Goal: Task Accomplishment & Management: Complete application form

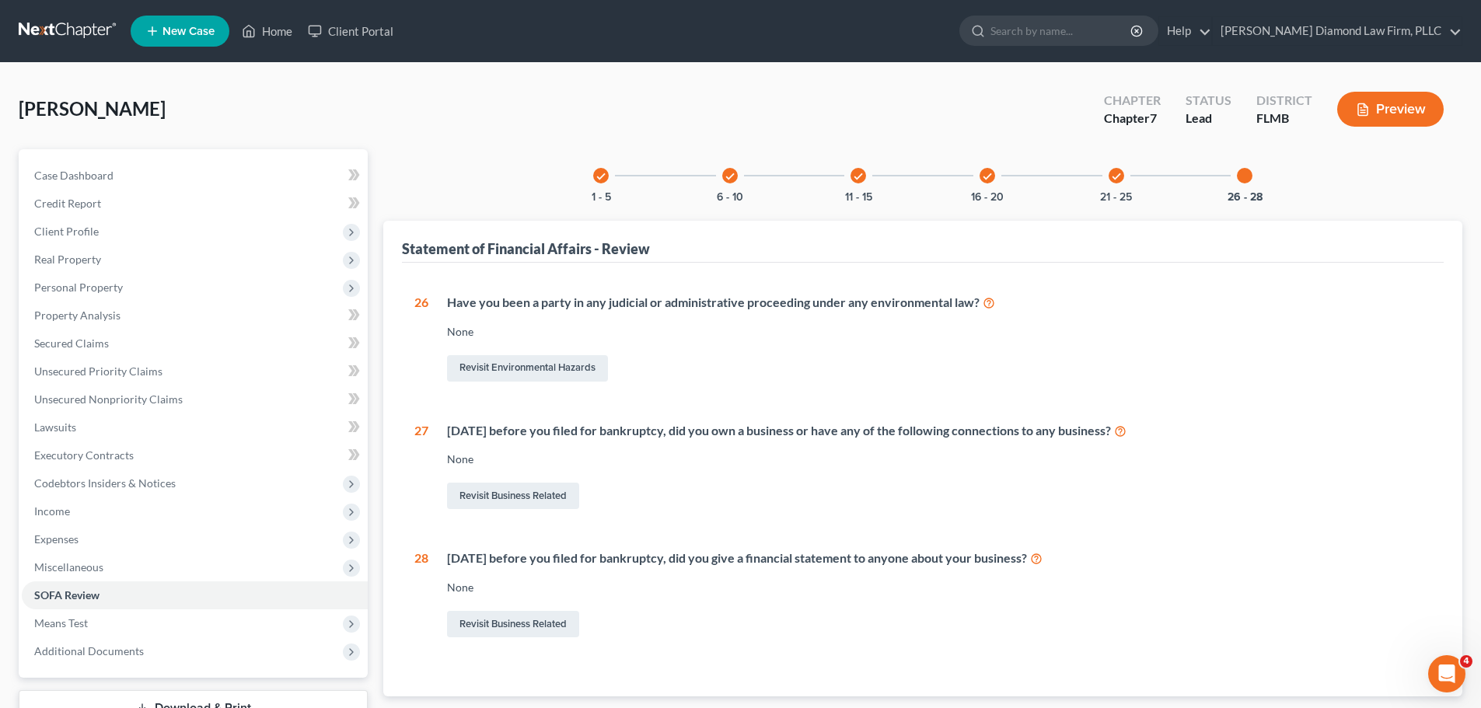
click at [70, 37] on link at bounding box center [68, 31] width 99 height 28
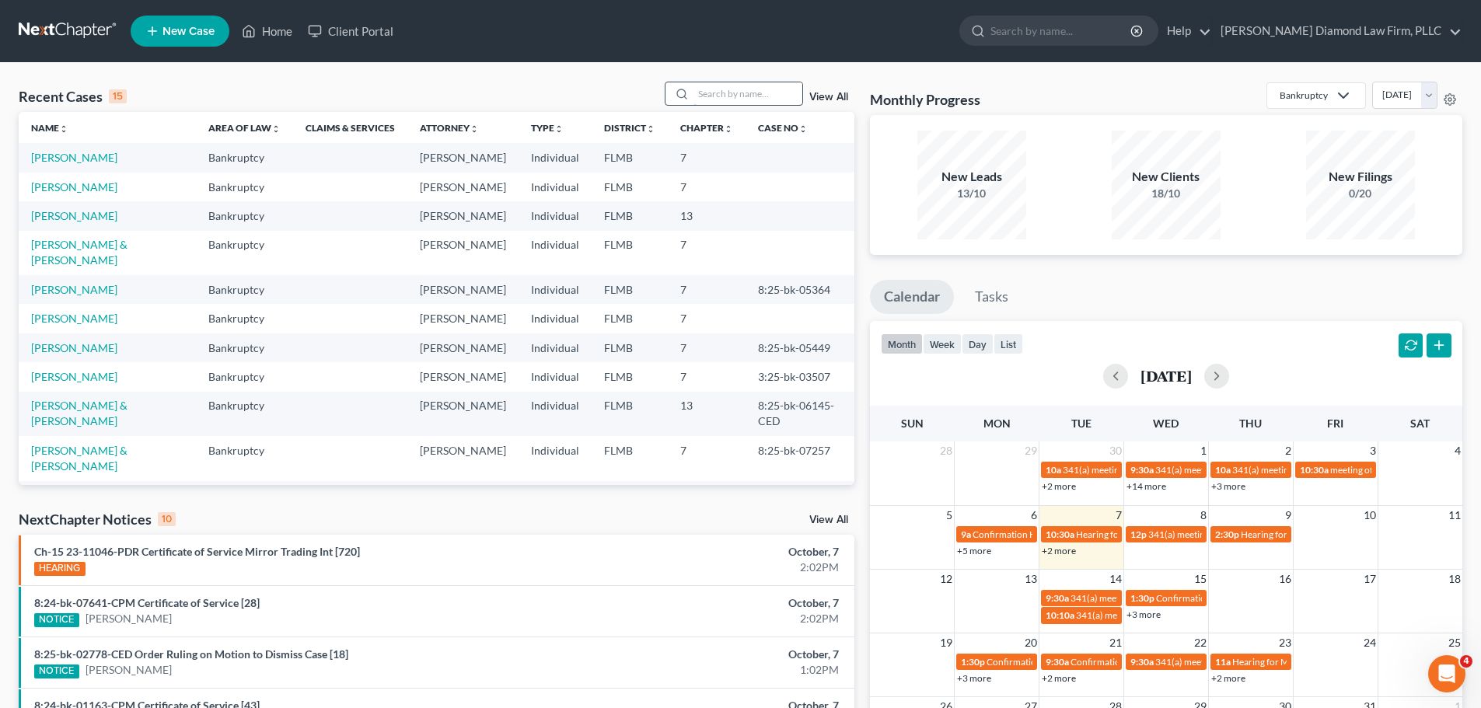
click at [721, 100] on input "search" at bounding box center [747, 93] width 109 height 23
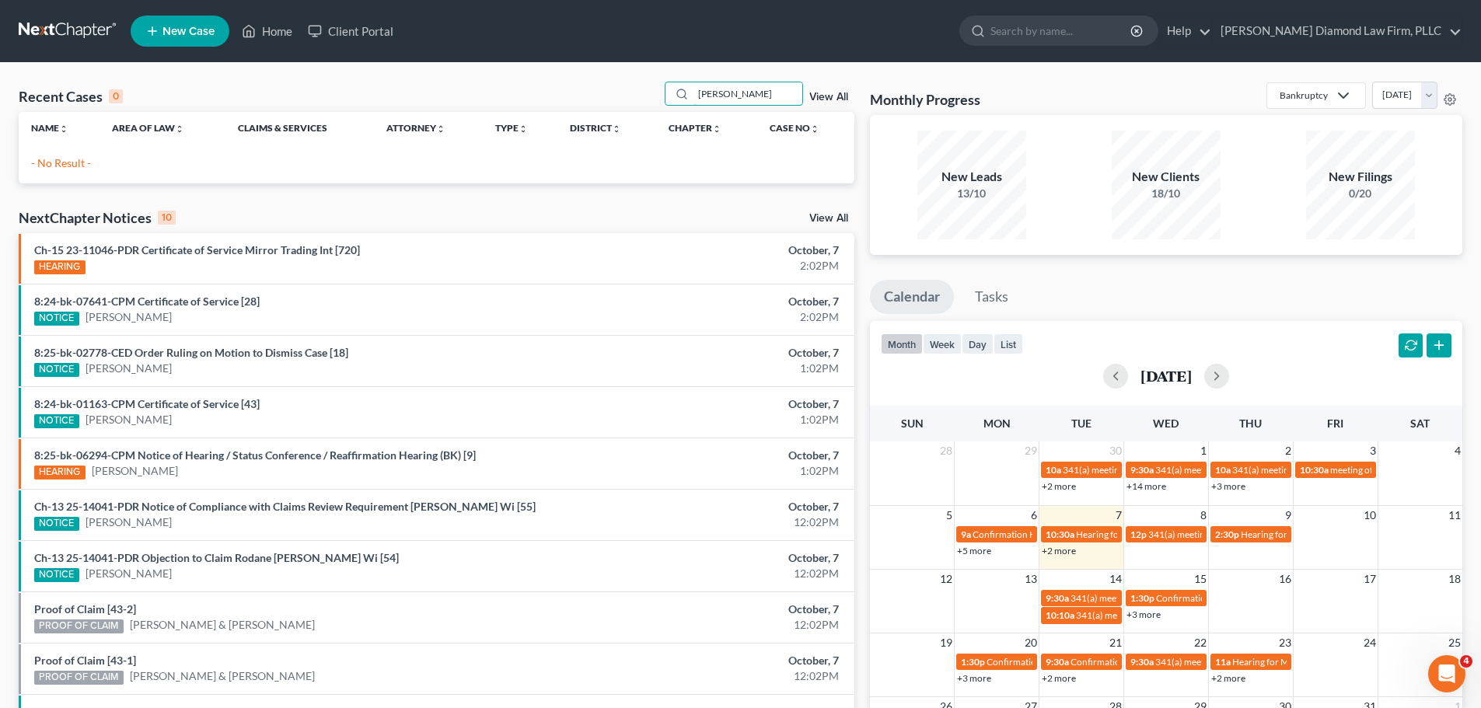
type input "[PERSON_NAME]"
click at [182, 26] on span "New Case" at bounding box center [188, 32] width 52 height 12
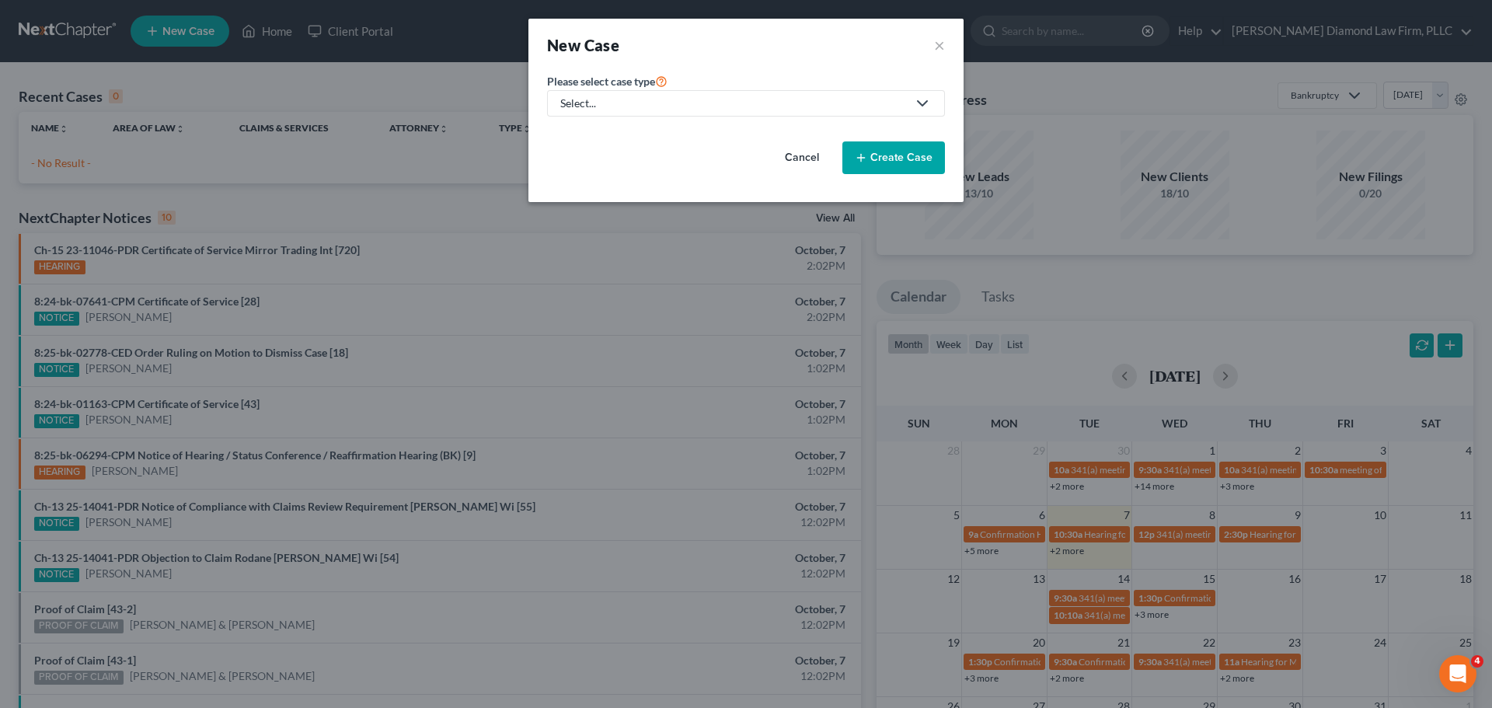
click at [658, 106] on div "Select..." at bounding box center [733, 104] width 347 height 16
click at [575, 139] on div "Bankruptcy" at bounding box center [594, 135] width 65 height 16
select select "15"
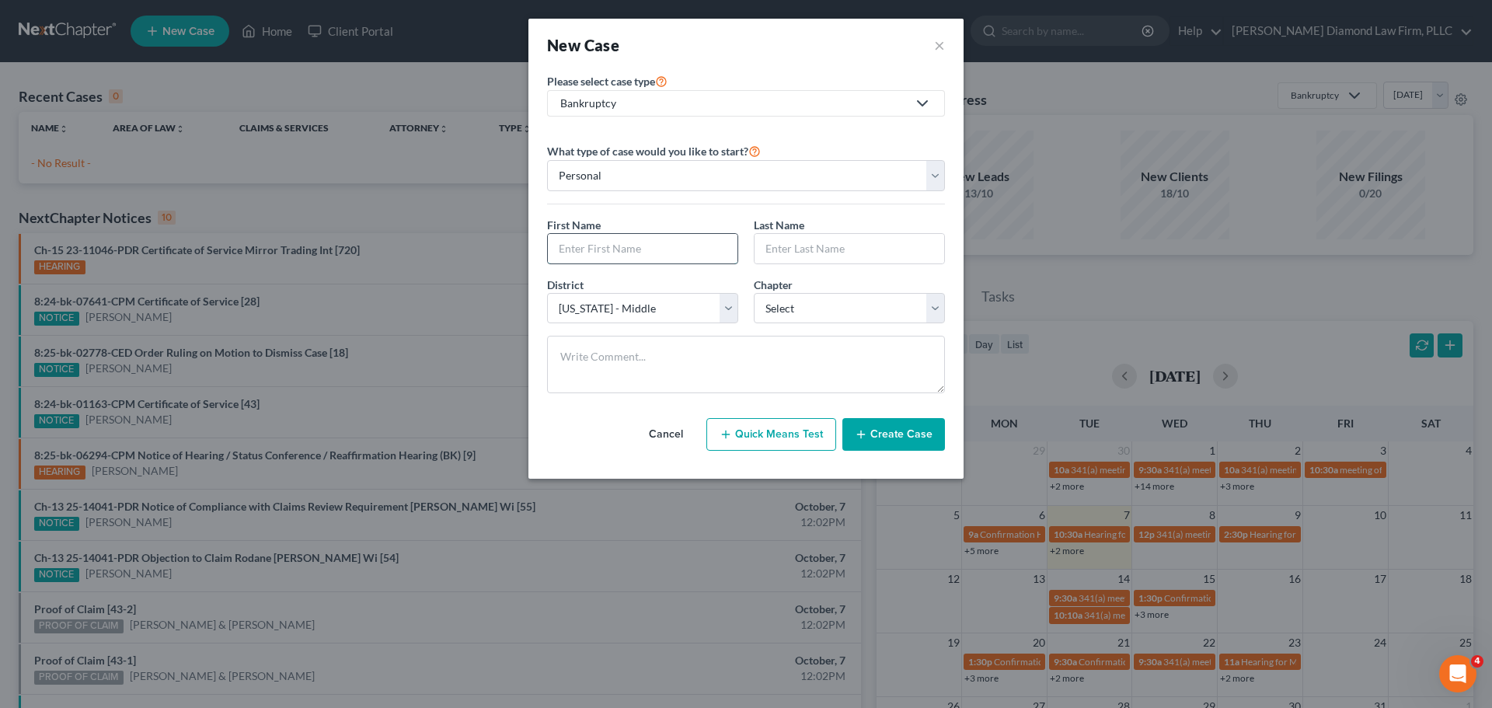
click at [633, 249] on input "text" at bounding box center [643, 249] width 190 height 30
type input "[PERSON_NAME]"
click at [798, 319] on select "Select 7 11 12 13" at bounding box center [849, 308] width 191 height 31
select select "0"
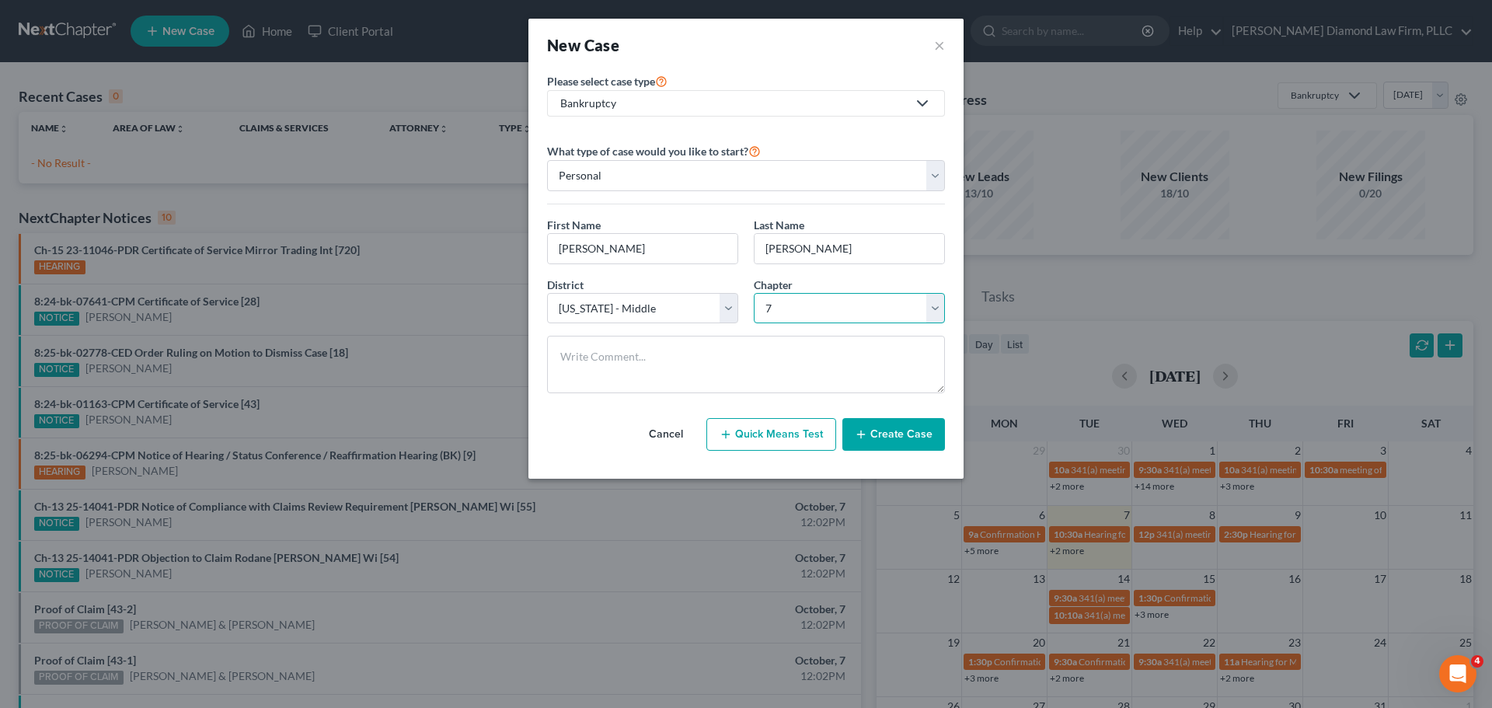
click at [754, 293] on select "Select 7 11 12 13" at bounding box center [849, 308] width 191 height 31
click at [892, 442] on button "Create Case" at bounding box center [894, 434] width 103 height 33
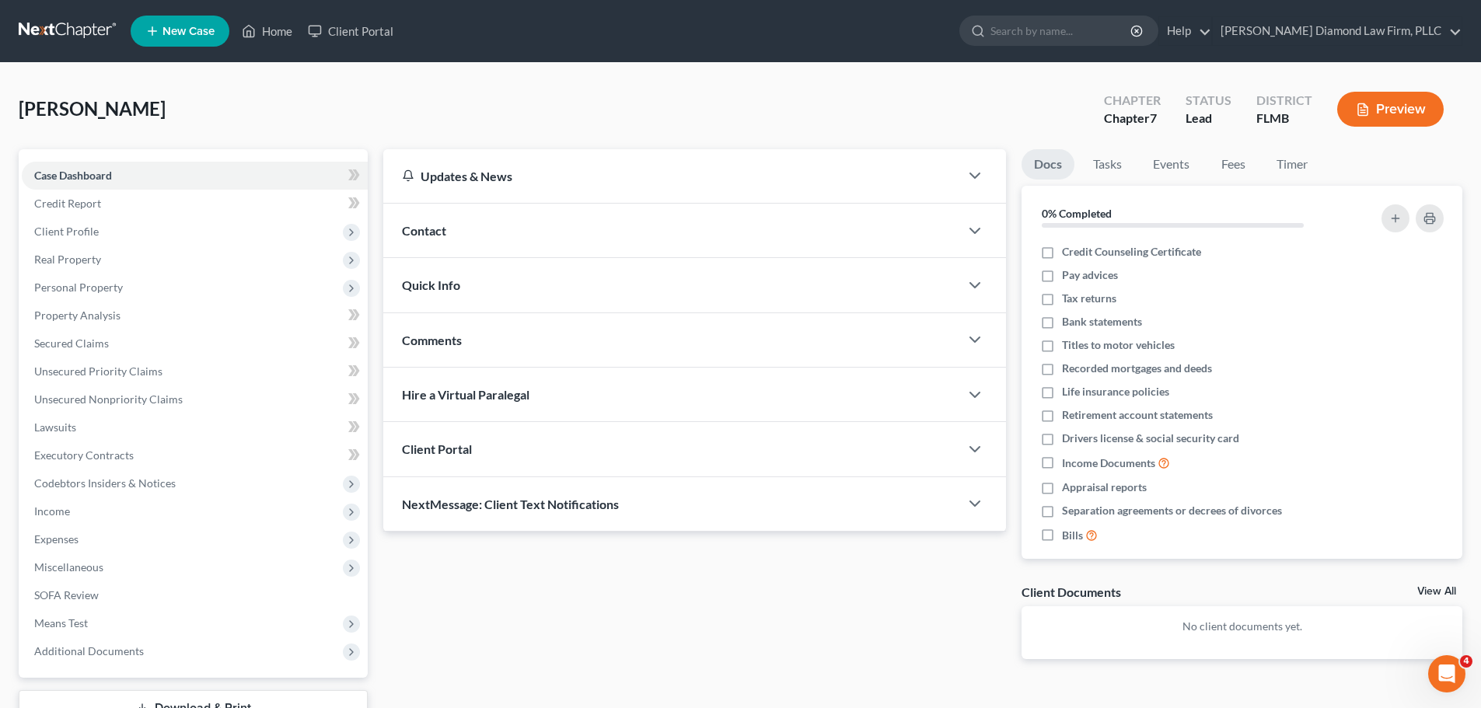
click at [570, 238] on div "Contact" at bounding box center [671, 231] width 576 height 54
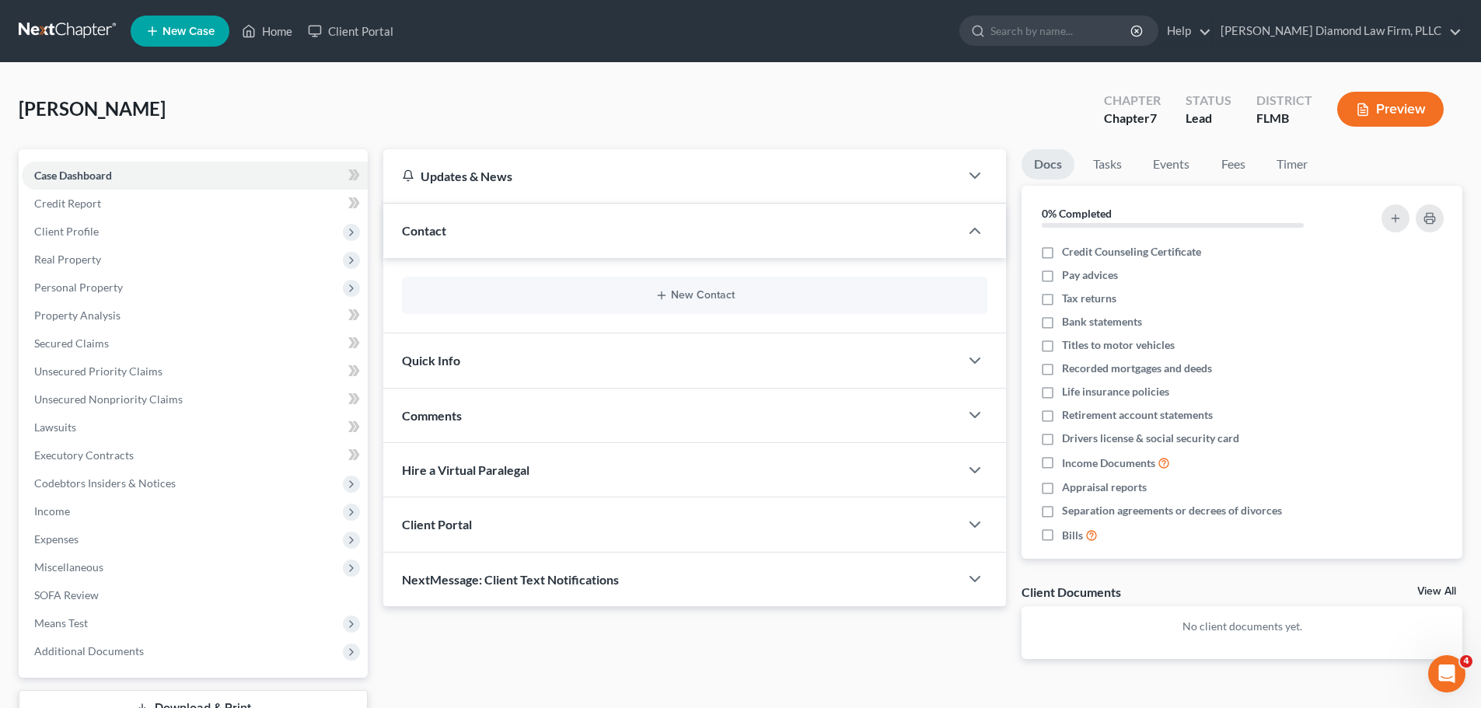
click at [637, 288] on div "New Contact" at bounding box center [694, 295] width 585 height 37
drag, startPoint x: 650, startPoint y: 302, endPoint x: 681, endPoint y: 298, distance: 31.4
click at [650, 302] on div "New Contact" at bounding box center [694, 295] width 585 height 37
click at [707, 297] on button "New Contact" at bounding box center [694, 295] width 560 height 12
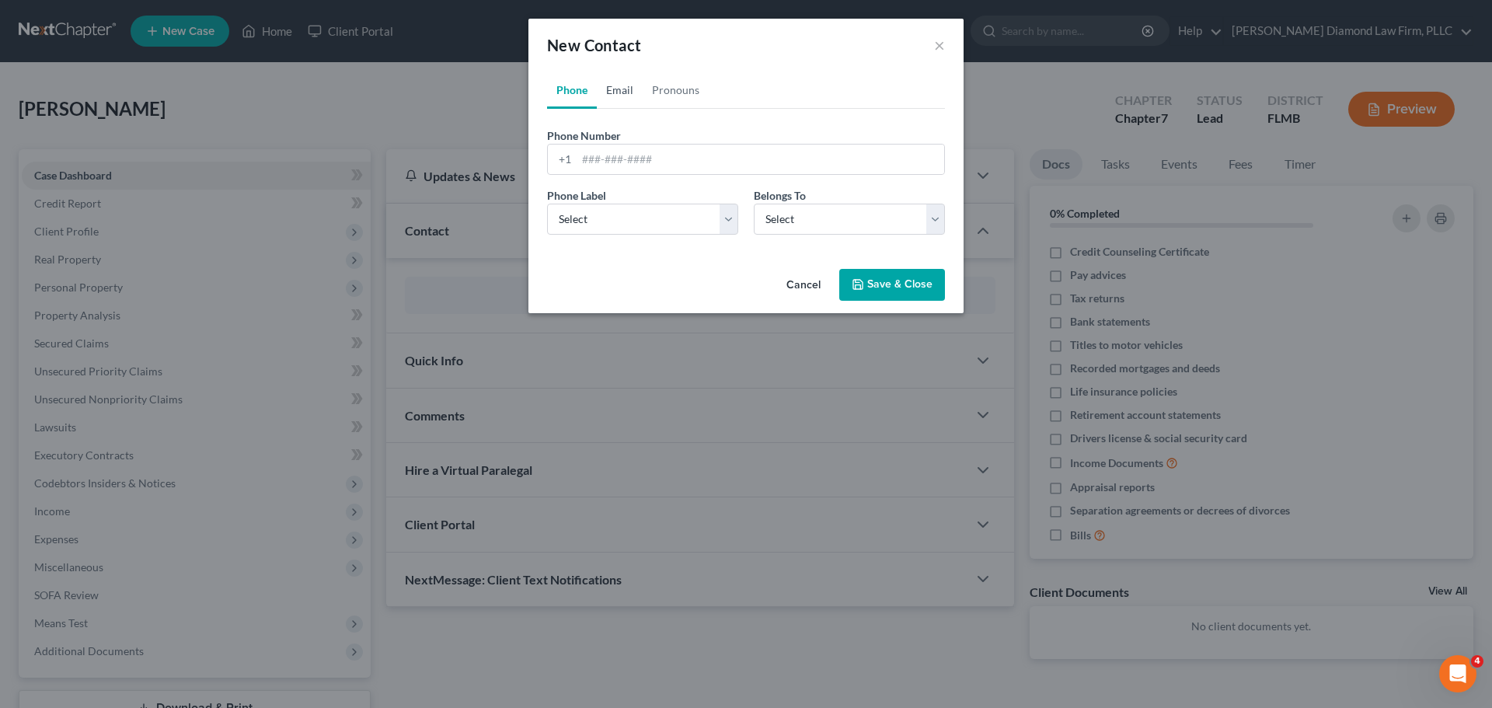
click at [629, 87] on link "Email" at bounding box center [620, 90] width 46 height 37
click at [640, 166] on input "email" at bounding box center [761, 160] width 368 height 30
paste input "[EMAIL_ADDRESS][DOMAIN_NAME]"
type input "[EMAIL_ADDRESS][DOMAIN_NAME]"
click at [631, 220] on select "Select Home Work Other" at bounding box center [642, 219] width 191 height 31
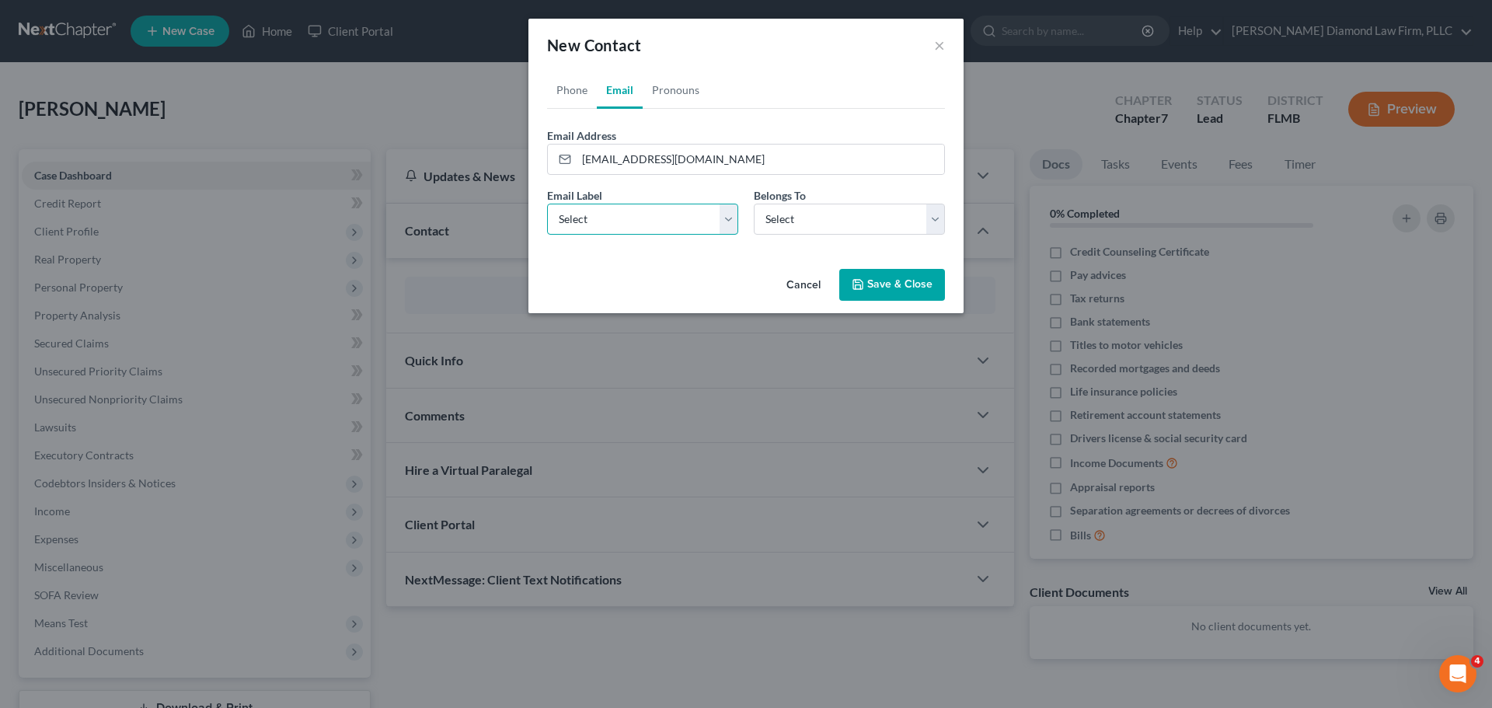
select select "0"
click at [547, 204] on select "Select Home Work Other" at bounding box center [642, 219] width 191 height 31
click at [787, 230] on select "Select Client Other" at bounding box center [849, 219] width 191 height 31
select select "0"
click at [754, 204] on select "Select Client Other" at bounding box center [849, 219] width 191 height 31
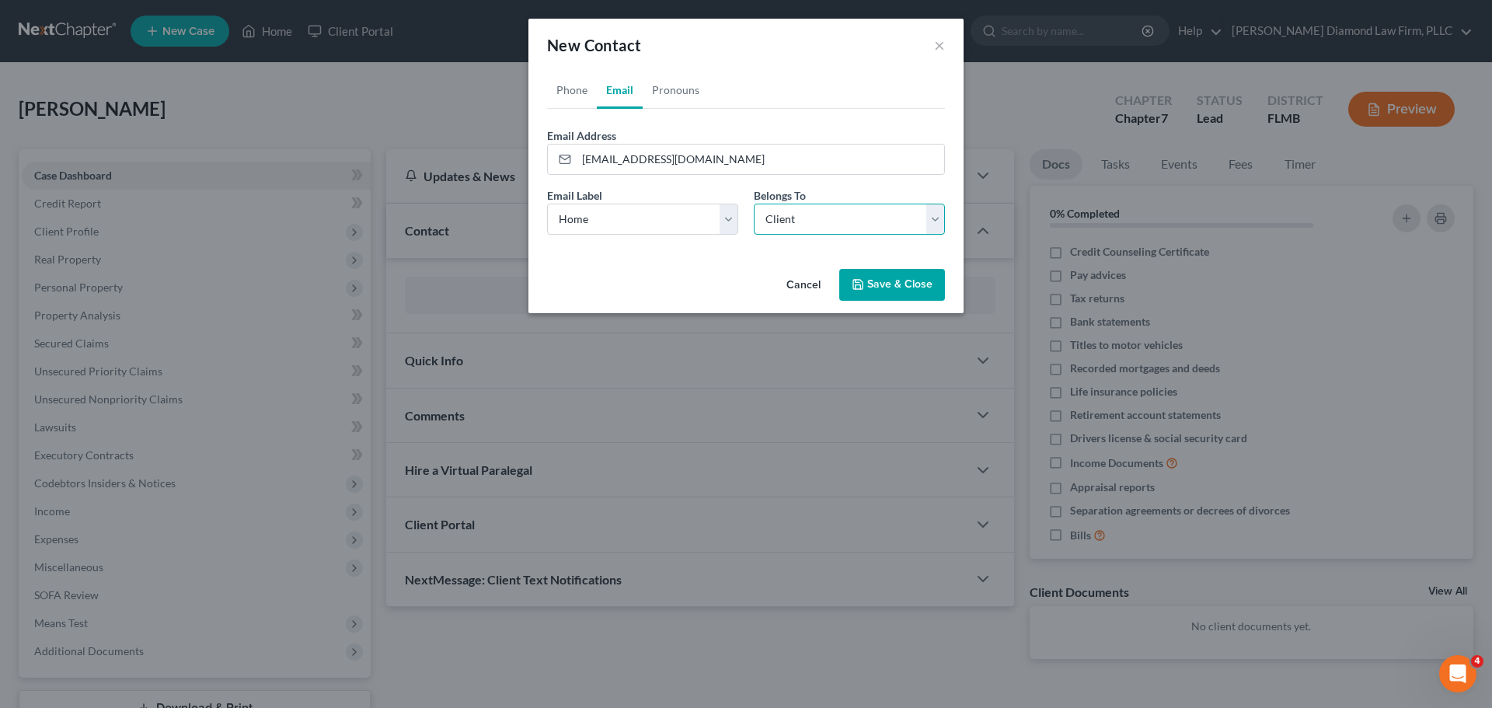
select select "0"
click at [565, 96] on link "Phone" at bounding box center [572, 90] width 50 height 37
click at [651, 159] on input "tel" at bounding box center [761, 160] width 368 height 30
paste input "[PHONE_NUMBER]"
click at [592, 160] on input "[PHONE_NUMBER]" at bounding box center [761, 160] width 368 height 30
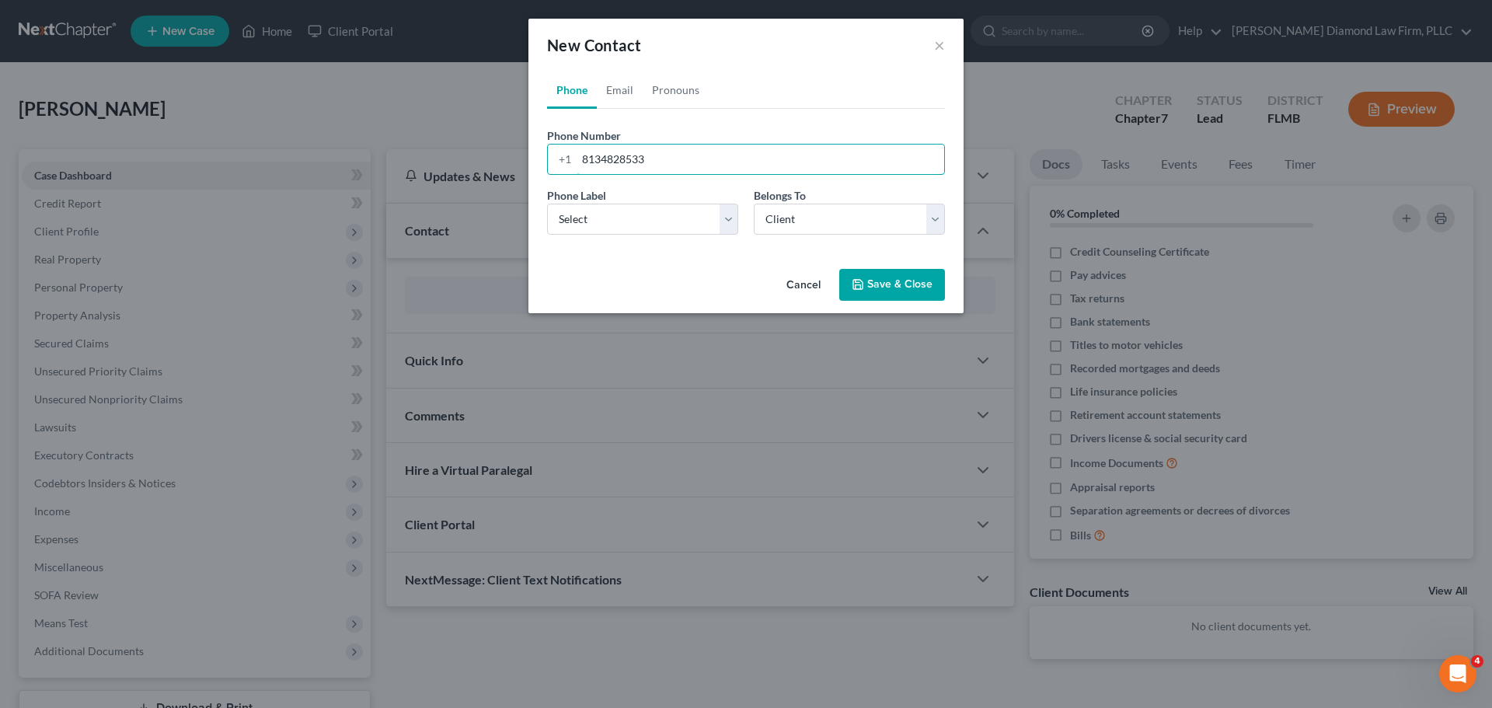
type input "8134828533"
click at [879, 280] on button "Save & Close" at bounding box center [892, 285] width 106 height 33
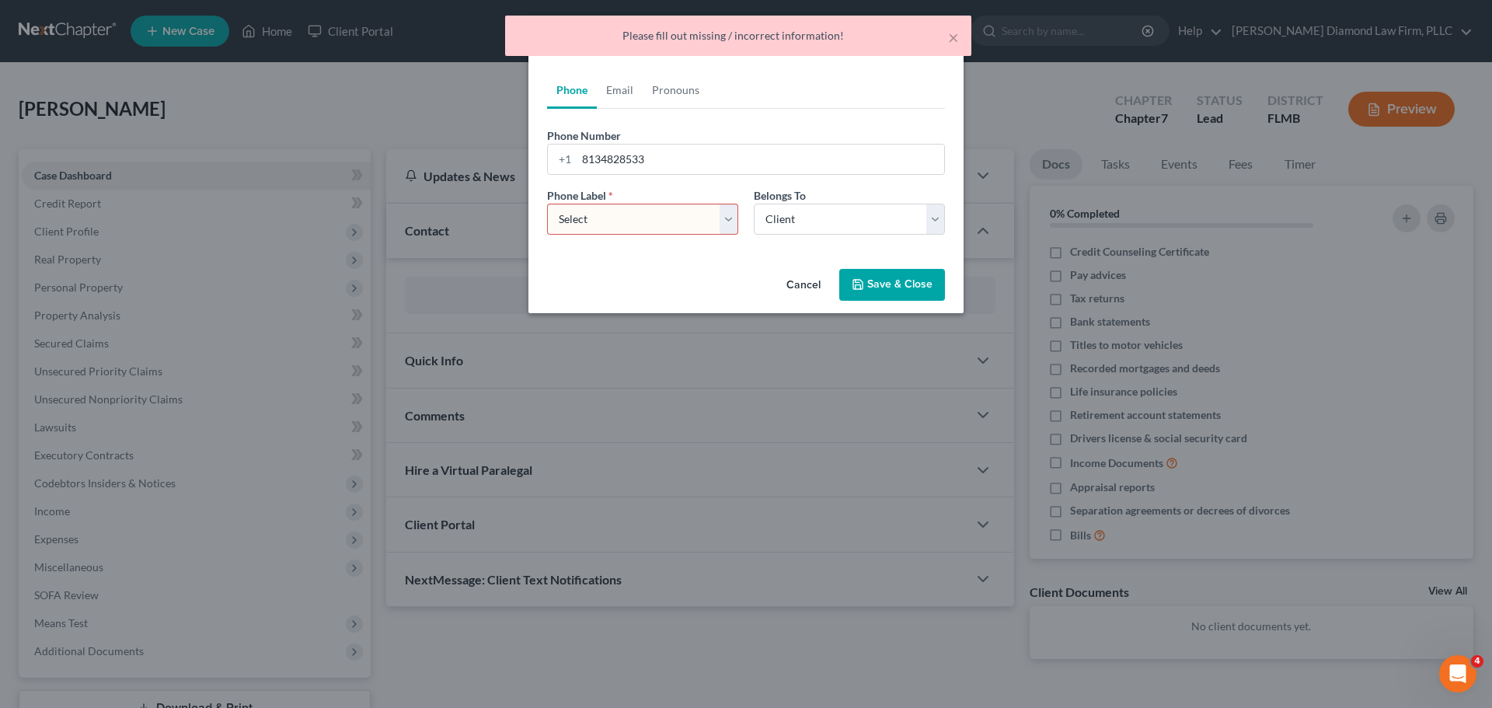
click at [634, 209] on select "Select Mobile Home Work Other" at bounding box center [642, 219] width 191 height 31
select select "0"
click at [547, 204] on select "Select Mobile Home Work Other" at bounding box center [642, 219] width 191 height 31
click at [902, 287] on button "Save & Close" at bounding box center [892, 285] width 106 height 33
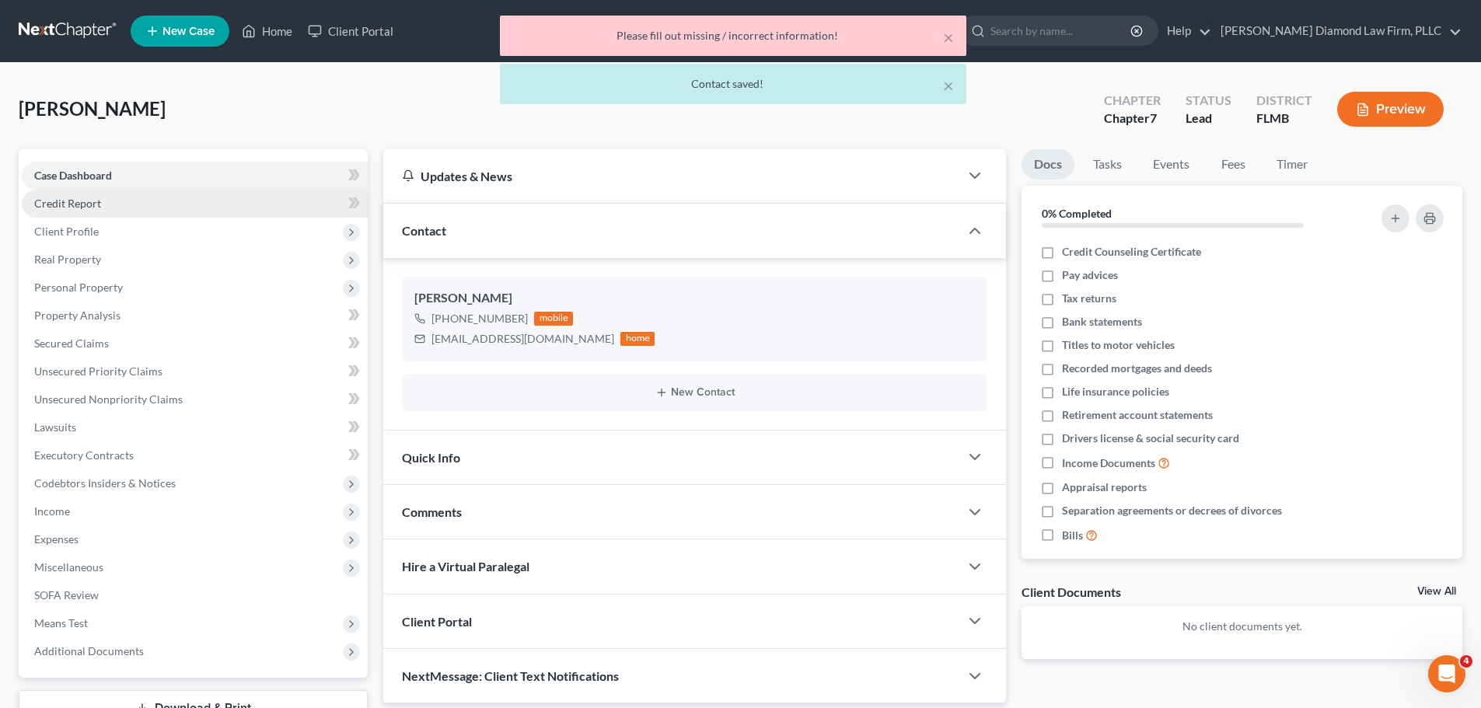
click at [172, 206] on link "Credit Report" at bounding box center [195, 204] width 346 height 28
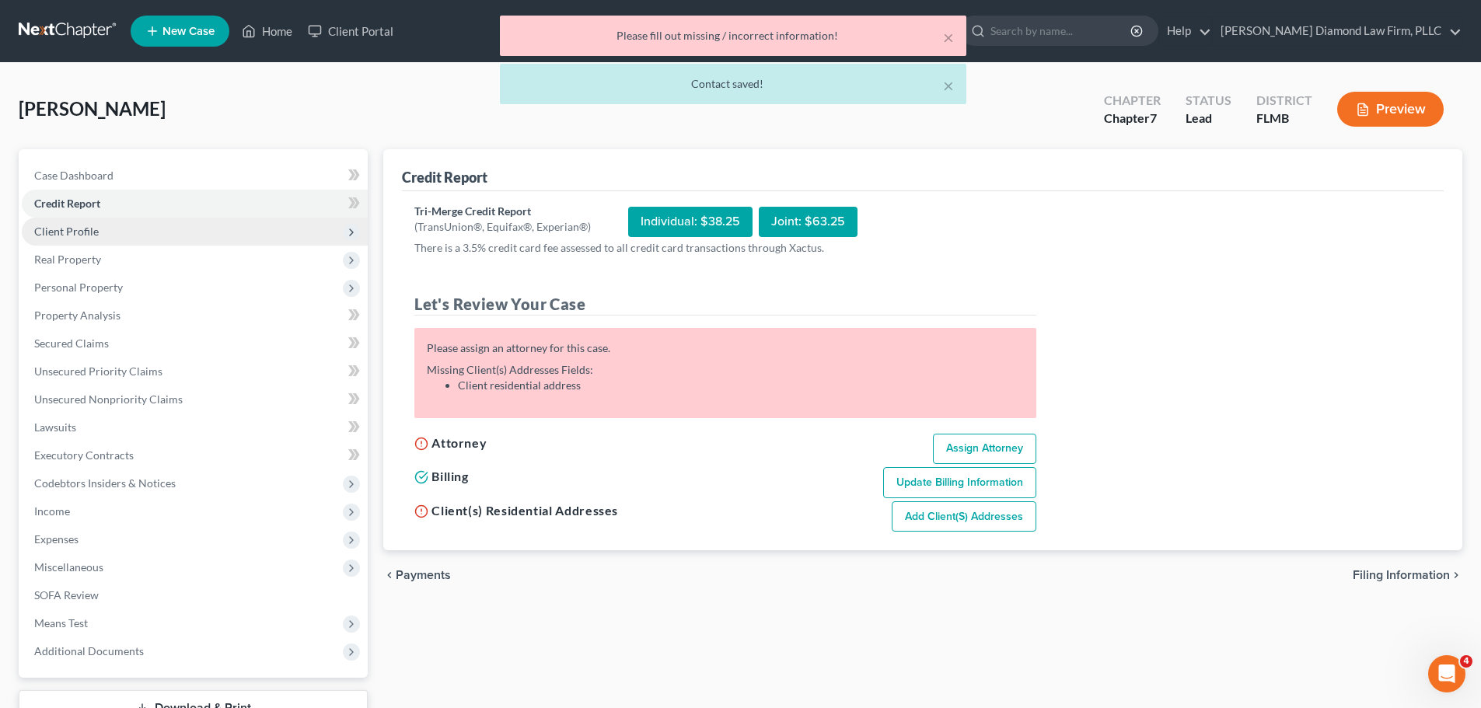
click at [130, 223] on span "Client Profile" at bounding box center [195, 232] width 346 height 28
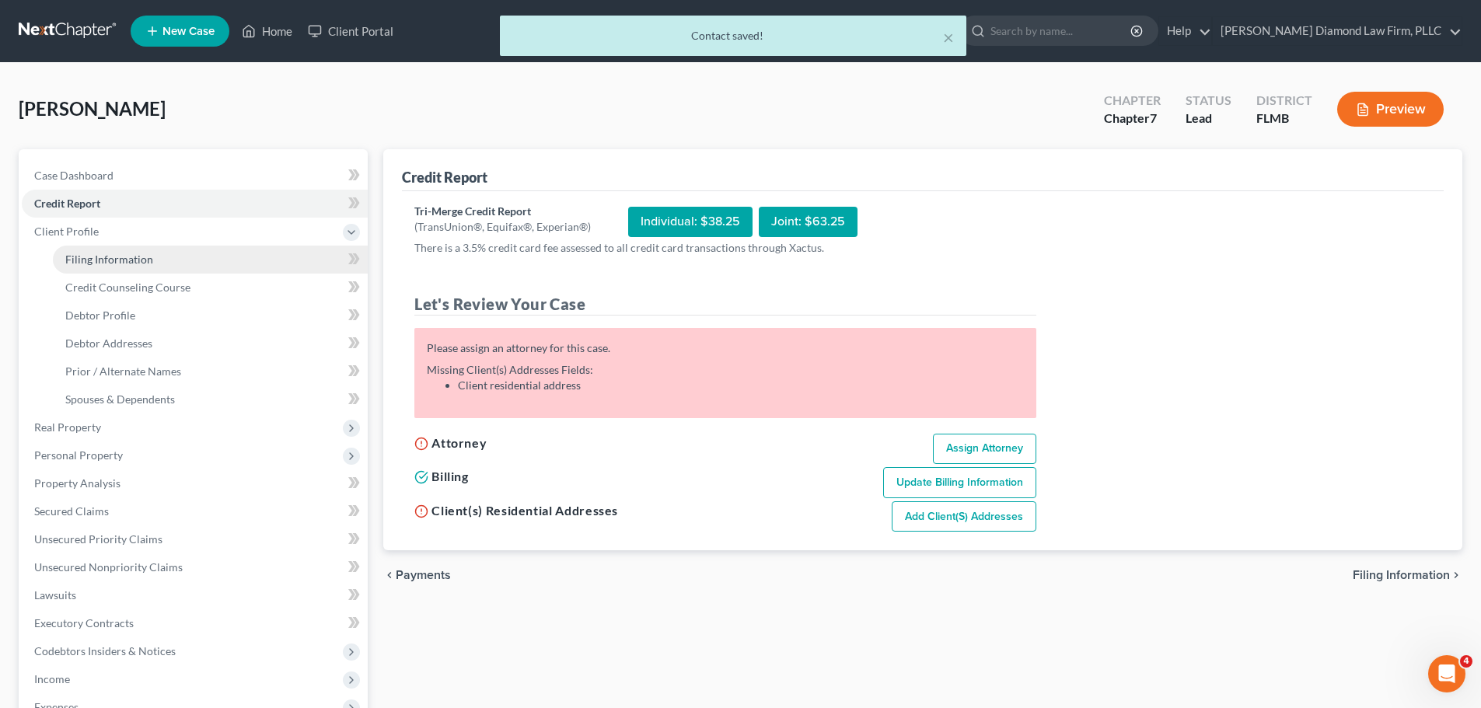
click at [127, 258] on span "Filing Information" at bounding box center [109, 259] width 88 height 13
select select "1"
select select "0"
select select "15"
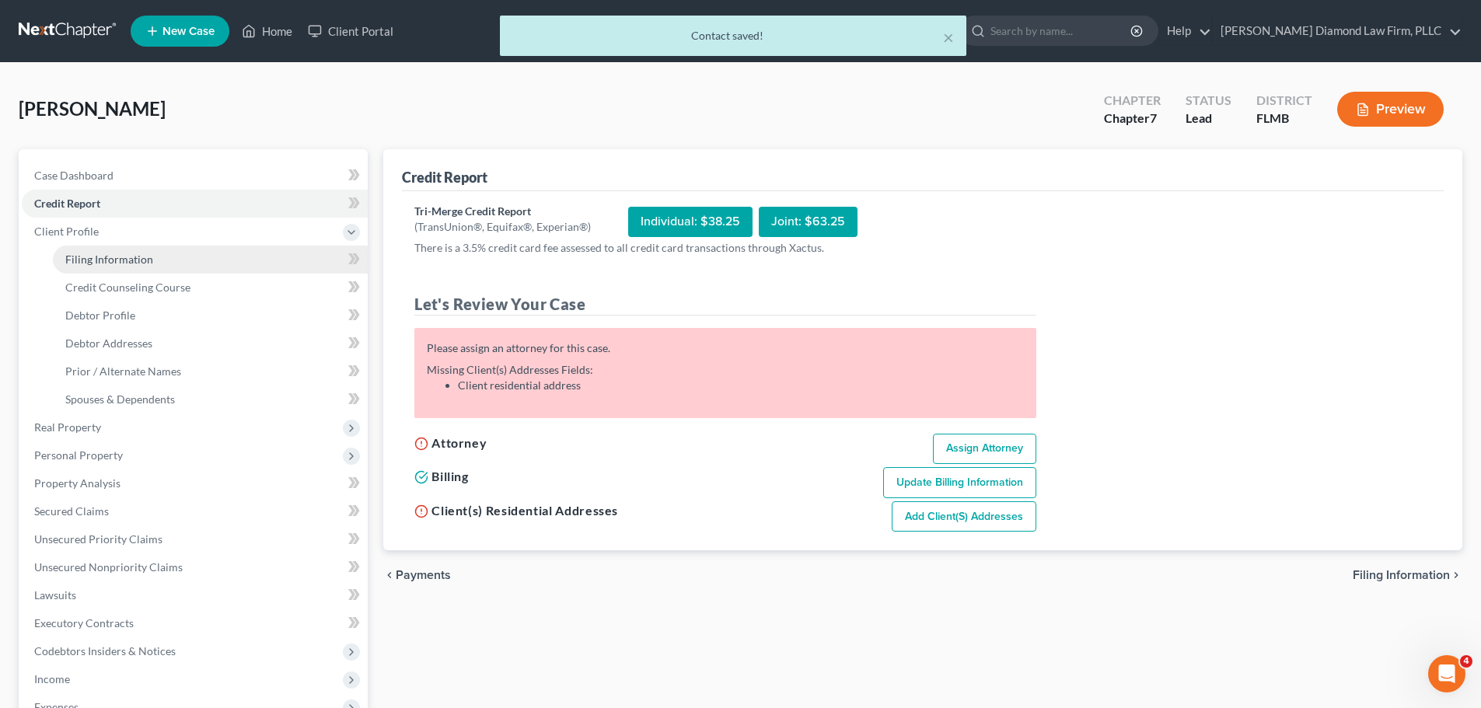
select select "9"
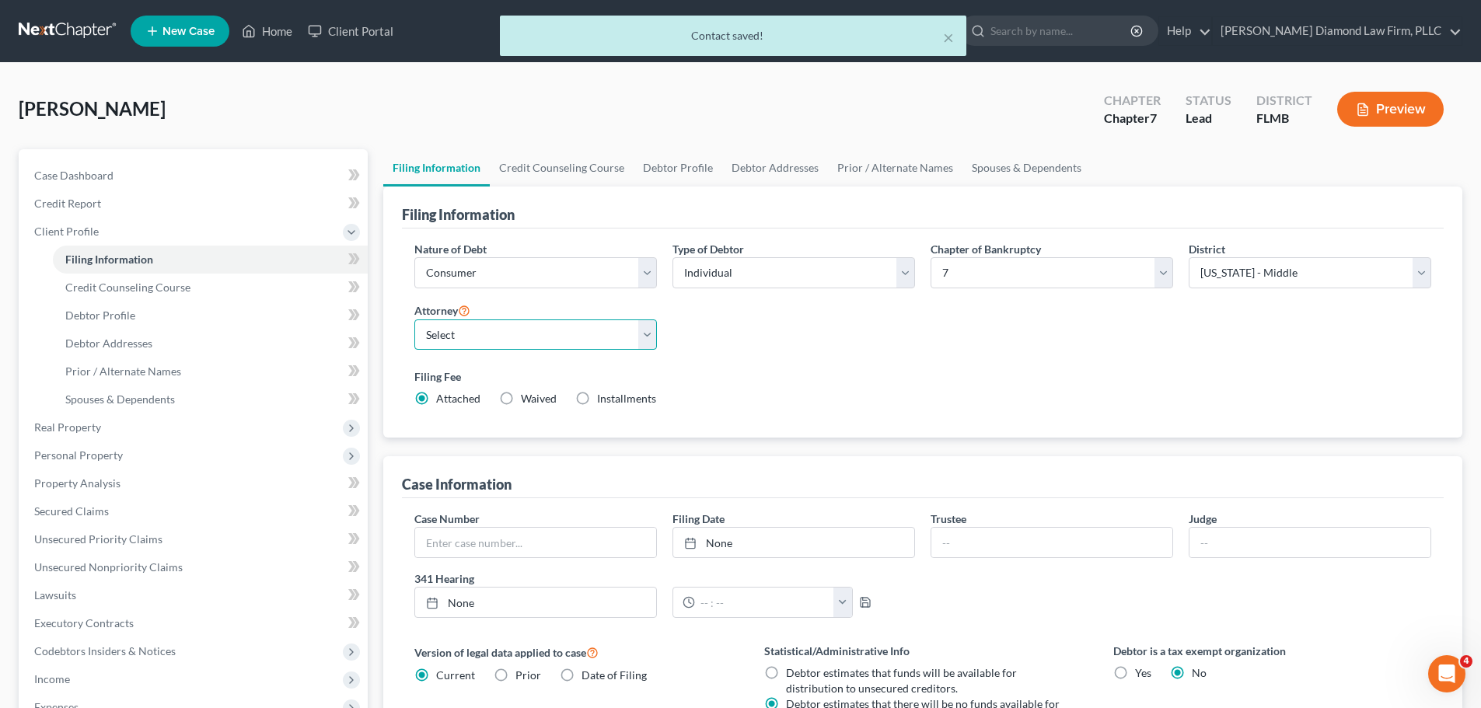
click at [552, 326] on select "Select [PERSON_NAME] - FLMB [PERSON_NAME] - FLSB [PERSON_NAME] - FLNB" at bounding box center [535, 334] width 243 height 31
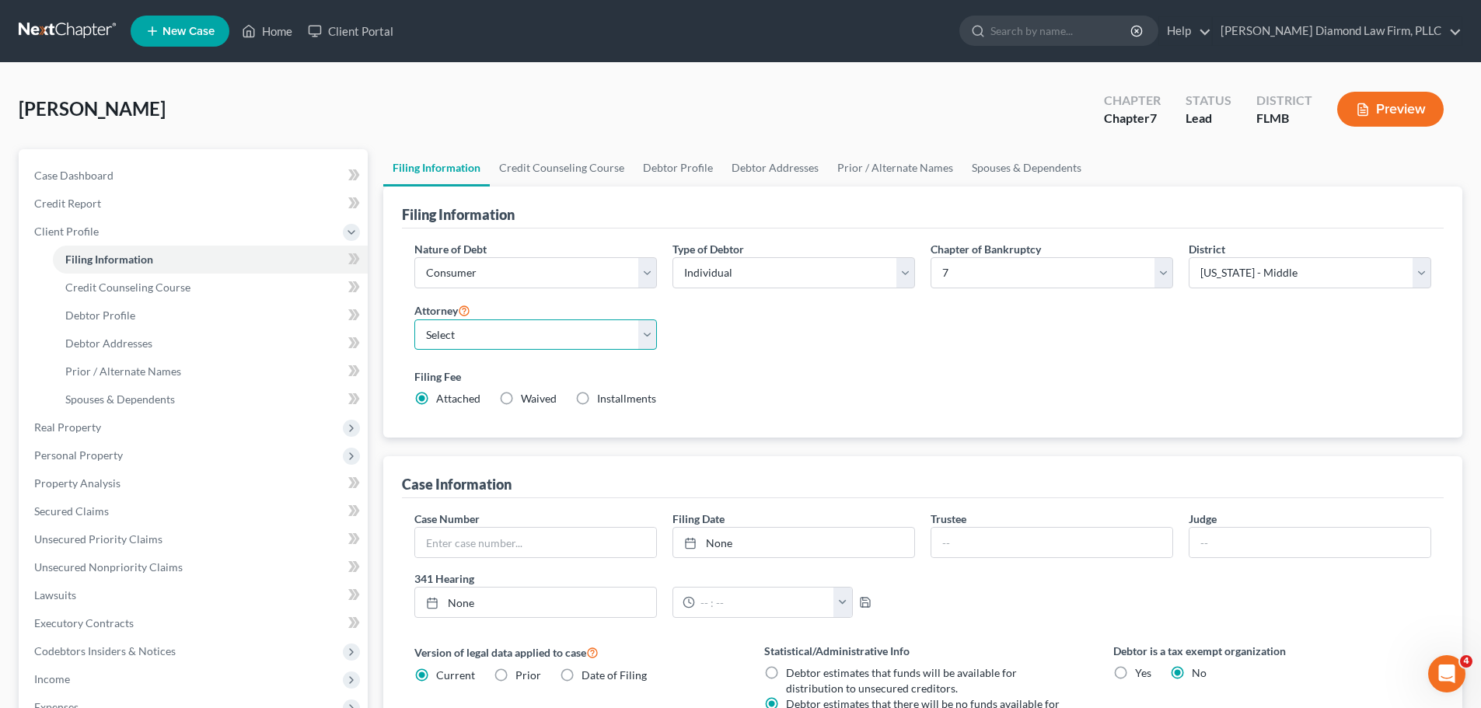
select select "0"
click at [414, 319] on select "Select [PERSON_NAME] - FLMB [PERSON_NAME] - FLSB [PERSON_NAME] - FLNB" at bounding box center [535, 334] width 243 height 31
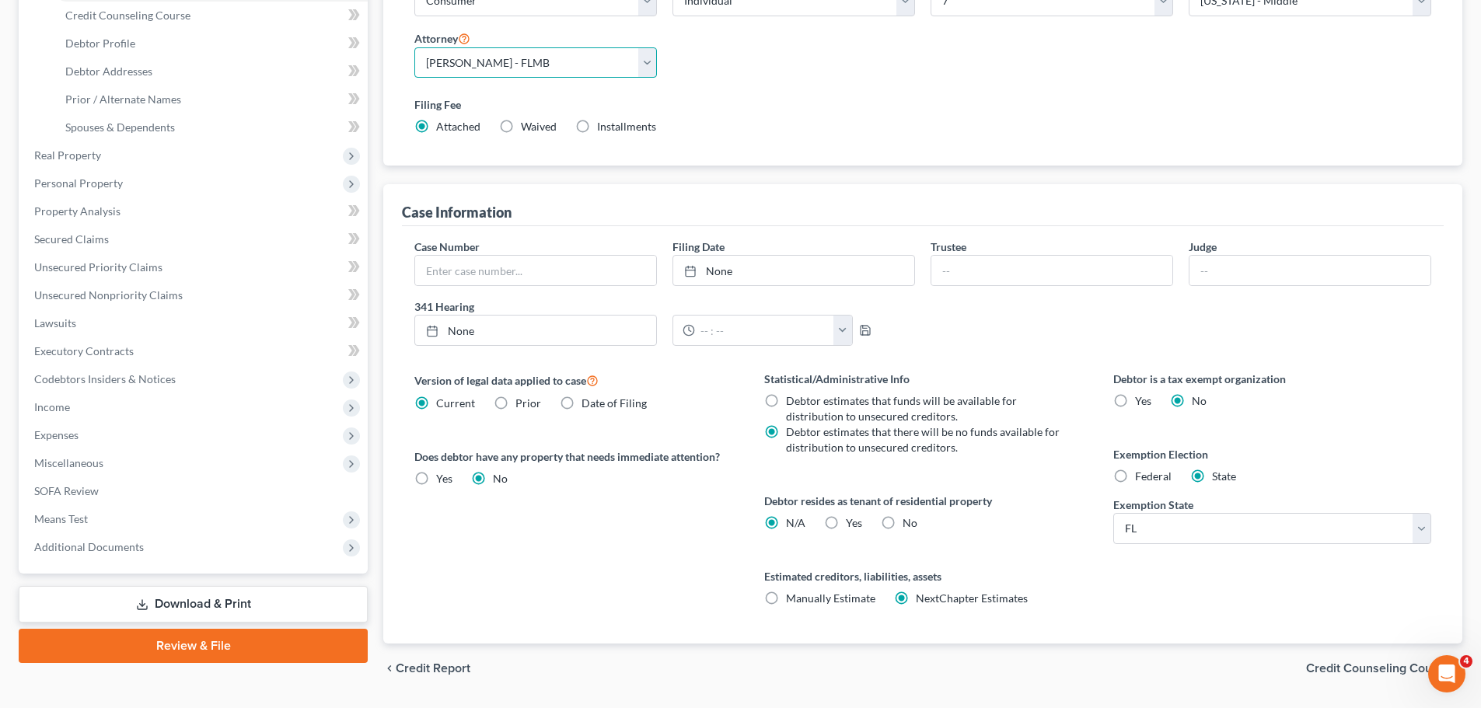
scroll to position [311, 0]
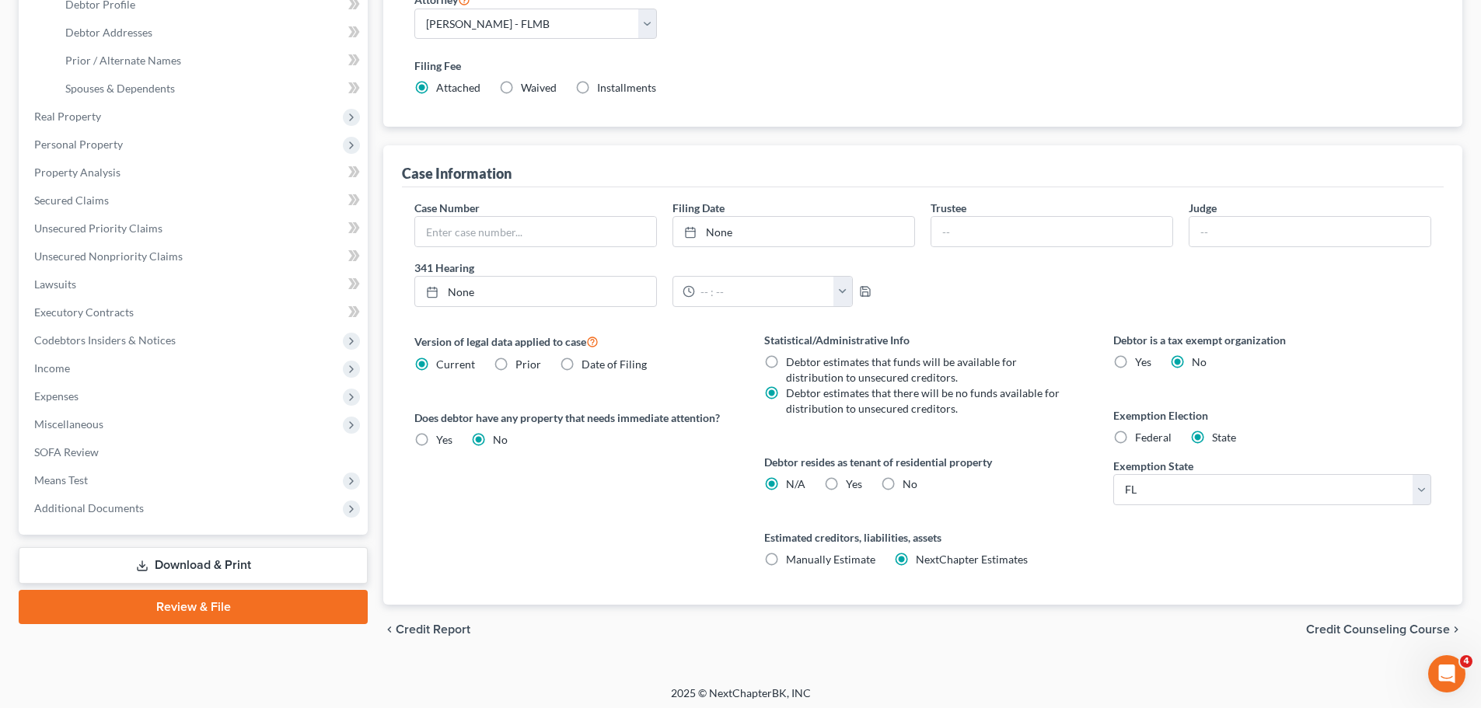
click at [846, 487] on label "Yes Yes" at bounding box center [854, 484] width 16 height 16
click at [852, 487] on input "Yes Yes" at bounding box center [857, 481] width 10 height 10
radio input "true"
radio input "false"
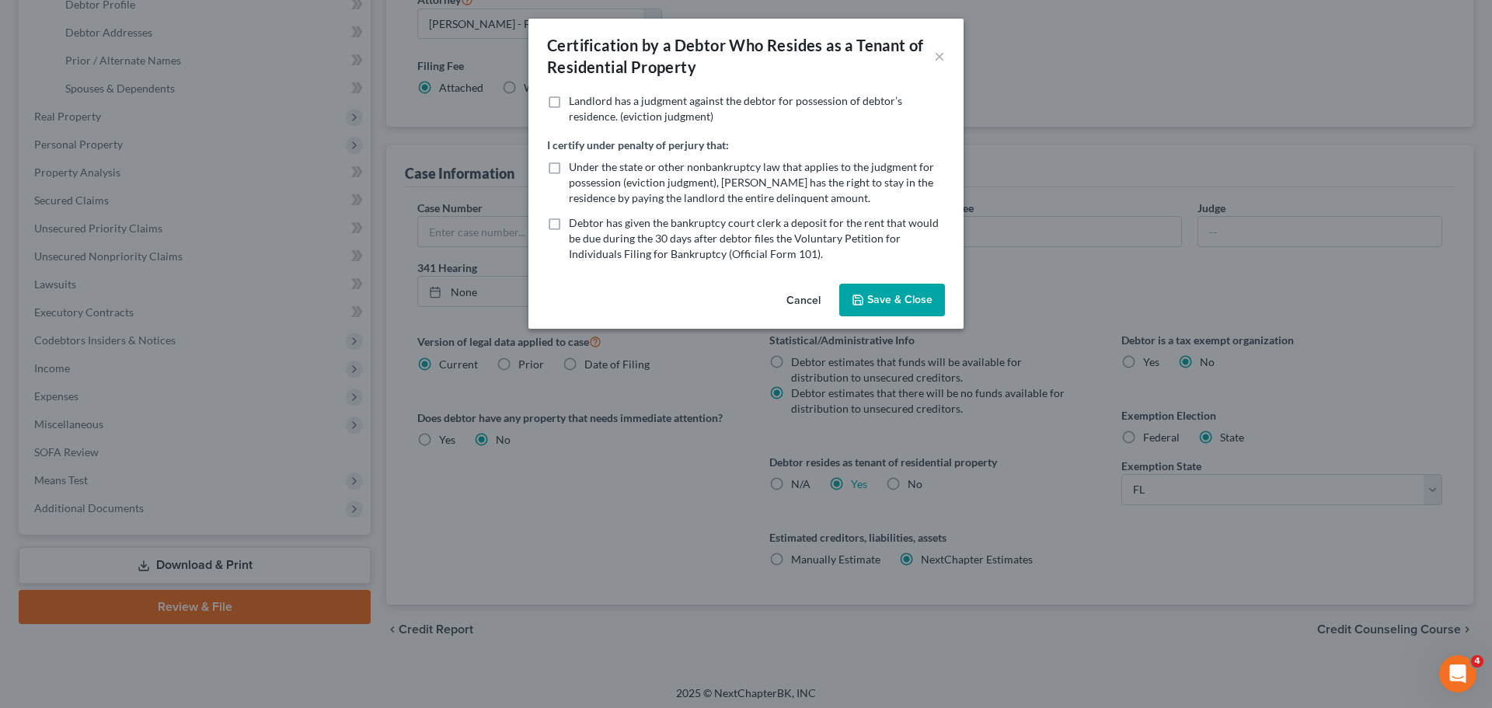
click at [884, 311] on button "Save & Close" at bounding box center [892, 300] width 106 height 33
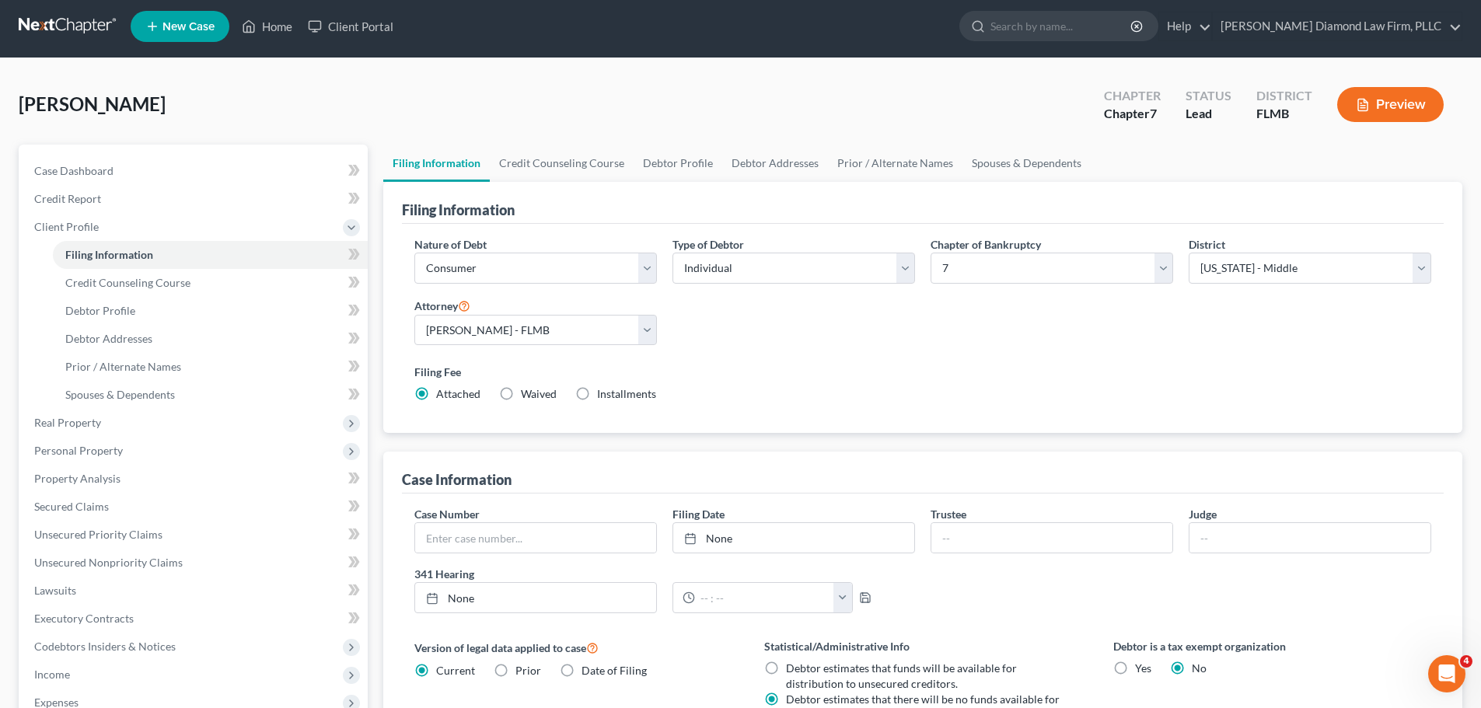
scroll to position [0, 0]
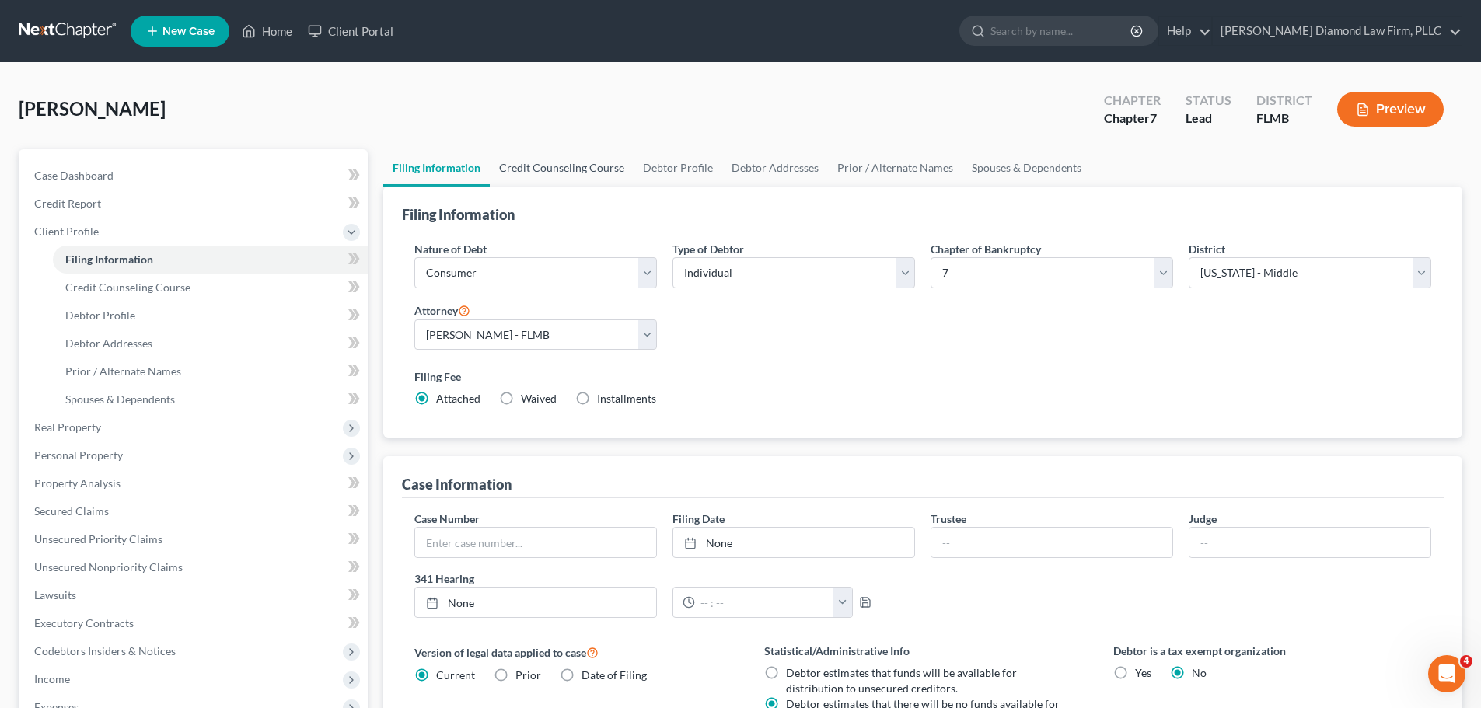
click at [557, 173] on link "Credit Counseling Course" at bounding box center [562, 167] width 144 height 37
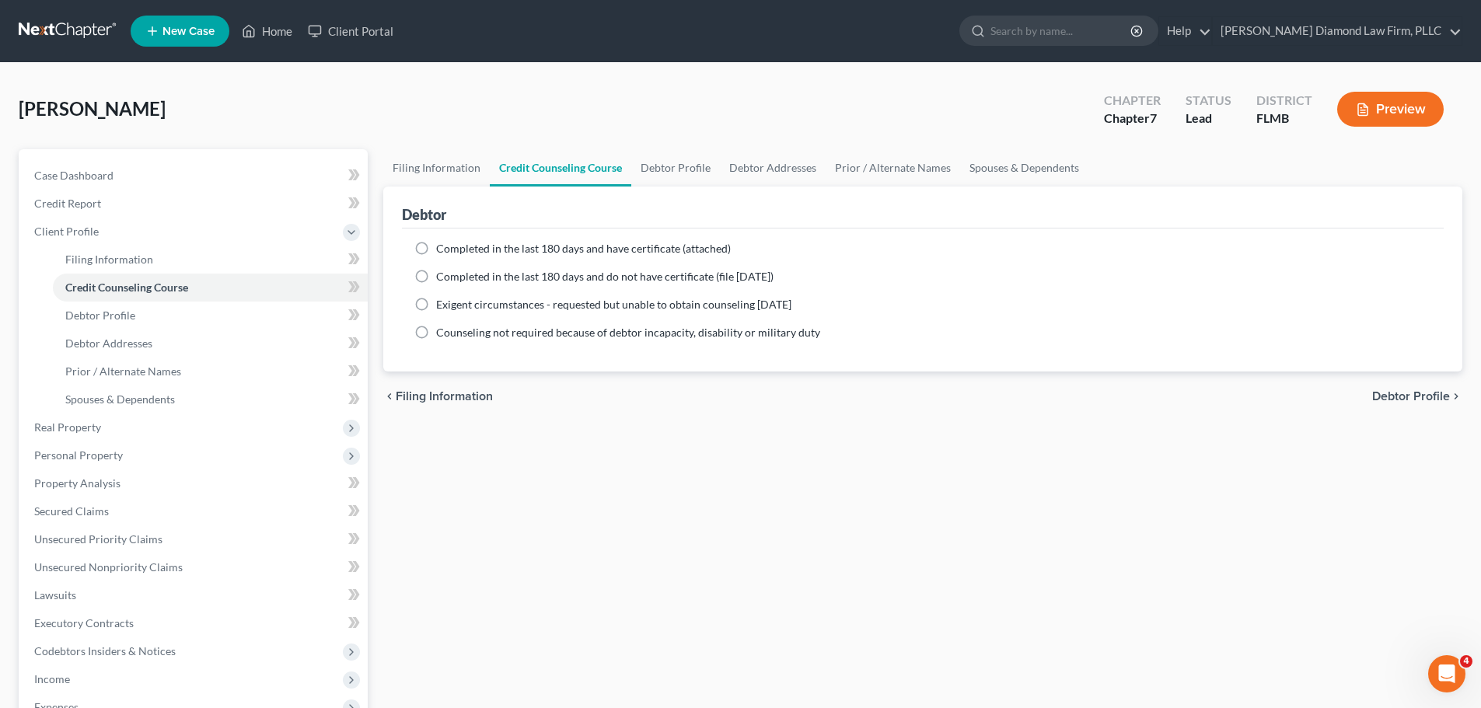
click at [536, 257] on ng-include "Completed in the last 180 days and have certificate (attached) Date Completed N…" at bounding box center [922, 290] width 1017 height 99
click at [535, 251] on span "Completed in the last 180 days and have certificate (attached)" at bounding box center [583, 248] width 295 height 13
click at [452, 251] on input "Completed in the last 180 days and have certificate (attached)" at bounding box center [447, 246] width 10 height 10
radio input "true"
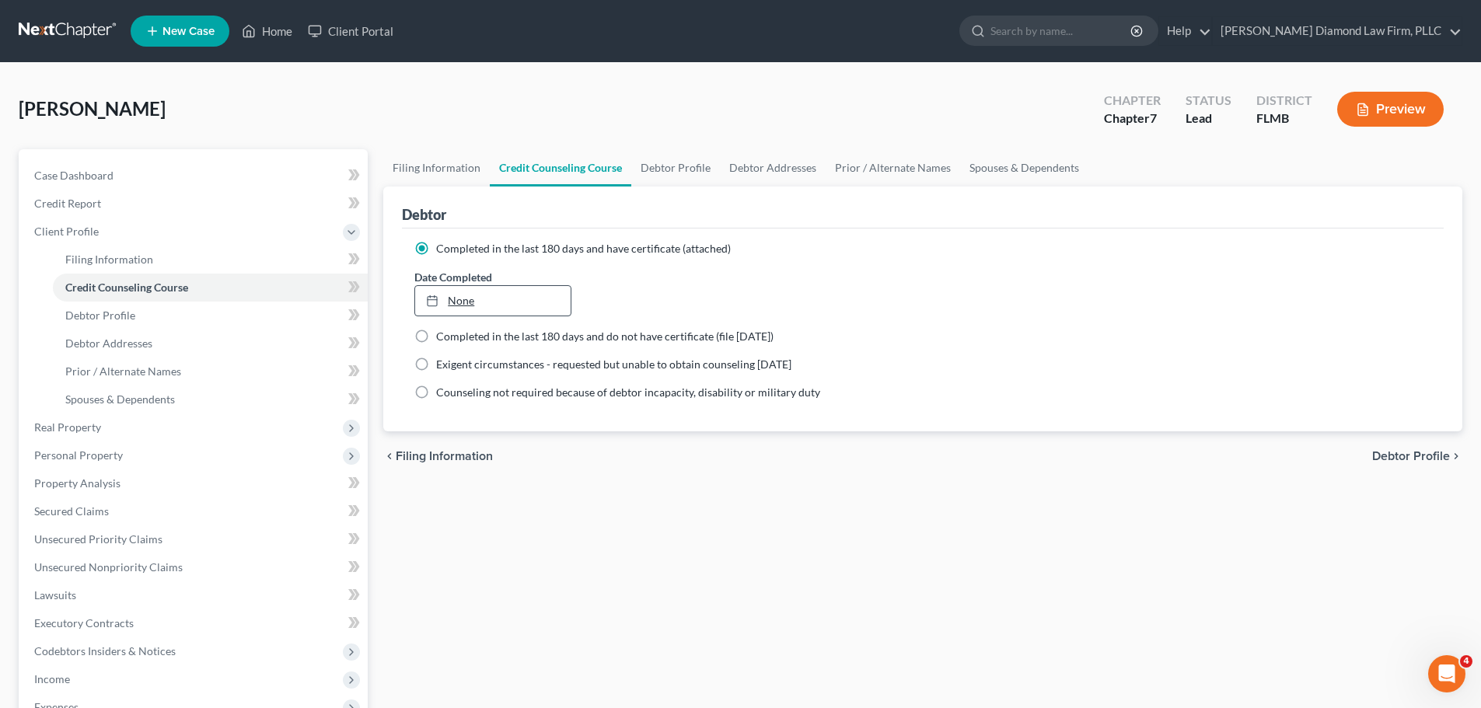
click at [439, 302] on div at bounding box center [437, 300] width 22 height 13
type input "[DATE]"
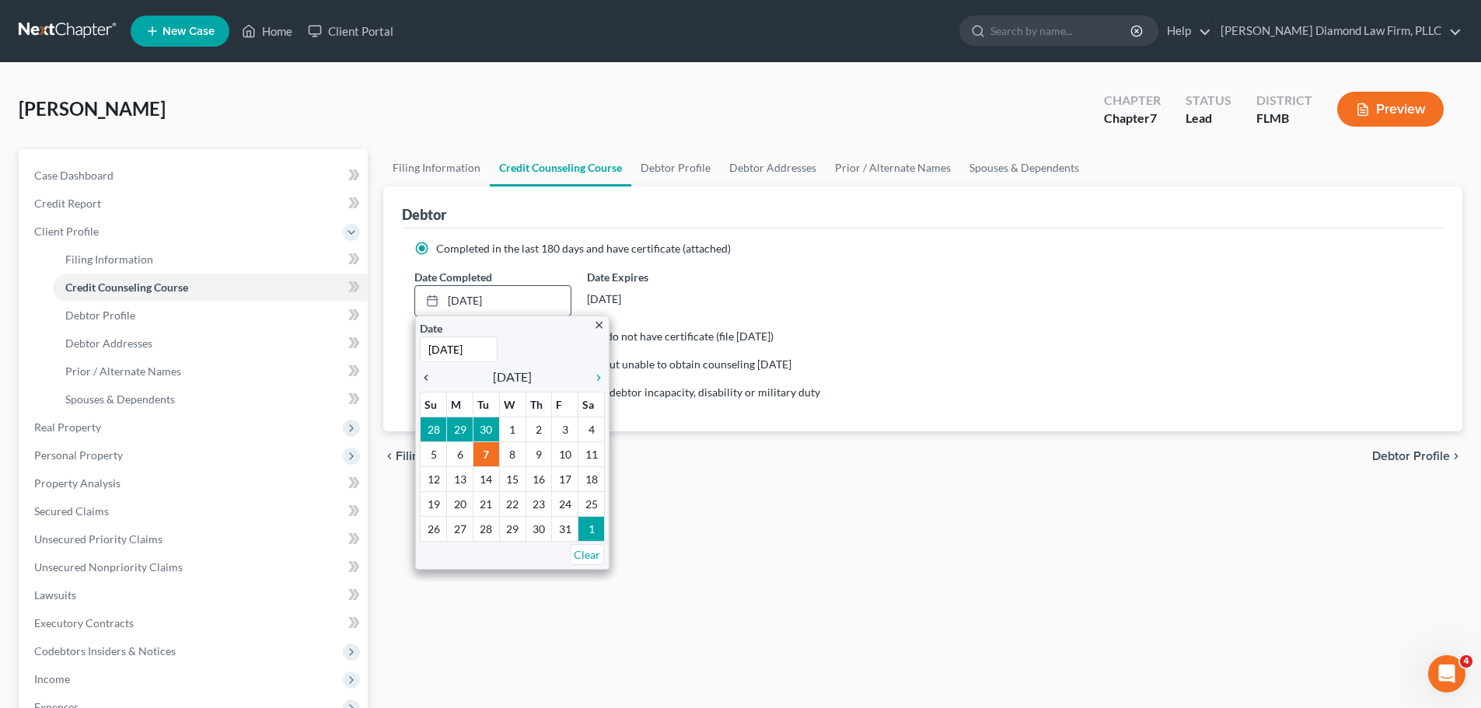
click at [423, 372] on icon "chevron_left" at bounding box center [430, 378] width 20 height 12
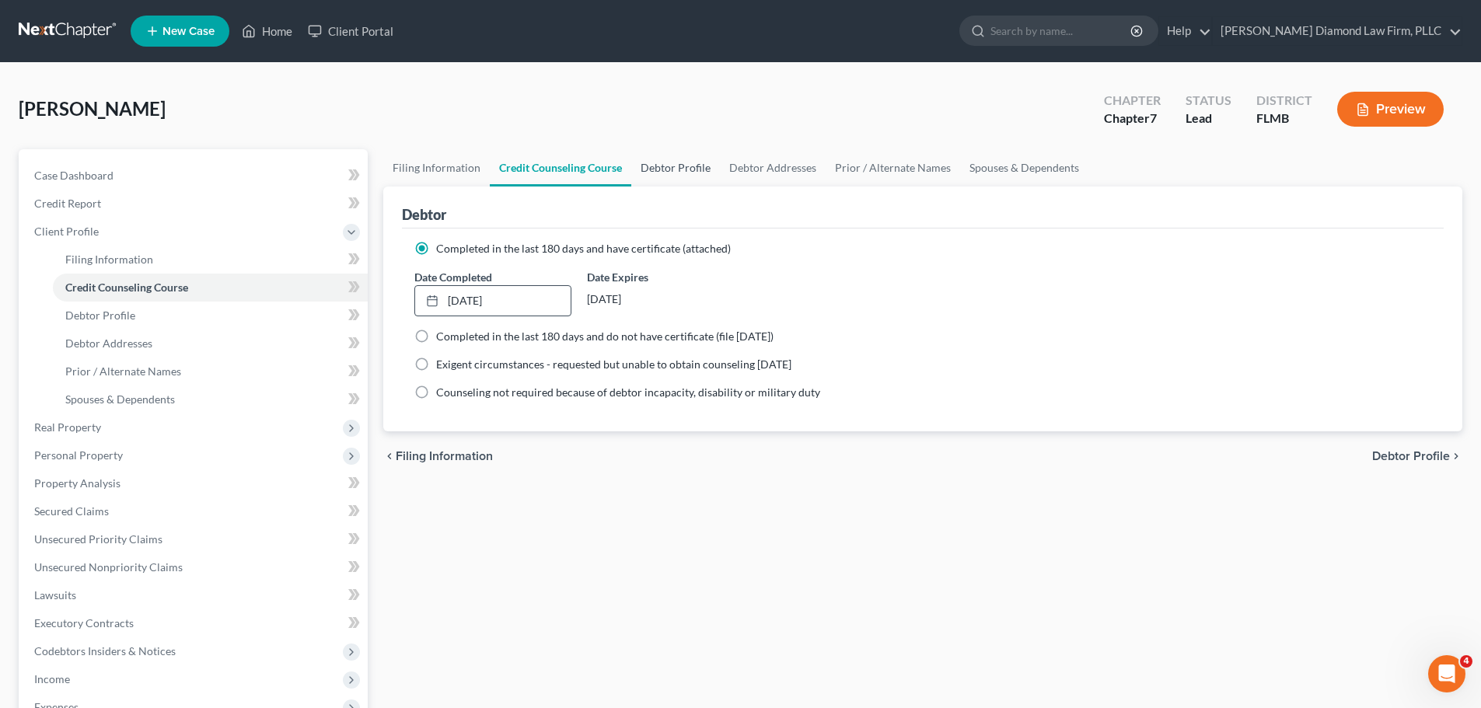
click at [651, 176] on link "Debtor Profile" at bounding box center [675, 167] width 89 height 37
select select "0"
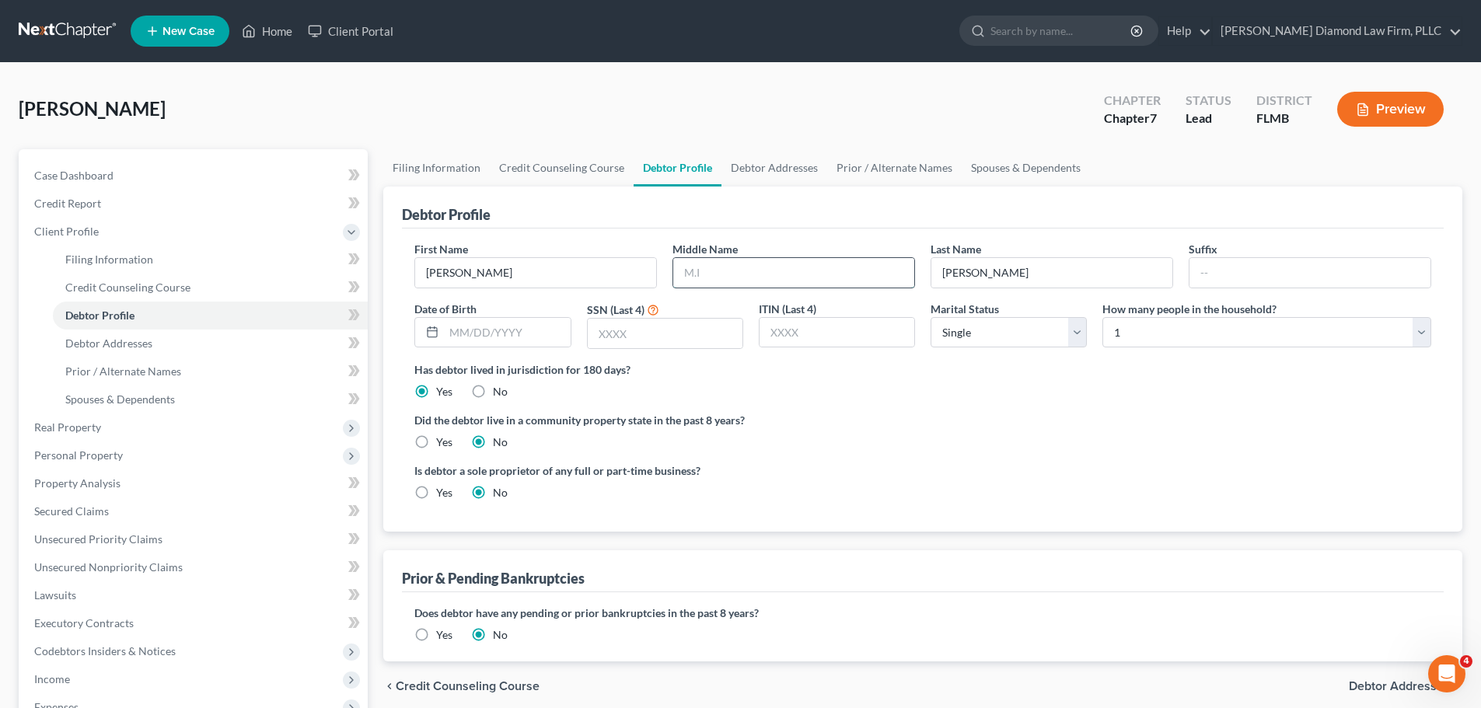
click at [697, 260] on input "text" at bounding box center [793, 273] width 241 height 30
type input "Mark"
click at [502, 334] on input "text" at bounding box center [507, 333] width 126 height 30
type input "[DATE]"
click at [640, 334] on input "text" at bounding box center [665, 334] width 155 height 30
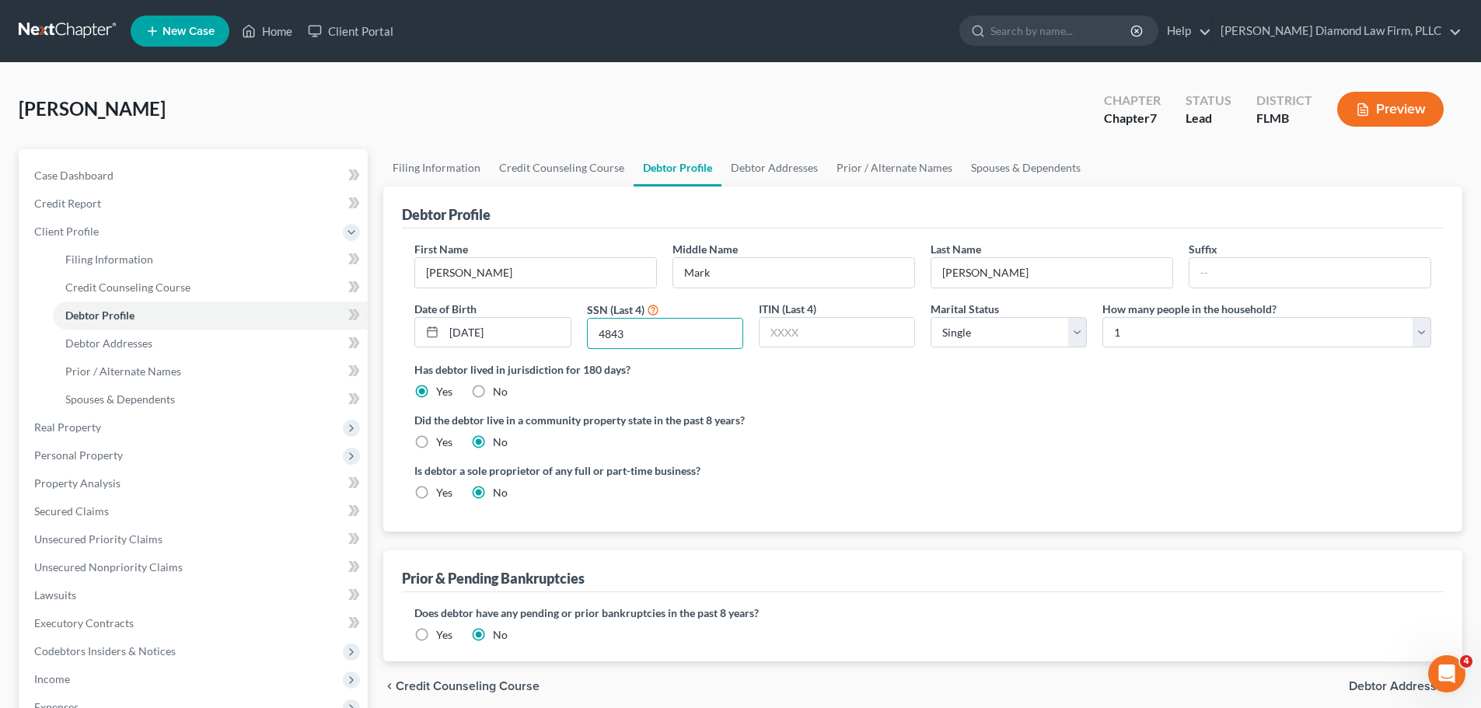
type input "4843"
click at [955, 331] on select "Select Single Married Separated Divorced Widowed" at bounding box center [1008, 332] width 156 height 31
select select "3"
click at [930, 317] on select "Select Single Married Separated Divorced Widowed" at bounding box center [1008, 332] width 156 height 31
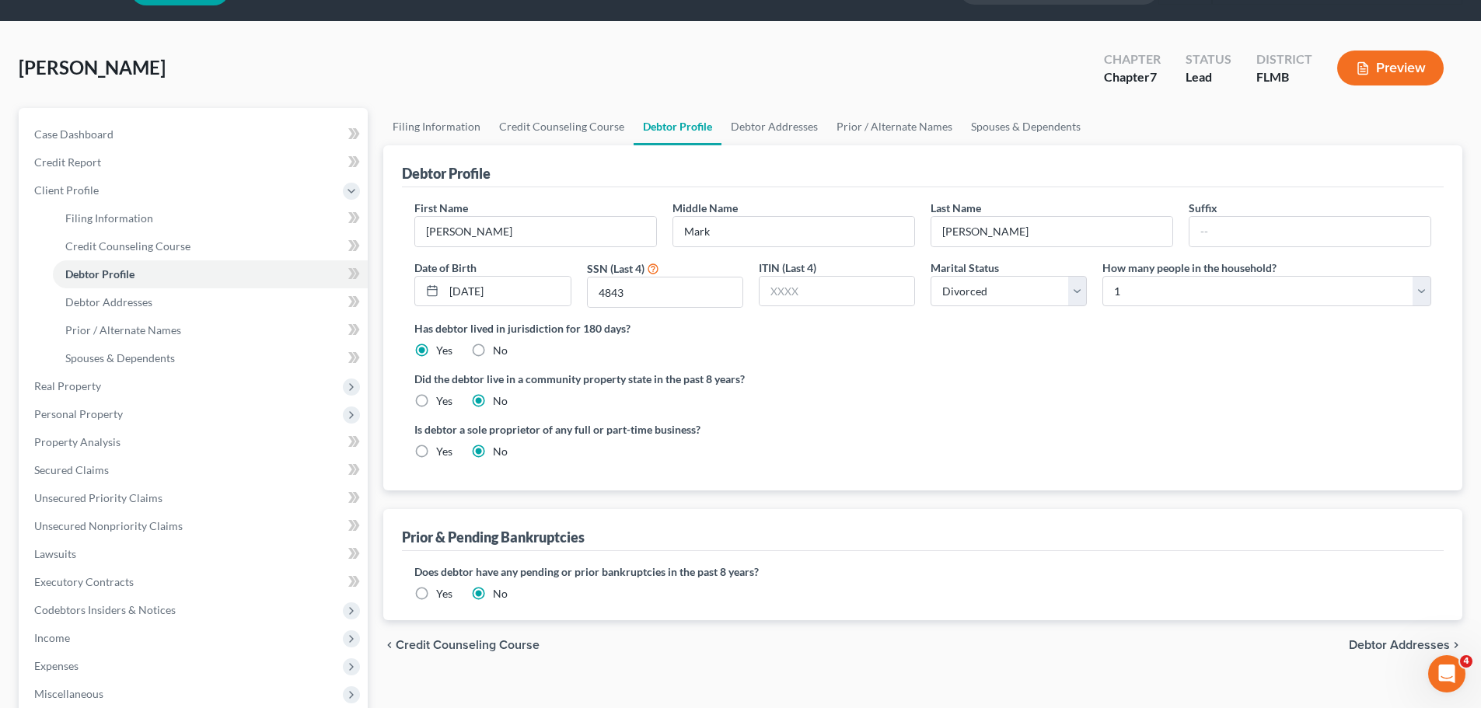
scroll to position [78, 0]
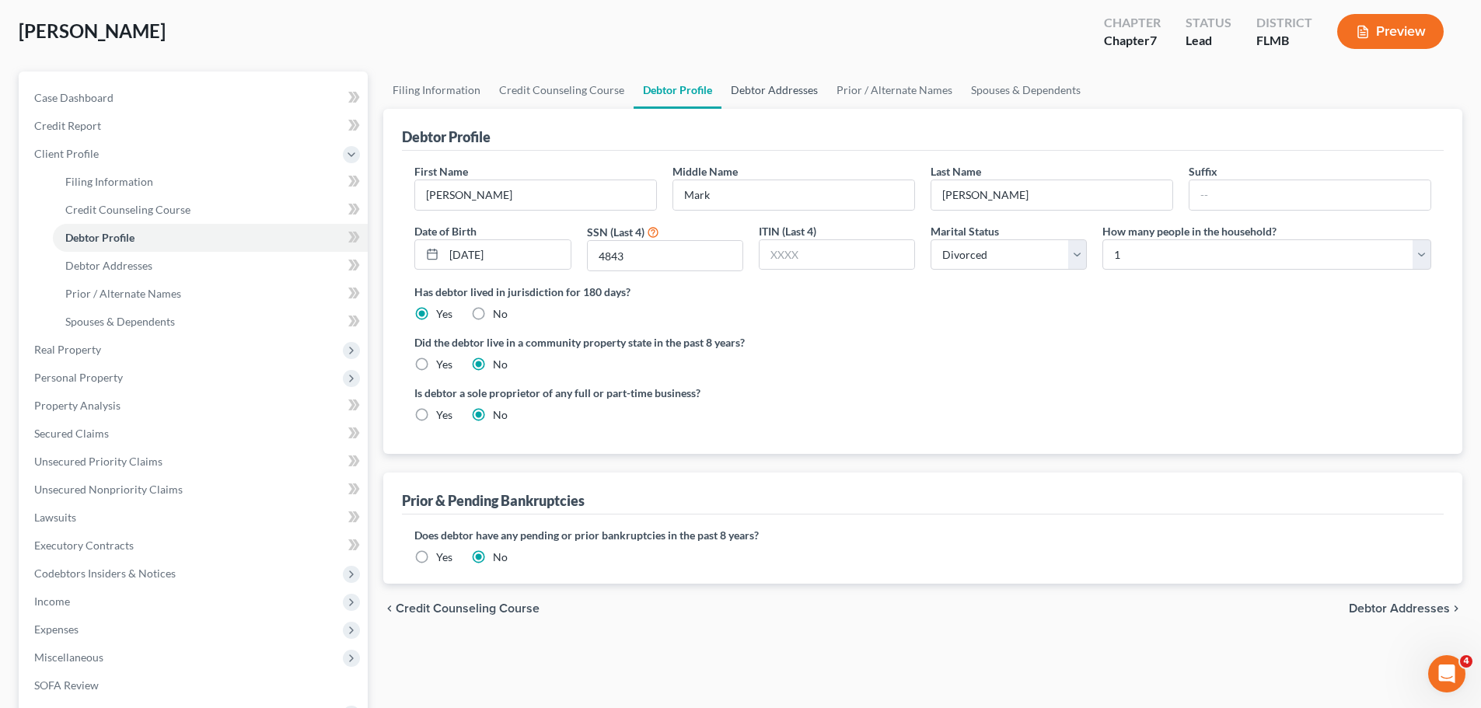
drag, startPoint x: 783, startPoint y: 96, endPoint x: 715, endPoint y: 134, distance: 77.6
click at [783, 96] on link "Debtor Addresses" at bounding box center [774, 90] width 106 height 37
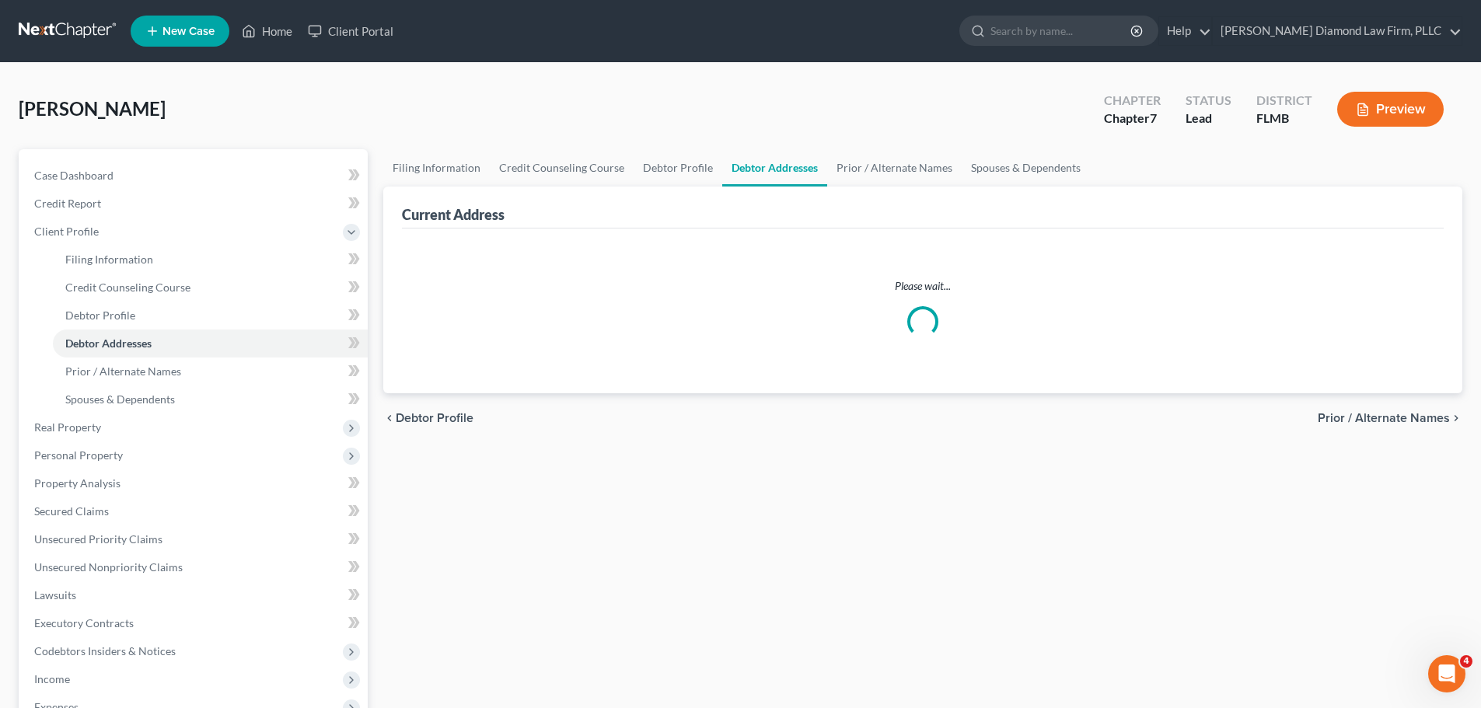
select select "0"
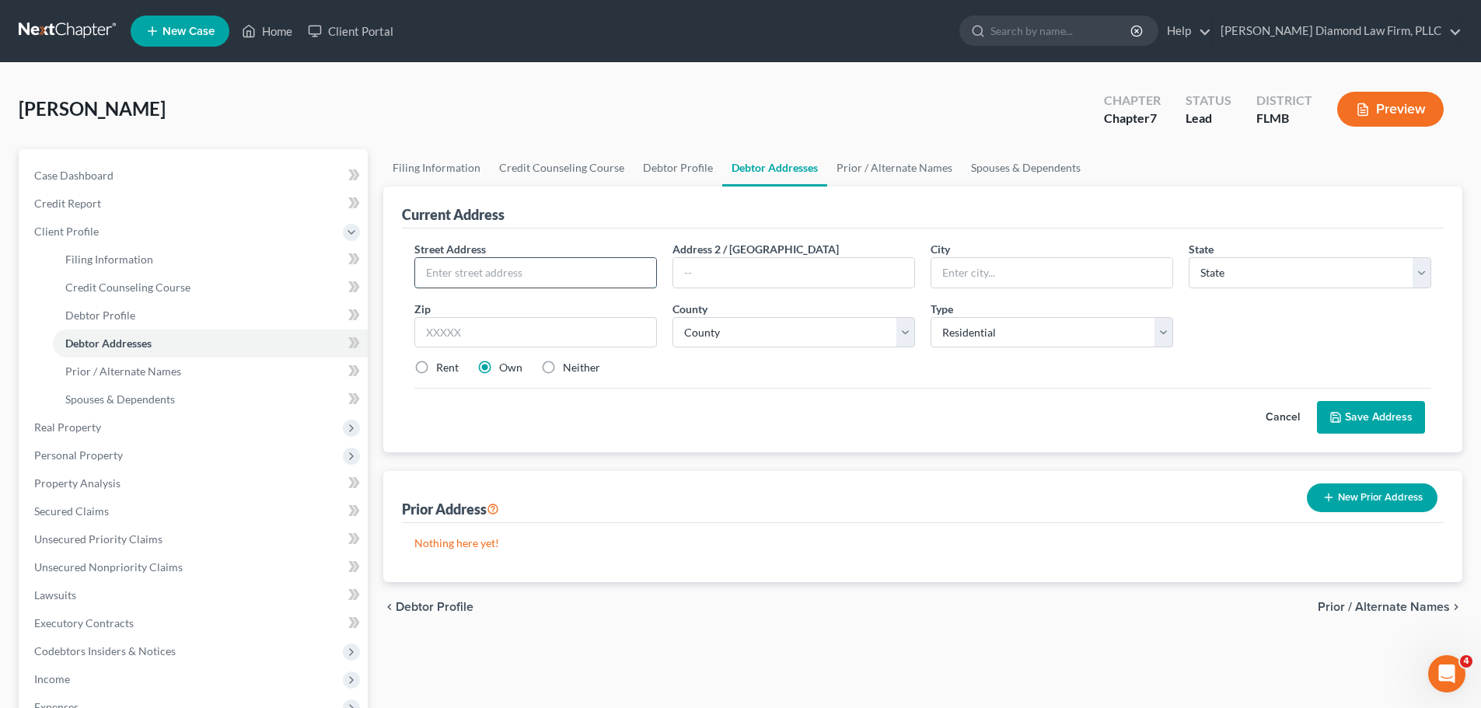
click at [507, 277] on input "text" at bounding box center [535, 273] width 241 height 30
type input "[STREET_ADDRESS]"
click at [1018, 271] on input "text" at bounding box center [1051, 273] width 241 height 30
type input "[GEOGRAPHIC_DATA]"
select select "9"
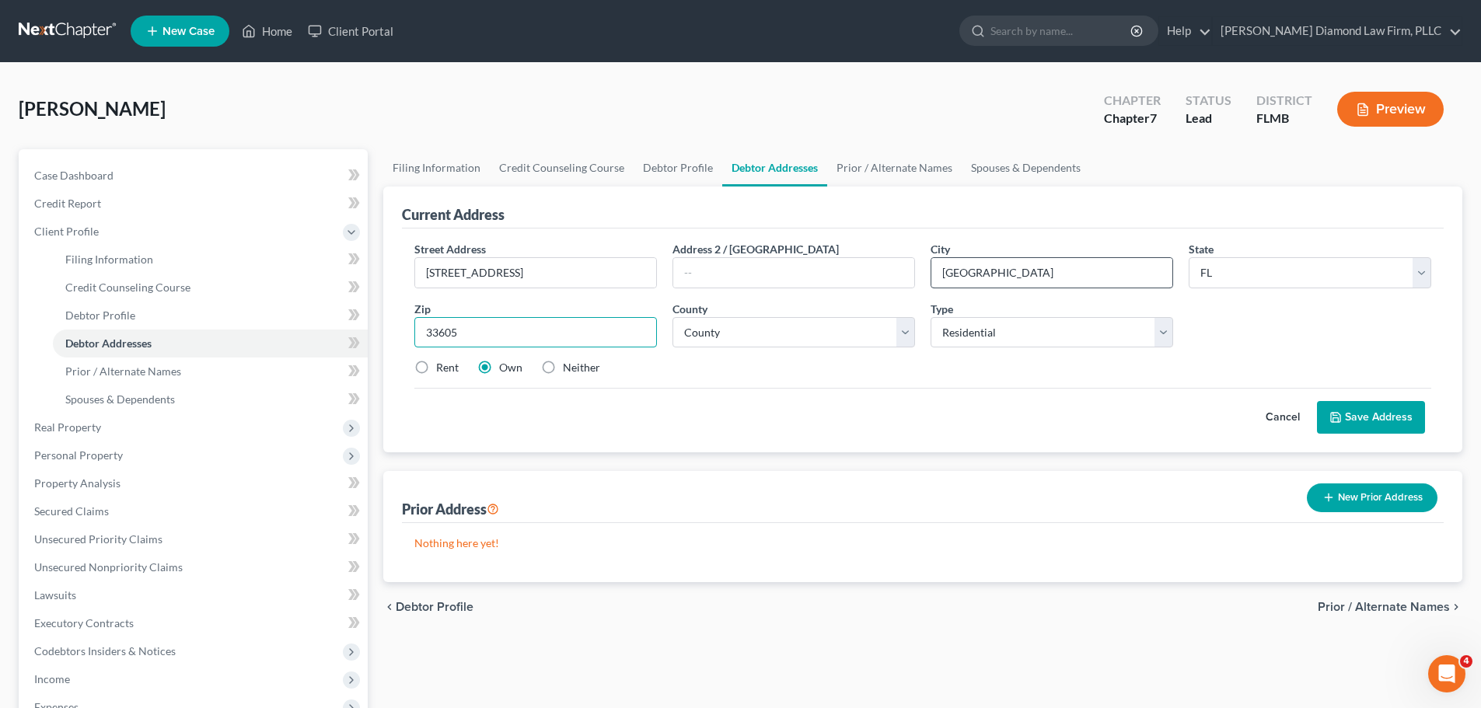
type input "33605"
click at [851, 323] on select "County [GEOGRAPHIC_DATA] [GEOGRAPHIC_DATA] [GEOGRAPHIC_DATA] [GEOGRAPHIC_DATA] …" at bounding box center [793, 332] width 243 height 31
select select "27"
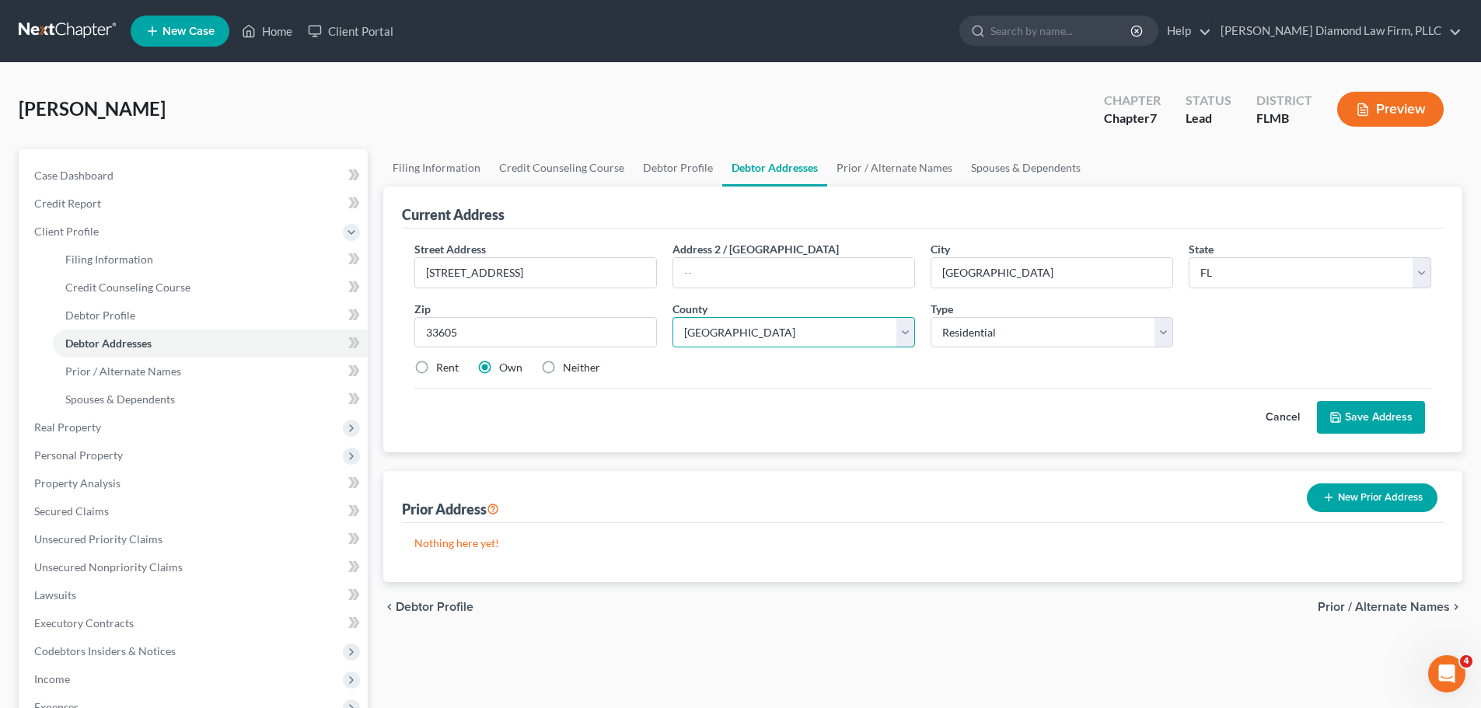
click at [672, 317] on select "County [GEOGRAPHIC_DATA] [GEOGRAPHIC_DATA] [GEOGRAPHIC_DATA] [GEOGRAPHIC_DATA] …" at bounding box center [793, 332] width 243 height 31
click at [439, 369] on label "Rent" at bounding box center [447, 368] width 23 height 16
click at [442, 369] on input "Rent" at bounding box center [447, 365] width 10 height 10
radio input "true"
click at [1367, 410] on button "Save Address" at bounding box center [1371, 417] width 108 height 33
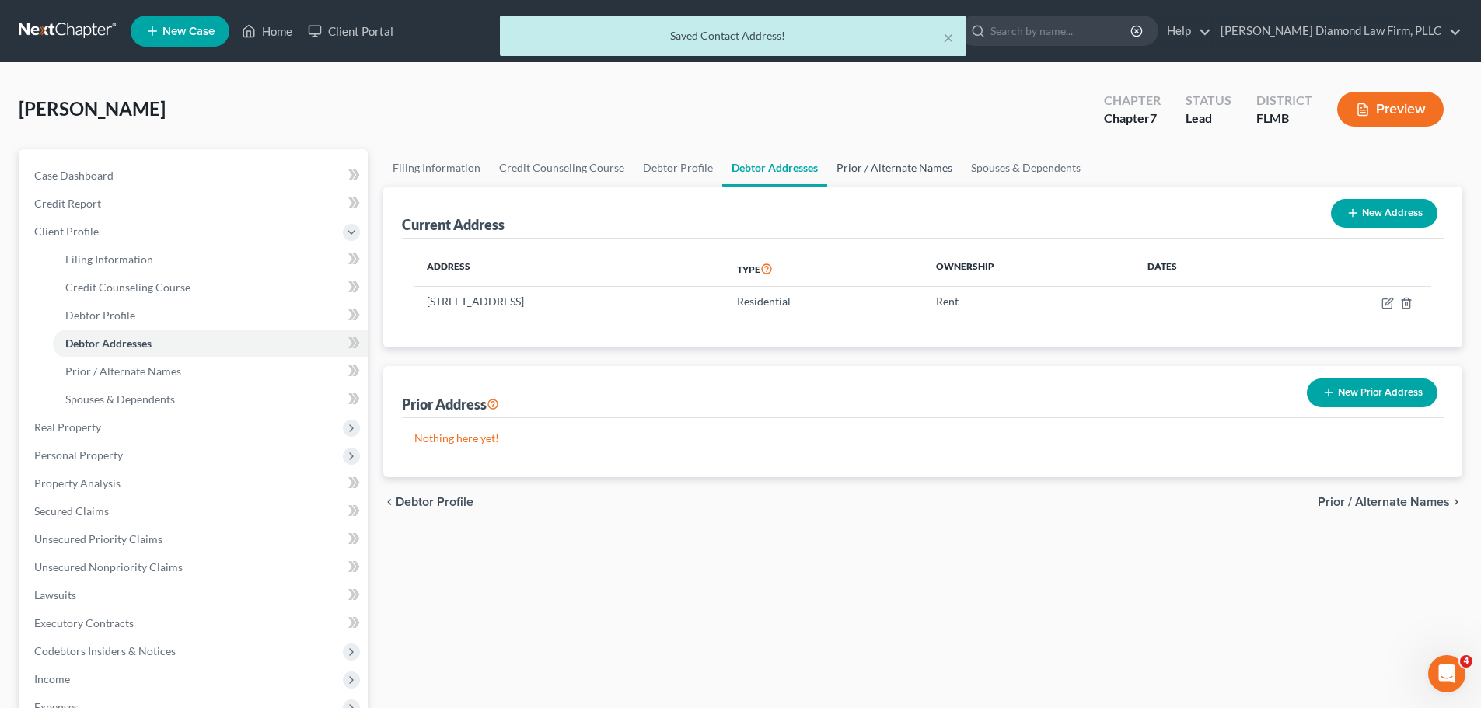
click at [877, 172] on link "Prior / Alternate Names" at bounding box center [894, 167] width 134 height 37
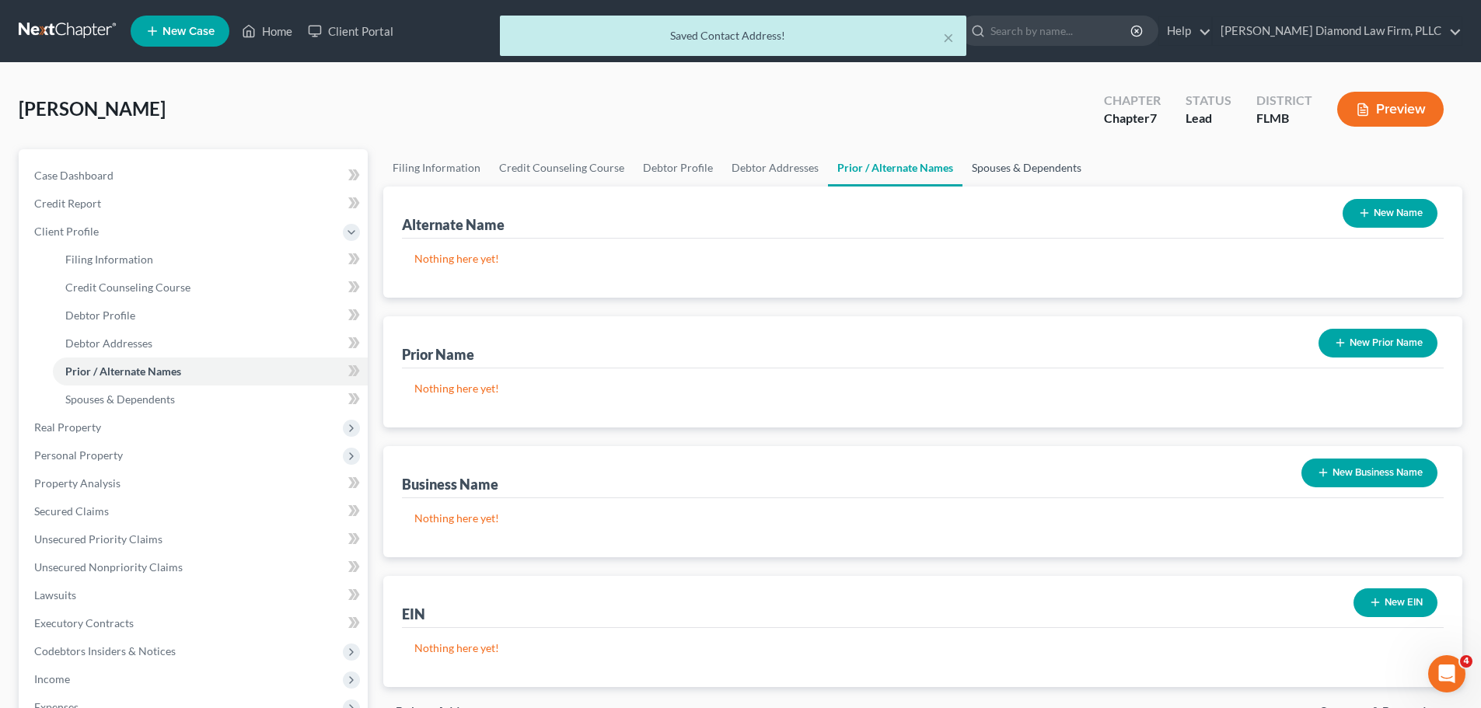
click at [988, 172] on link "Spouses & Dependents" at bounding box center [1026, 167] width 128 height 37
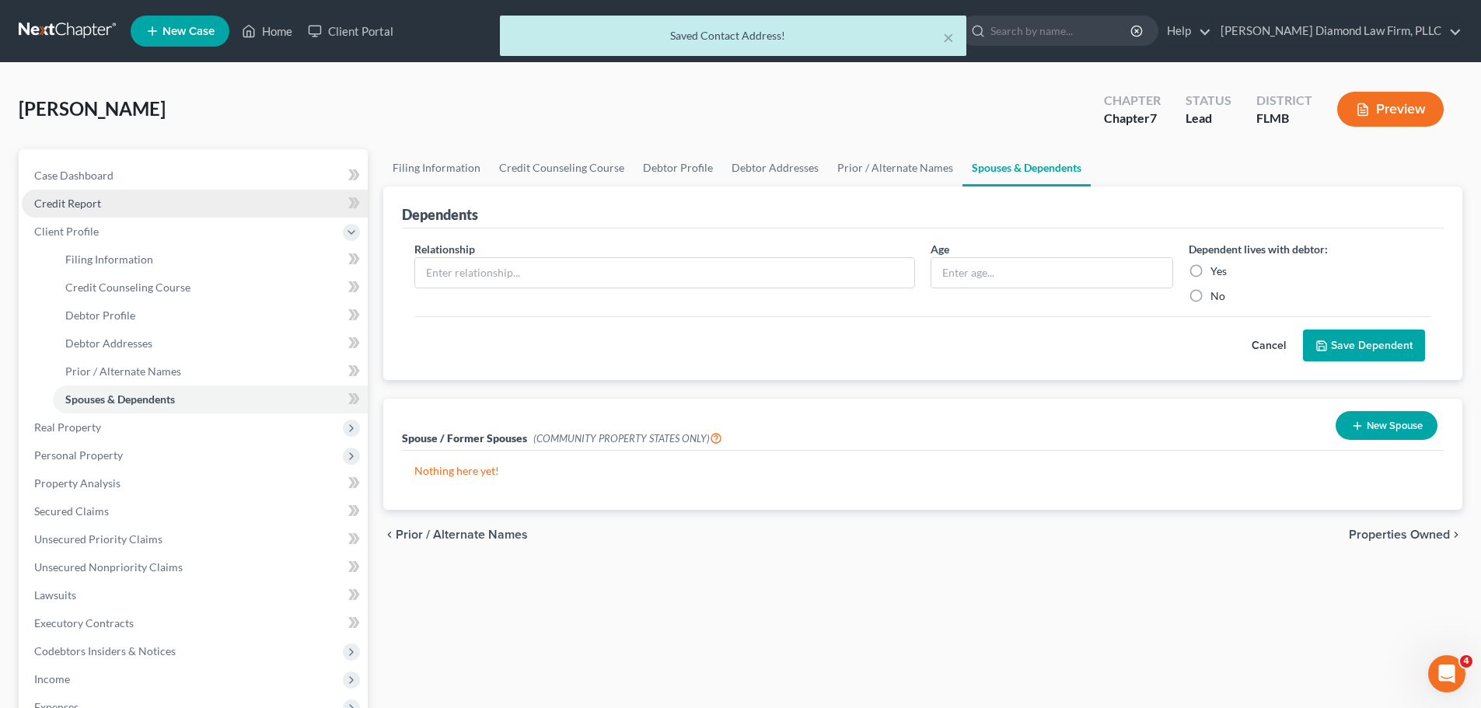
click at [112, 209] on link "Credit Report" at bounding box center [195, 204] width 346 height 28
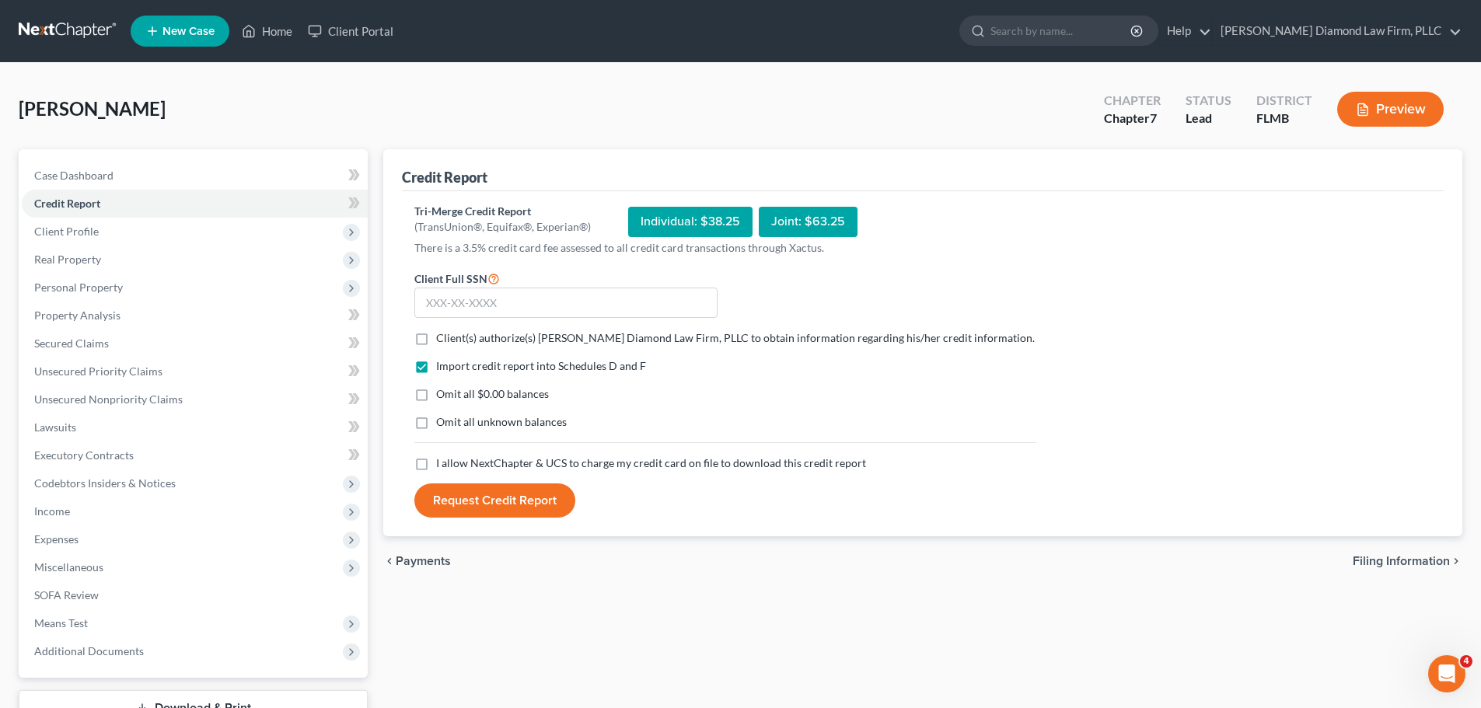
click at [484, 344] on span "Client(s) authorize(s) [PERSON_NAME] Diamond Law Firm, PLLC to obtain informati…" at bounding box center [735, 337] width 599 height 13
click at [452, 340] on input "Client(s) authorize(s) [PERSON_NAME] Diamond Law Firm, PLLC to obtain informati…" at bounding box center [447, 335] width 10 height 10
checkbox input "true"
click at [485, 460] on span "I allow NextChapter & UCS to charge my credit card on file to download this cre…" at bounding box center [651, 462] width 430 height 13
click at [452, 460] on input "I allow NextChapter & UCS to charge my credit card on file to download this cre…" at bounding box center [447, 460] width 10 height 10
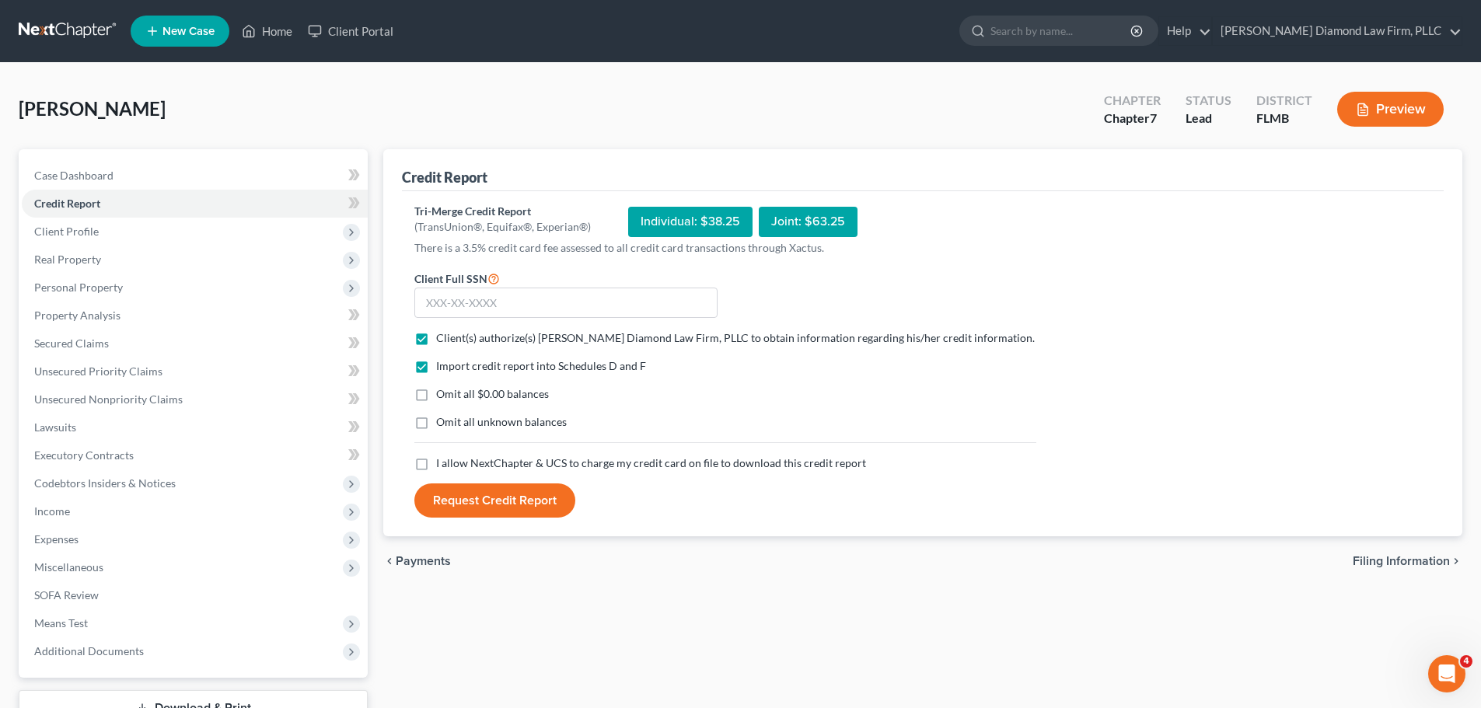
checkbox input "true"
click at [554, 310] on input "text" at bounding box center [565, 303] width 303 height 31
click at [484, 296] on input "text" at bounding box center [565, 303] width 303 height 31
type input "263-29-4843"
click at [497, 504] on button "Request Credit Report" at bounding box center [494, 500] width 161 height 34
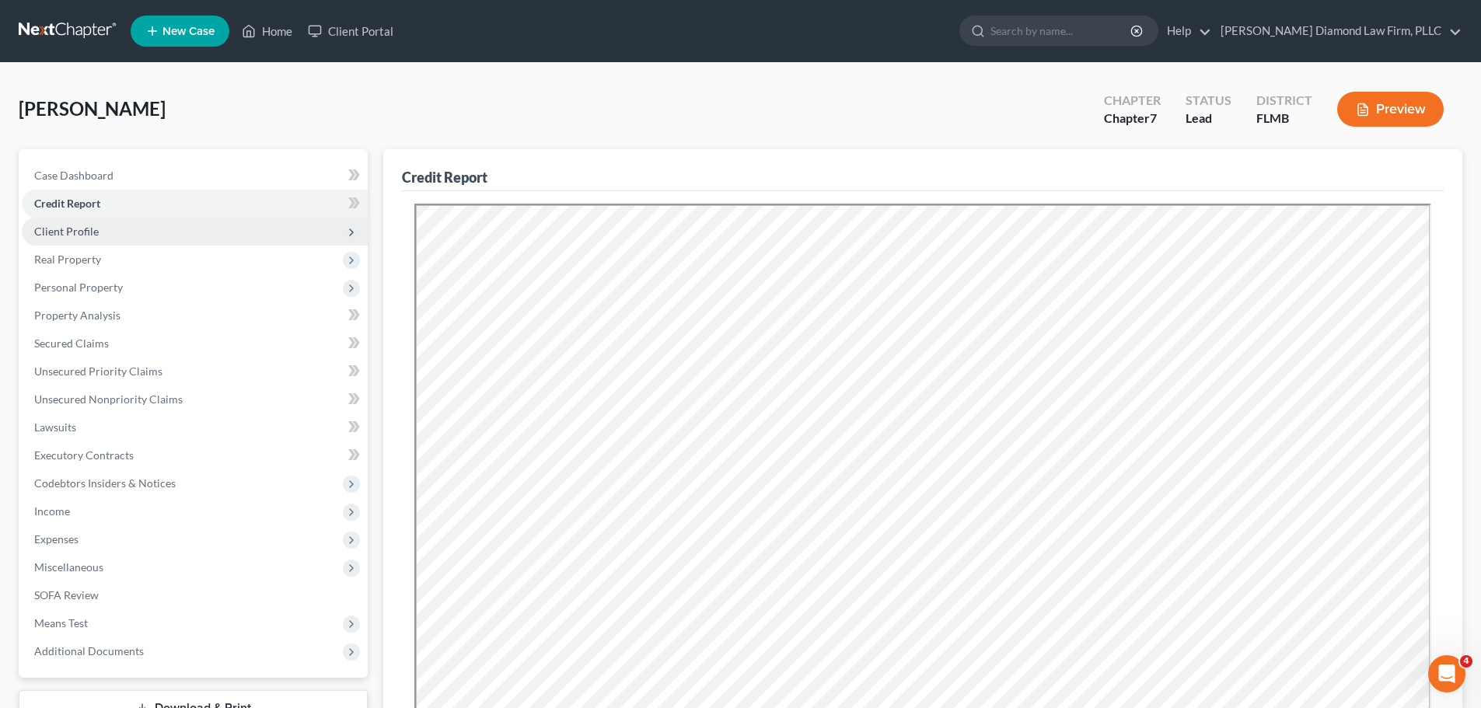
click at [117, 240] on span "Client Profile" at bounding box center [195, 232] width 346 height 28
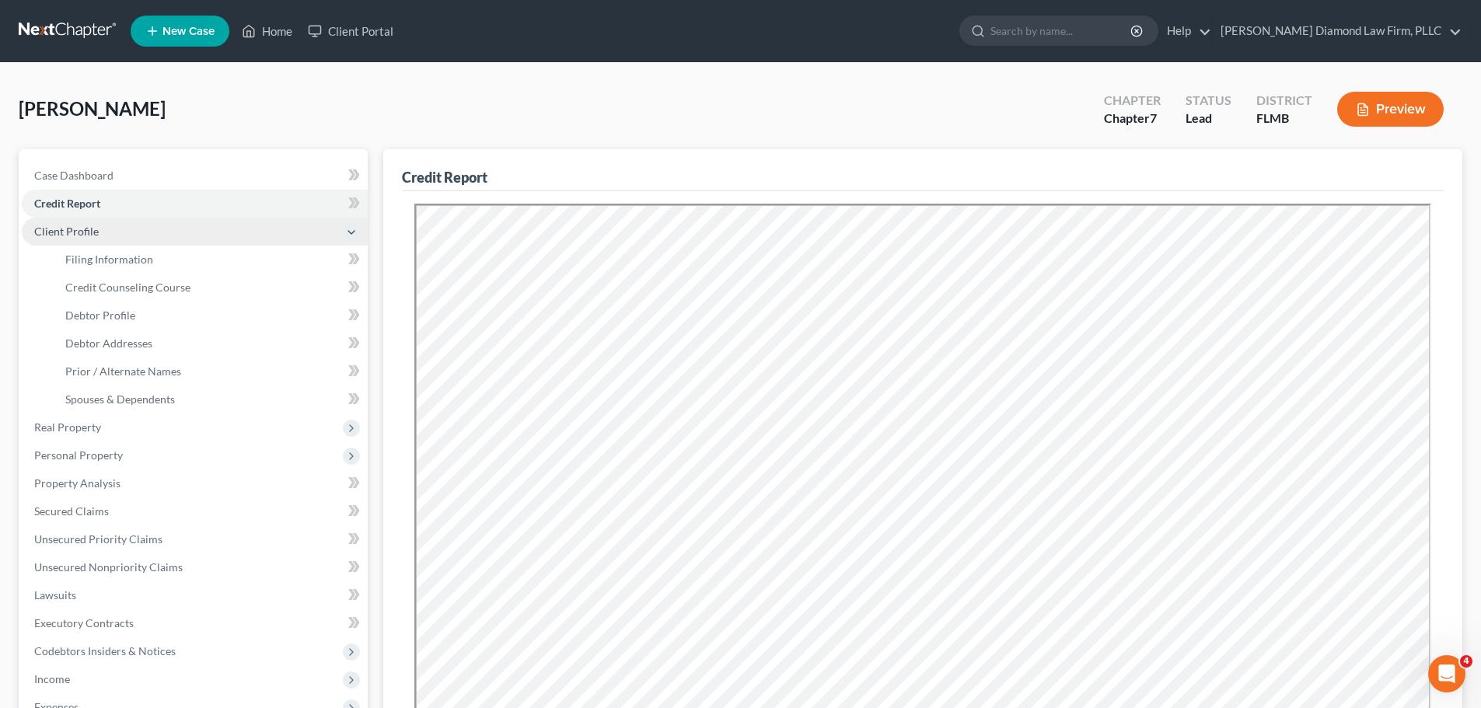
click at [111, 230] on span "Client Profile" at bounding box center [195, 232] width 346 height 28
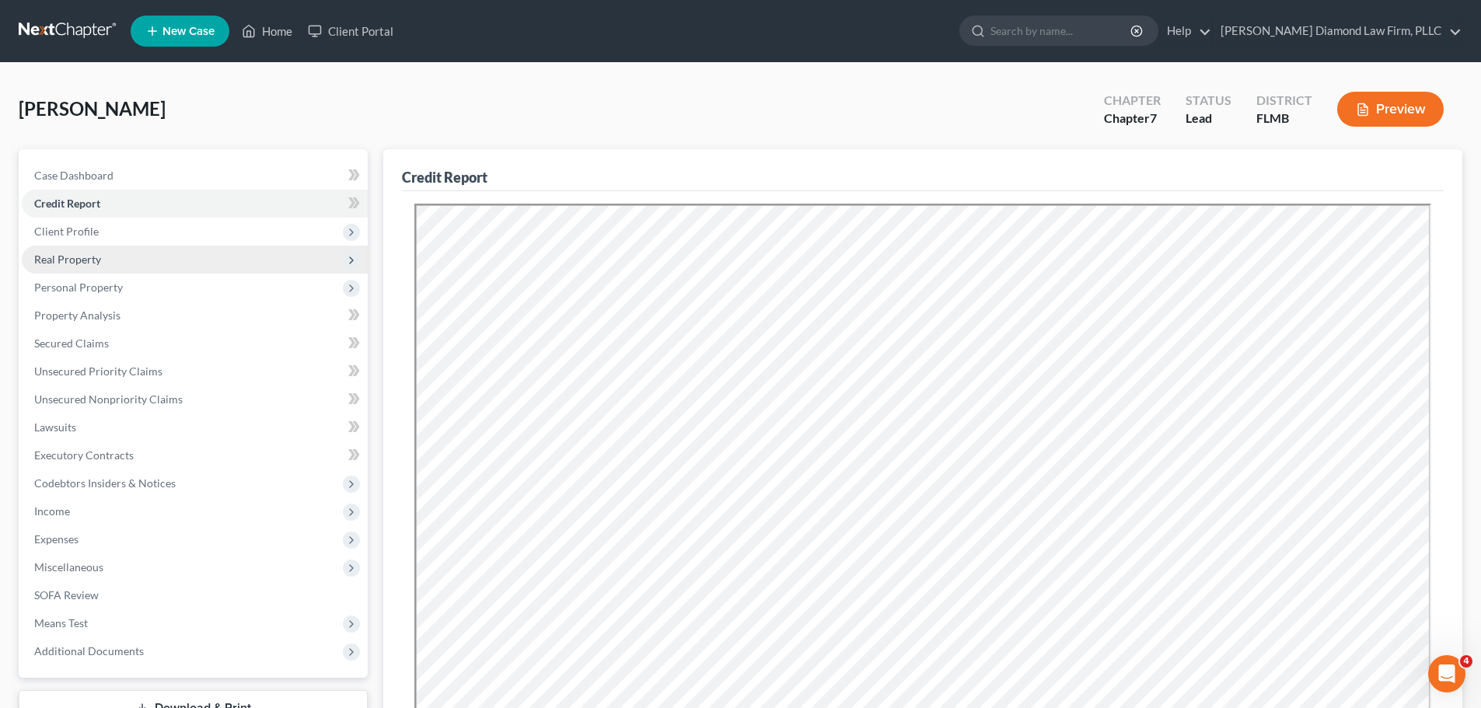
click at [99, 254] on span "Real Property" at bounding box center [67, 259] width 67 height 13
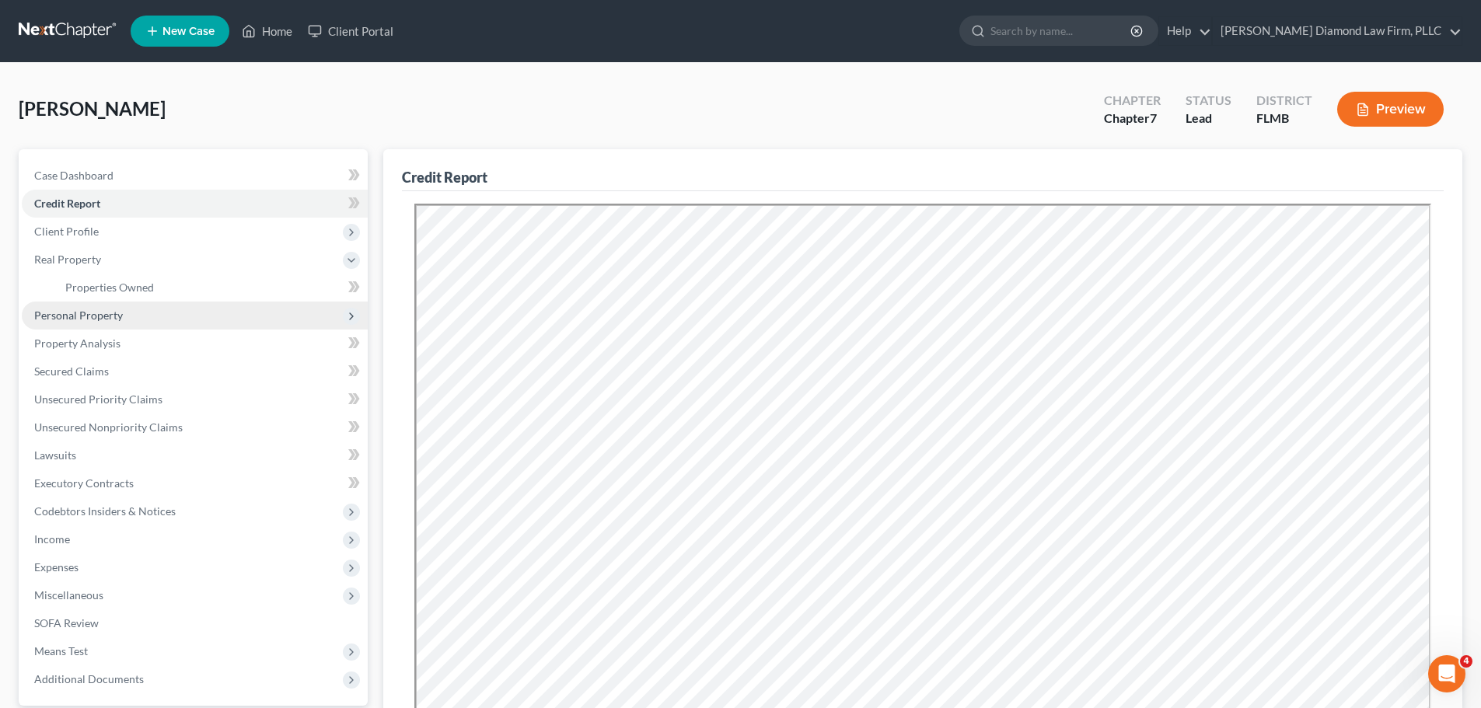
click at [113, 309] on span "Personal Property" at bounding box center [78, 315] width 89 height 13
click at [106, 309] on span "Vehicles Owned" at bounding box center [104, 315] width 78 height 13
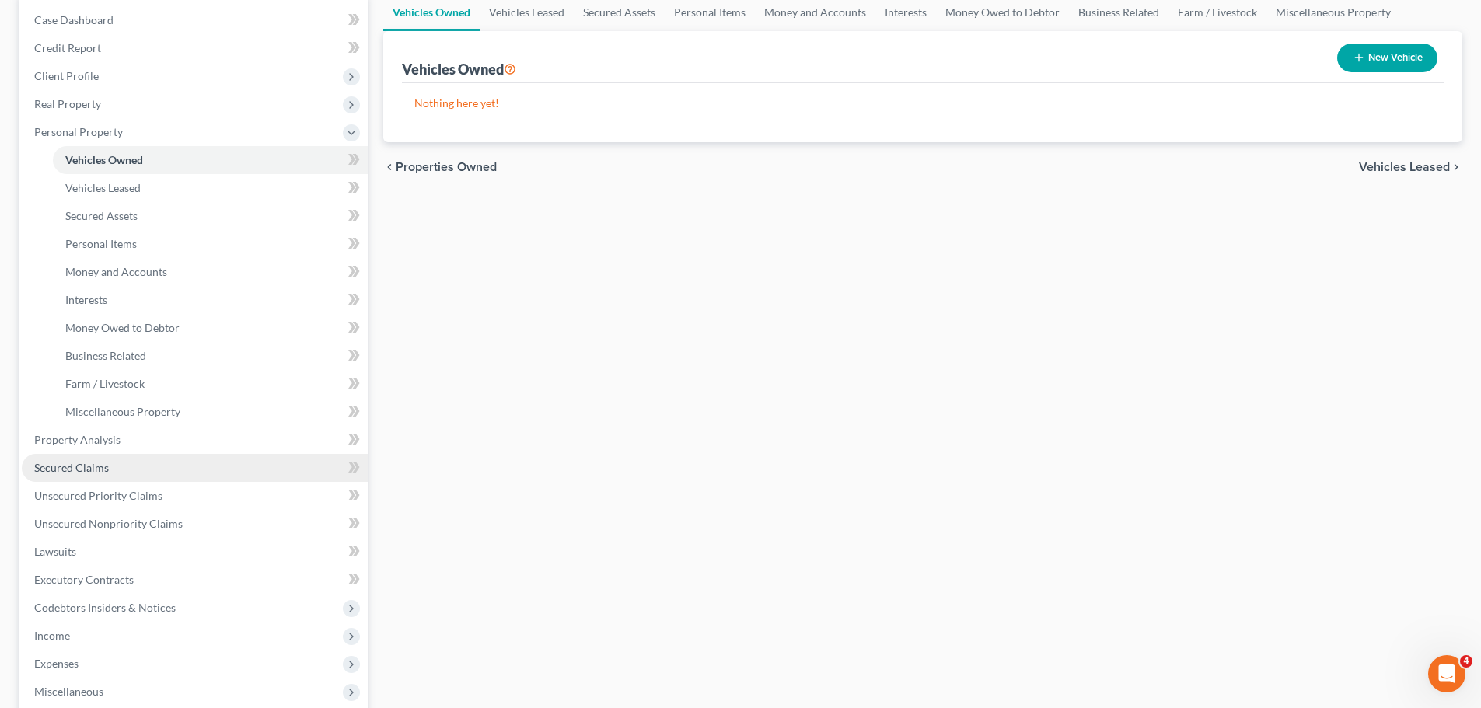
click at [94, 461] on span "Secured Claims" at bounding box center [71, 467] width 75 height 13
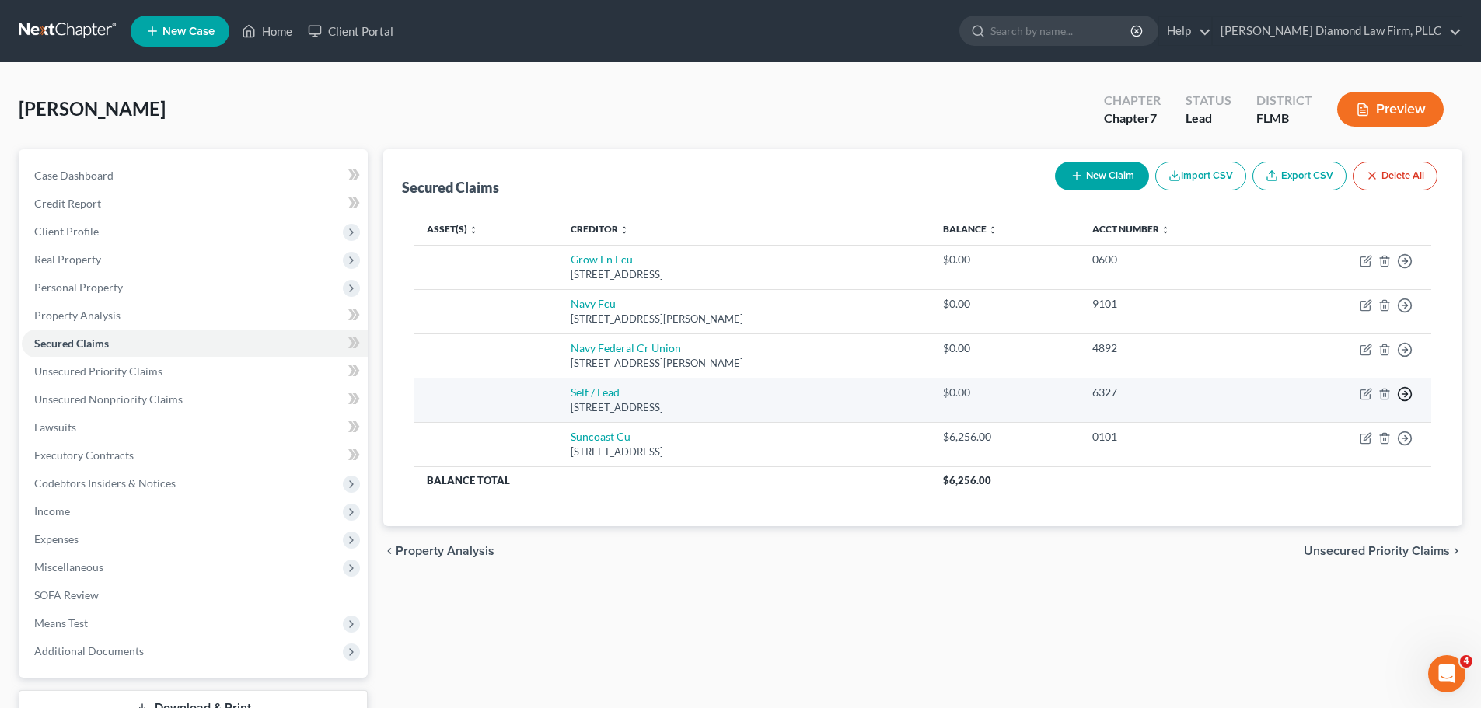
click at [1402, 397] on icon "button" at bounding box center [1405, 394] width 16 height 16
click at [1345, 434] on link "Move to F" at bounding box center [1334, 431] width 130 height 26
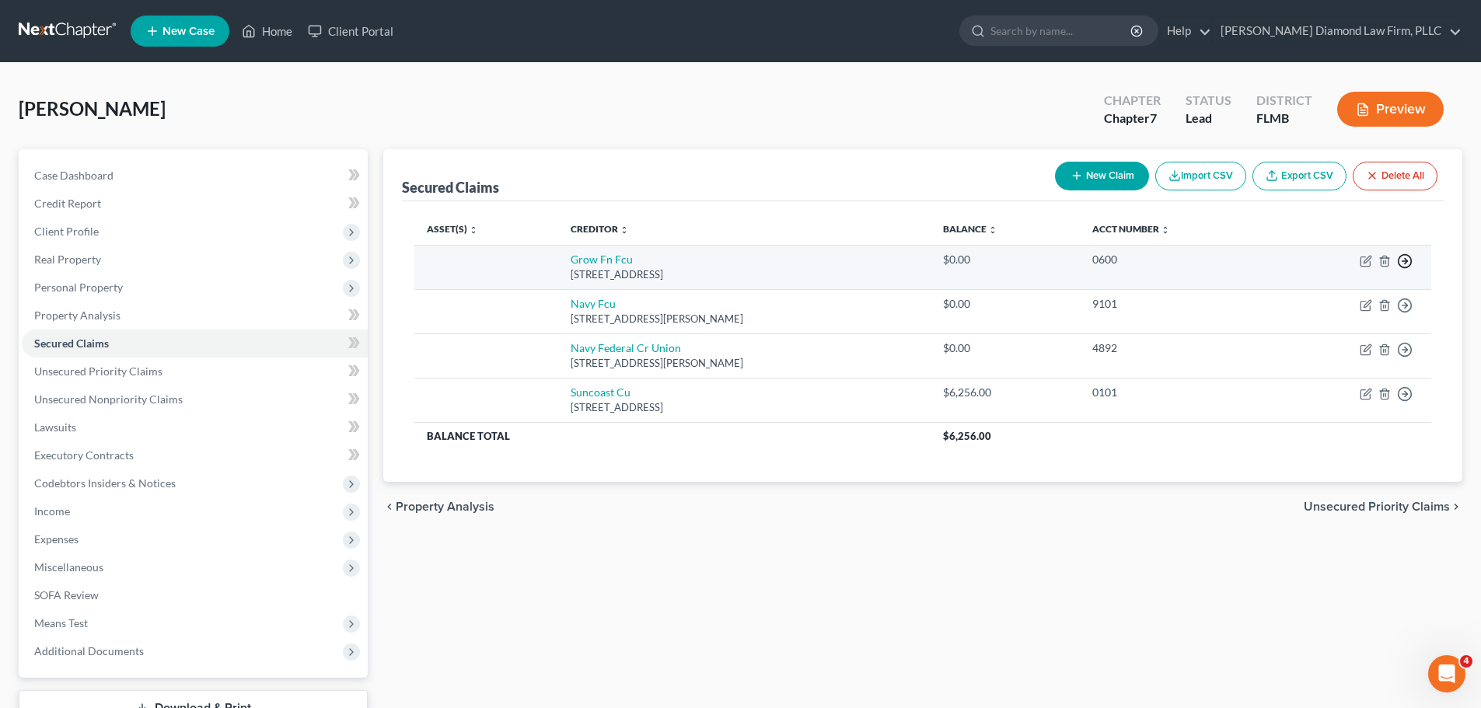
click at [1403, 264] on icon "button" at bounding box center [1405, 261] width 16 height 16
click at [1343, 301] on link "Move to F" at bounding box center [1334, 298] width 130 height 26
click at [1411, 264] on circle "button" at bounding box center [1404, 261] width 13 height 13
click at [1349, 298] on link "Move to F" at bounding box center [1334, 298] width 130 height 26
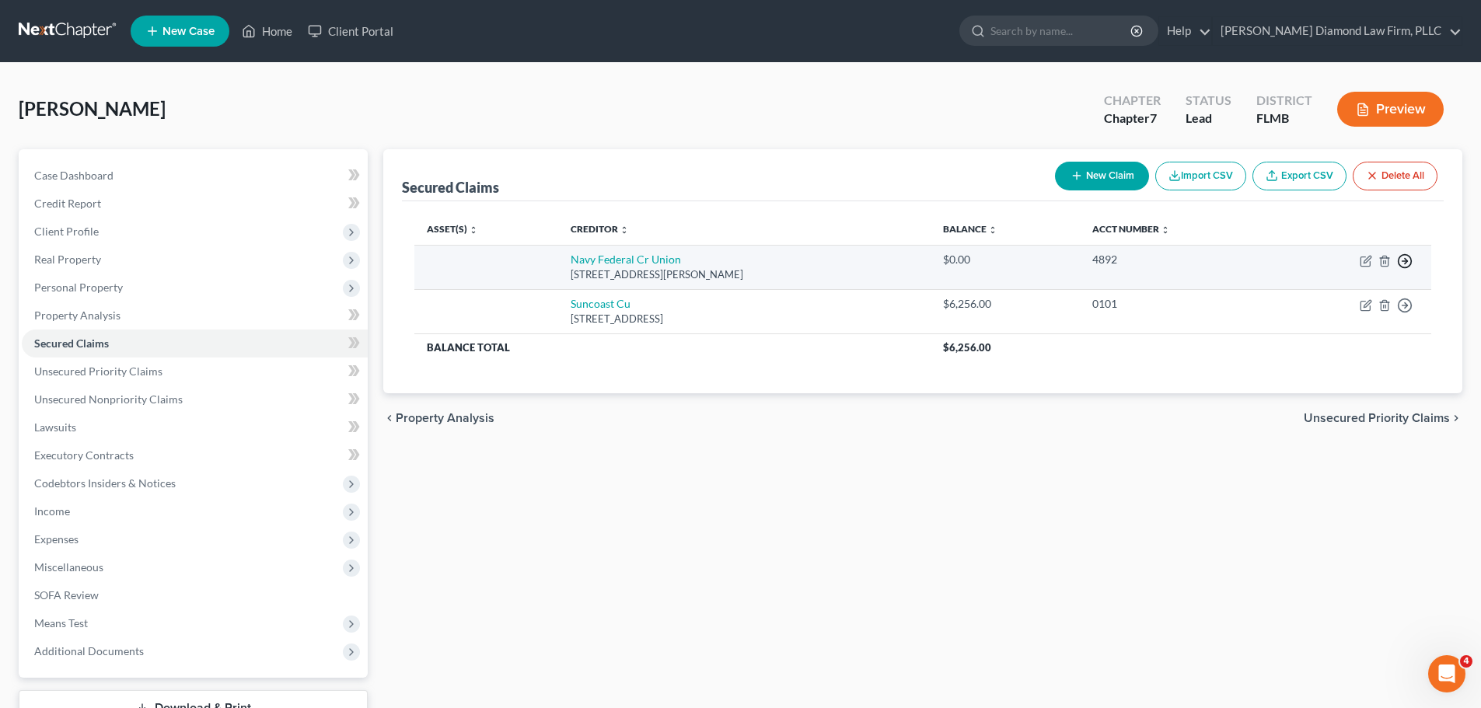
click at [1401, 268] on icon "button" at bounding box center [1405, 261] width 16 height 16
click at [1340, 300] on link "Move to F" at bounding box center [1334, 298] width 130 height 26
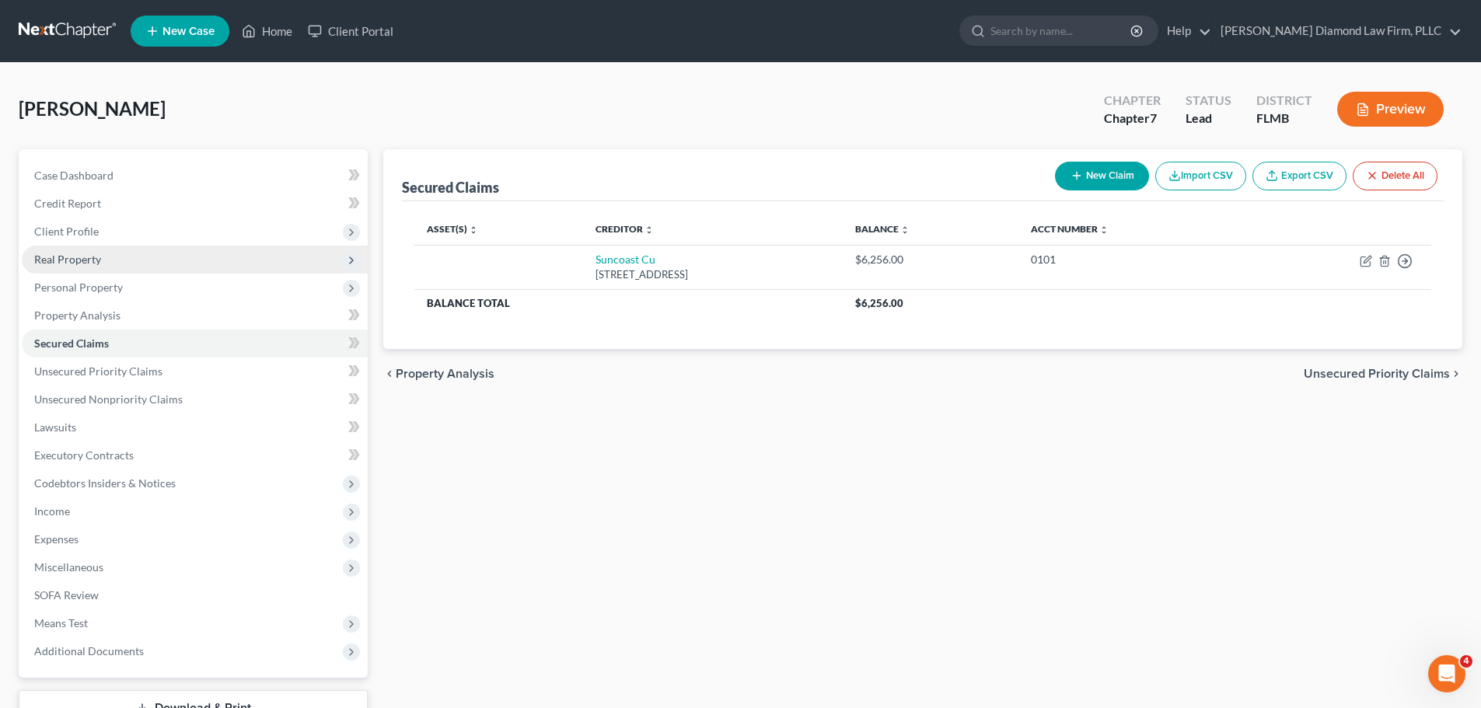
click at [64, 255] on span "Real Property" at bounding box center [67, 259] width 67 height 13
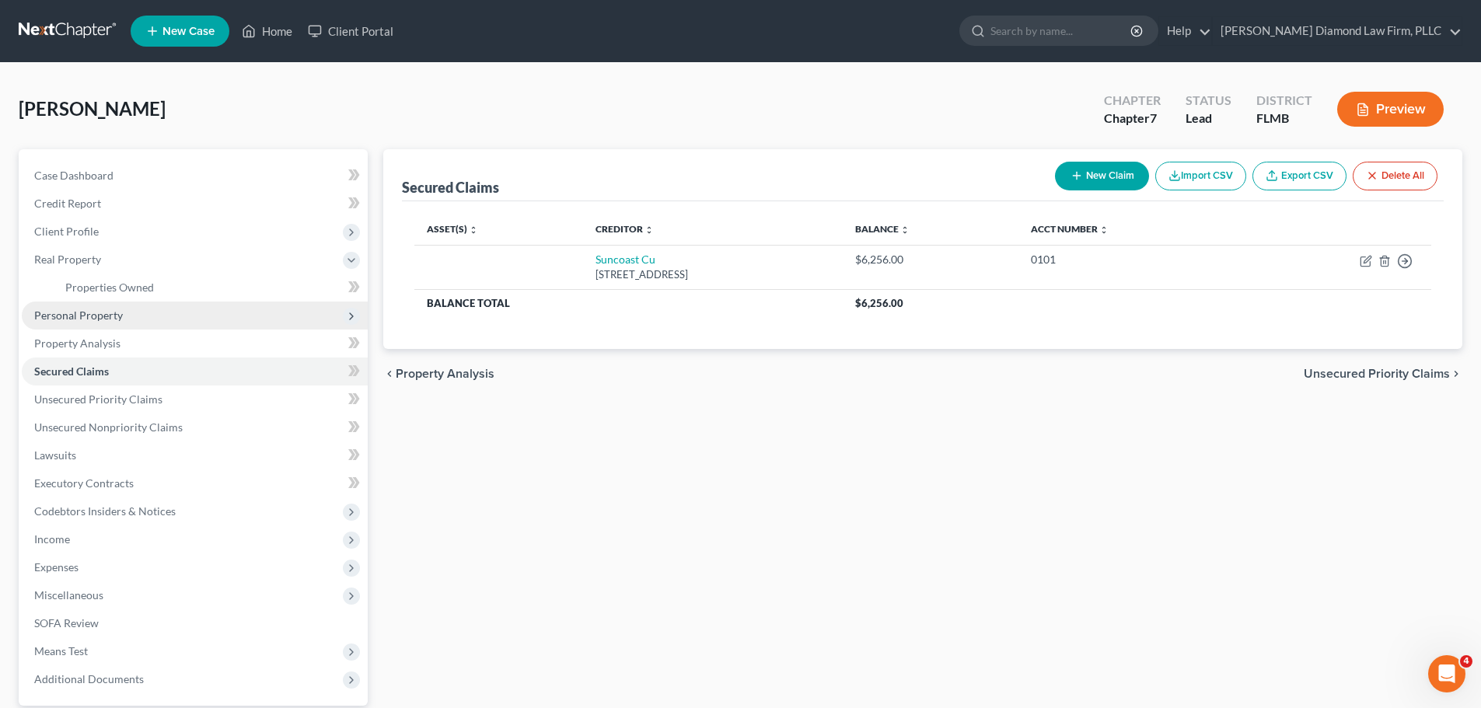
click at [59, 319] on span "Personal Property" at bounding box center [78, 315] width 89 height 13
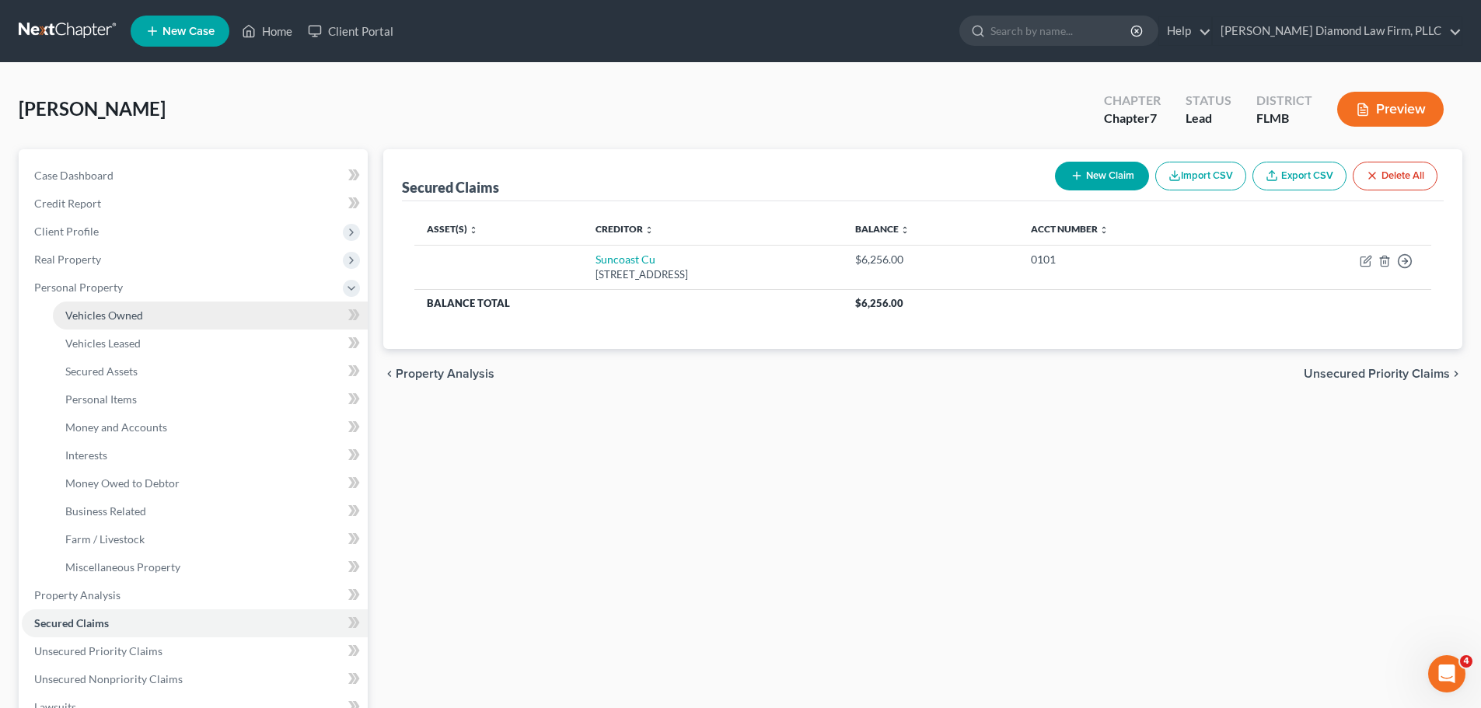
click at [62, 327] on link "Vehicles Owned" at bounding box center [210, 316] width 315 height 28
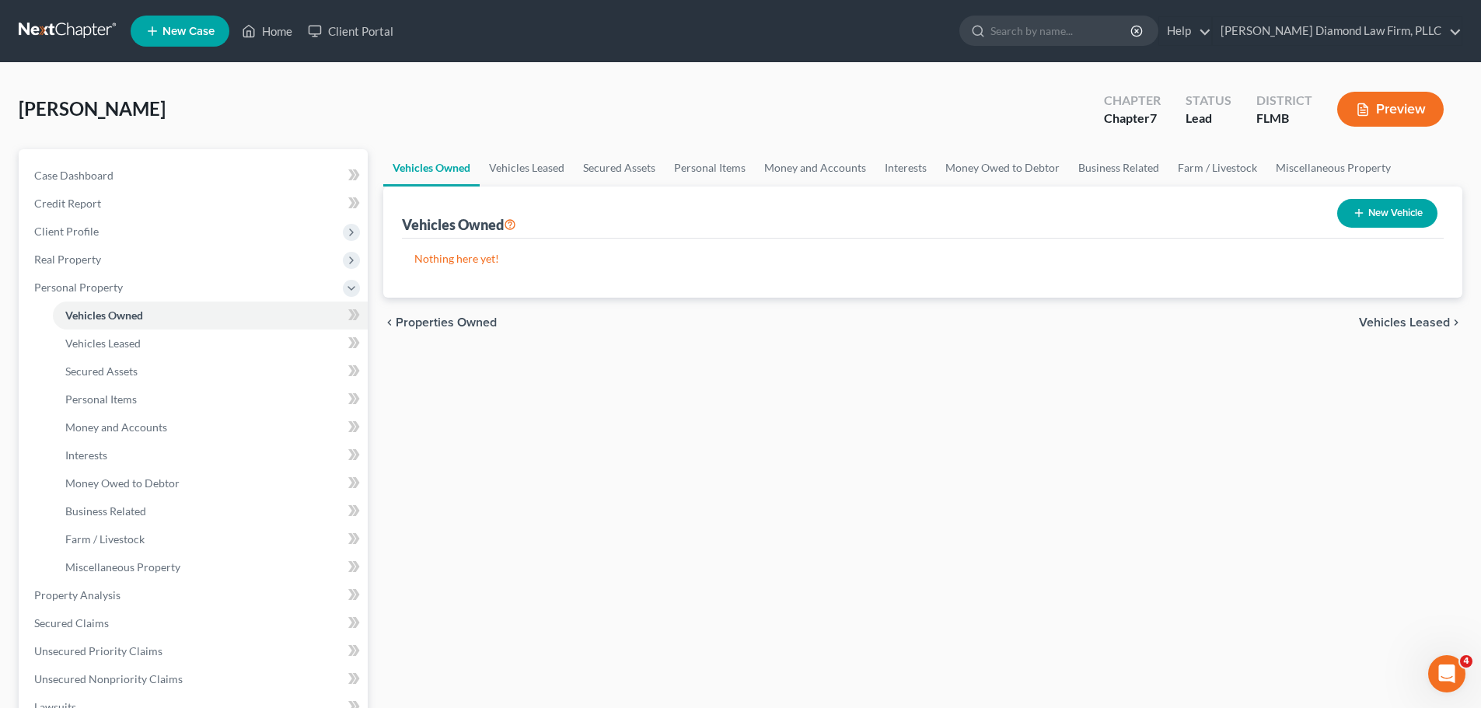
click at [1353, 216] on icon "button" at bounding box center [1359, 213] width 12 height 12
select select "0"
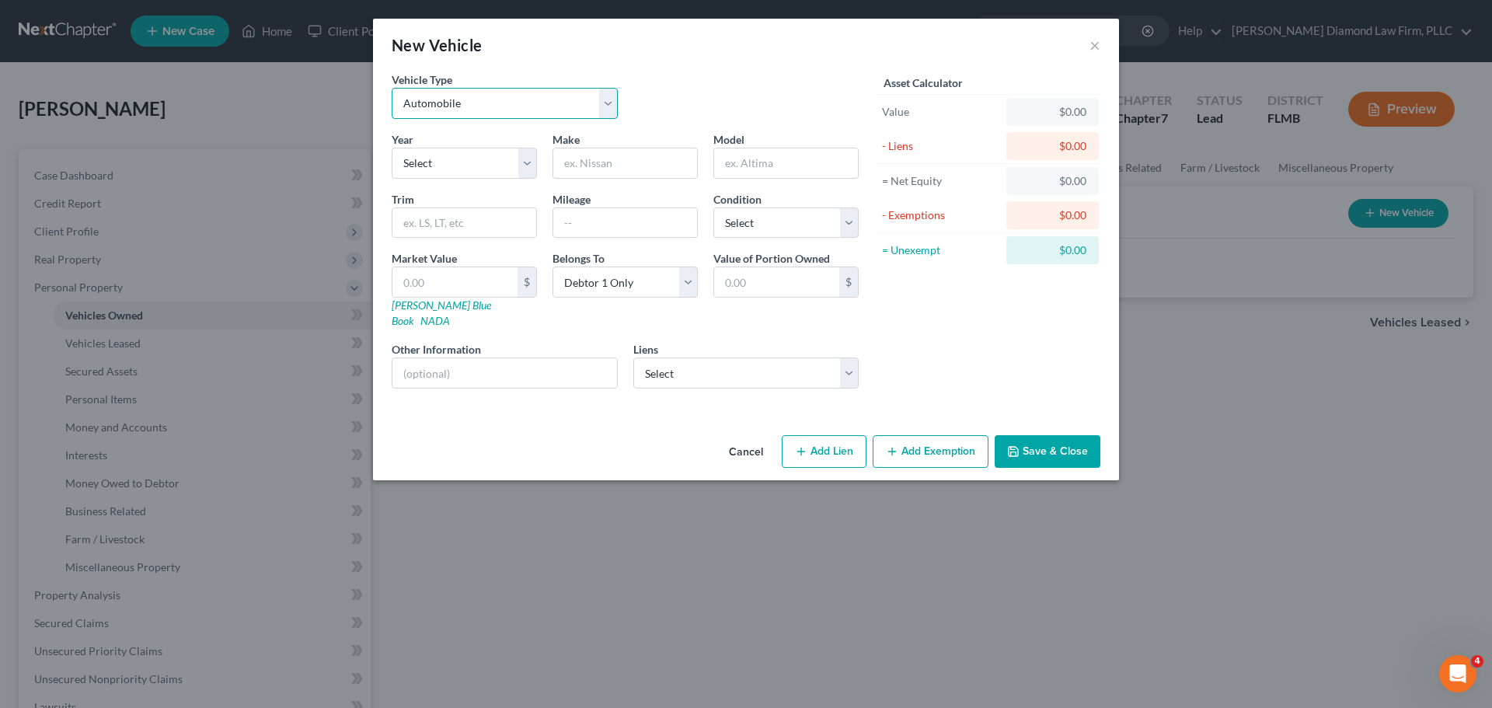
click at [471, 115] on select "Select Automobile Truck Trailer Watercraft Aircraft Motor Home Atv Other Vehicle" at bounding box center [505, 103] width 226 height 31
click at [435, 169] on select "Select 2026 2025 2024 2023 2022 2021 2020 2019 2018 2017 2016 2015 2014 2013 20…" at bounding box center [464, 163] width 145 height 31
click at [392, 148] on select "Select 2026 2025 2024 2023 2022 2021 2020 2019 2018 2017 2016 2015 2014 2013 20…" at bounding box center [464, 163] width 145 height 31
drag, startPoint x: 459, startPoint y: 168, endPoint x: 458, endPoint y: 178, distance: 10.2
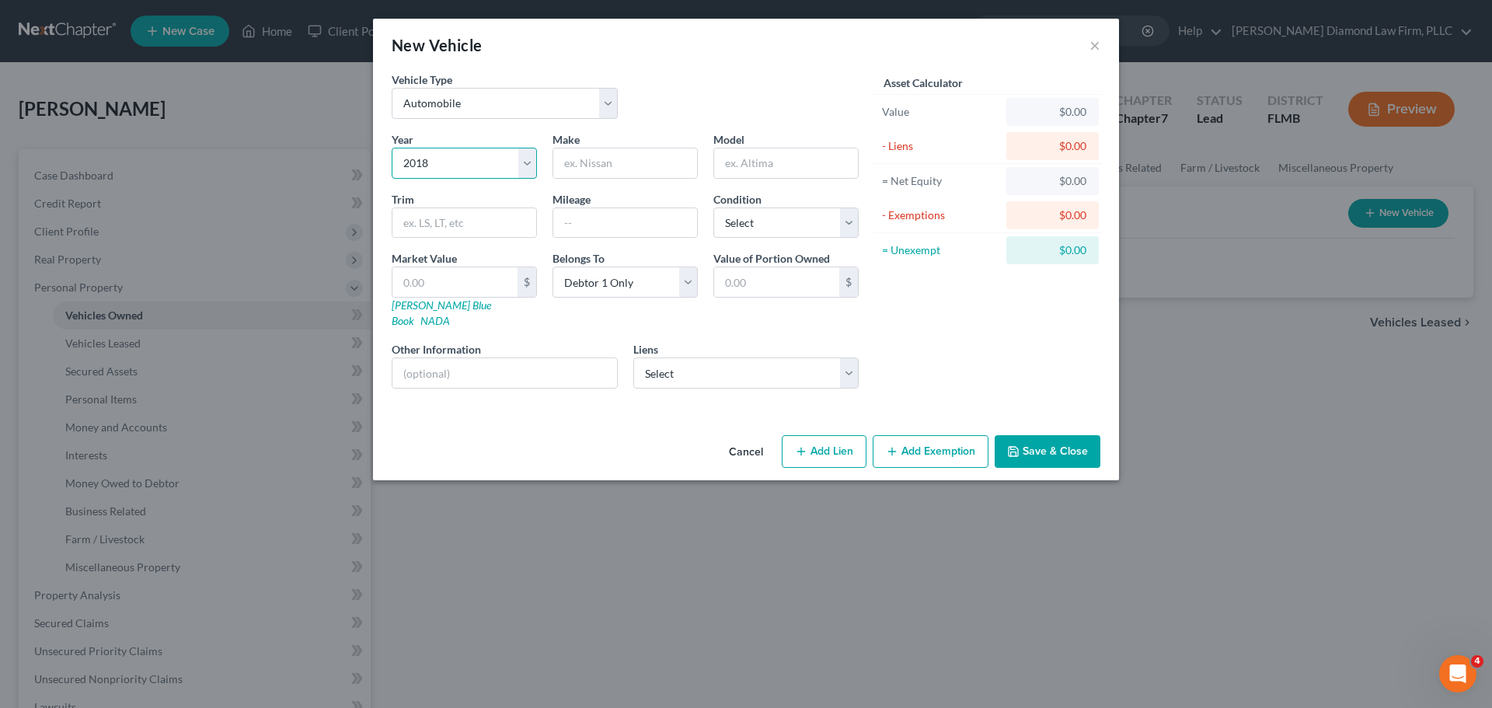
click at [459, 167] on select "Select 2026 2025 2024 2023 2022 2021 2020 2019 2018 2017 2016 2015 2014 2013 20…" at bounding box center [464, 163] width 145 height 31
select select "10"
click at [392, 148] on select "Select 2026 2025 2024 2023 2022 2021 2020 2019 2018 2017 2016 2015 2014 2013 20…" at bounding box center [464, 163] width 145 height 31
click at [639, 144] on div "Make *" at bounding box center [625, 154] width 161 height 47
click at [635, 154] on input "text" at bounding box center [625, 163] width 144 height 30
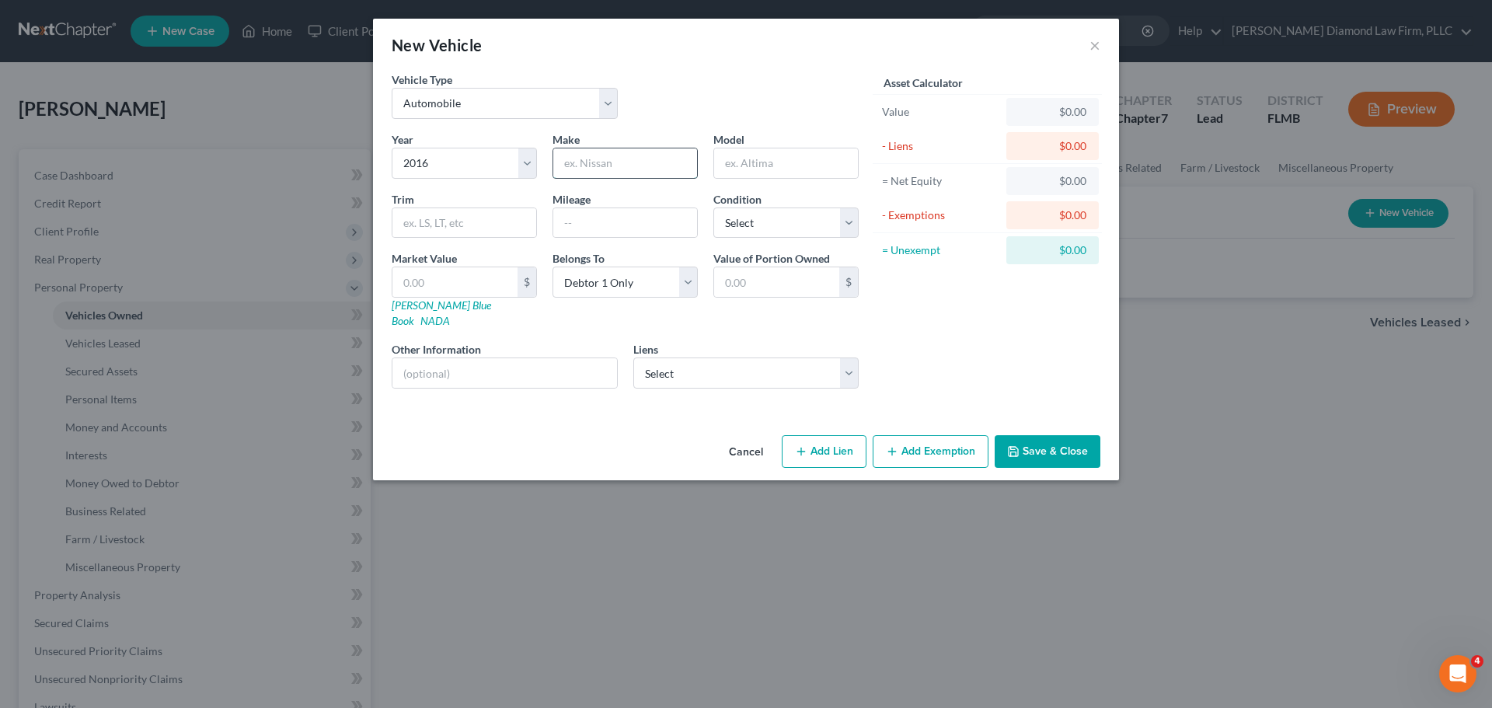
type input "c"
type input "Chevy"
type input "Tahoe"
type input "77000"
click at [773, 233] on select "Select Excellent Very Good Good Fair Poor" at bounding box center [786, 223] width 145 height 31
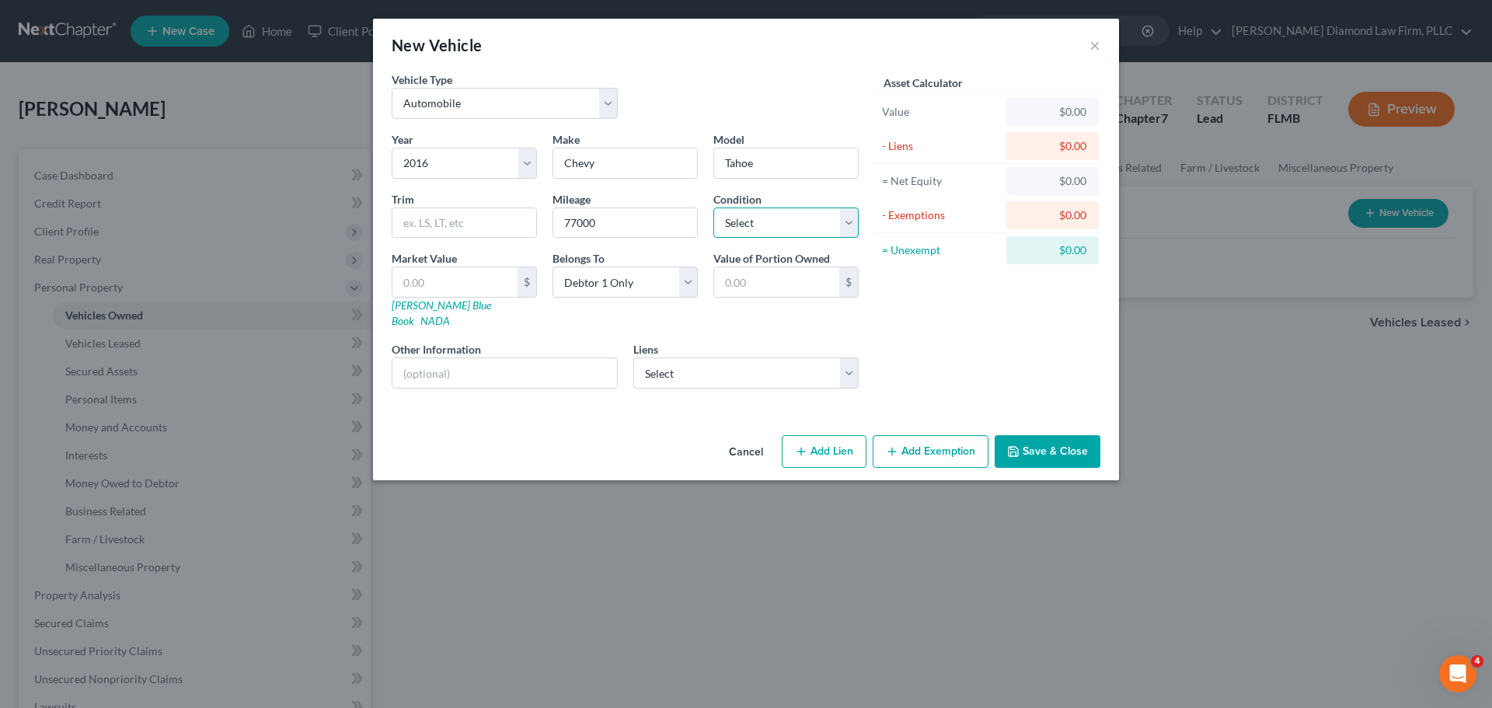
select select "3"
click at [714, 208] on select "Select Excellent Very Good Good Fair Poor" at bounding box center [786, 223] width 145 height 31
click at [431, 312] on div "Market Value $ [PERSON_NAME] Blue Book NADA" at bounding box center [464, 289] width 161 height 79
click at [431, 306] on link "[PERSON_NAME] Blue Book" at bounding box center [441, 312] width 99 height 29
click at [508, 367] on input "text" at bounding box center [505, 373] width 225 height 30
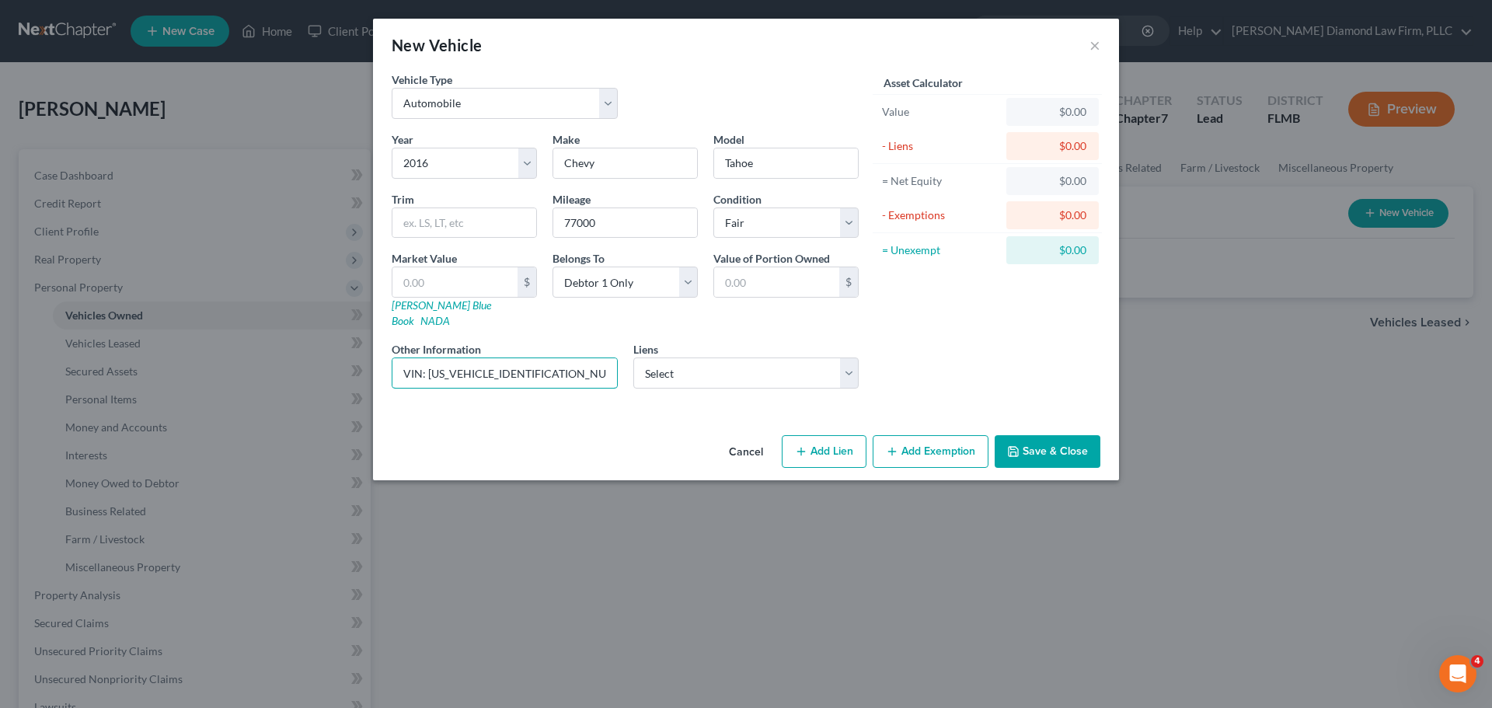
drag, startPoint x: 549, startPoint y: 360, endPoint x: 428, endPoint y: 377, distance: 122.5
click at [428, 377] on div "Year Select 2026 2025 2024 2023 2022 2021 2020 2019 2018 2017 2016 2015 2014 20…" at bounding box center [625, 266] width 483 height 270
type input "VIN: [US_VEHICLE_IDENTIFICATION_NUMBER]"
click at [787, 232] on select "Select Excellent Very Good Good Fair Poor" at bounding box center [786, 223] width 145 height 31
select select "2"
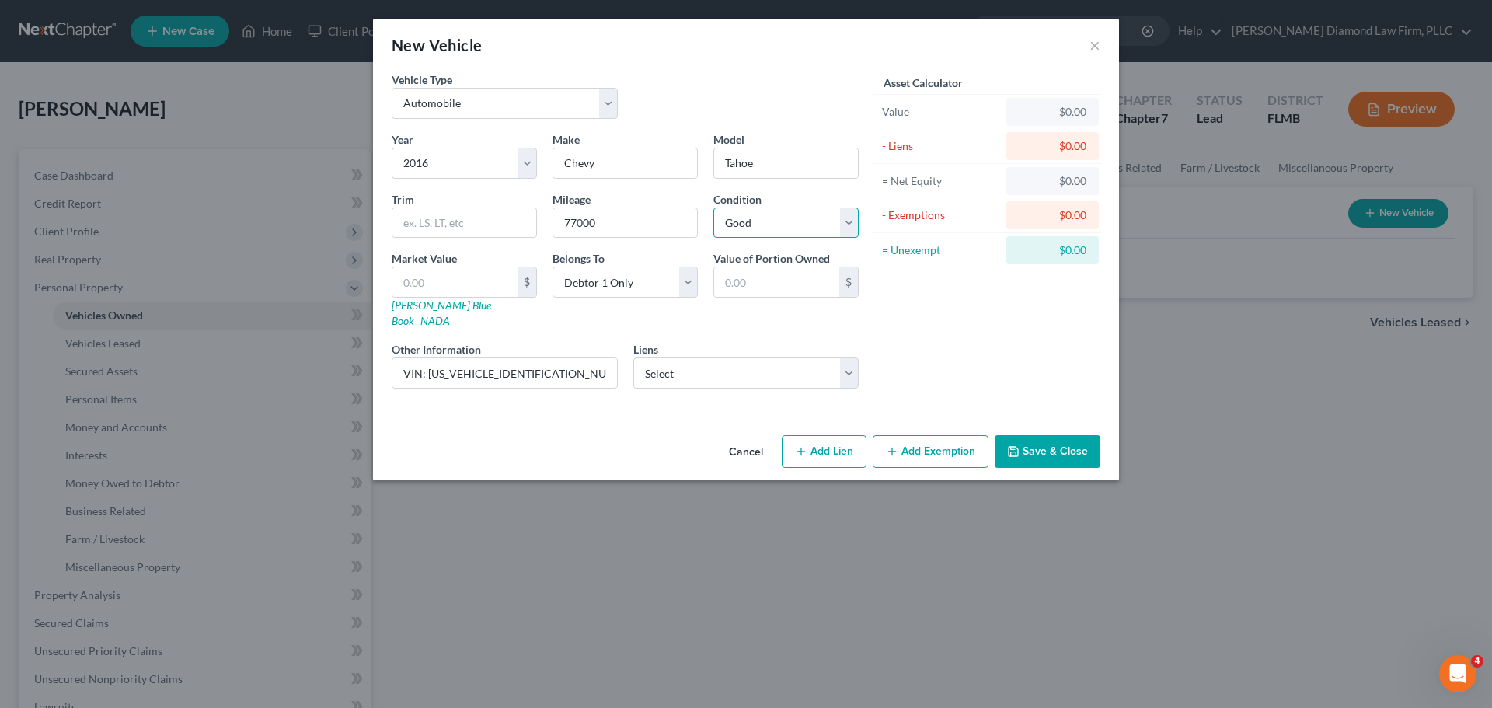
click at [714, 208] on select "Select Excellent Very Good Good Fair Poor" at bounding box center [786, 223] width 145 height 31
click at [479, 280] on input "text" at bounding box center [455, 282] width 125 height 30
type input "1"
type input "1.00"
type input "18"
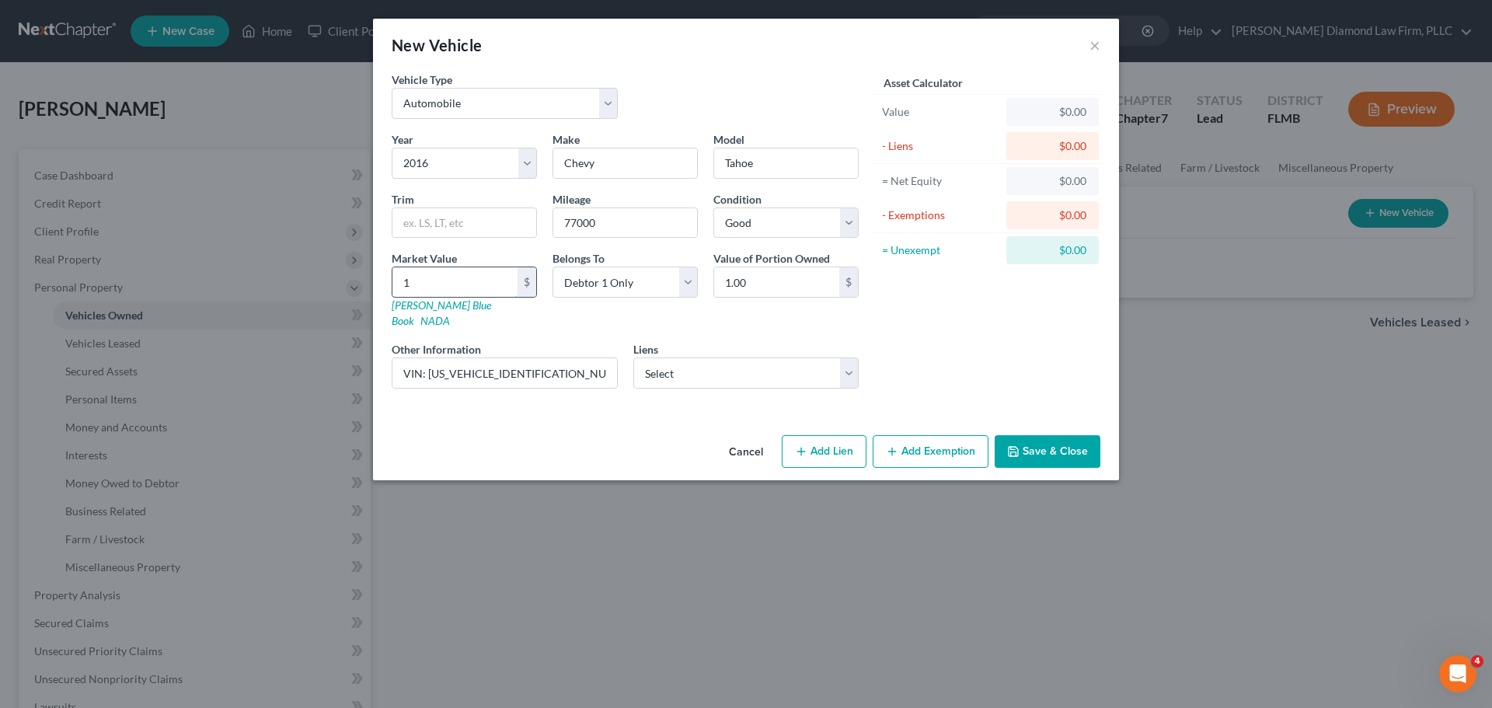
type input "18.00"
type input "186"
type input "186.00"
type input "18621"
type input "18,621.00"
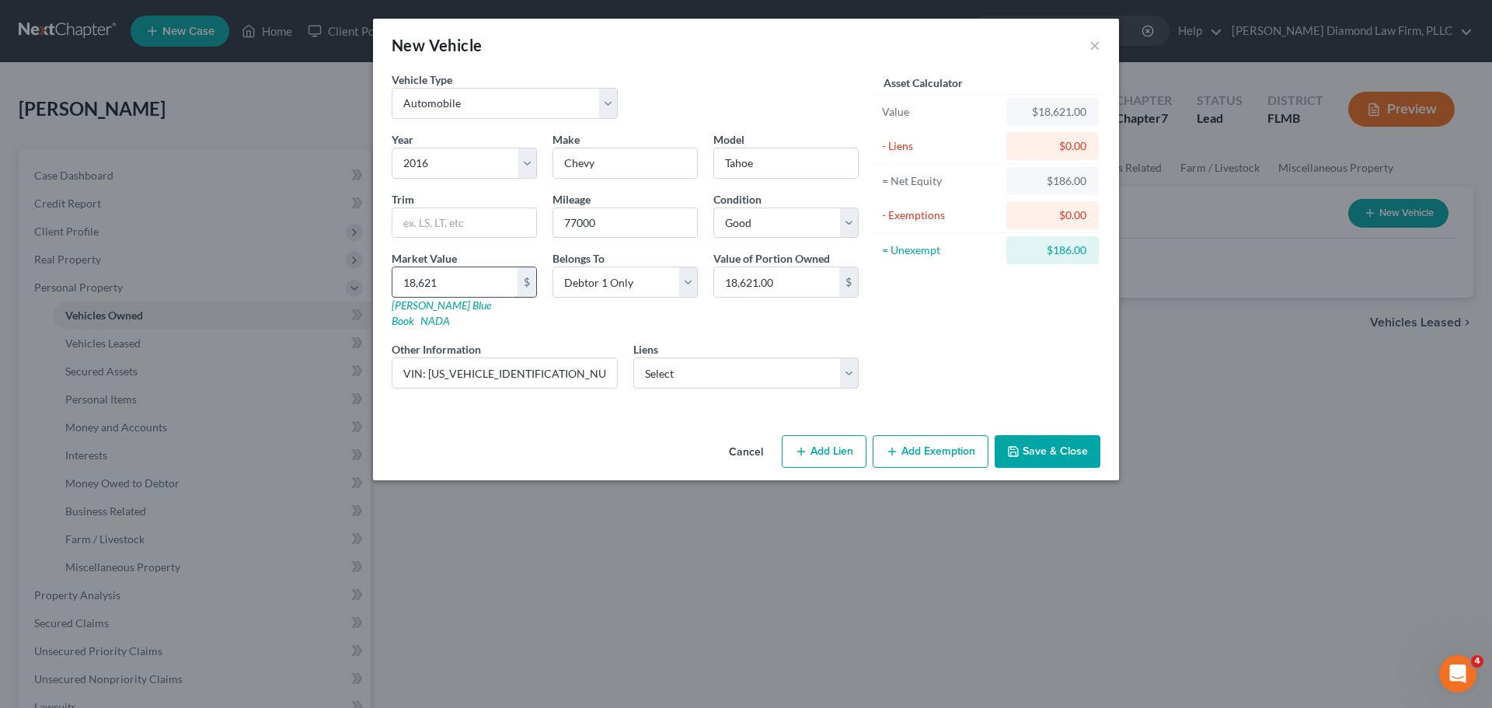
type input "18,62"
type input "1,862.00"
type input "1,86"
type input "186.00"
type input "1861"
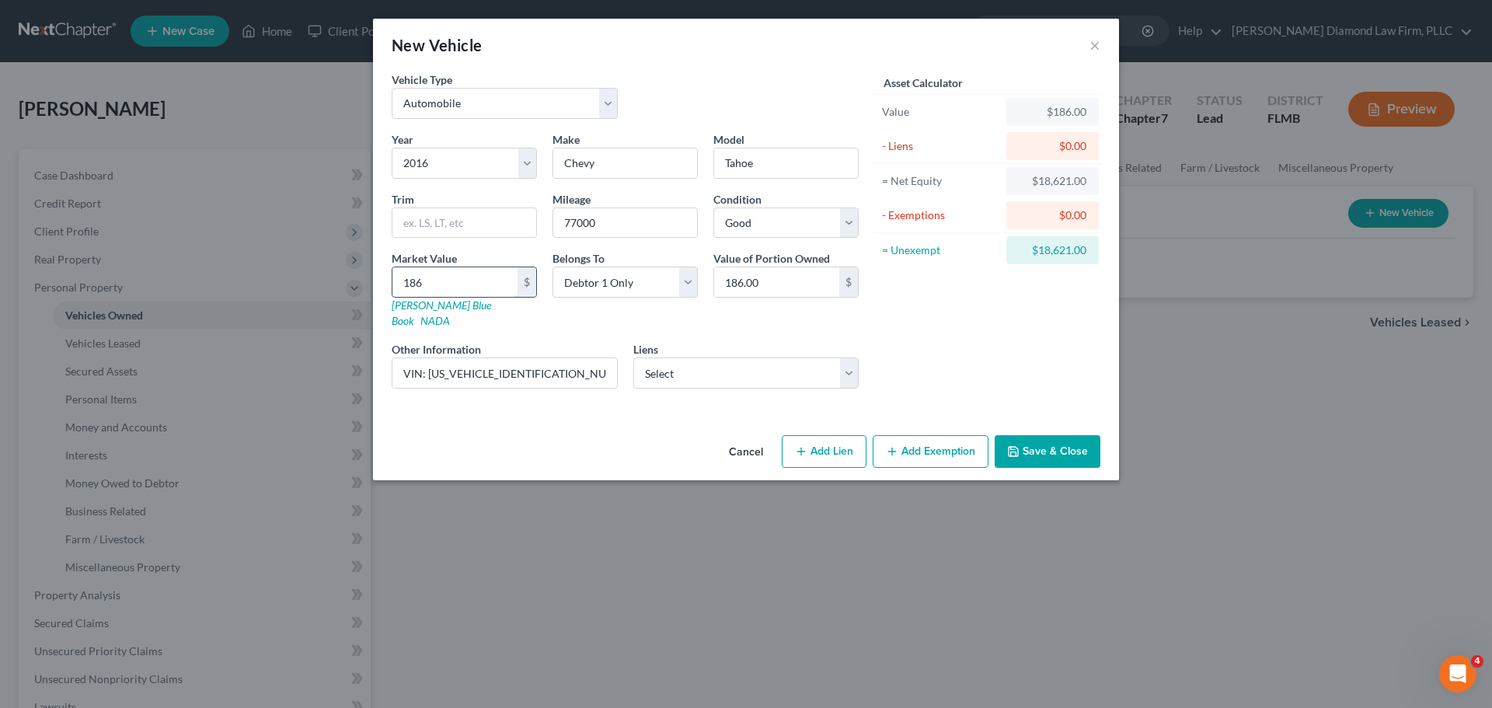
type input "1,861.00"
type input "18612"
type input "18,612.00"
type input "18,612"
click at [474, 216] on input "text" at bounding box center [465, 223] width 144 height 30
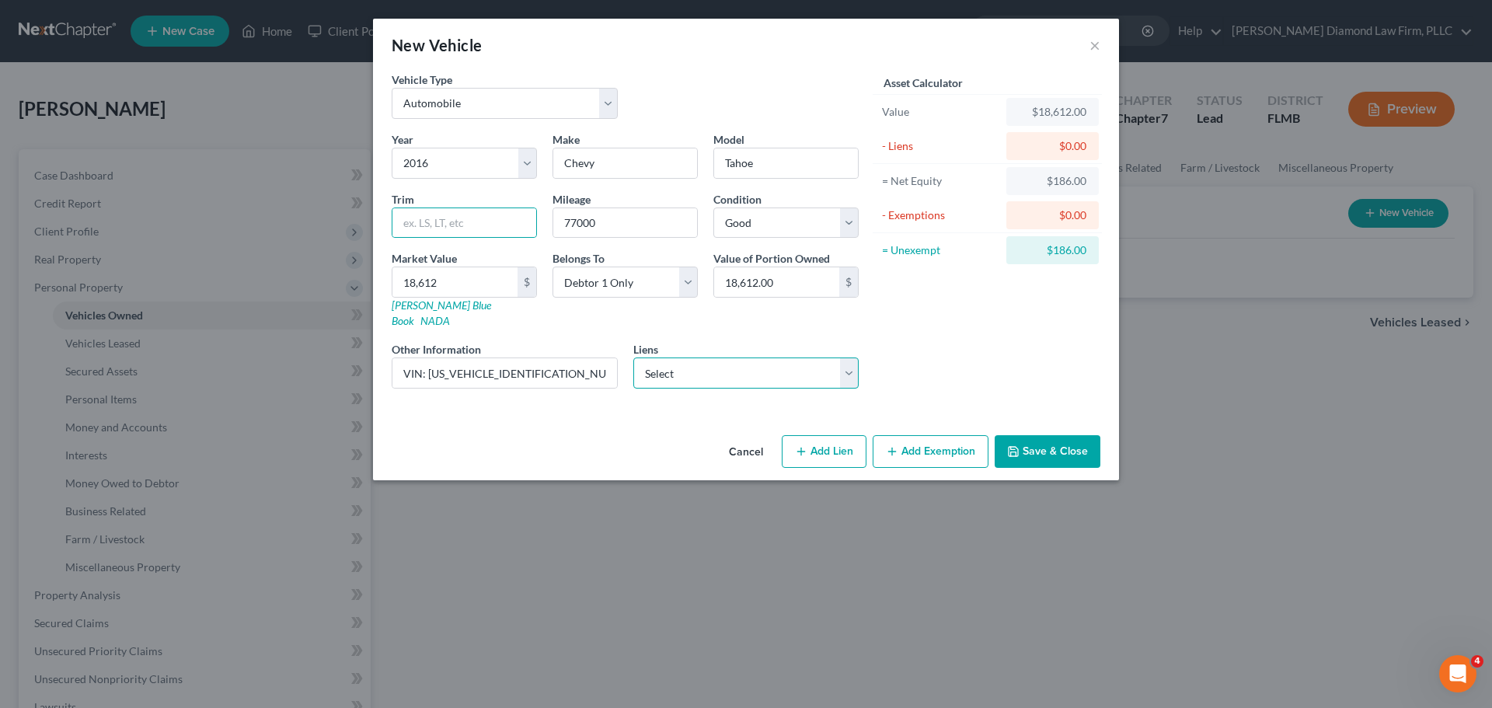
click at [749, 358] on select "Select Suncoast Cu - $6,256.00" at bounding box center [746, 373] width 226 height 31
select select "9"
select select "0"
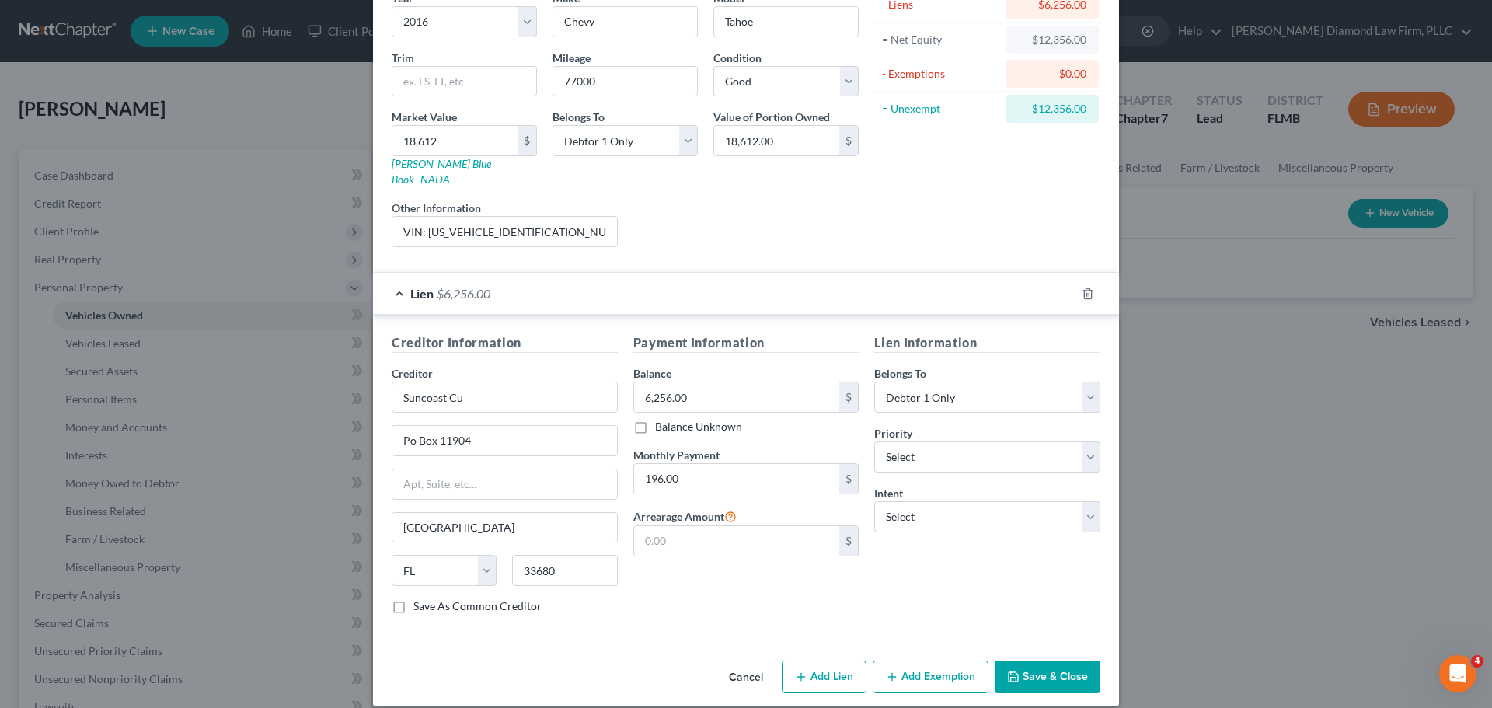
scroll to position [142, 0]
click at [982, 442] on select "Select 1st 2nd 3rd 4th 5th 6th 7th 8th 9th 10th 11th 12th 13th 14th 15th 16th 1…" at bounding box center [987, 456] width 226 height 31
click at [946, 501] on select "Select Surrender Redeem Reaffirm Avoid Other" at bounding box center [987, 516] width 226 height 31
select select "2"
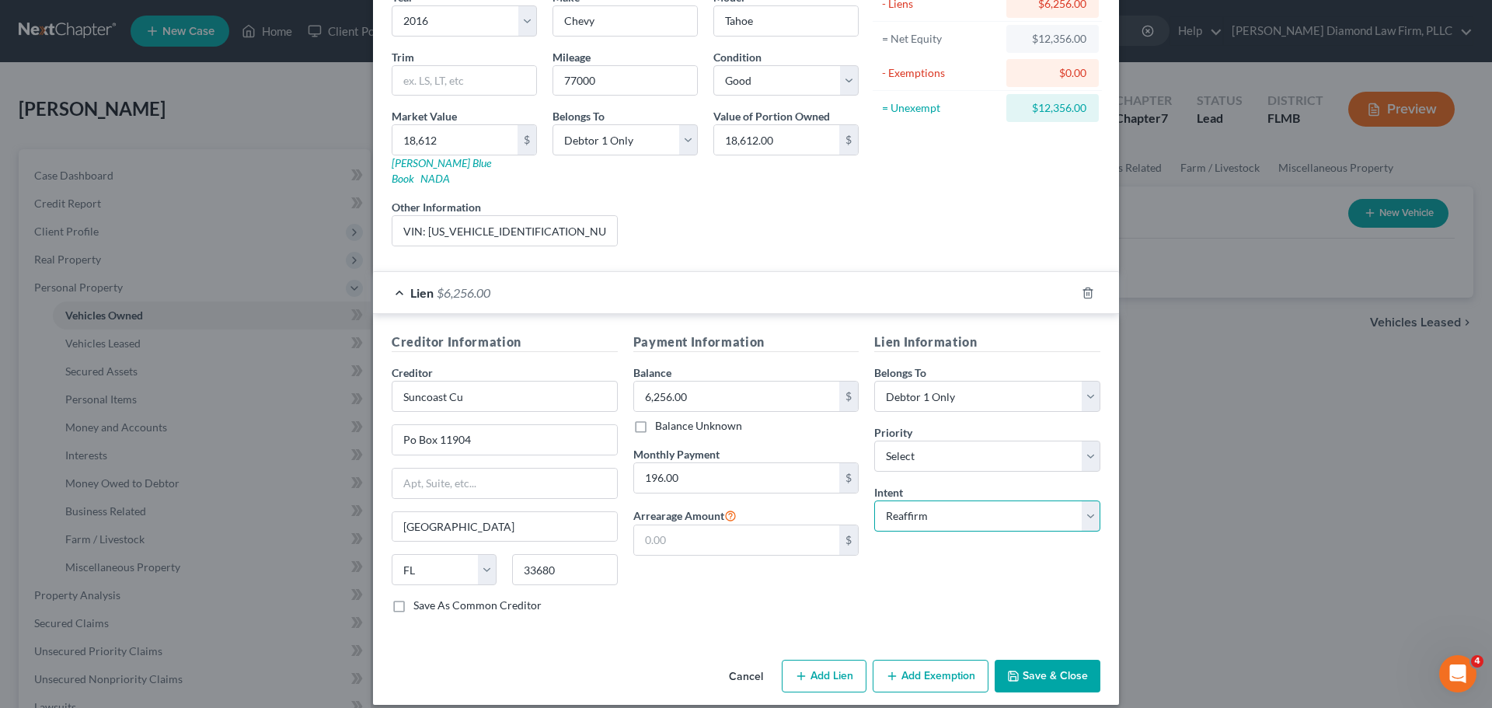
click at [874, 501] on select "Select Surrender Redeem Reaffirm Avoid Other" at bounding box center [987, 516] width 226 height 31
click at [1065, 660] on button "Save & Close" at bounding box center [1048, 676] width 106 height 33
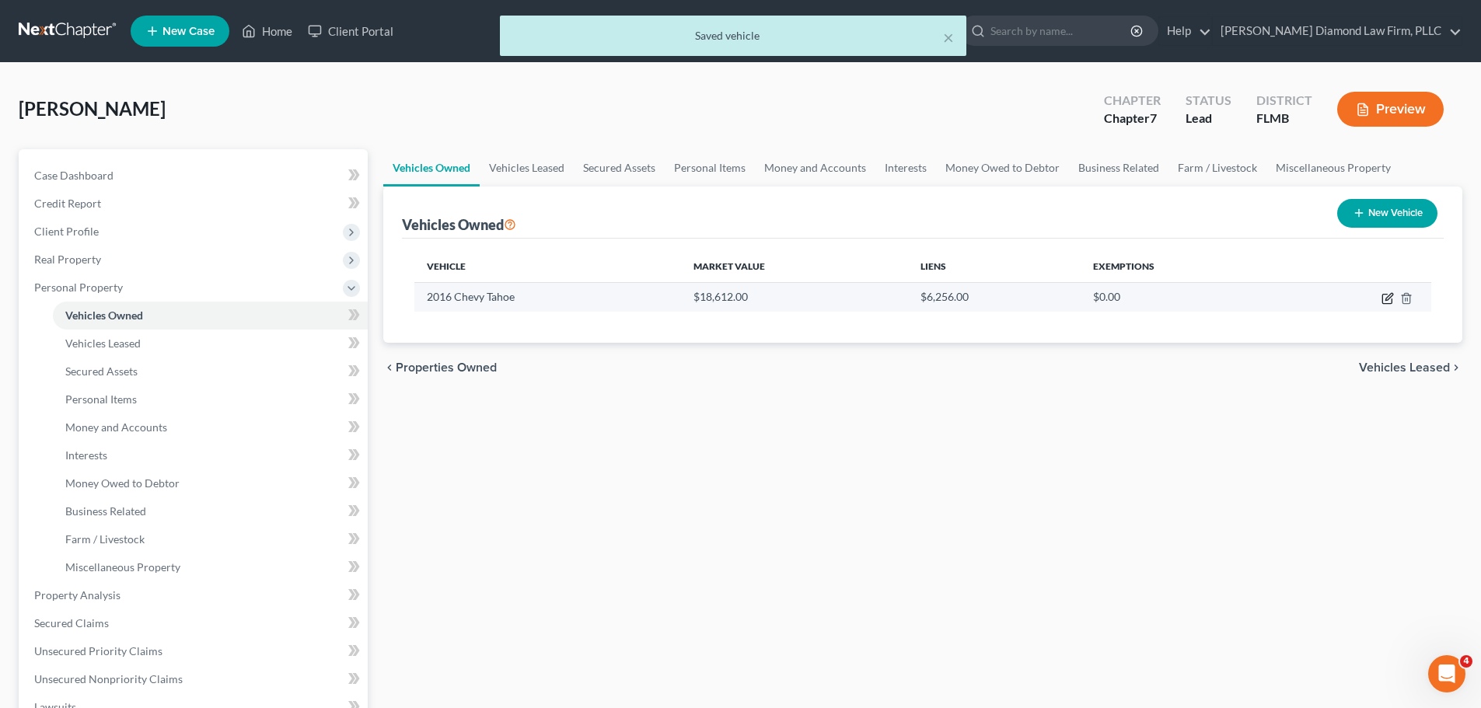
click at [1386, 304] on icon "button" at bounding box center [1386, 299] width 9 height 9
select select "0"
select select "10"
select select "2"
select select "0"
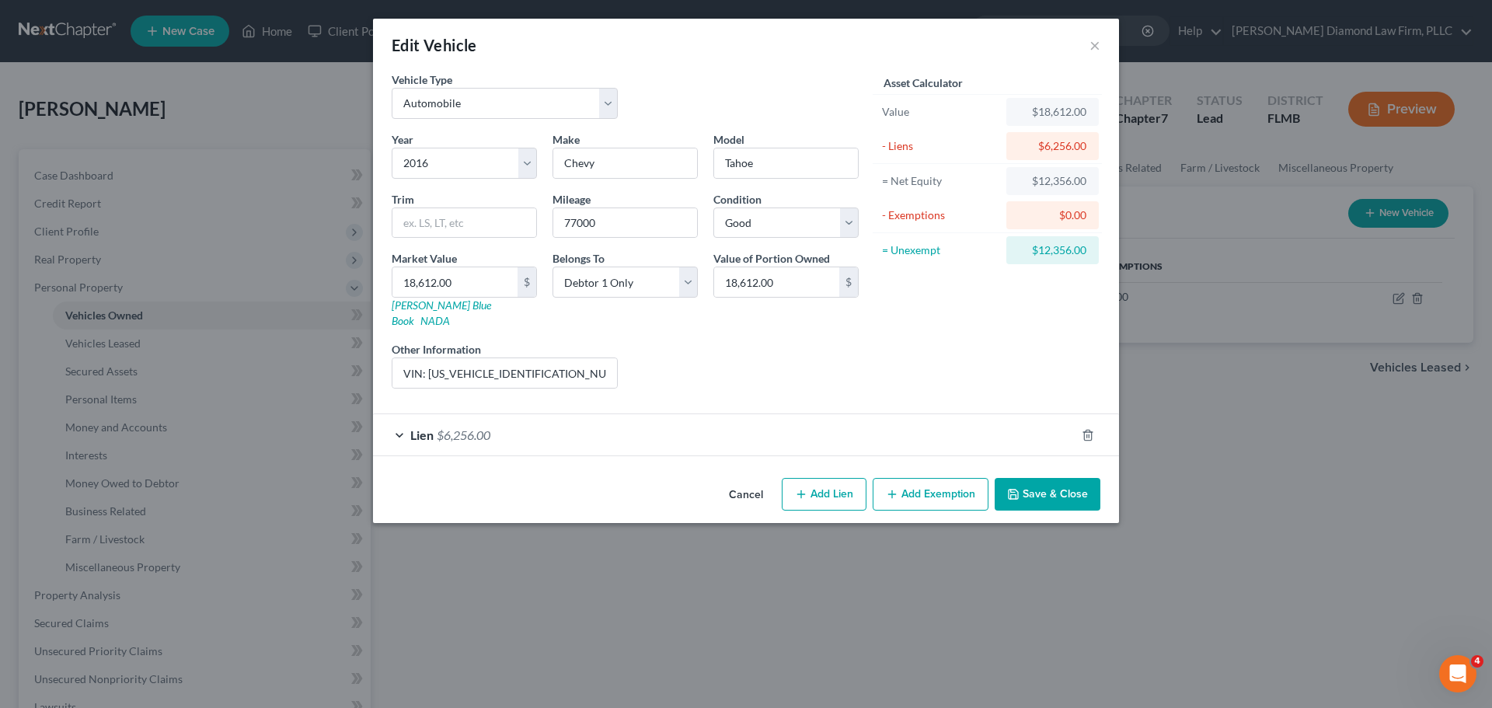
click at [896, 488] on icon "button" at bounding box center [892, 494] width 12 height 12
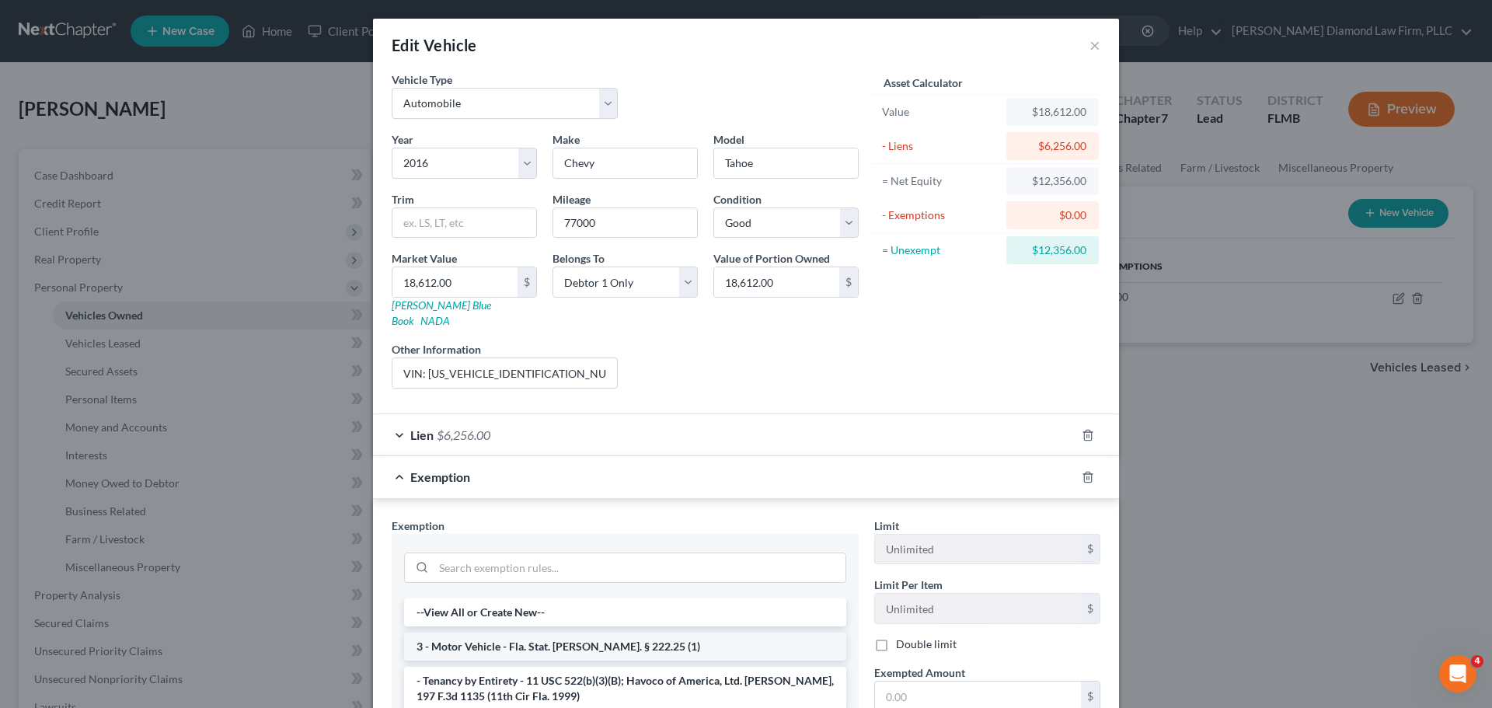
click at [585, 636] on li "3 - Motor Vehicle - Fla. Stat. [PERSON_NAME]. § 222.25 (1)" at bounding box center [625, 647] width 442 height 28
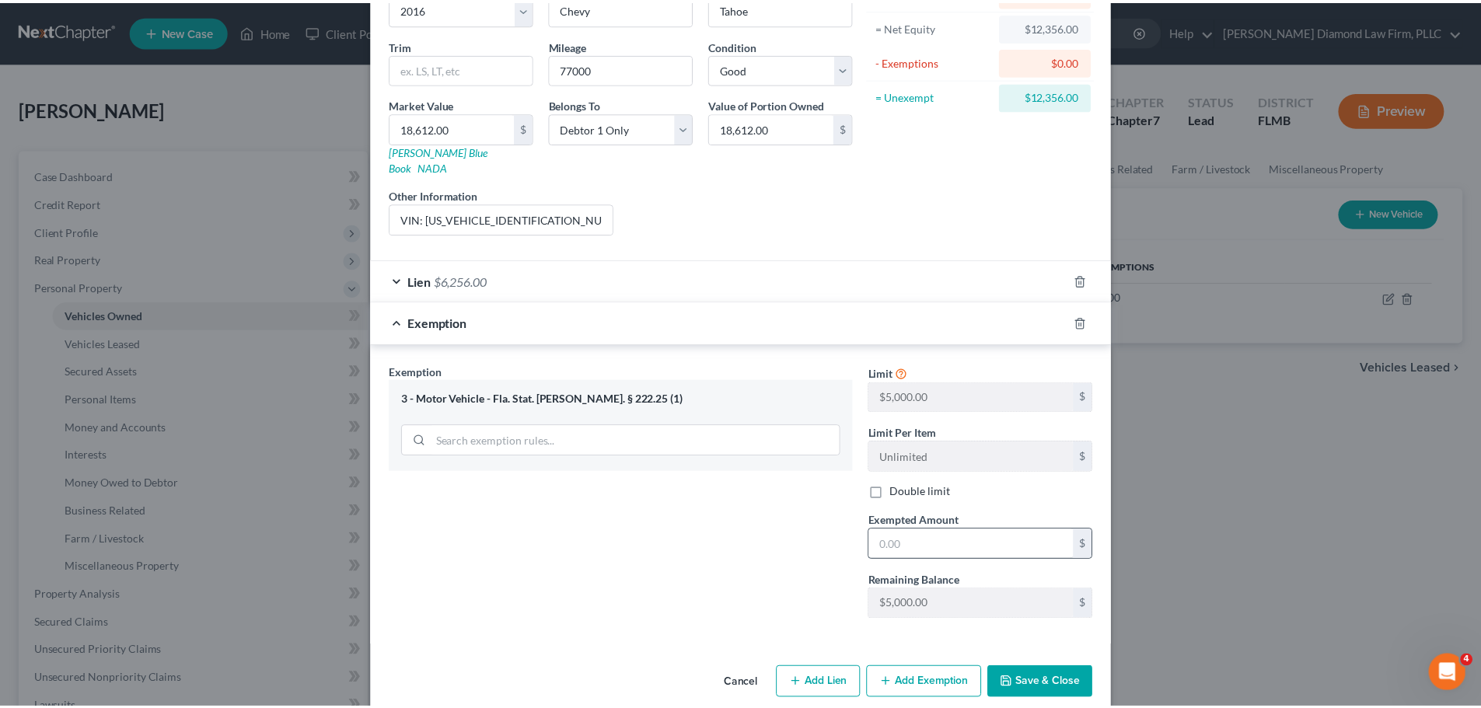
scroll to position [161, 0]
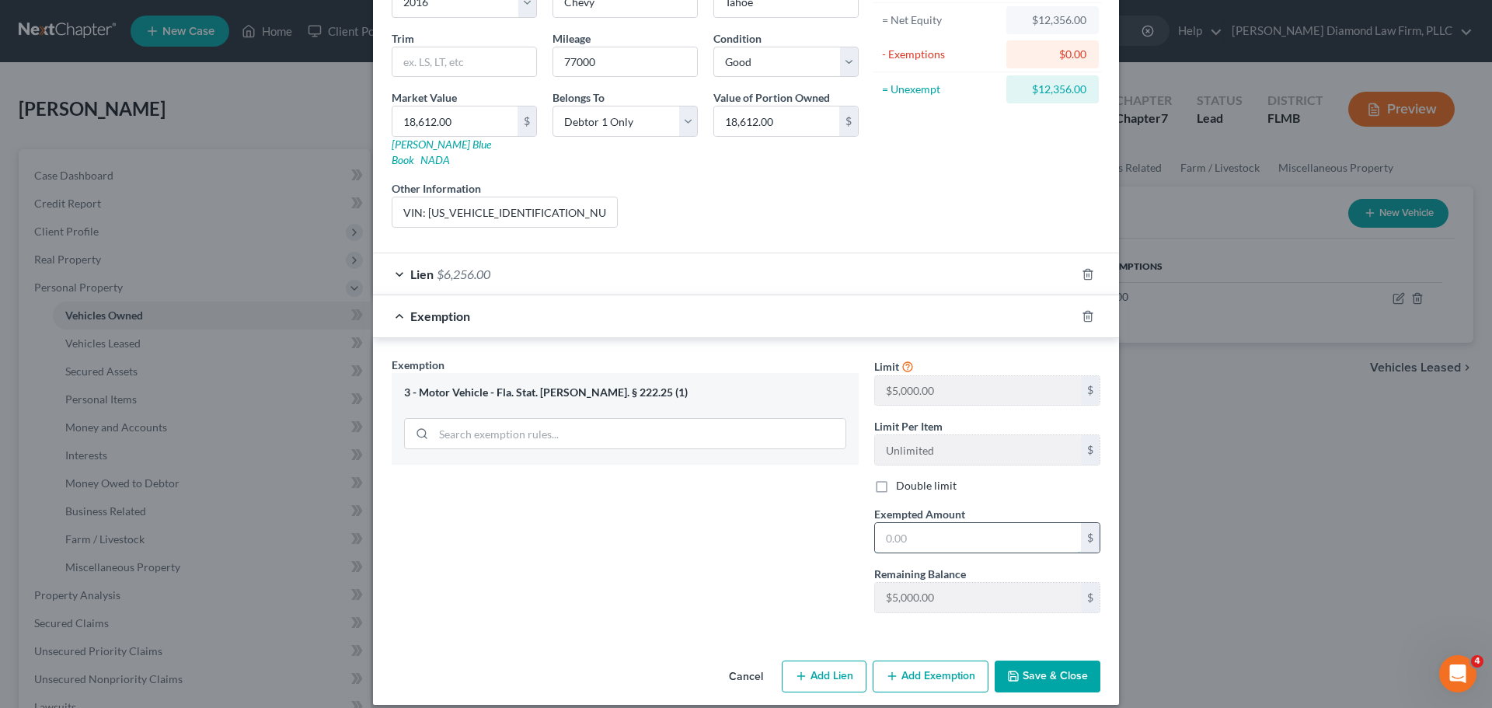
click at [954, 532] on input "text" at bounding box center [978, 538] width 206 height 30
type input "5,000"
click at [1042, 661] on button "Save & Close" at bounding box center [1048, 677] width 106 height 33
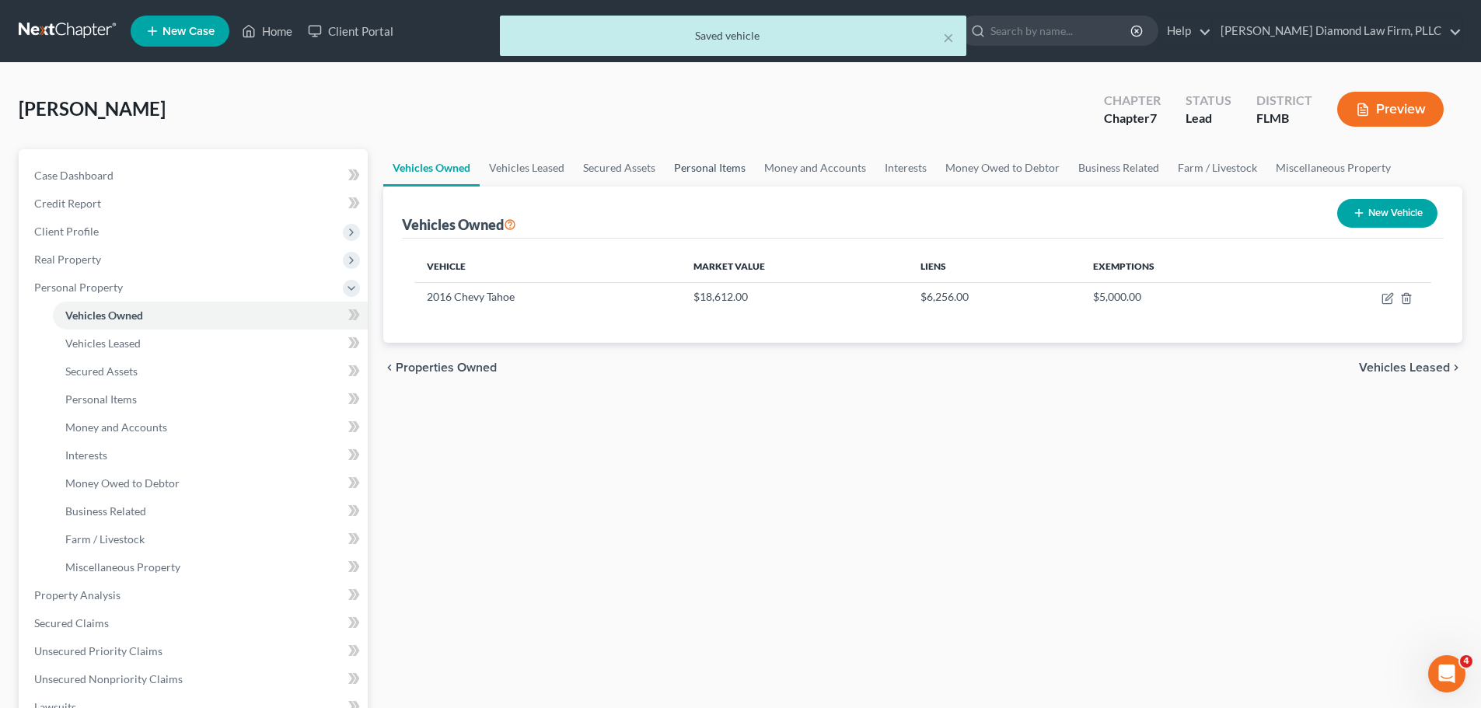
click at [684, 169] on link "Personal Items" at bounding box center [710, 167] width 90 height 37
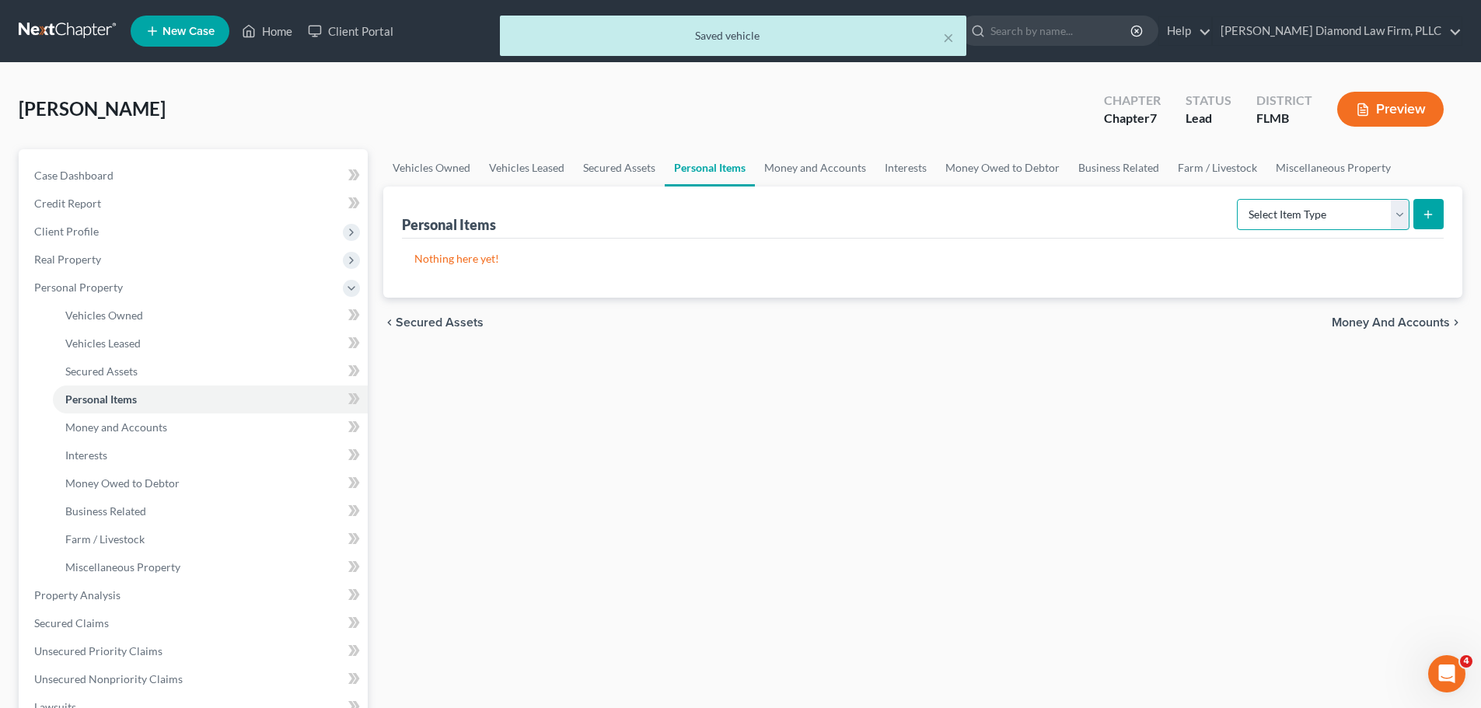
click at [1328, 219] on select "Select Item Type Clothing Collectibles Of Value Electronics Firearms Household …" at bounding box center [1323, 214] width 173 height 31
select select "clothing"
click at [1238, 199] on select "Select Item Type Clothing Collectibles Of Value Electronics Firearms Household …" at bounding box center [1323, 214] width 173 height 31
click at [1422, 218] on icon "submit" at bounding box center [1428, 214] width 12 height 12
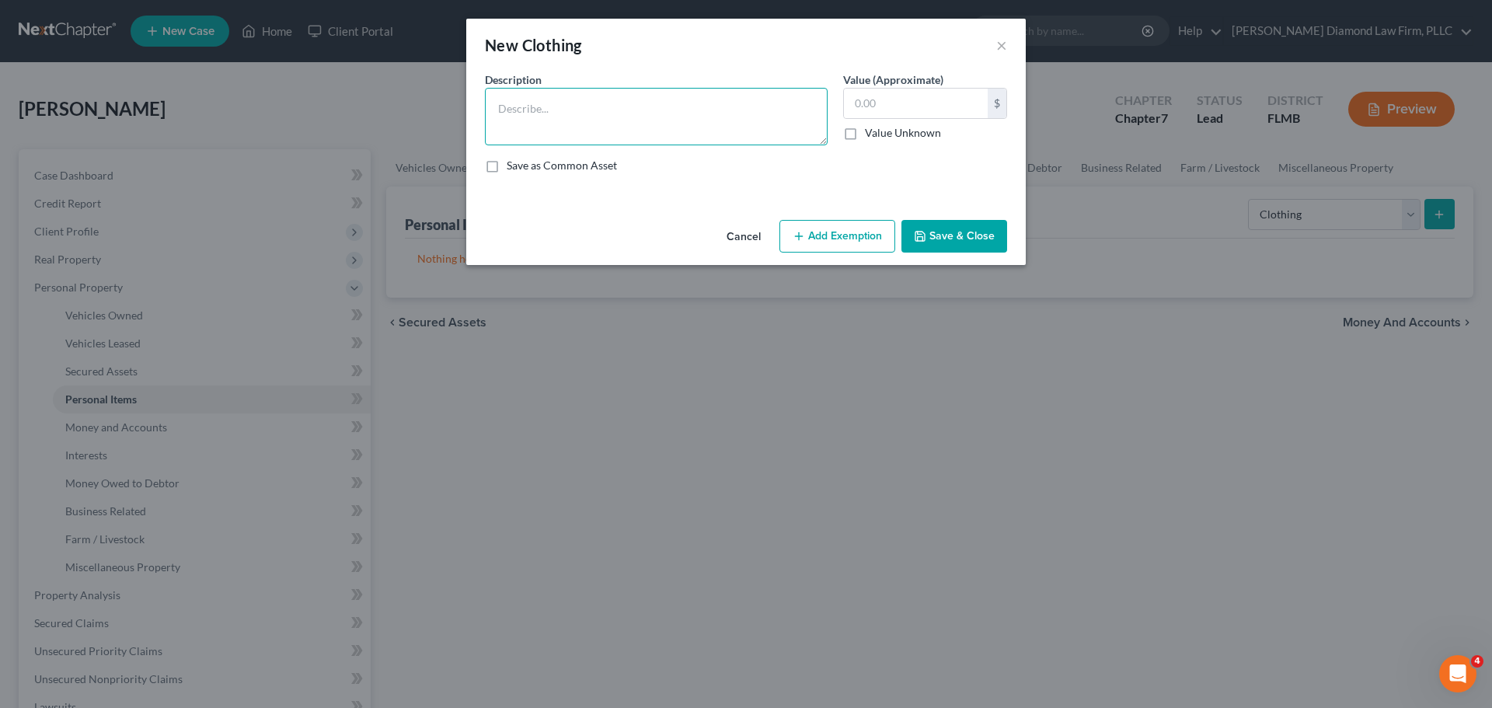
click at [694, 124] on textarea at bounding box center [656, 117] width 343 height 58
type textarea "Clothing, shoes, and belts"
click at [876, 96] on input "text" at bounding box center [916, 104] width 144 height 30
type input "260"
click at [933, 237] on button "Save & Close" at bounding box center [955, 236] width 106 height 33
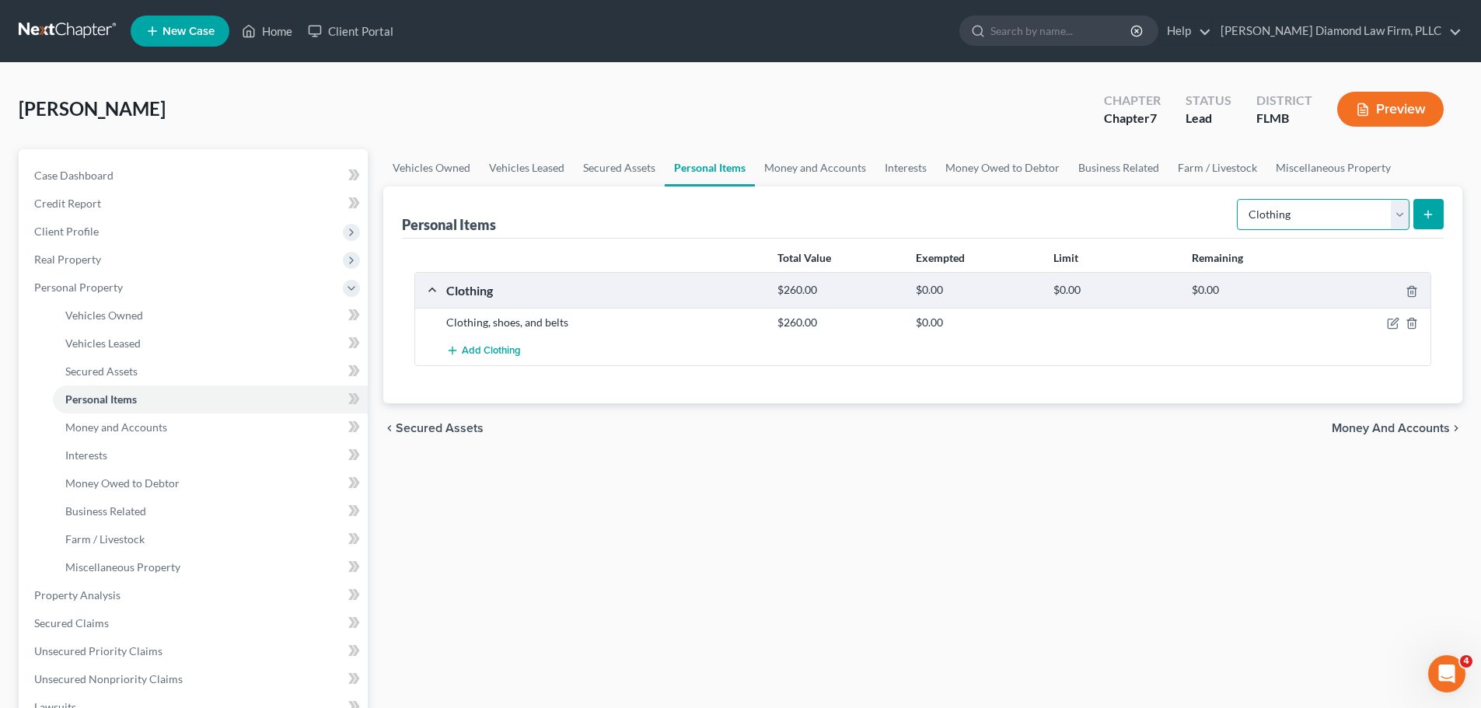
click at [1307, 215] on select "Select Item Type Clothing Collectibles Of Value Electronics Firearms Household …" at bounding box center [1323, 214] width 173 height 31
select select "jewelry"
click at [1238, 199] on select "Select Item Type Clothing Collectibles Of Value Electronics Firearms Household …" at bounding box center [1323, 214] width 173 height 31
click at [1436, 210] on button "submit" at bounding box center [1428, 214] width 30 height 30
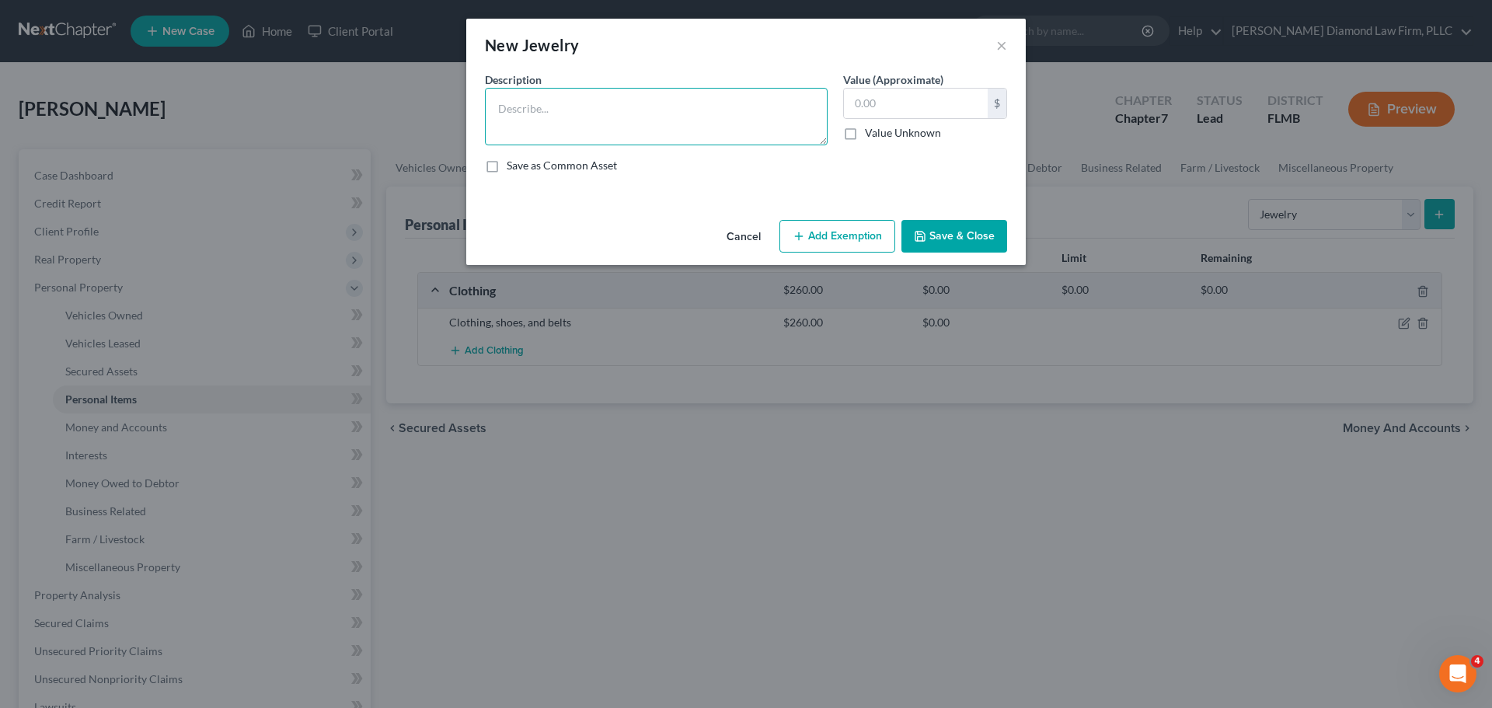
click at [677, 106] on textarea at bounding box center [656, 117] width 343 height 58
type textarea "Watch"
type input "30"
click at [934, 246] on button "Save & Close" at bounding box center [955, 236] width 106 height 33
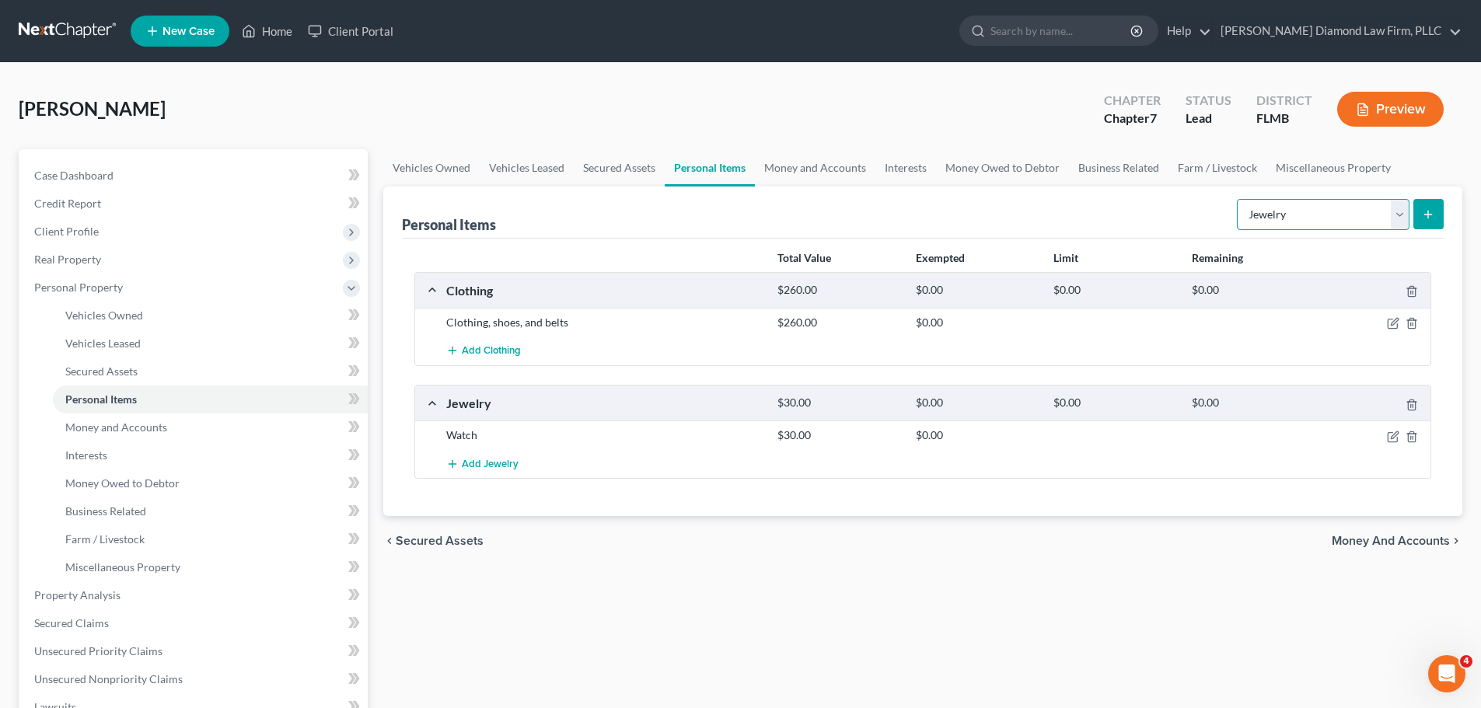
click at [1266, 220] on select "Select Item Type Clothing Collectibles Of Value Electronics Firearms Household …" at bounding box center [1323, 214] width 173 height 31
select select "electronics"
click at [1238, 199] on select "Select Item Type Clothing Collectibles Of Value Electronics Firearms Household …" at bounding box center [1323, 214] width 173 height 31
click at [1429, 222] on button "submit" at bounding box center [1428, 214] width 30 height 30
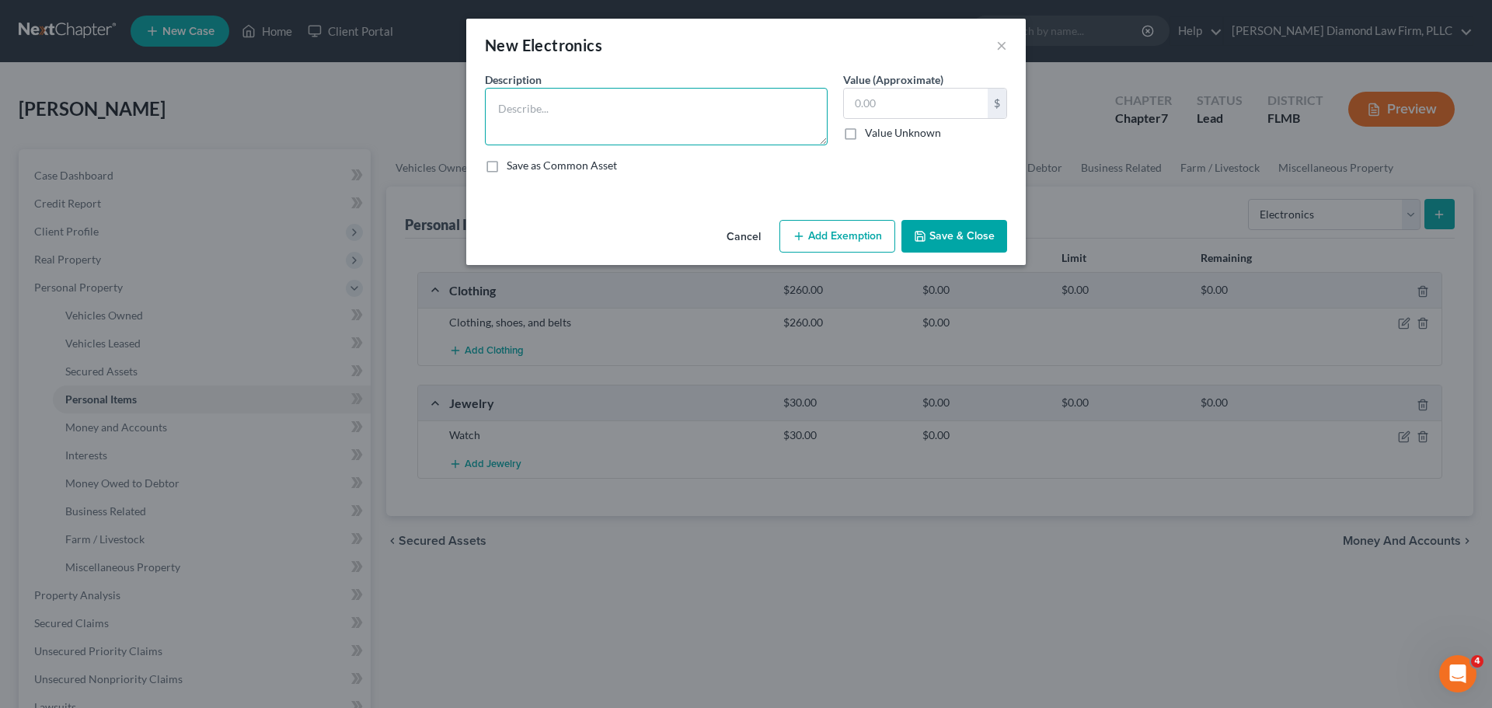
click at [605, 114] on textarea at bounding box center [656, 117] width 343 height 58
type textarea "Televisions, speakers, cameras/cell phones"
click at [892, 99] on input "text" at bounding box center [916, 104] width 144 height 30
type input "560"
click at [953, 239] on button "Save & Close" at bounding box center [955, 236] width 106 height 33
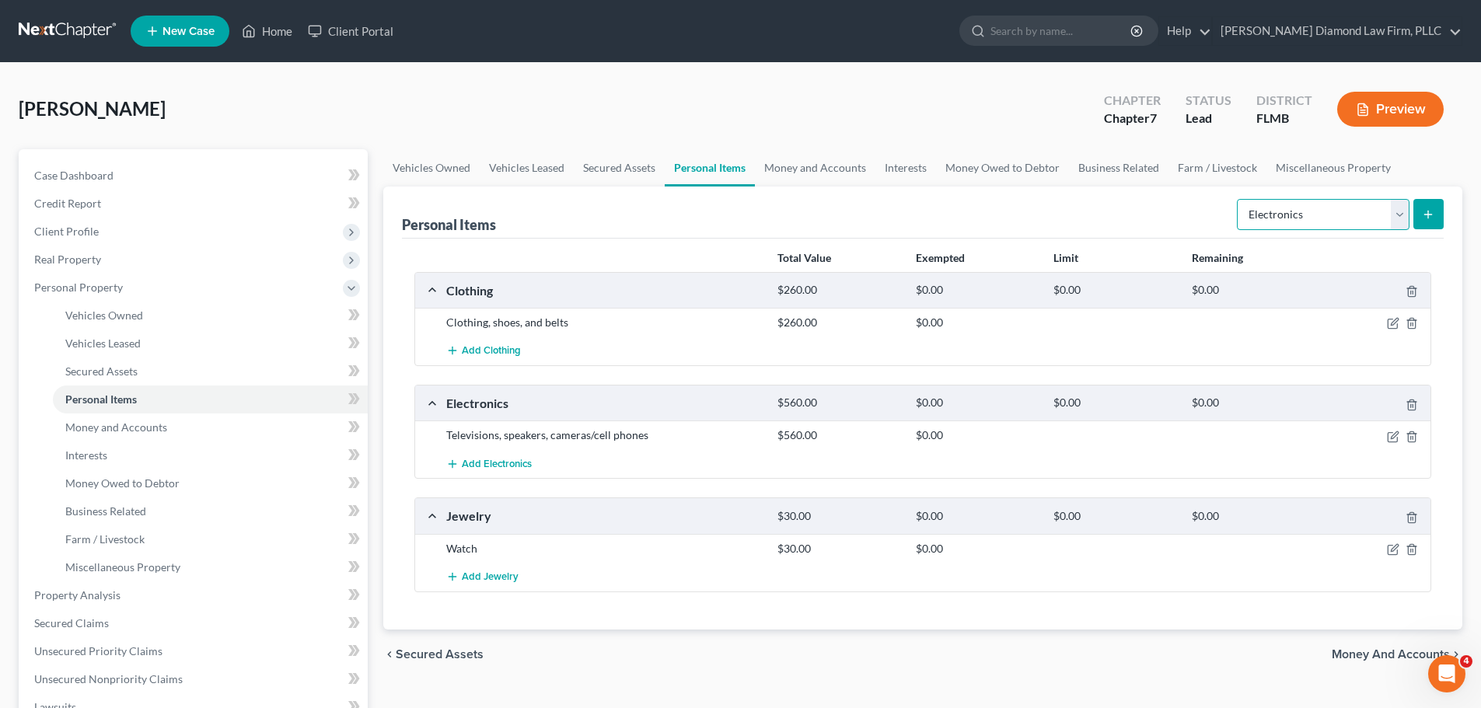
click at [1290, 215] on select "Select Item Type Clothing Collectibles Of Value Electronics Firearms Household …" at bounding box center [1323, 214] width 173 height 31
select select "household_goods"
click at [1238, 199] on select "Select Item Type Clothing Collectibles Of Value Electronics Firearms Household …" at bounding box center [1323, 214] width 173 height 31
click at [1422, 216] on icon "submit" at bounding box center [1428, 214] width 12 height 12
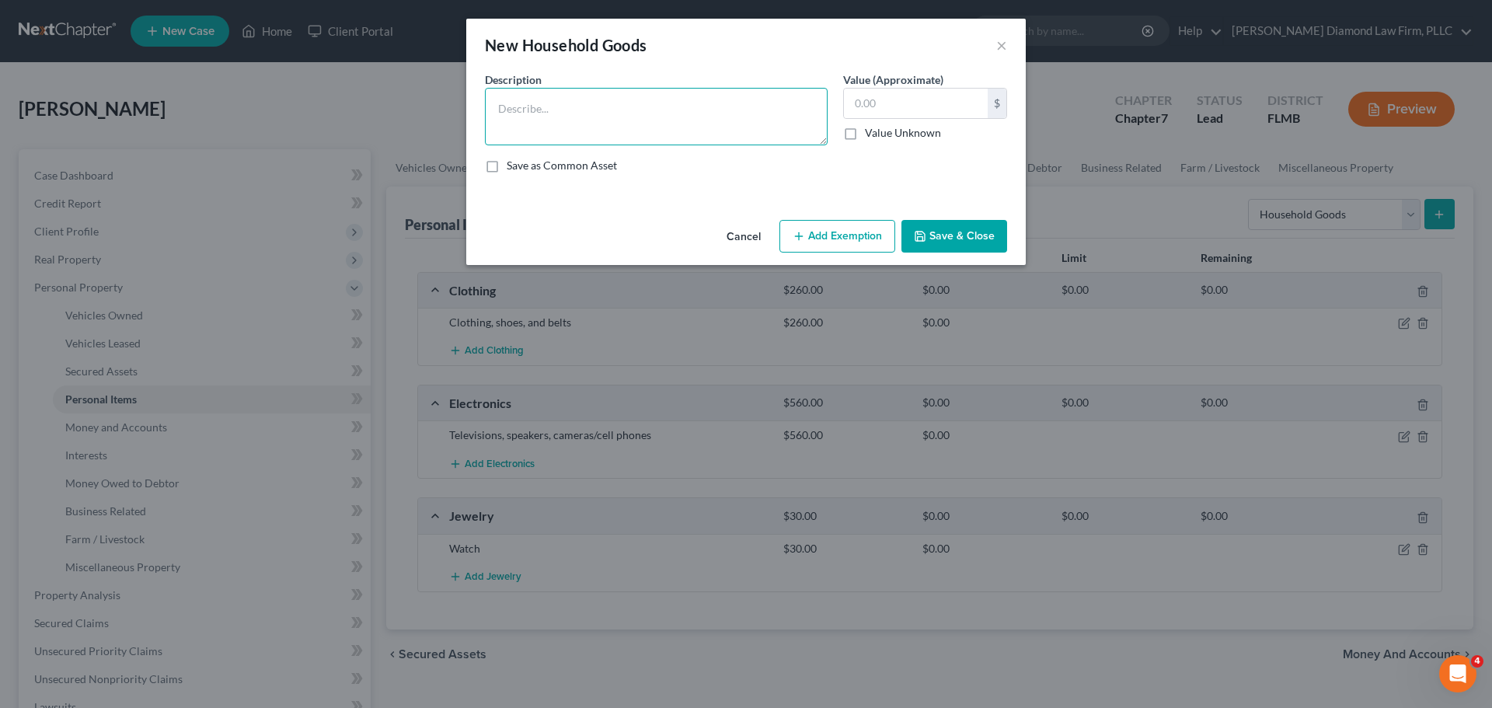
click at [602, 107] on textarea at bounding box center [656, 117] width 343 height 58
type textarea "Bed, linens, coffee table, end table, lamps, couch, recliner, dining table, mic…"
click at [912, 115] on input "text" at bounding box center [916, 104] width 144 height 30
type input "3"
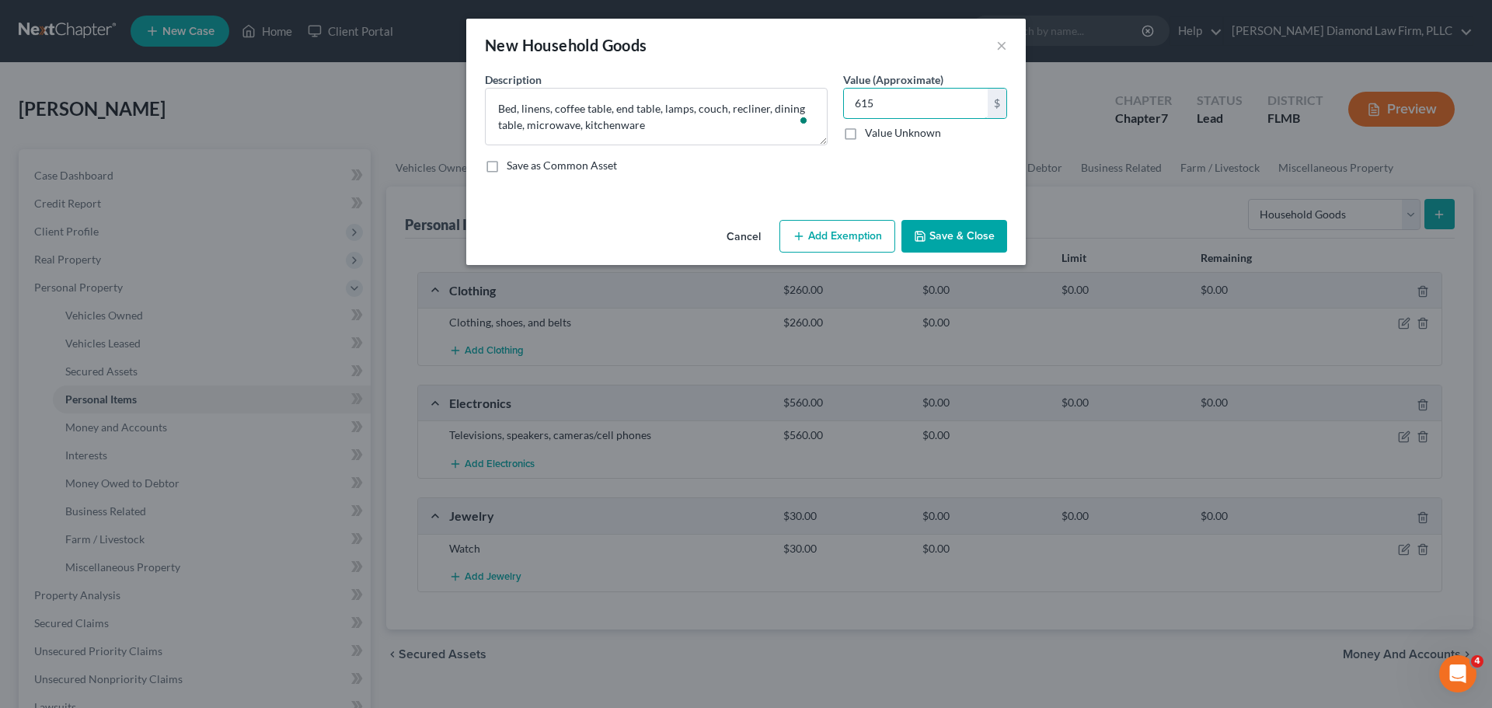
type input "615"
click at [844, 222] on button "Add Exemption" at bounding box center [838, 236] width 116 height 33
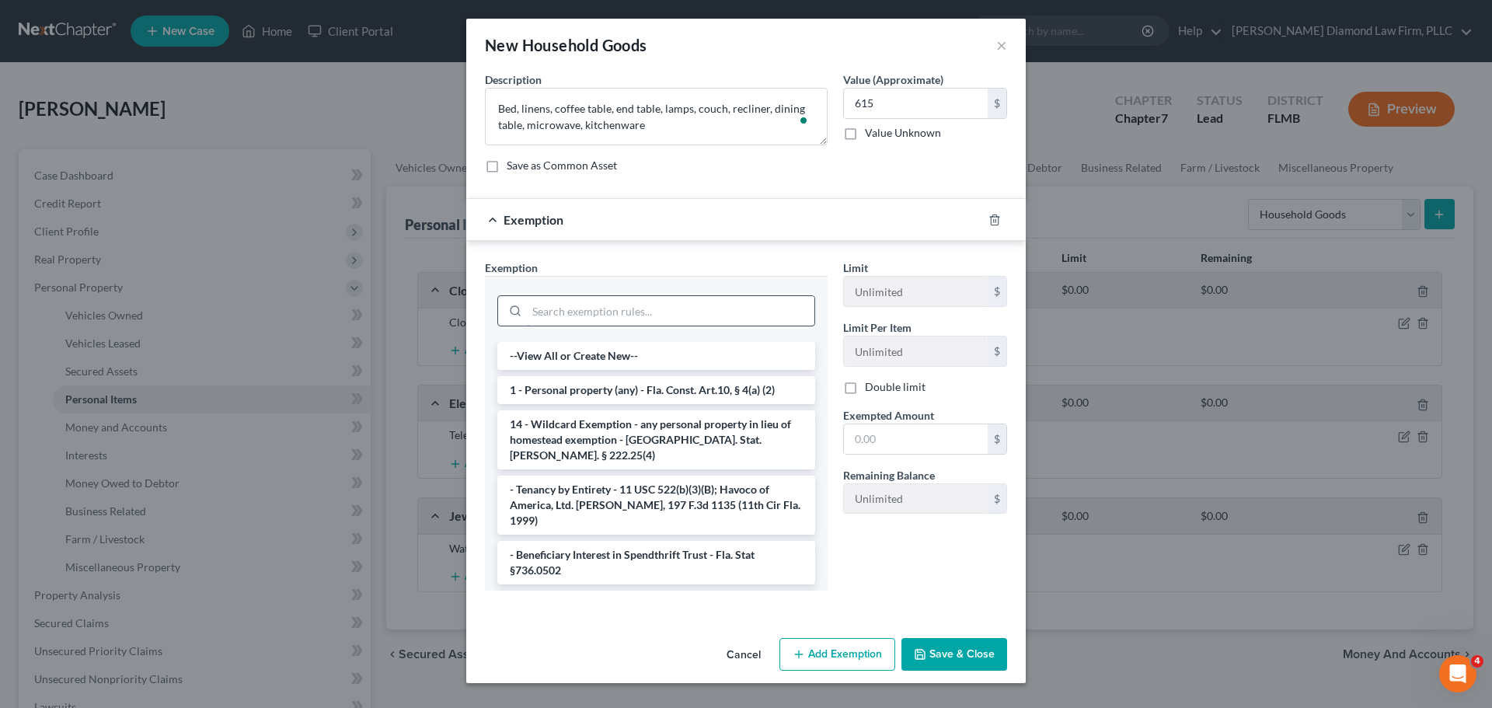
click at [598, 327] on div at bounding box center [656, 309] width 318 height 40
click at [599, 317] on input "search" at bounding box center [671, 311] width 288 height 30
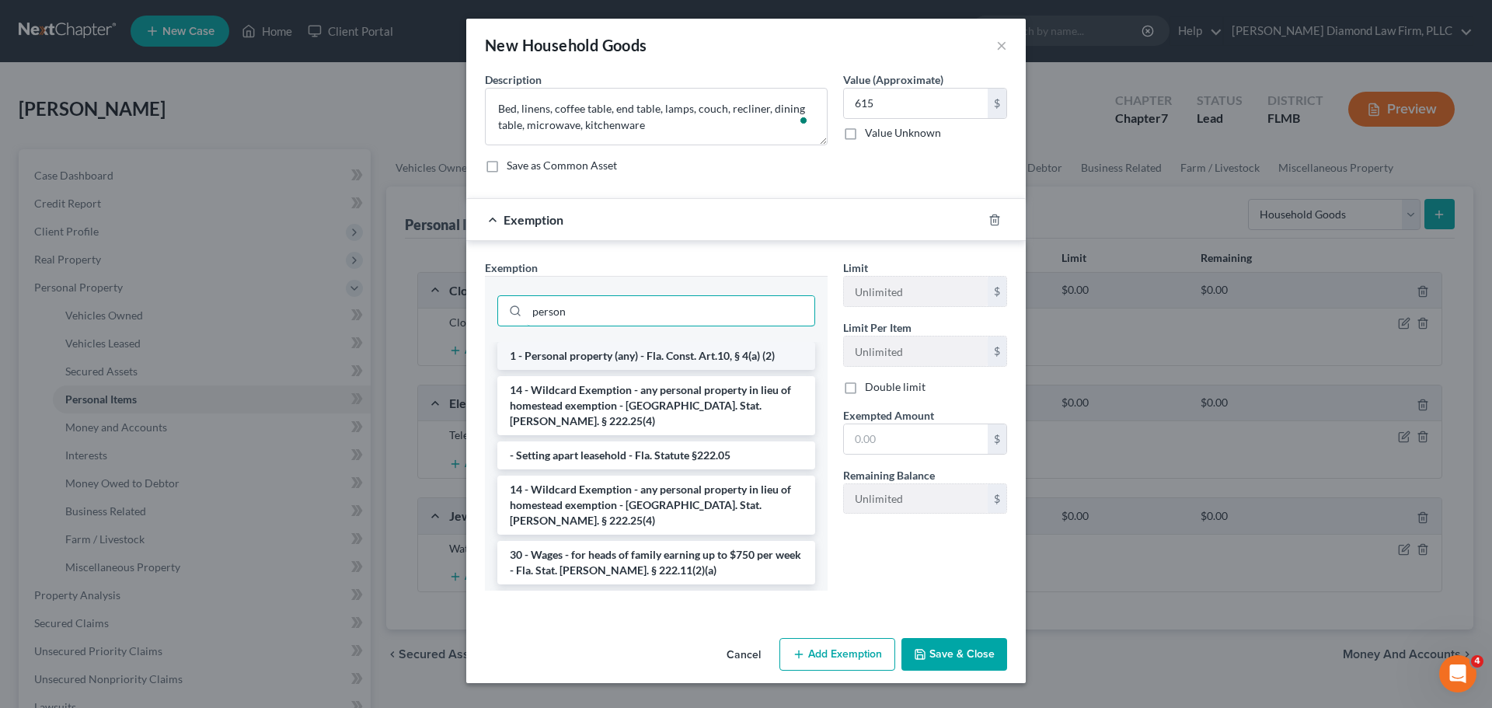
type input "person"
click at [647, 357] on li "1 - Personal property (any) - Fla. Const. Art.10, § 4(a) (2)" at bounding box center [656, 356] width 318 height 28
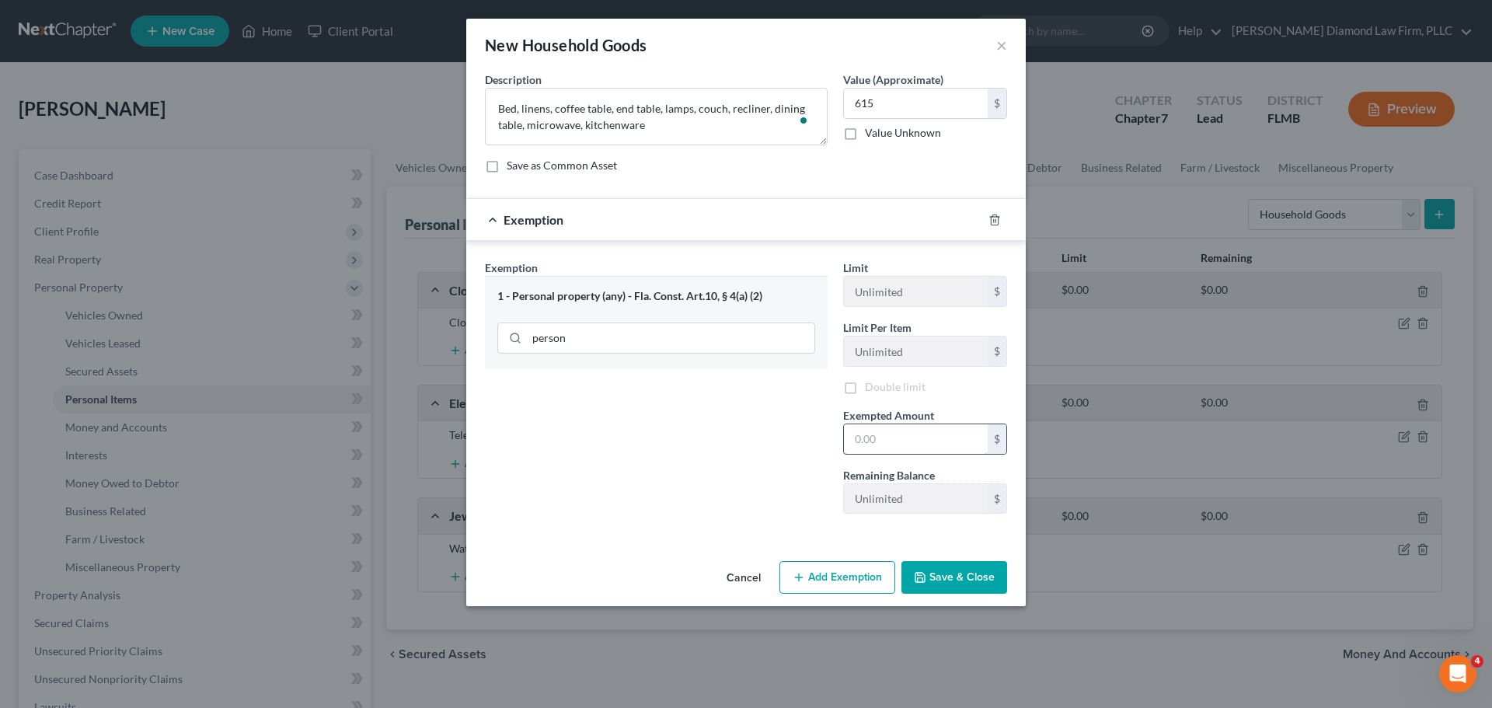
click at [911, 441] on input "text" at bounding box center [916, 439] width 144 height 30
type input "615"
click at [945, 573] on button "Save & Close" at bounding box center [955, 577] width 106 height 33
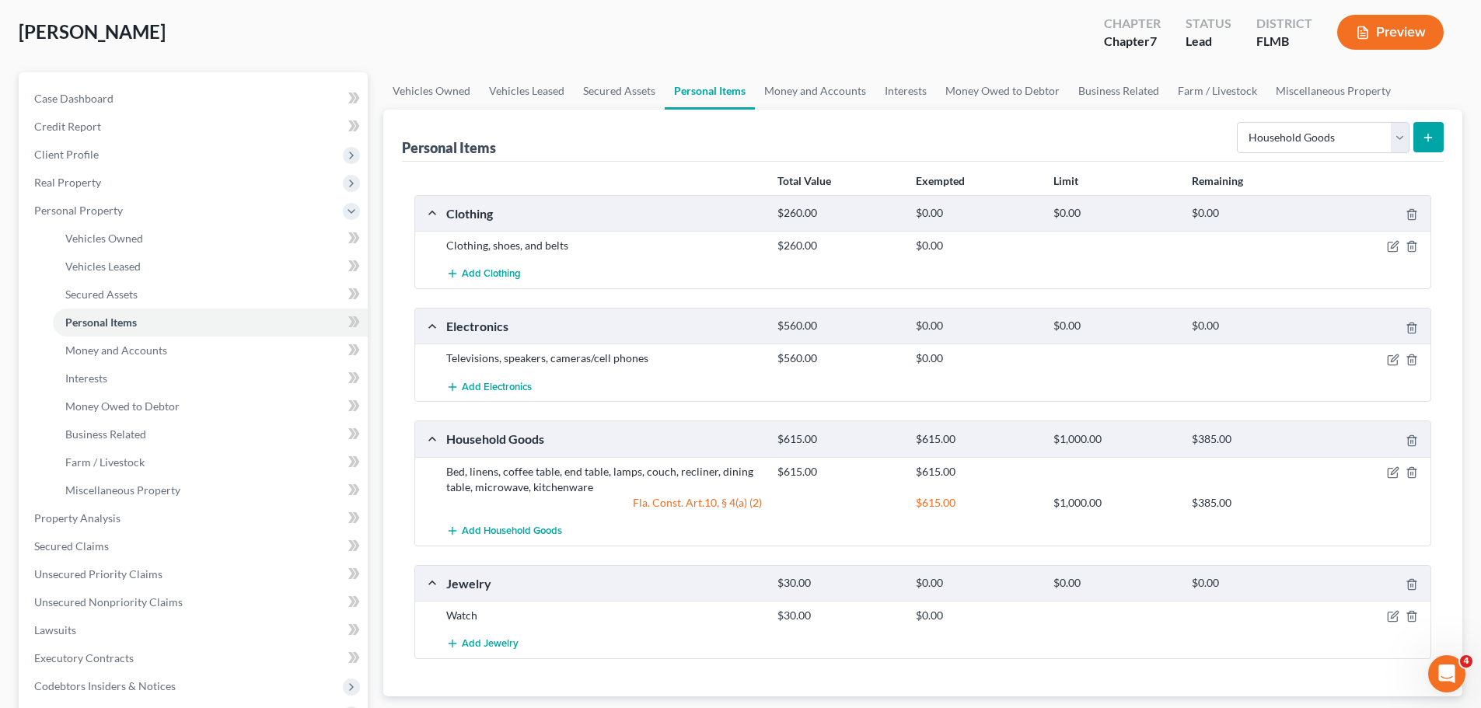
scroll to position [78, 0]
click at [1391, 243] on icon "button" at bounding box center [1393, 245] width 12 height 12
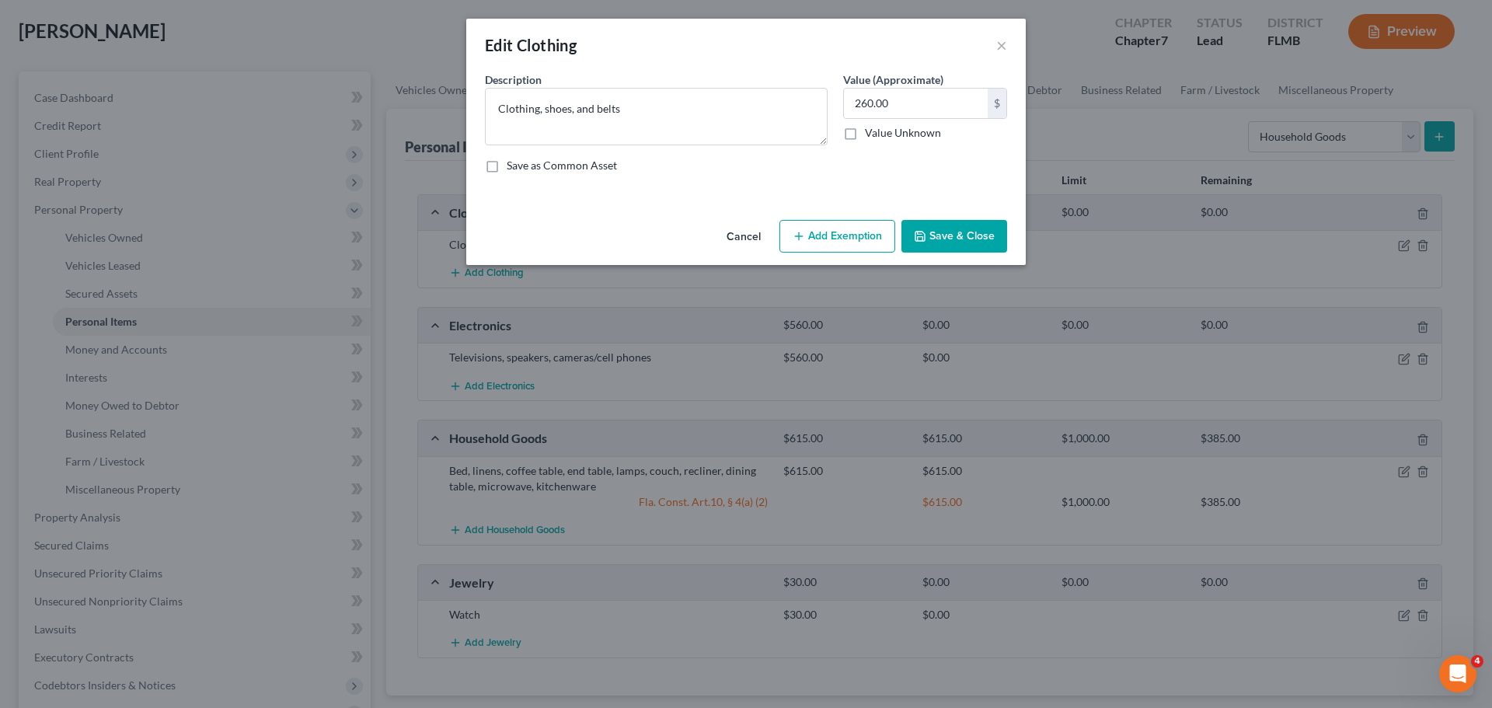
click at [813, 226] on button "Add Exemption" at bounding box center [838, 236] width 116 height 33
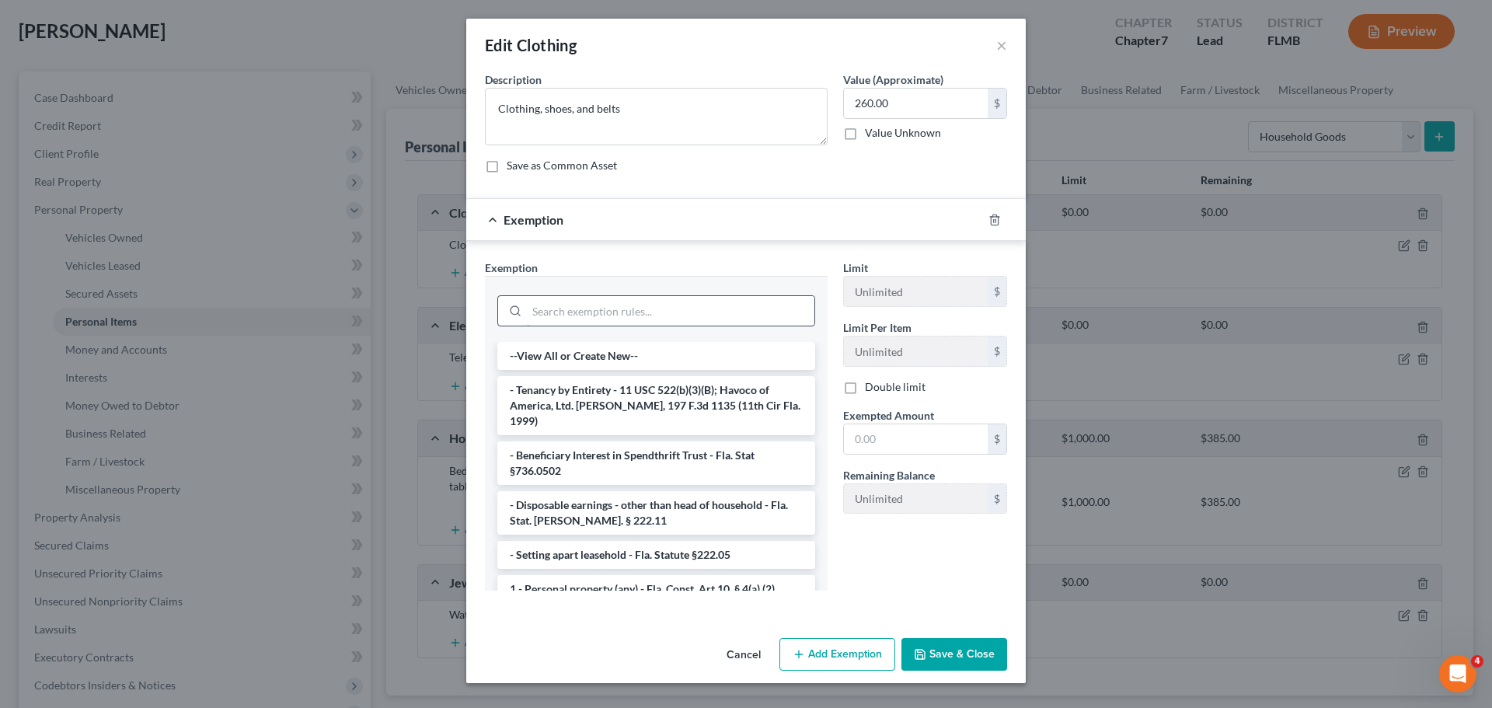
click at [627, 322] on input "search" at bounding box center [671, 311] width 288 height 30
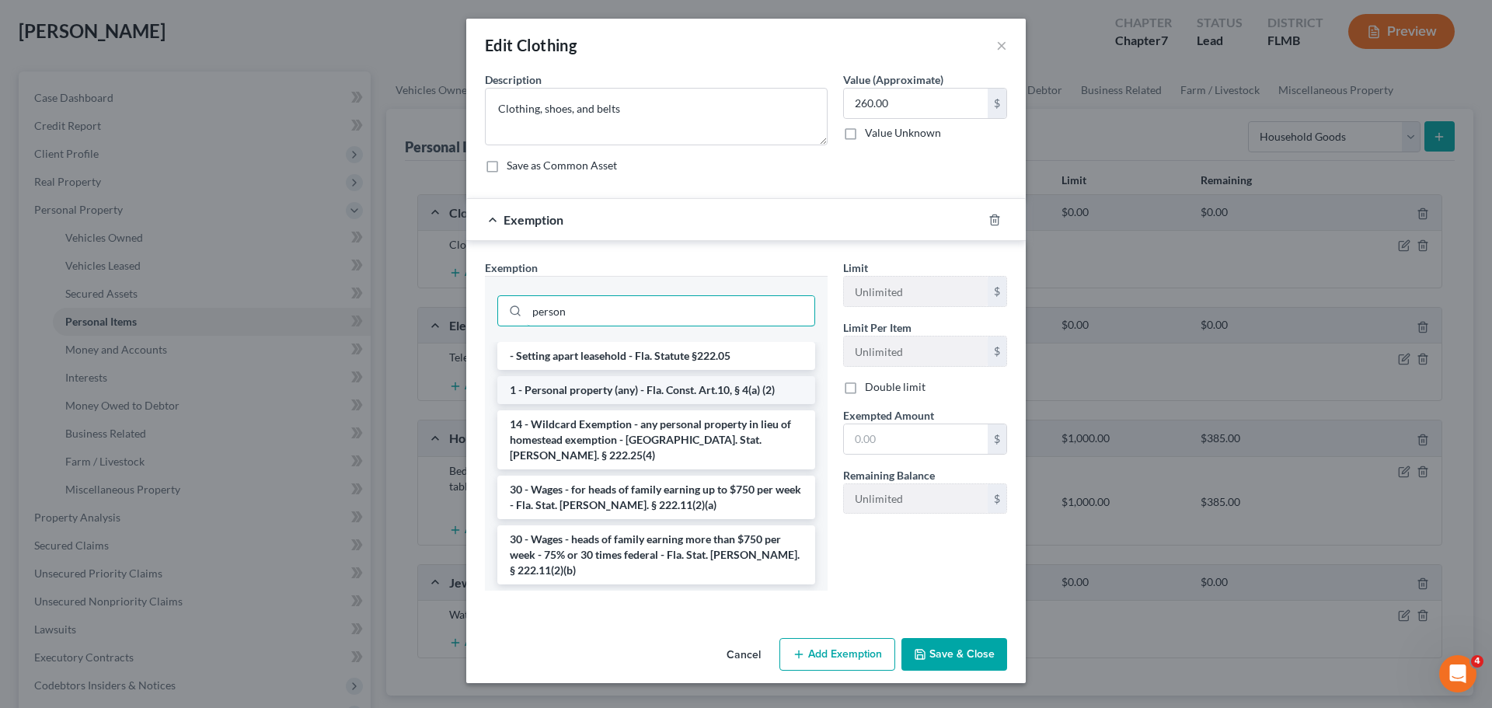
type input "person"
drag, startPoint x: 640, startPoint y: 386, endPoint x: 654, endPoint y: 387, distance: 13.2
click at [641, 386] on li "1 - Personal property (any) - Fla. Const. Art.10, § 4(a) (2)" at bounding box center [656, 390] width 318 height 28
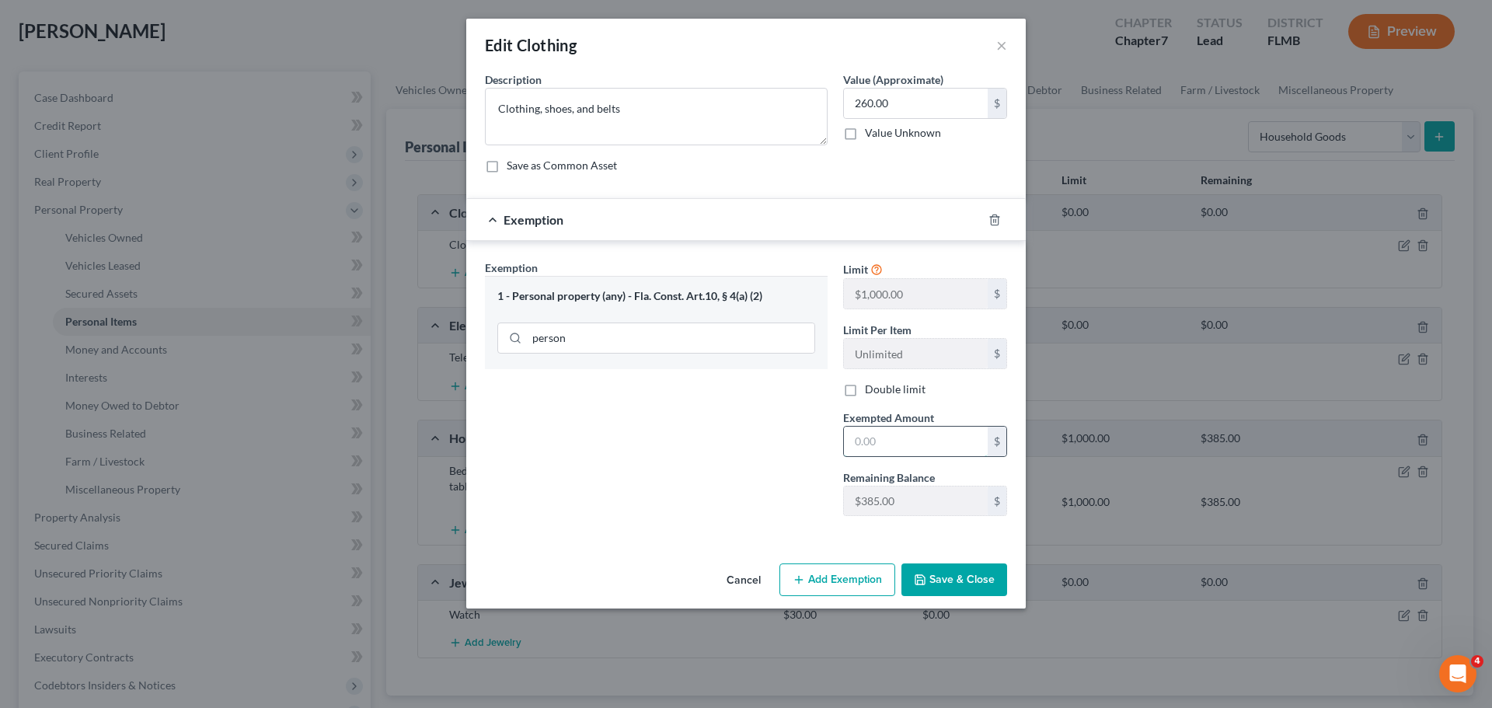
click at [909, 437] on input "text" at bounding box center [916, 442] width 144 height 30
type input "260"
drag, startPoint x: 936, startPoint y: 577, endPoint x: 943, endPoint y: 557, distance: 20.7
click at [936, 576] on button "Save & Close" at bounding box center [955, 580] width 106 height 33
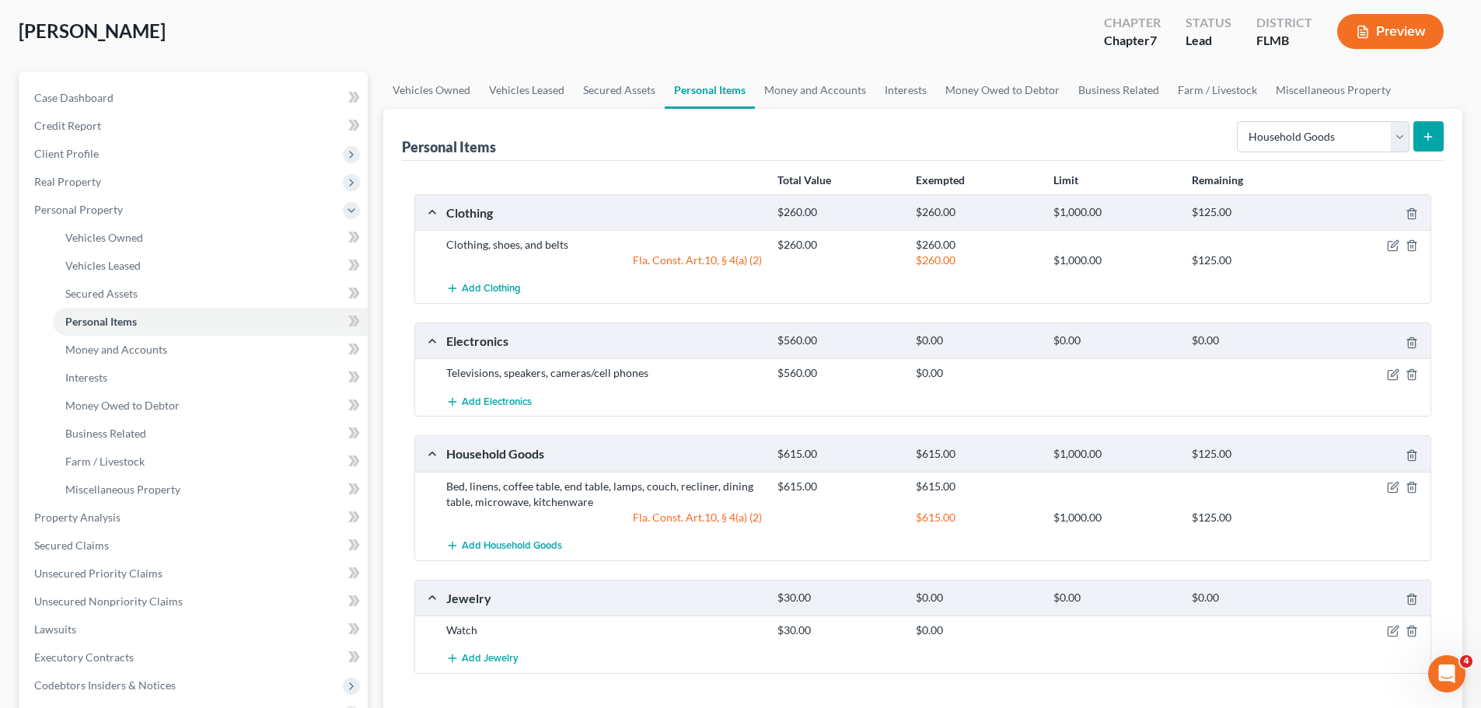
scroll to position [155, 0]
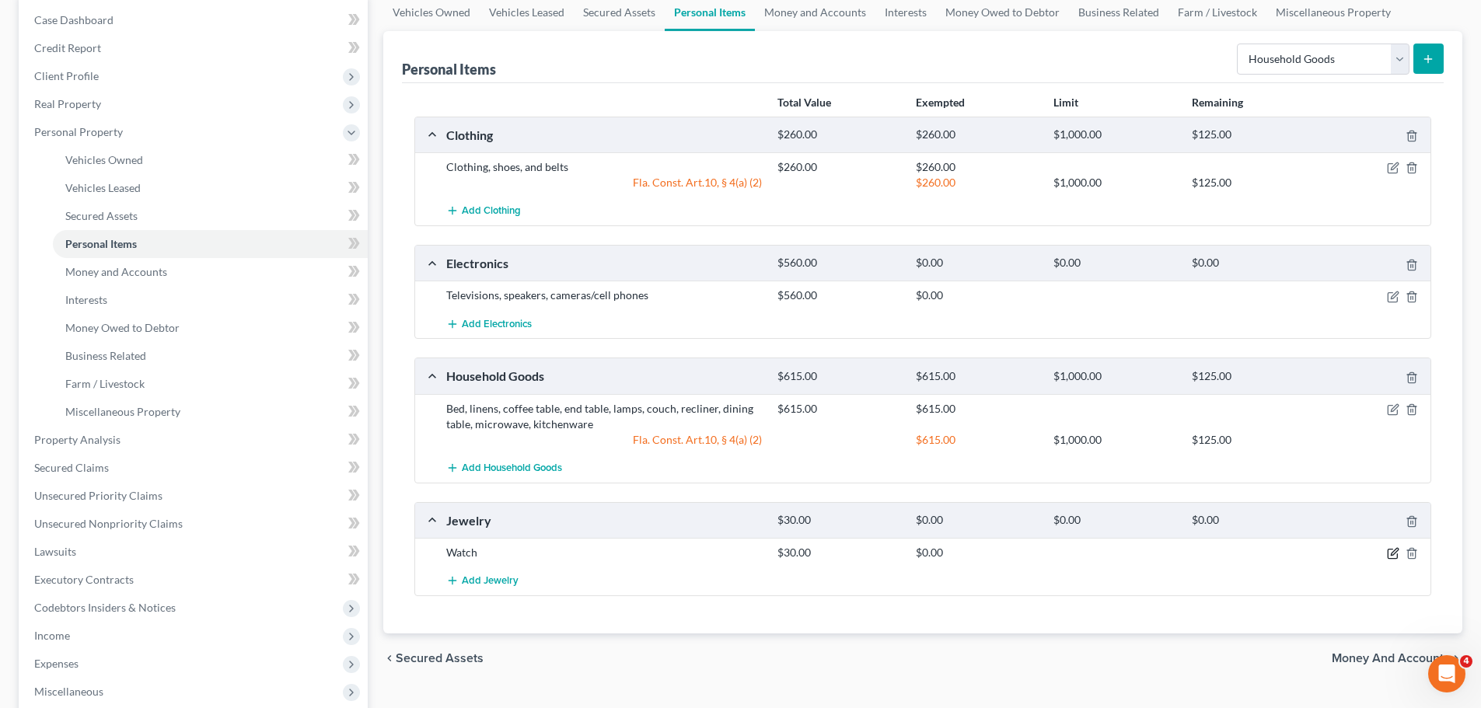
click at [1394, 554] on icon "button" at bounding box center [1394, 552] width 7 height 7
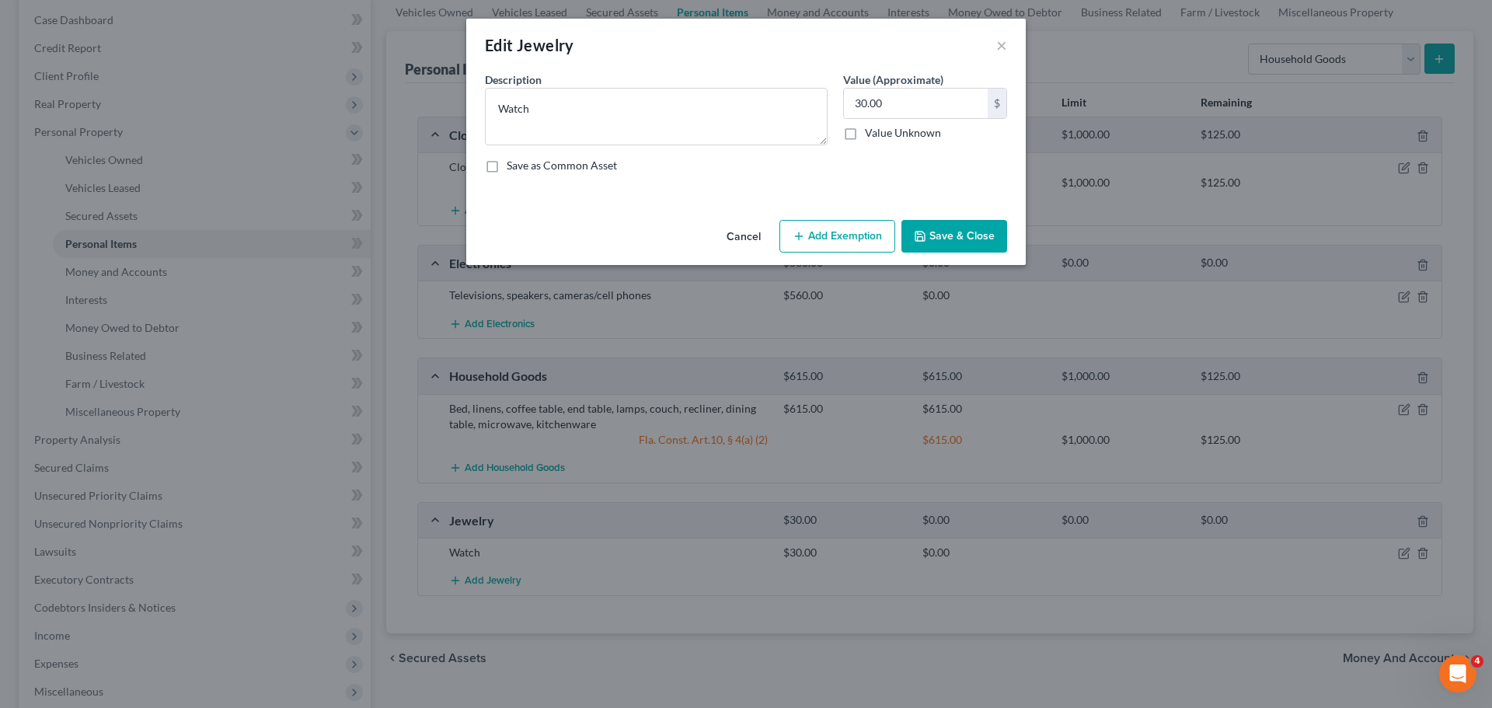
click at [843, 246] on button "Add Exemption" at bounding box center [838, 236] width 116 height 33
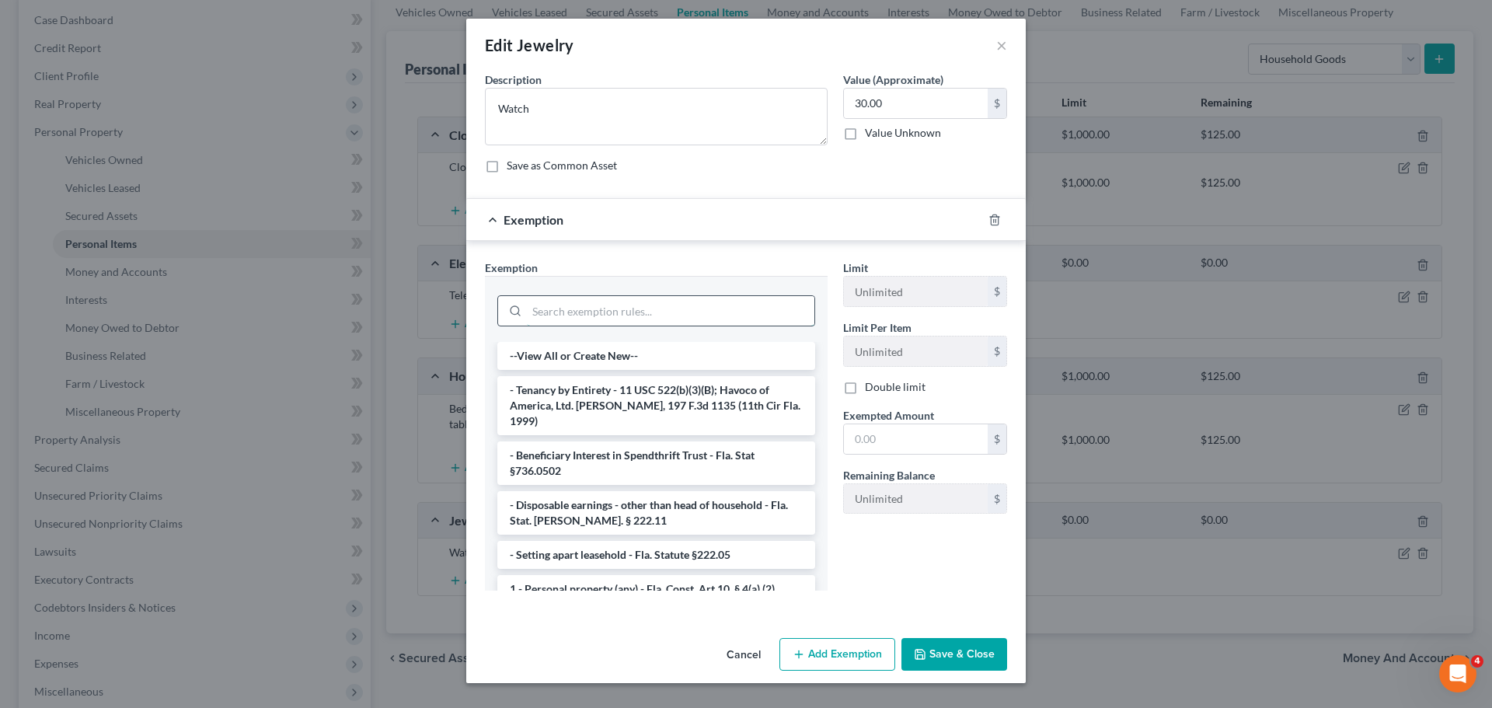
click at [661, 299] on input "search" at bounding box center [671, 311] width 288 height 30
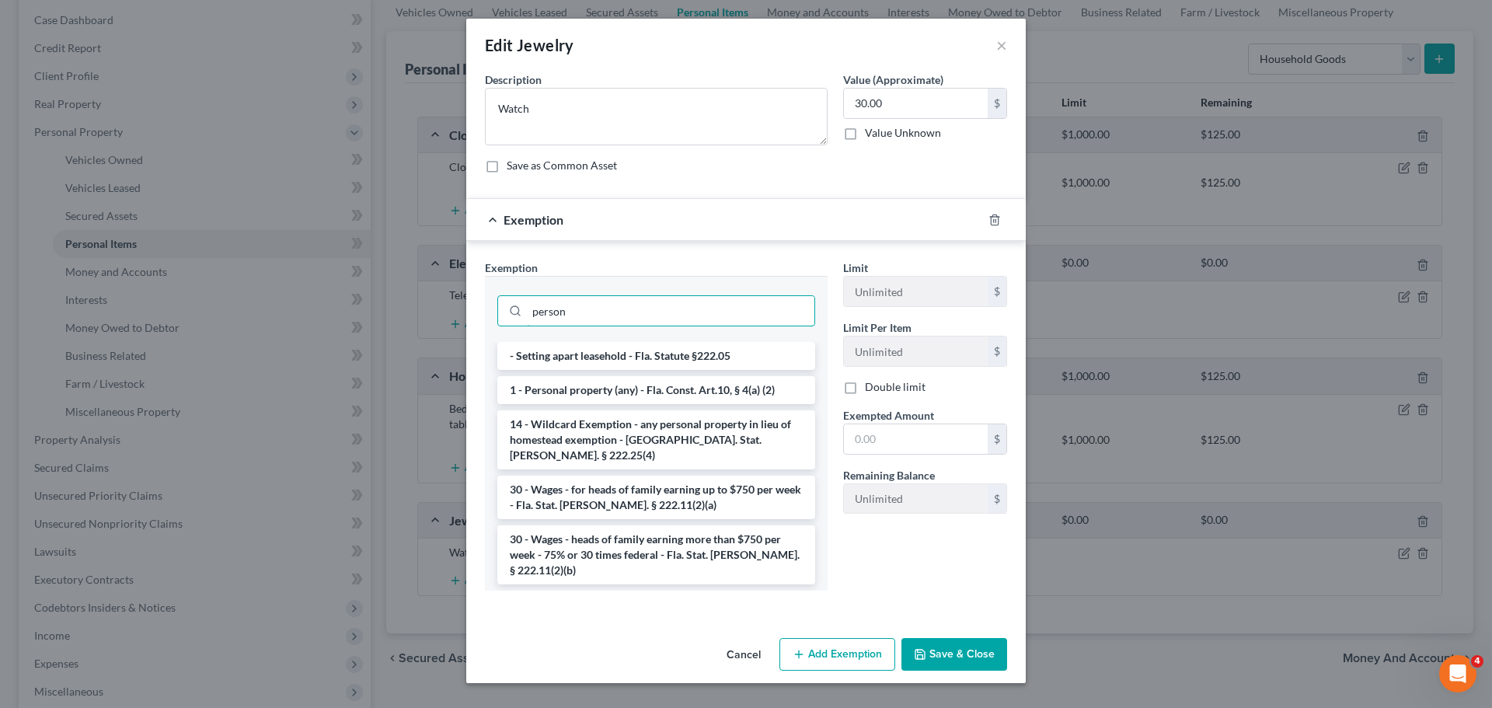
type input "person"
click at [724, 640] on button "Cancel" at bounding box center [743, 655] width 59 height 31
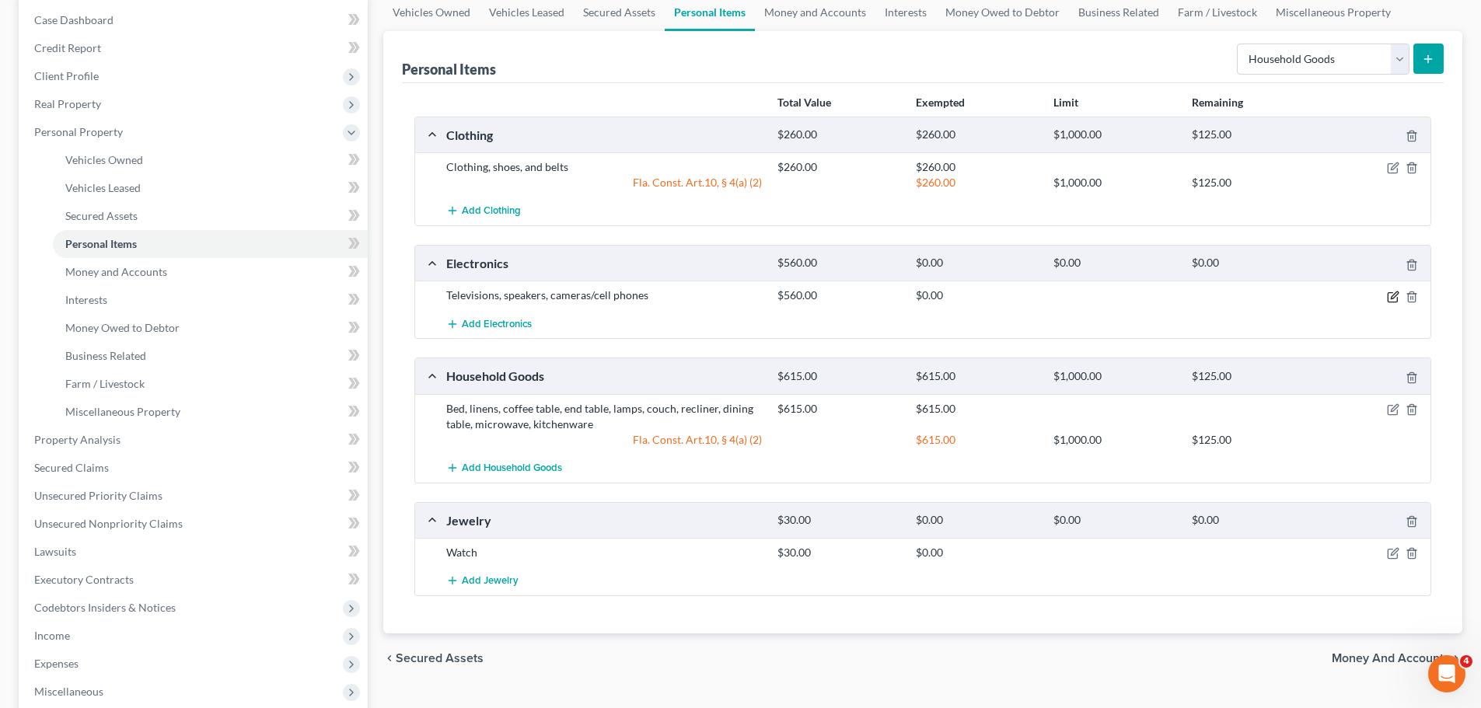
click at [1396, 296] on icon "button" at bounding box center [1393, 297] width 12 height 12
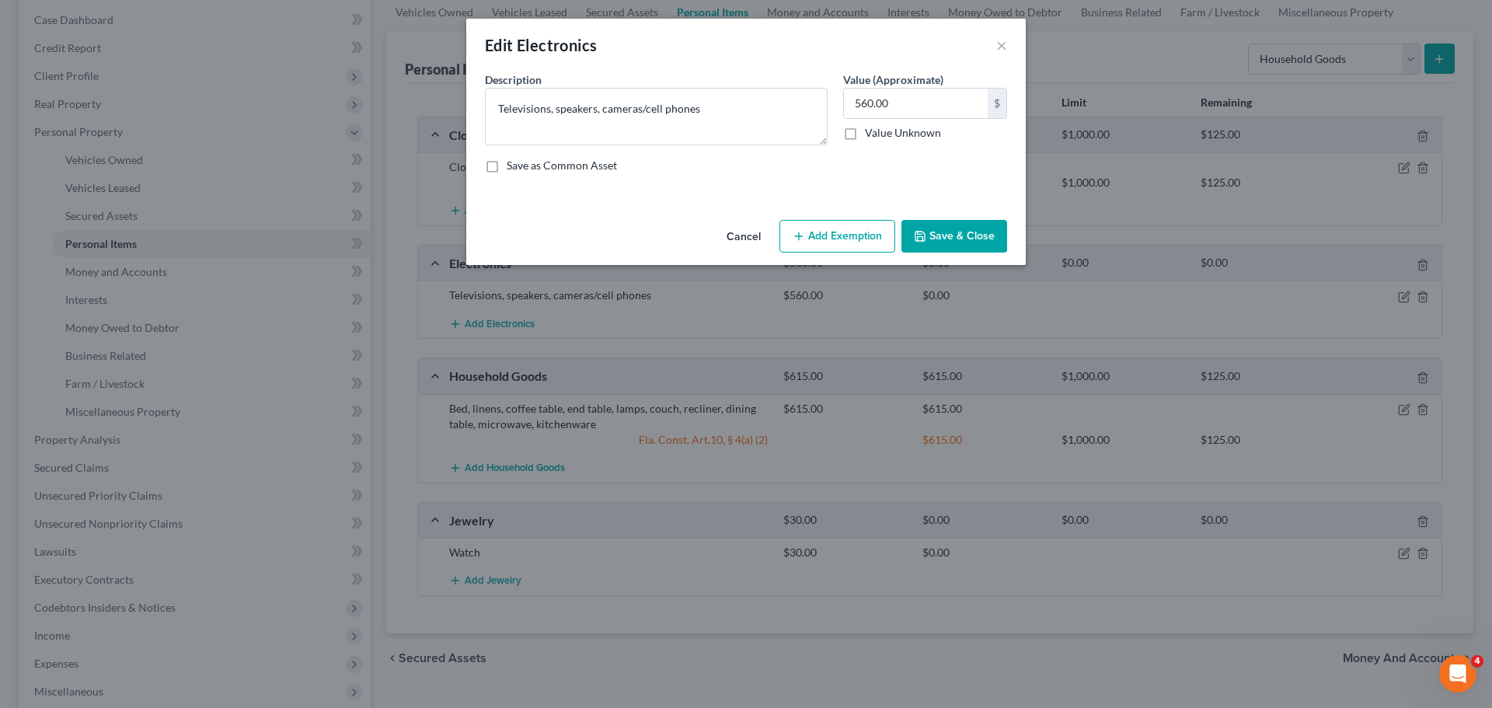
click at [817, 243] on button "Add Exemption" at bounding box center [838, 236] width 116 height 33
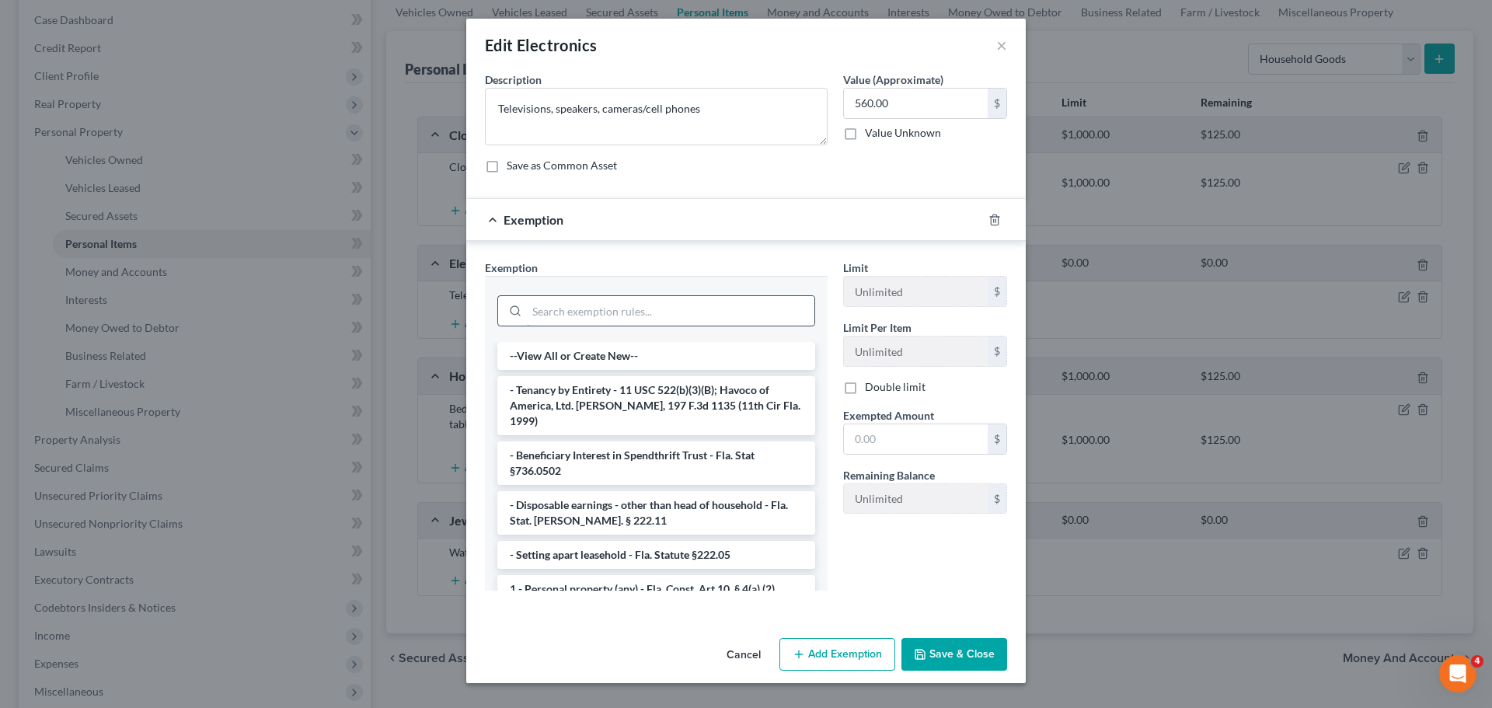
click at [623, 309] on input "search" at bounding box center [671, 311] width 288 height 30
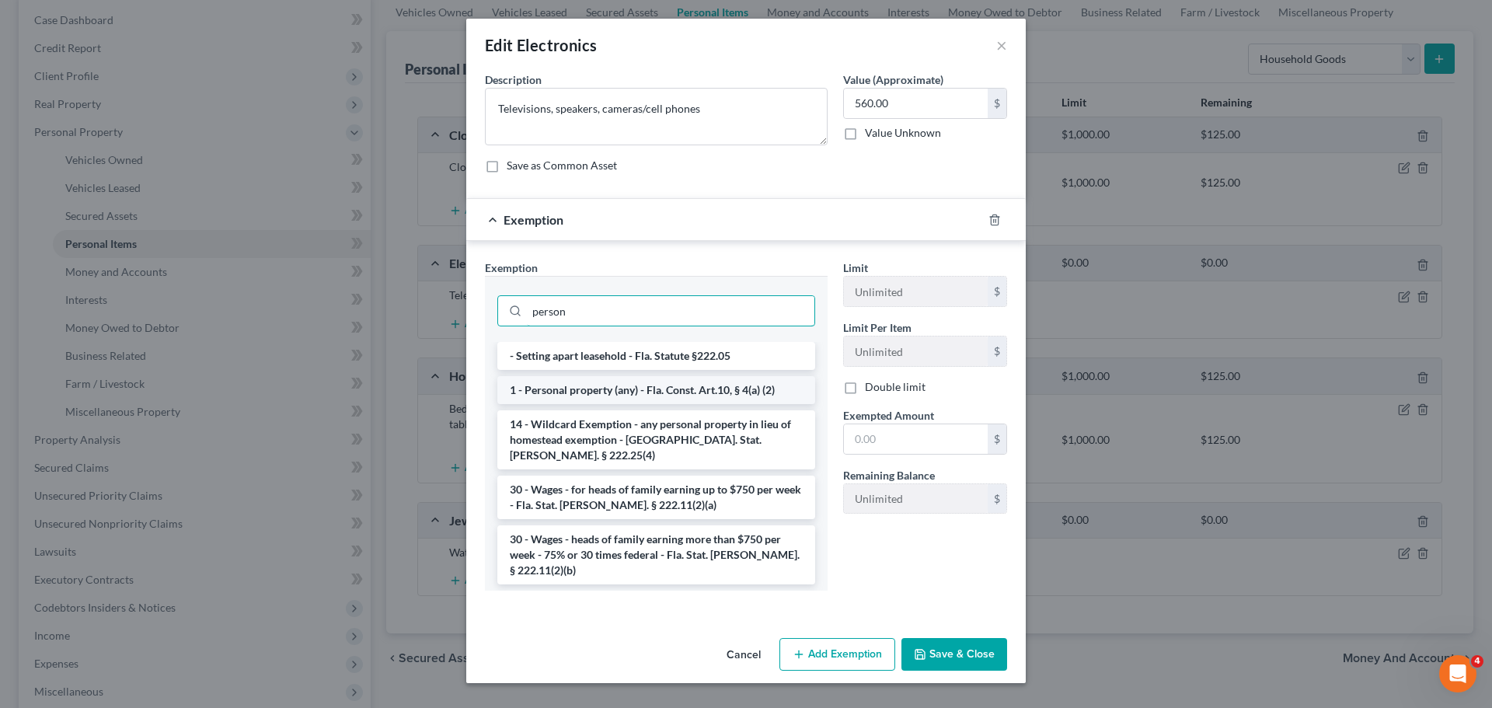
type input "person"
click at [618, 382] on li "1 - Personal property (any) - Fla. Const. Art.10, § 4(a) (2)" at bounding box center [656, 390] width 318 height 28
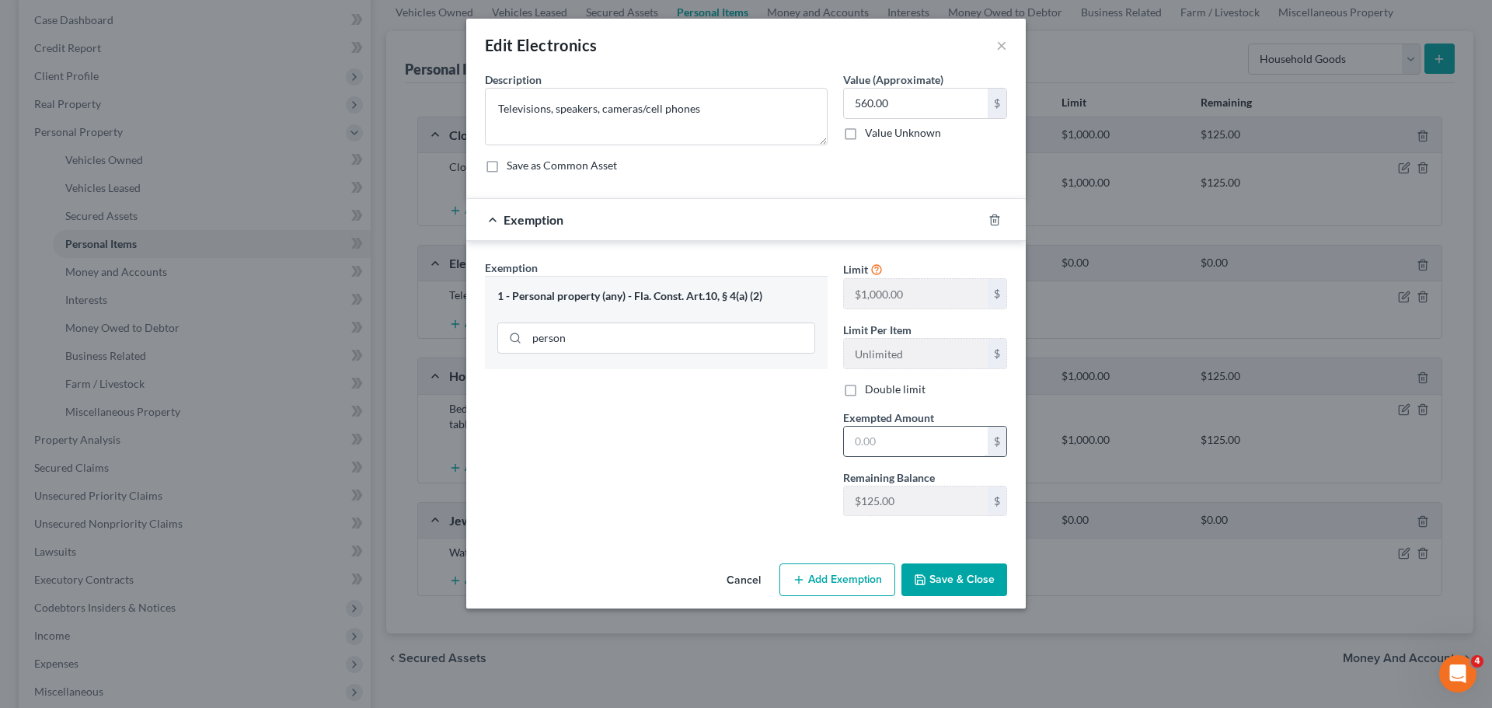
click at [948, 445] on input "text" at bounding box center [916, 442] width 144 height 30
type input "125"
click at [965, 573] on button "Save & Close" at bounding box center [955, 580] width 106 height 33
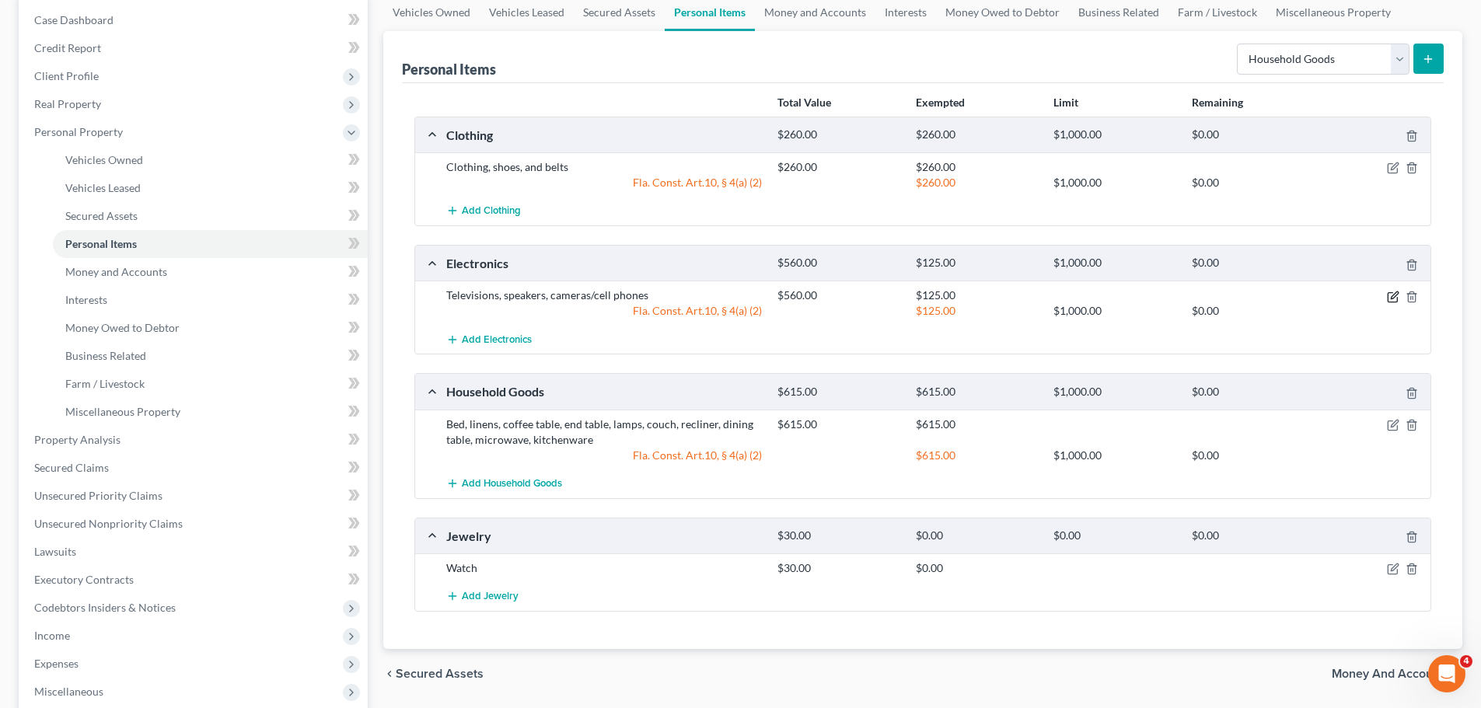
click at [1395, 296] on icon "button" at bounding box center [1394, 294] width 7 height 7
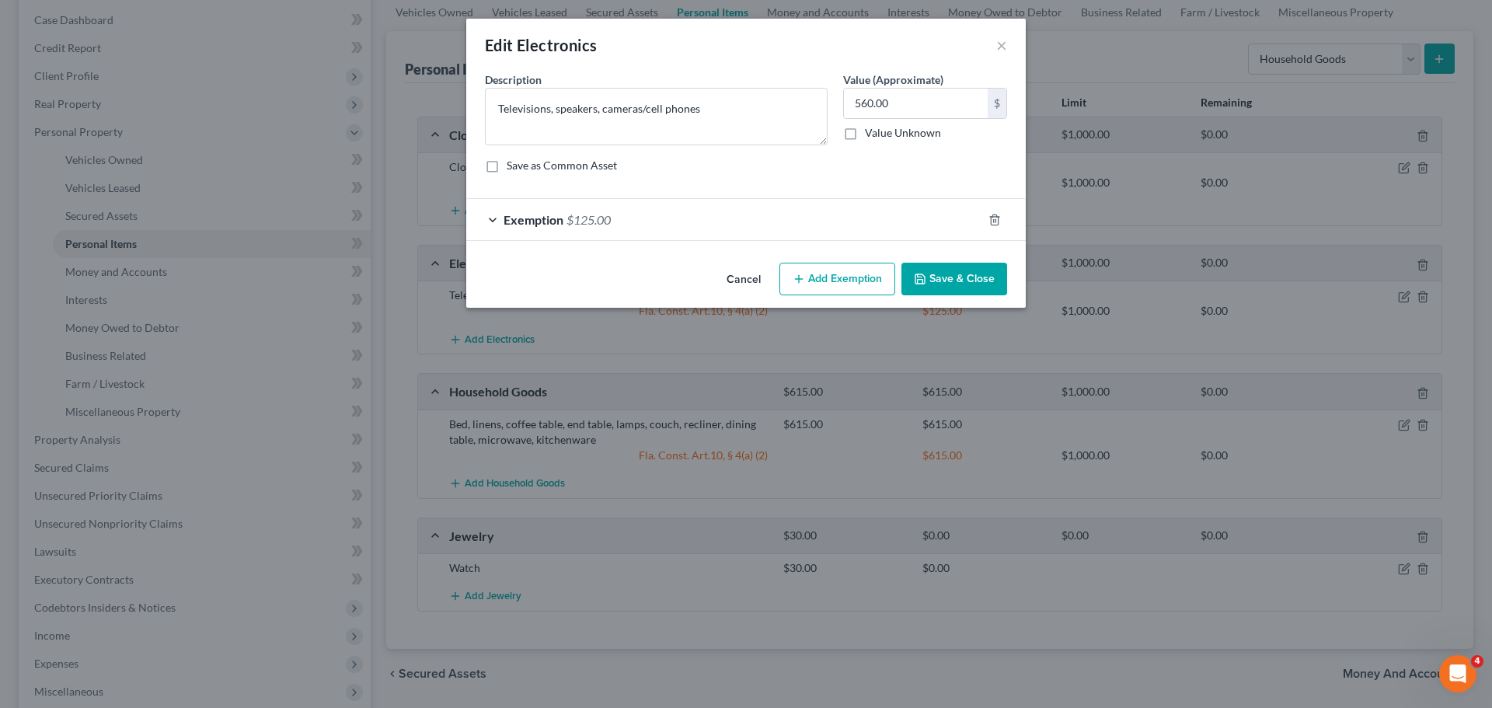
drag, startPoint x: 860, startPoint y: 276, endPoint x: 722, endPoint y: 336, distance: 150.0
click at [860, 276] on button "Add Exemption" at bounding box center [838, 279] width 116 height 33
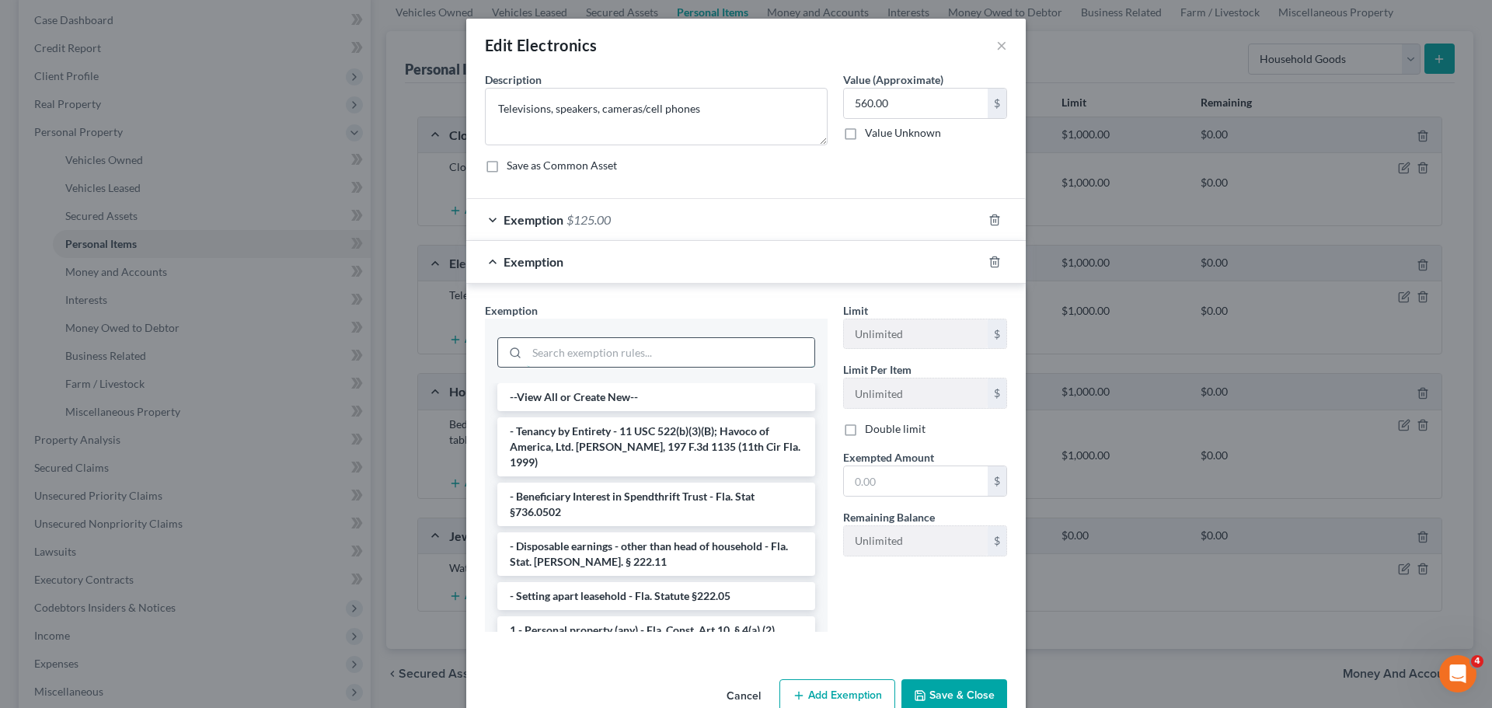
click at [592, 350] on input "search" at bounding box center [671, 353] width 288 height 30
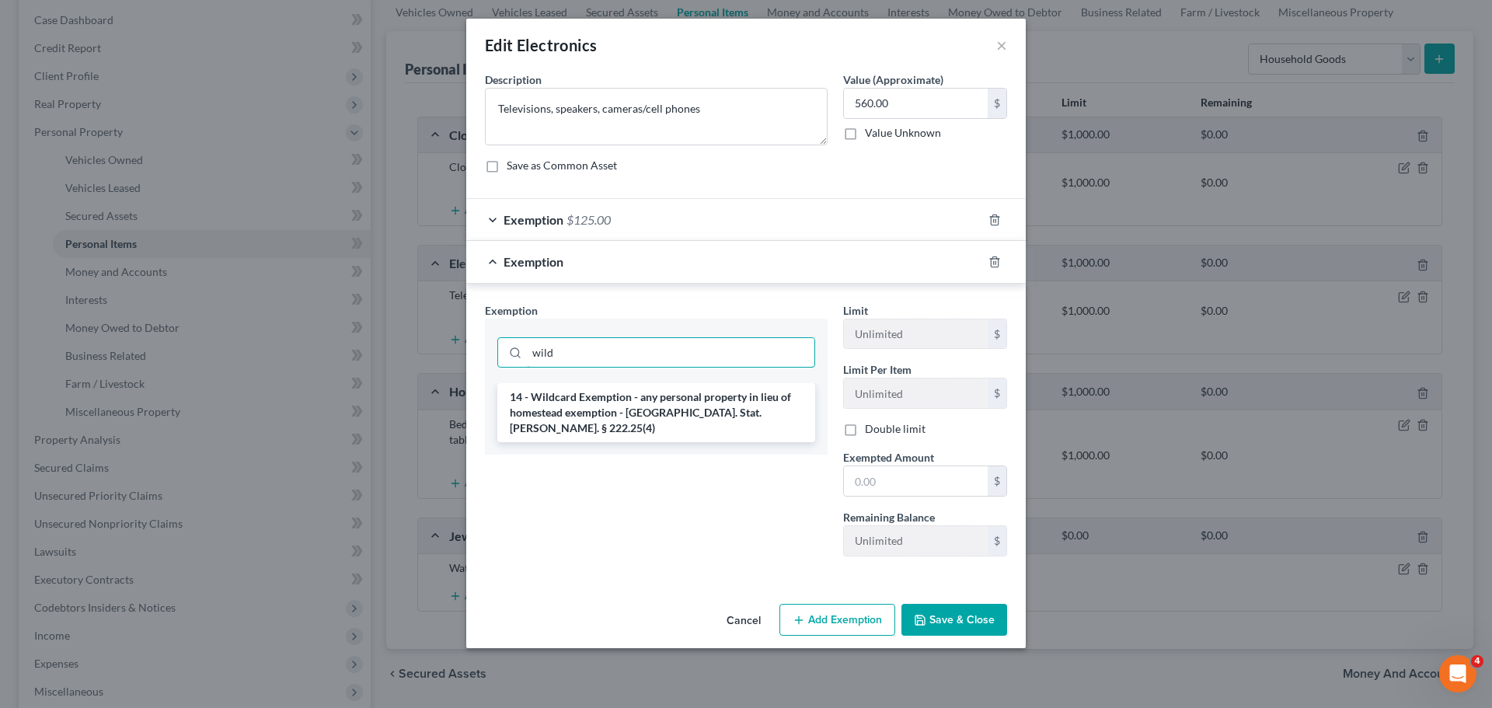
type input "wild"
click at [581, 415] on li "14 - Wildcard Exemption - any personal property in lieu of homestead exemption …" at bounding box center [656, 412] width 318 height 59
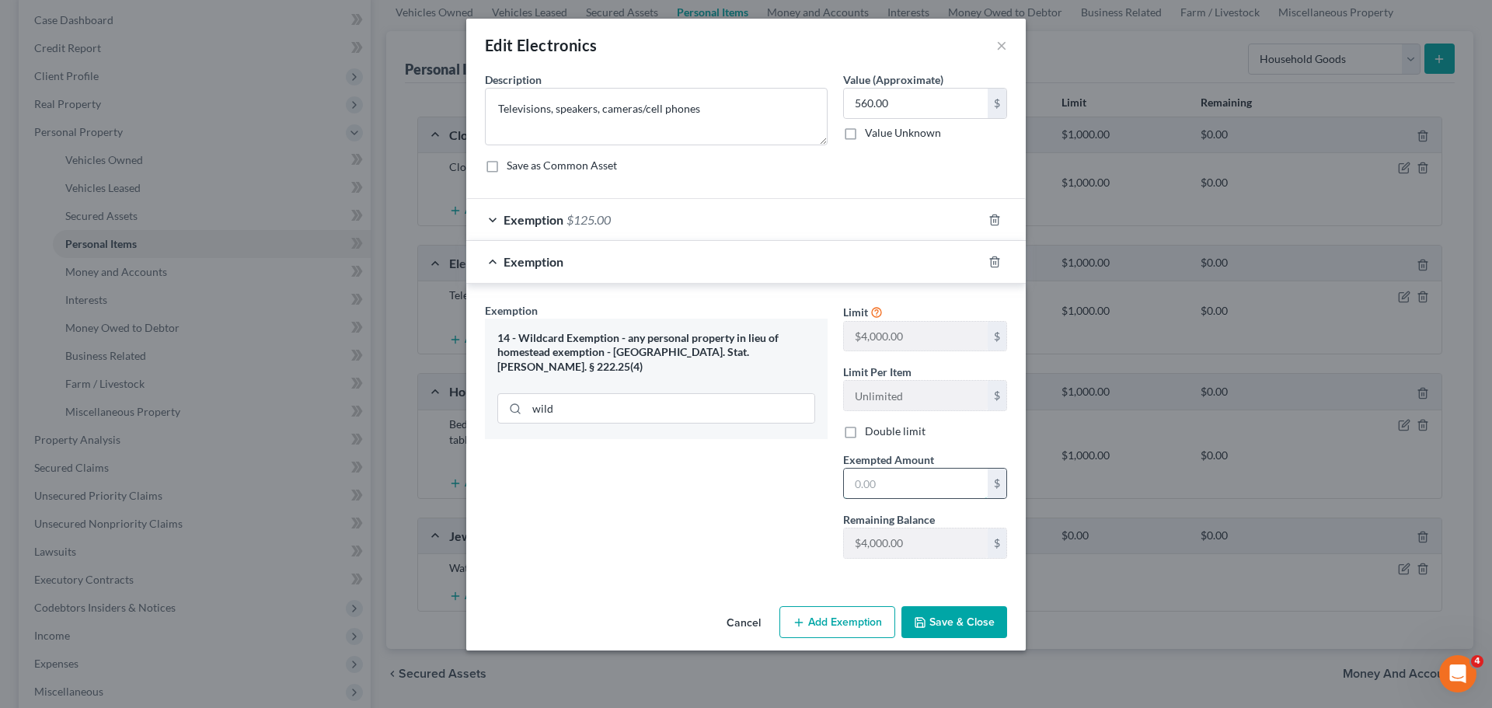
click at [878, 490] on input "text" at bounding box center [916, 484] width 144 height 30
type input "435"
click at [967, 616] on button "Save & Close" at bounding box center [955, 622] width 106 height 33
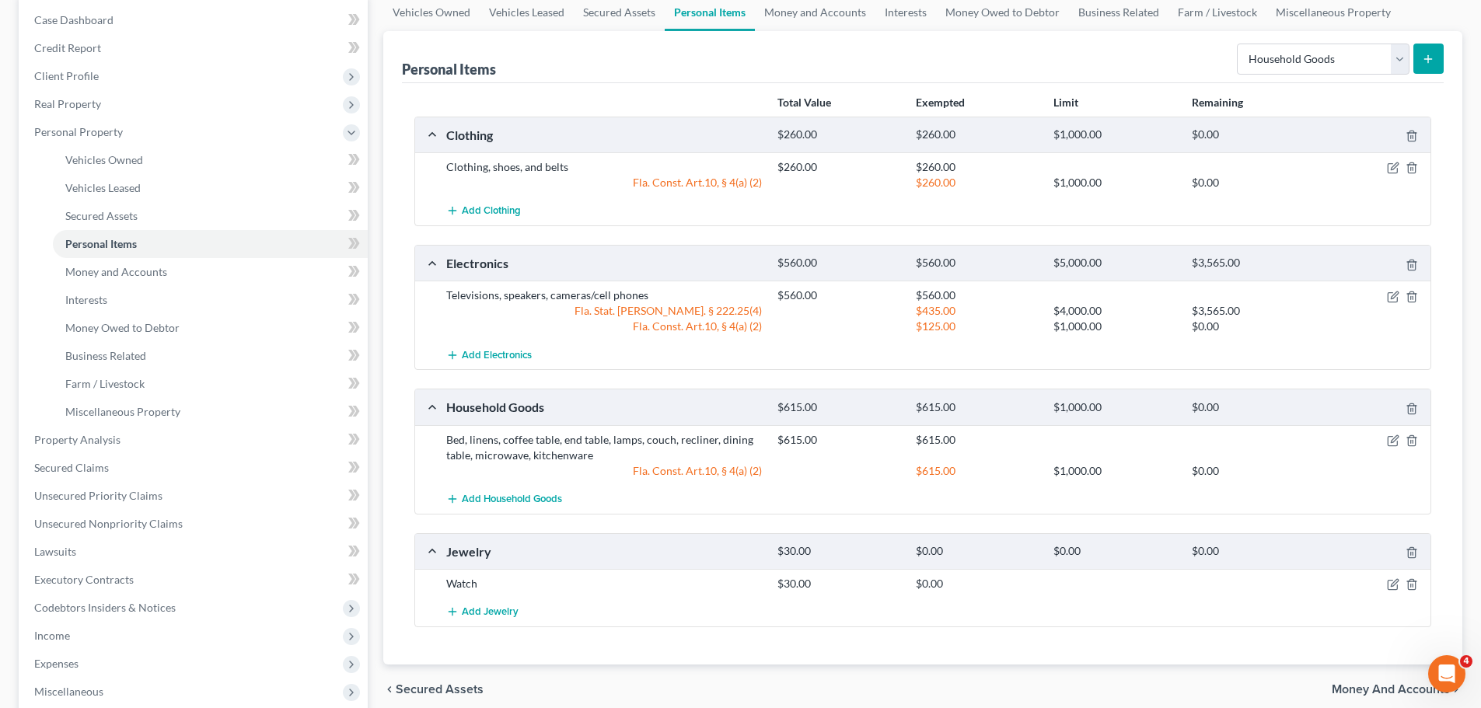
click at [1388, 578] on div at bounding box center [1376, 584] width 110 height 16
click at [1392, 584] on icon "button" at bounding box center [1394, 583] width 7 height 7
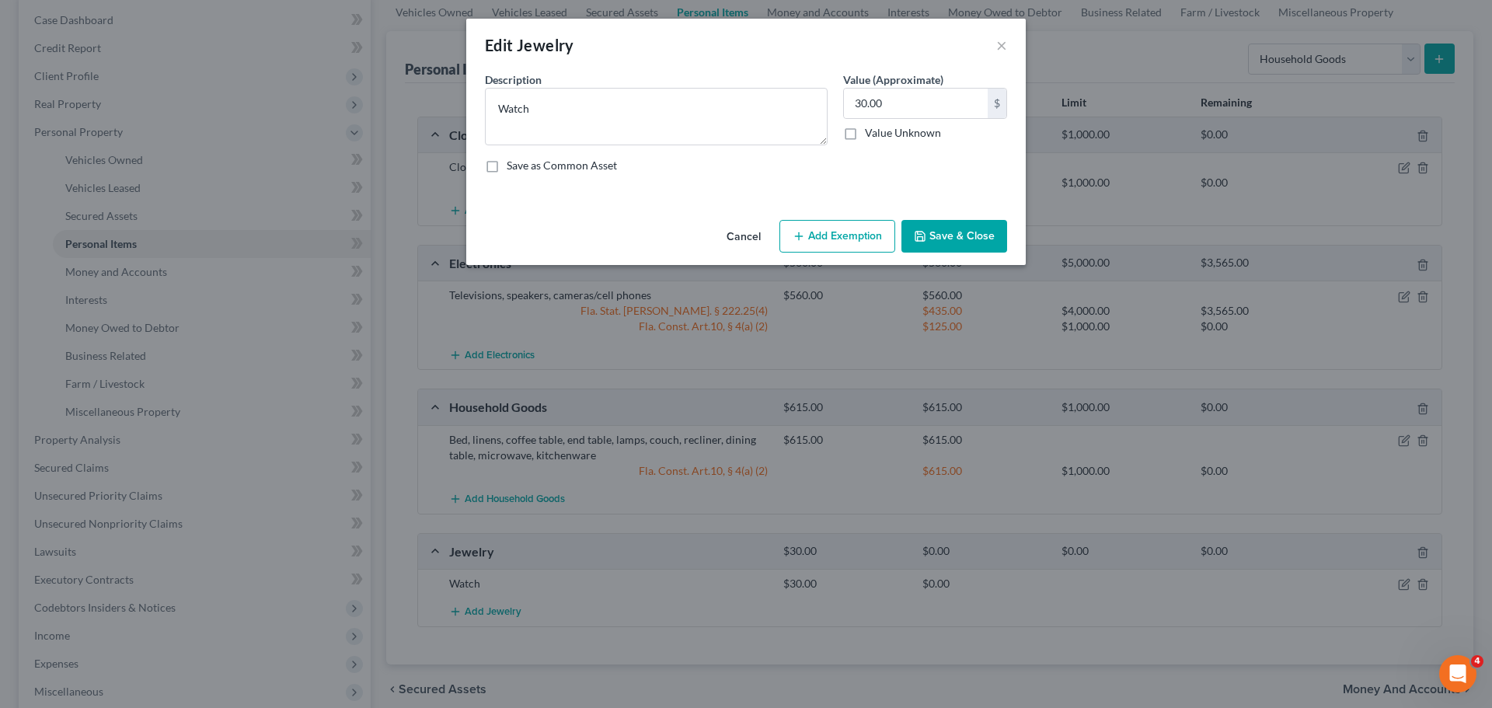
click at [801, 238] on icon "button" at bounding box center [799, 236] width 12 height 12
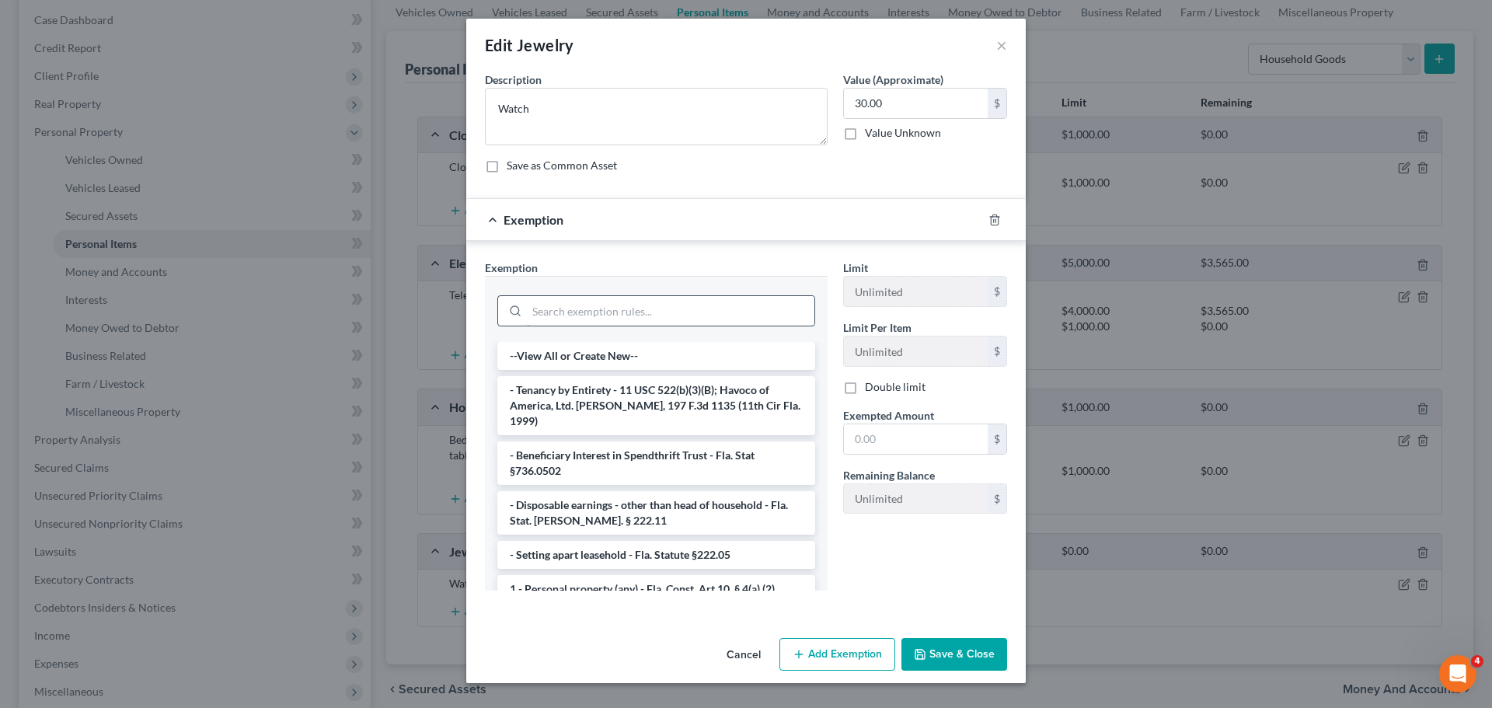
click at [565, 319] on input "search" at bounding box center [671, 311] width 288 height 30
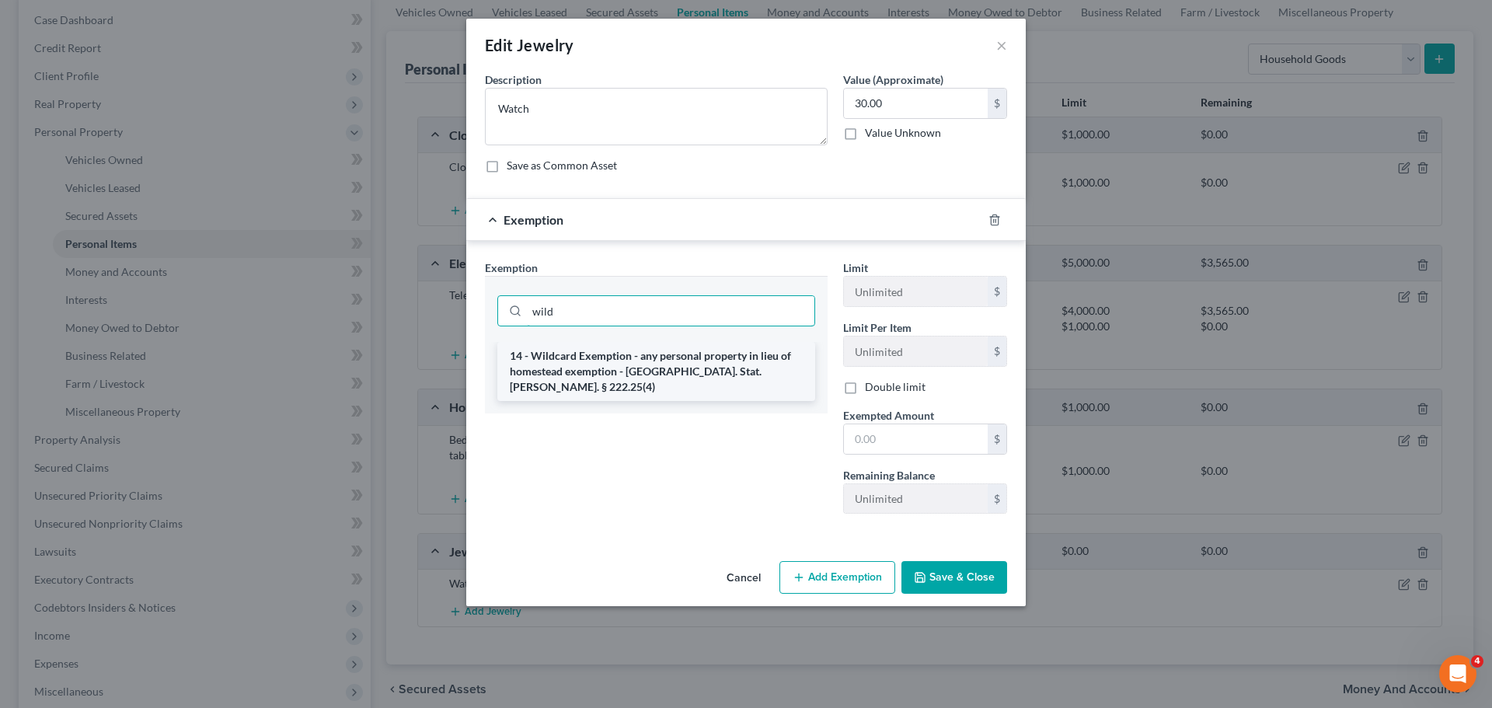
type input "wild"
click at [584, 357] on li "14 - Wildcard Exemption - any personal property in lieu of homestead exemption …" at bounding box center [656, 371] width 318 height 59
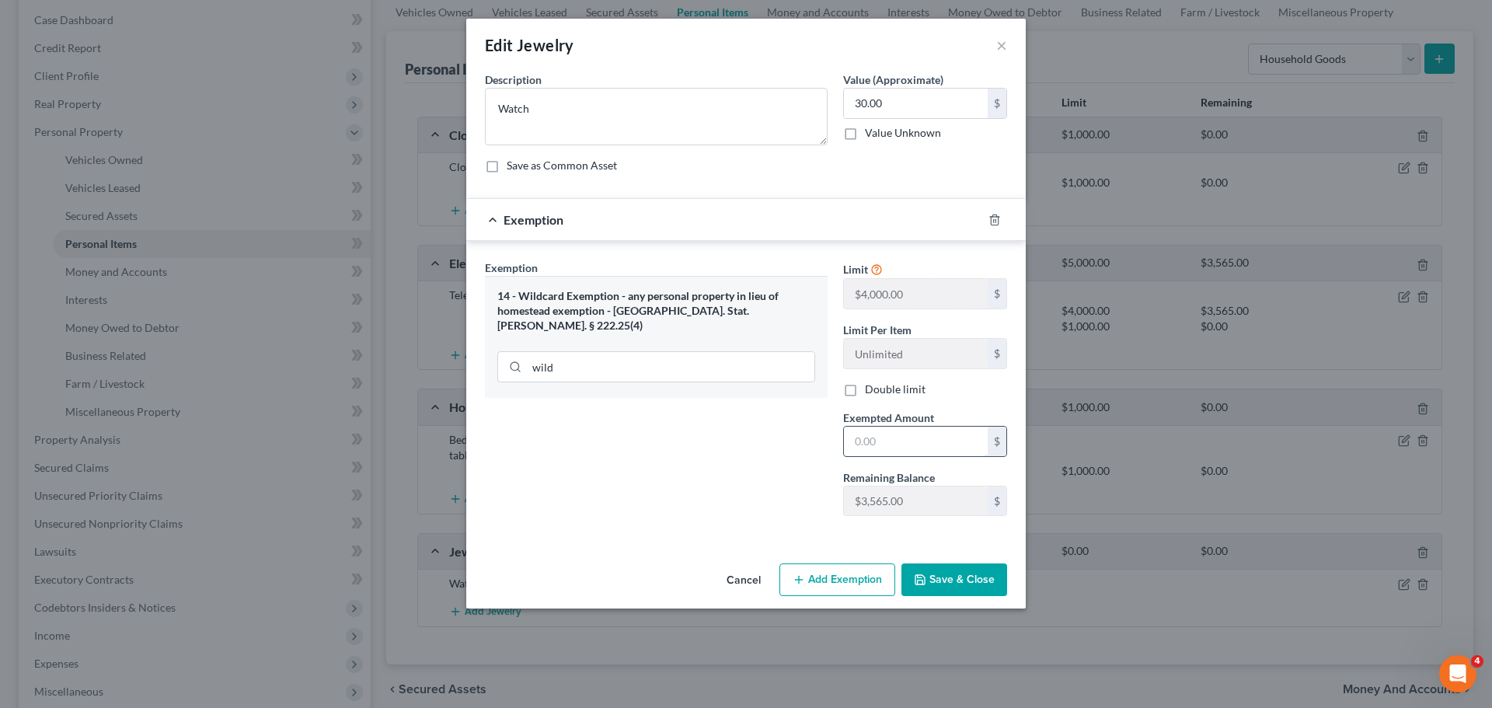
click at [920, 455] on input "text" at bounding box center [916, 442] width 144 height 30
type input "30"
click at [938, 576] on button "Save & Close" at bounding box center [955, 580] width 106 height 33
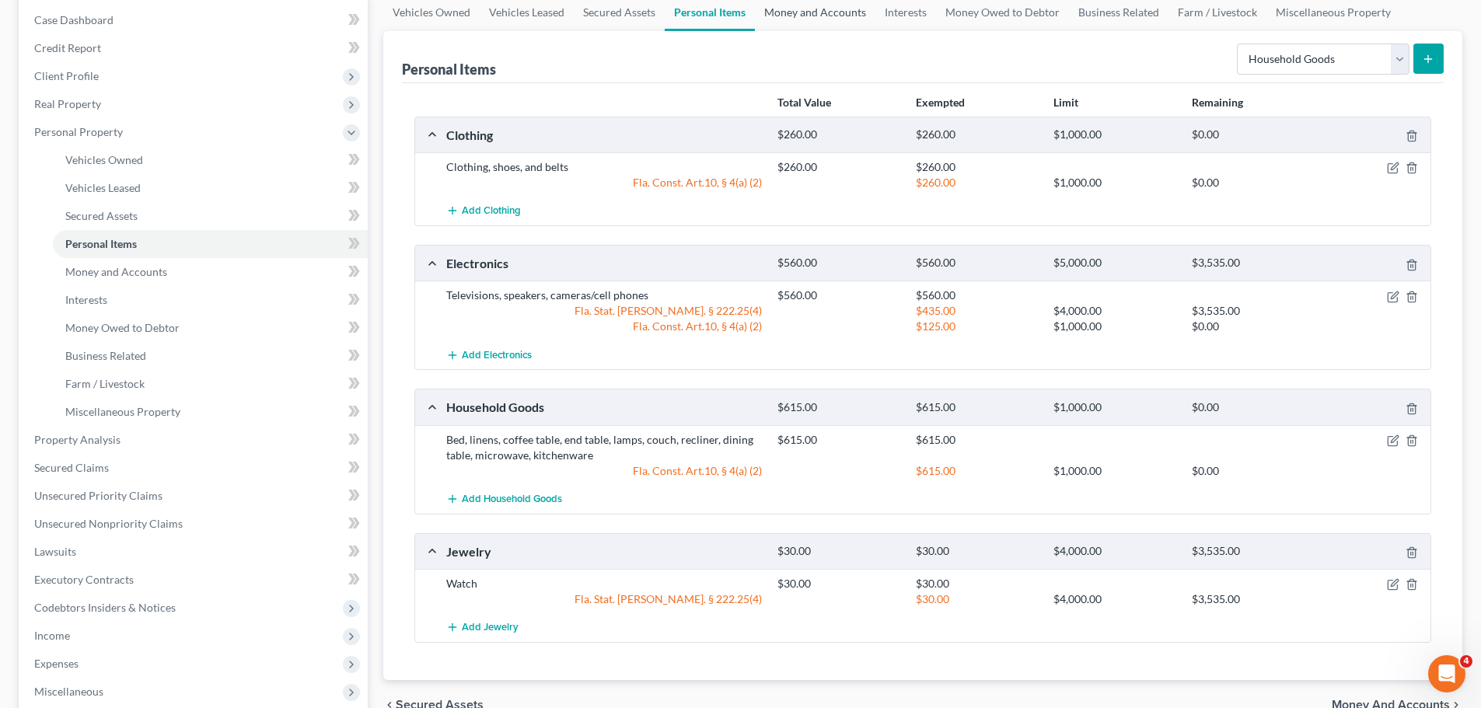
click at [797, 15] on link "Money and Accounts" at bounding box center [815, 12] width 120 height 37
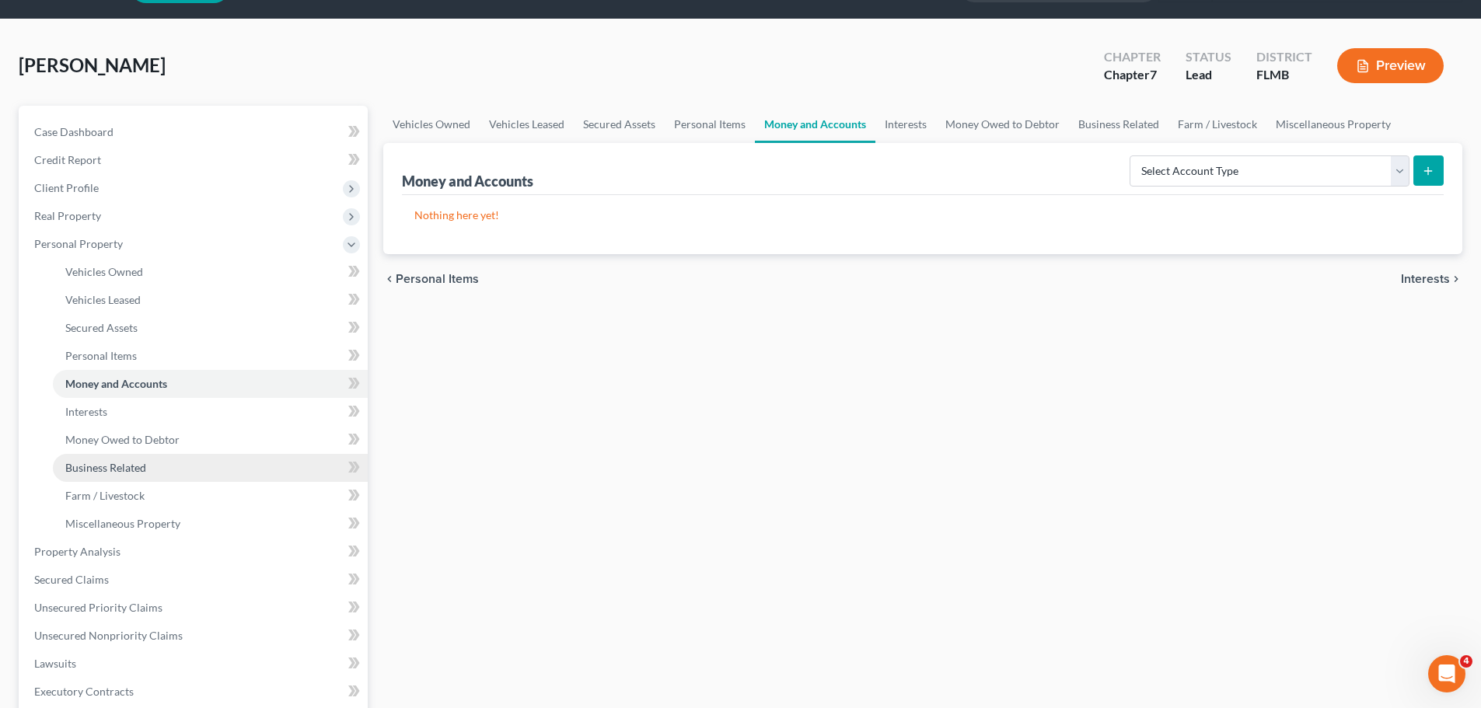
scroll to position [78, 0]
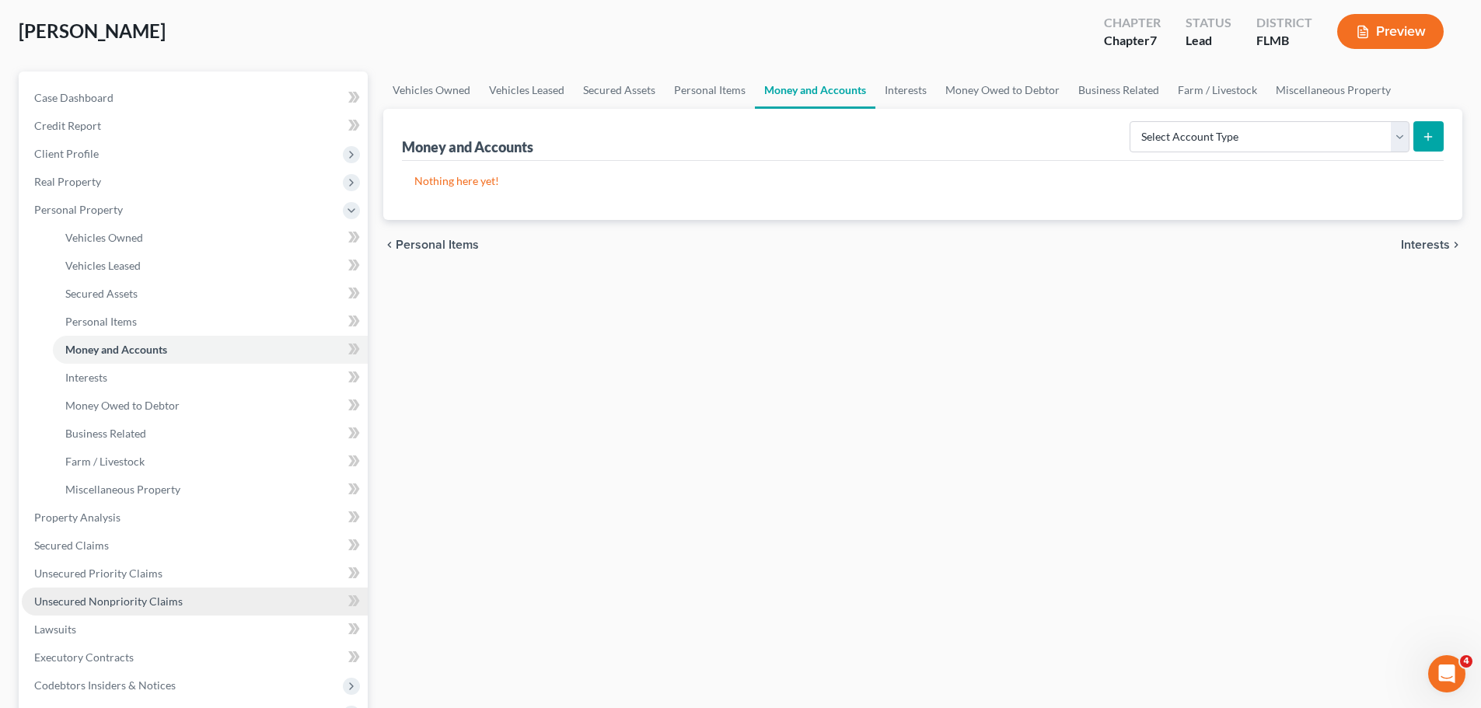
click at [87, 602] on span "Unsecured Nonpriority Claims" at bounding box center [108, 601] width 148 height 13
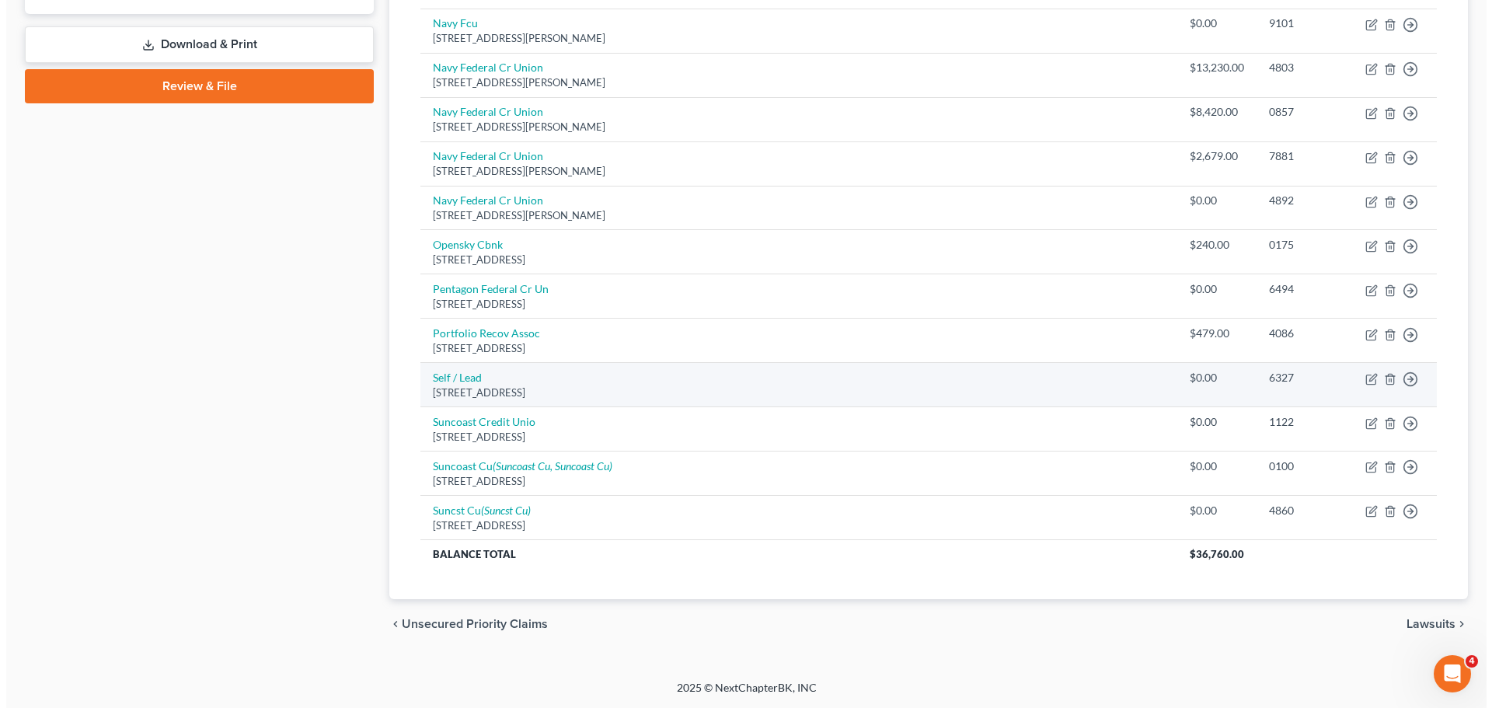
scroll to position [275, 0]
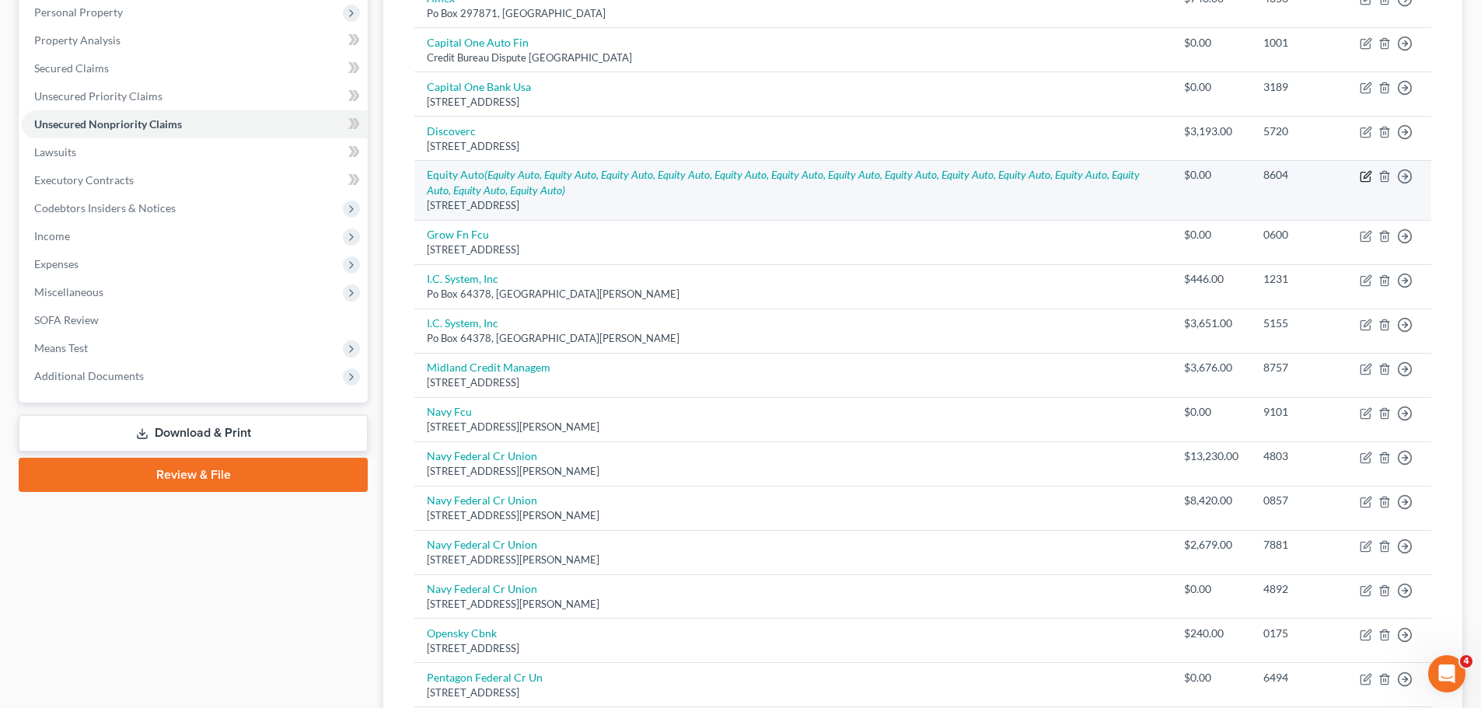
click at [1362, 179] on icon "button" at bounding box center [1365, 176] width 12 height 12
select select "10"
select select "0"
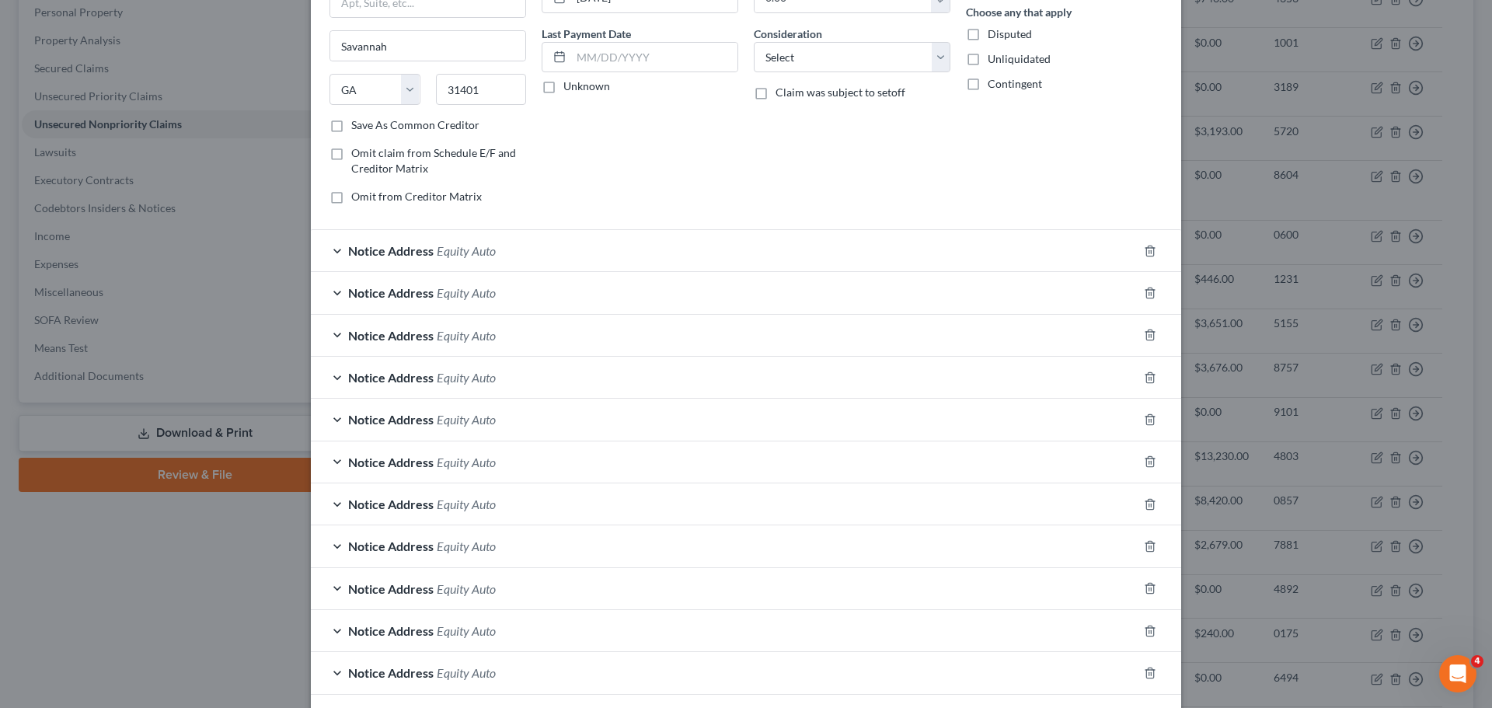
scroll to position [233, 0]
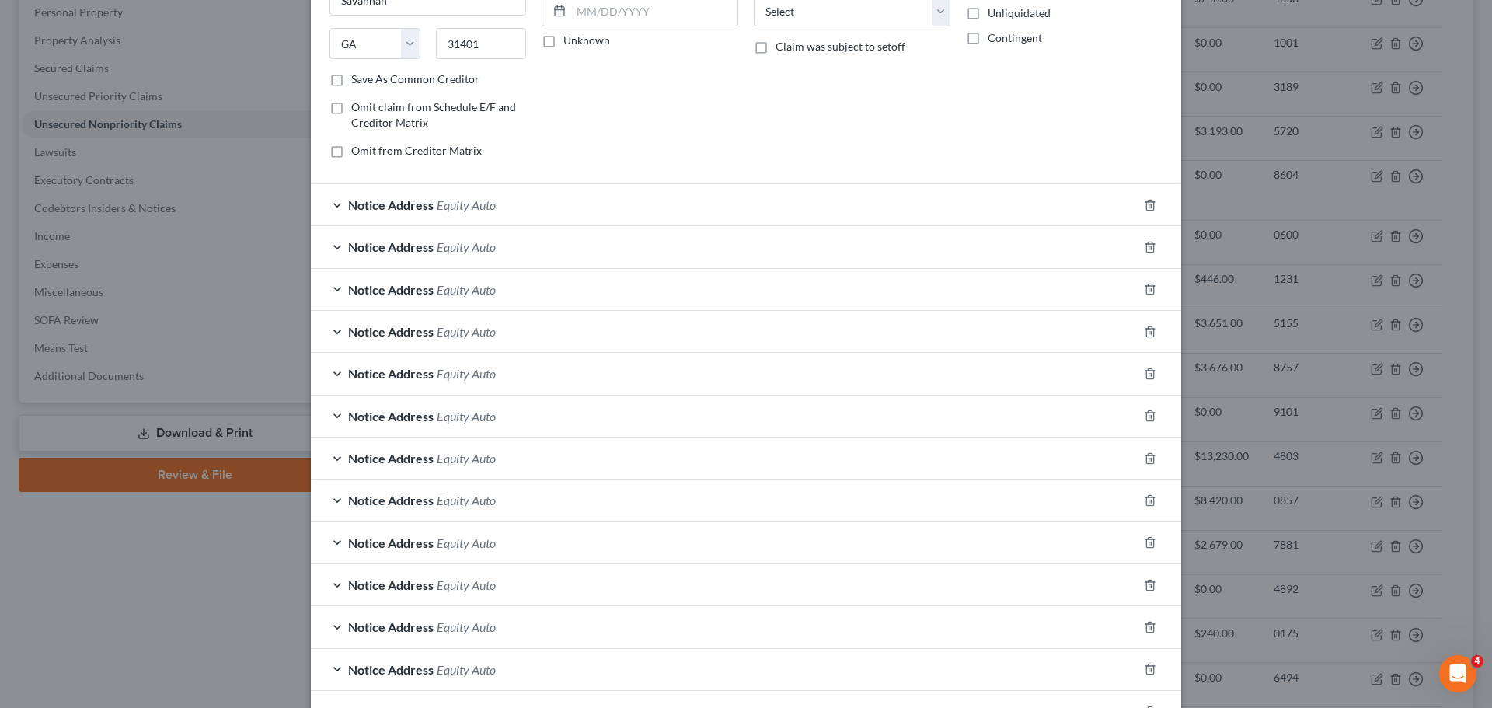
click at [451, 218] on div "Notice Address Equity Auto" at bounding box center [724, 204] width 827 height 41
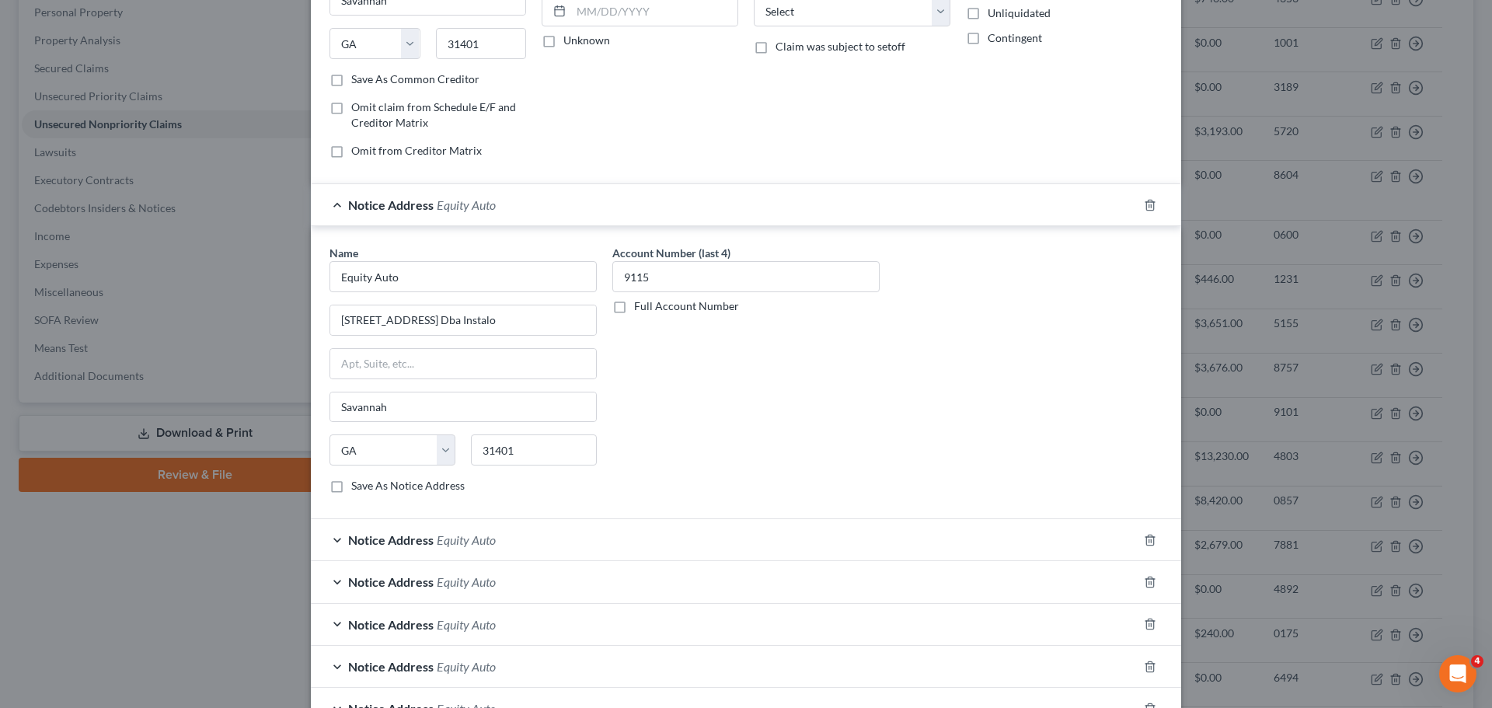
click at [451, 218] on div "Notice Address Equity Auto" at bounding box center [724, 204] width 827 height 41
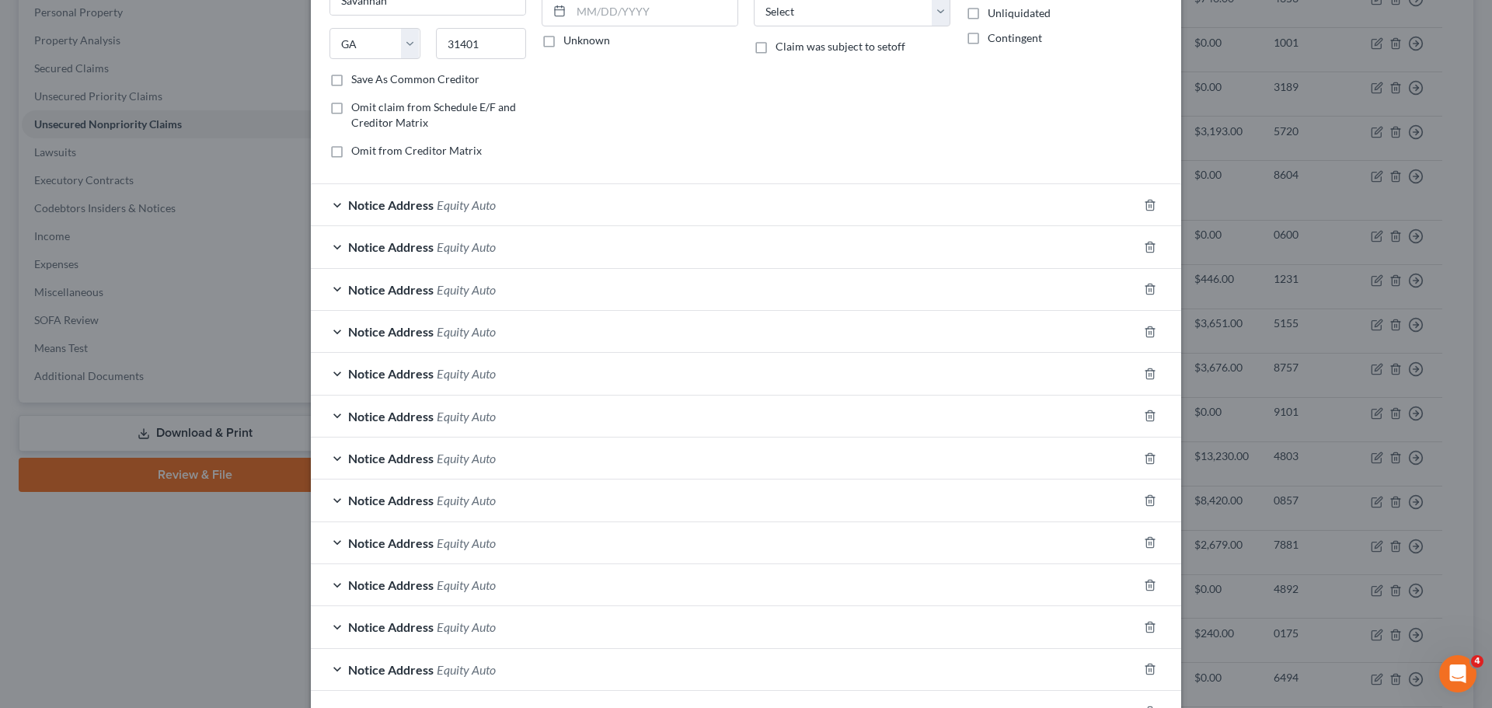
click at [410, 255] on div "Notice Address Equity Auto" at bounding box center [724, 246] width 827 height 41
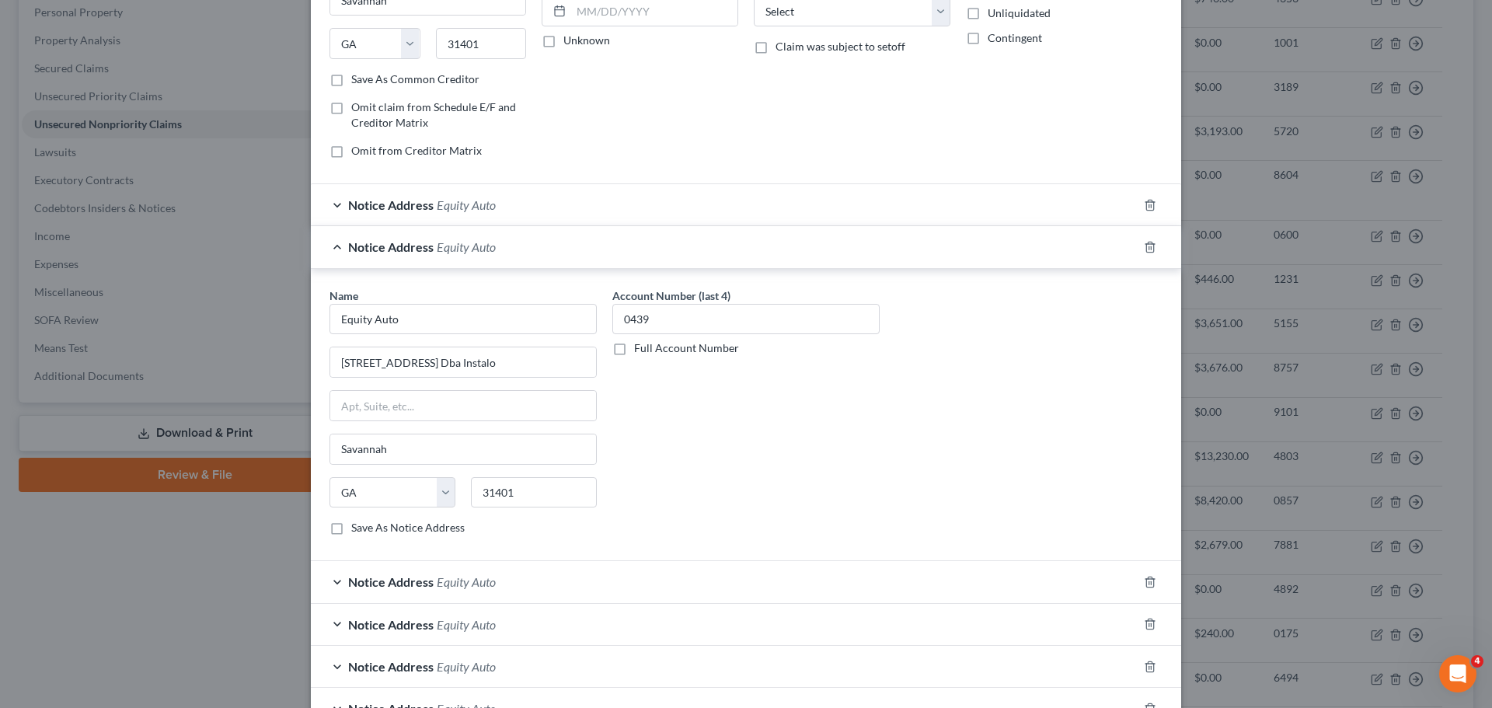
click at [409, 210] on span "Notice Address" at bounding box center [391, 204] width 86 height 15
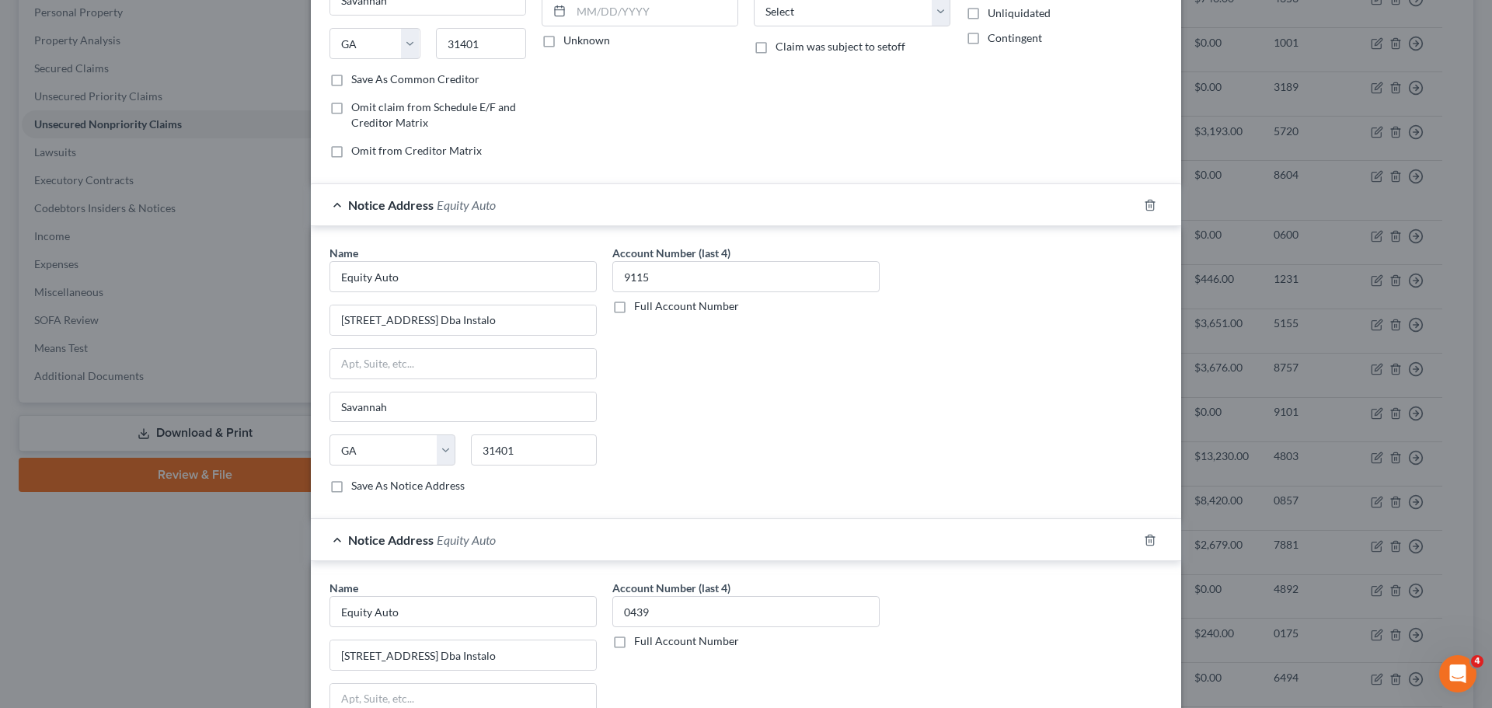
click at [409, 210] on span "Notice Address" at bounding box center [391, 204] width 86 height 15
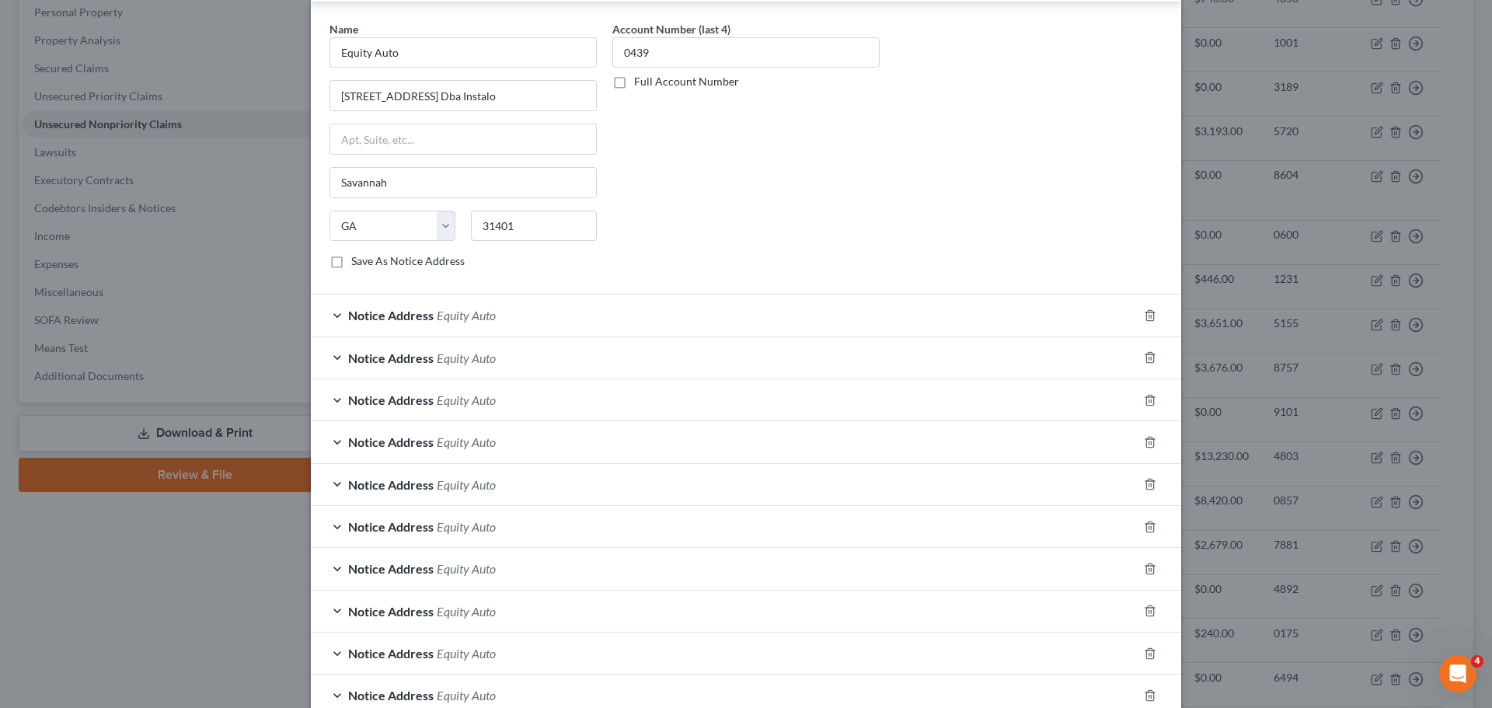
scroll to position [544, 0]
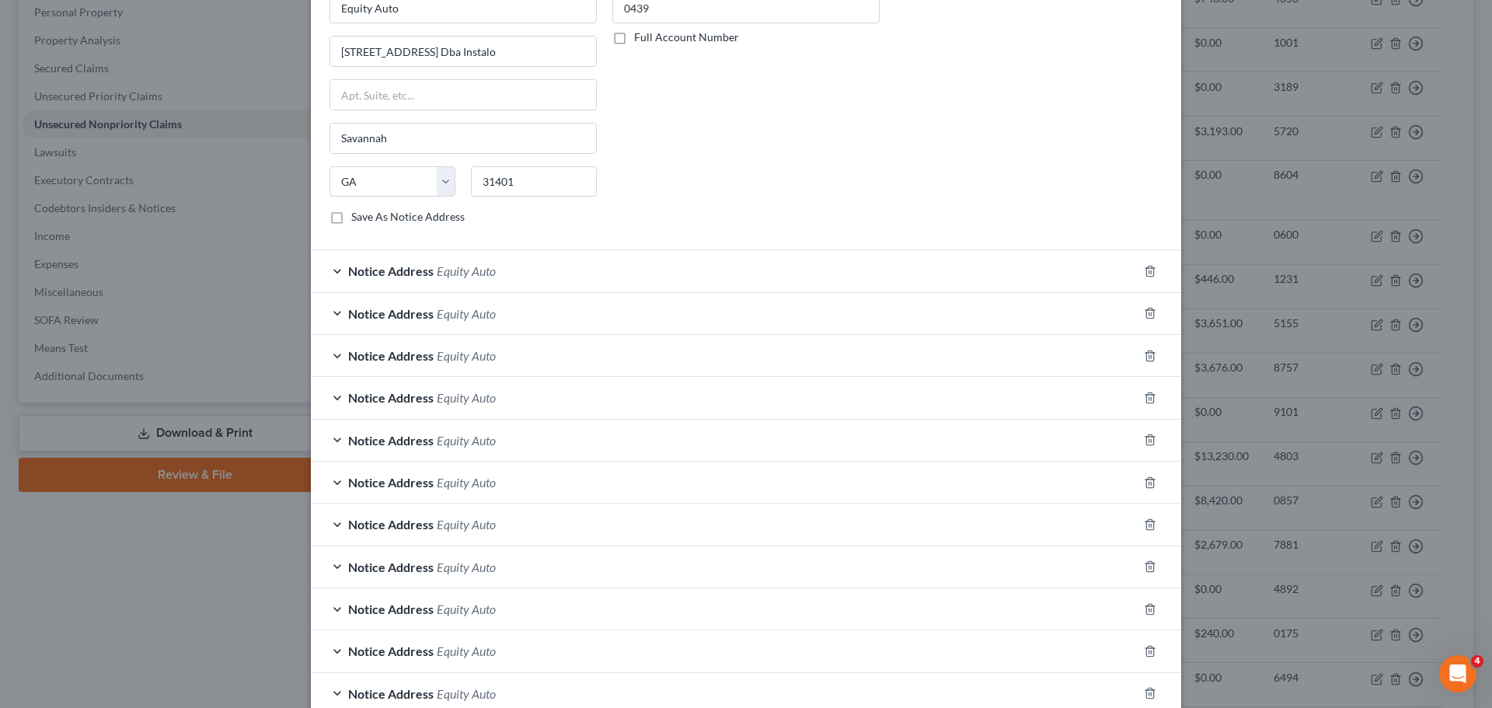
click at [410, 263] on div "Notice Address Equity Auto" at bounding box center [724, 270] width 827 height 41
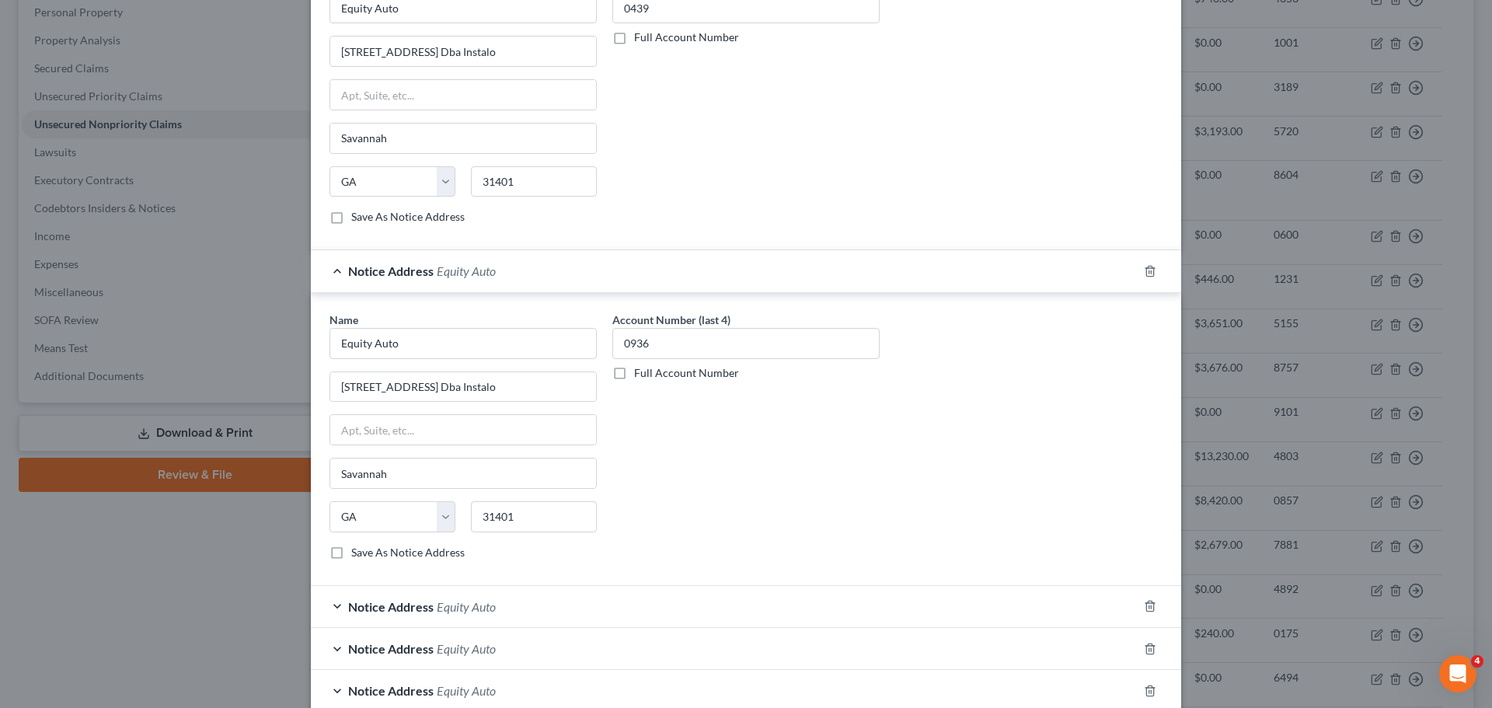
click at [410, 263] on div "Notice Address Equity Auto" at bounding box center [724, 270] width 827 height 41
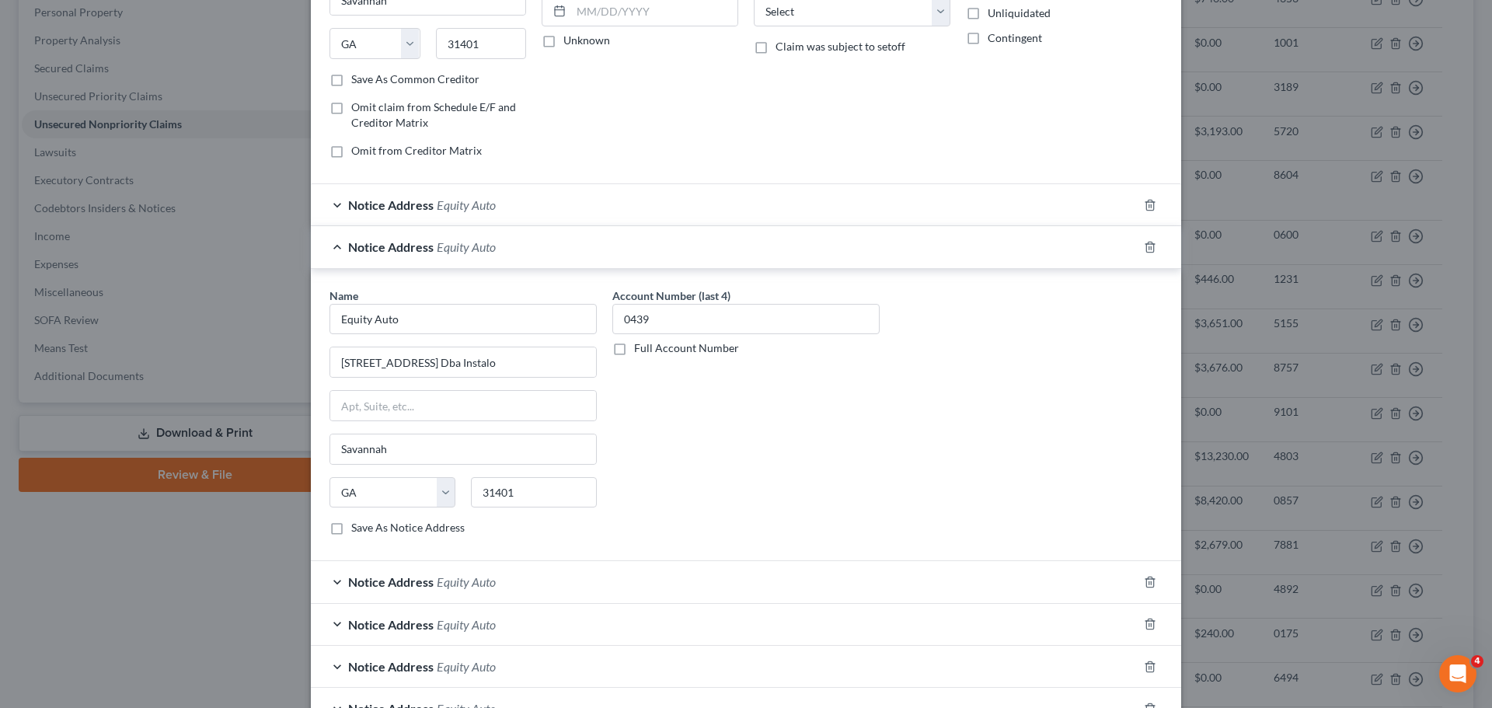
scroll to position [311, 0]
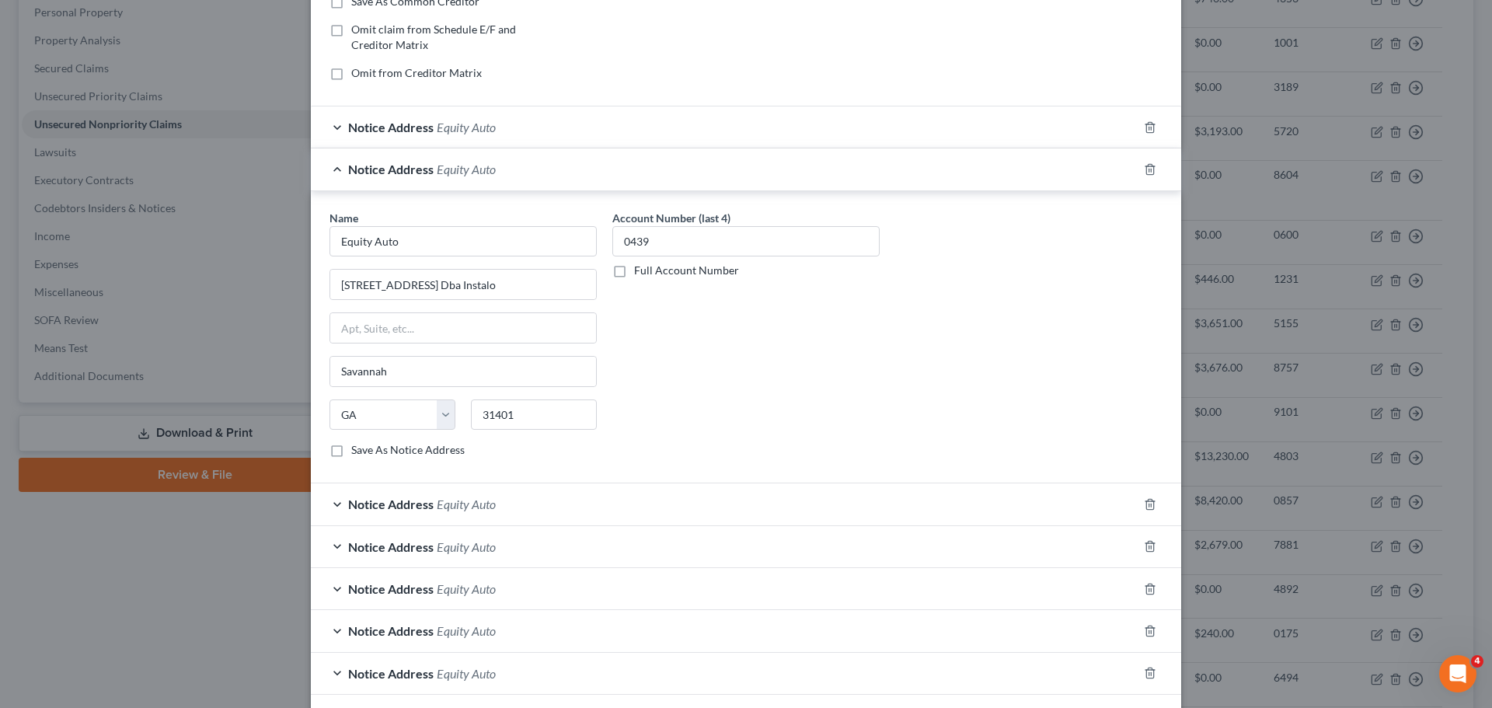
click at [442, 120] on span "Equity Auto" at bounding box center [466, 127] width 59 height 15
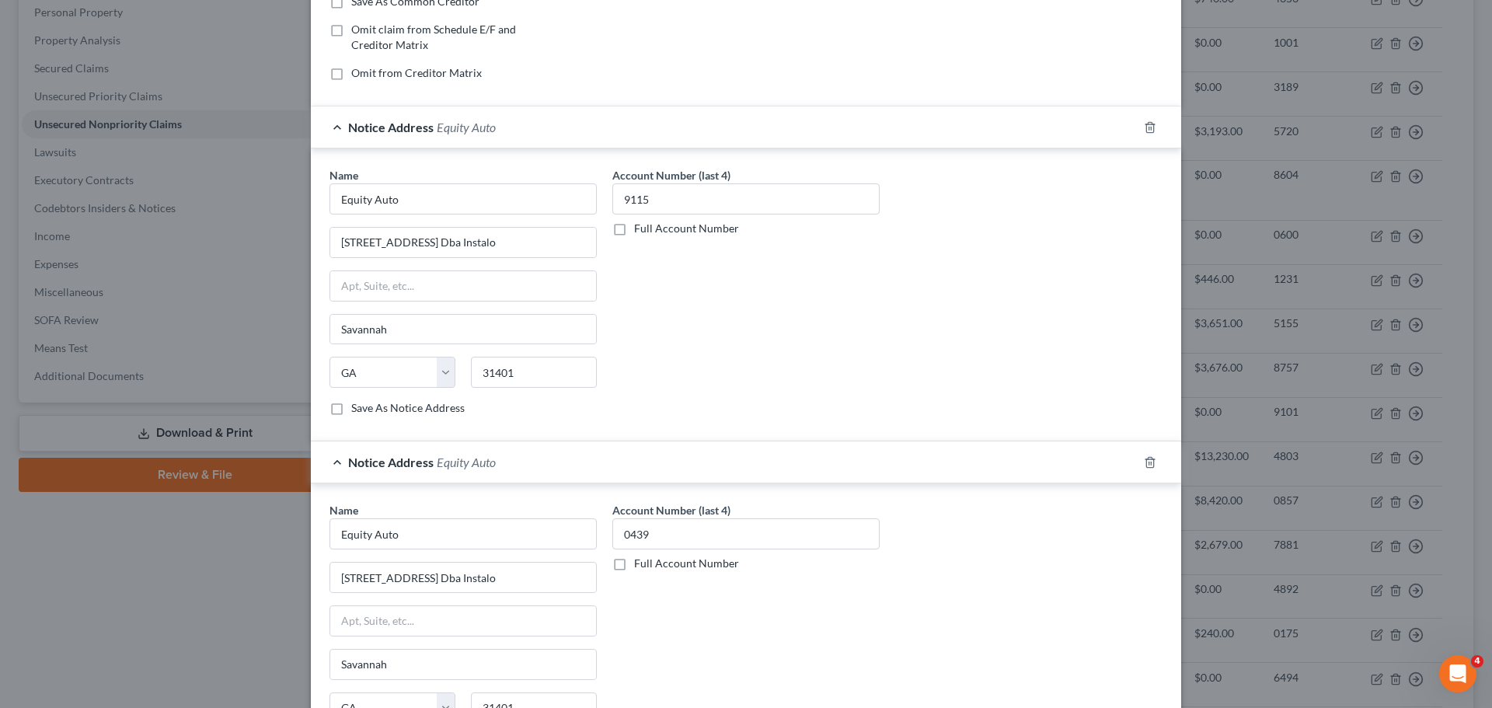
click at [442, 120] on span "Equity Auto" at bounding box center [466, 127] width 59 height 15
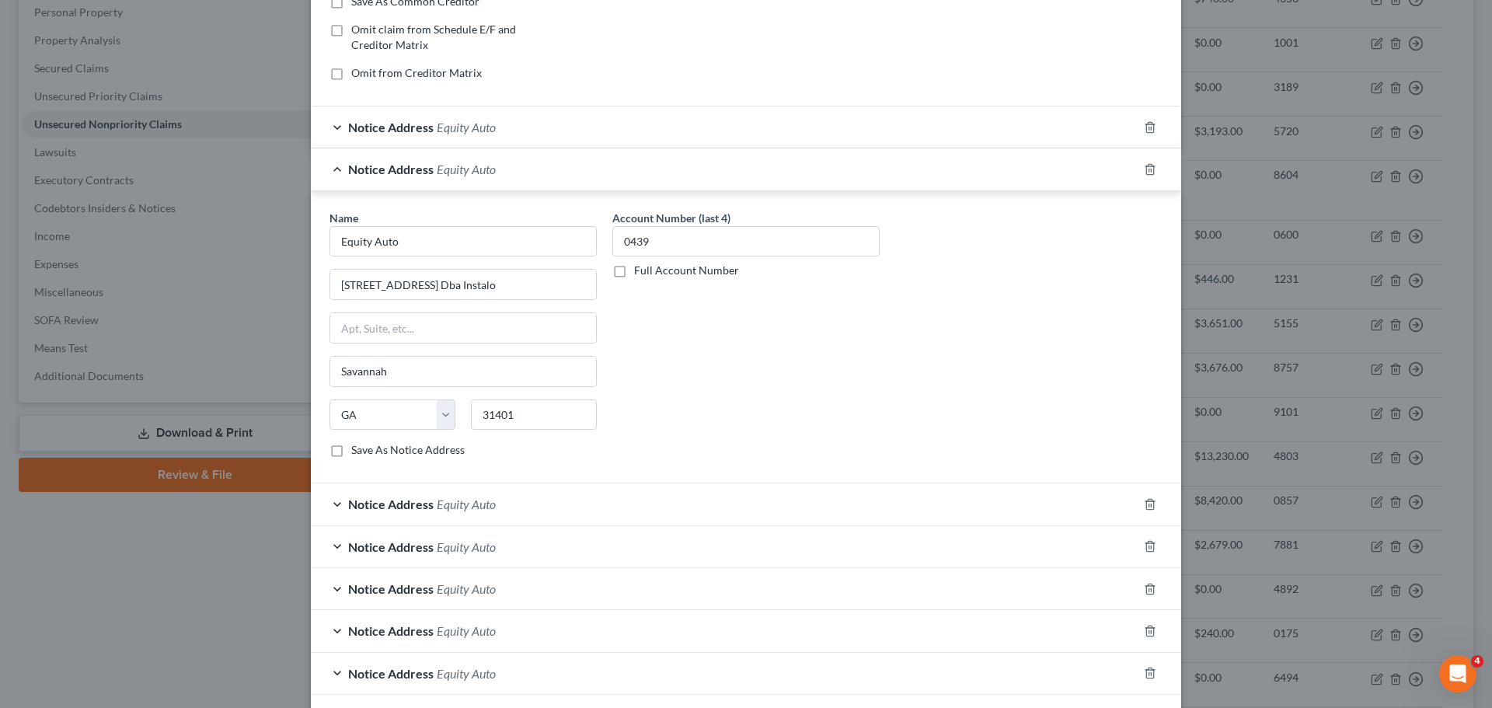
click at [431, 156] on div "Notice Address Equity Auto" at bounding box center [724, 168] width 827 height 41
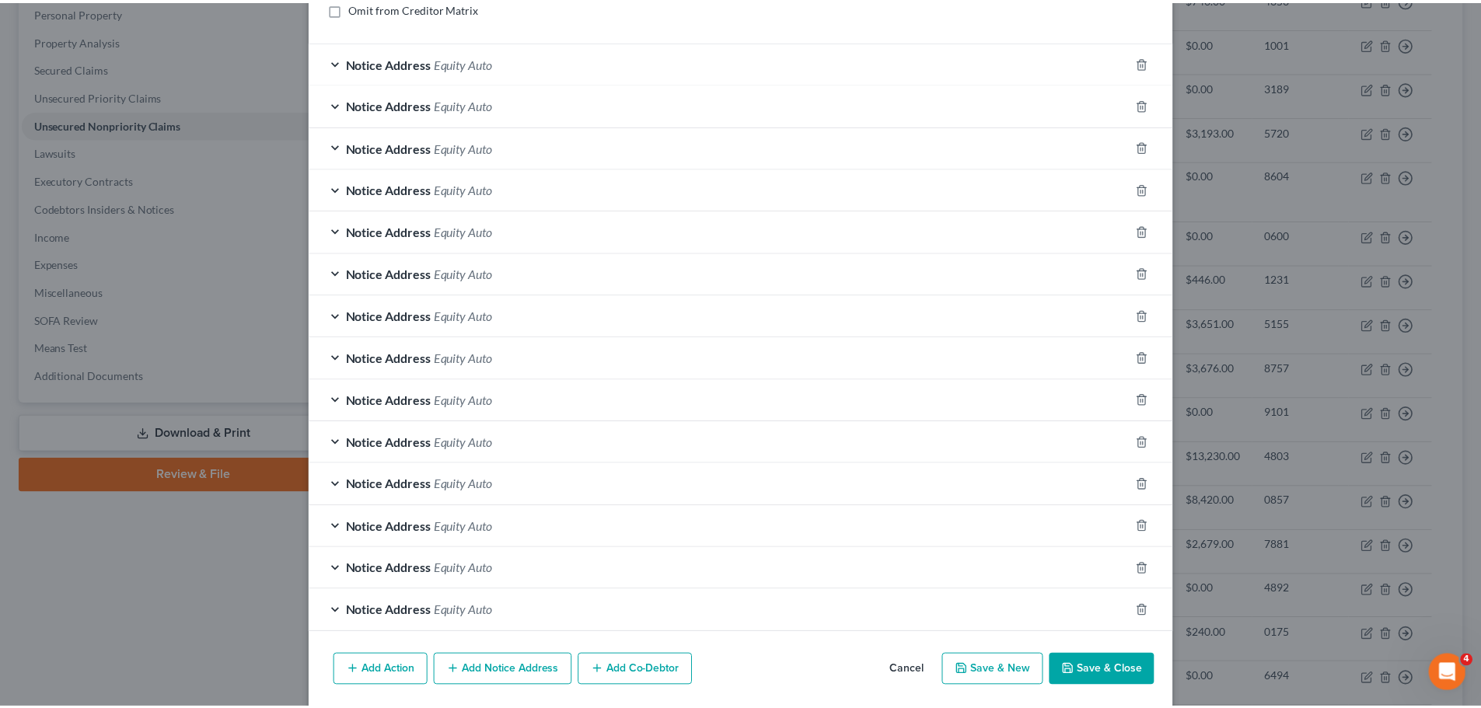
scroll to position [431, 0]
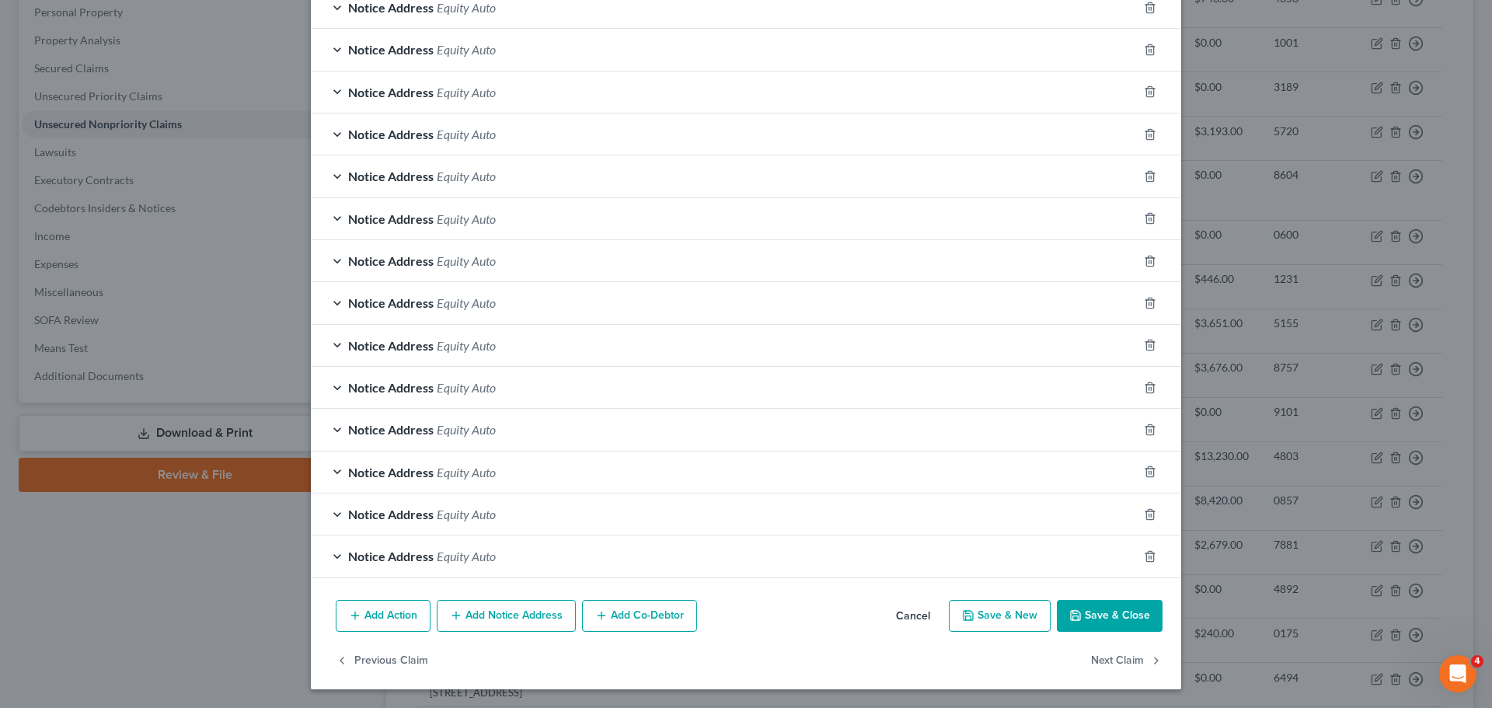
click at [1133, 603] on button "Save & Close" at bounding box center [1110, 616] width 106 height 33
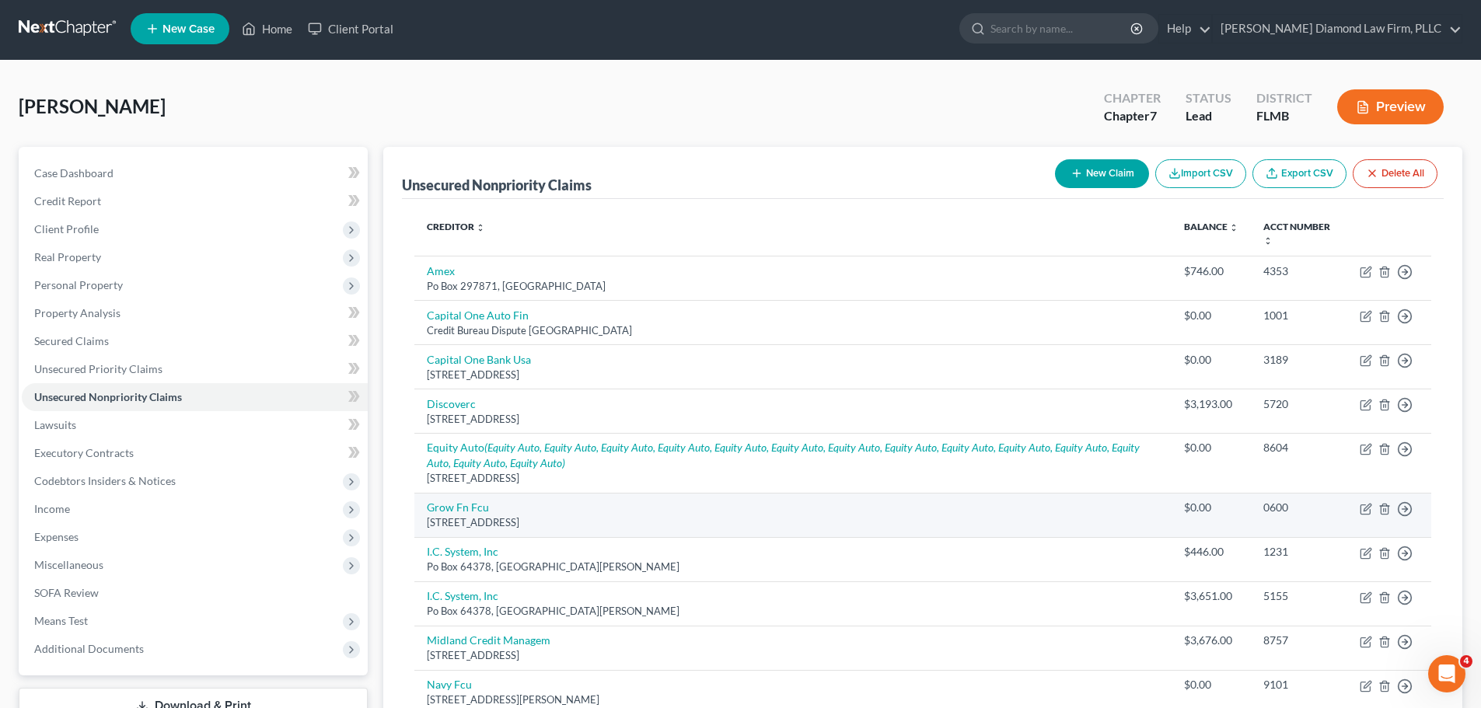
scroll to position [0, 0]
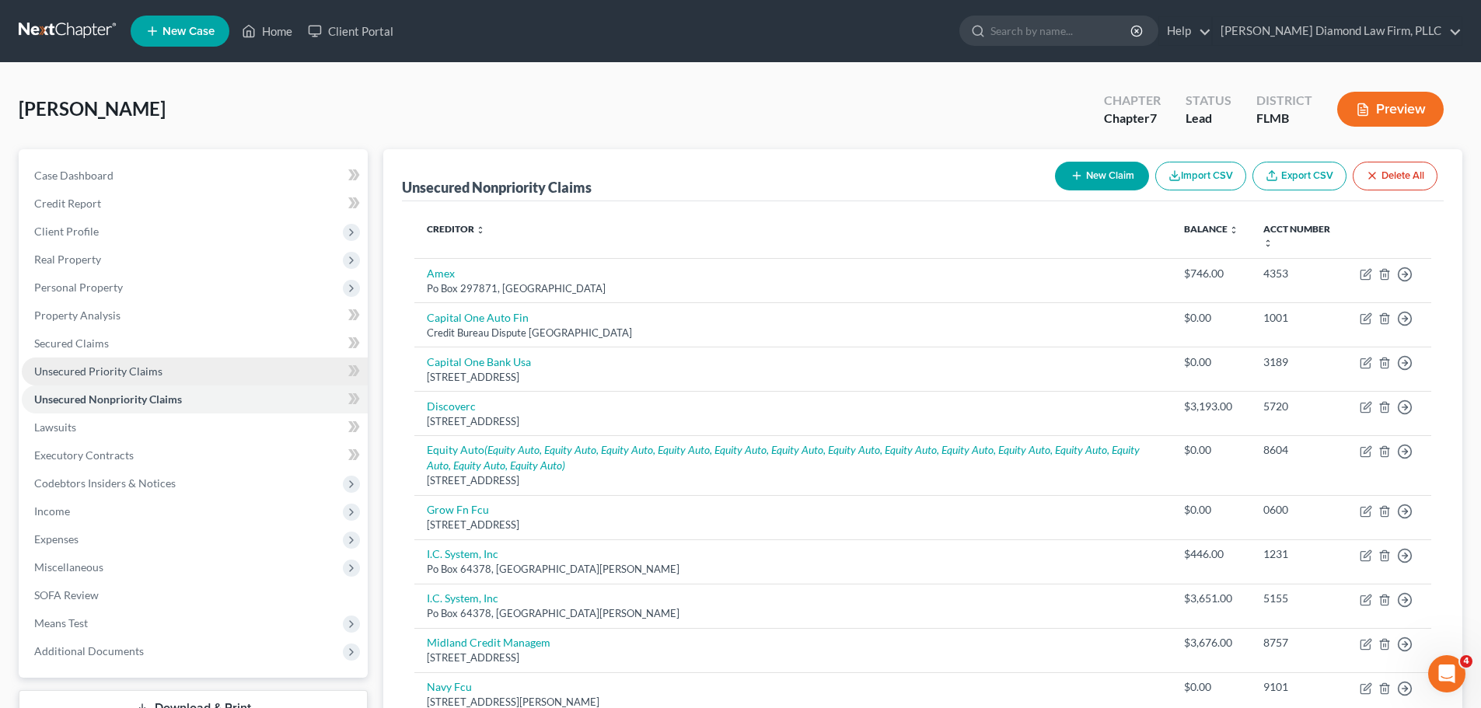
click at [152, 370] on span "Unsecured Priority Claims" at bounding box center [98, 371] width 128 height 13
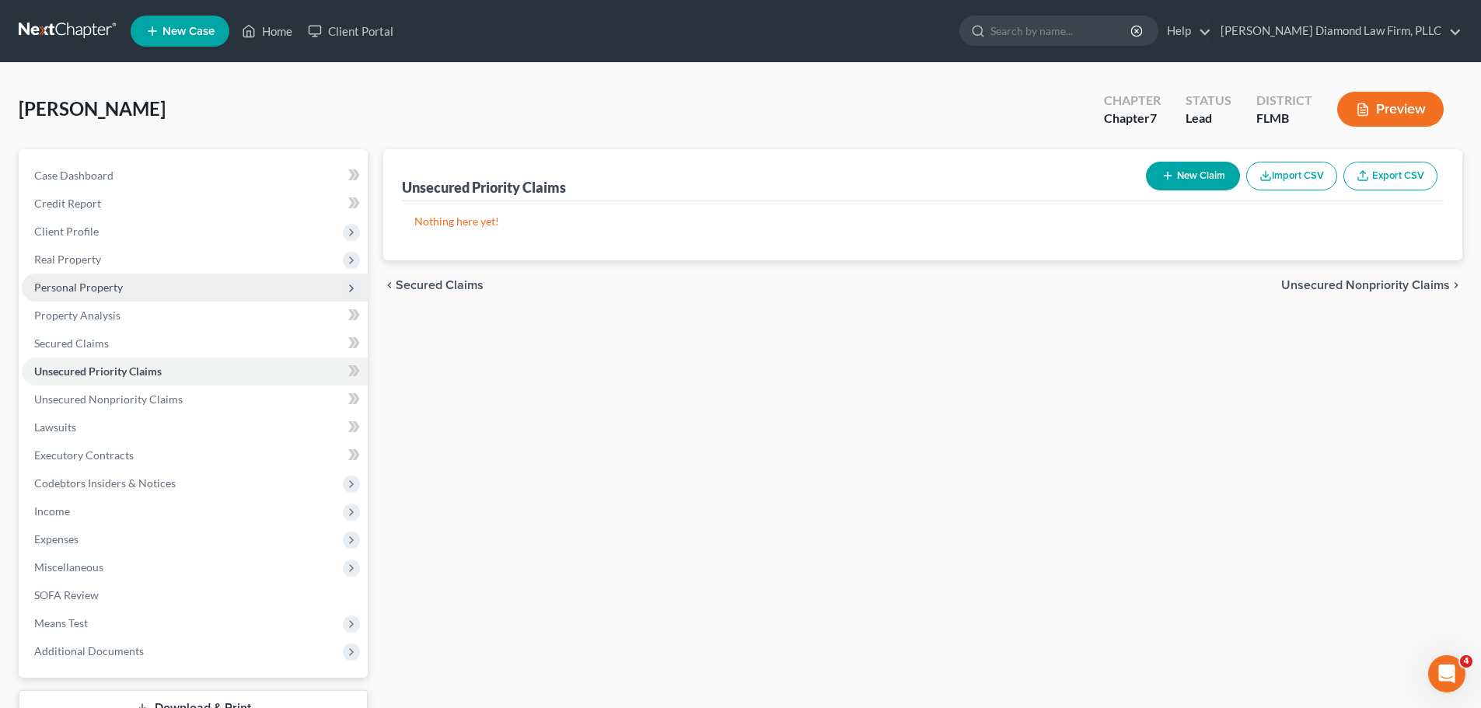
click at [118, 288] on span "Personal Property" at bounding box center [78, 287] width 89 height 13
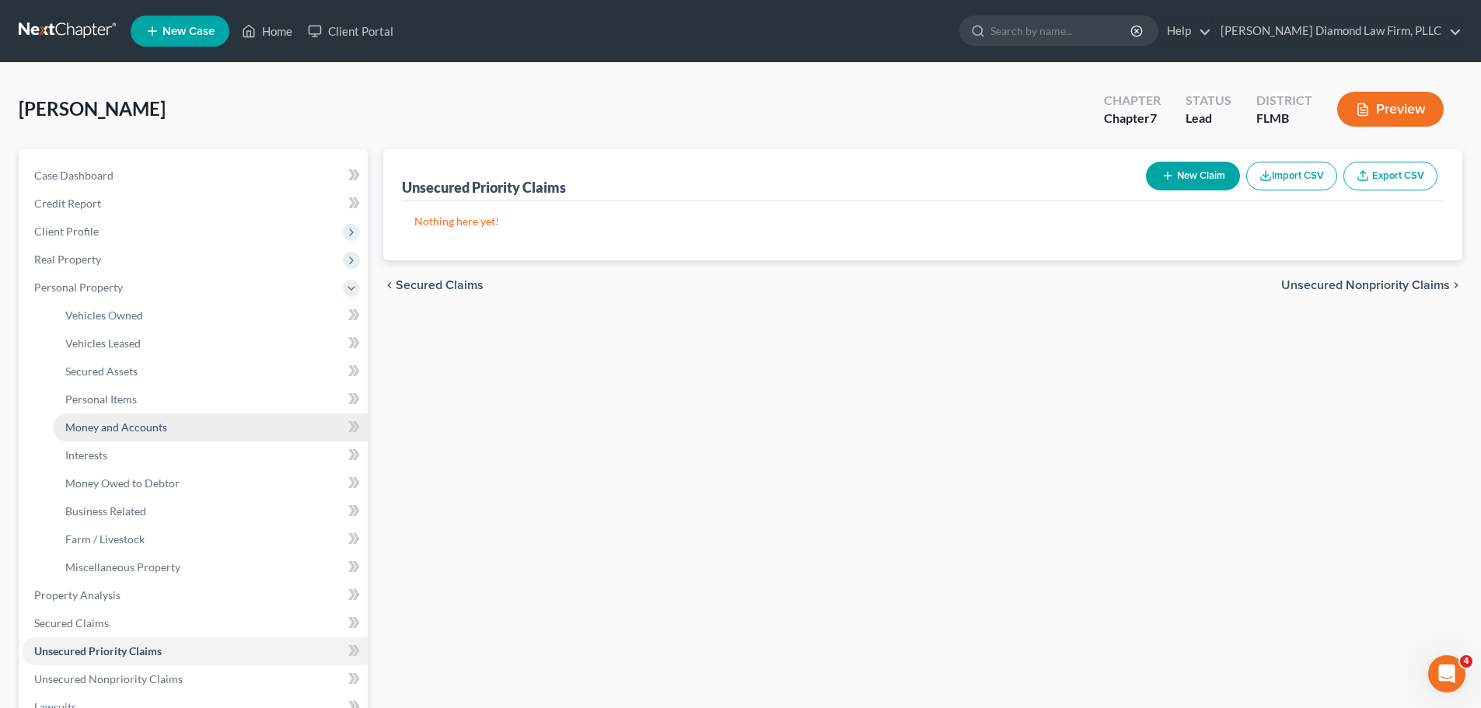
click at [138, 431] on span "Money and Accounts" at bounding box center [116, 427] width 102 height 13
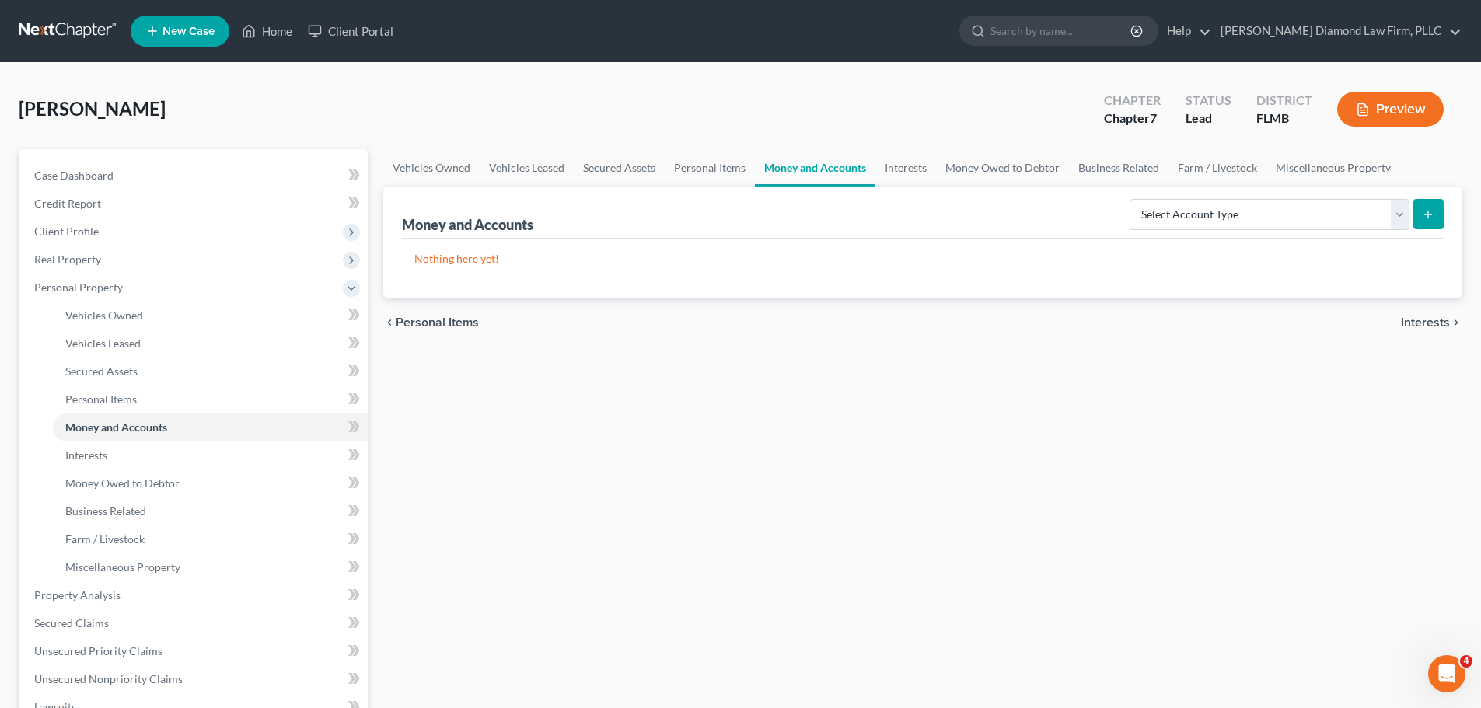
click at [336, 127] on div "[PERSON_NAME] Upgraded Chapter Chapter 7 Status Lead District FLMB Preview" at bounding box center [740, 116] width 1443 height 68
click at [1173, 211] on select "Select Account Type Brokerage Cash on Hand Certificates of Deposit Checking Acc…" at bounding box center [1269, 214] width 280 height 31
drag, startPoint x: 1227, startPoint y: 194, endPoint x: 1224, endPoint y: 202, distance: 8.4
click at [1227, 194] on div "Select Account Type Brokerage Cash on Hand Certificates of Deposit Checking Acc…" at bounding box center [1283, 213] width 320 height 41
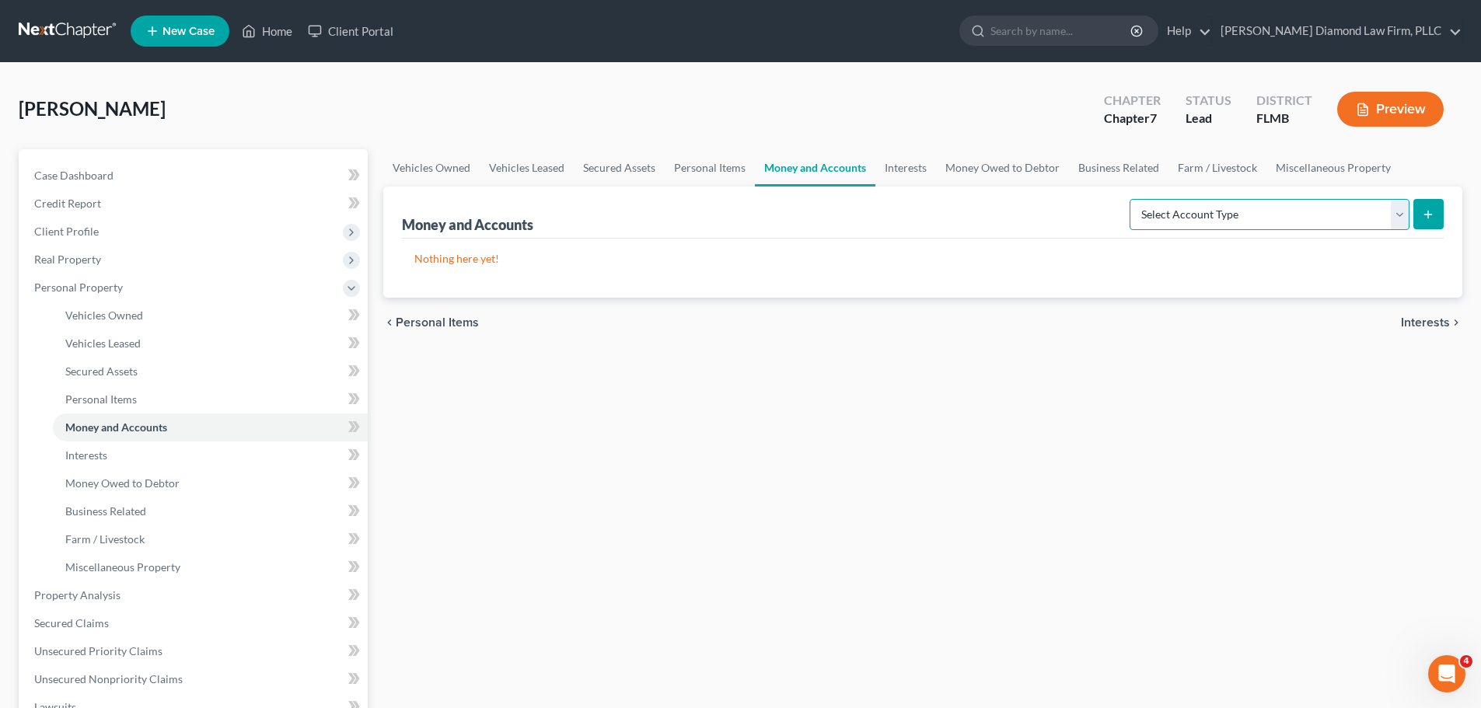
click at [1223, 204] on select "Select Account Type Brokerage Cash on Hand Certificates of Deposit Checking Acc…" at bounding box center [1269, 214] width 280 height 31
select select "cash_on_hand"
click at [1133, 199] on select "Select Account Type Brokerage Cash on Hand Certificates of Deposit Checking Acc…" at bounding box center [1269, 214] width 280 height 31
click at [1434, 225] on button "submit" at bounding box center [1428, 214] width 30 height 30
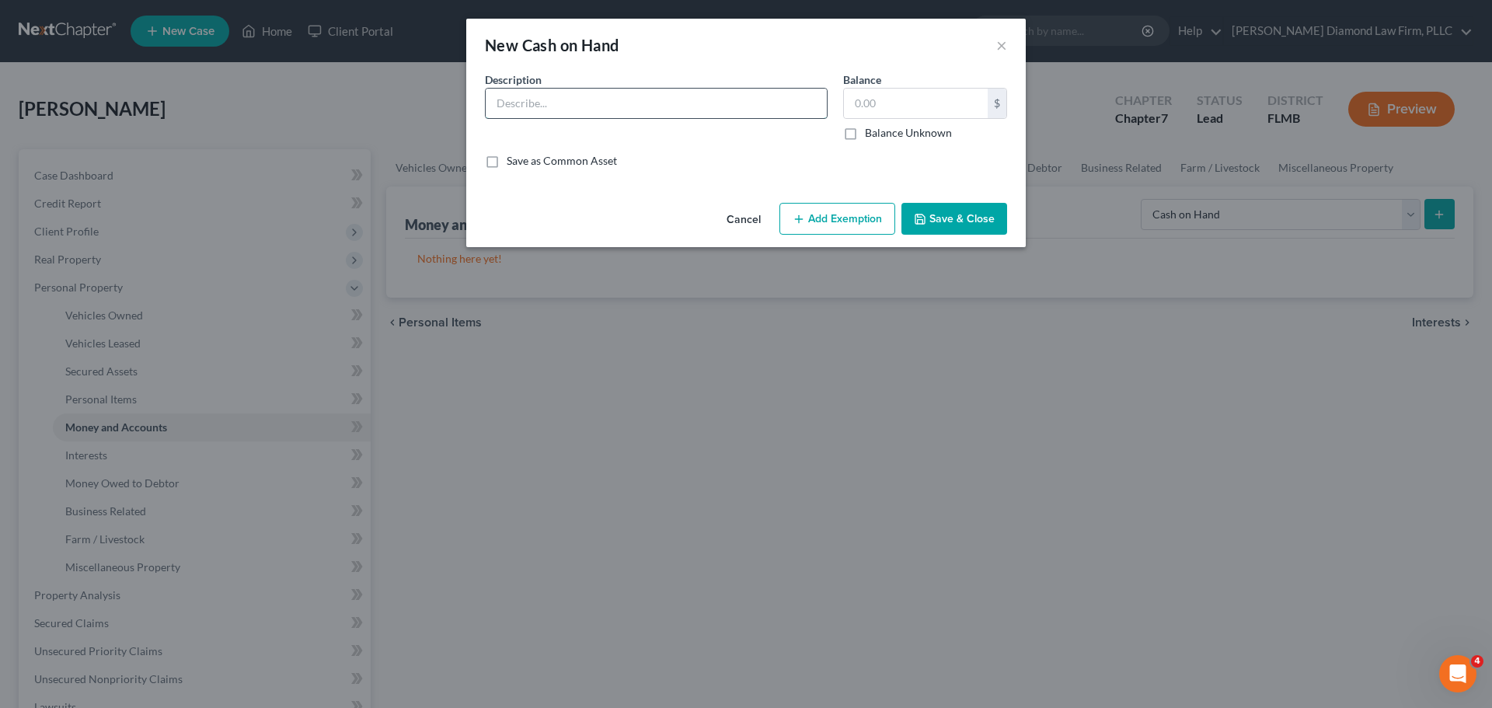
click at [647, 105] on input "text" at bounding box center [656, 104] width 341 height 30
type input "Cash on hand"
type input "60"
click at [953, 229] on button "Save & Close" at bounding box center [955, 219] width 106 height 33
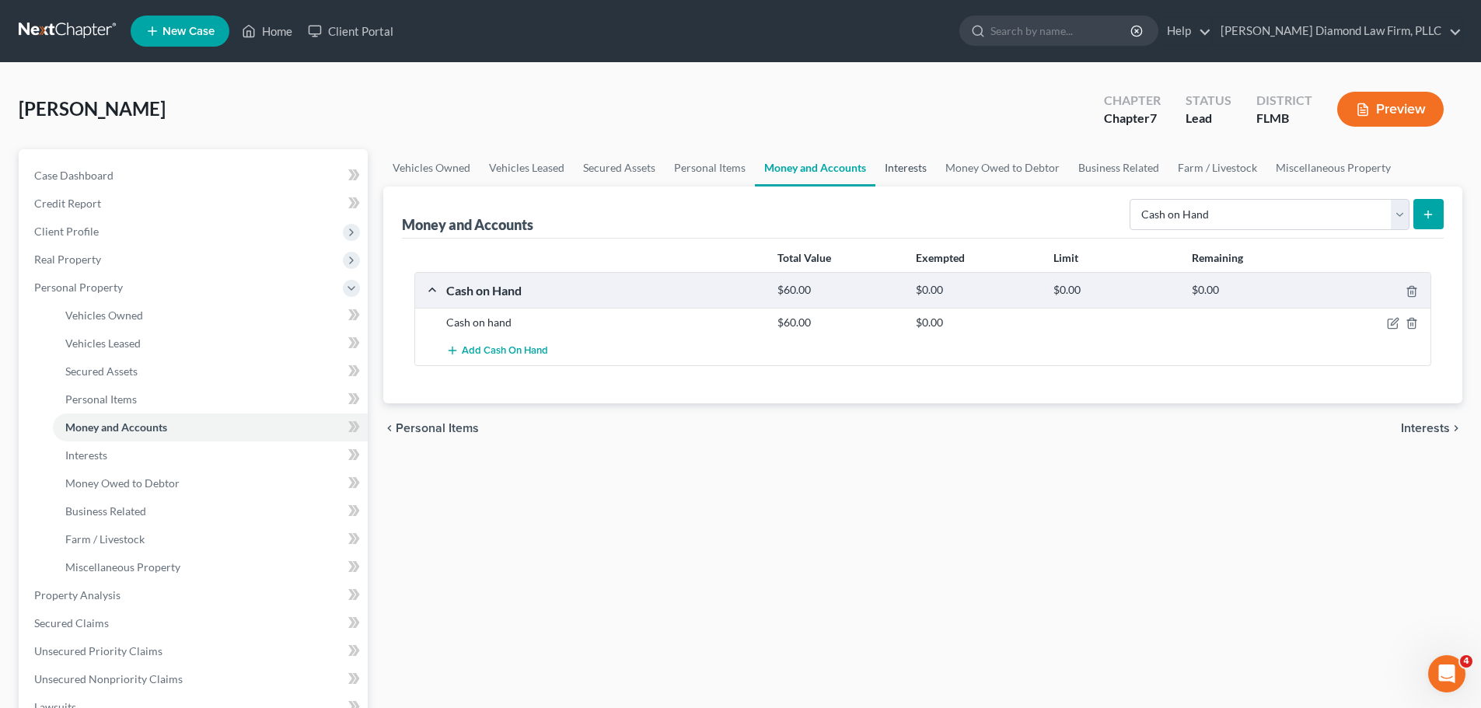
click at [930, 162] on link "Interests" at bounding box center [905, 167] width 61 height 37
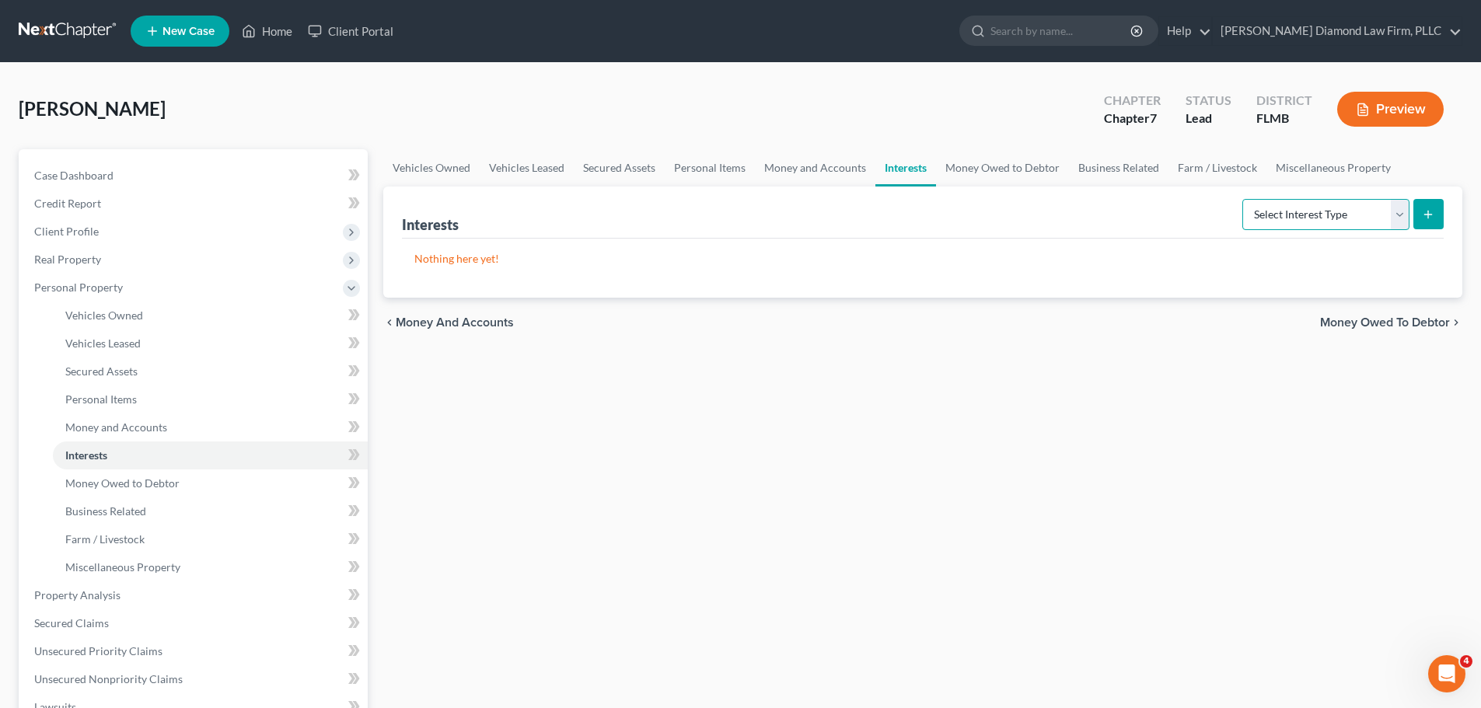
click at [1311, 206] on select "Select Interest Type 401K Annuity Bond Education IRA Government Bond Government…" at bounding box center [1325, 214] width 167 height 31
select select "other_retirement_plan"
click at [1244, 199] on select "Select Interest Type 401K Annuity Bond Education IRA Government Bond Government…" at bounding box center [1325, 214] width 167 height 31
click at [1417, 216] on button "submit" at bounding box center [1428, 214] width 30 height 30
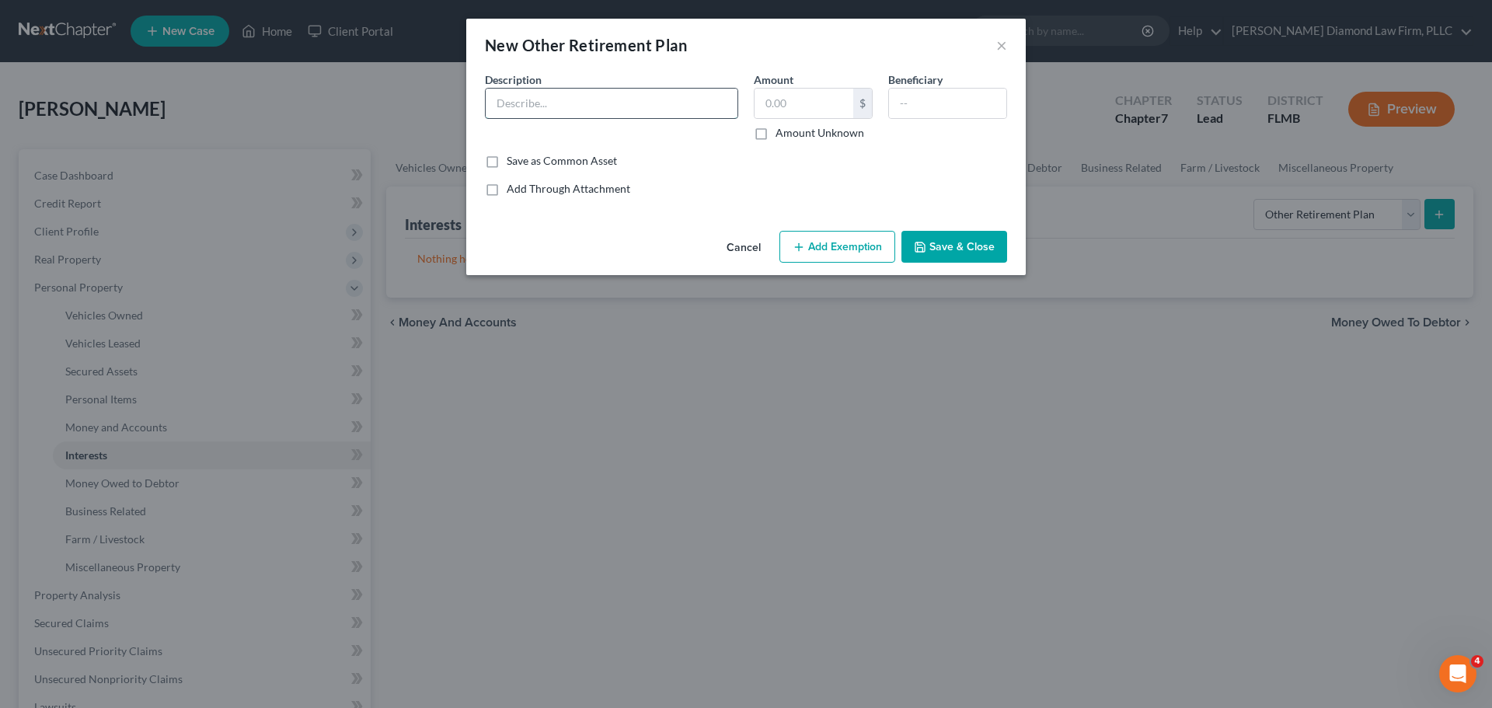
click at [555, 94] on input "text" at bounding box center [612, 104] width 252 height 30
type input "NationWide retirement"
click at [821, 104] on input "21" at bounding box center [804, 104] width 99 height 30
type input "21.37"
click at [804, 250] on icon "button" at bounding box center [799, 247] width 12 height 12
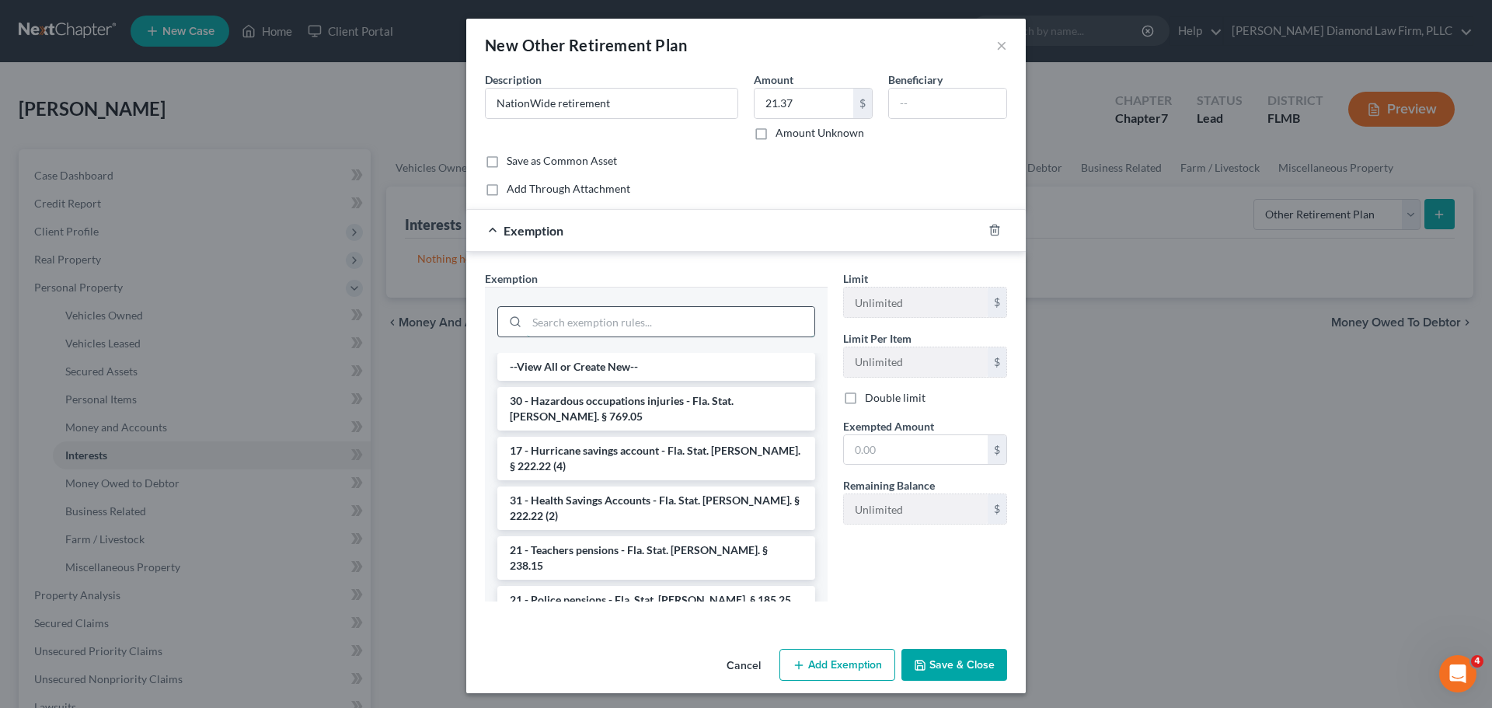
click at [624, 311] on input "search" at bounding box center [671, 322] width 288 height 30
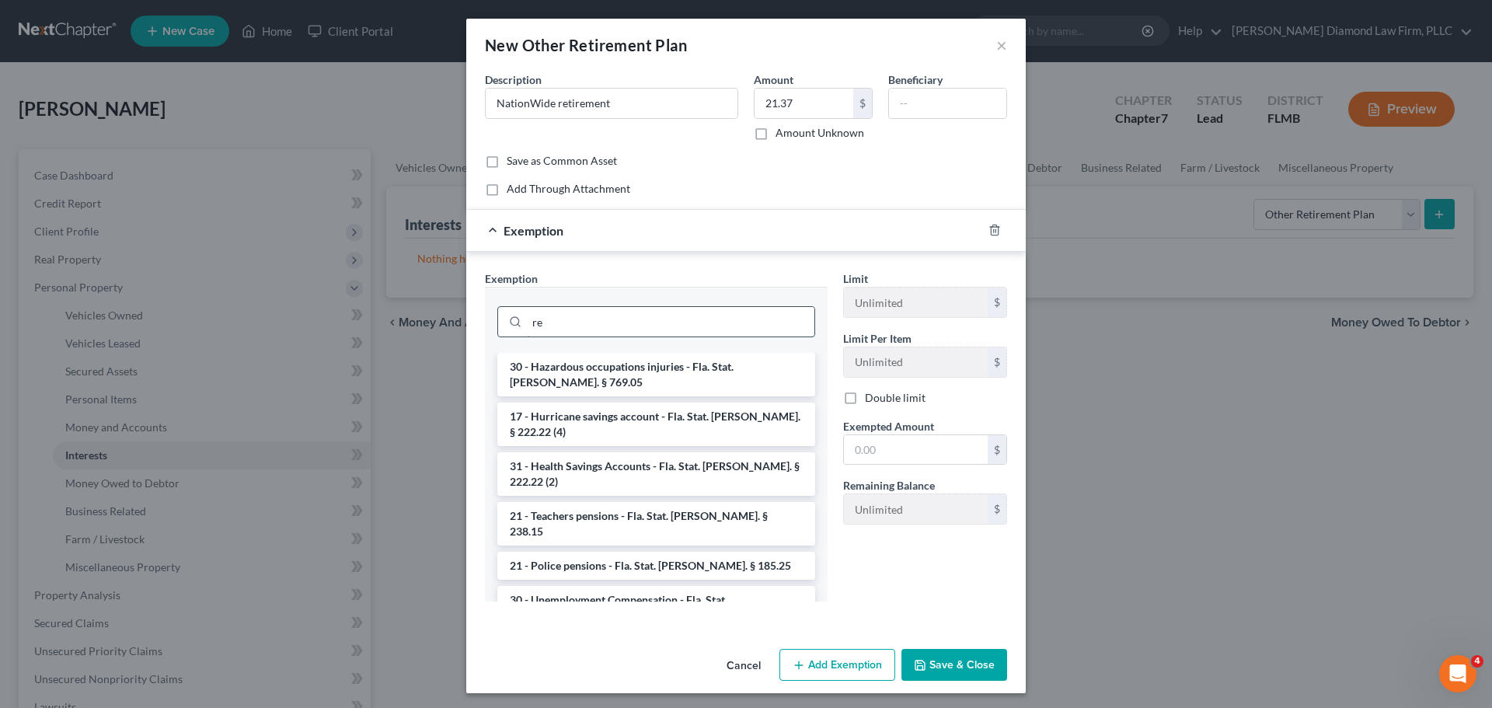
type input "r"
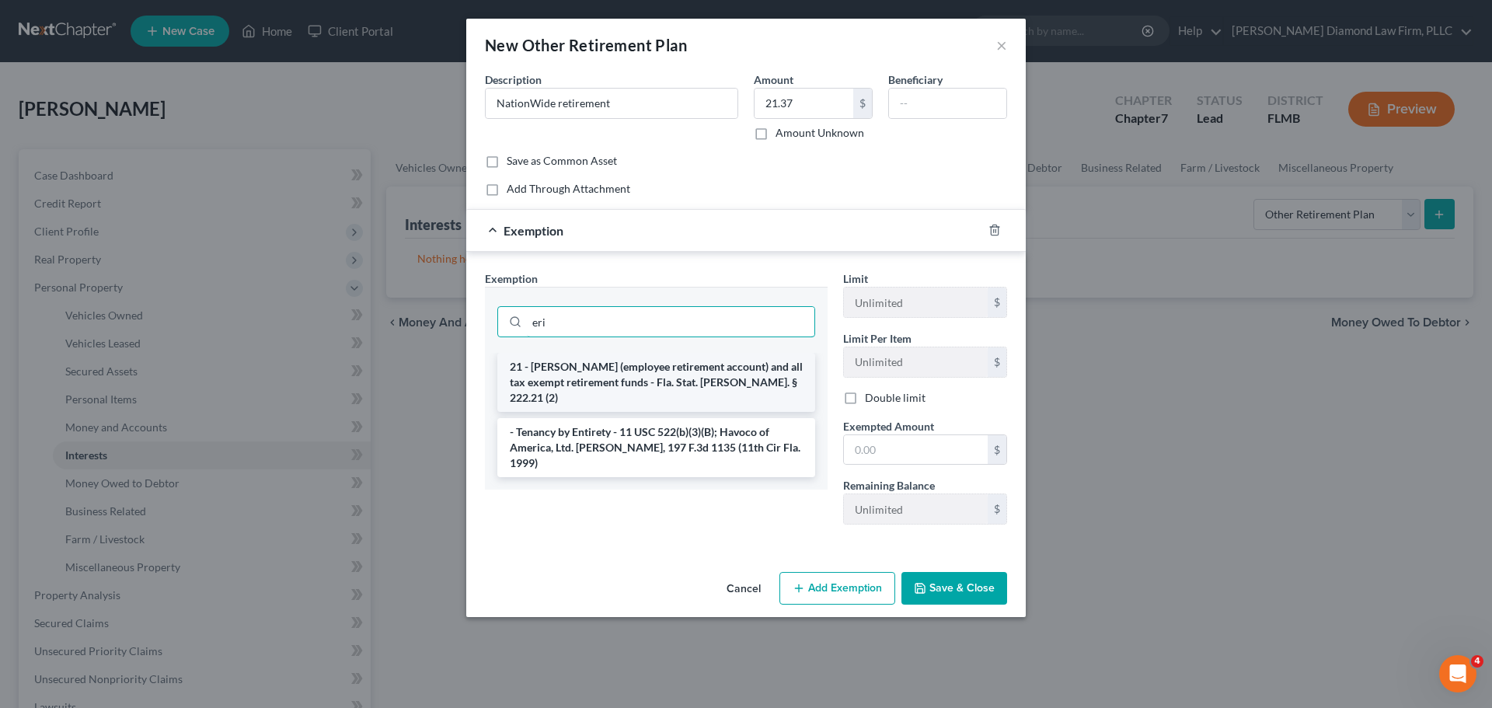
type input "eri"
click at [585, 361] on li "21 - [PERSON_NAME] (employee retirement account) and all tax exempt retirement …" at bounding box center [656, 382] width 318 height 59
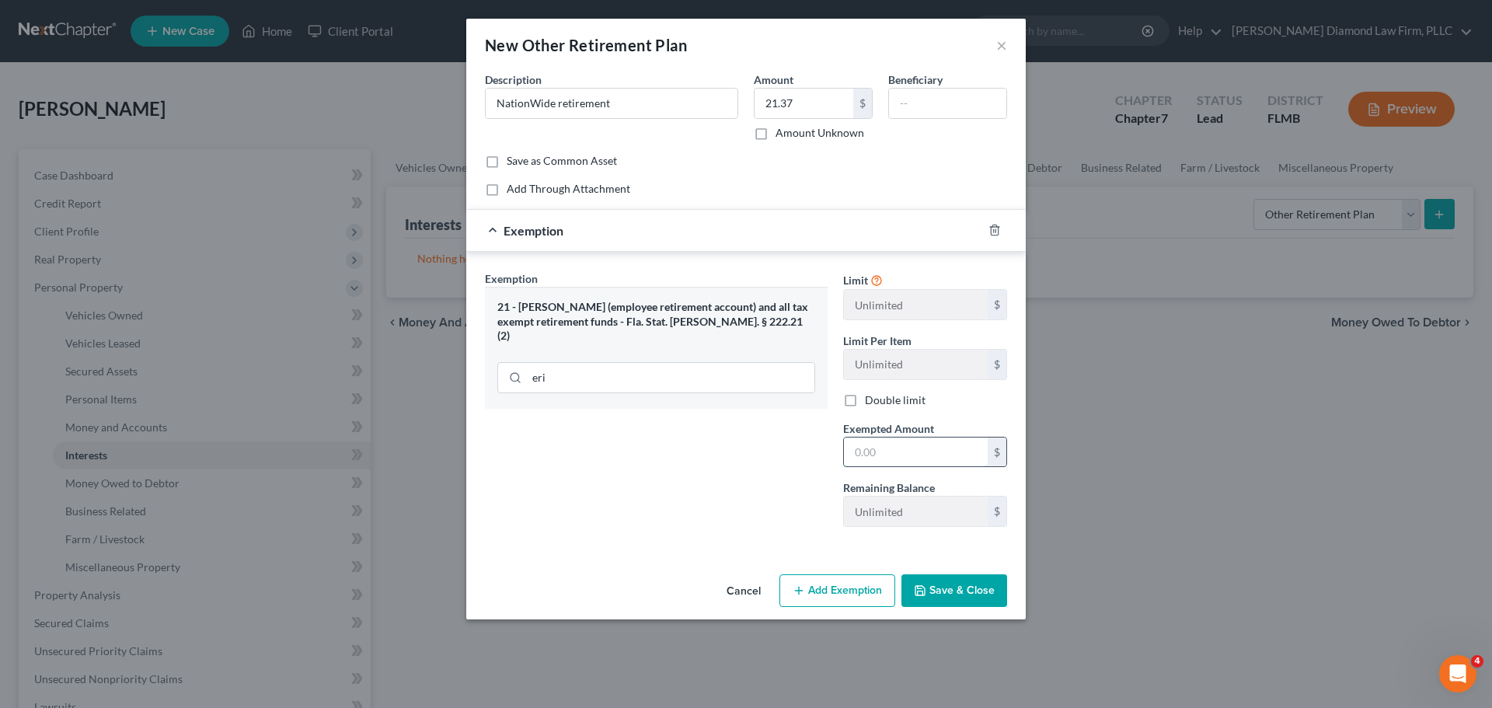
click at [884, 466] on input "text" at bounding box center [916, 453] width 144 height 30
type input "3"
type input "21.37"
click at [970, 599] on button "Save & Close" at bounding box center [955, 590] width 106 height 33
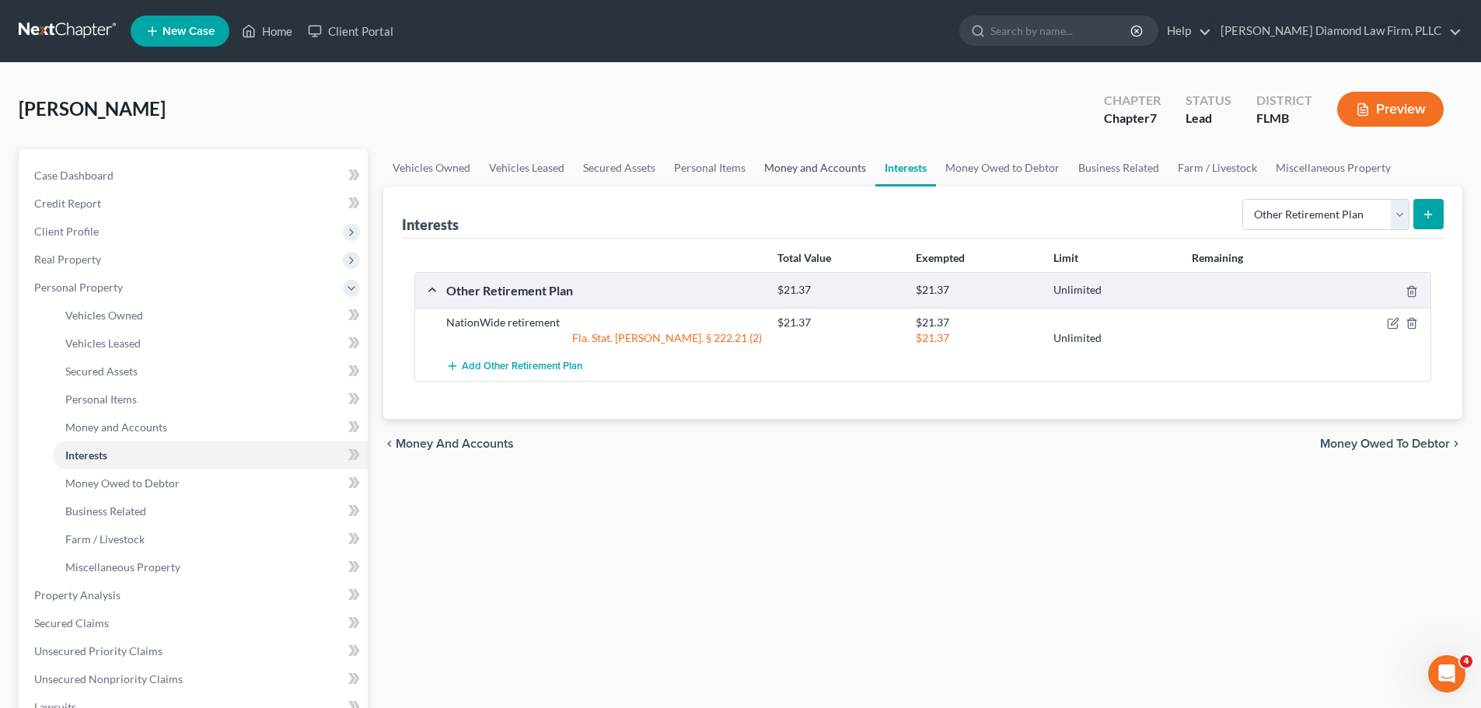
click at [810, 159] on link "Money and Accounts" at bounding box center [815, 167] width 120 height 37
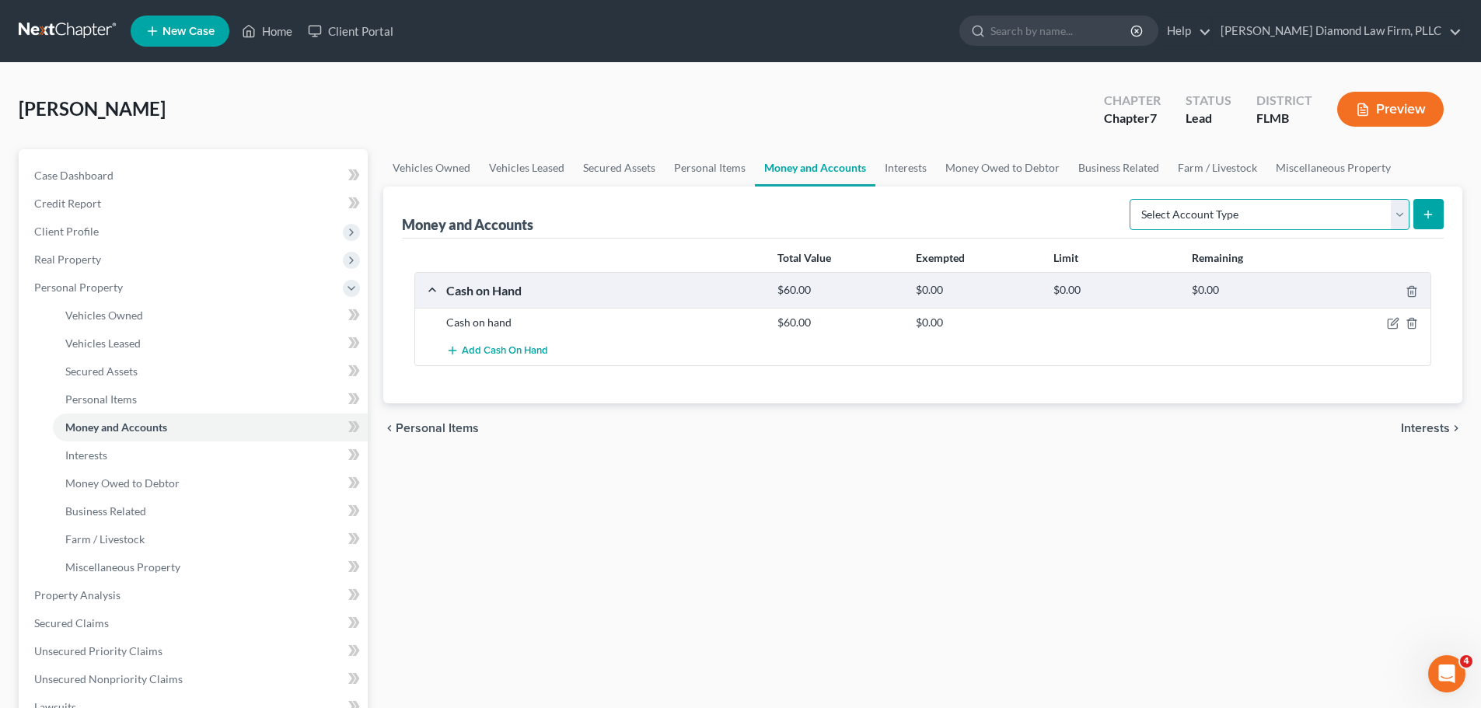
click at [1171, 204] on select "Select Account Type Brokerage Cash on Hand Certificates of Deposit Checking Acc…" at bounding box center [1269, 214] width 280 height 31
select select "checking"
click at [1133, 199] on select "Select Account Type Brokerage Cash on Hand Certificates of Deposit Checking Acc…" at bounding box center [1269, 214] width 280 height 31
click at [1436, 211] on button "submit" at bounding box center [1428, 214] width 30 height 30
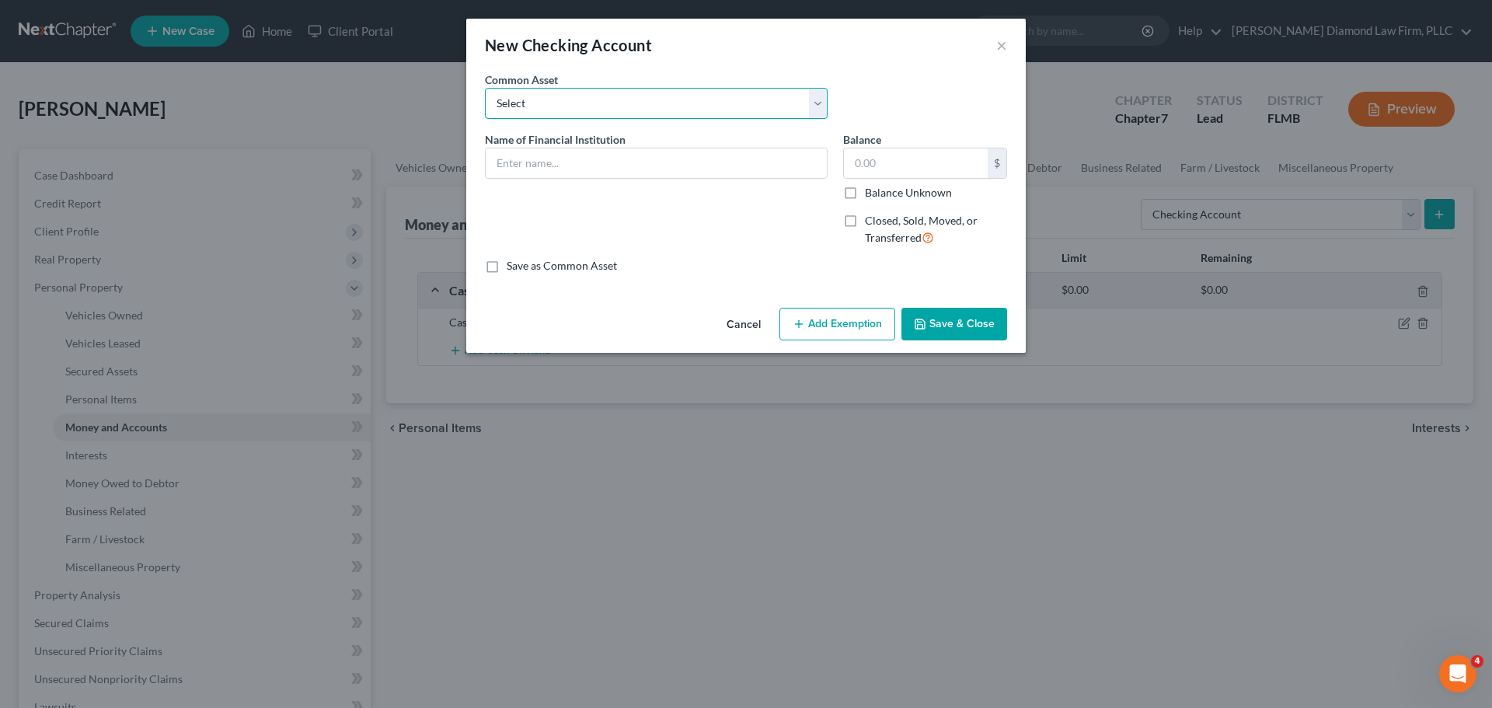
click at [609, 113] on select "Select Chase Bank Achieva Truist Regions Truist Navy Federal CU Bank of America…" at bounding box center [656, 103] width 343 height 31
select select "8"
click at [485, 88] on select "Select Chase Bank Achieva Truist Regions Truist Navy Federal CU Bank of America…" at bounding box center [656, 103] width 343 height 31
type input "Suncoast CU"
type input "0.00"
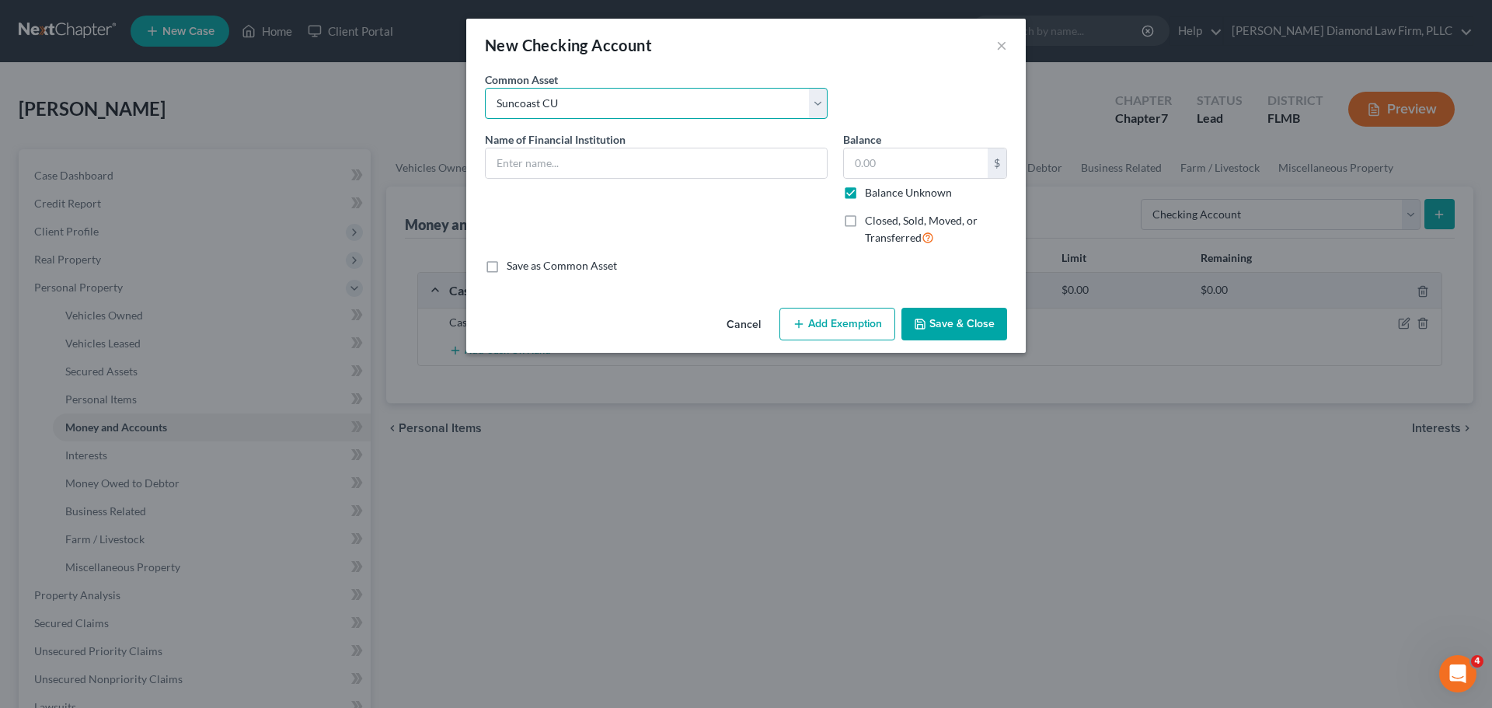
checkbox input "true"
click at [608, 169] on input "Suncoast CU" at bounding box center [656, 163] width 341 height 30
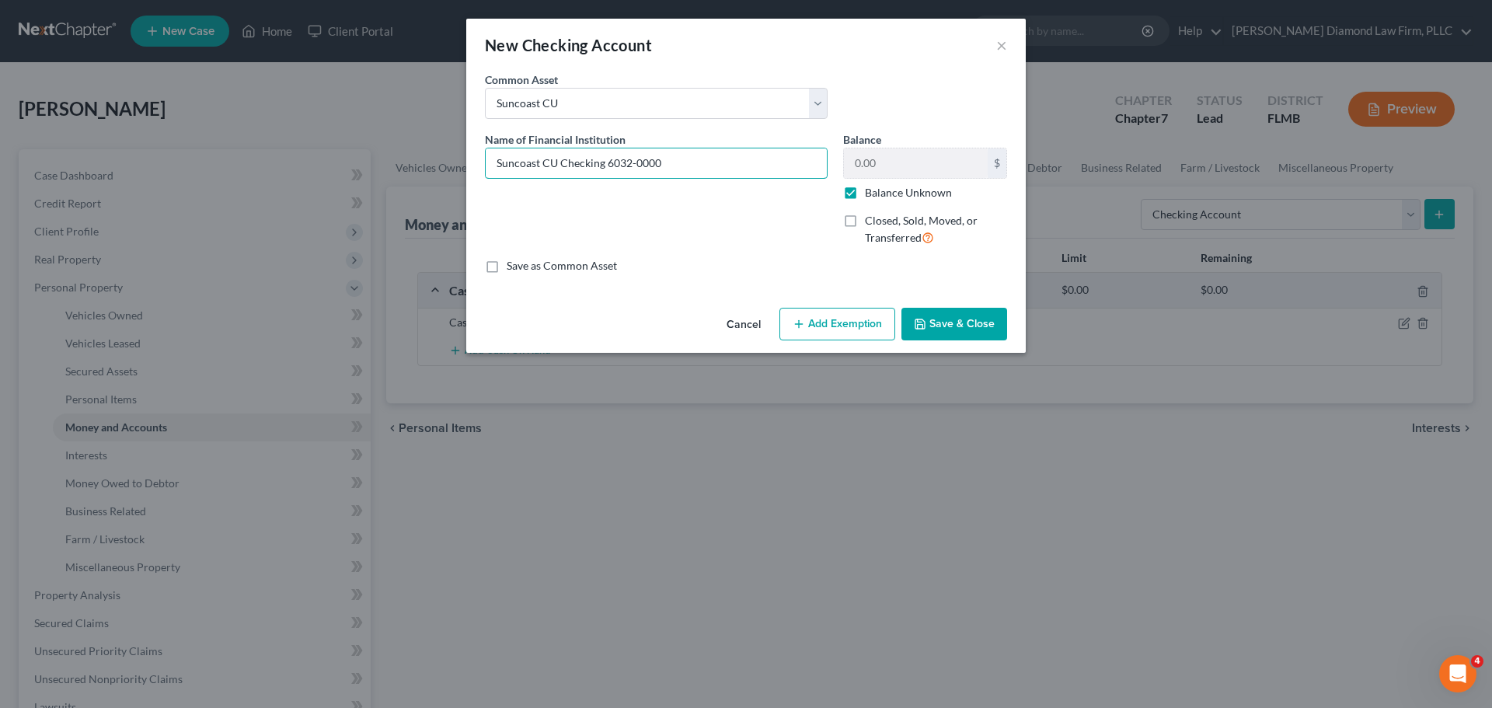
type input "Suncoast CU Checking 6032-0000"
click at [906, 195] on label "Balance Unknown" at bounding box center [908, 193] width 87 height 16
click at [881, 195] on input "Balance Unknown" at bounding box center [876, 190] width 10 height 10
checkbox input "false"
click at [875, 172] on input "0.00" at bounding box center [916, 163] width 144 height 30
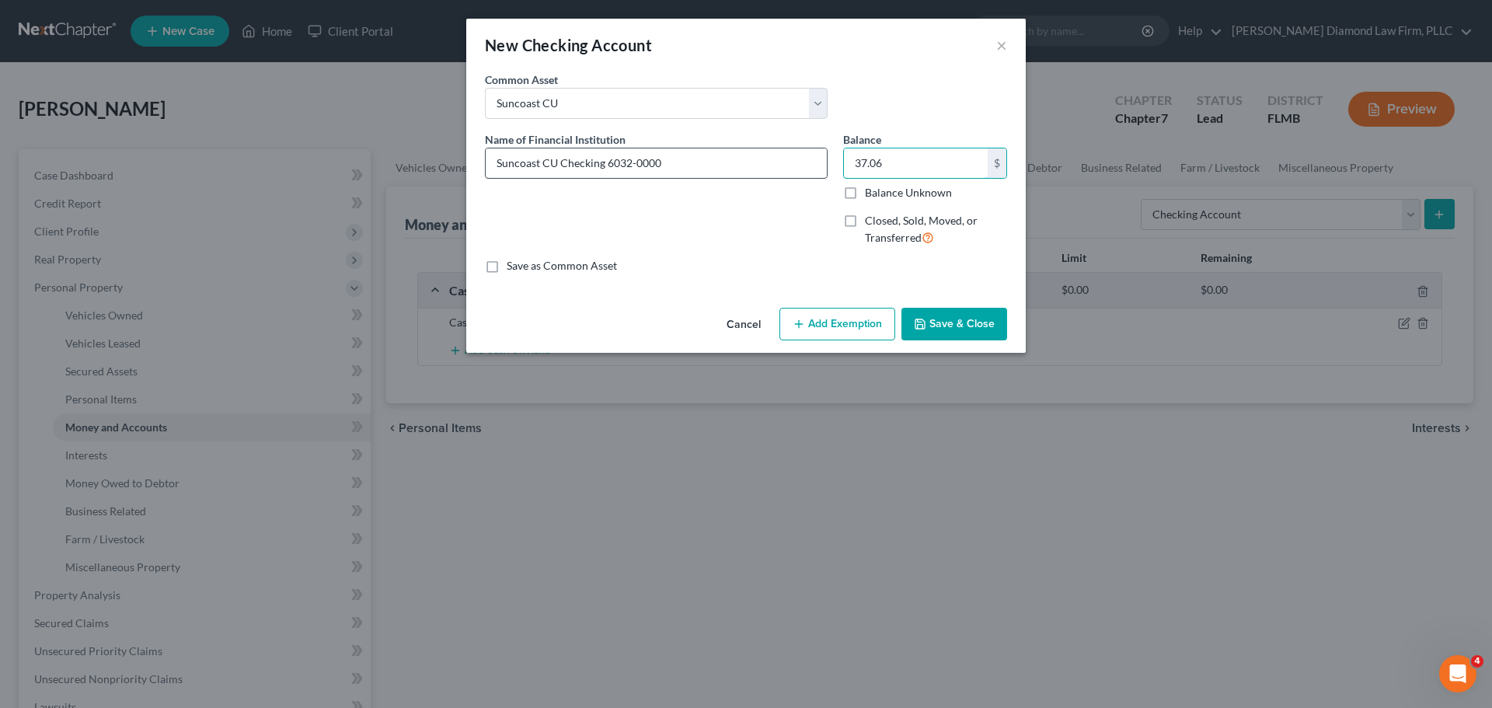
type input "37.06"
click at [721, 156] on input "Suncoast CU Checking 6032-0000" at bounding box center [656, 163] width 341 height 30
type input "Suncoast CU Checking 6032-0050"
click at [941, 166] on input "37.06" at bounding box center [916, 163] width 144 height 30
type input "0"
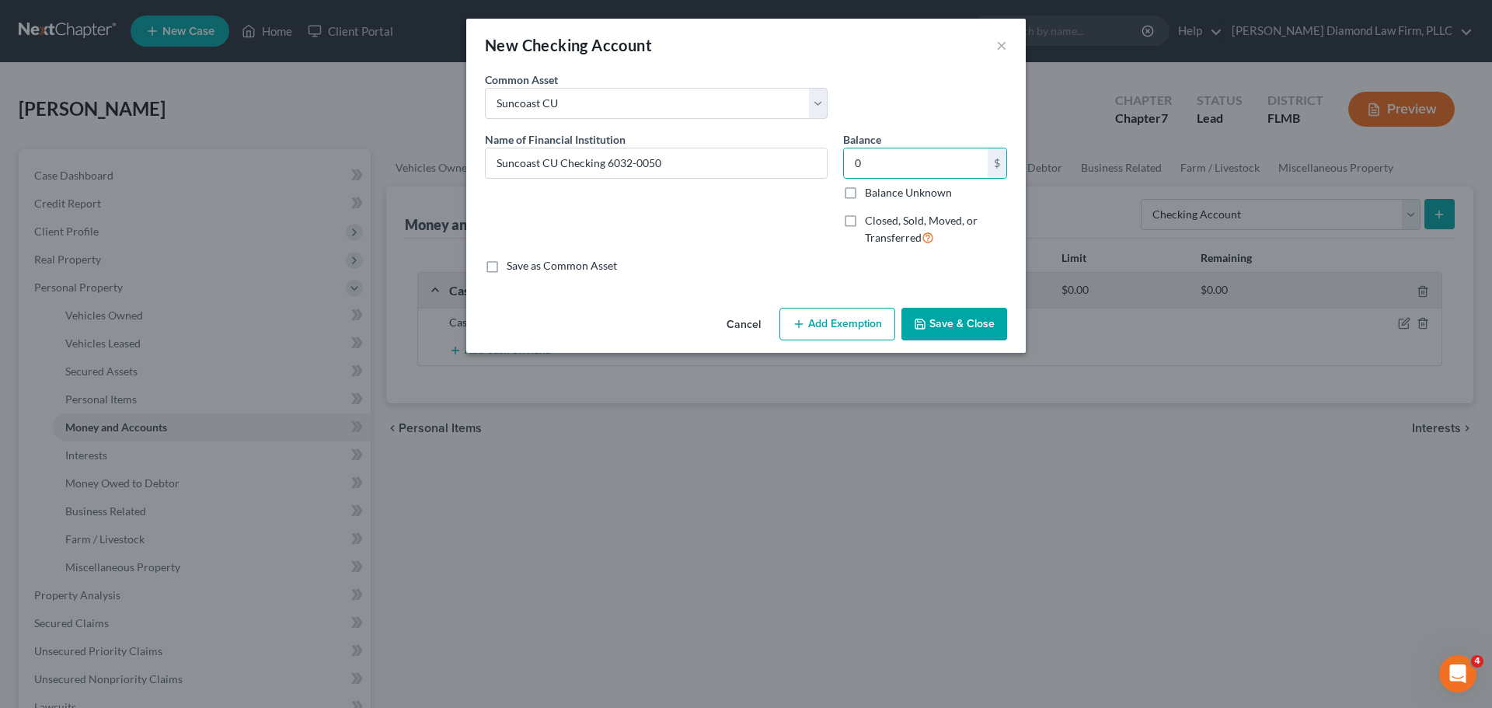
click at [972, 337] on button "Save & Close" at bounding box center [955, 324] width 106 height 33
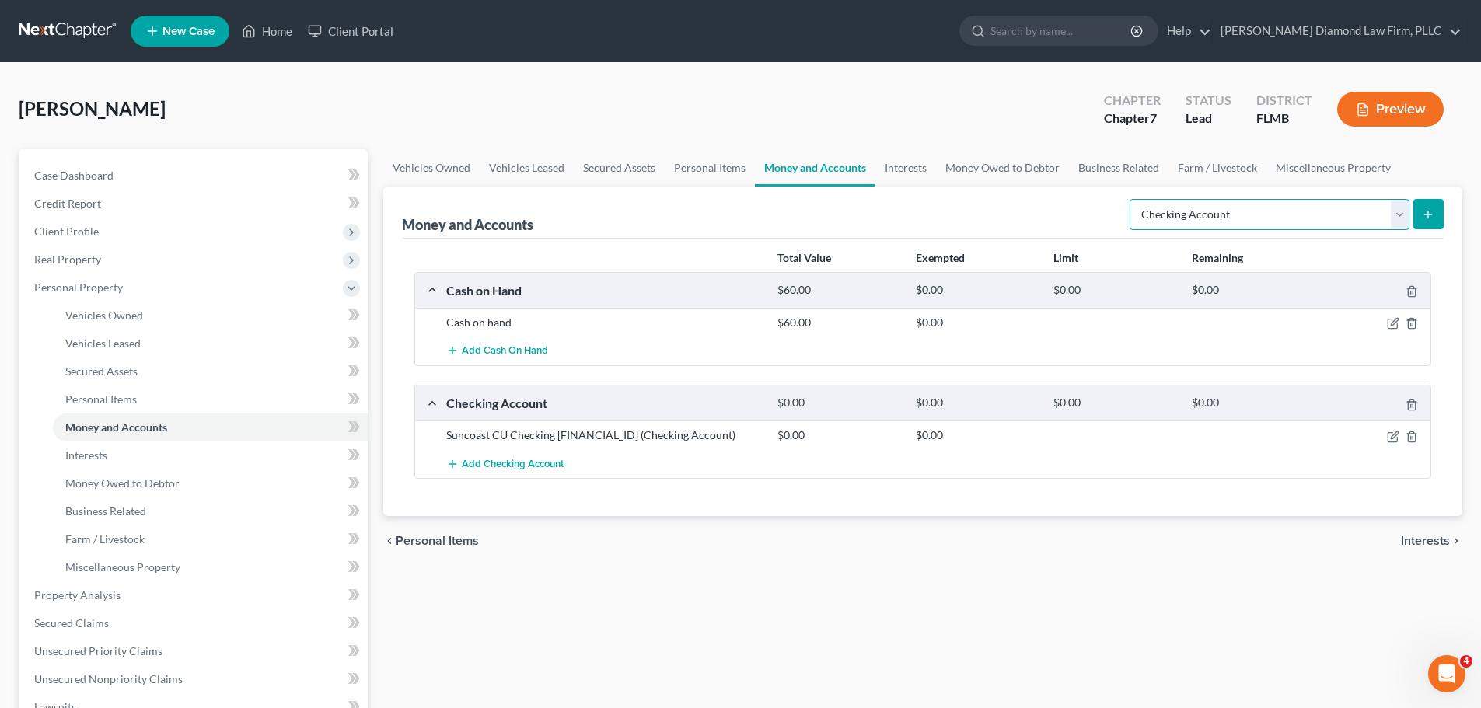
click at [1231, 212] on select "Select Account Type Brokerage Cash on Hand Certificates of Deposit Checking Acc…" at bounding box center [1269, 214] width 280 height 31
select select "savings"
click at [1133, 199] on select "Select Account Type Brokerage Cash on Hand Certificates of Deposit Checking Acc…" at bounding box center [1269, 214] width 280 height 31
click at [1422, 213] on icon "submit" at bounding box center [1428, 214] width 12 height 12
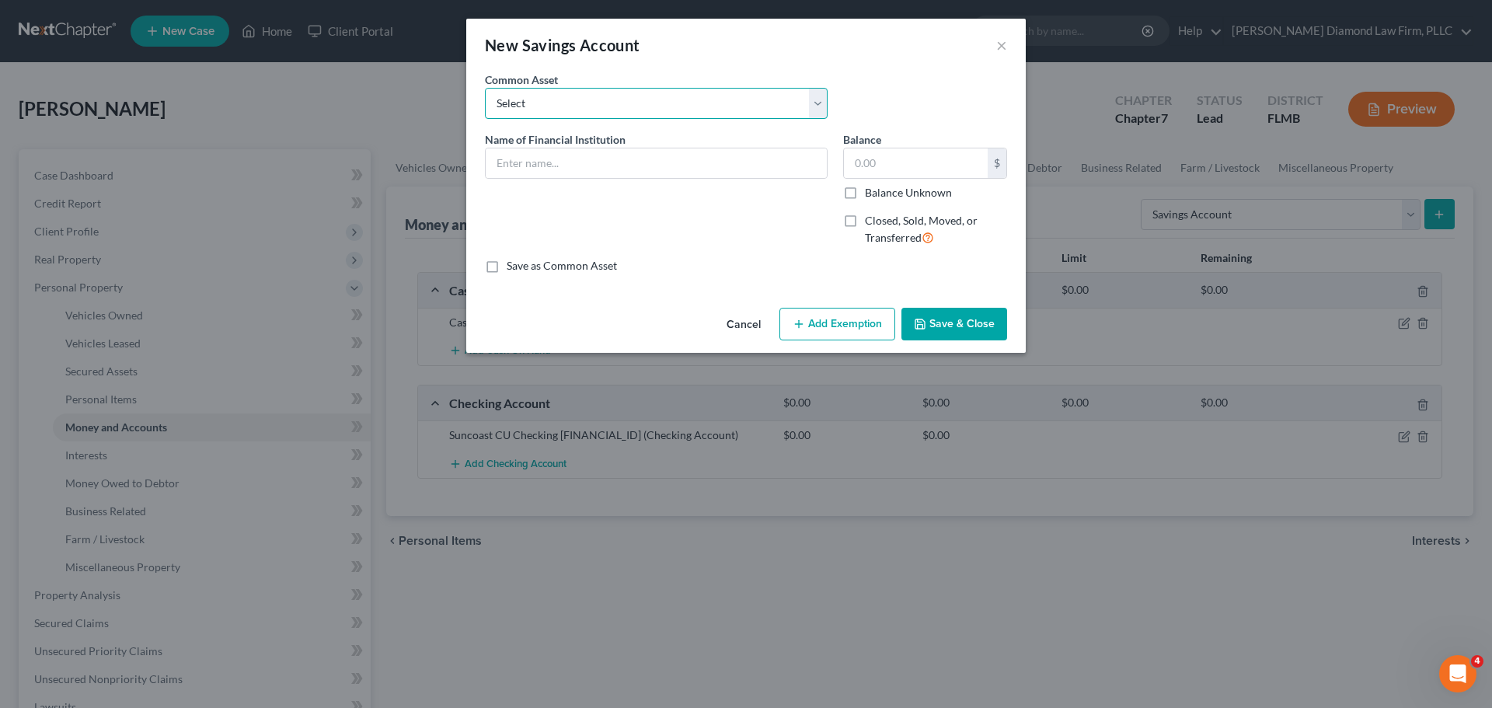
click at [548, 112] on select "Select Achieva Truist Navy Federal CU SunTrust PNC Bank Suncoast Credit Union […" at bounding box center [656, 103] width 343 height 31
select select "5"
click at [485, 88] on select "Select Achieva Truist Navy Federal CU SunTrust PNC Bank Suncoast Credit Union […" at bounding box center [656, 103] width 343 height 31
type input "Suncoast Credit Union"
type input "0"
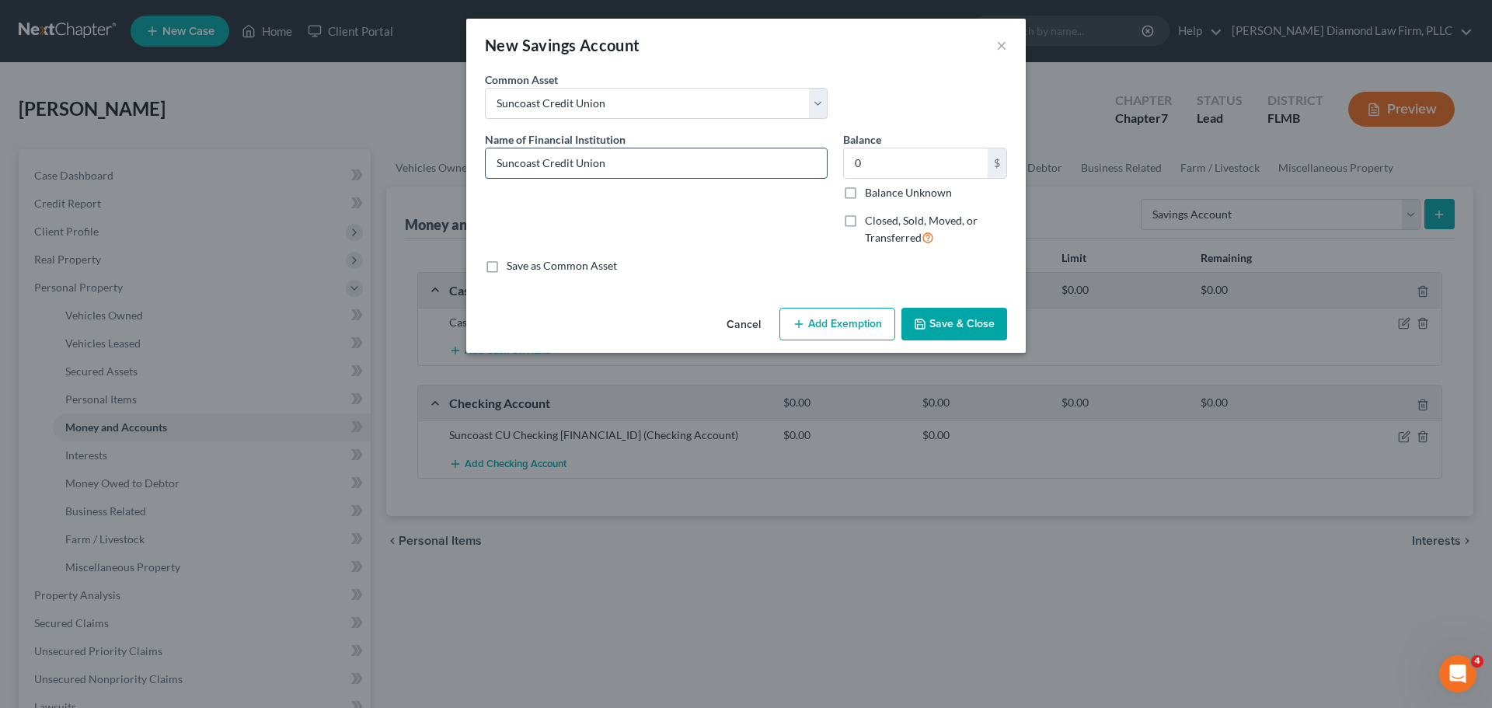
drag, startPoint x: 613, startPoint y: 168, endPoint x: 542, endPoint y: 176, distance: 71.2
click at [543, 174] on input "Suncoast Credit Union" at bounding box center [656, 163] width 341 height 30
type input "Suncoast CU Savings 6032-0000"
type input "37.06"
click at [928, 321] on button "Save & Close" at bounding box center [955, 324] width 106 height 33
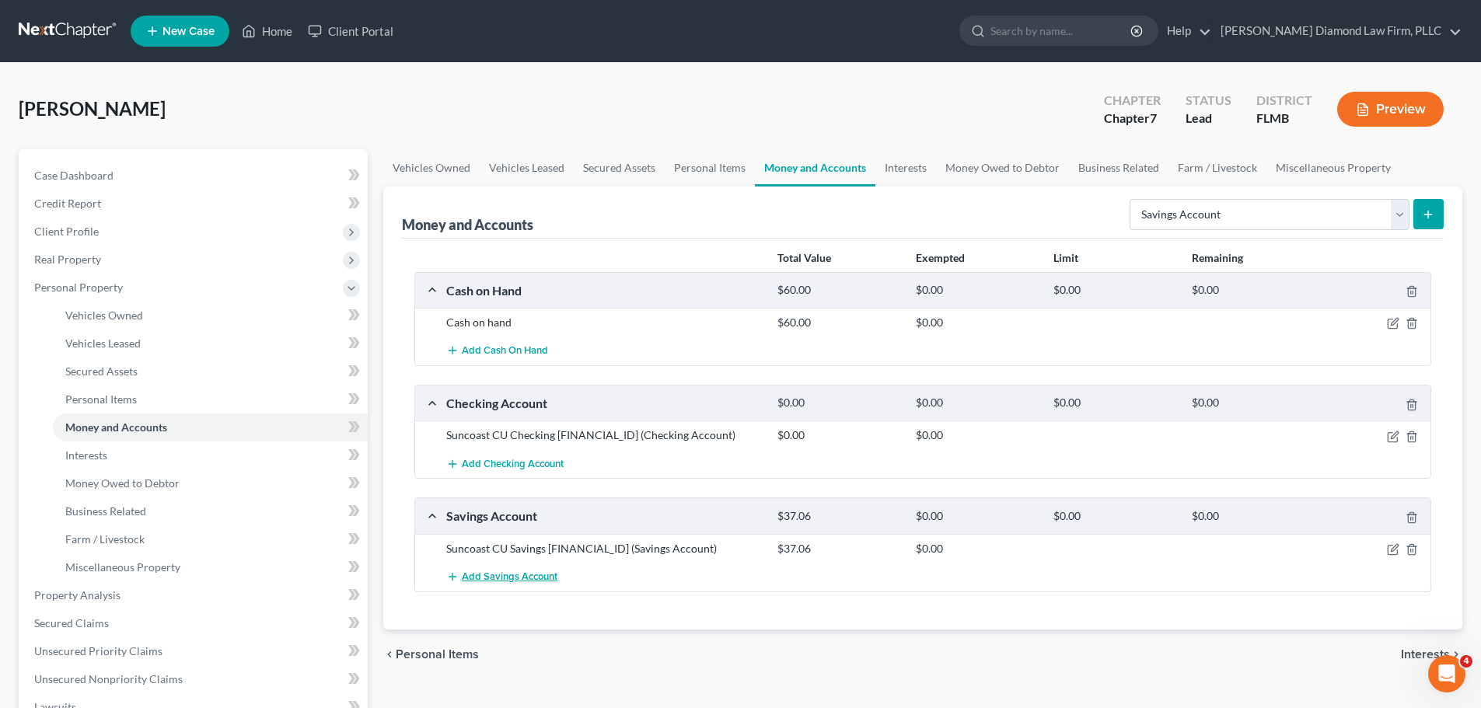
click at [533, 572] on span "Add Savings Account" at bounding box center [510, 577] width 96 height 12
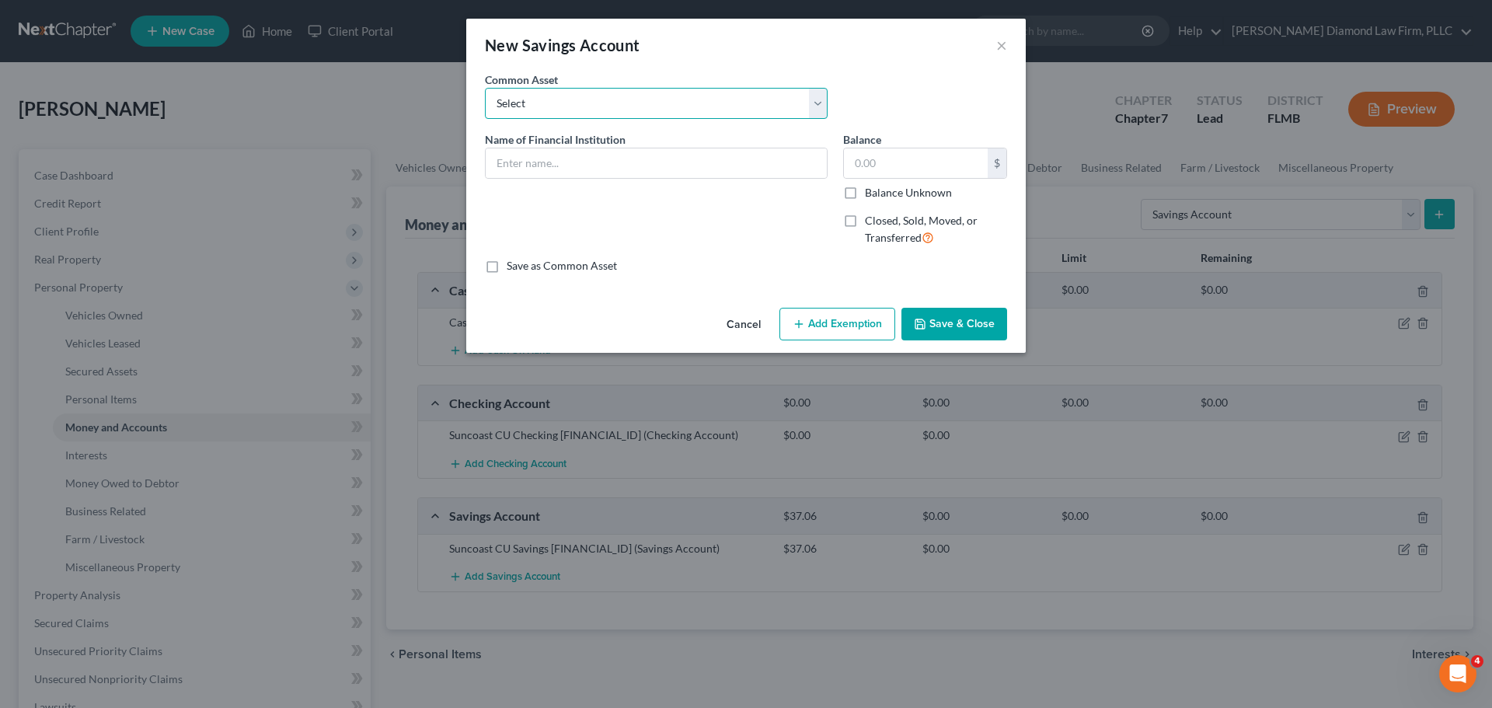
click at [587, 99] on select "Select Achieva Truist Navy Federal CU SunTrust PNC Bank Suncoast Credit Union […" at bounding box center [656, 103] width 343 height 31
click at [588, 108] on select "Select Achieva Truist Navy Federal CU SunTrust PNC Bank Suncoast Credit Union […" at bounding box center [656, 103] width 343 height 31
click at [586, 156] on input "text" at bounding box center [656, 163] width 341 height 30
type input "GTE Financial 5777"
type input "15.41"
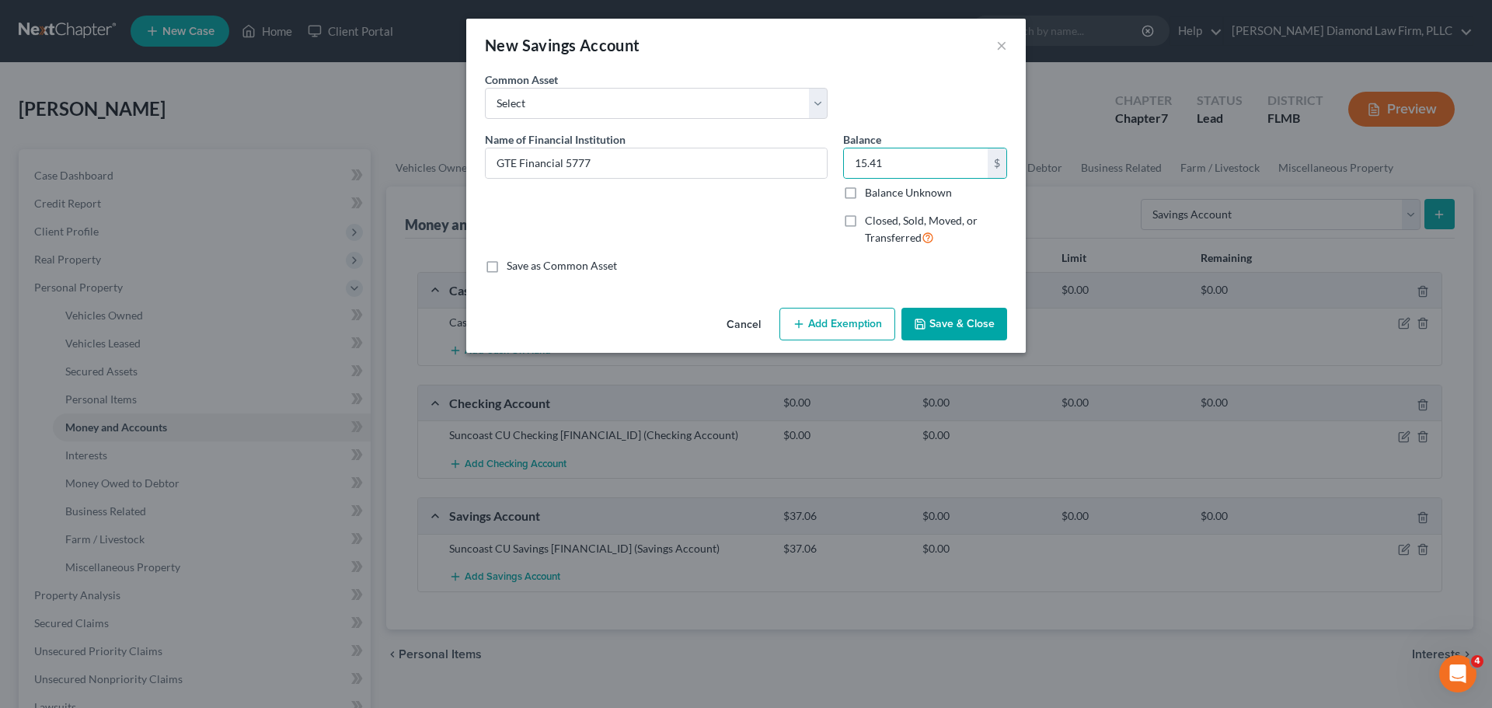
click at [955, 314] on button "Save & Close" at bounding box center [955, 324] width 106 height 33
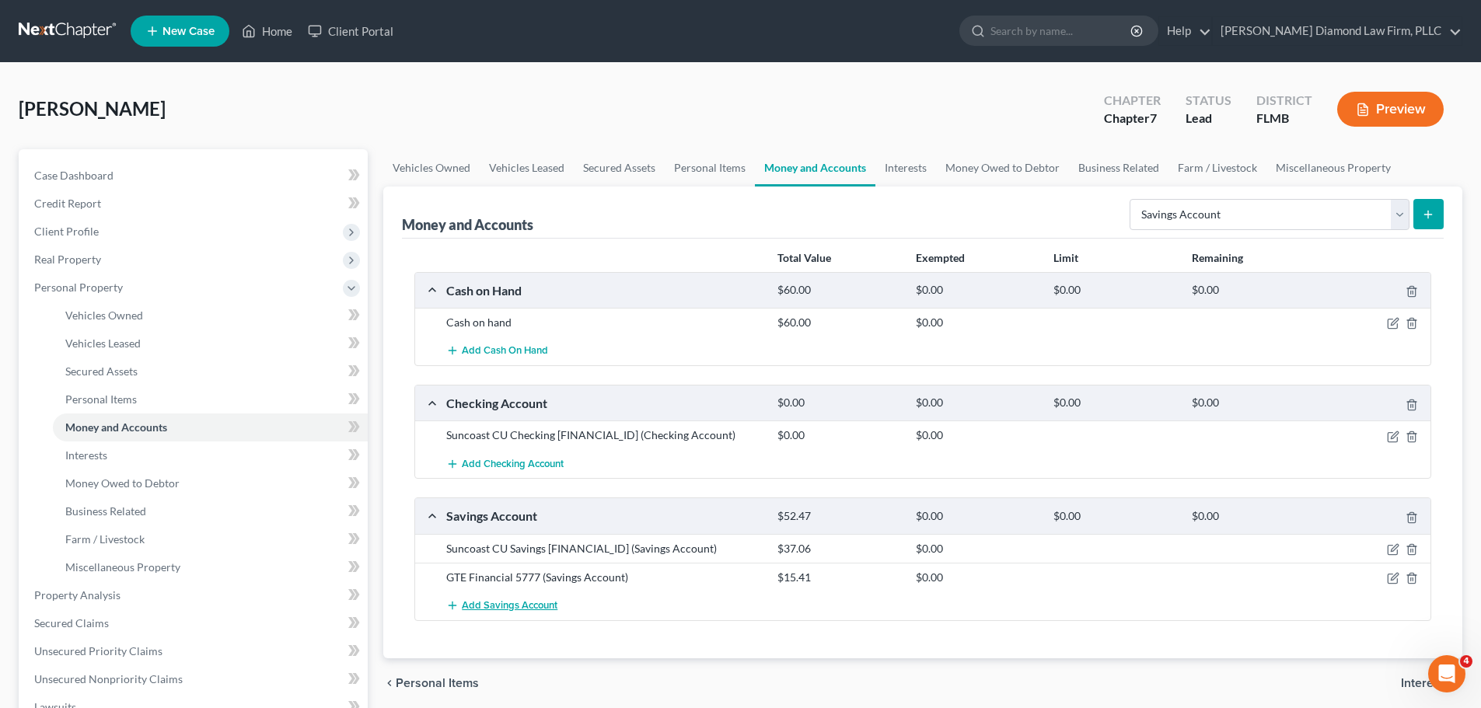
click at [494, 611] on span "Add Savings Account" at bounding box center [510, 605] width 96 height 12
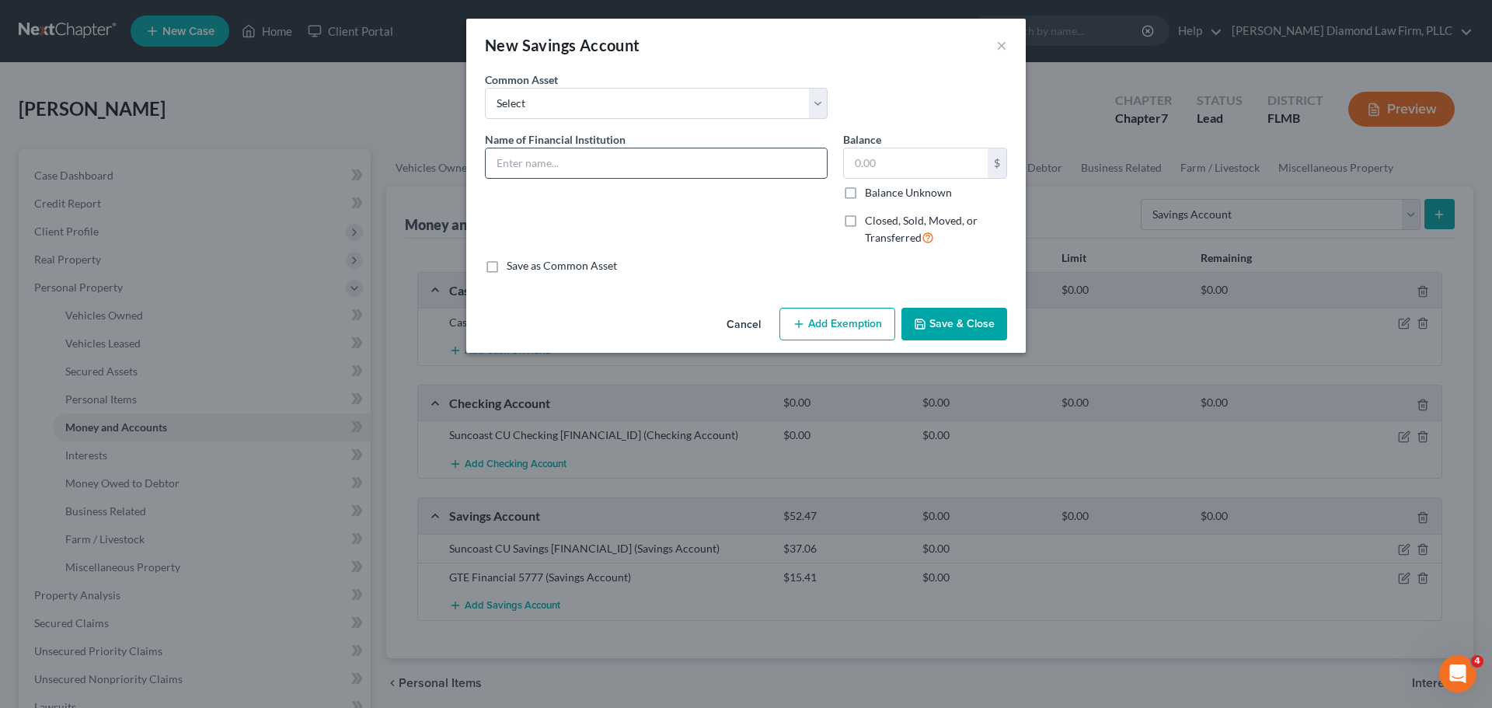
click at [600, 155] on input "text" at bounding box center [656, 163] width 341 height 30
click at [609, 102] on select "Select Achieva Truist Navy Federal CU SunTrust PNC Bank Suncoast Credit Union […" at bounding box center [656, 103] width 343 height 31
click at [570, 144] on span "Name of Financial Institution" at bounding box center [555, 139] width 141 height 13
click at [579, 171] on input "text" at bounding box center [656, 163] width 341 height 30
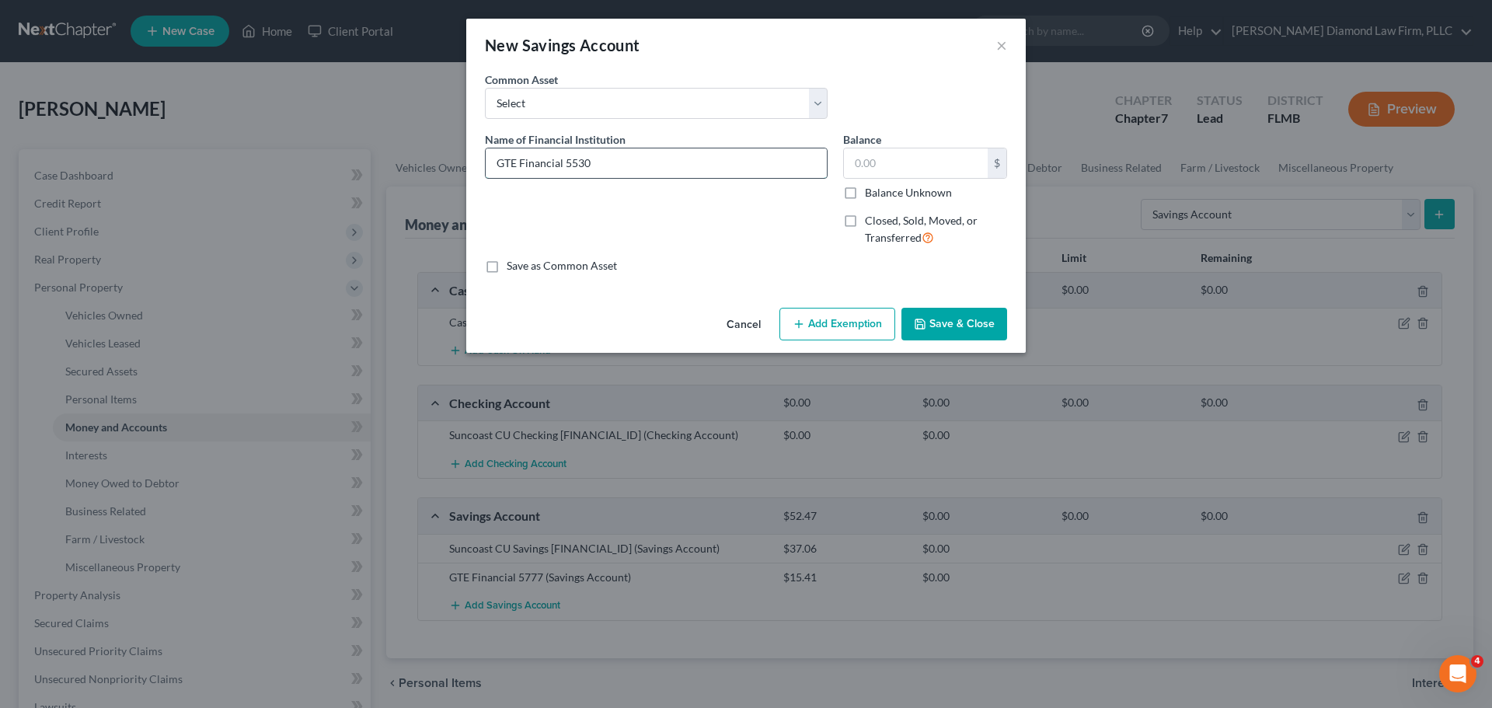
type input "GTE Financial 5530"
type input "5"
click at [565, 164] on input "GTE Financial 5530" at bounding box center [656, 163] width 341 height 30
type input "GTE Financial Saving 5530"
click at [970, 323] on button "Save & Close" at bounding box center [955, 324] width 106 height 33
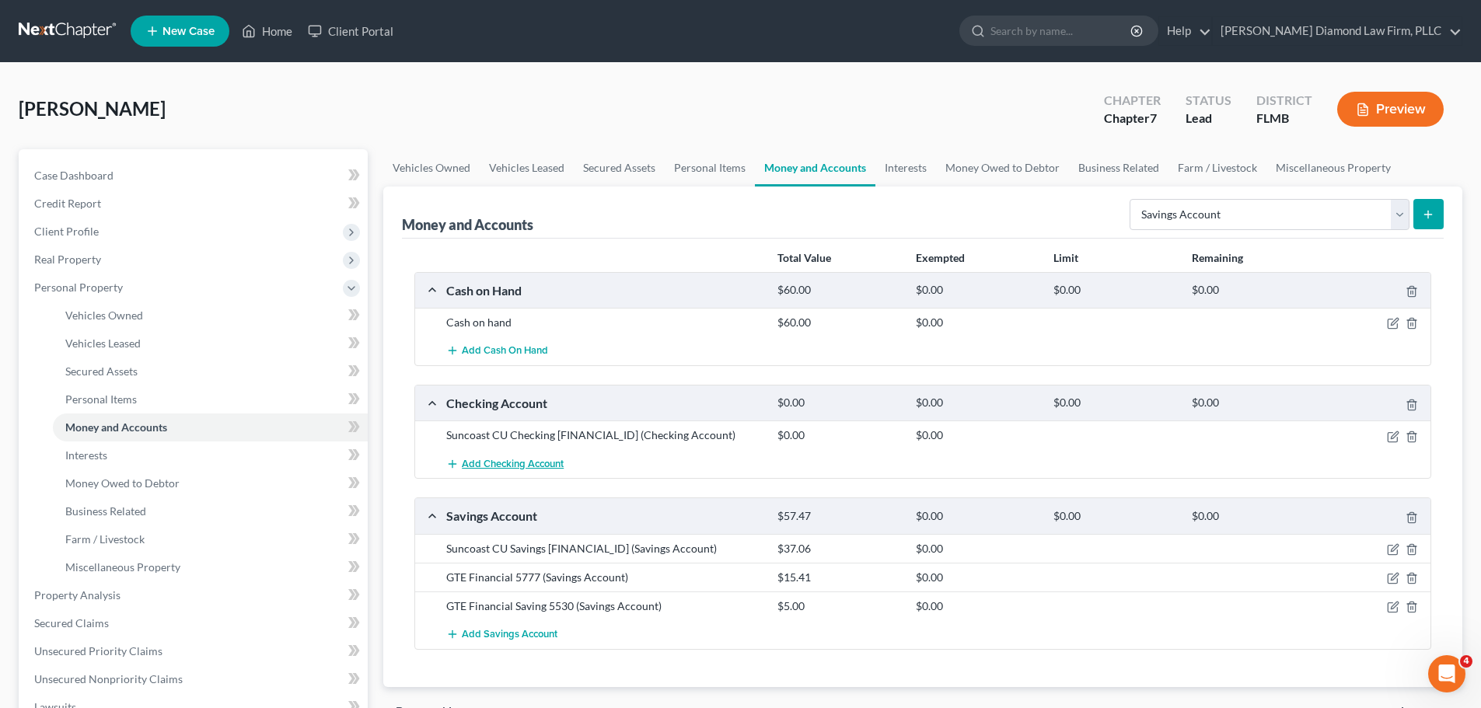
click at [550, 449] on button "Add Checking Account" at bounding box center [504, 463] width 117 height 29
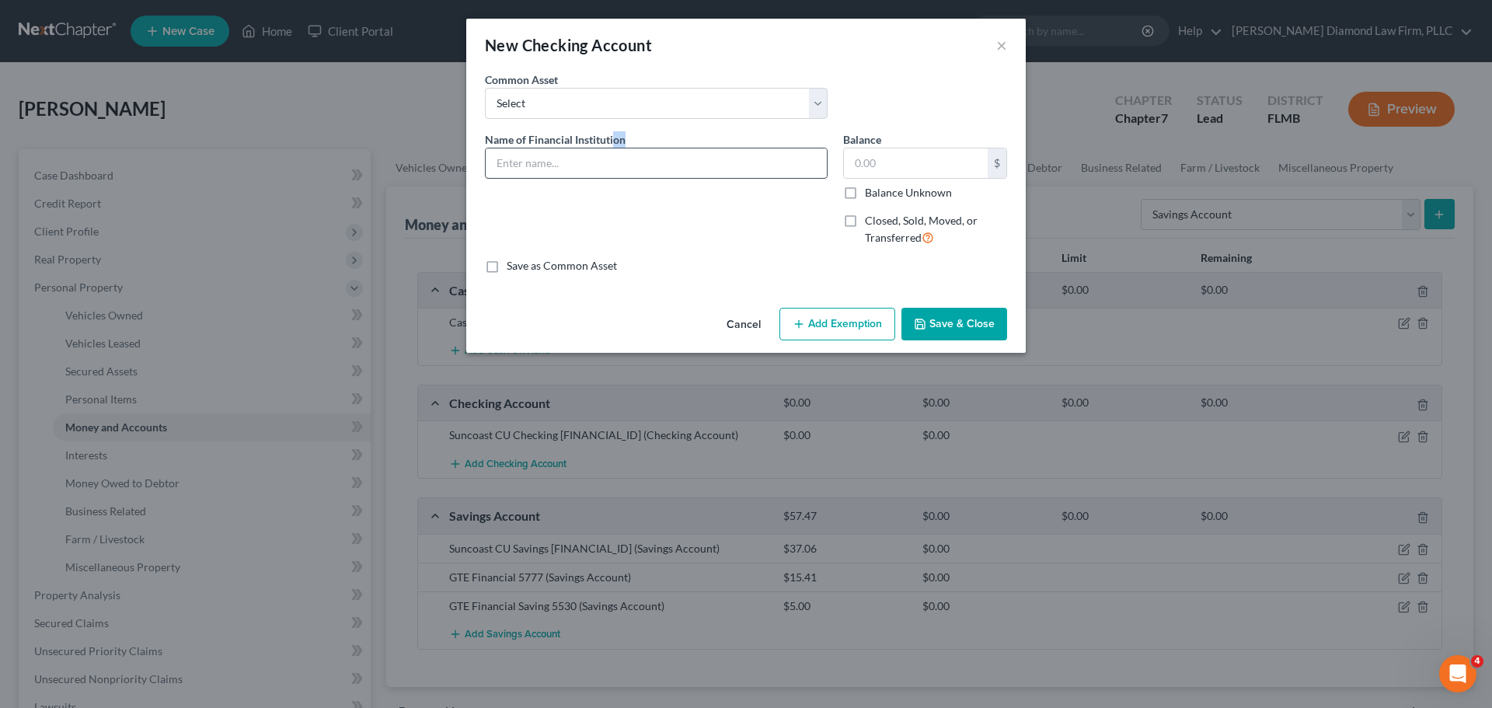
click at [613, 148] on div "Name of Financial Institution *" at bounding box center [656, 154] width 343 height 47
click at [572, 166] on input "text" at bounding box center [656, 163] width 341 height 30
type input "GTE Financial 5785"
type input "5"
type input "509.31"
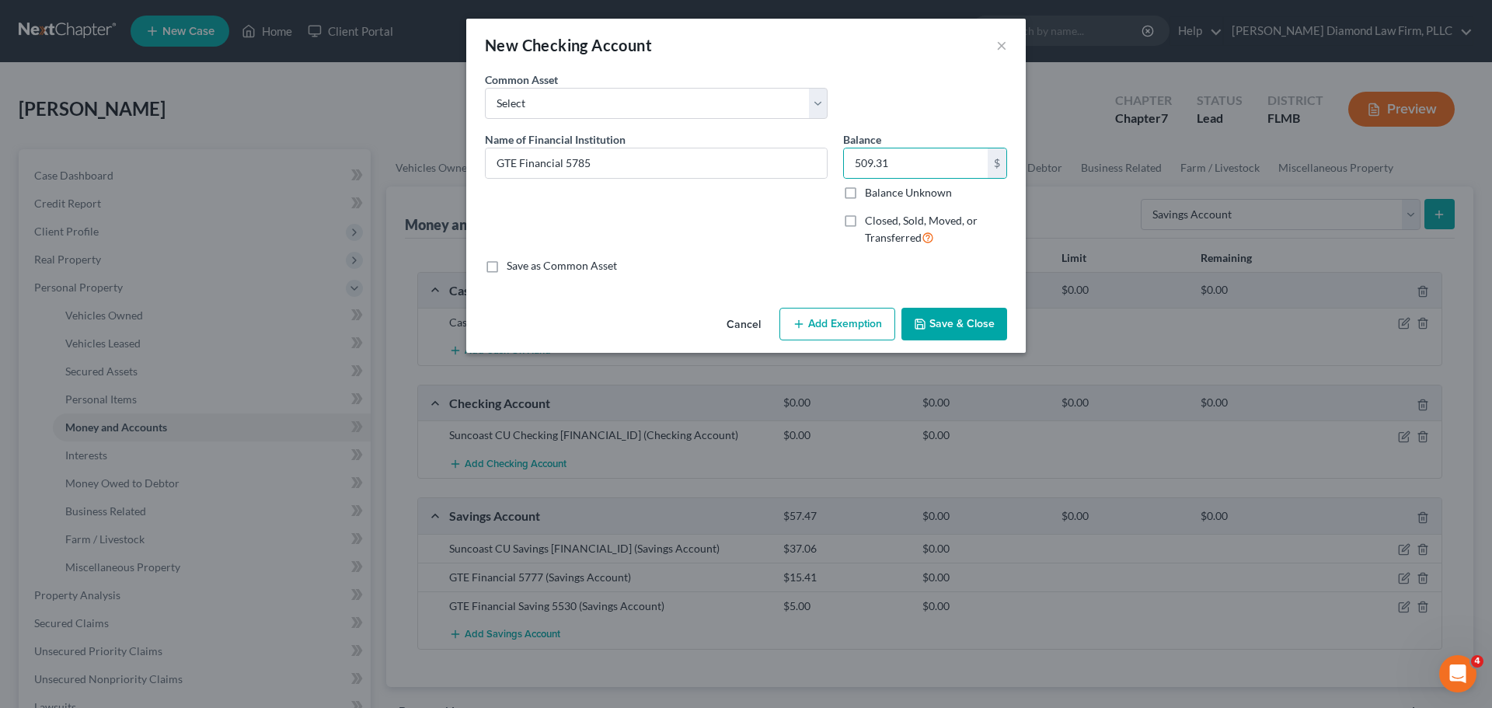
click at [989, 312] on button "Save & Close" at bounding box center [955, 324] width 106 height 33
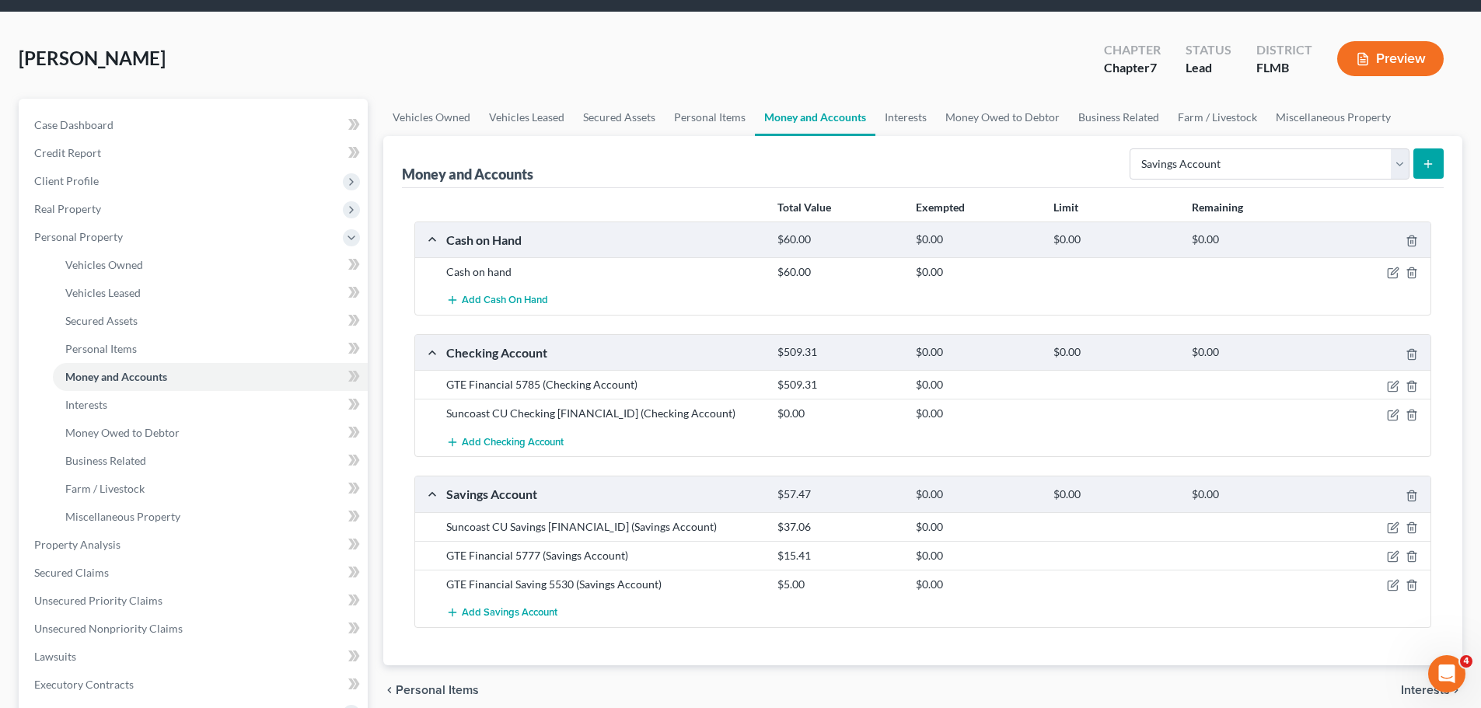
scroll to position [78, 0]
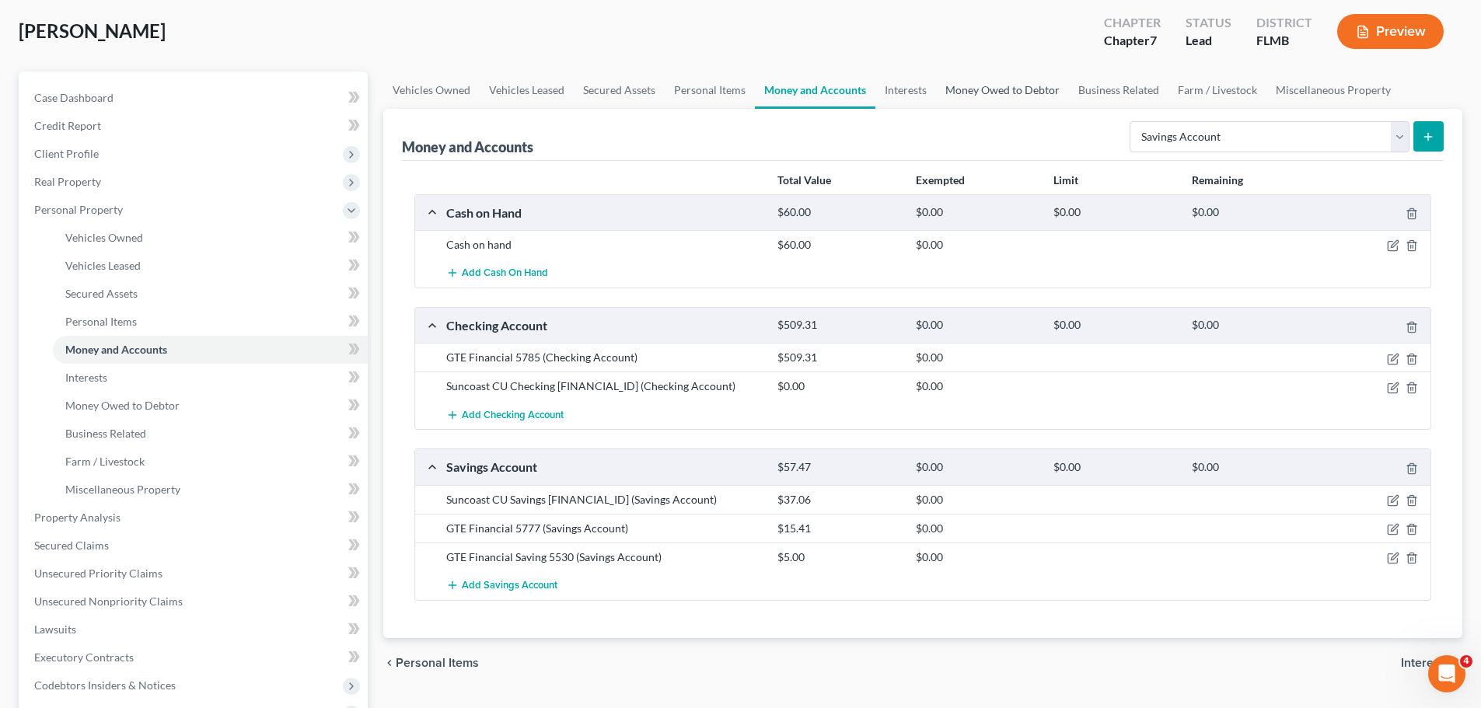
click at [1025, 100] on link "Money Owed to Debtor" at bounding box center [1002, 90] width 133 height 37
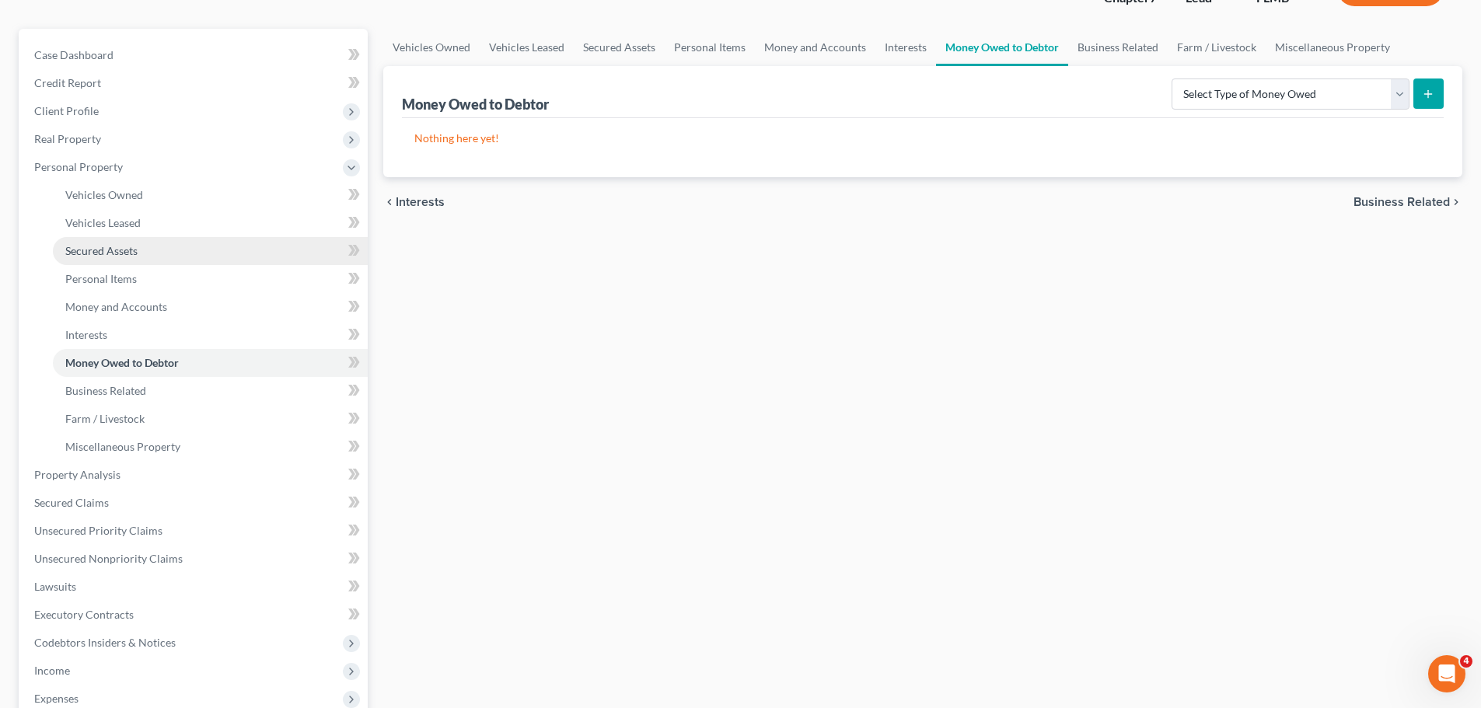
scroll to position [155, 0]
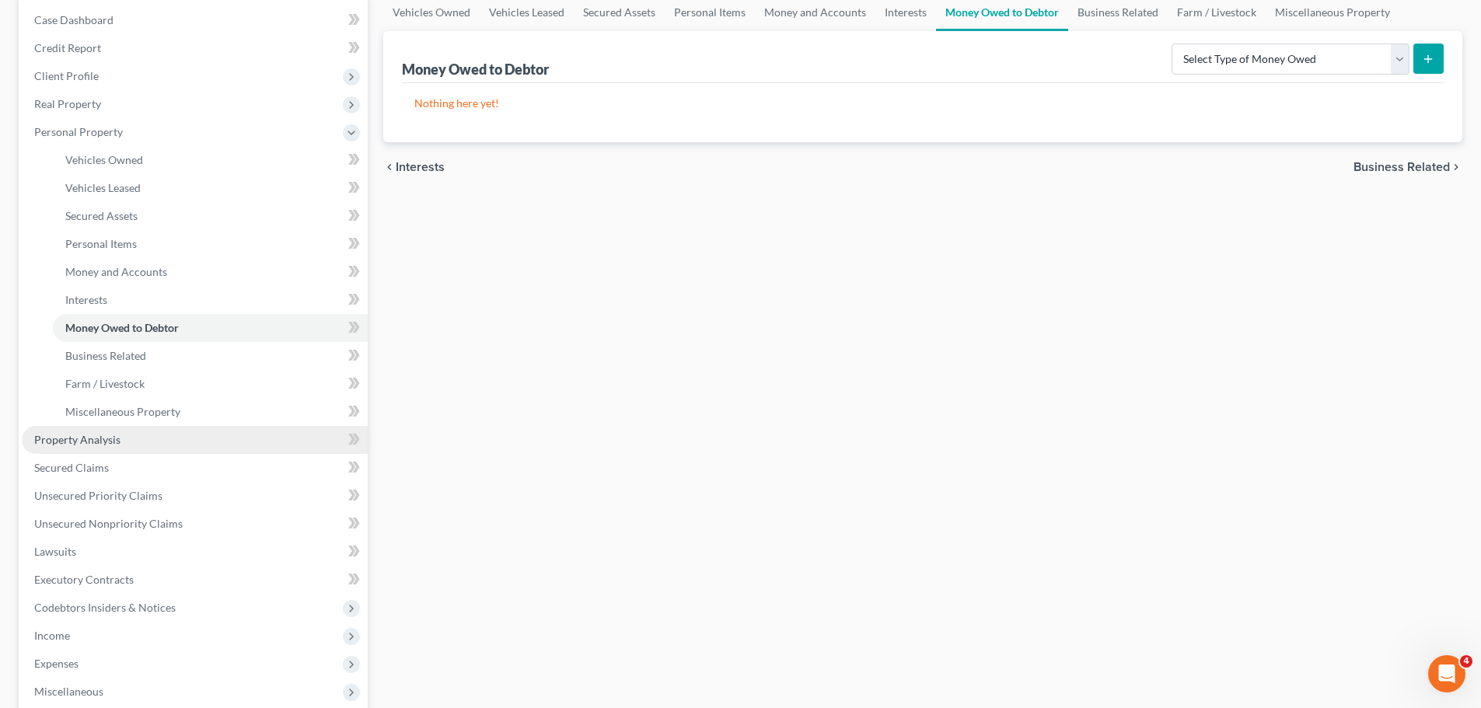
click at [130, 430] on link "Property Analysis" at bounding box center [195, 440] width 346 height 28
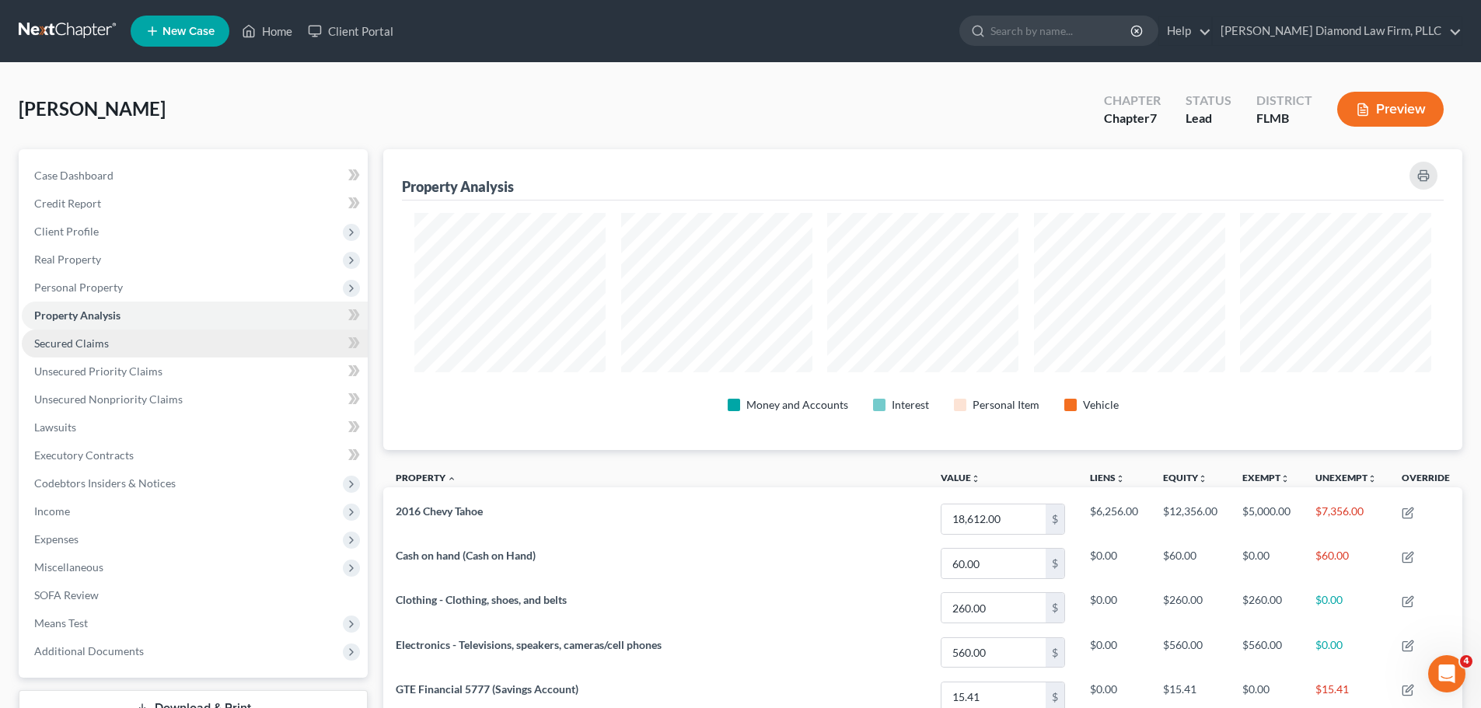
click at [138, 344] on link "Secured Claims" at bounding box center [195, 344] width 346 height 28
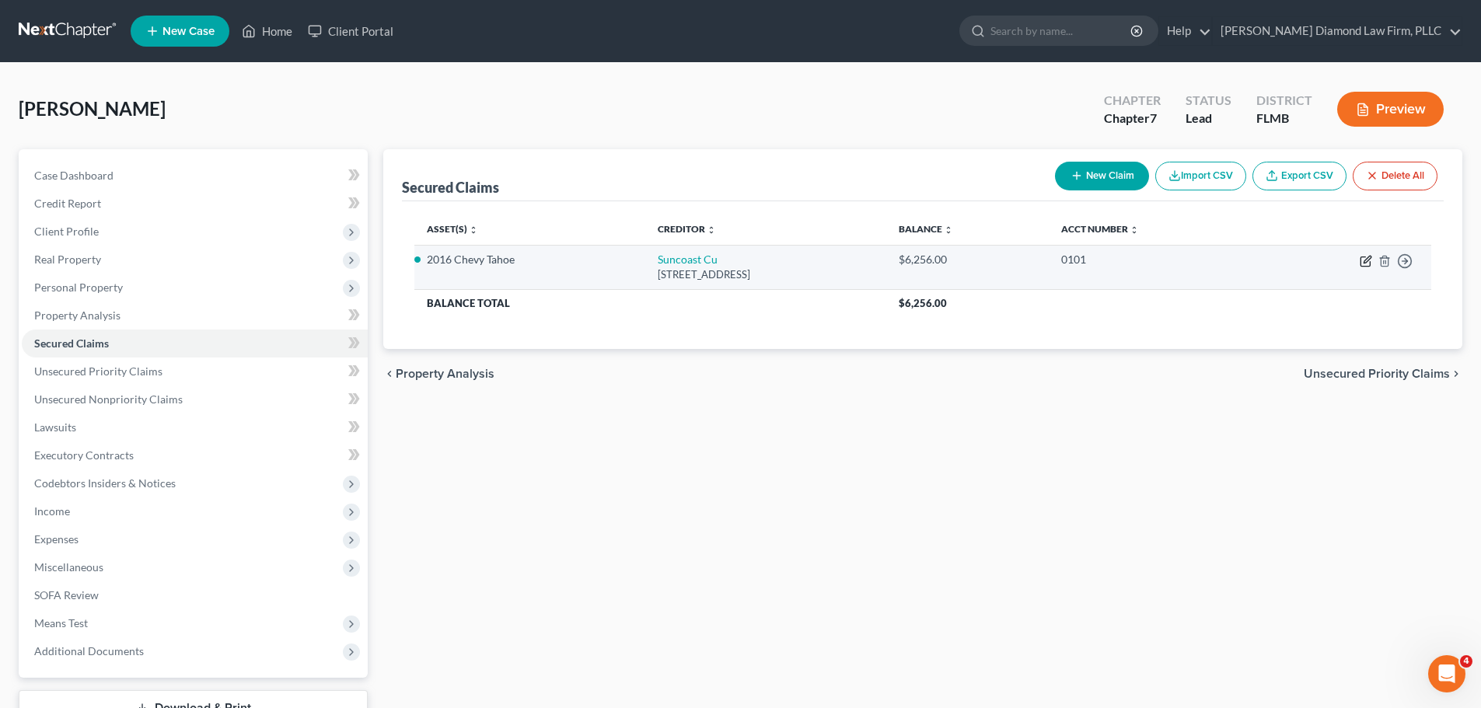
click at [1366, 265] on icon "button" at bounding box center [1365, 261] width 12 height 12
select select "9"
select select "2"
select select "0"
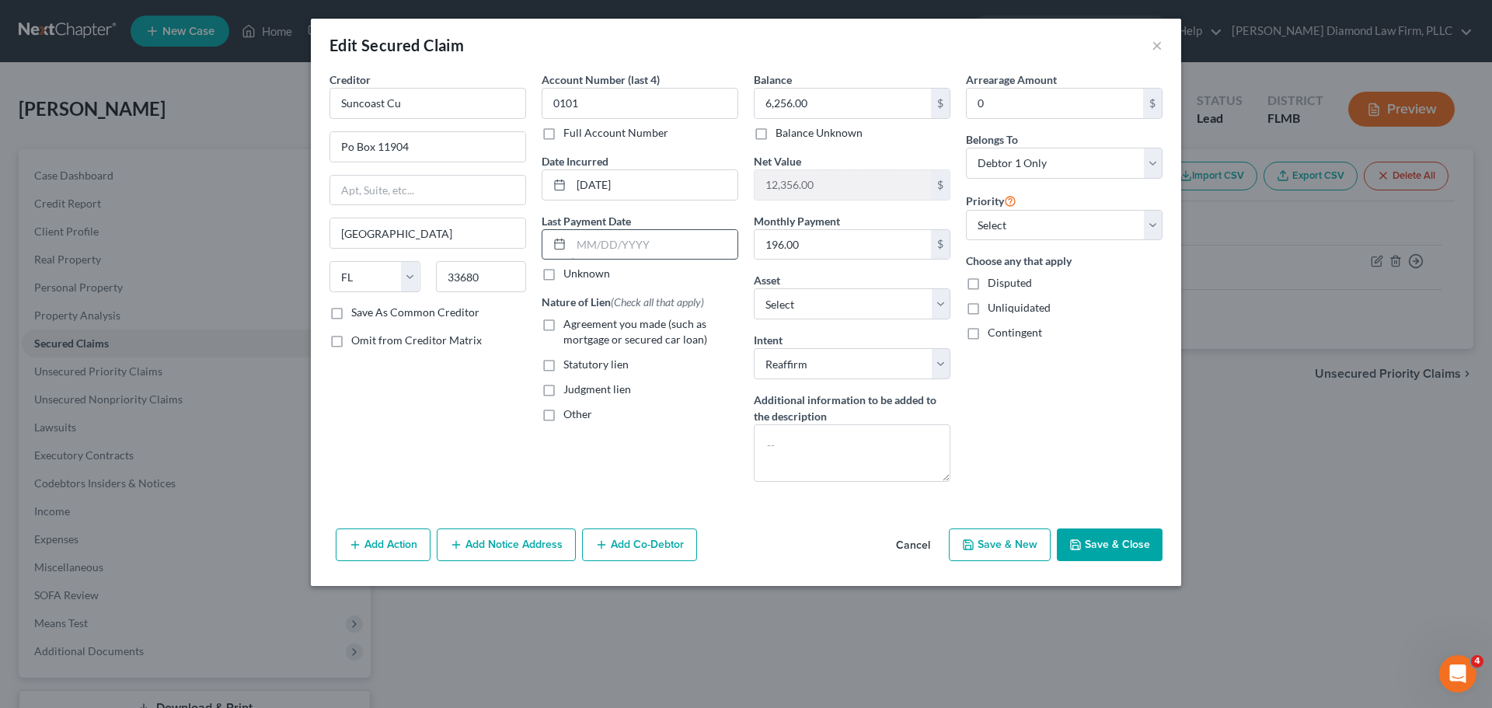
click at [636, 253] on input "text" at bounding box center [654, 245] width 166 height 30
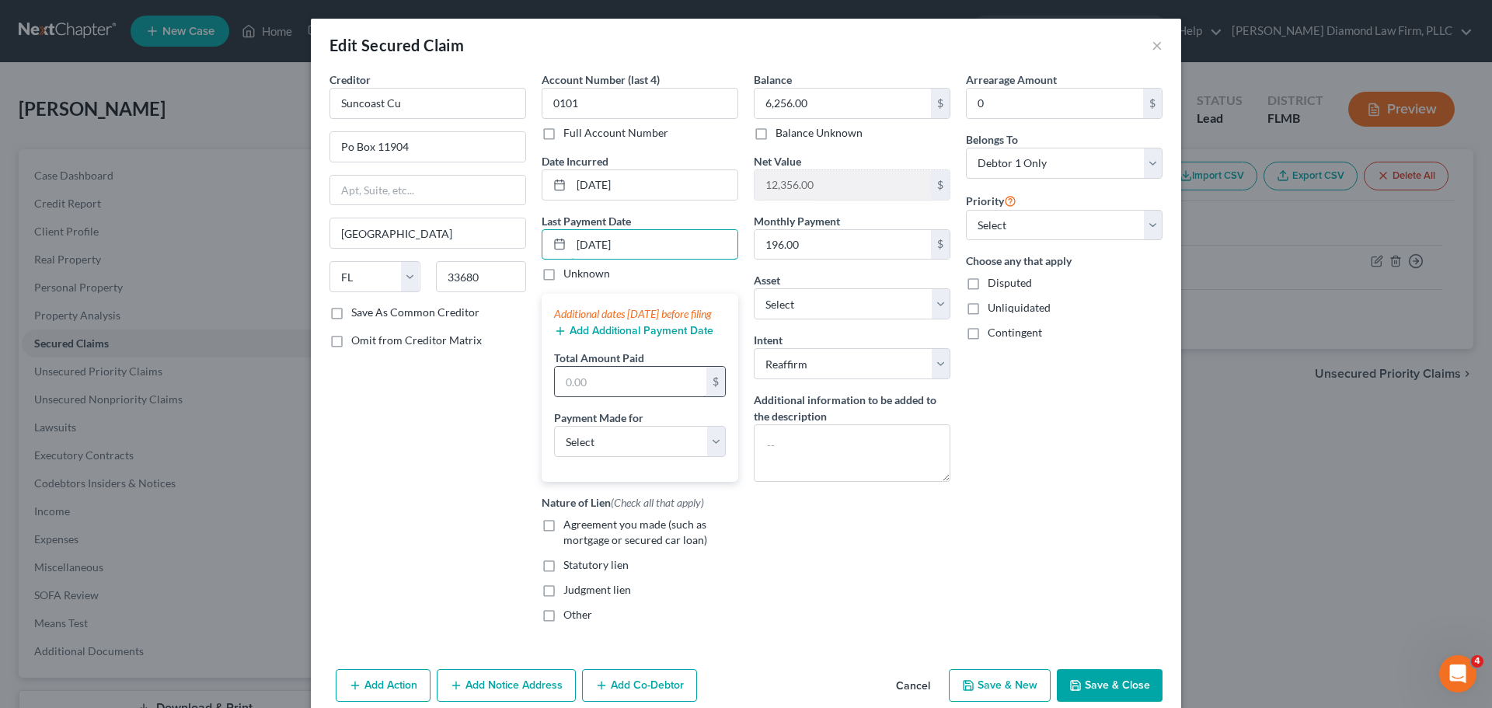
type input "[DATE]"
click at [622, 396] on input "text" at bounding box center [631, 382] width 152 height 30
type input "200"
click at [620, 457] on select "Select Car Credit Card Loan Repayment Mortgage Other Suppliers Or Vendors" at bounding box center [640, 441] width 172 height 31
click at [554, 442] on select "Select Car Credit Card Loan Repayment Mortgage Other Suppliers Or Vendors" at bounding box center [640, 441] width 172 height 31
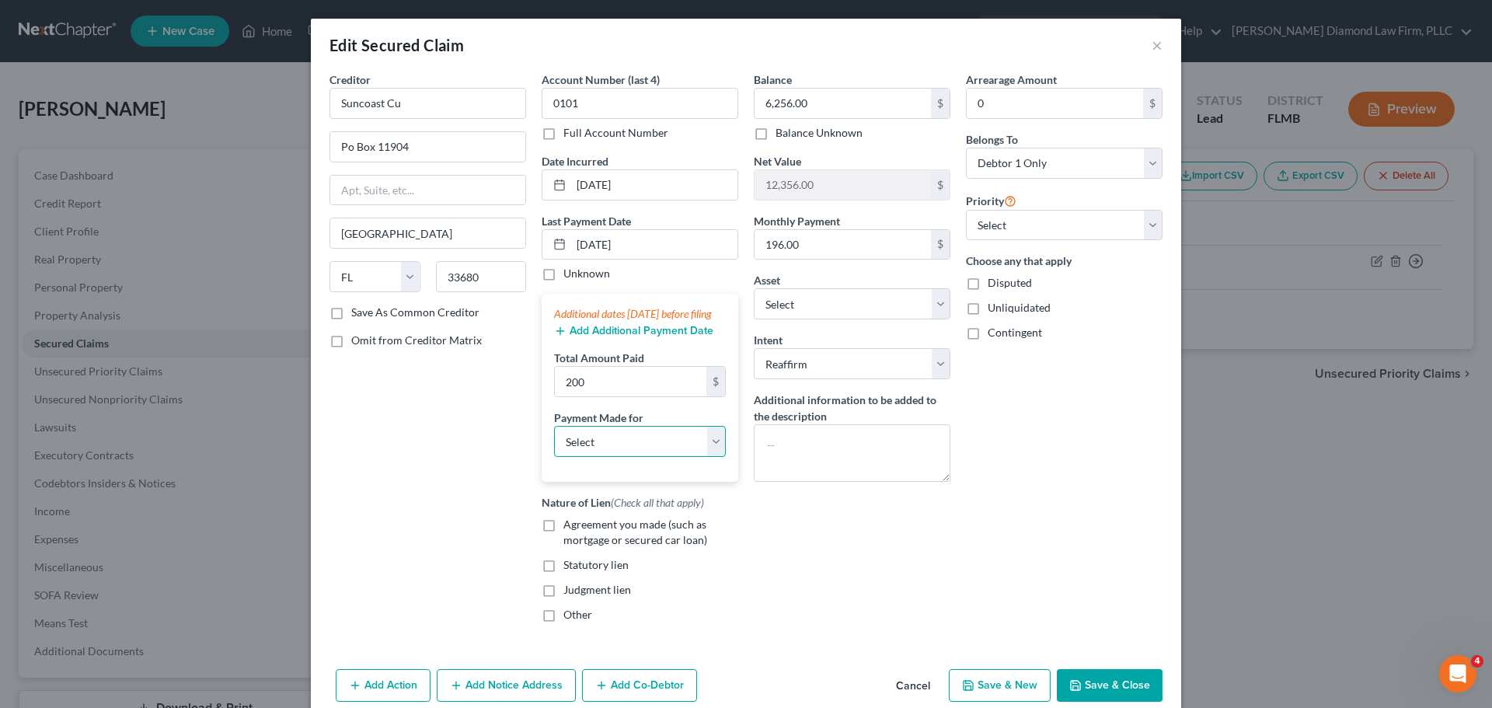
click at [611, 457] on select "Select Car Credit Card Loan Repayment Mortgage Other Suppliers Or Vendors" at bounding box center [640, 441] width 172 height 31
select select "0"
click at [554, 442] on select "Select Car Credit Card Loan Repayment Mortgage Other Suppliers Or Vendors" at bounding box center [640, 441] width 172 height 31
click at [595, 540] on span "Agreement you made (such as mortgage or secured car loan)" at bounding box center [636, 532] width 144 height 29
click at [580, 527] on input "Agreement you made (such as mortgage or secured car loan)" at bounding box center [575, 522] width 10 height 10
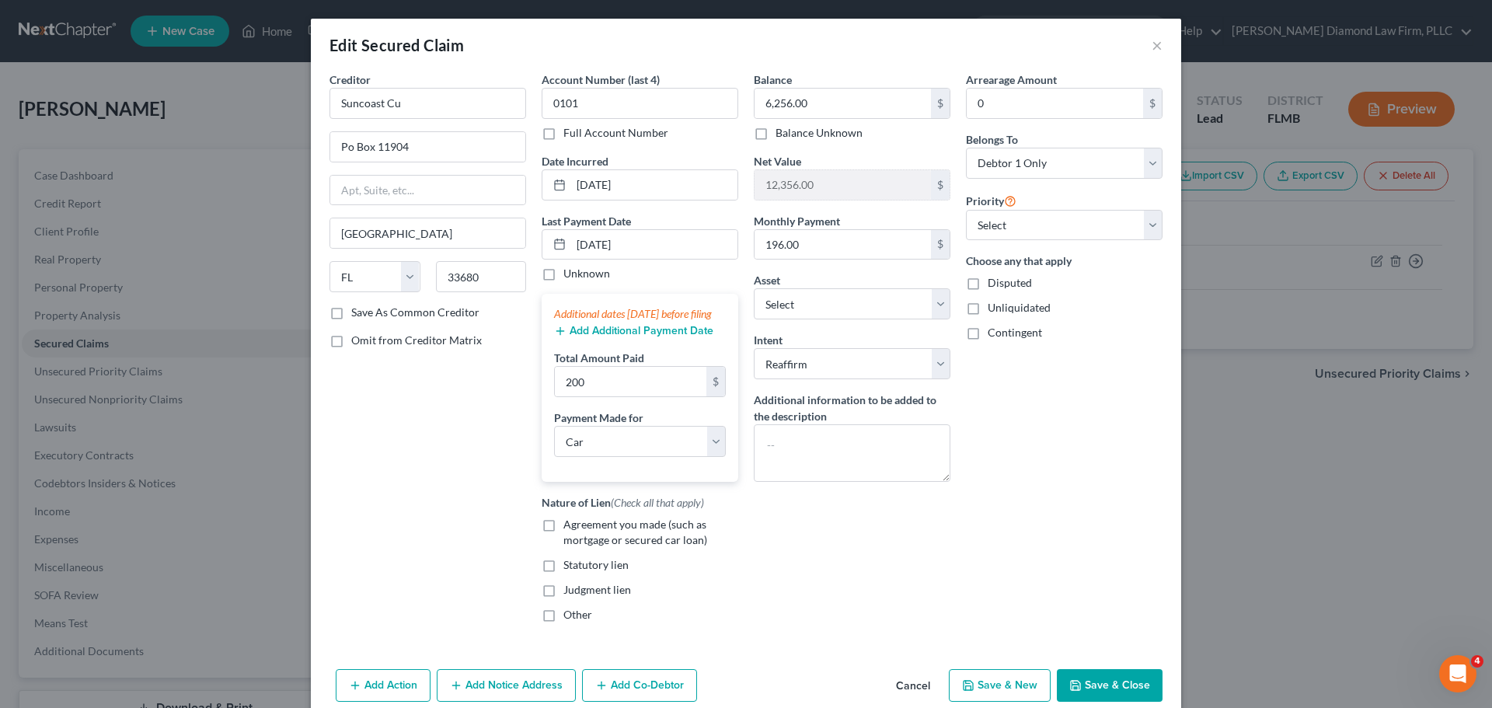
checkbox input "true"
click at [630, 337] on button "Add Additional Payment Date" at bounding box center [633, 331] width 159 height 12
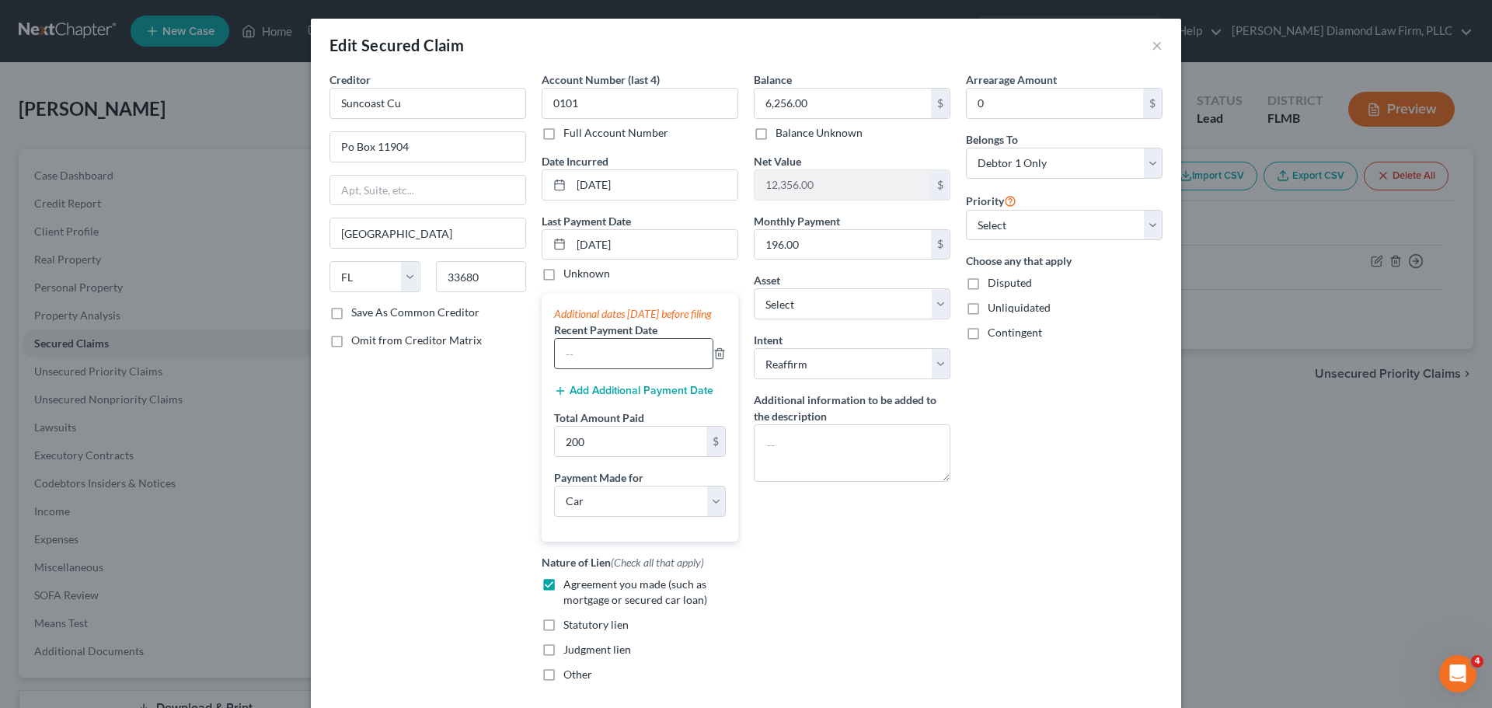
click at [623, 365] on input "text" at bounding box center [634, 354] width 158 height 30
type input "[DATE]"
click at [640, 449] on input "200" at bounding box center [631, 442] width 152 height 30
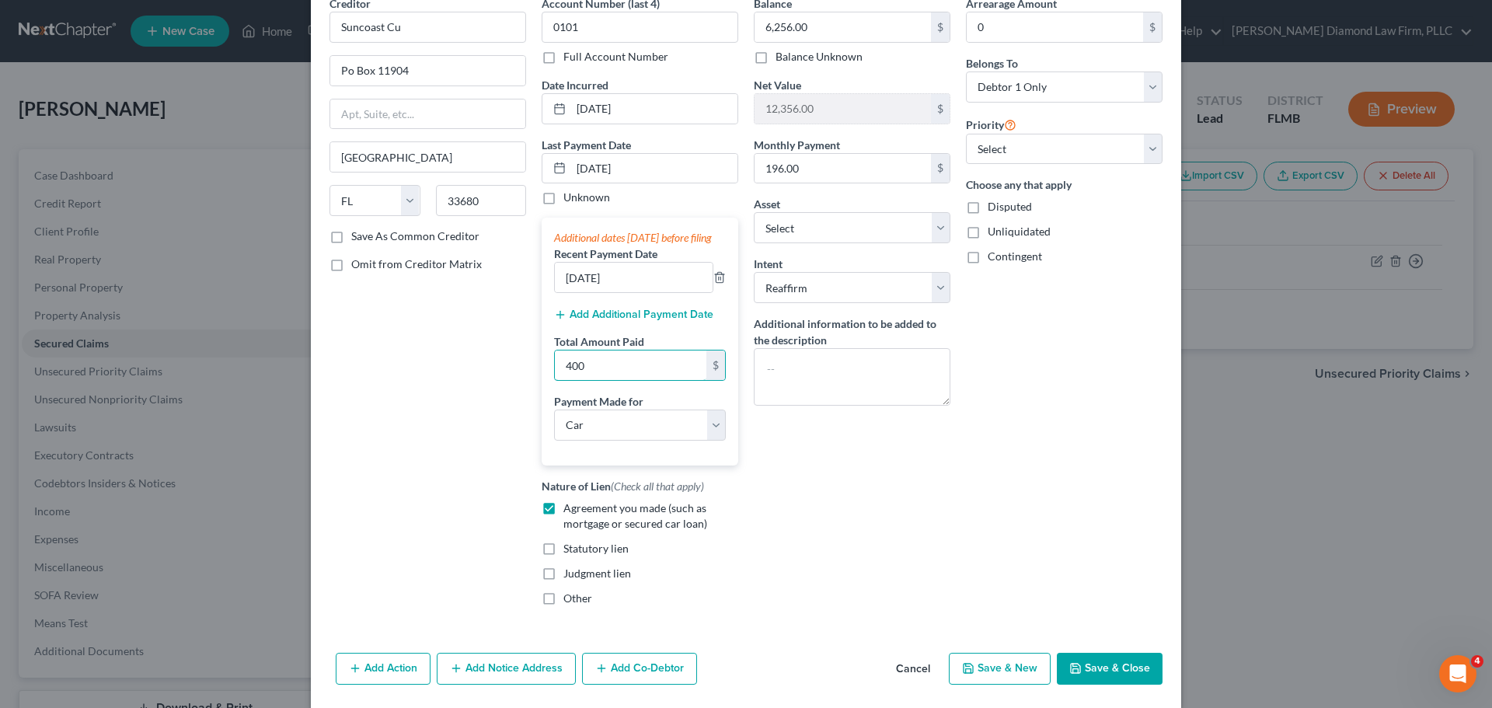
scroll to position [112, 0]
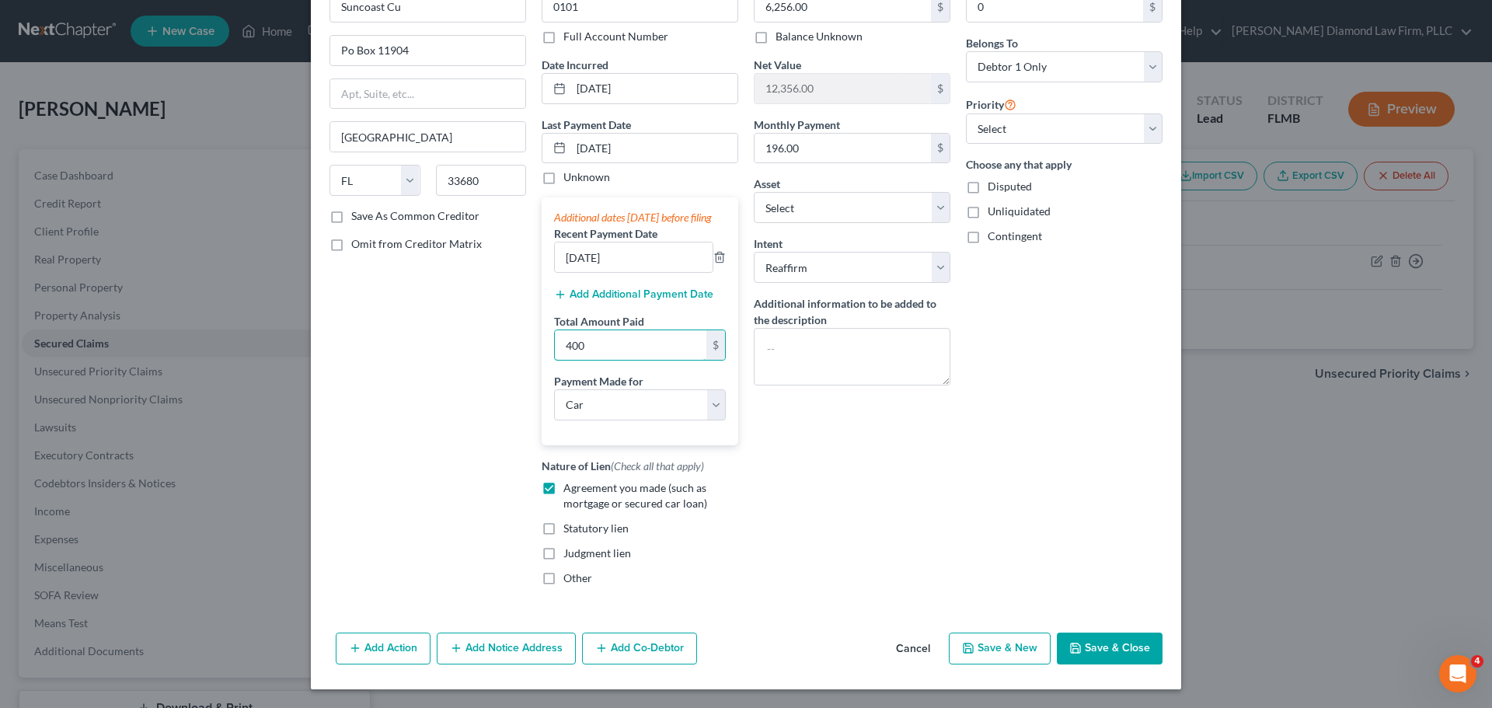
type input "400"
click at [1100, 659] on button "Save & Close" at bounding box center [1110, 649] width 106 height 33
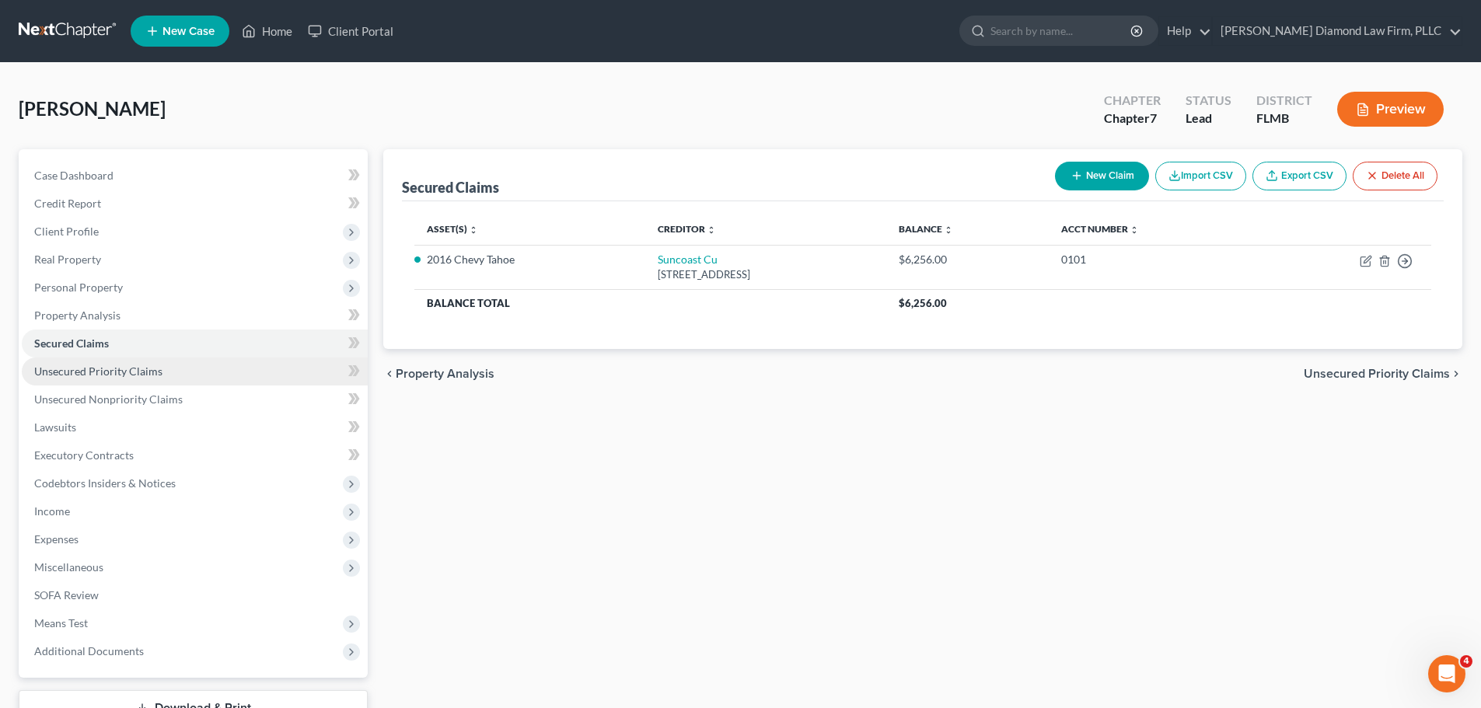
click at [121, 378] on link "Unsecured Priority Claims" at bounding box center [195, 372] width 346 height 28
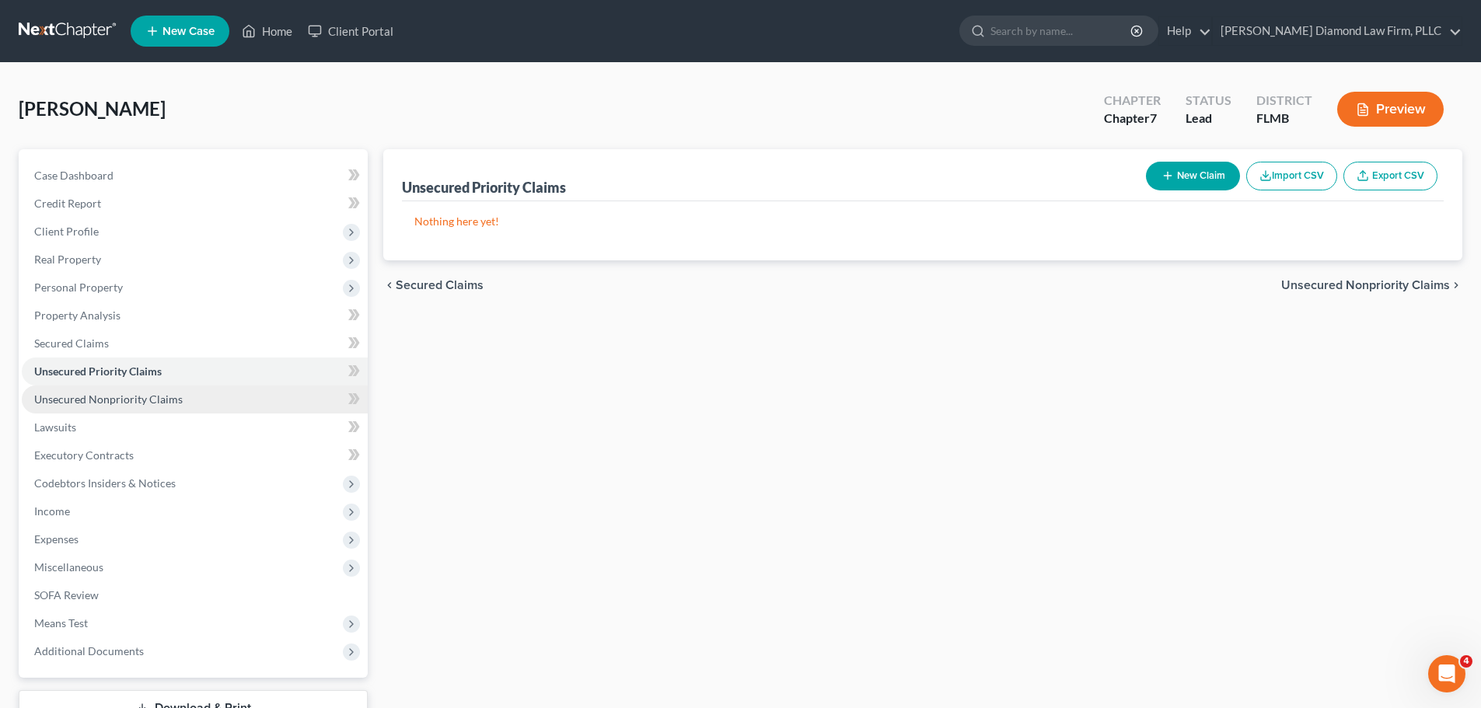
click at [117, 391] on link "Unsecured Nonpriority Claims" at bounding box center [195, 400] width 346 height 28
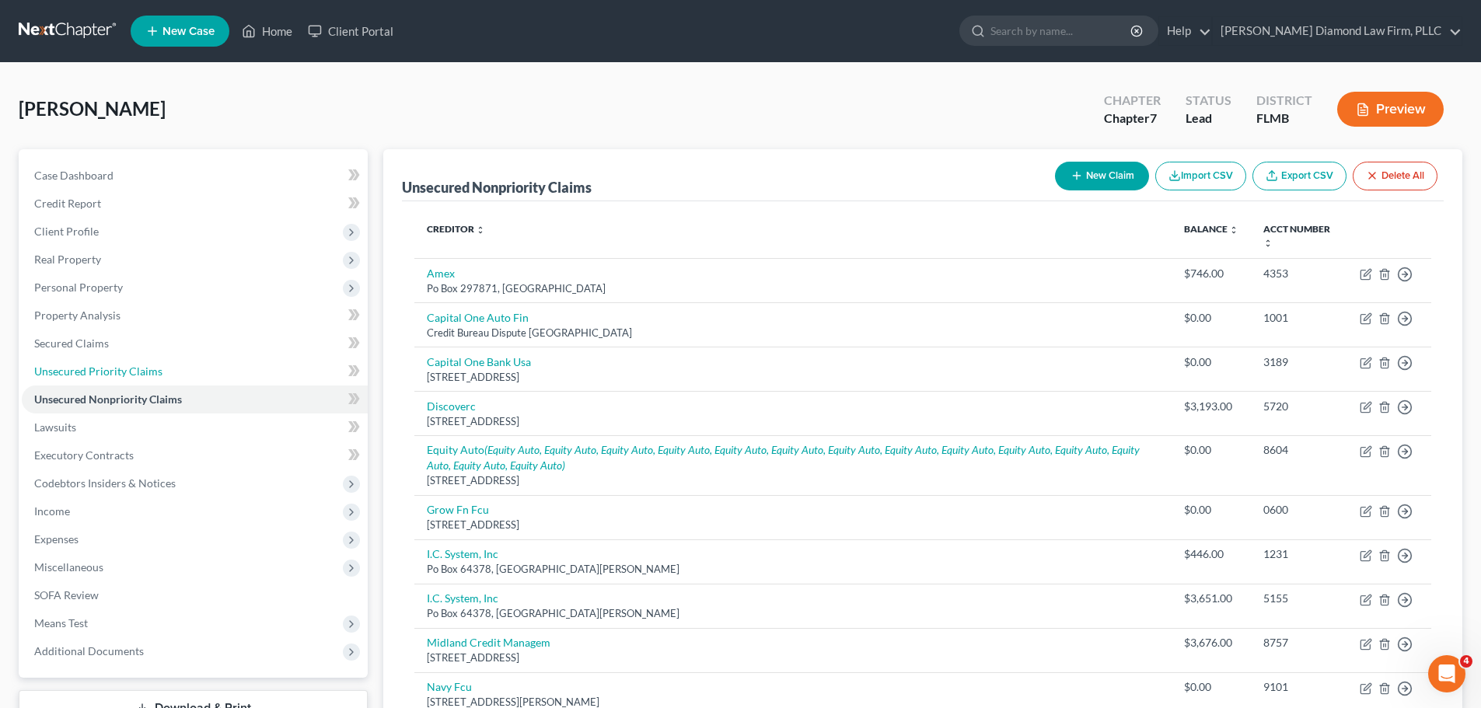
click at [111, 365] on span "Unsecured Priority Claims" at bounding box center [98, 371] width 128 height 13
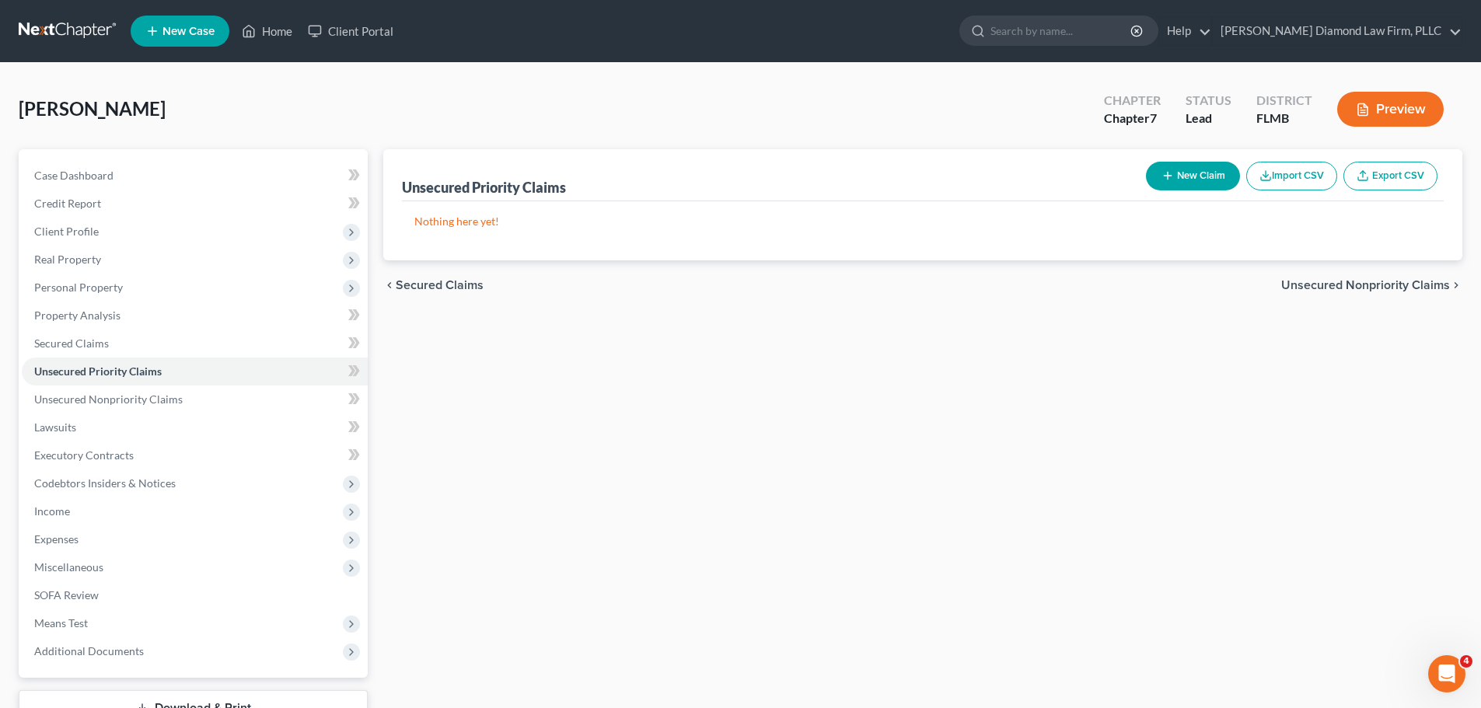
click at [1140, 187] on div "New Claim Import CSV Export CSV" at bounding box center [1292, 175] width 304 height 41
click at [1168, 162] on button "New Claim" at bounding box center [1193, 176] width 94 height 29
select select "0"
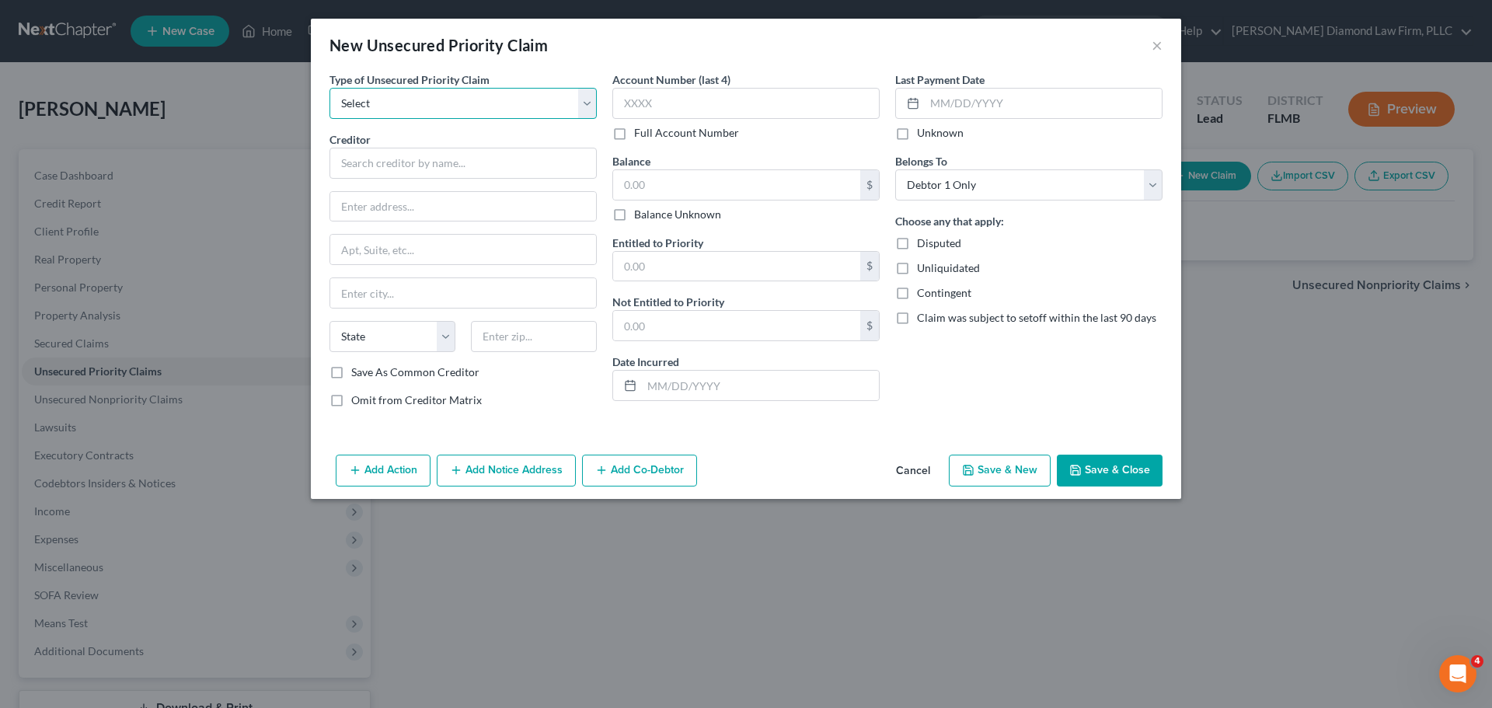
click at [376, 105] on select "Select Taxes & Other Government Units Domestic Support Obligations Extensions o…" at bounding box center [463, 103] width 267 height 31
select select "0"
click at [330, 88] on select "Select Taxes & Other Government Units Domestic Support Obligations Extensions o…" at bounding box center [463, 103] width 267 height 31
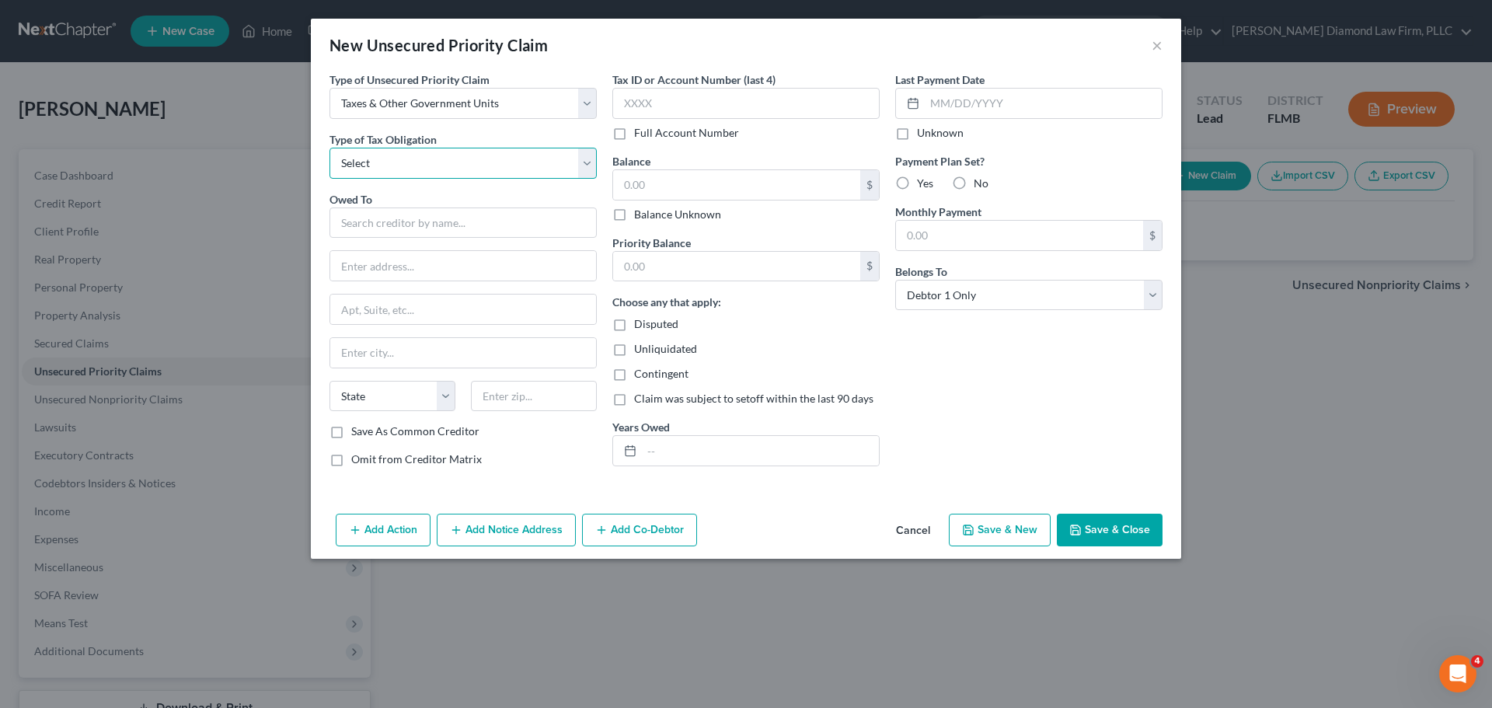
click at [390, 155] on select "Select Federal City State Franchise Tax Board Other" at bounding box center [463, 163] width 267 height 31
select select "0"
click at [330, 148] on select "Select Federal City State Franchise Tax Board Other" at bounding box center [463, 163] width 267 height 31
click at [412, 235] on input "text" at bounding box center [463, 223] width 267 height 31
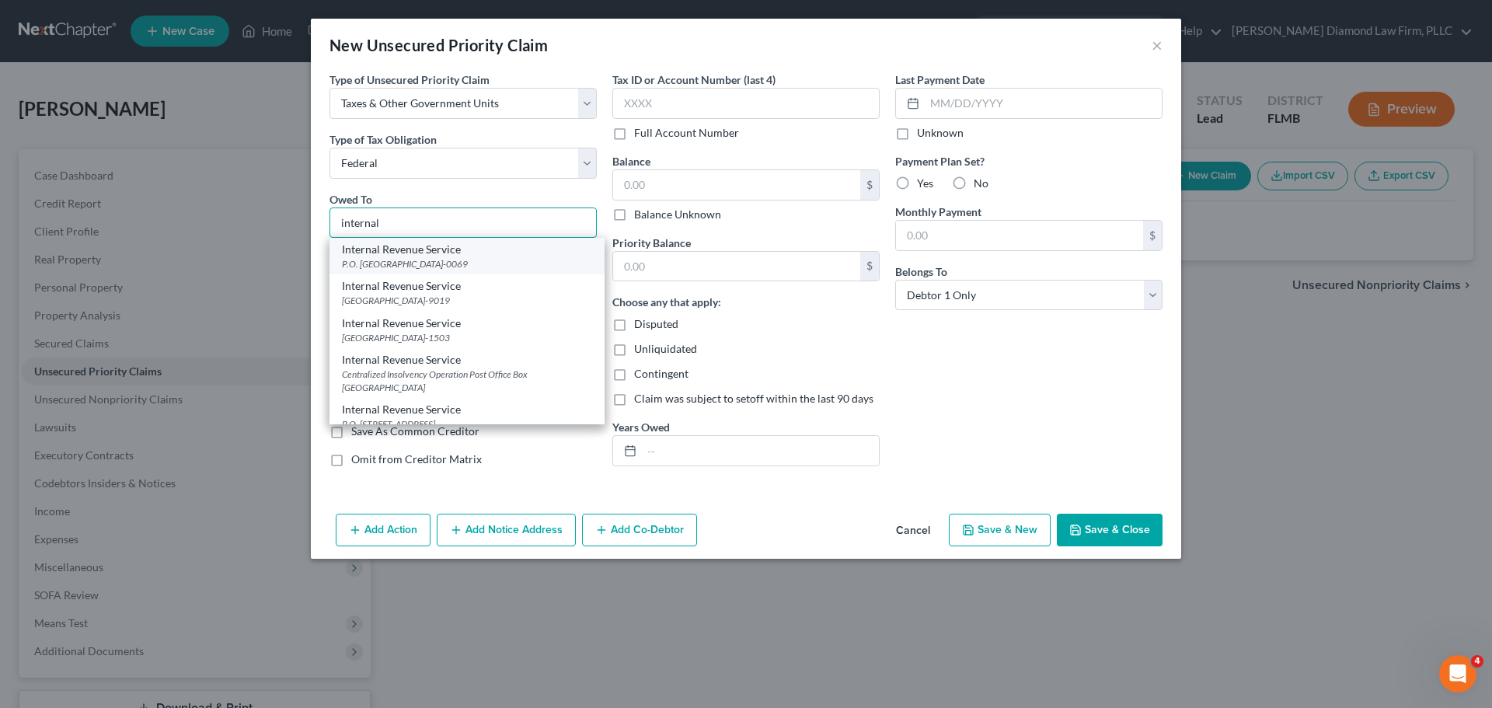
scroll to position [78, 0]
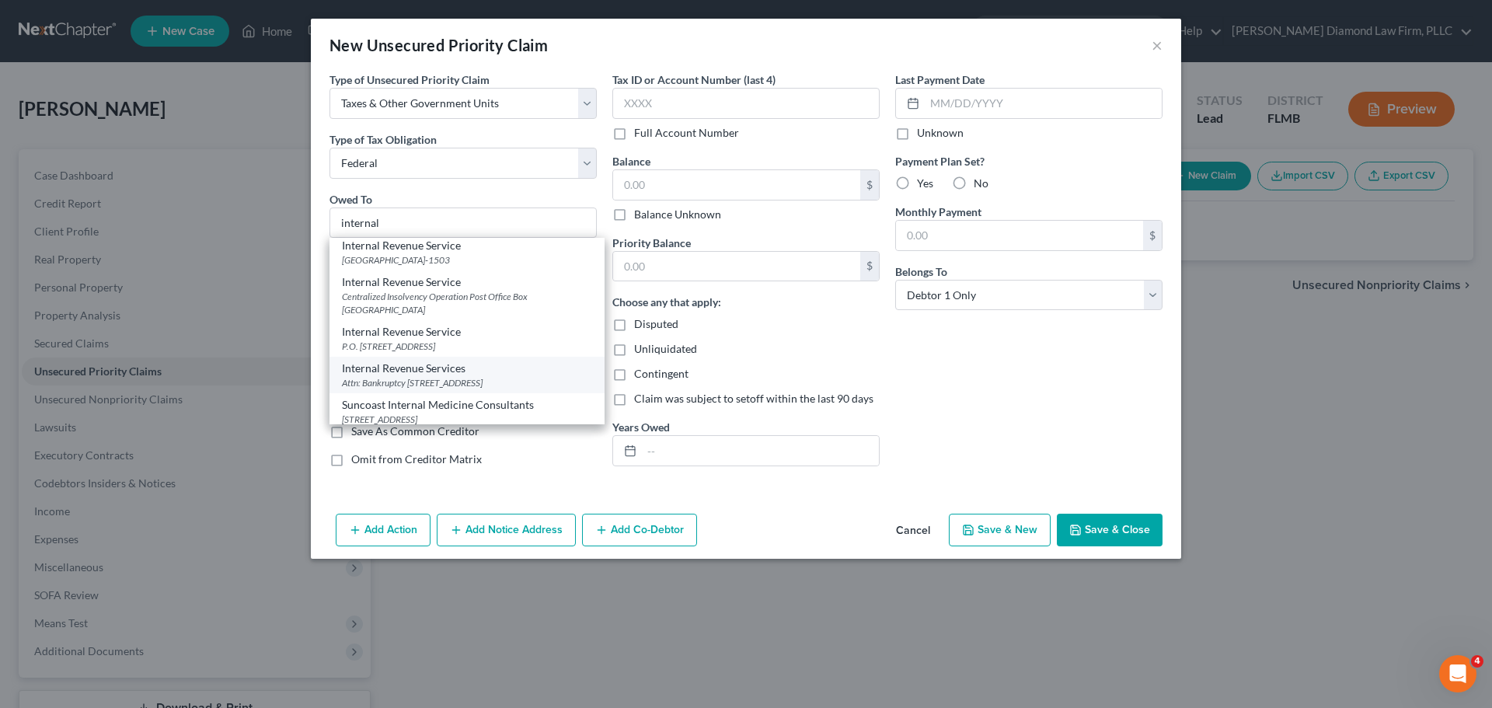
click at [435, 366] on div "Internal Revenue Services" at bounding box center [467, 369] width 250 height 16
type input "Internal Revenue Services"
type input "Attn: Bankruptcy"
type input "PO Box 7346"
type input "[GEOGRAPHIC_DATA]"
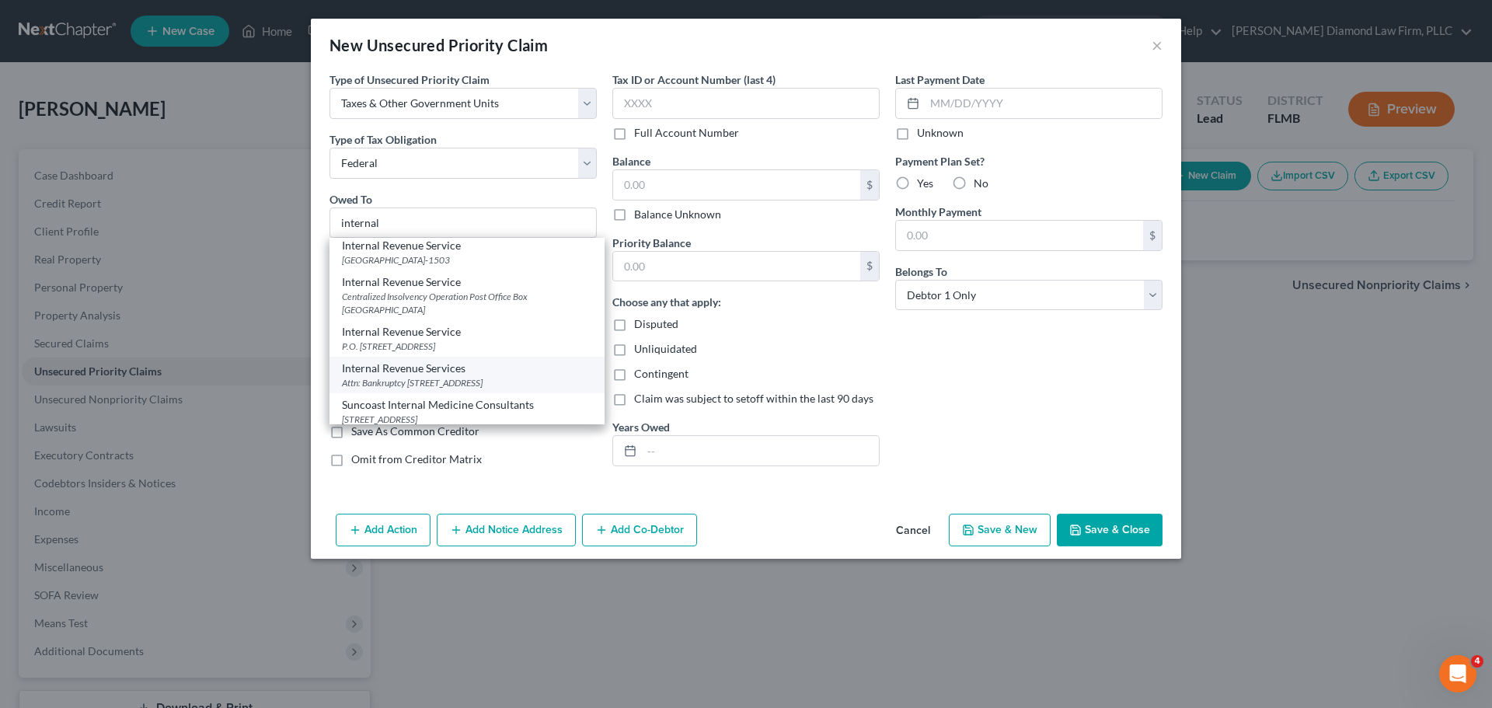
select select "39"
type input "19101"
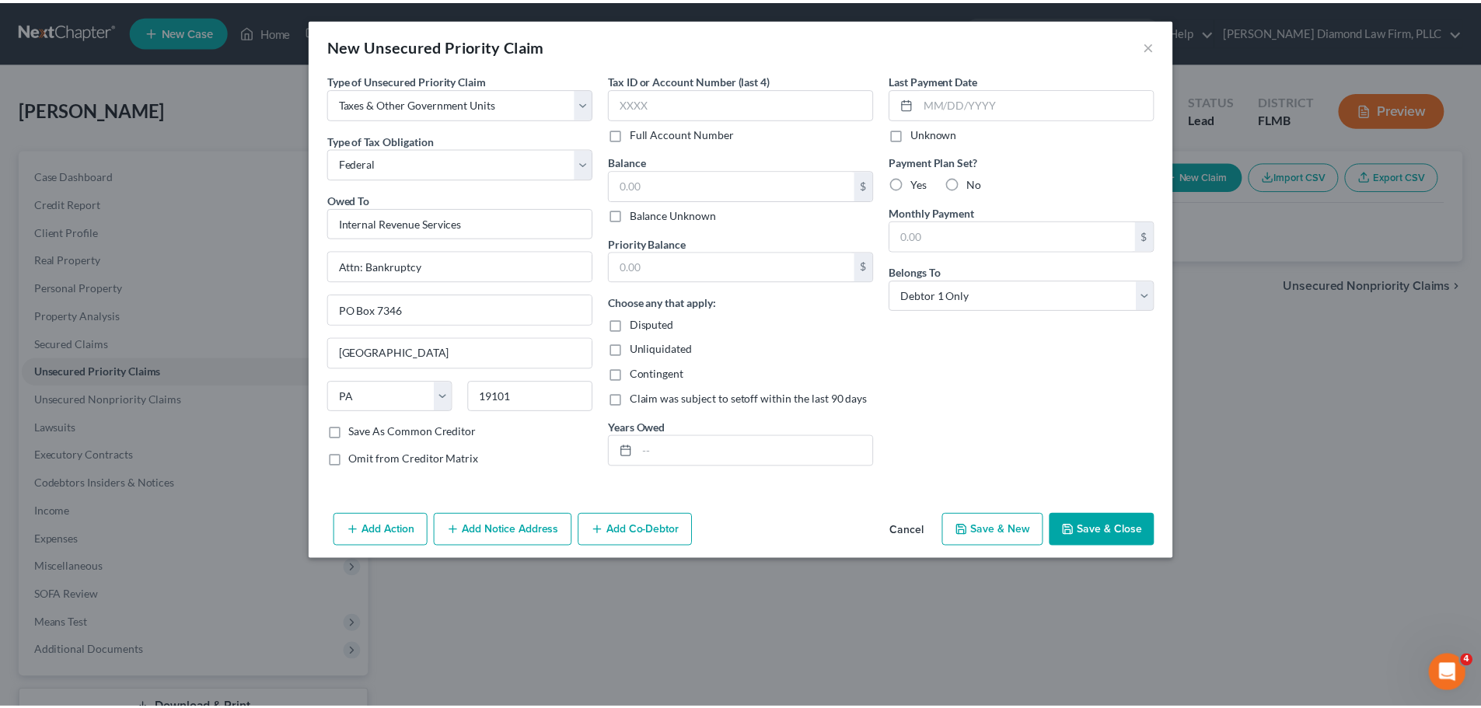
scroll to position [0, 0]
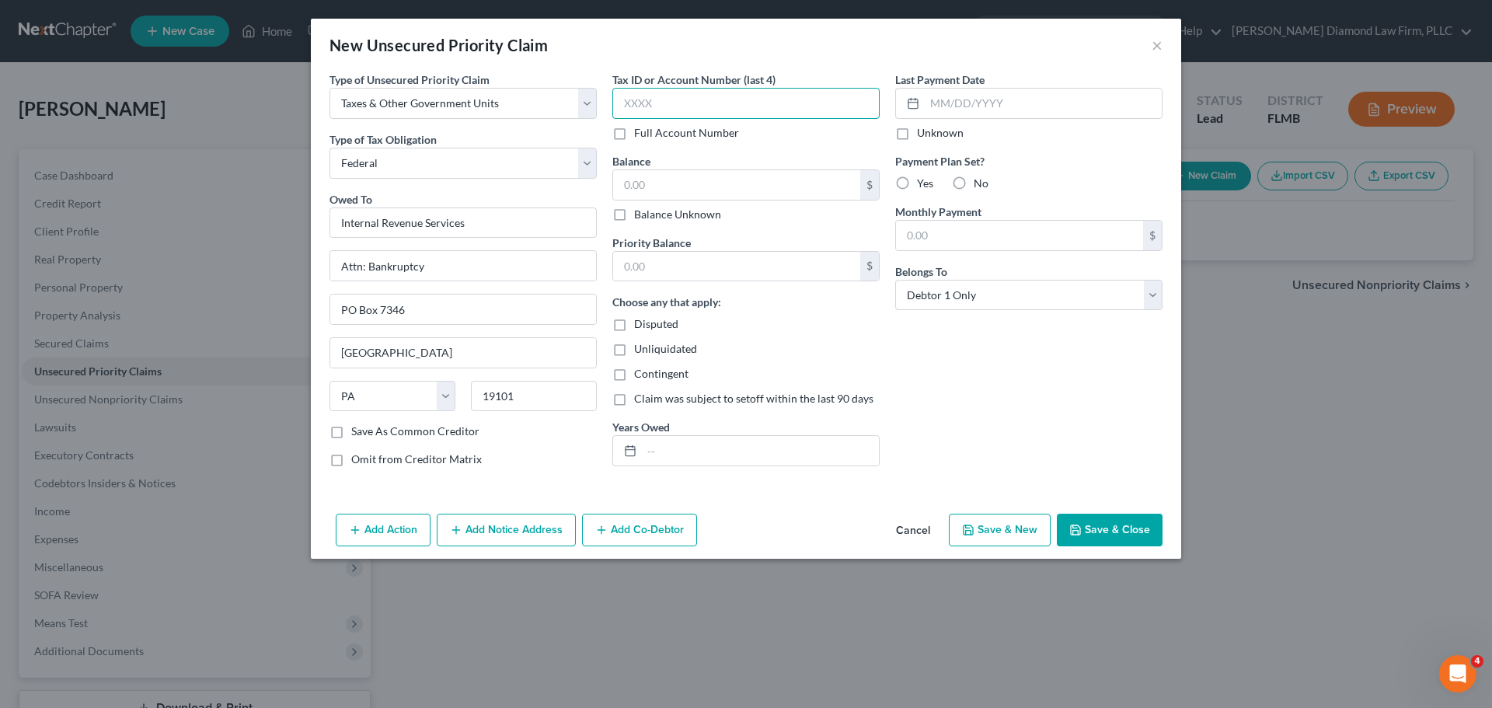
click at [727, 102] on input "text" at bounding box center [746, 103] width 267 height 31
type input "4843"
click at [717, 192] on input "text" at bounding box center [736, 185] width 247 height 30
type input "132,000"
click at [1129, 532] on button "Save & Close" at bounding box center [1110, 530] width 106 height 33
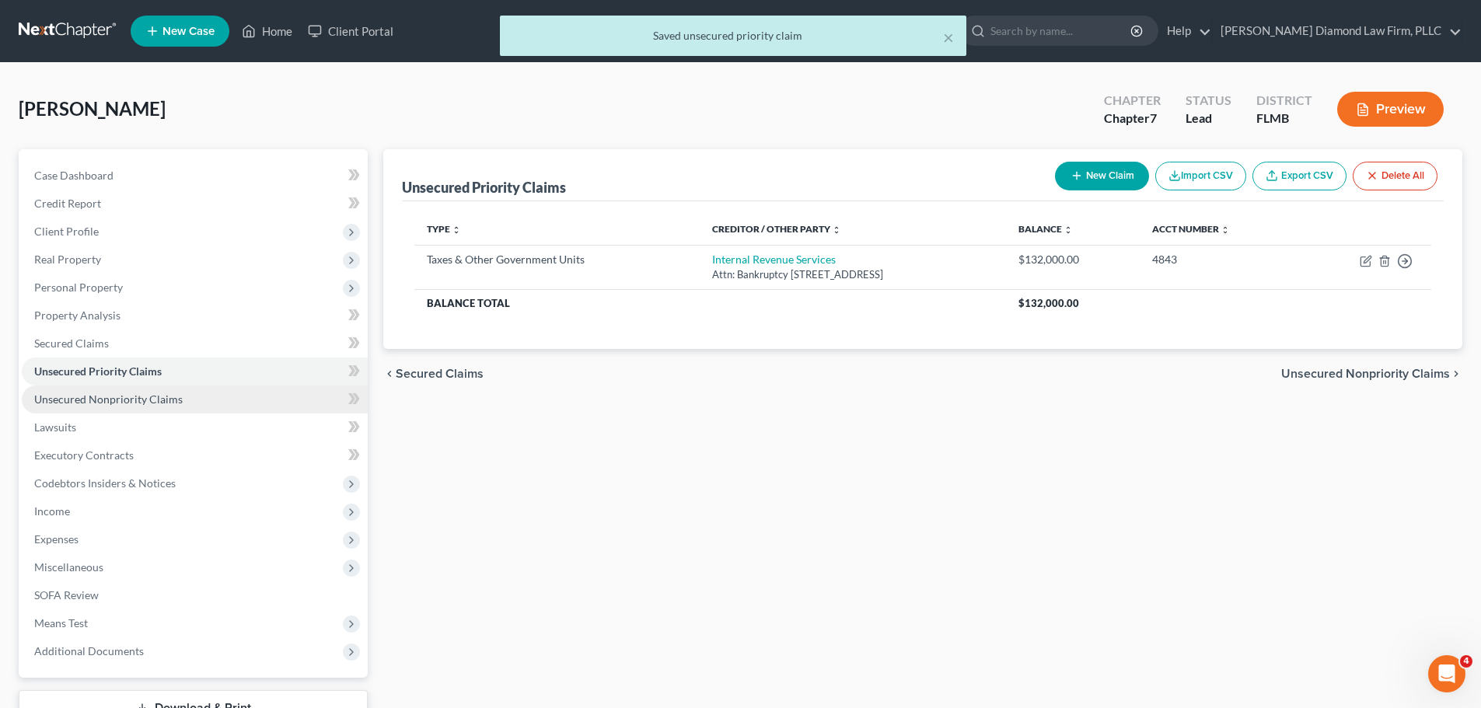
click at [109, 393] on span "Unsecured Nonpriority Claims" at bounding box center [108, 399] width 148 height 13
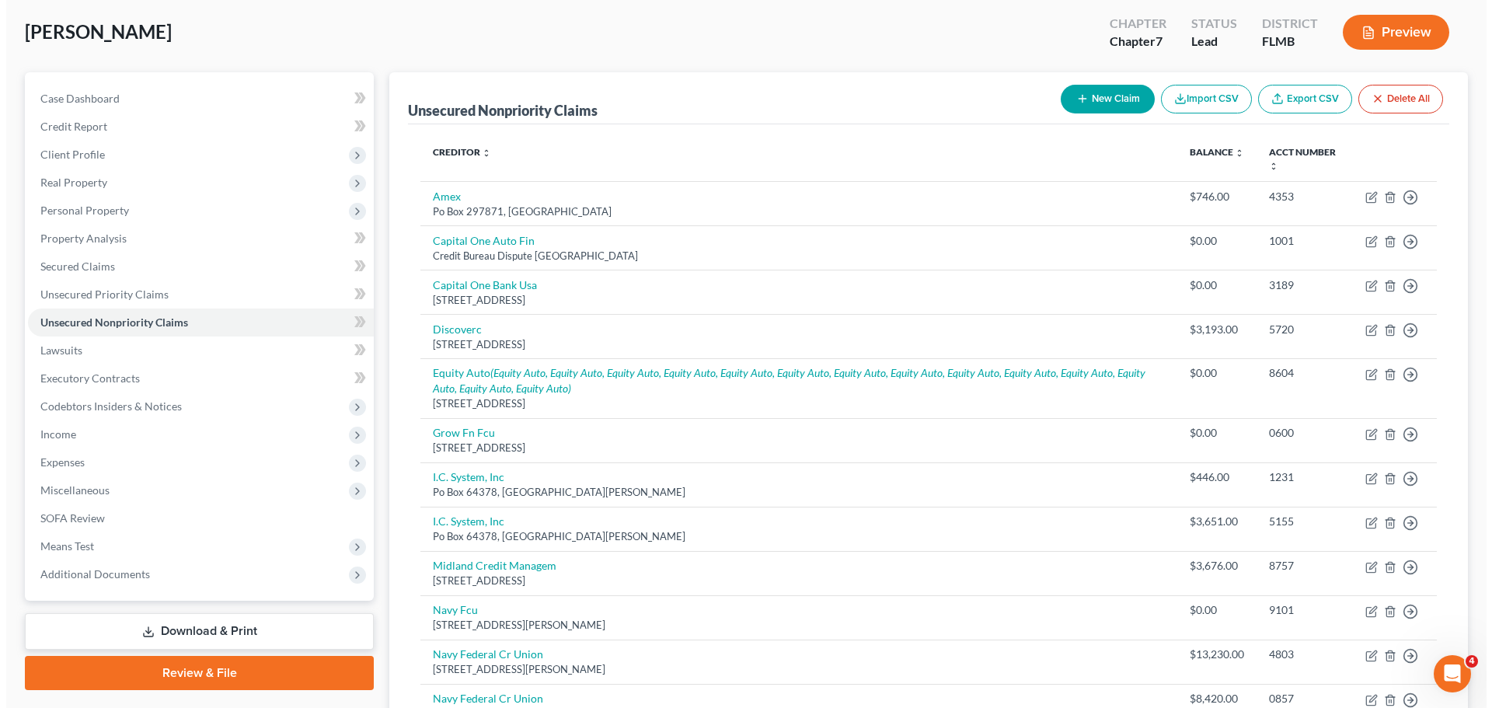
scroll to position [42, 0]
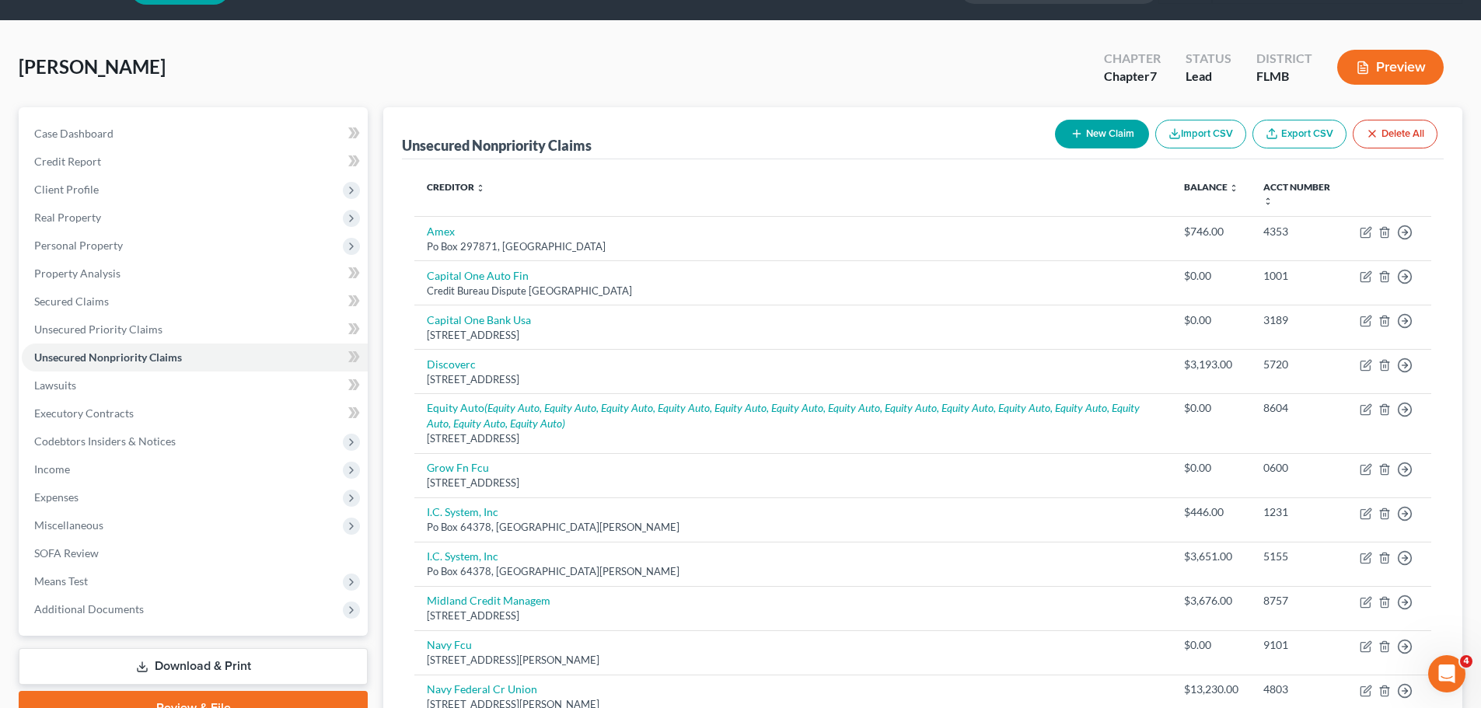
click at [1074, 123] on button "New Claim" at bounding box center [1102, 134] width 94 height 29
select select "0"
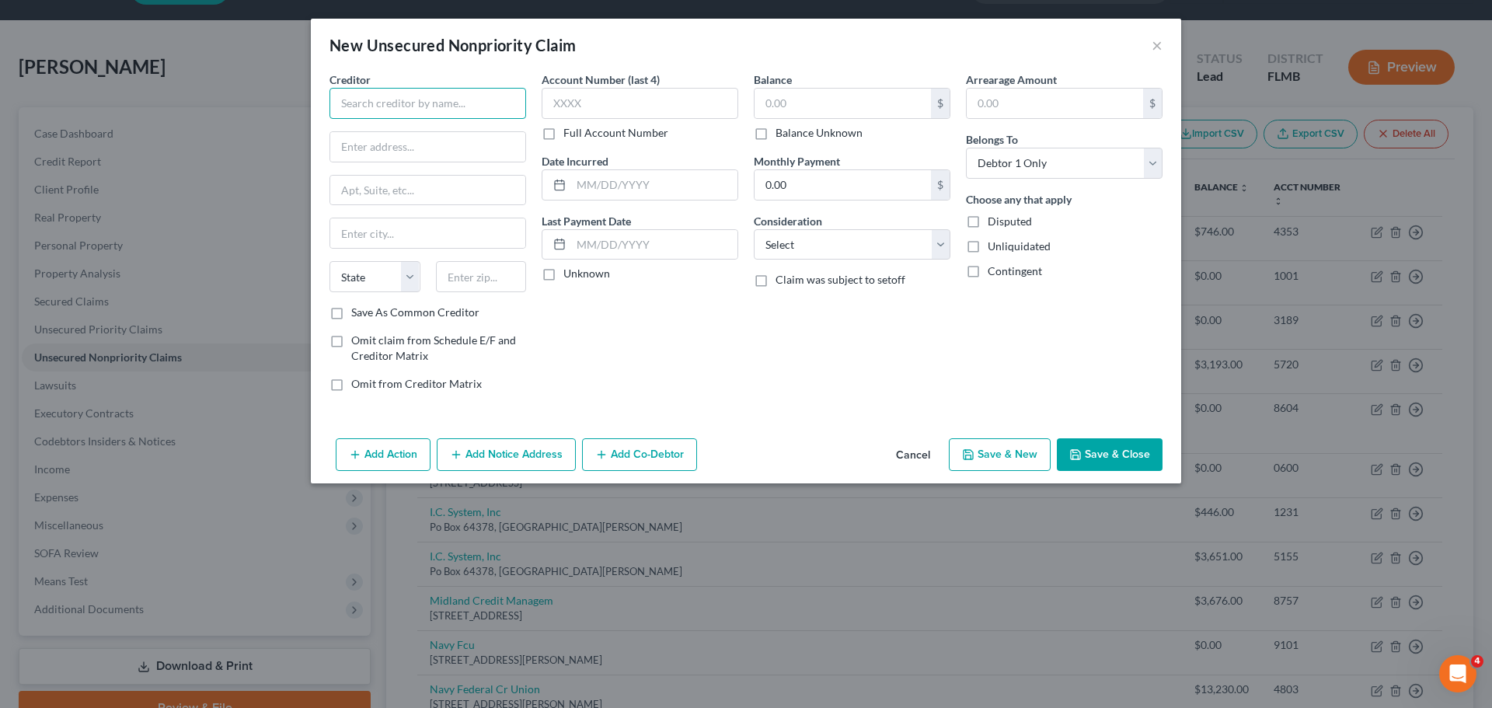
click at [443, 107] on input "text" at bounding box center [428, 103] width 197 height 31
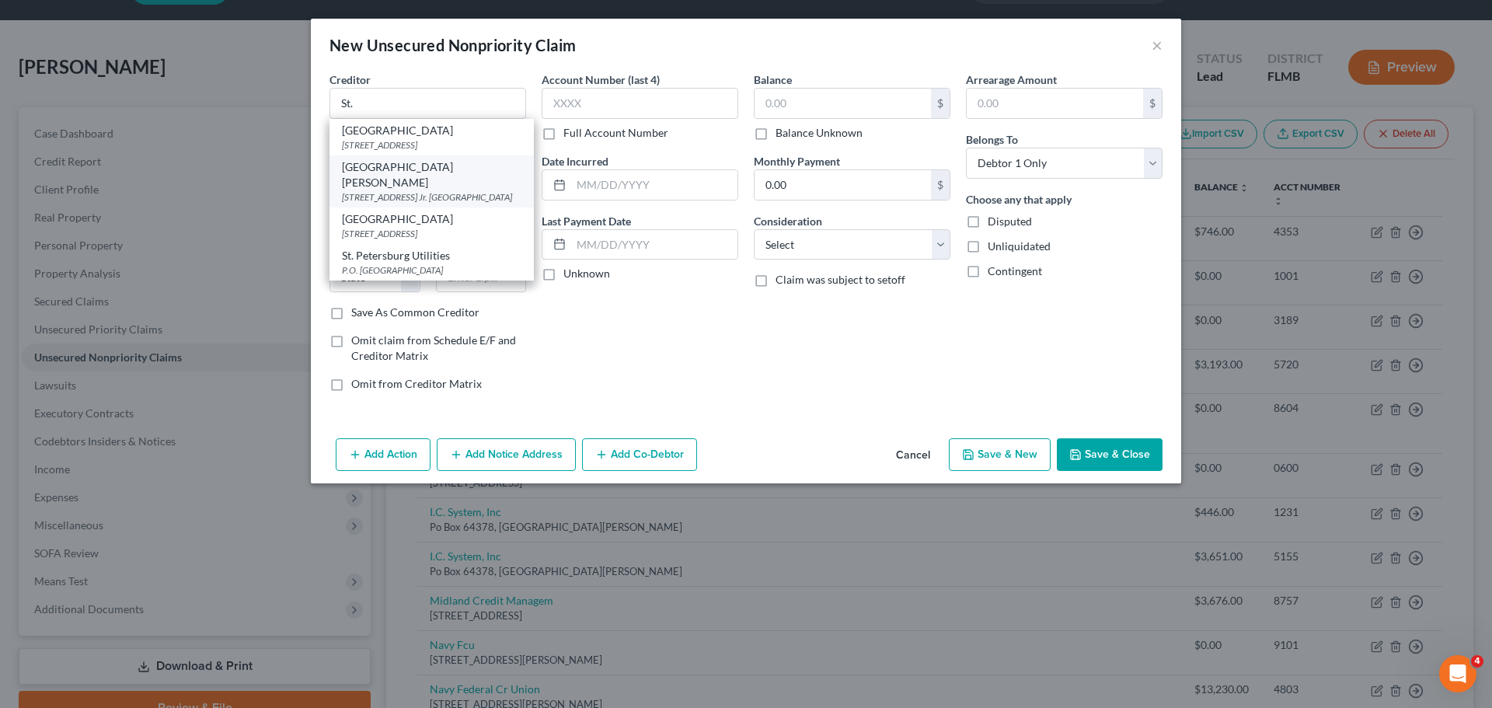
click at [382, 204] on div "[STREET_ADDRESS] Jr. [GEOGRAPHIC_DATA]" at bounding box center [432, 196] width 180 height 13
type input "[GEOGRAPHIC_DATA][PERSON_NAME]"
type input "[STREET_ADDRESS] Jr. Blvd"
type input "[GEOGRAPHIC_DATA]"
select select "9"
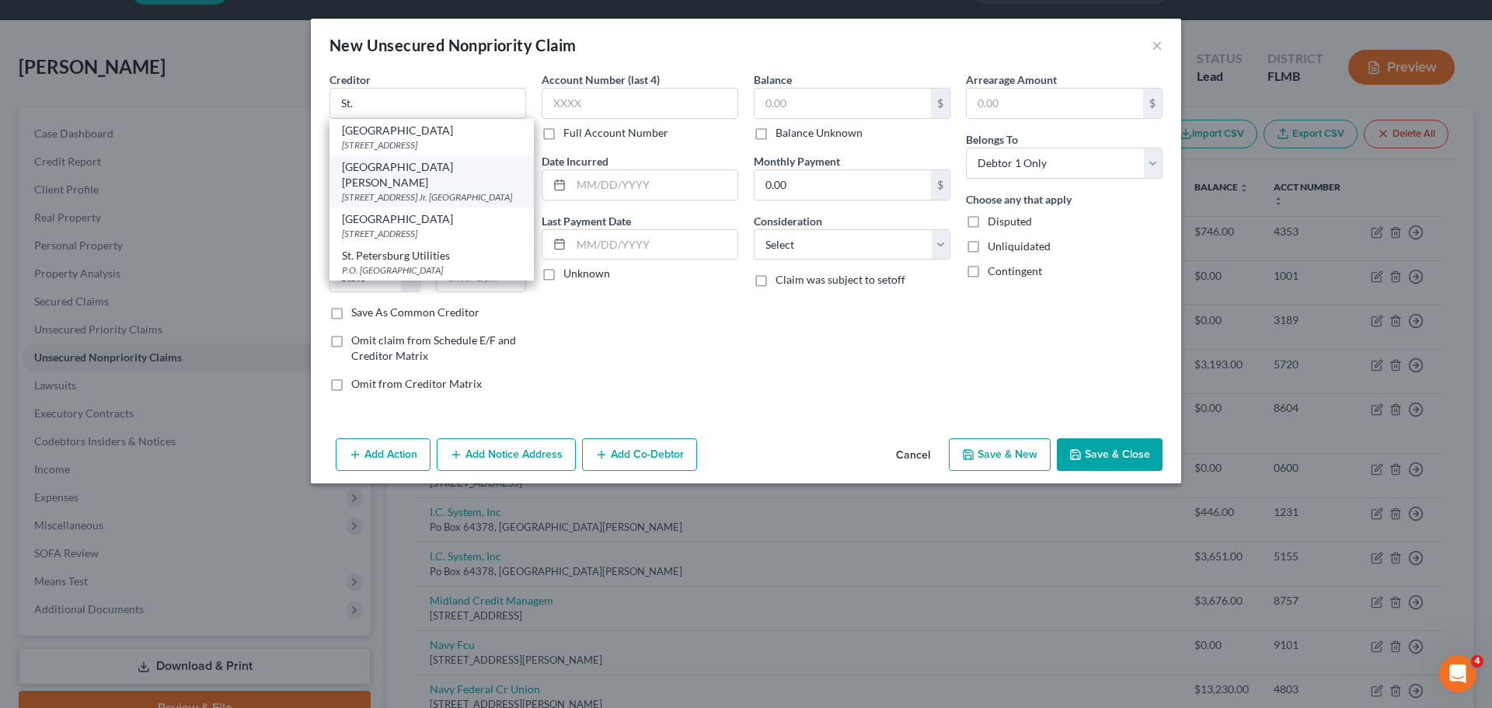
type input "33607"
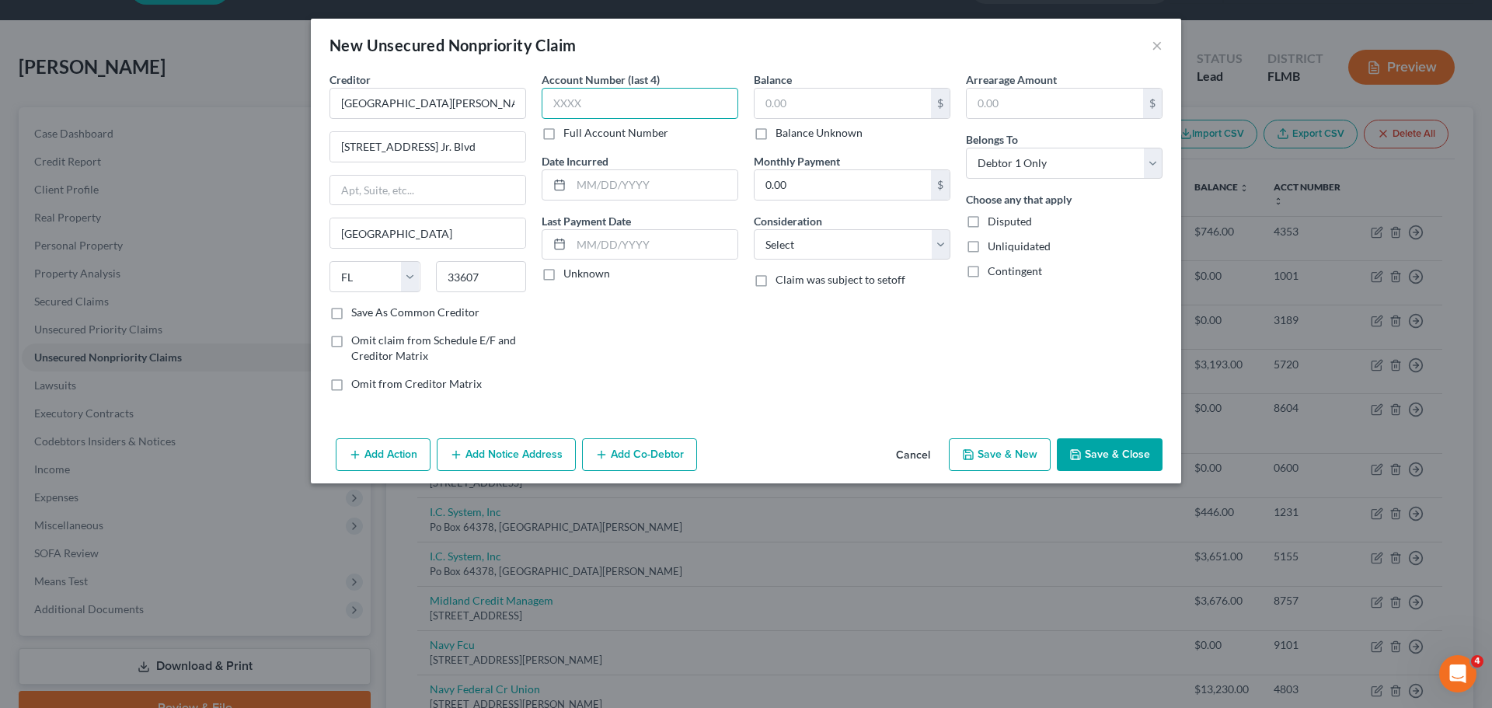
click at [609, 117] on input "text" at bounding box center [640, 103] width 197 height 31
type input "6661"
click at [898, 99] on input "text" at bounding box center [843, 104] width 176 height 30
type input "2,836.30"
click at [510, 450] on button "Add Notice Address" at bounding box center [506, 454] width 139 height 33
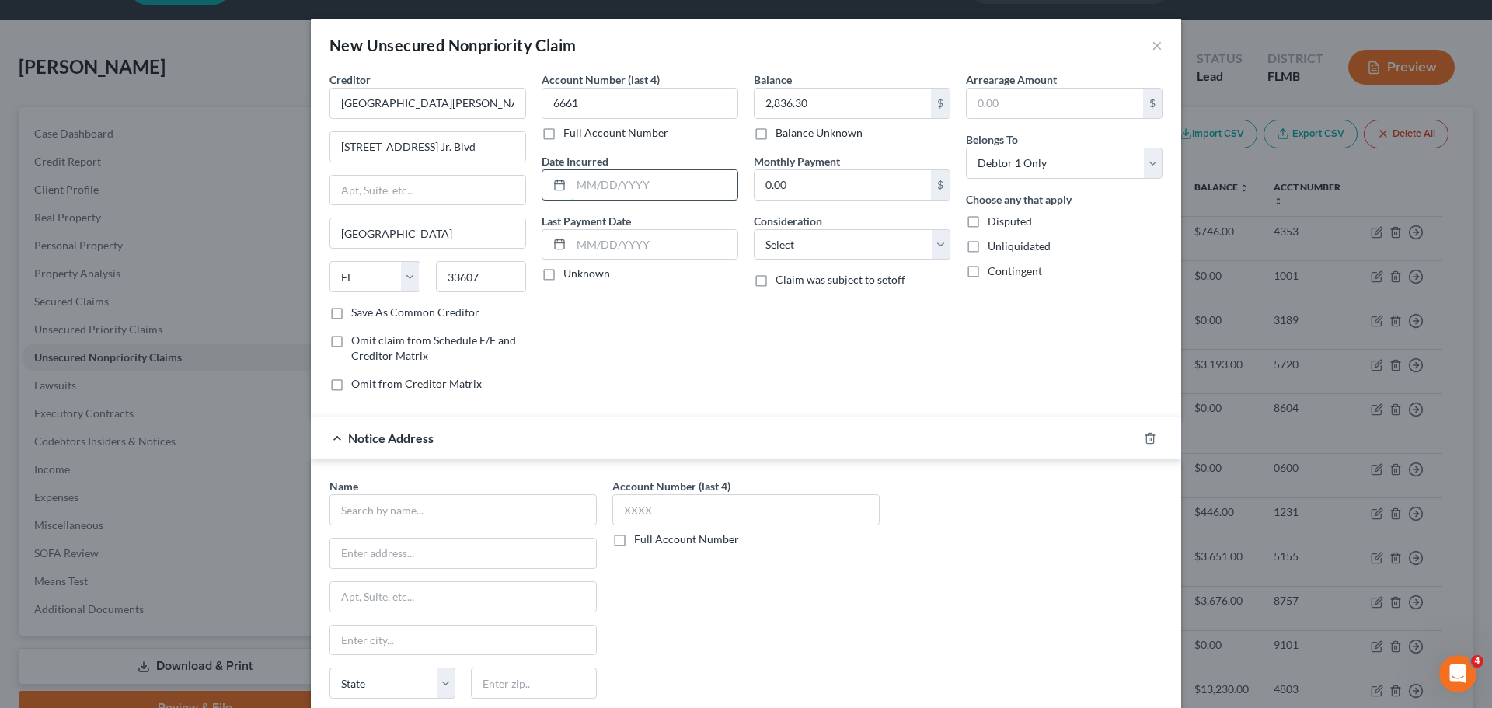
click at [615, 191] on input "text" at bounding box center [654, 185] width 166 height 30
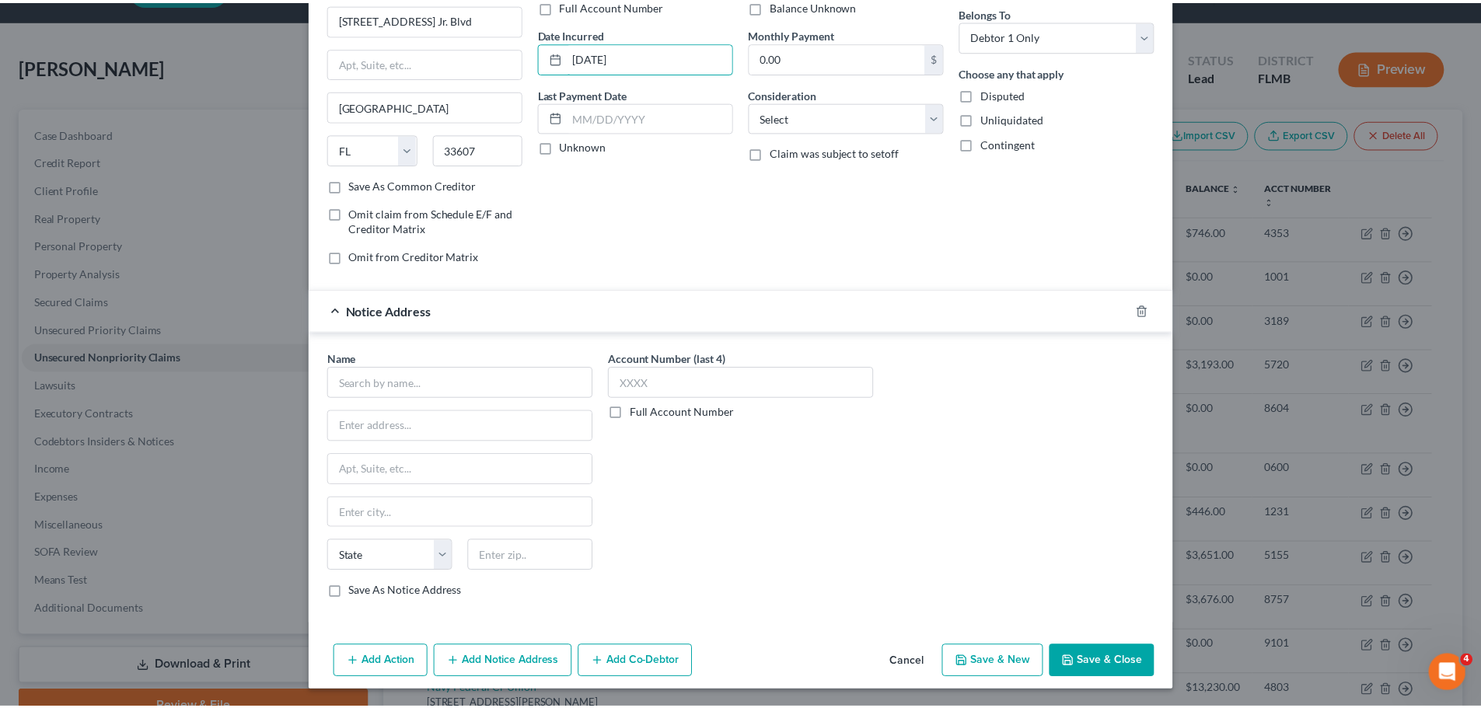
scroll to position [129, 0]
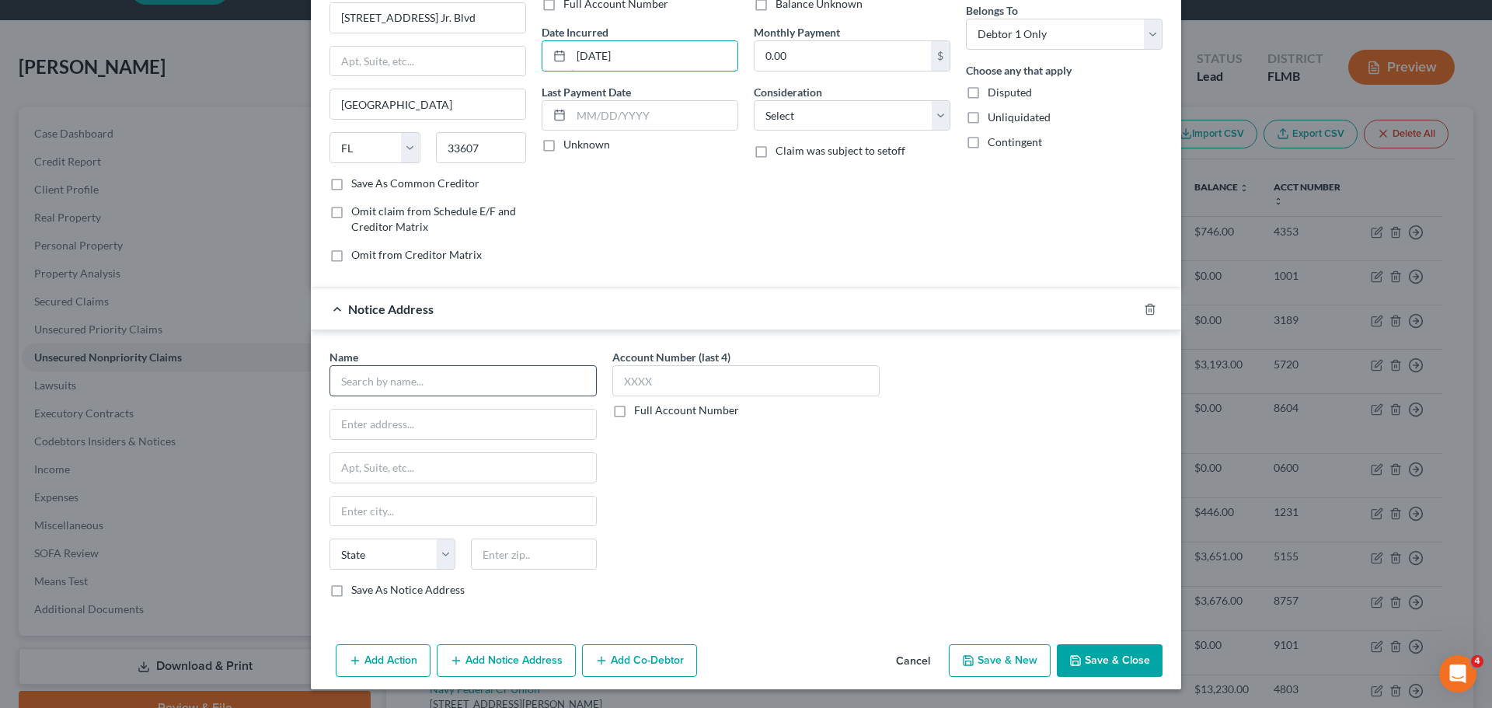
type input "[DATE]"
click at [468, 367] on input "text" at bounding box center [463, 380] width 267 height 31
click at [469, 365] on div "Name *" at bounding box center [463, 372] width 267 height 47
click at [443, 373] on input "text" at bounding box center [463, 380] width 267 height 31
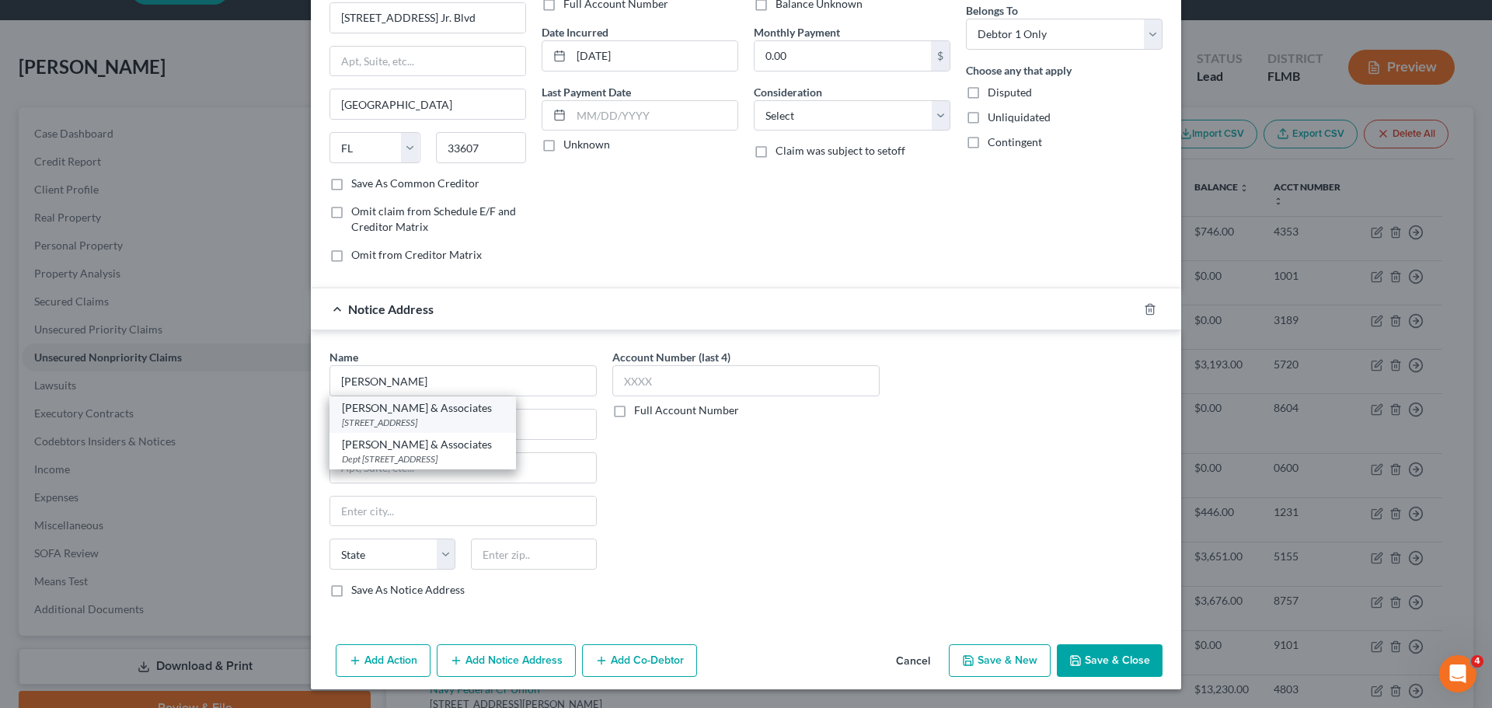
click at [431, 401] on div "[PERSON_NAME] & Associates" at bounding box center [423, 408] width 162 height 16
type input "[PERSON_NAME] & Associates"
type input "[STREET_ADDRESS]"
type input "Suite 100"
type input "[PERSON_NAME]"
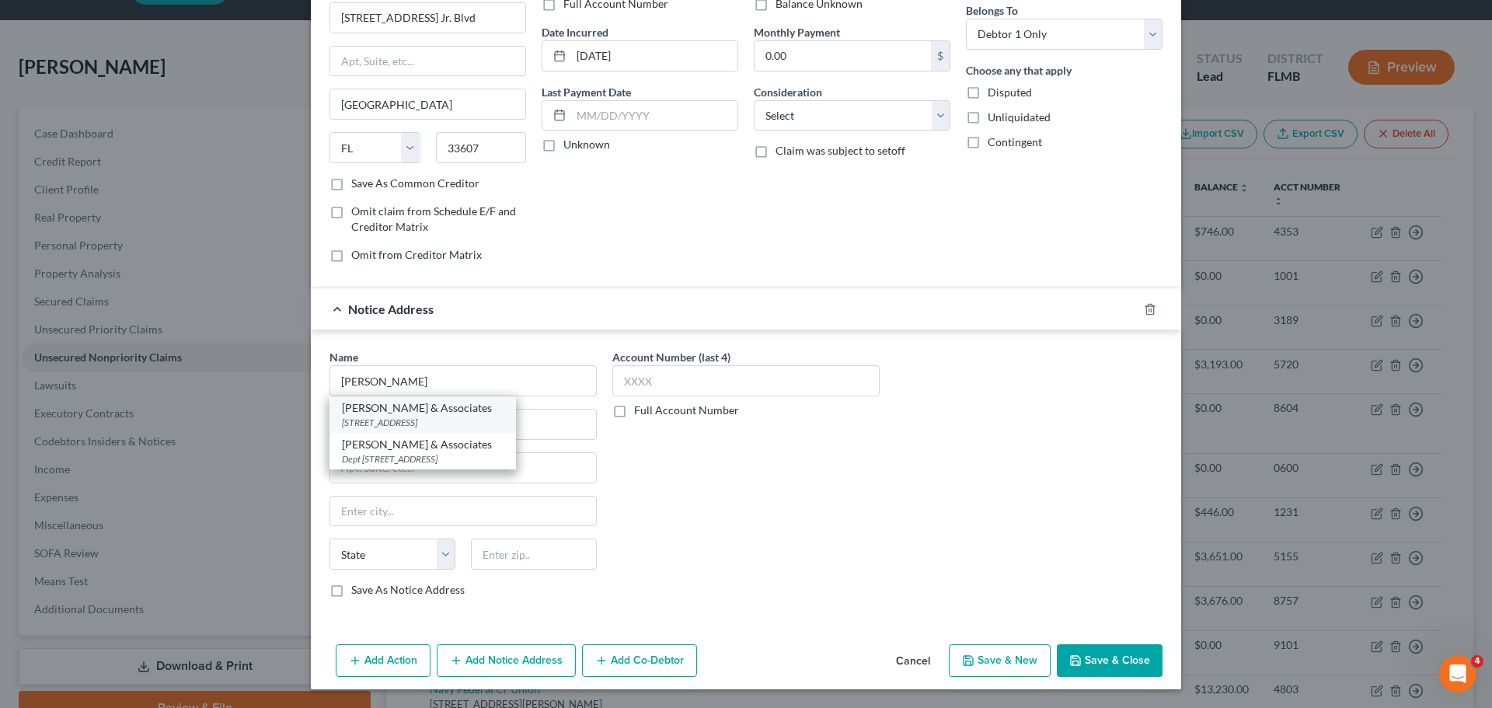
select select "45"
type input "75090"
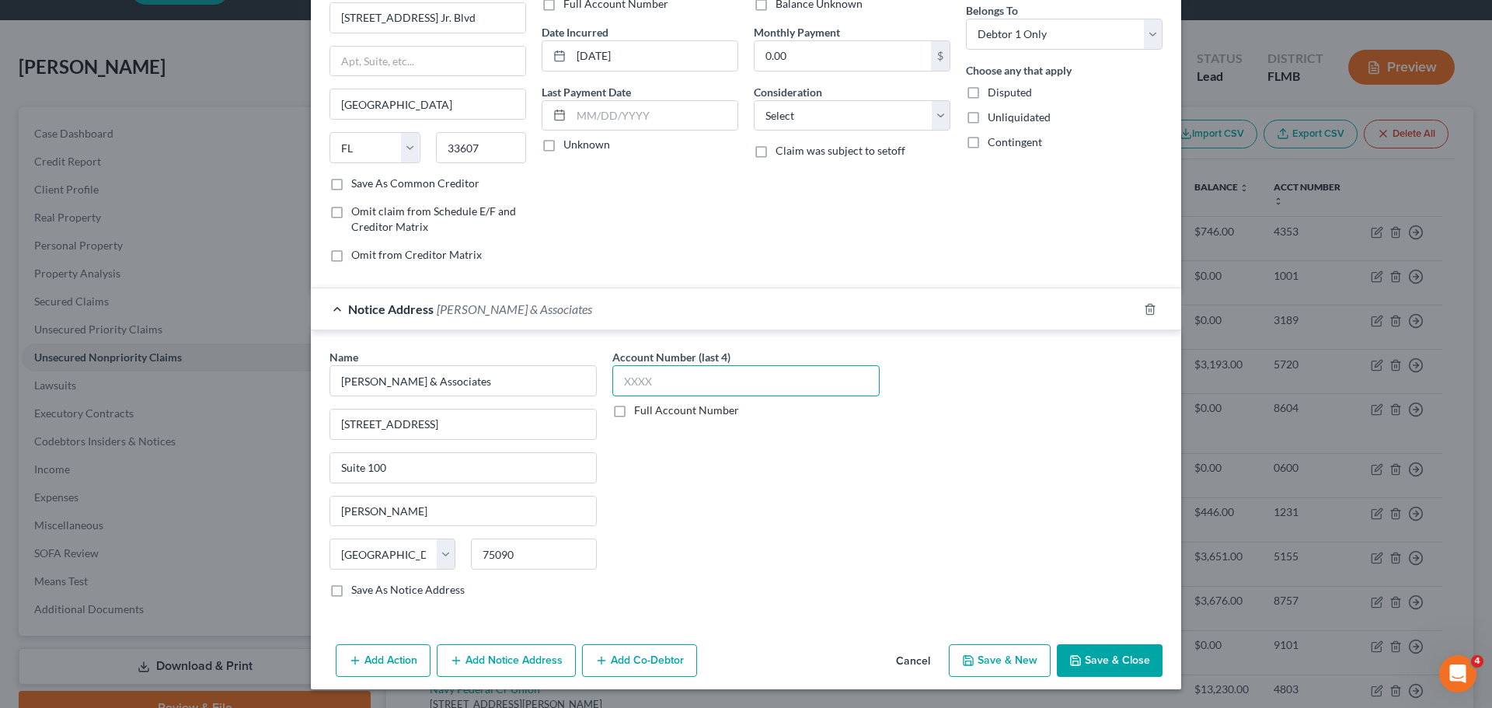
click at [651, 386] on input "text" at bounding box center [746, 380] width 267 height 31
click at [703, 415] on label "Full Account Number" at bounding box center [686, 411] width 105 height 16
click at [651, 413] on input "Full Account Number" at bounding box center [645, 408] width 10 height 10
click at [679, 393] on input "text" at bounding box center [746, 380] width 267 height 31
type input "24457981"
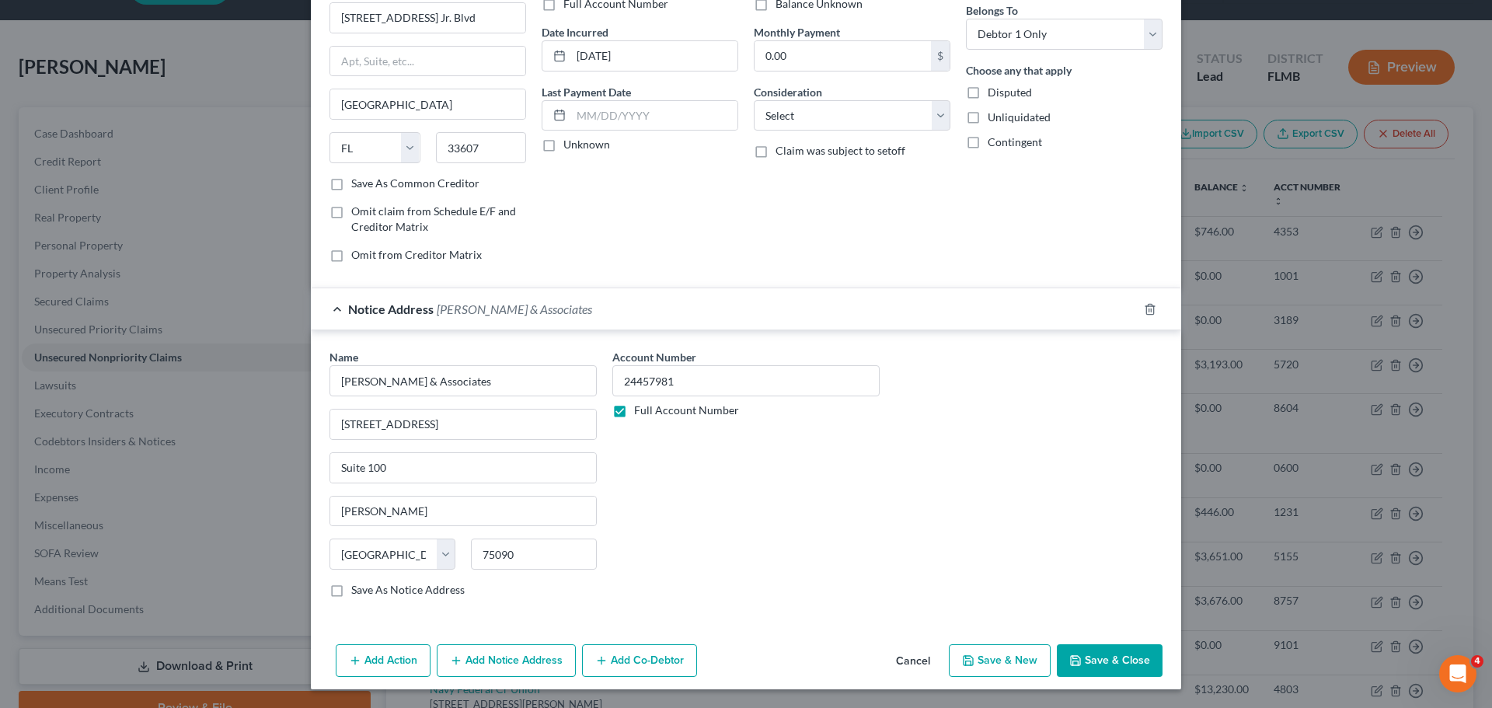
click at [1087, 656] on button "Save & Close" at bounding box center [1110, 660] width 106 height 33
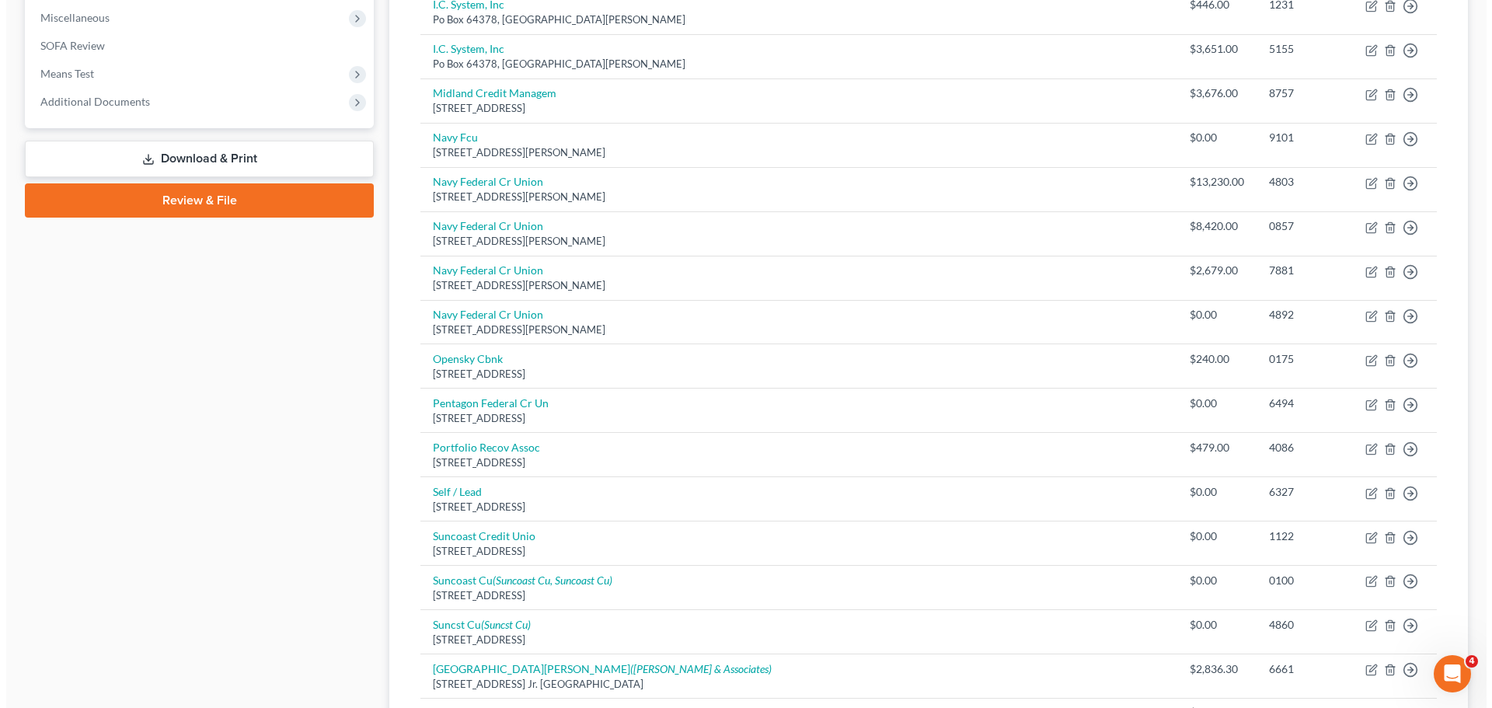
scroll to position [586, 0]
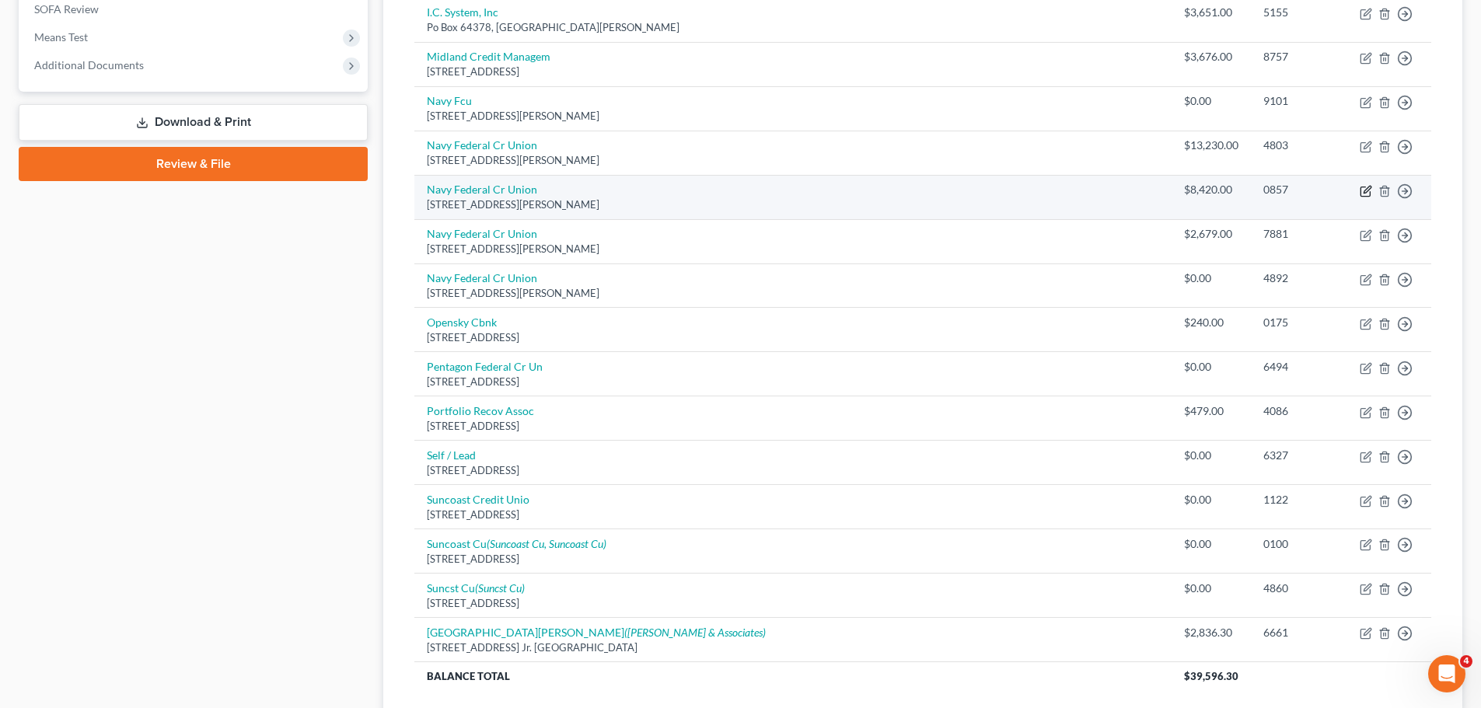
click at [1366, 192] on icon "button" at bounding box center [1366, 189] width 7 height 7
select select "48"
select select "2"
select select "0"
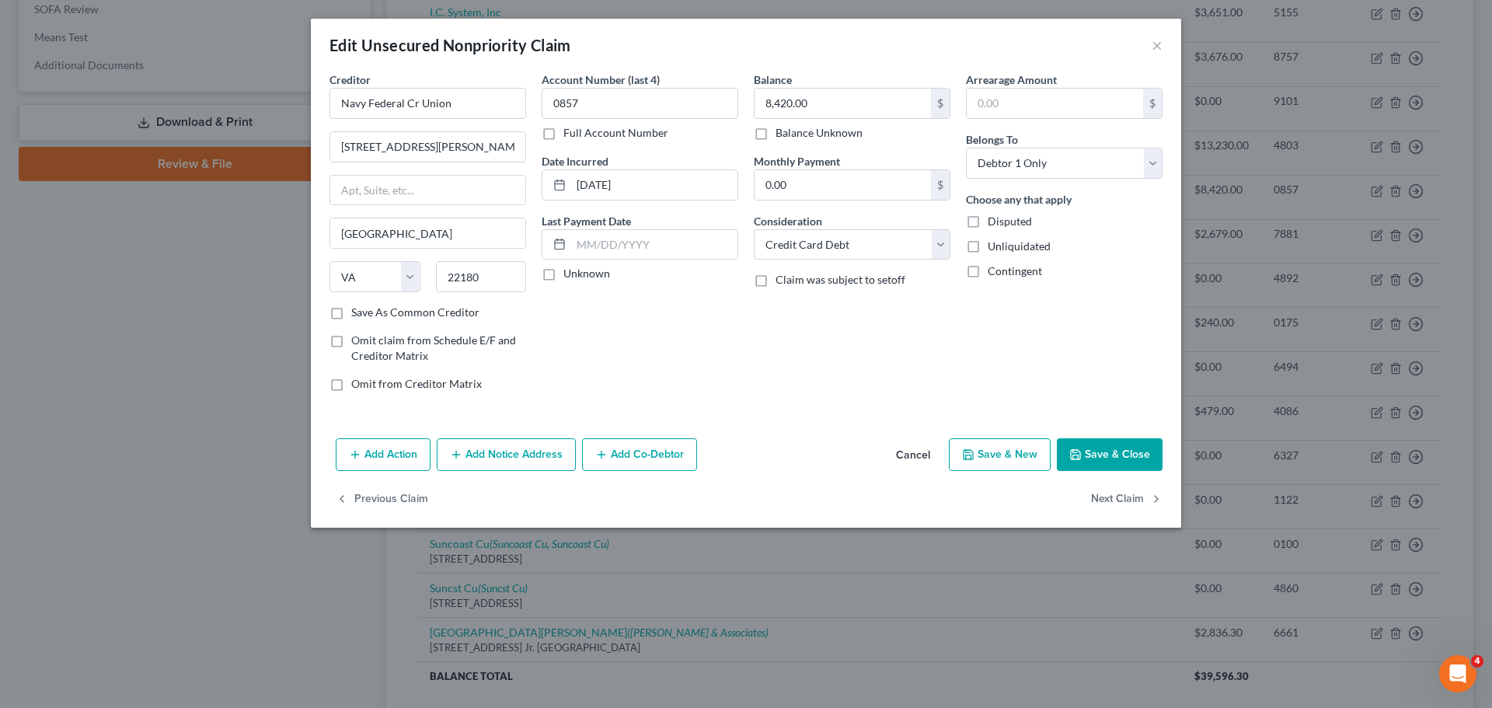
click at [532, 451] on button "Add Notice Address" at bounding box center [506, 454] width 139 height 33
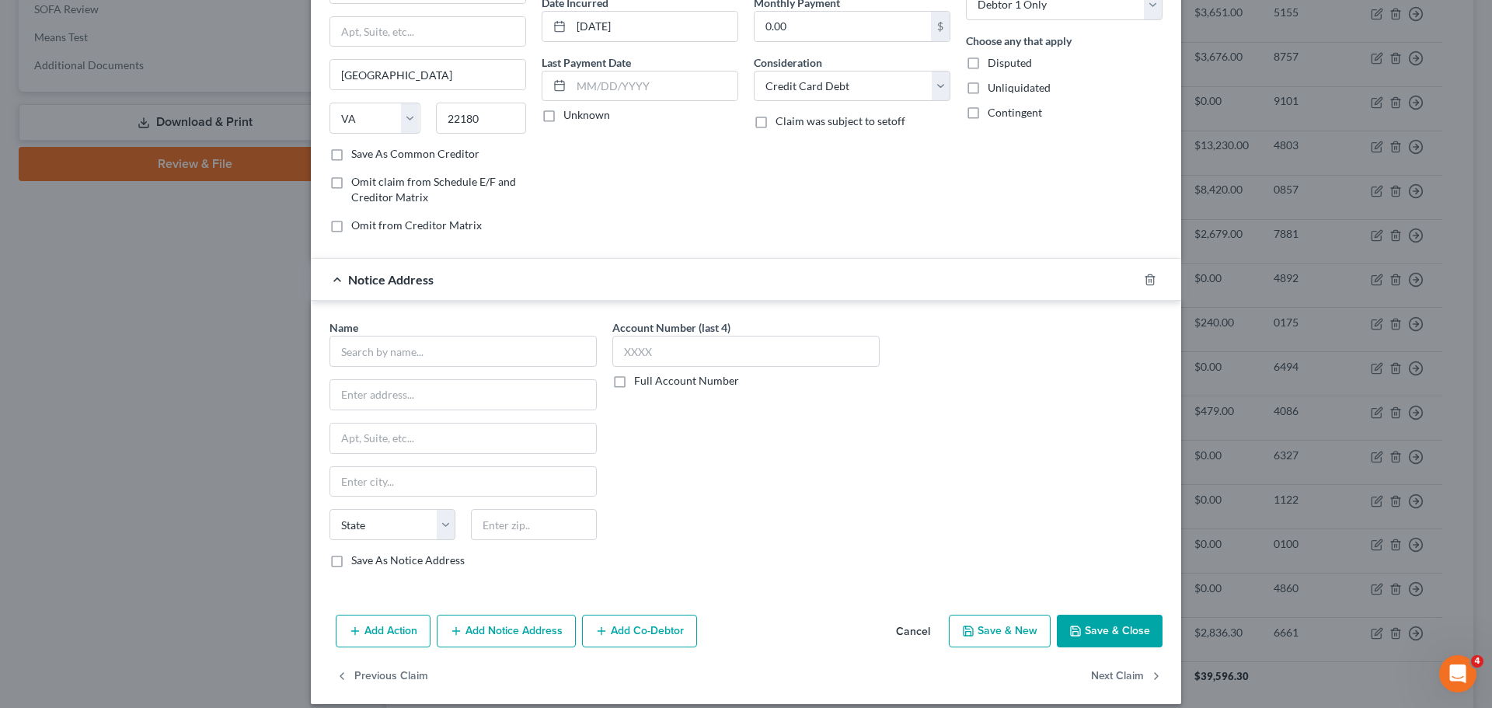
scroll to position [173, 0]
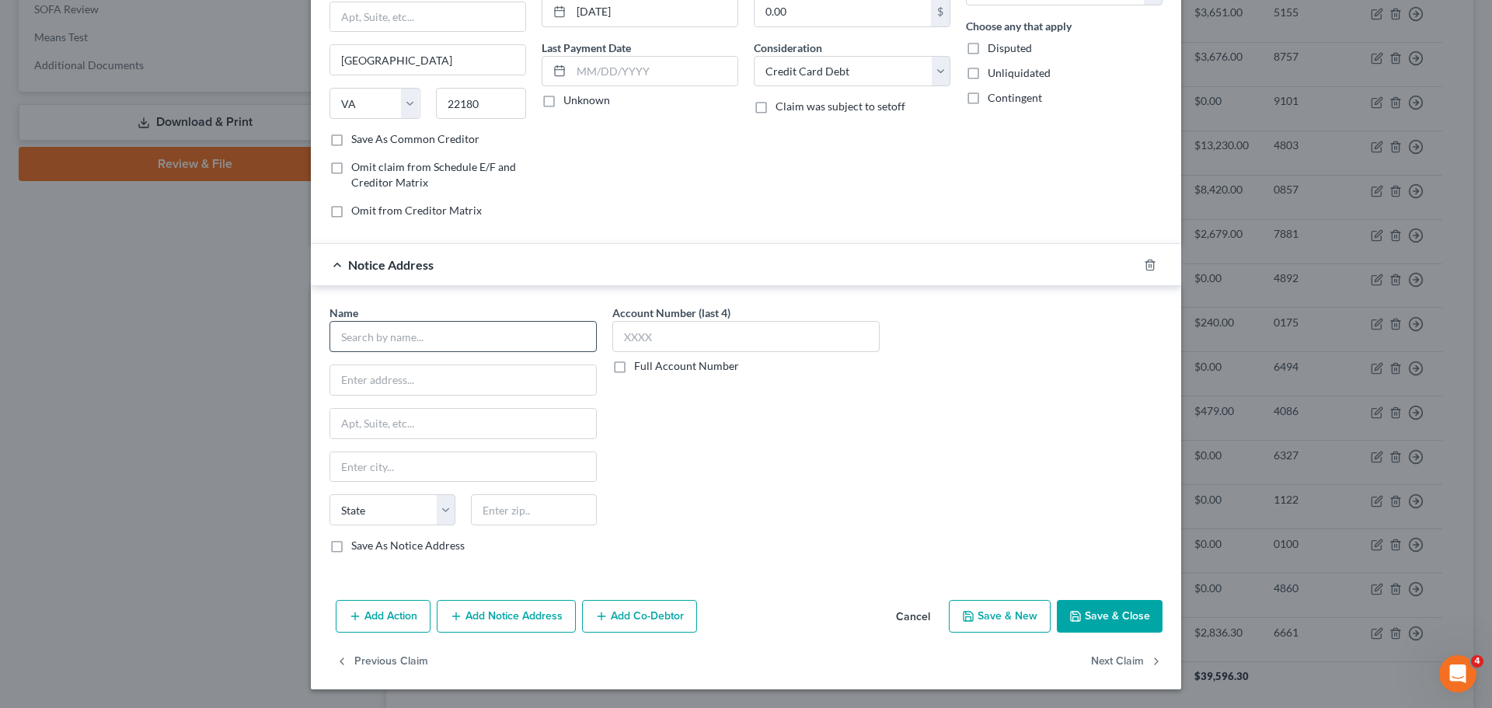
click at [416, 354] on div "Name * State [US_STATE] AK AR AZ CA CO CT DE DC [GEOGRAPHIC_DATA] [GEOGRAPHIC_D…" at bounding box center [463, 429] width 267 height 249
click at [422, 336] on input "text" at bounding box center [463, 336] width 267 height 31
type input "[PERSON_NAME] & Associates, Inc."
type input "[STREET_ADDRESS]"
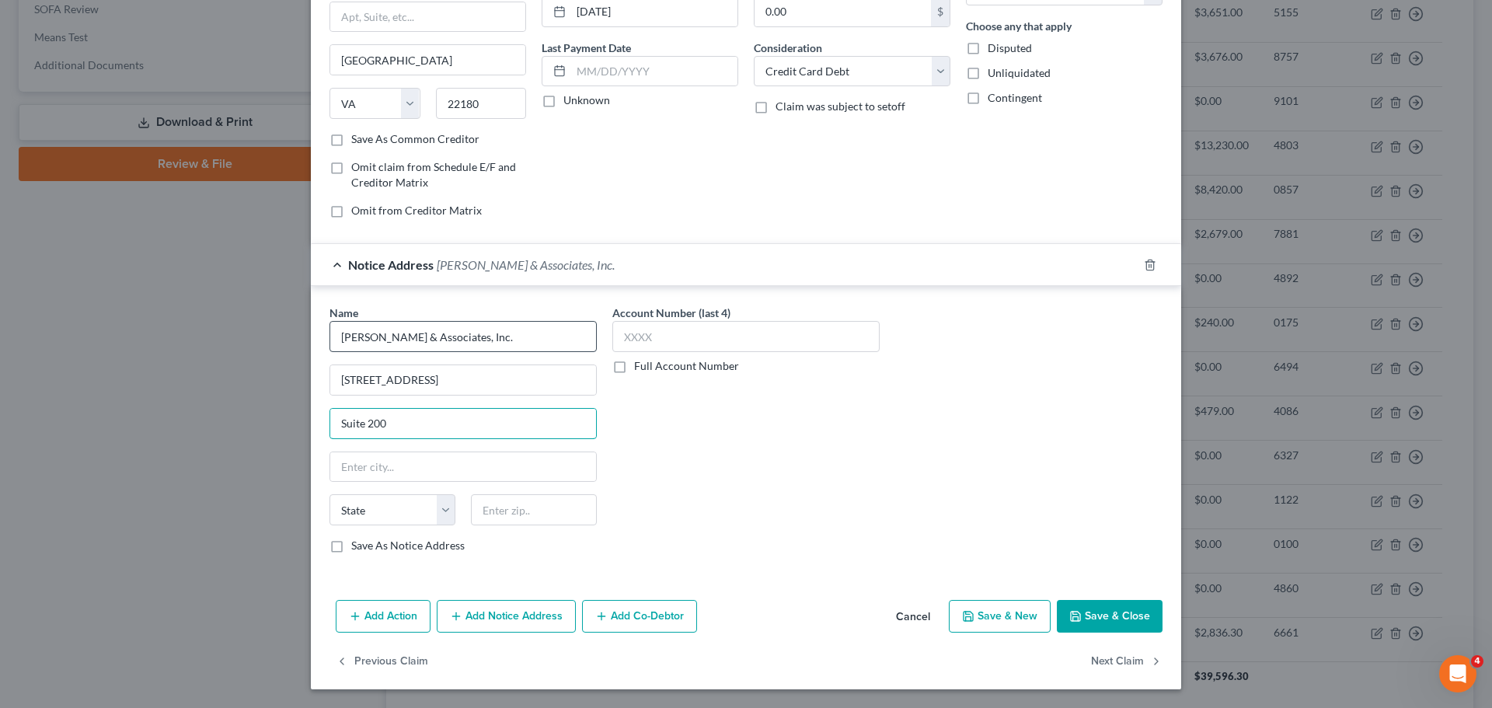
type input "Suite 200"
type input "[GEOGRAPHIC_DATA]"
select select "32"
type input "03833"
click at [686, 366] on label "Full Account Number" at bounding box center [686, 366] width 105 height 16
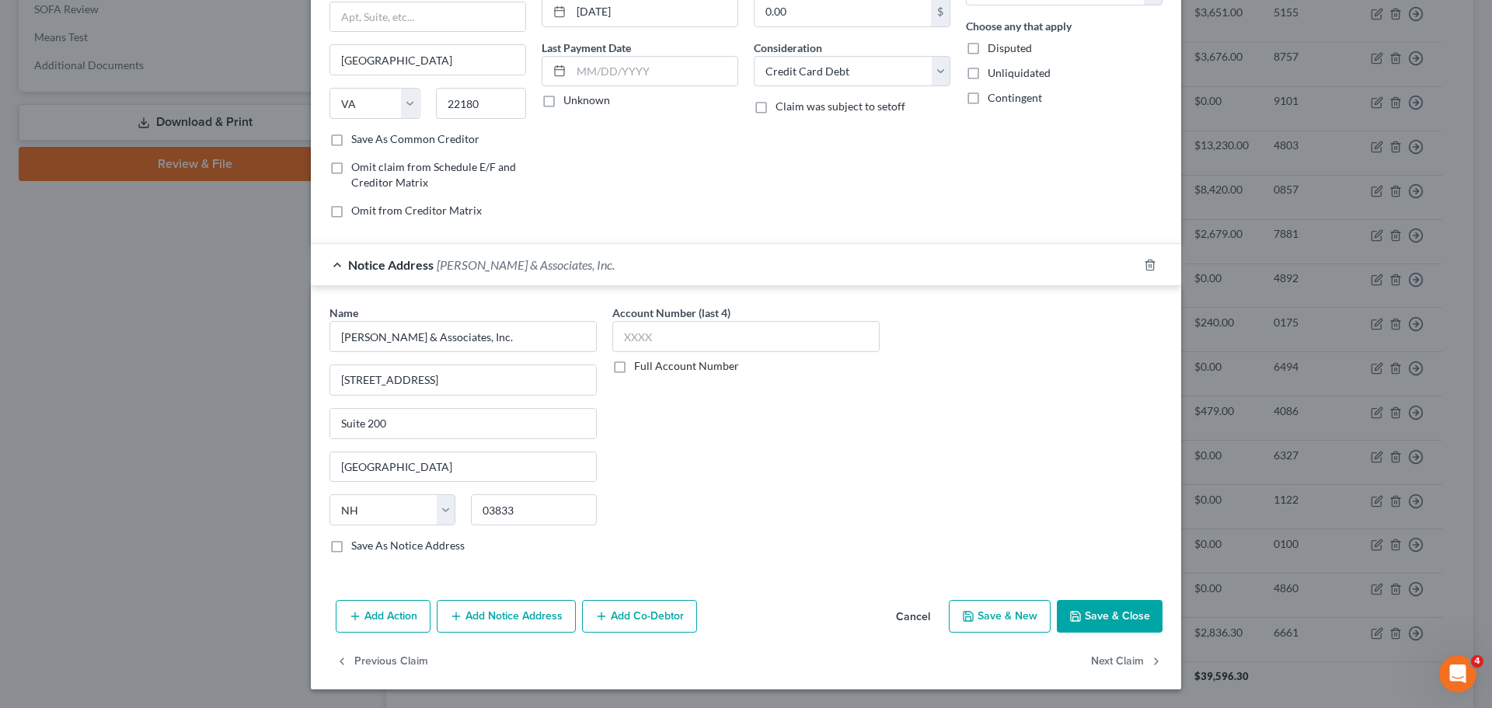
click at [651, 366] on input "Full Account Number" at bounding box center [645, 363] width 10 height 10
click at [682, 346] on input "text" at bounding box center [746, 336] width 267 height 31
type input "4367332"
click at [1124, 612] on button "Save & Close" at bounding box center [1110, 616] width 106 height 33
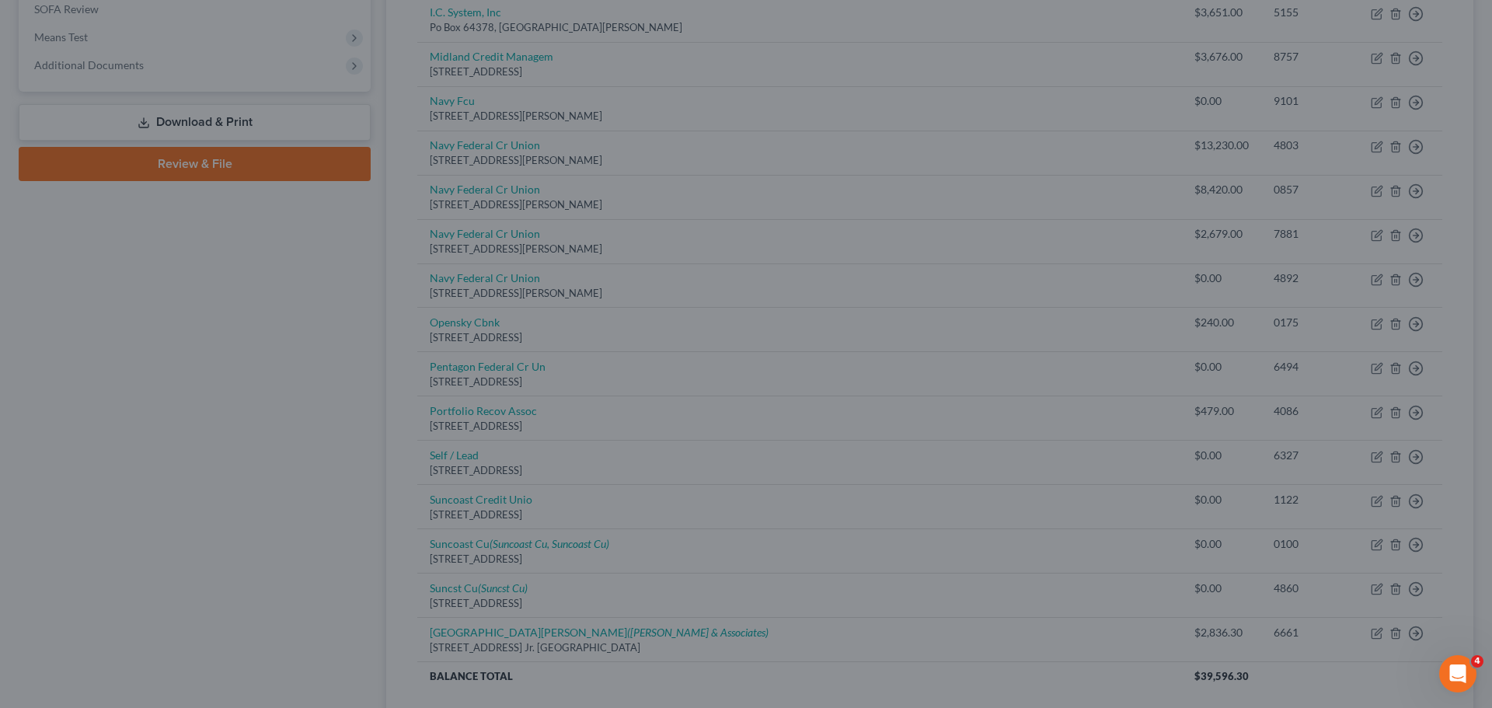
scroll to position [0, 0]
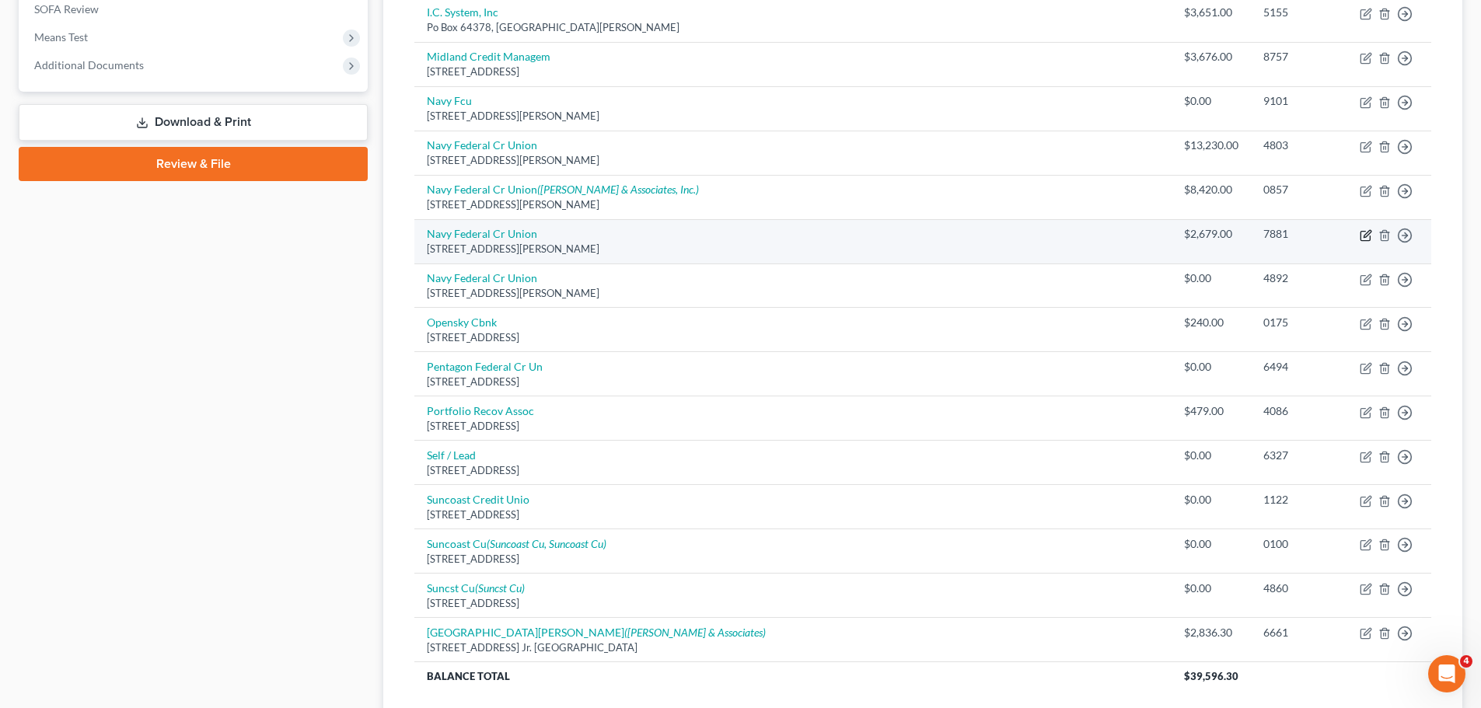
click at [1363, 234] on icon "button" at bounding box center [1365, 235] width 12 height 12
select select "48"
select select "2"
select select "0"
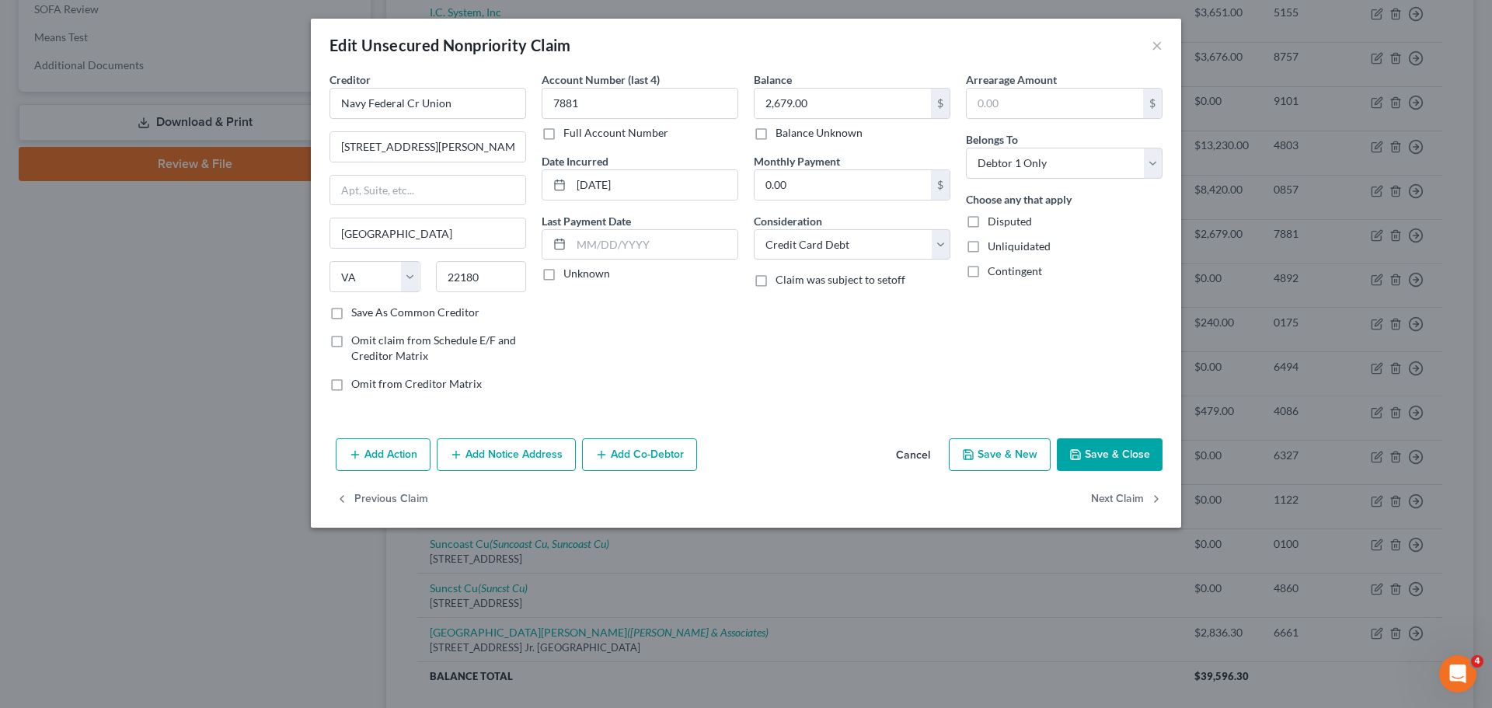
click at [507, 456] on button "Add Notice Address" at bounding box center [506, 454] width 139 height 33
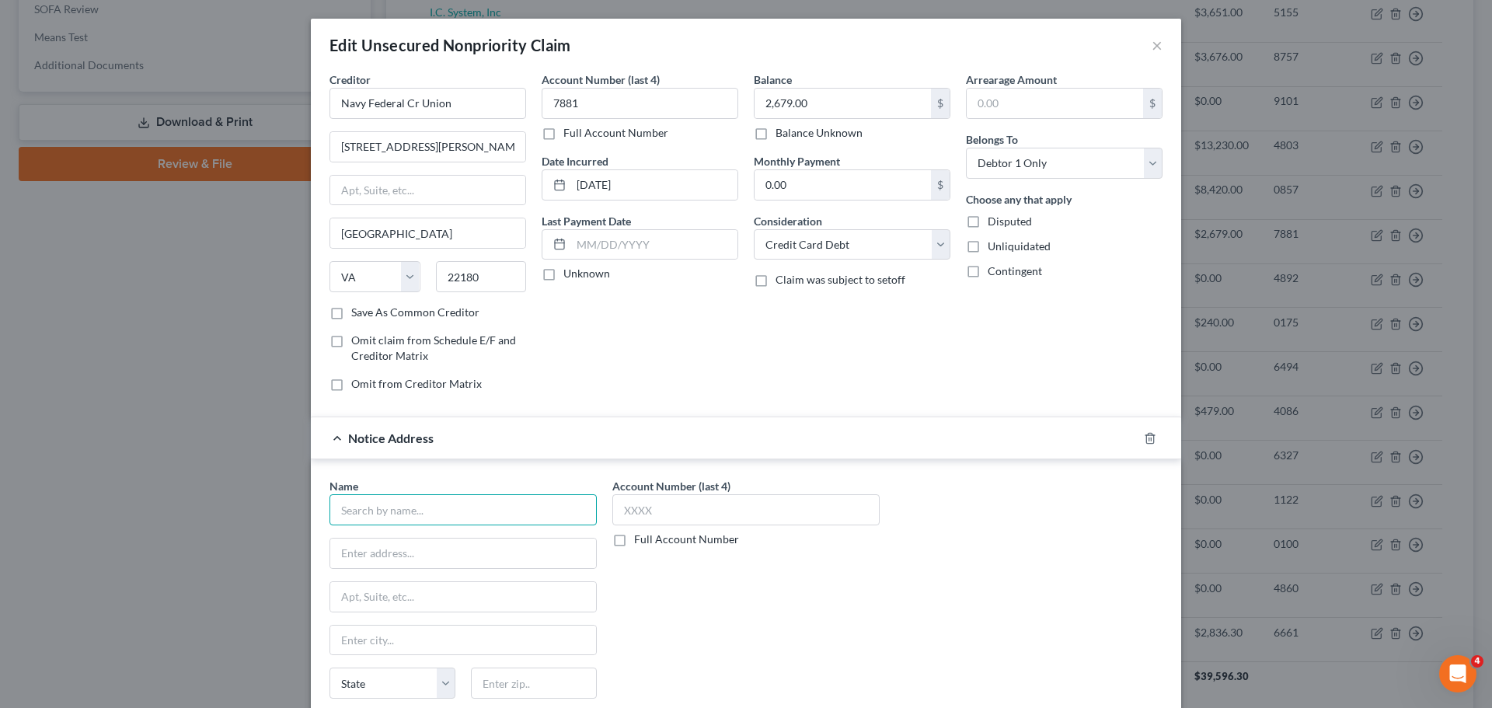
click at [398, 515] on input "text" at bounding box center [463, 509] width 267 height 31
type input "[PERSON_NAME] & Associates, Inc."
type input "[STREET_ADDRESS]"
type input "Suite 200"
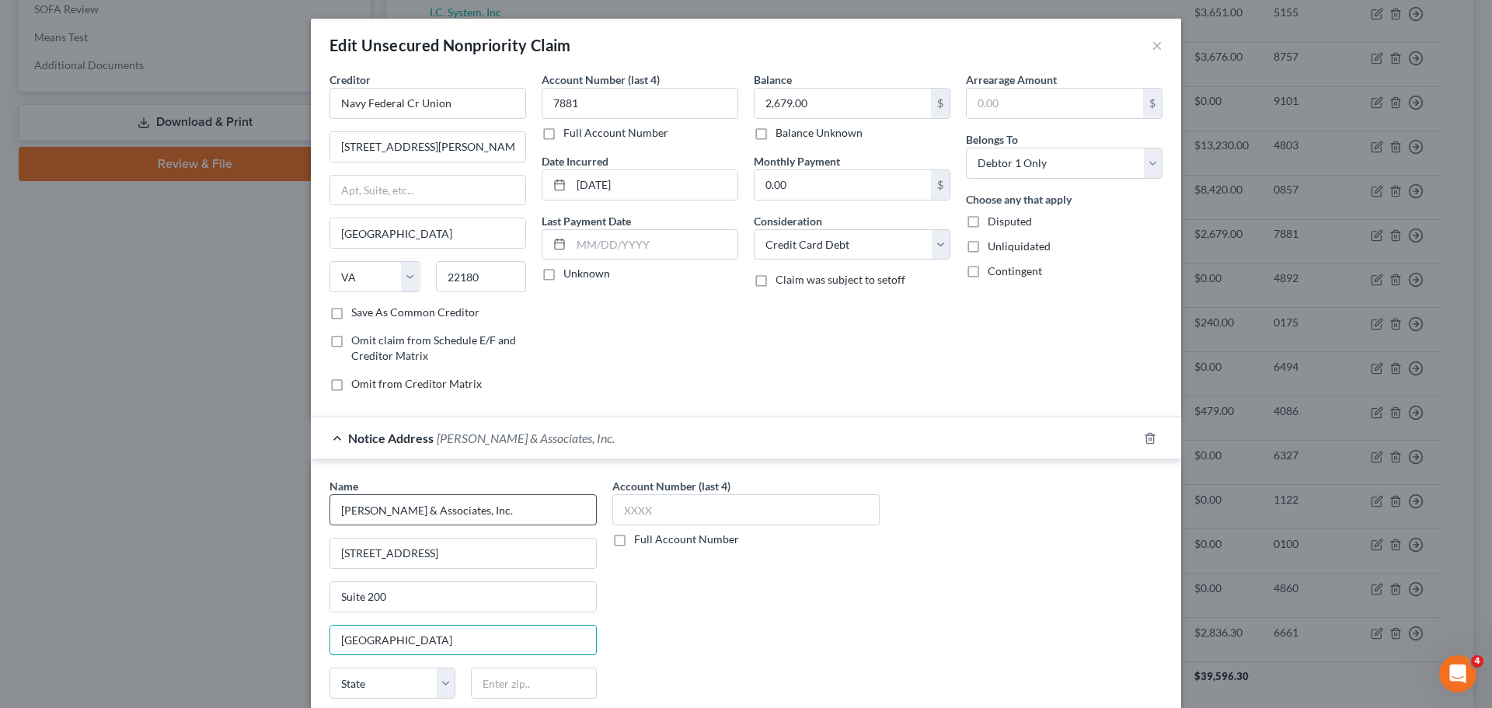
type input "[GEOGRAPHIC_DATA]"
select select "32"
type input "03833"
click at [654, 546] on label "Full Account Number" at bounding box center [686, 540] width 105 height 16
click at [651, 542] on input "Full Account Number" at bounding box center [645, 537] width 10 height 10
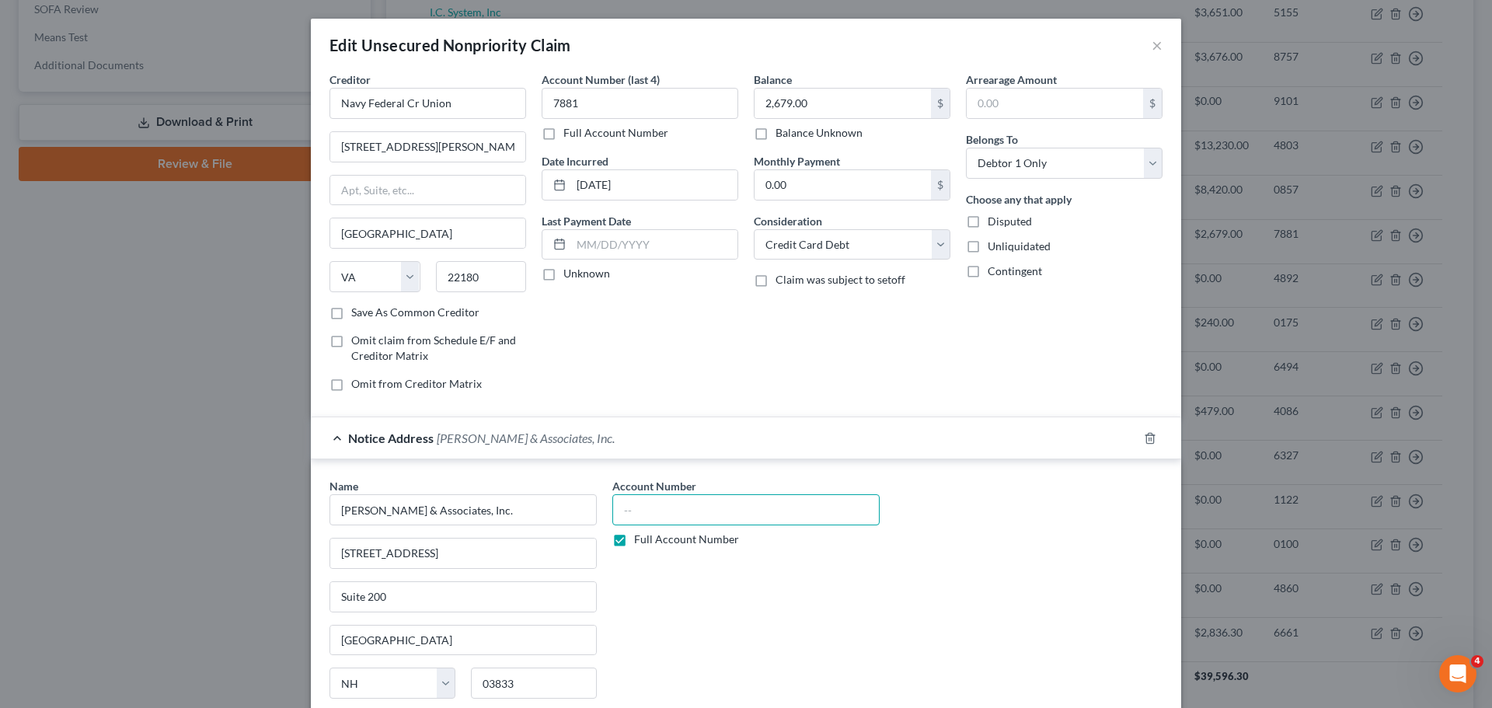
click at [661, 515] on input "text" at bounding box center [746, 509] width 267 height 31
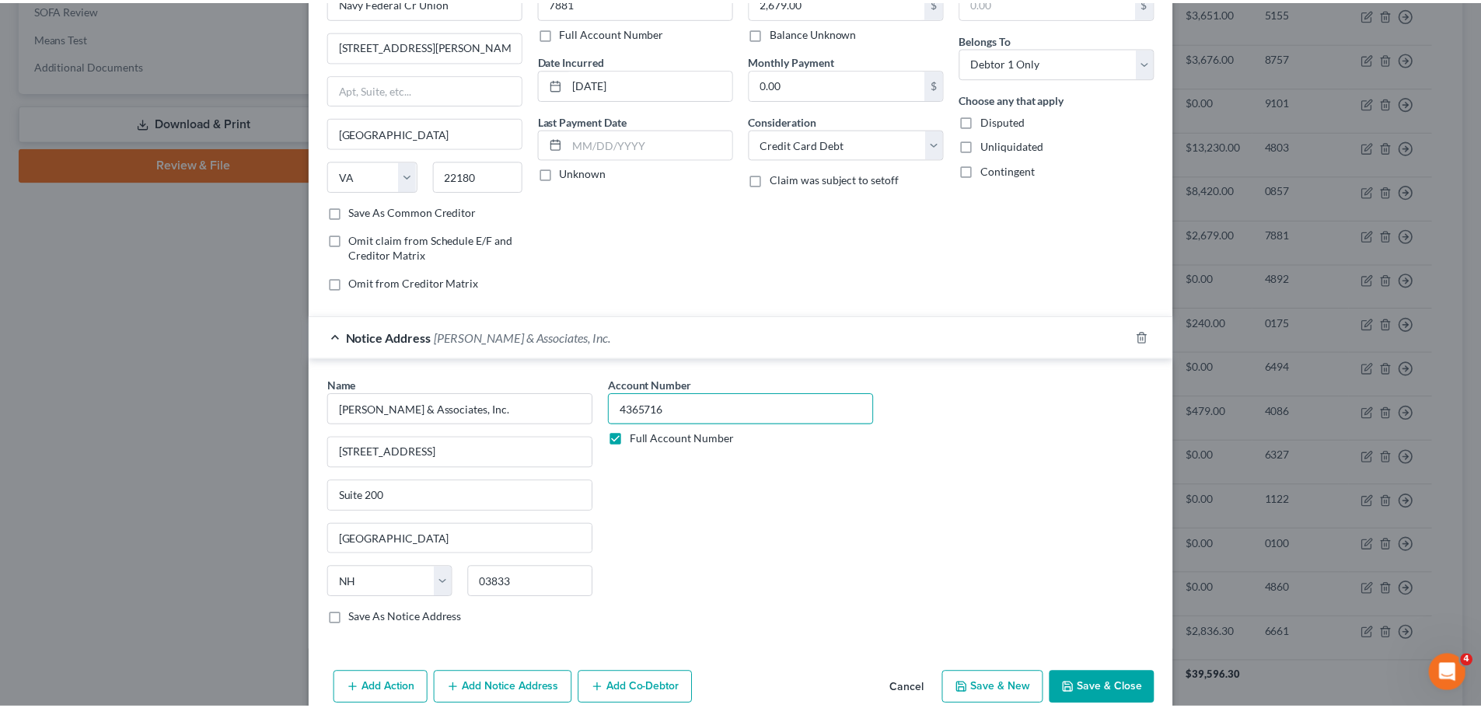
scroll to position [173, 0]
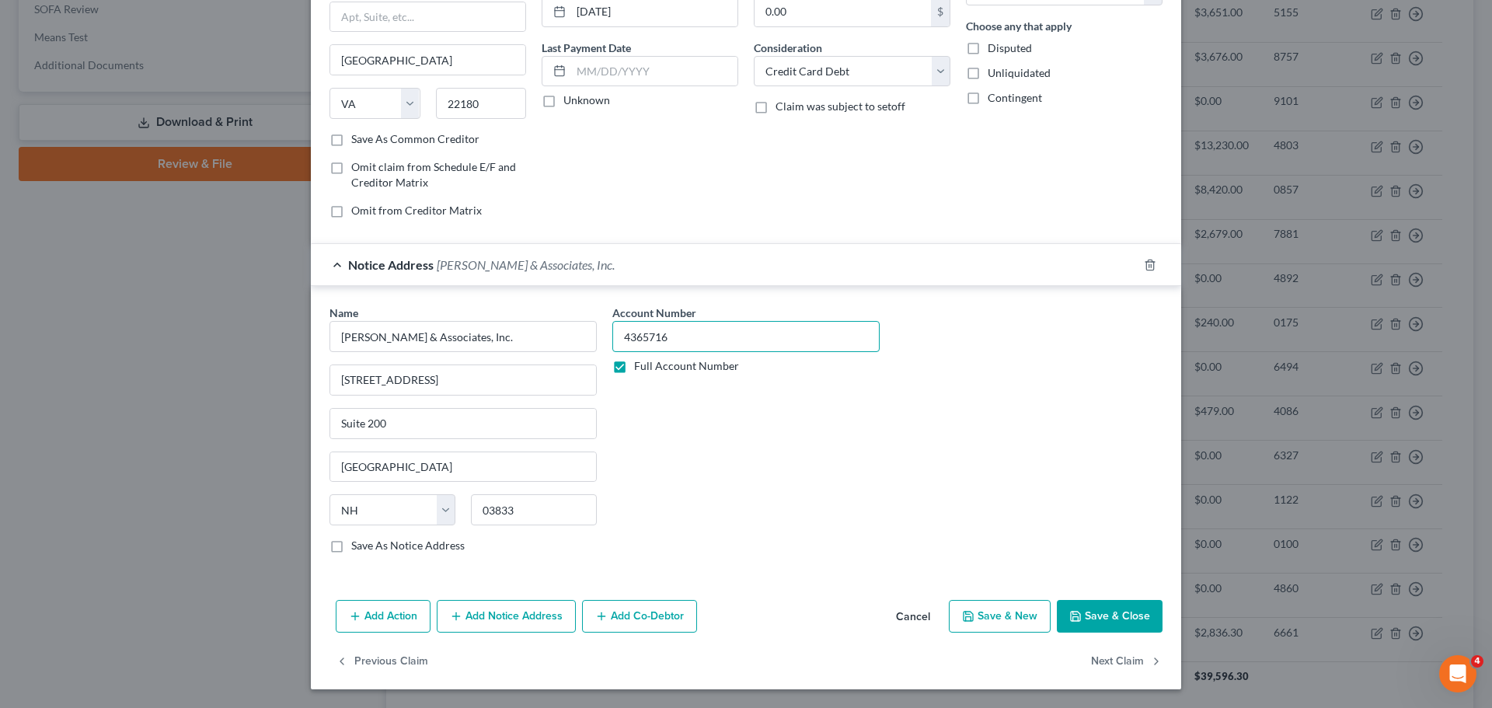
type input "4365716"
click at [1084, 610] on button "Save & Close" at bounding box center [1110, 616] width 106 height 33
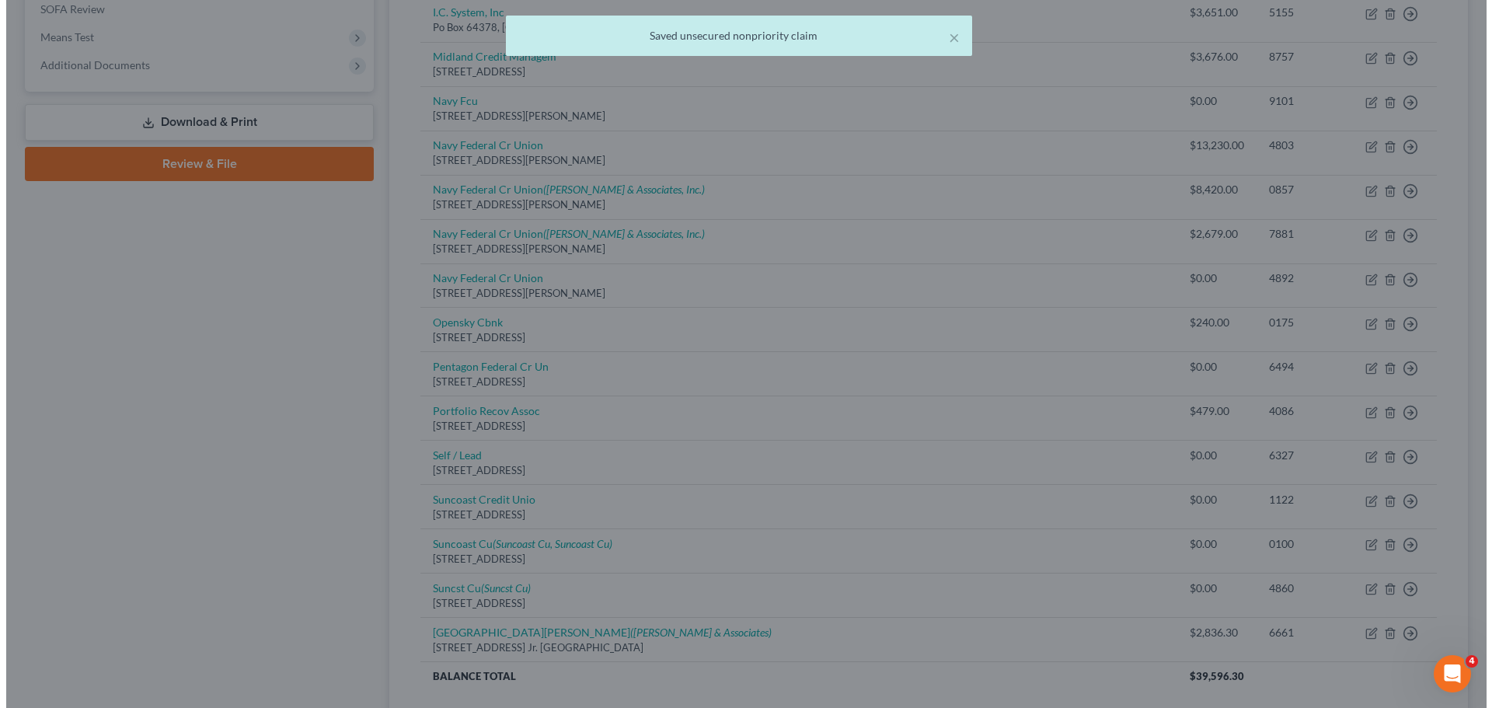
scroll to position [0, 0]
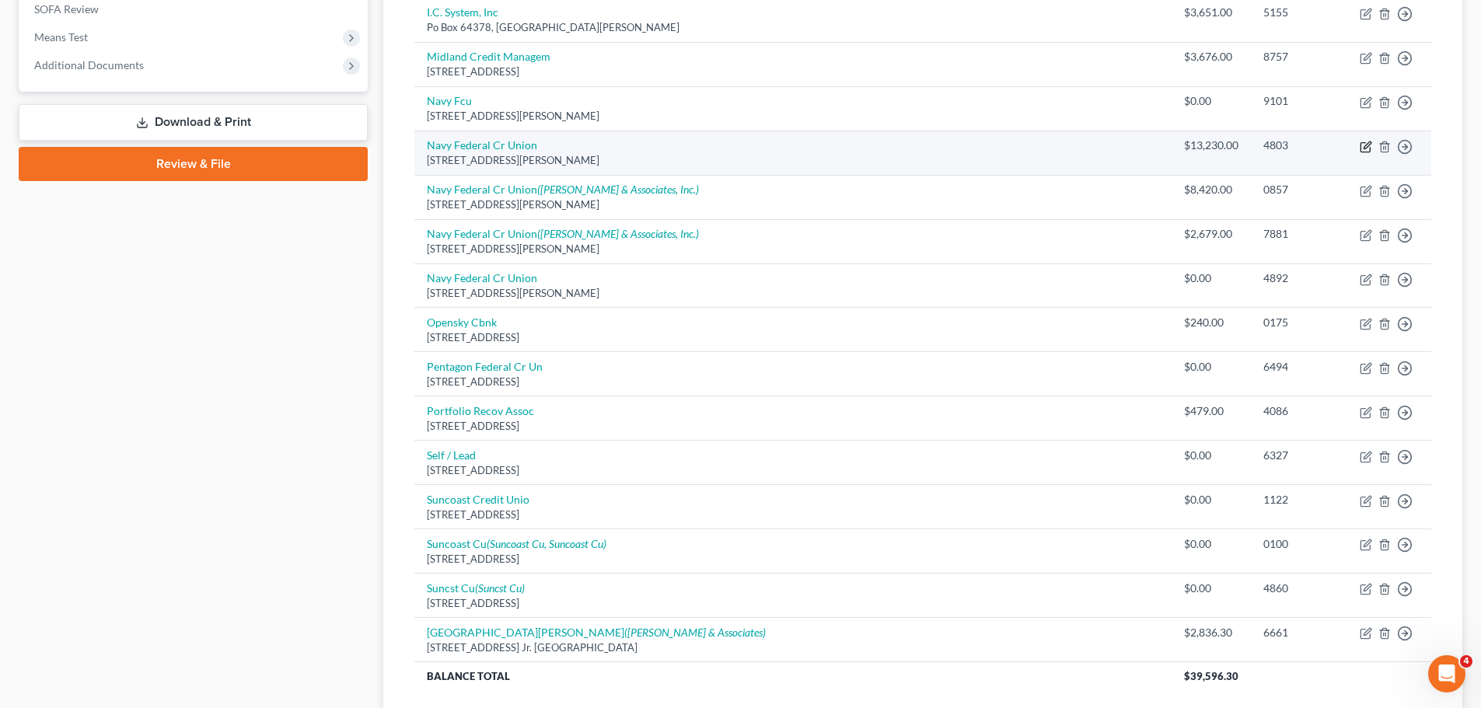
click at [1368, 148] on icon "button" at bounding box center [1365, 147] width 12 height 12
select select "48"
select select "2"
select select "0"
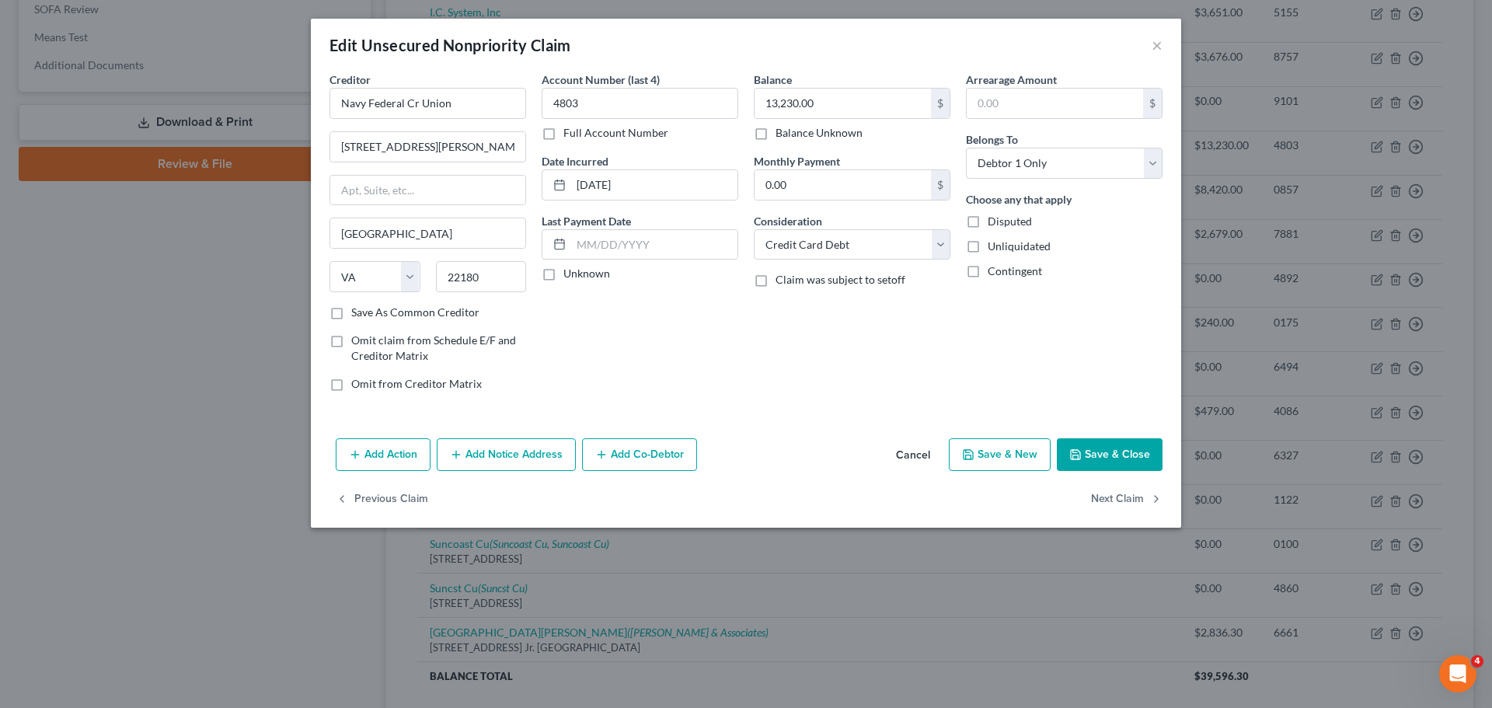
click at [506, 459] on button "Add Notice Address" at bounding box center [506, 454] width 139 height 33
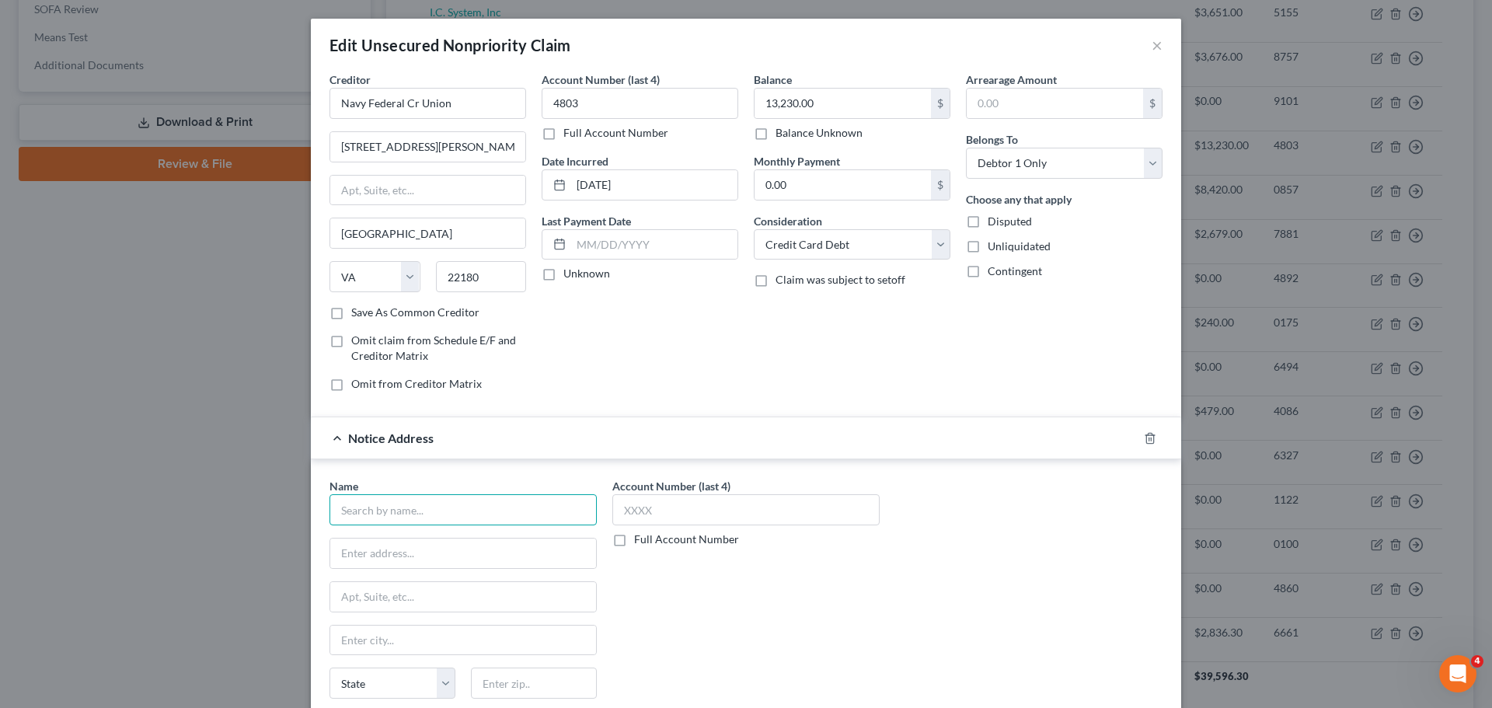
click at [411, 504] on input "text" at bounding box center [463, 509] width 267 height 31
type input "[PERSON_NAME] & Associ"
click at [1138, 439] on div at bounding box center [1160, 438] width 44 height 25
click at [1144, 436] on icon "button" at bounding box center [1150, 438] width 12 height 12
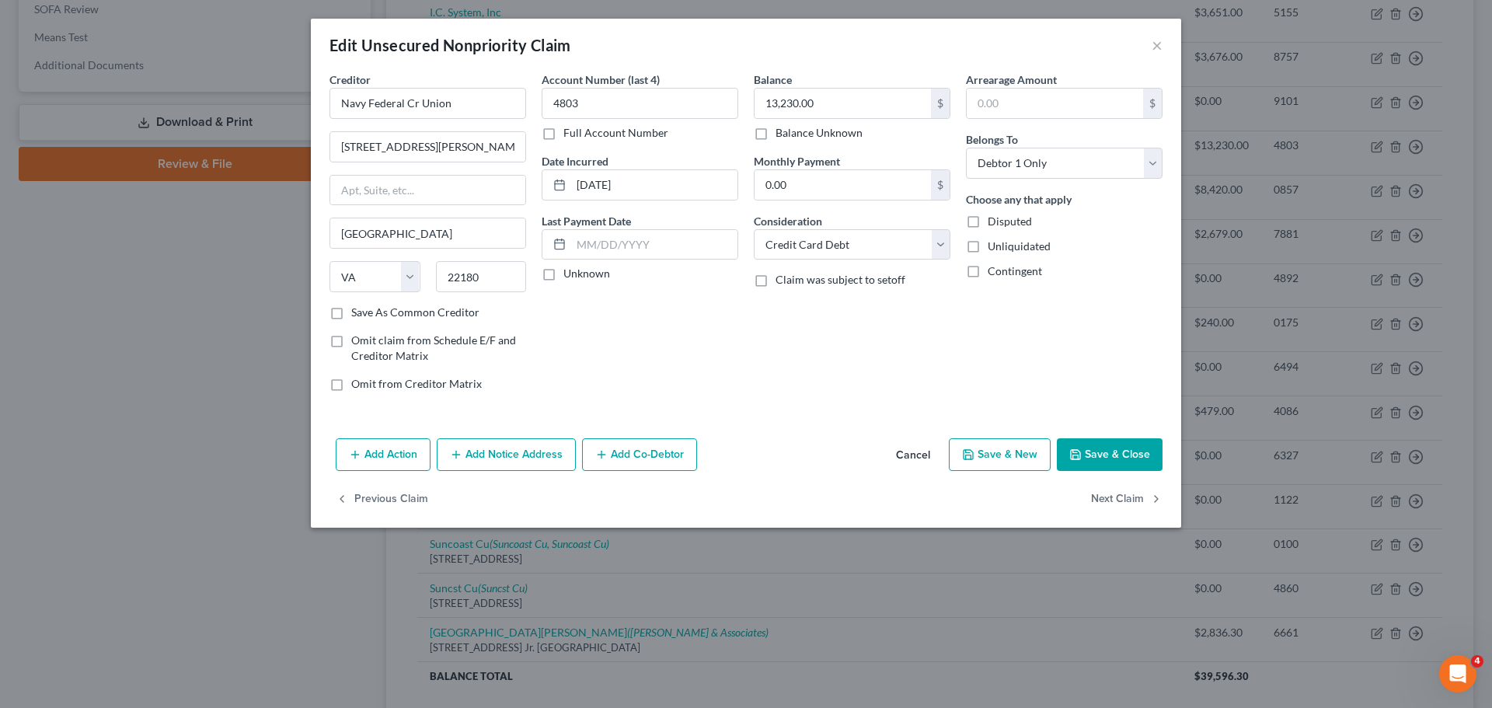
click at [1140, 452] on button "Save & Close" at bounding box center [1110, 454] width 106 height 33
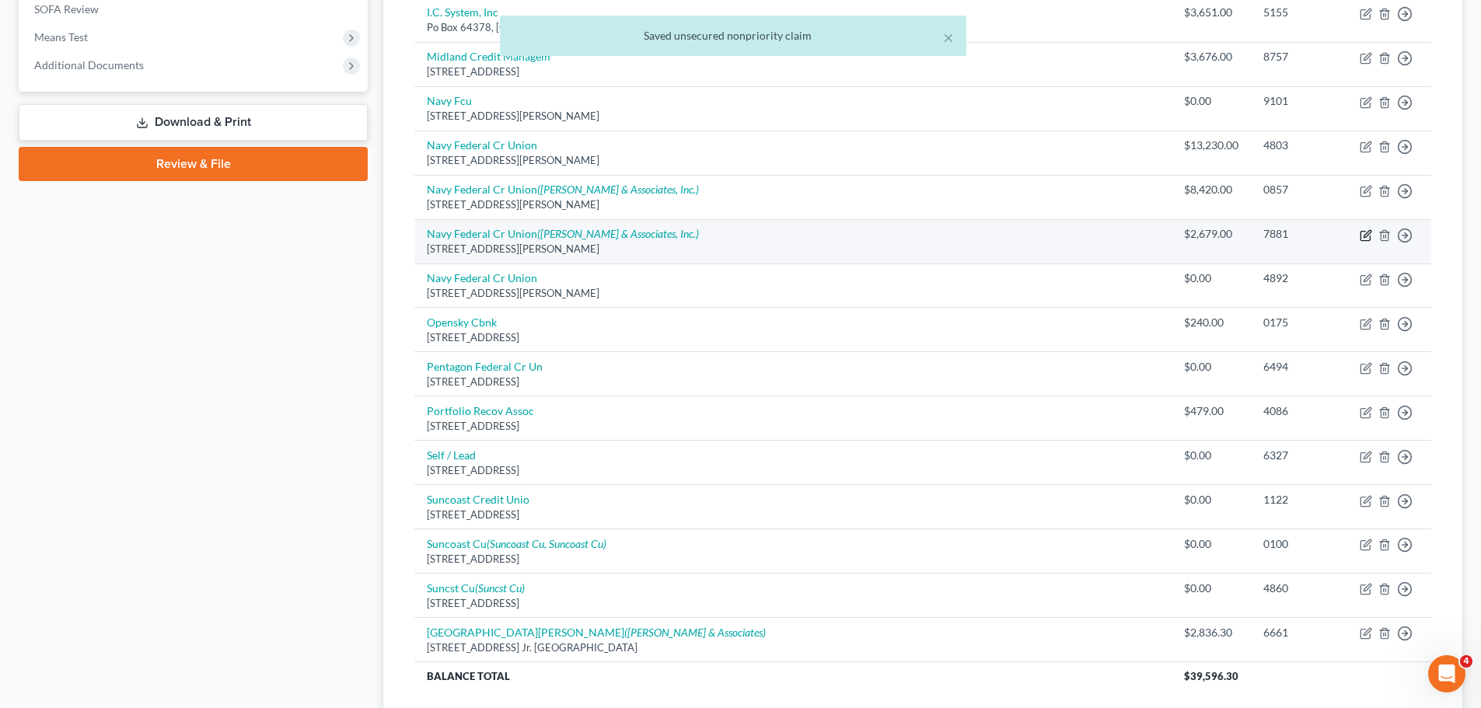
click at [1361, 236] on icon "button" at bounding box center [1364, 235] width 9 height 9
select select "48"
select select "2"
select select "0"
select select "32"
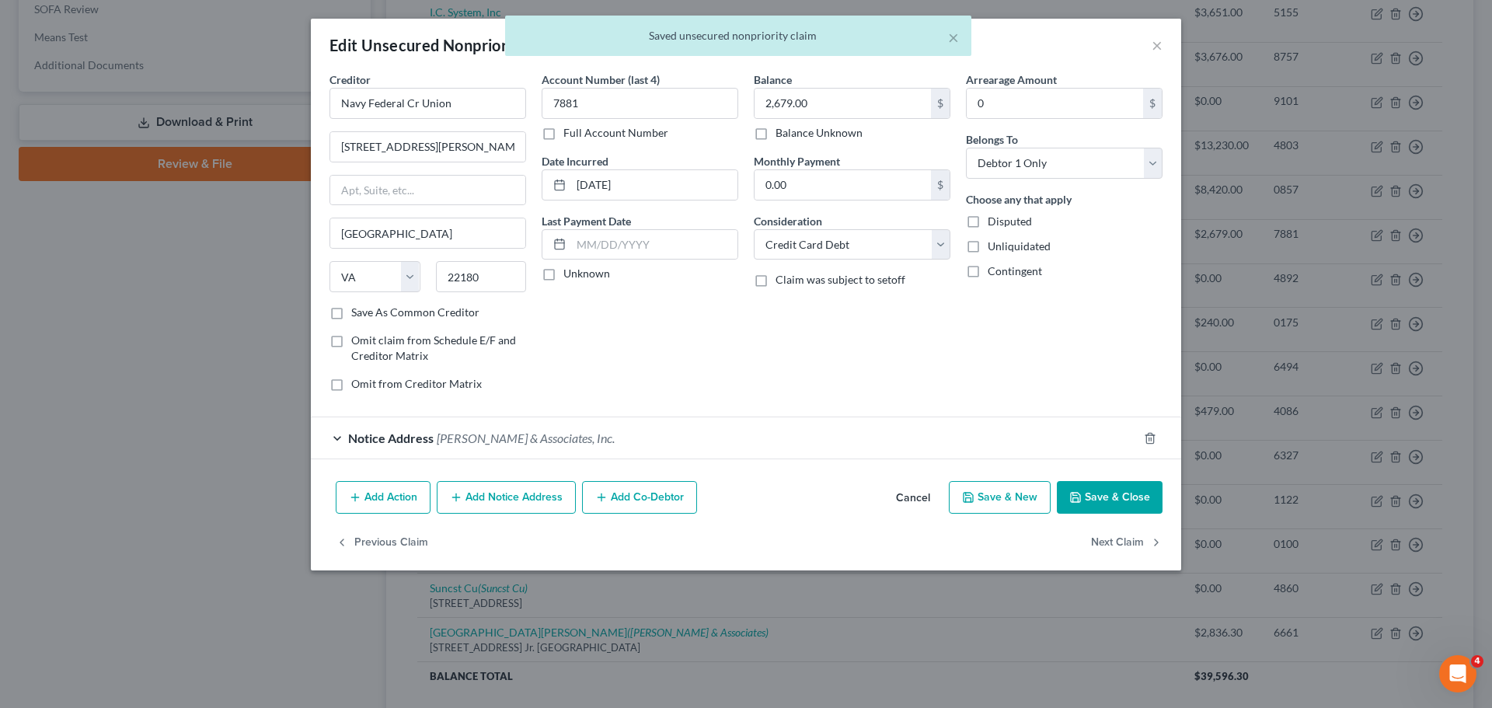
click at [550, 448] on div "Notice Address [PERSON_NAME] & Associates, Inc." at bounding box center [724, 437] width 827 height 41
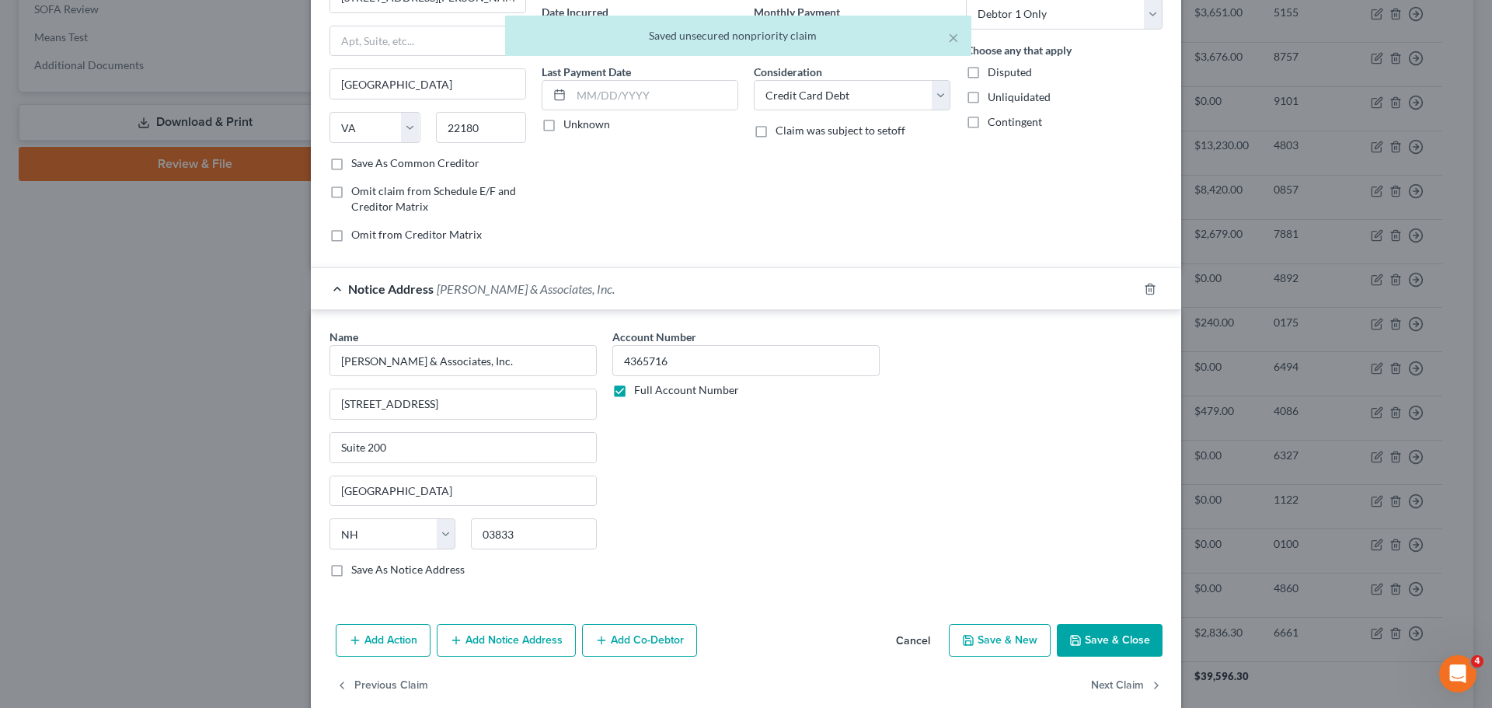
scroll to position [173, 0]
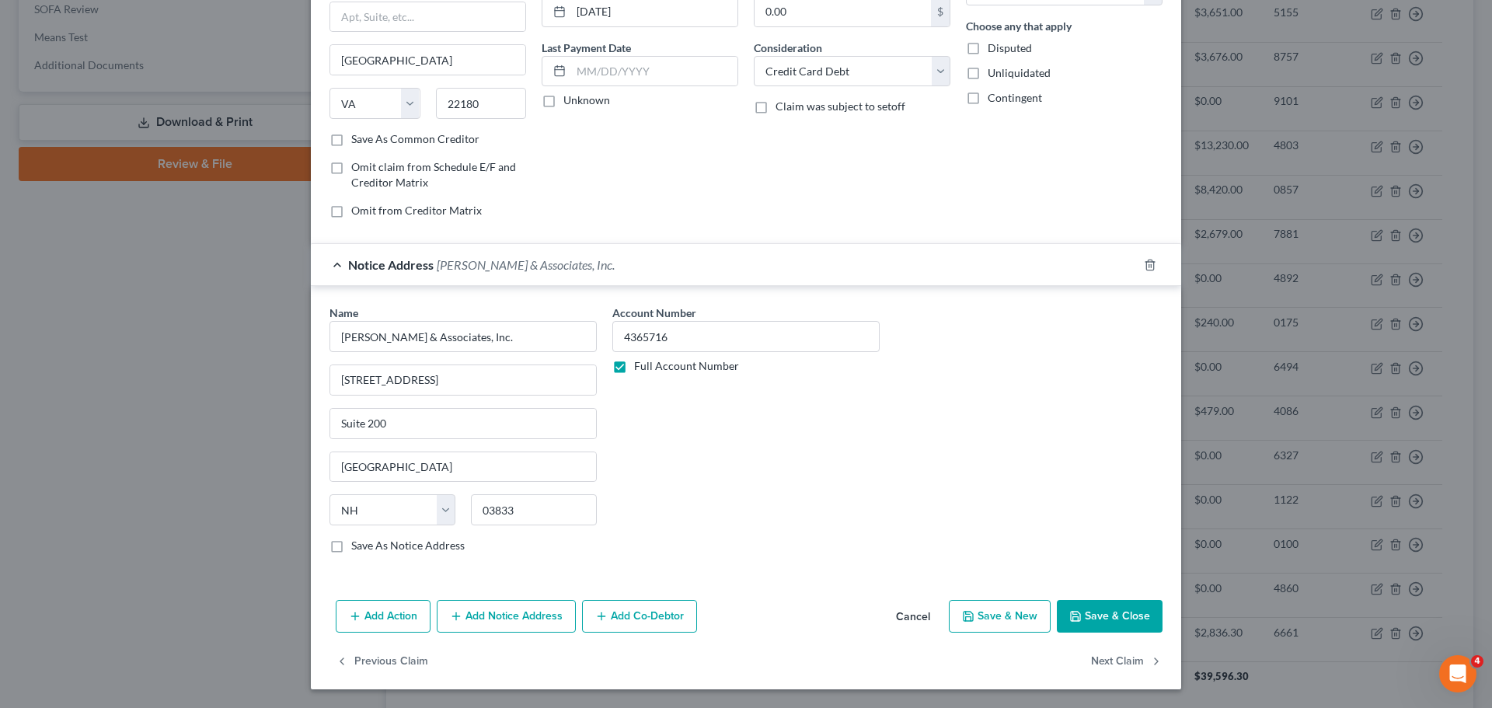
click at [393, 545] on label "Save As Notice Address" at bounding box center [407, 546] width 113 height 16
click at [368, 545] on input "Save As Notice Address" at bounding box center [363, 543] width 10 height 10
click at [1107, 613] on button "Save & Close" at bounding box center [1110, 616] width 106 height 33
checkbox input "false"
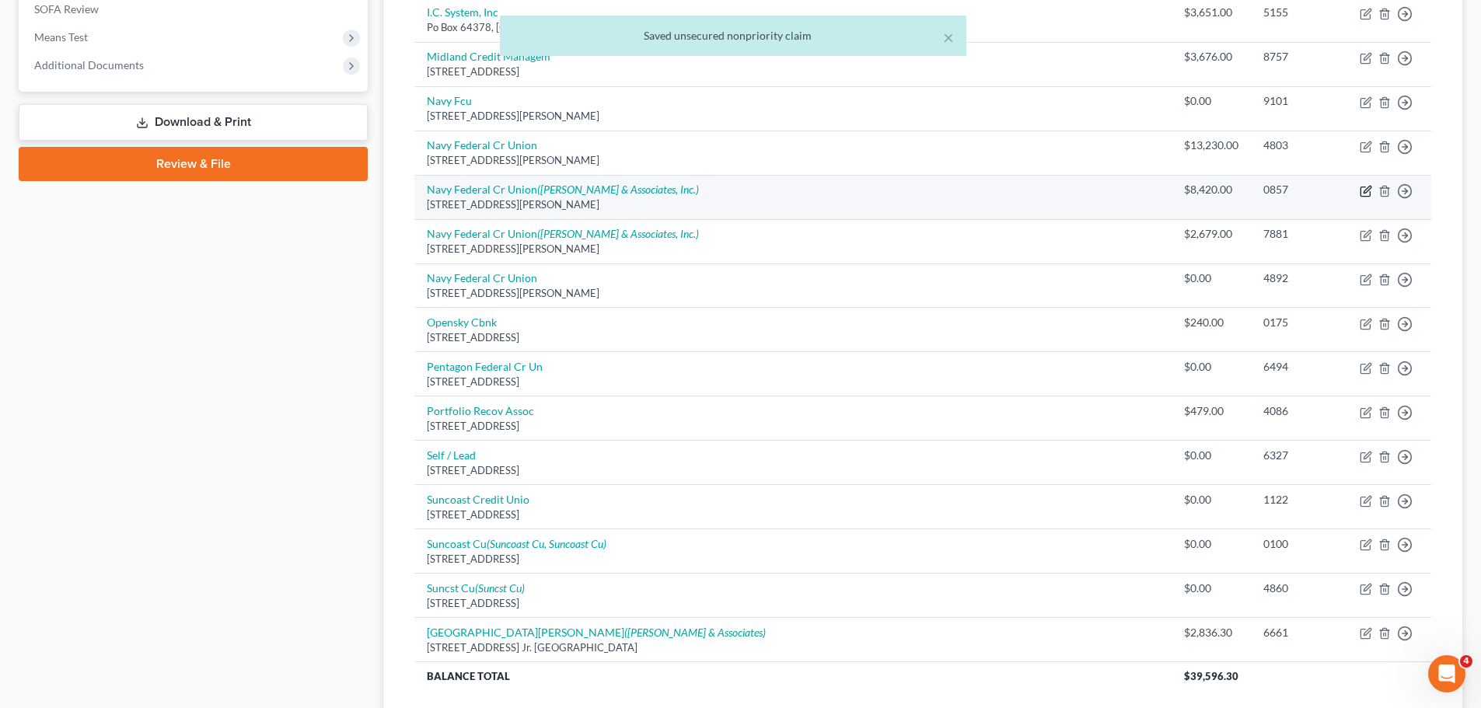
click at [1363, 196] on icon "button" at bounding box center [1364, 191] width 9 height 9
select select "48"
select select "2"
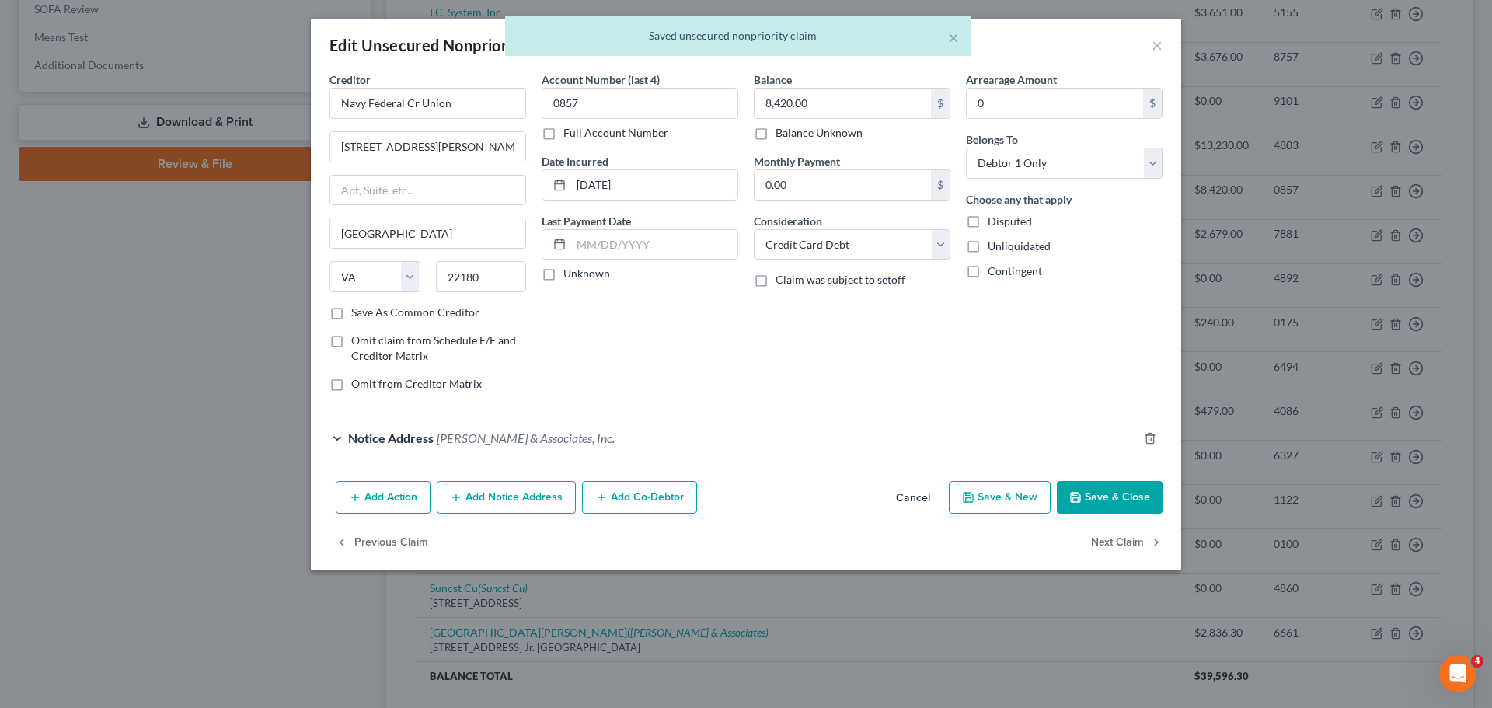
click at [1155, 44] on div "× Saved unsecured nonpriority claim" at bounding box center [738, 40] width 1492 height 48
click at [1159, 45] on div "× Saved unsecured nonpriority claim" at bounding box center [738, 40] width 1492 height 48
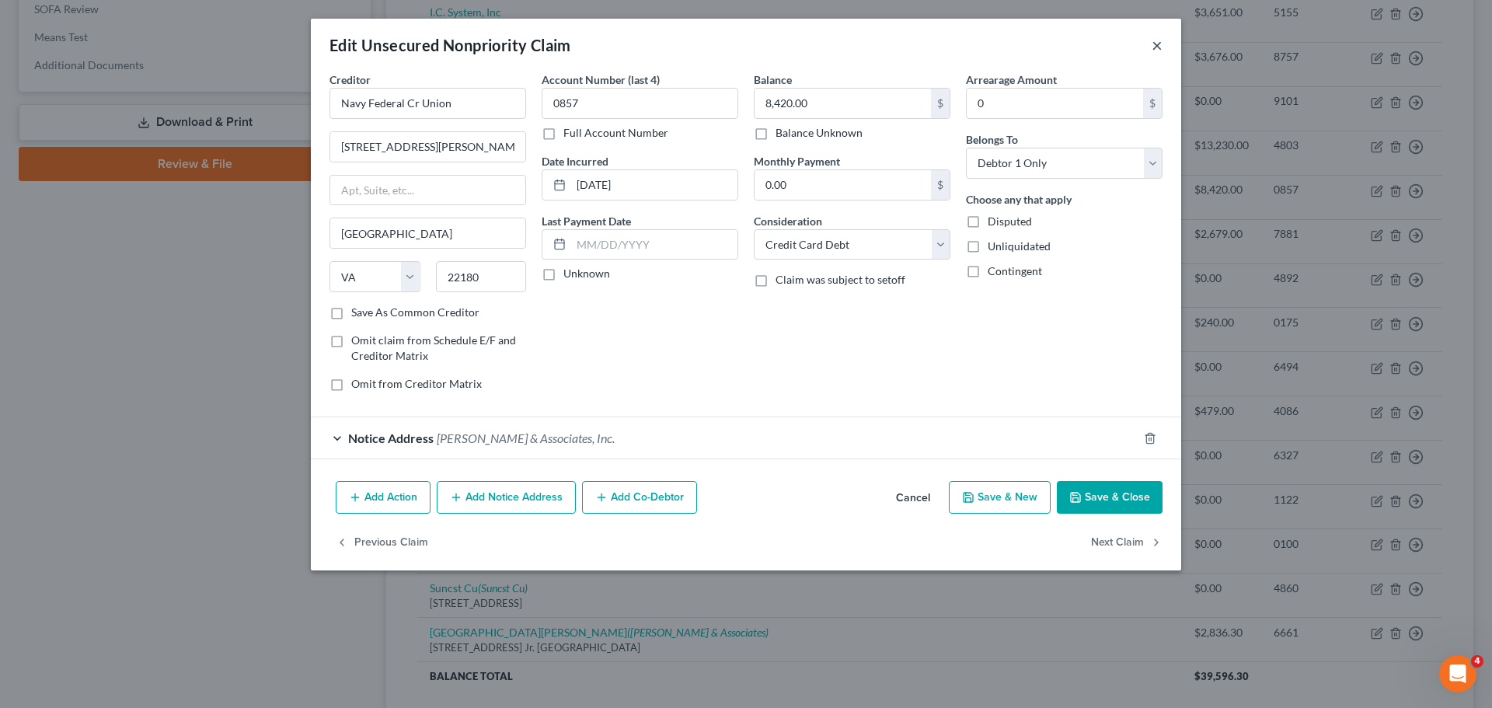
click at [1154, 45] on button "×" at bounding box center [1157, 45] width 11 height 19
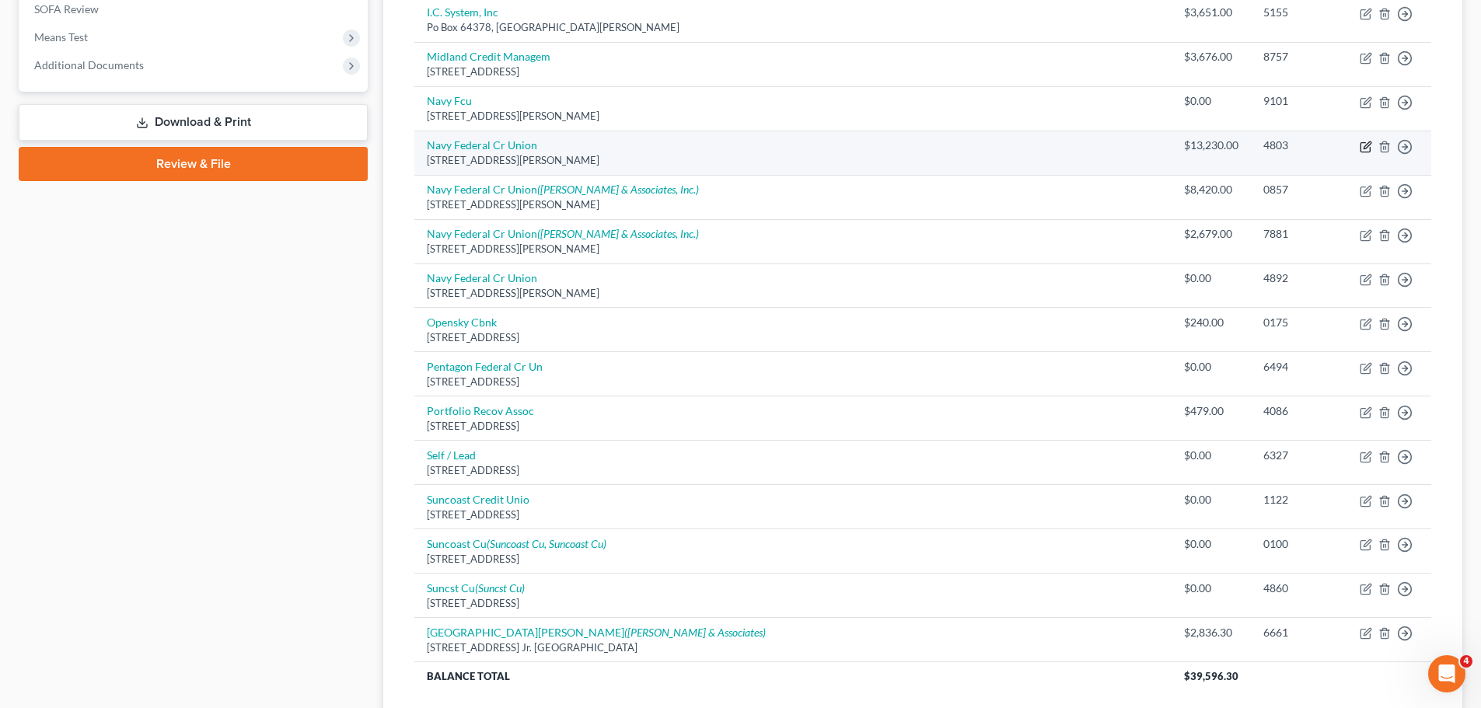
click at [1363, 145] on icon "button" at bounding box center [1365, 147] width 12 height 12
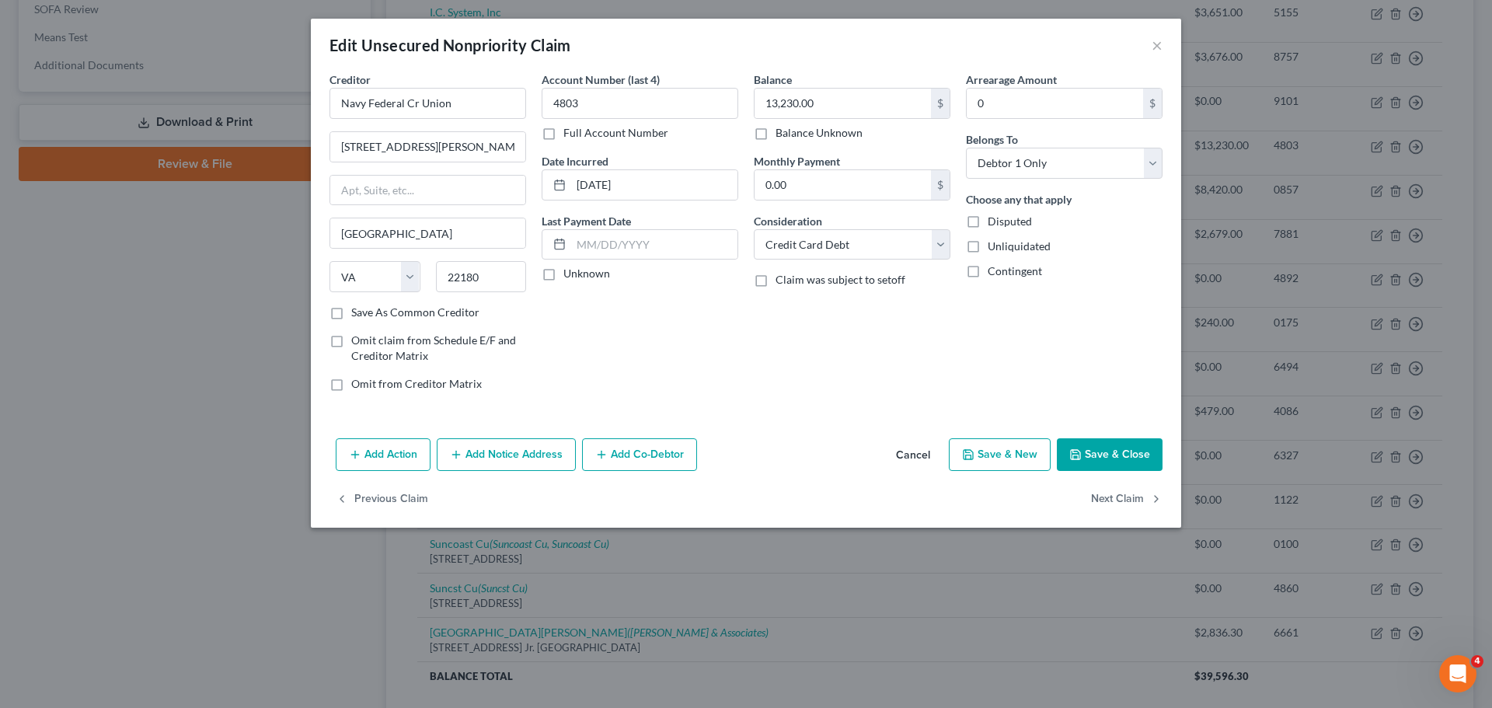
drag, startPoint x: 510, startPoint y: 463, endPoint x: 468, endPoint y: 511, distance: 63.9
click at [510, 462] on button "Add Notice Address" at bounding box center [506, 454] width 139 height 33
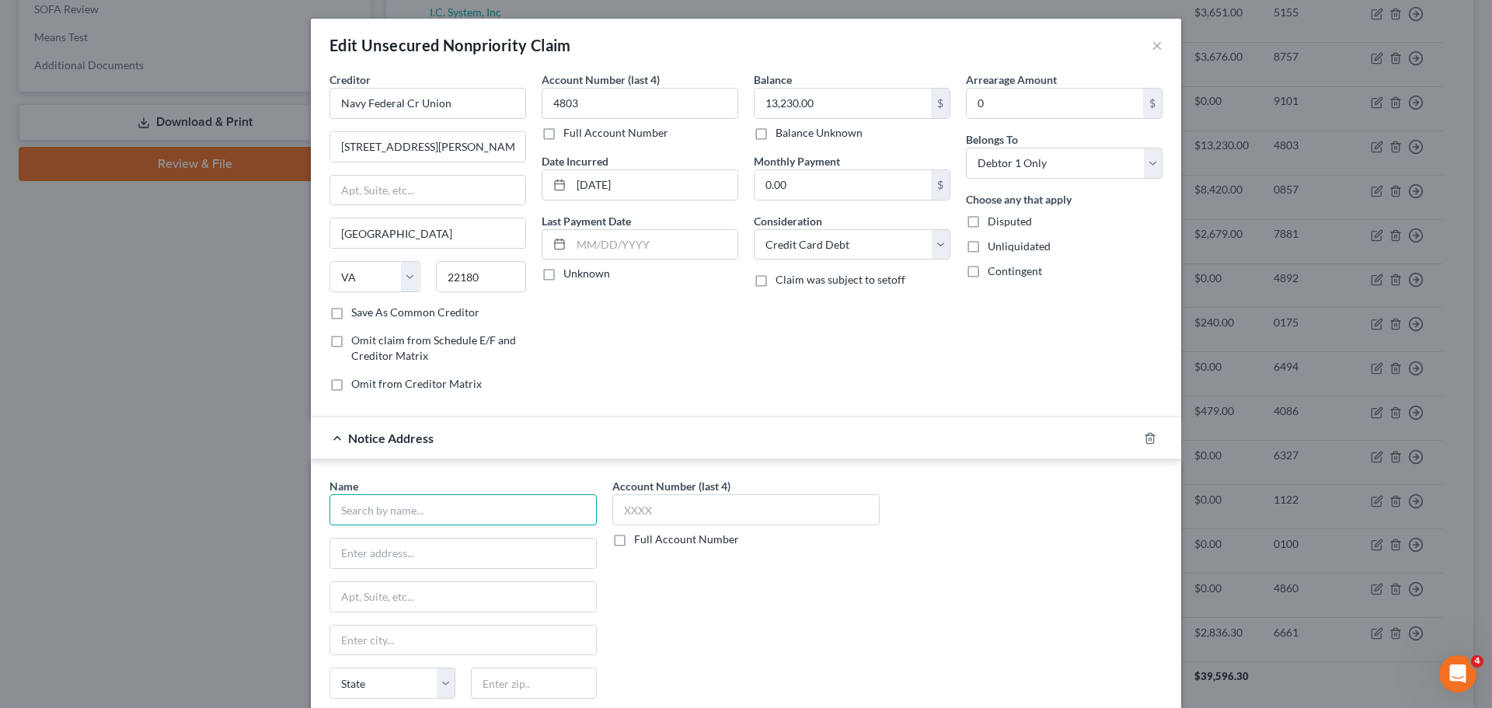
click at [398, 512] on input "text" at bounding box center [463, 509] width 267 height 31
click at [393, 535] on div "[PERSON_NAME] & Associates, Inc." at bounding box center [428, 537] width 172 height 16
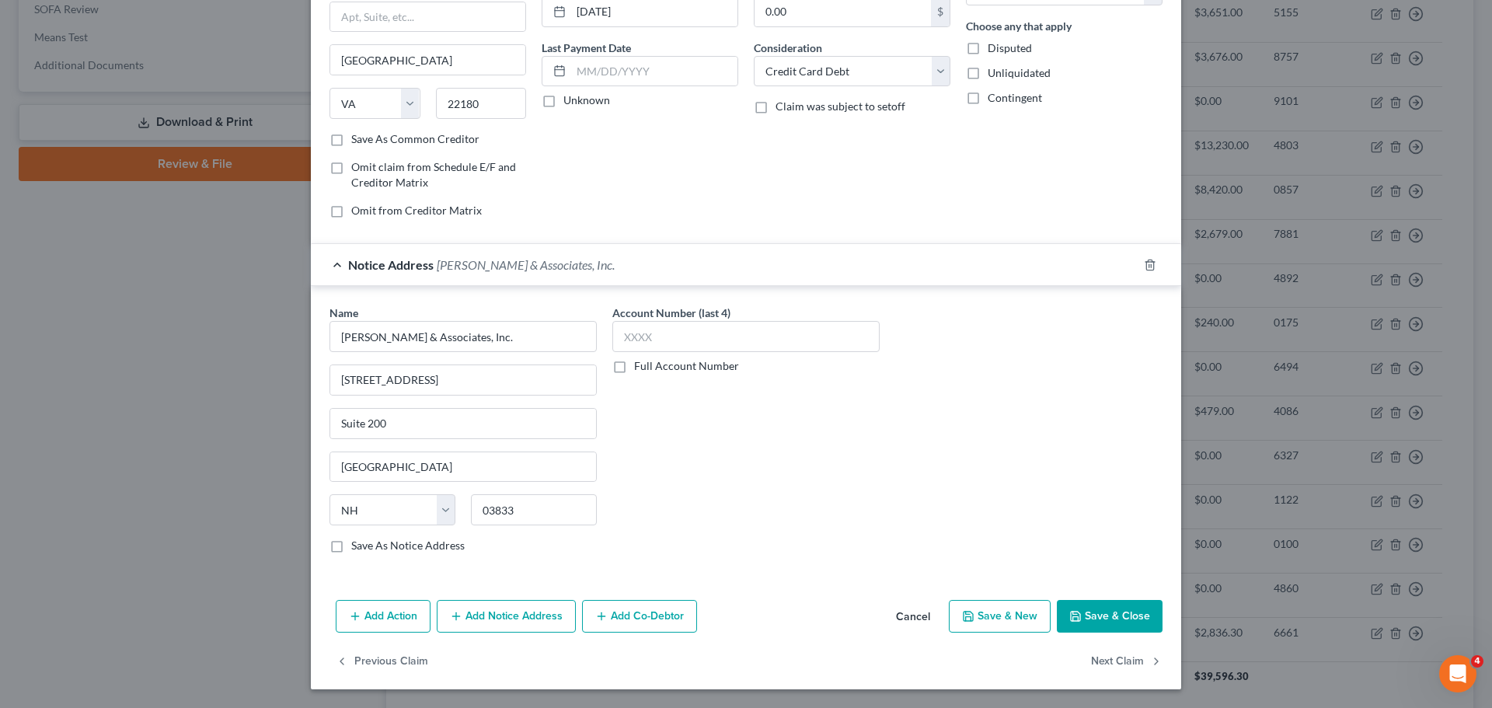
click at [685, 371] on label "Full Account Number" at bounding box center [686, 366] width 105 height 16
click at [651, 368] on input "Full Account Number" at bounding box center [645, 363] width 10 height 10
click at [690, 340] on input "text" at bounding box center [746, 336] width 267 height 31
click at [1107, 617] on button "Save & Close" at bounding box center [1110, 616] width 106 height 33
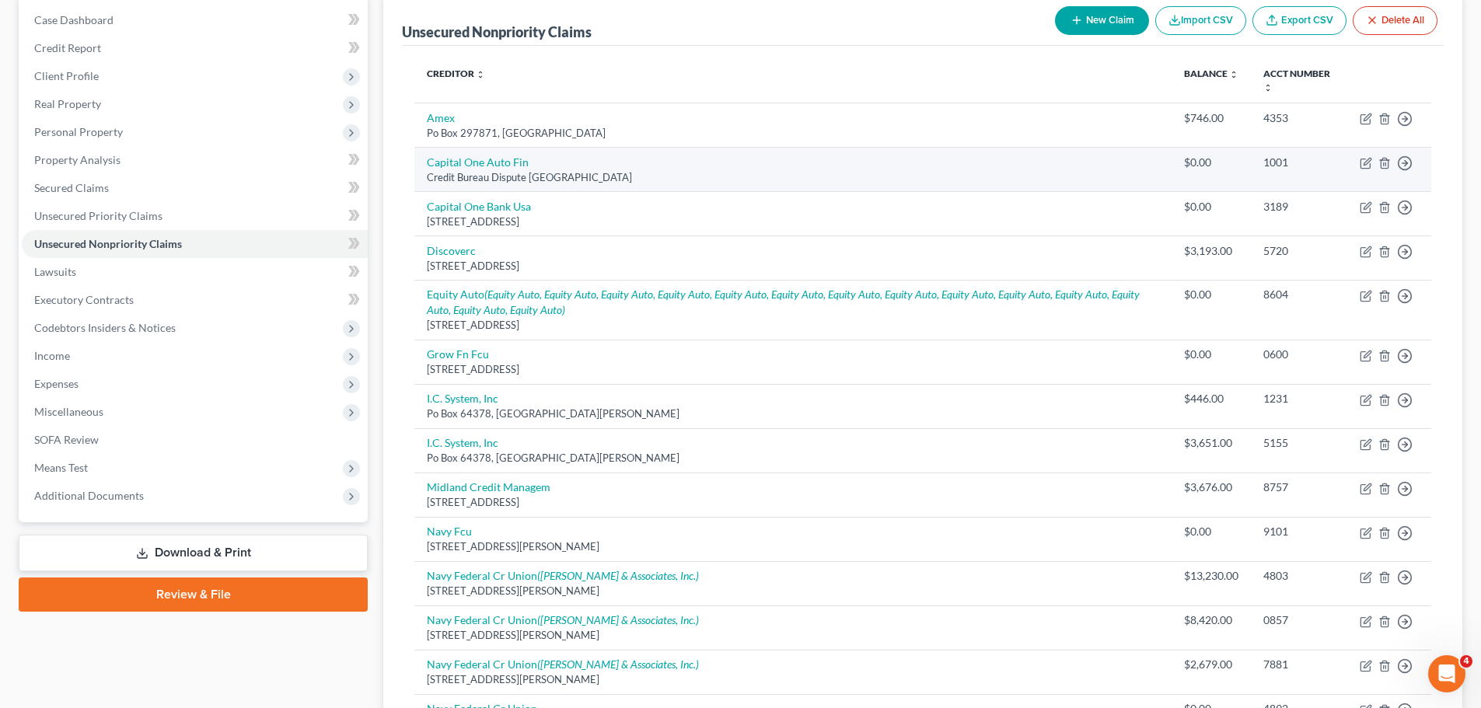
scroll to position [78, 0]
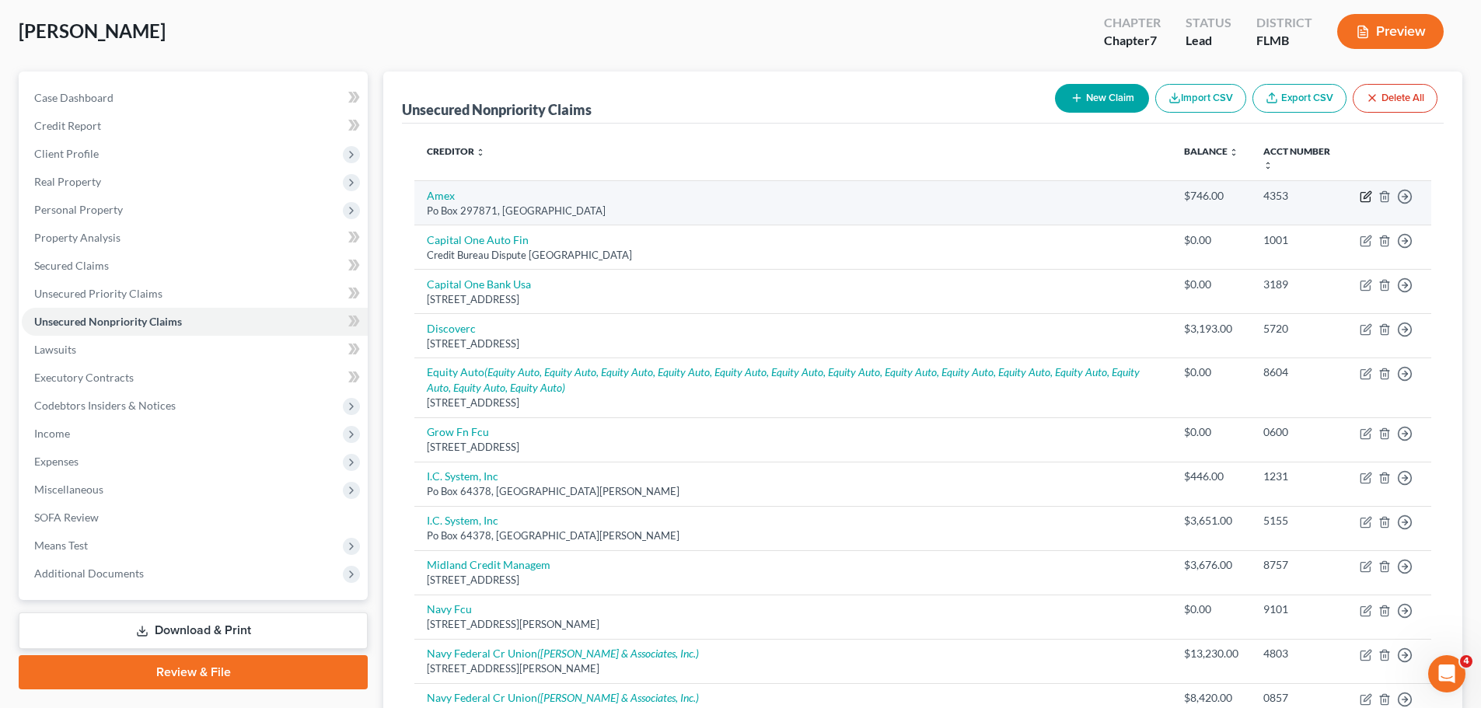
click at [1363, 197] on icon "button" at bounding box center [1365, 196] width 12 height 12
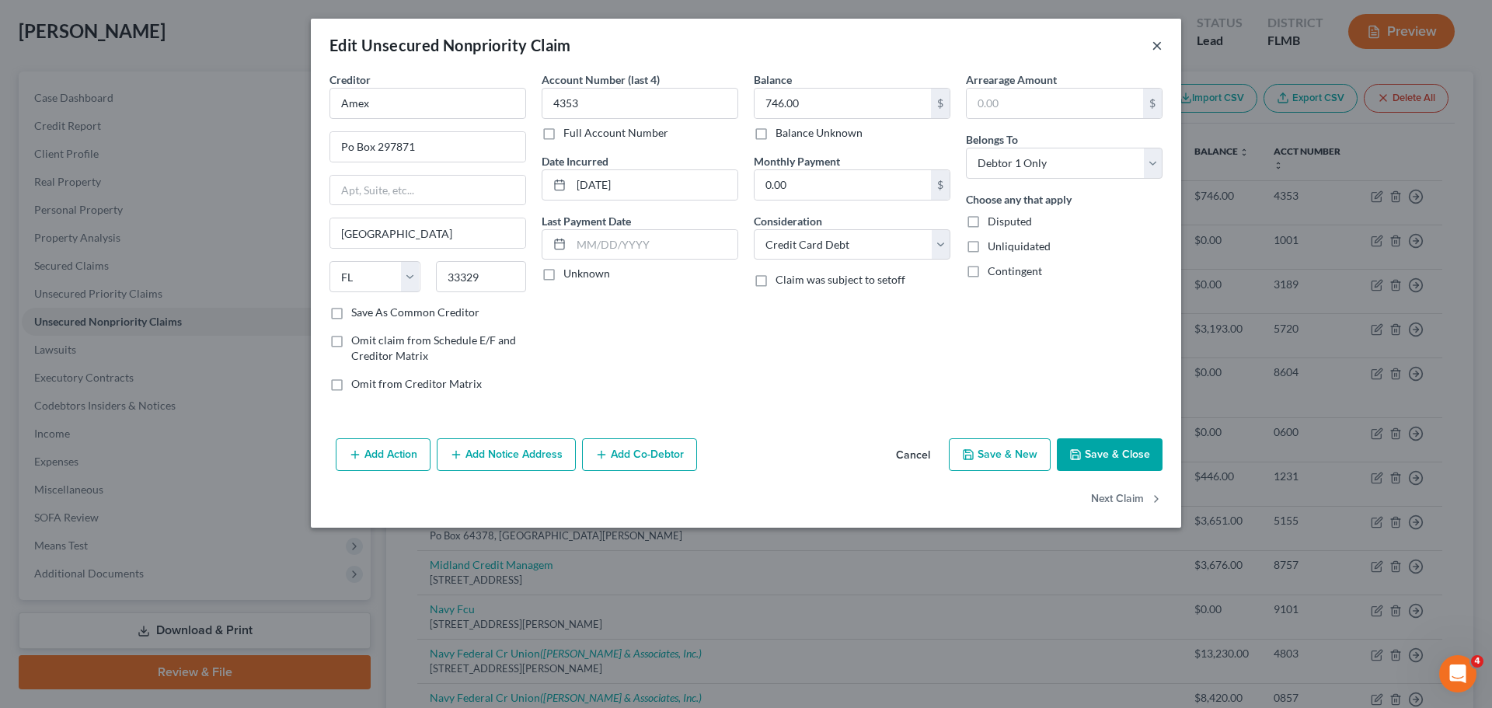
click at [1160, 47] on button "×" at bounding box center [1157, 45] width 11 height 19
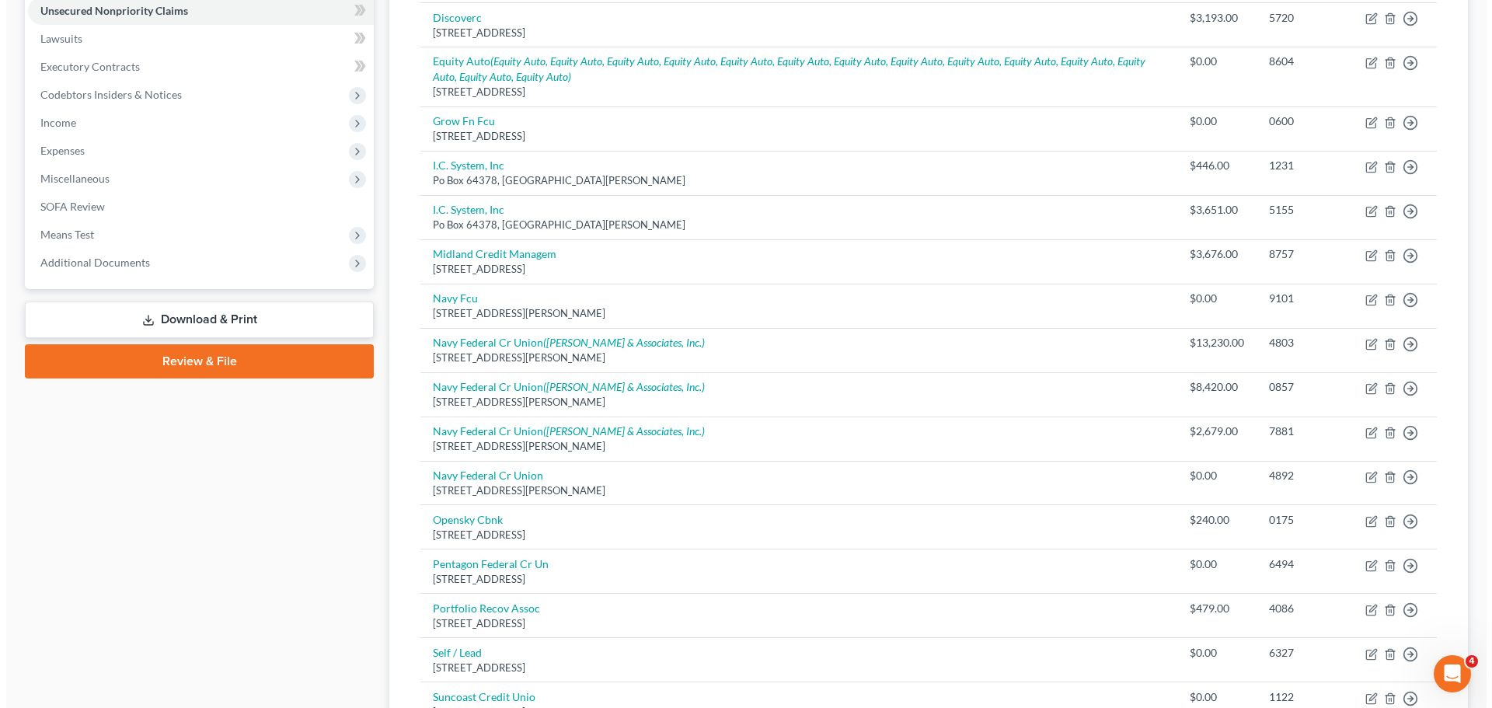
scroll to position [0, 0]
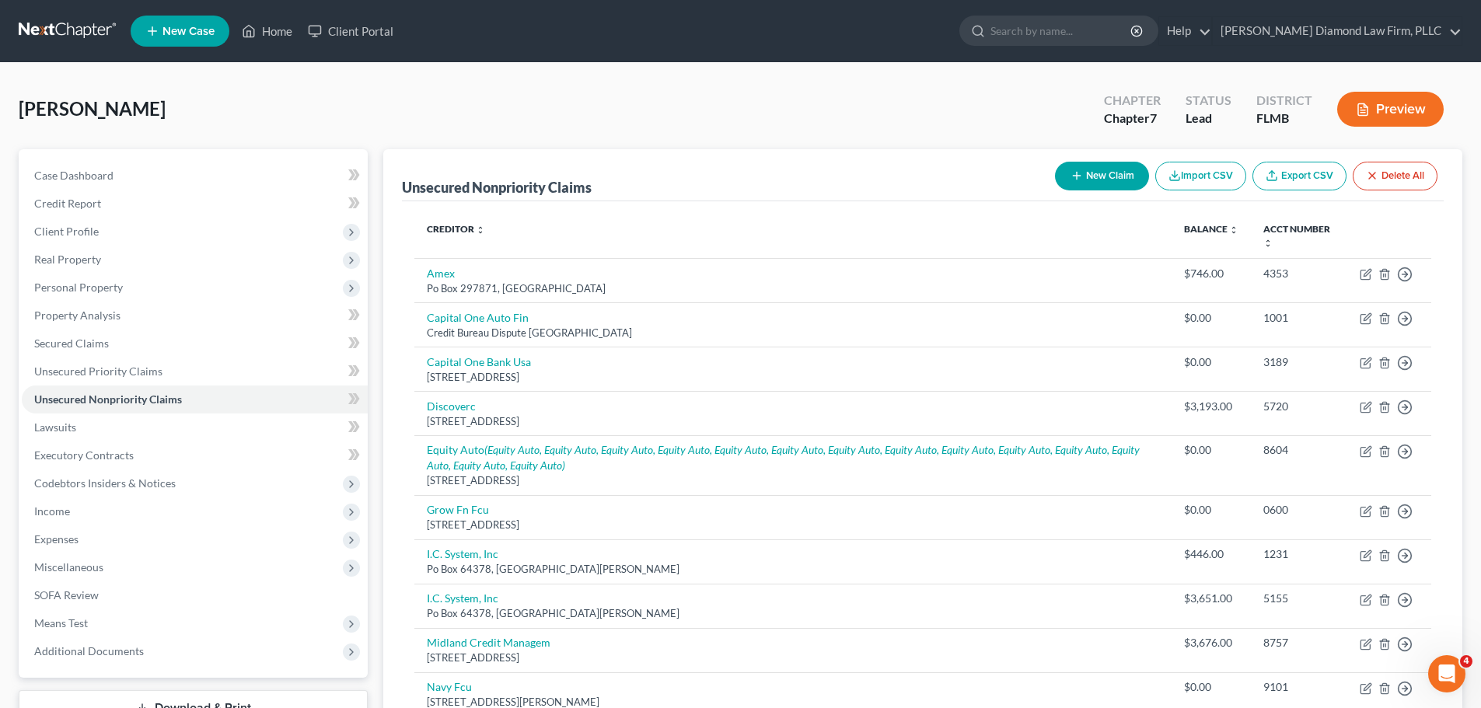
click at [1084, 177] on button "New Claim" at bounding box center [1102, 176] width 94 height 29
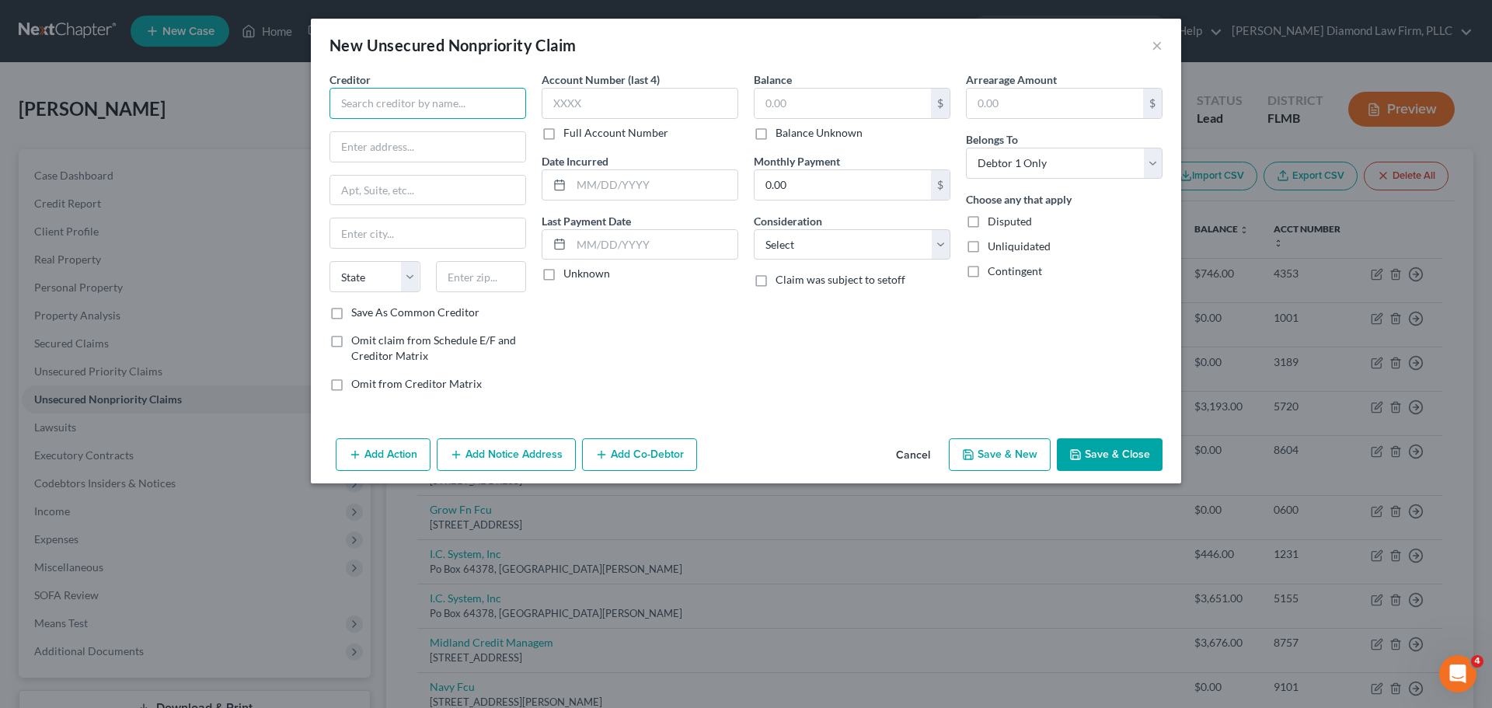
click at [422, 117] on input "text" at bounding box center [428, 103] width 197 height 31
click at [480, 145] on input "text" at bounding box center [427, 147] width 195 height 30
paste input "P.O. Box 96001"
click at [410, 224] on input "text" at bounding box center [427, 233] width 195 height 30
click at [386, 256] on div "Creditor * American ex P.O. [GEOGRAPHIC_DATA] [US_STATE][GEOGRAPHIC_DATA] AZ CA…" at bounding box center [428, 188] width 197 height 233
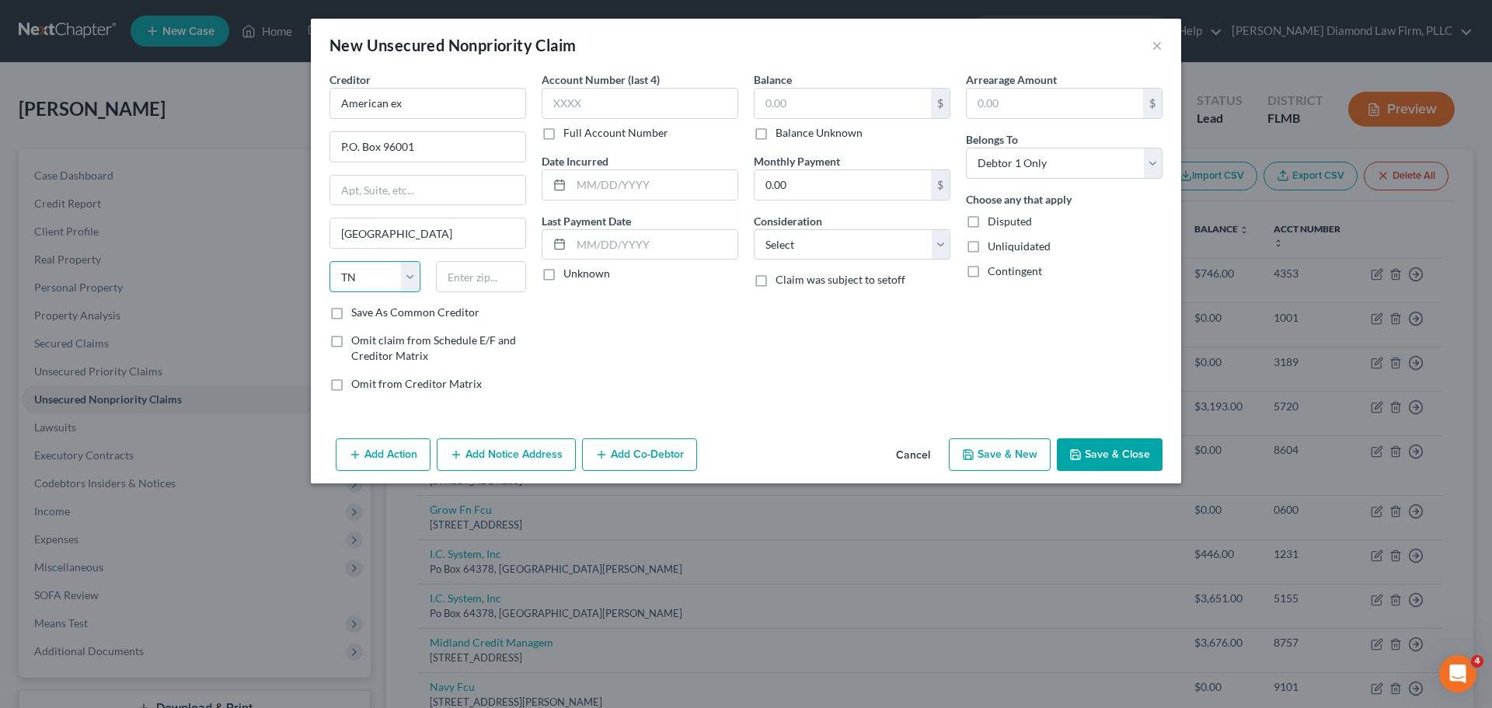
click at [388, 264] on select "State [US_STATE] AK AR AZ CA CO CT DE DC [GEOGRAPHIC_DATA] [GEOGRAPHIC_DATA] GU…" at bounding box center [375, 276] width 91 height 31
click at [330, 261] on select "State [US_STATE] AK AR AZ CA CO CT DE DC [GEOGRAPHIC_DATA] [GEOGRAPHIC_DATA] GU…" at bounding box center [375, 276] width 91 height 31
click at [474, 274] on input "text" at bounding box center [481, 276] width 91 height 31
click at [431, 105] on input "American ex" at bounding box center [428, 103] width 197 height 31
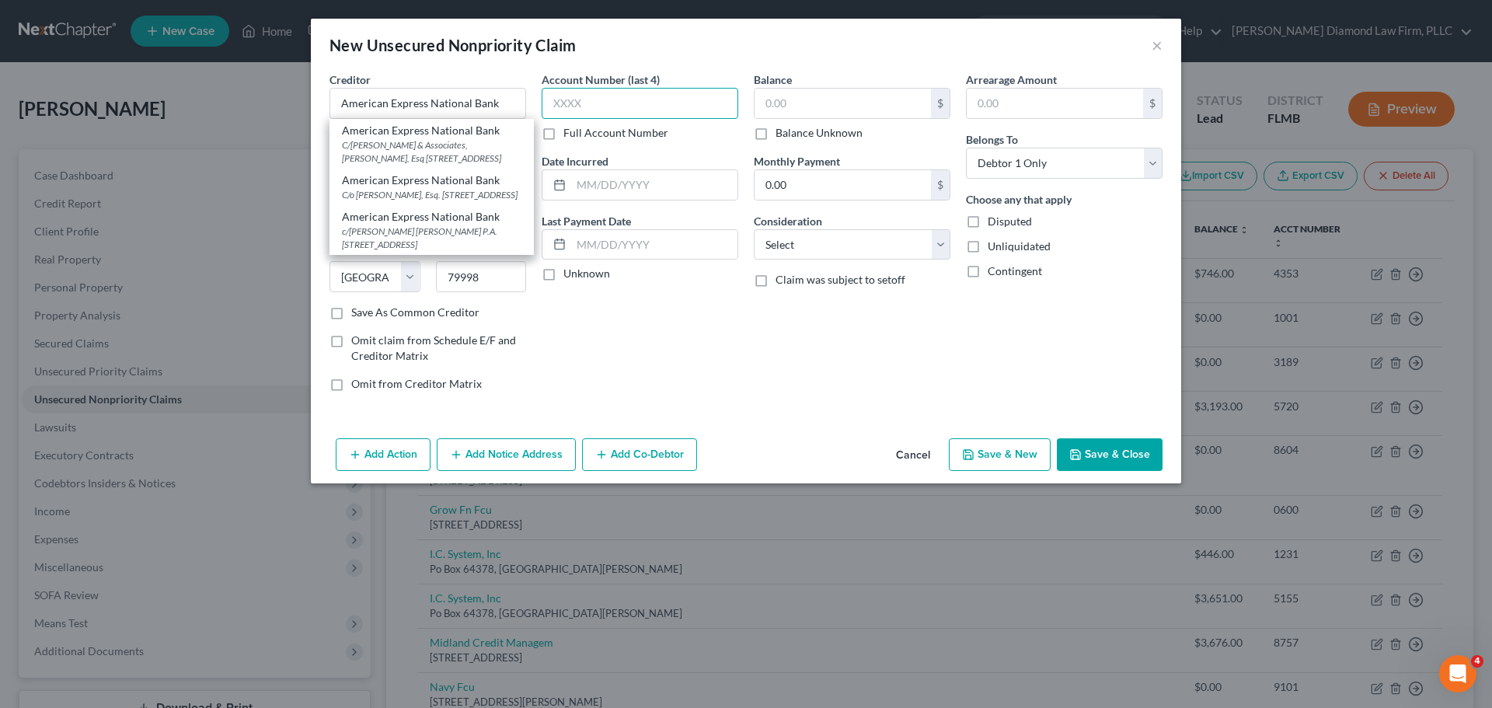
click at [623, 109] on input "text" at bounding box center [640, 103] width 197 height 31
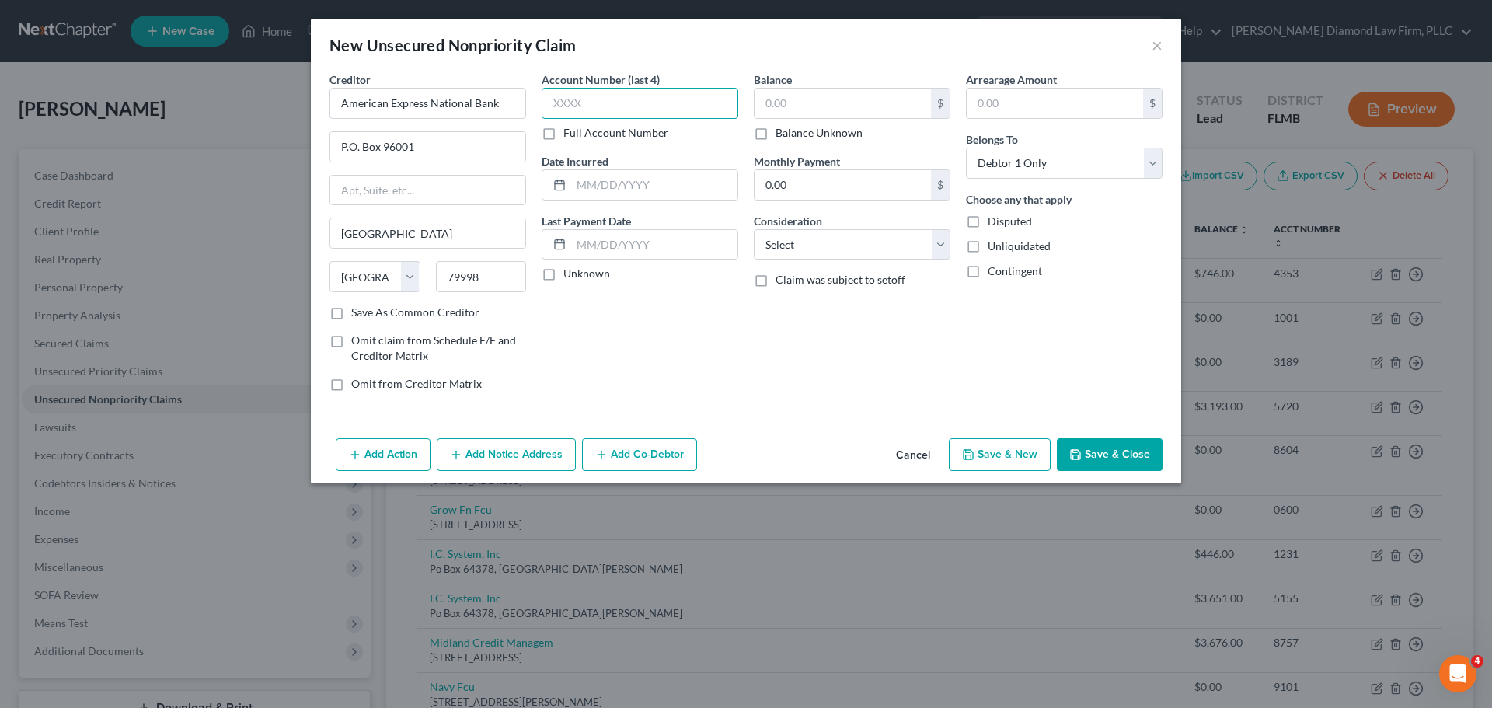
click at [598, 104] on input "text" at bounding box center [640, 103] width 197 height 31
click at [823, 113] on input "text" at bounding box center [843, 104] width 176 height 30
click at [648, 199] on input "text" at bounding box center [654, 185] width 166 height 30
click at [485, 446] on button "Add Notice Address" at bounding box center [506, 454] width 139 height 33
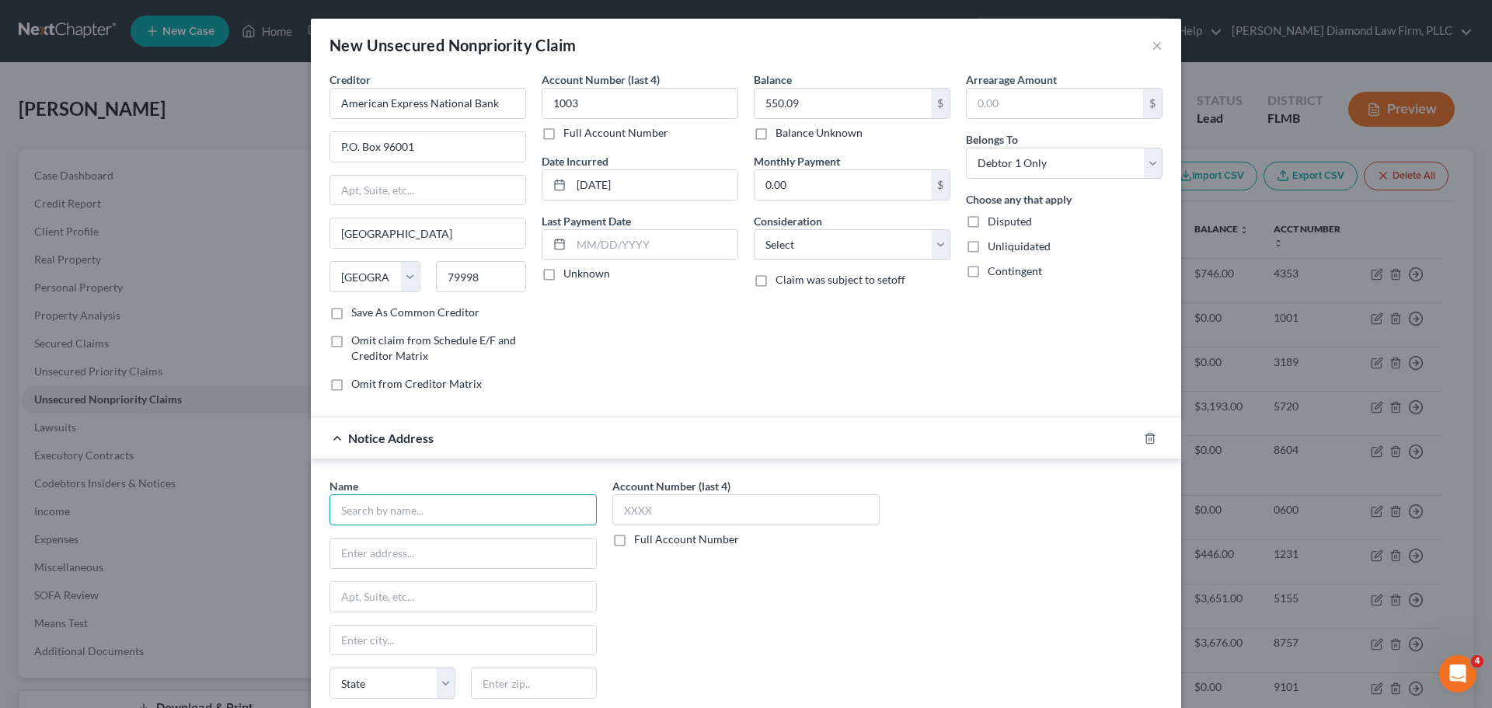
click at [438, 498] on input "text" at bounding box center [463, 509] width 267 height 31
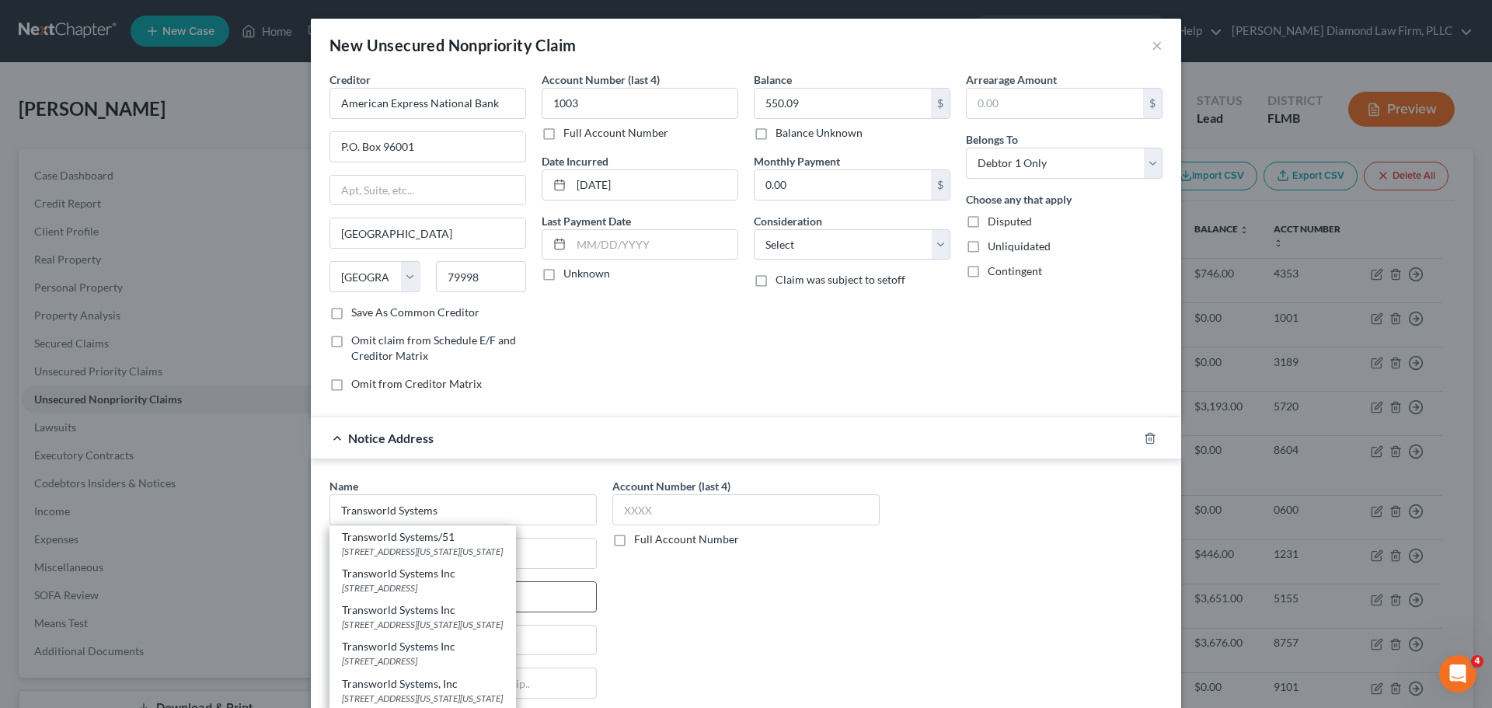
click at [468, 582] on div "[STREET_ADDRESS]" at bounding box center [423, 587] width 162 height 13
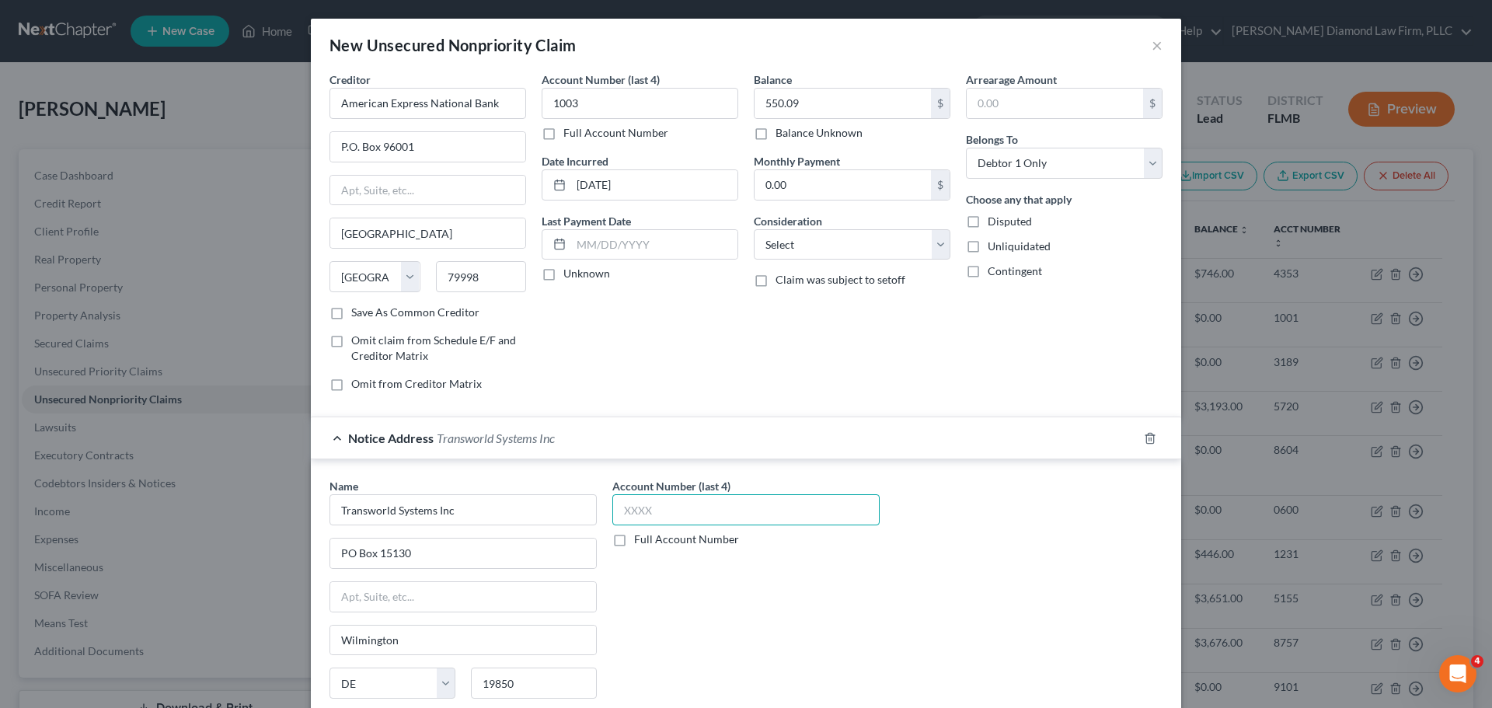
click at [689, 512] on input "text" at bounding box center [746, 509] width 267 height 31
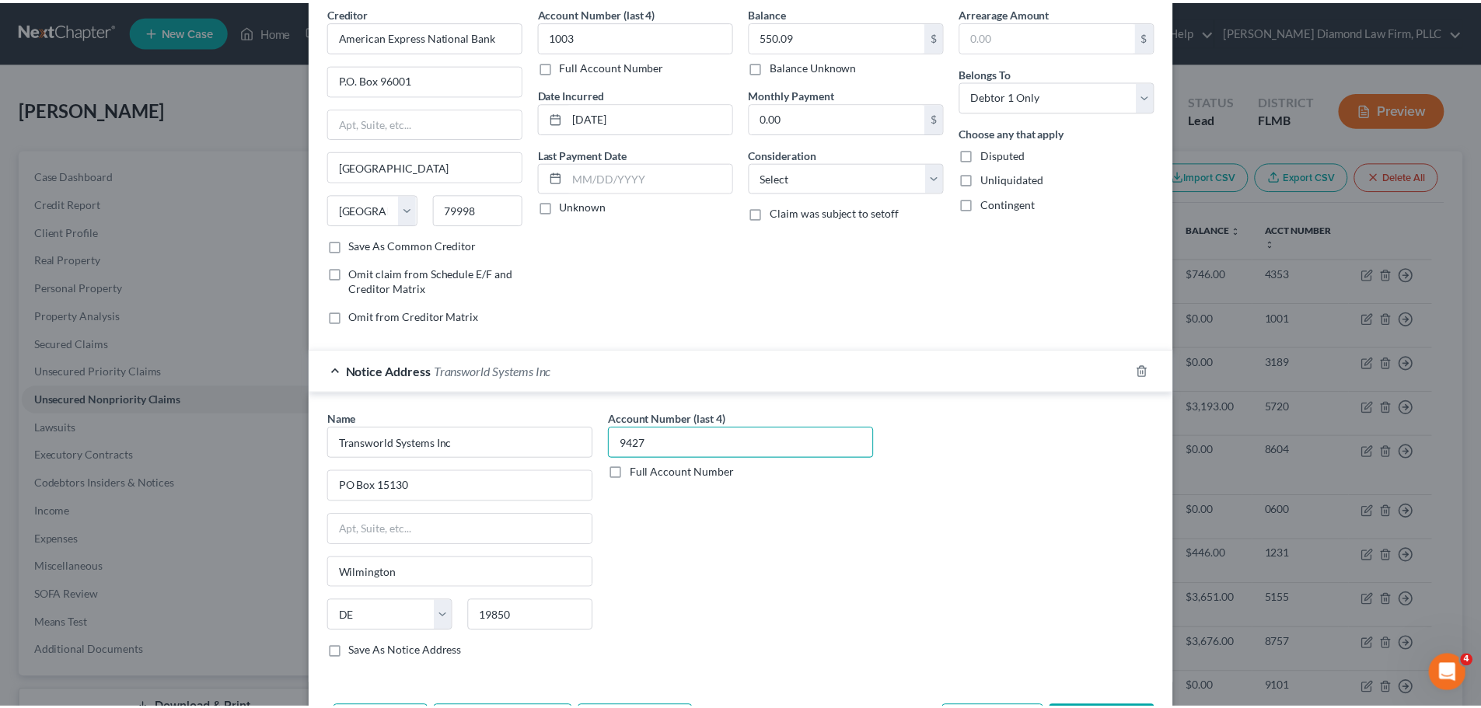
scroll to position [129, 0]
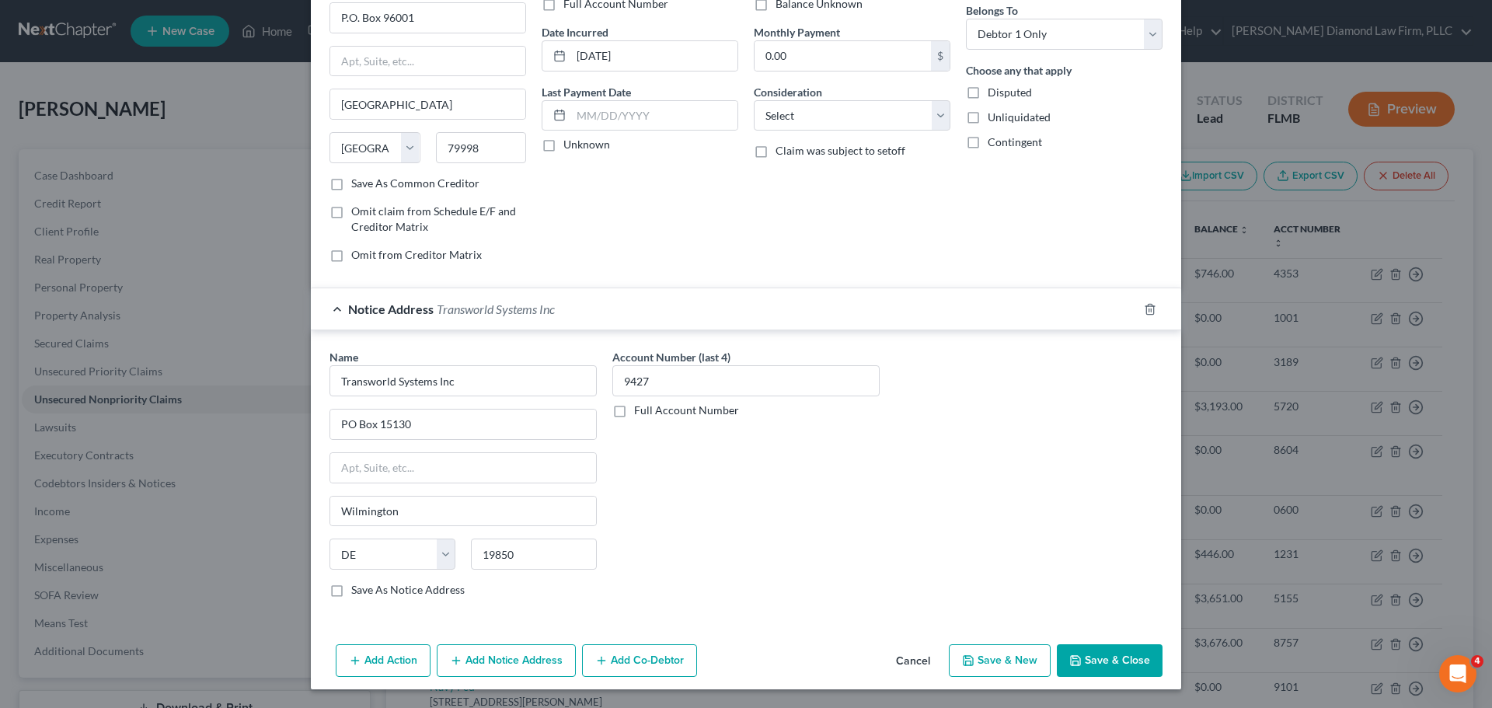
click at [1075, 653] on button "Save & Close" at bounding box center [1110, 660] width 106 height 33
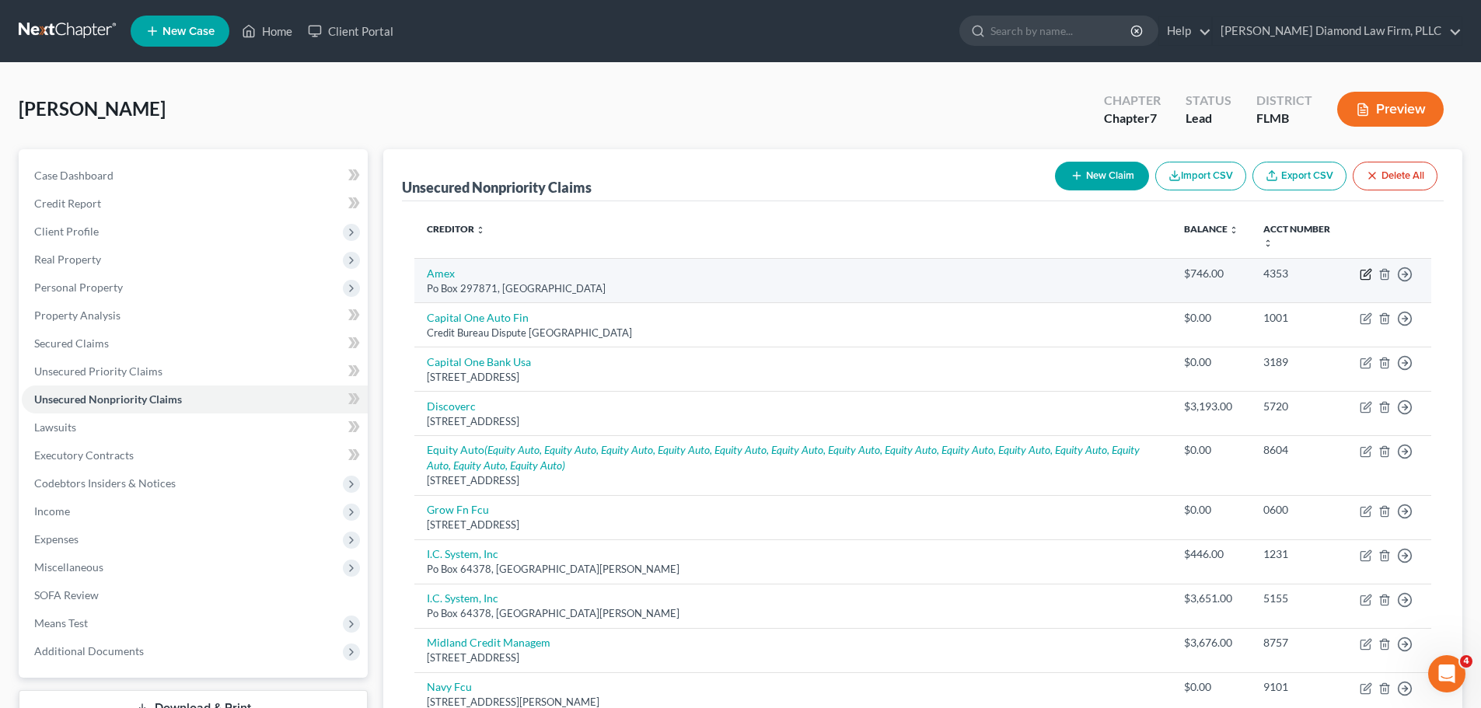
click at [1363, 279] on icon "button" at bounding box center [1365, 274] width 12 height 12
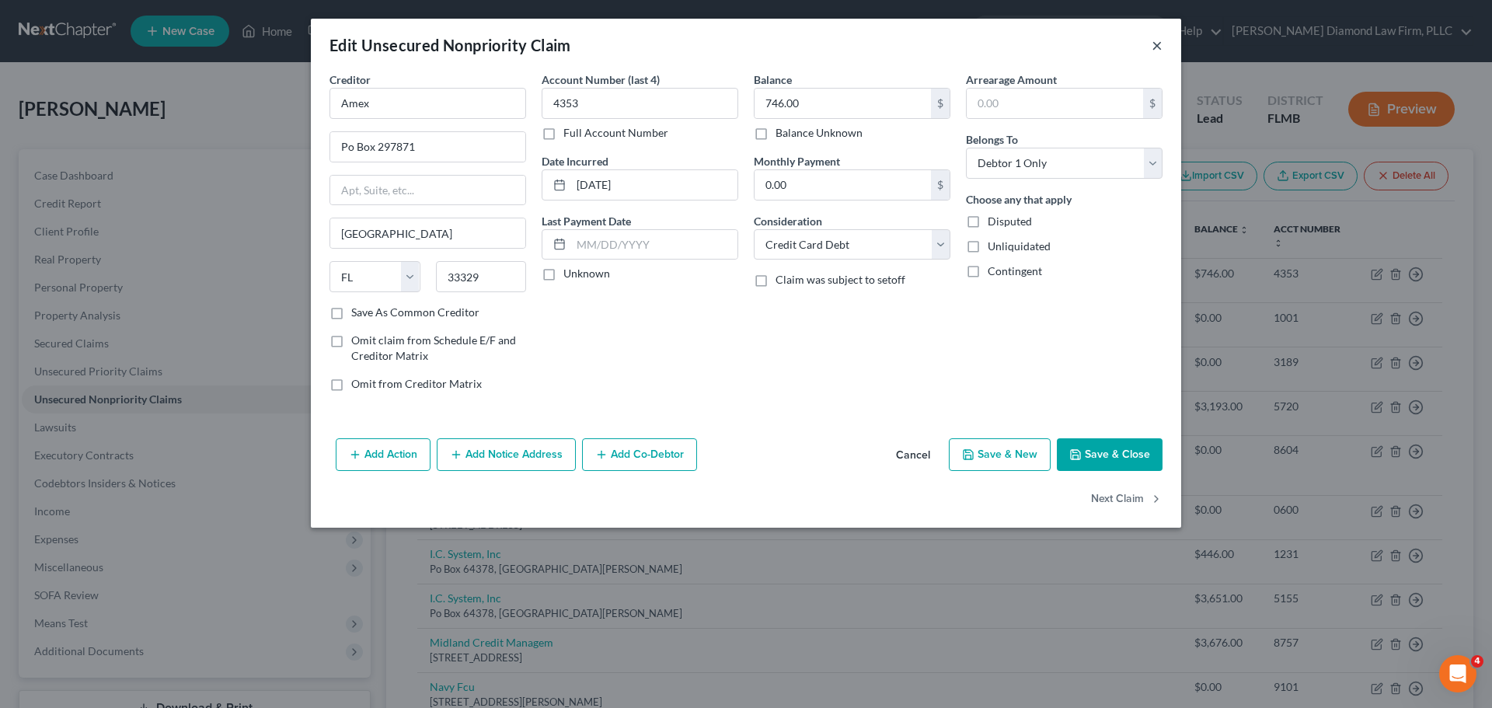
click at [1154, 49] on button "×" at bounding box center [1157, 45] width 11 height 19
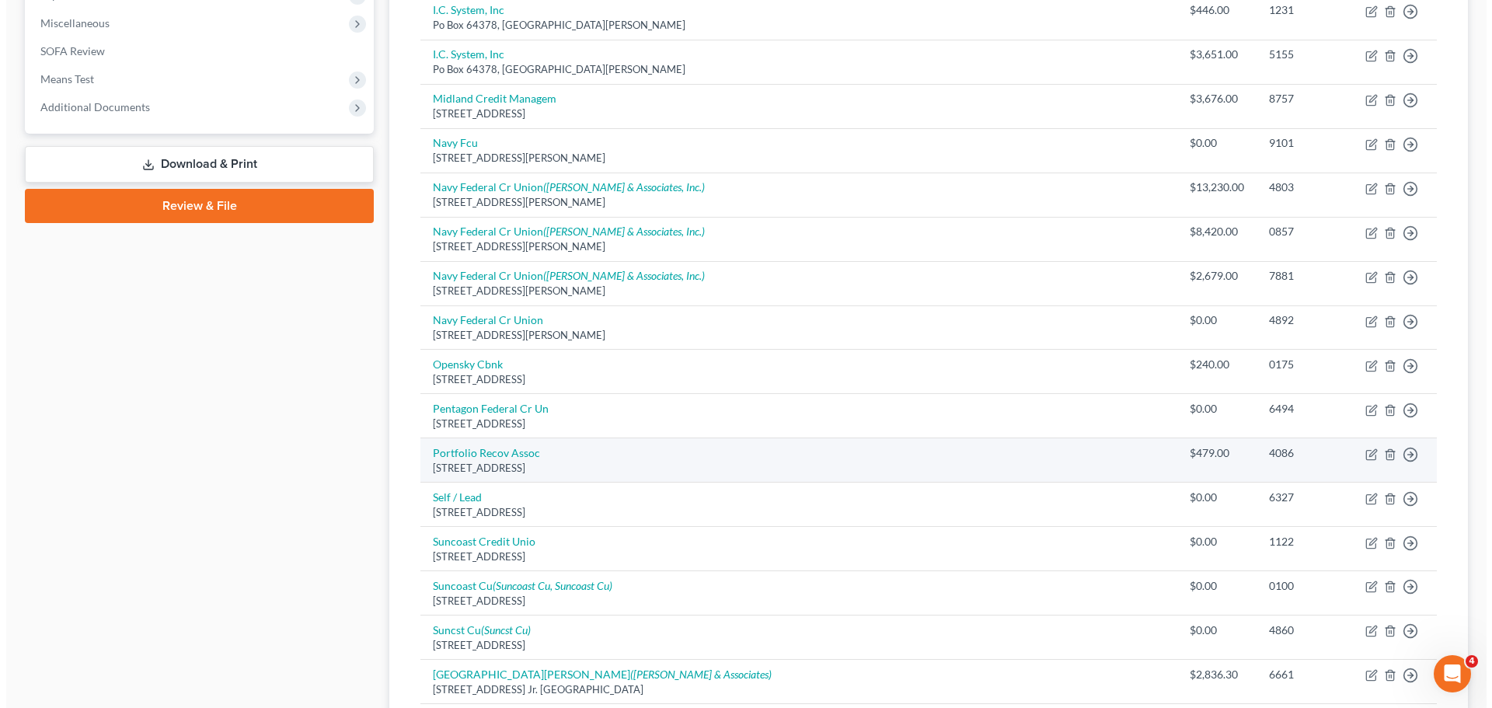
scroll to position [752, 0]
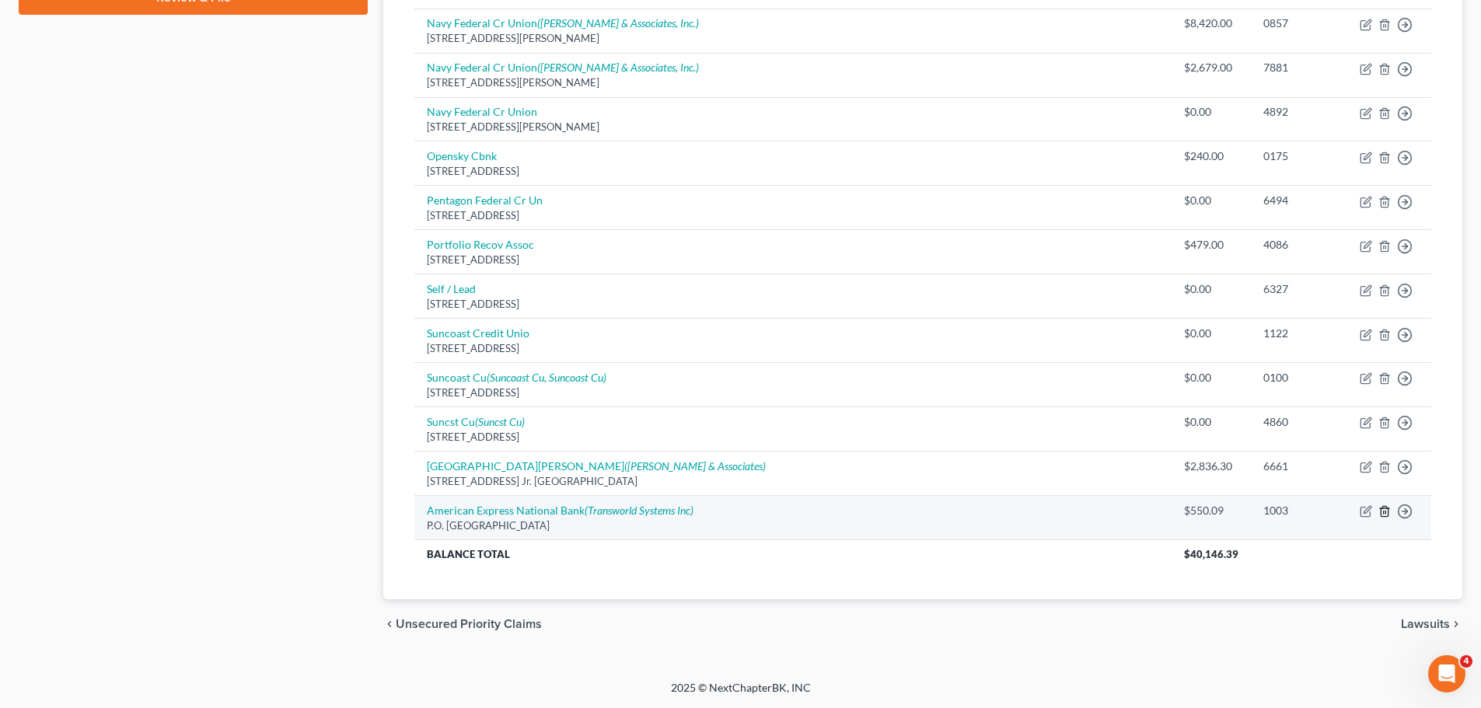
click at [1383, 510] on icon "button" at bounding box center [1384, 511] width 12 height 12
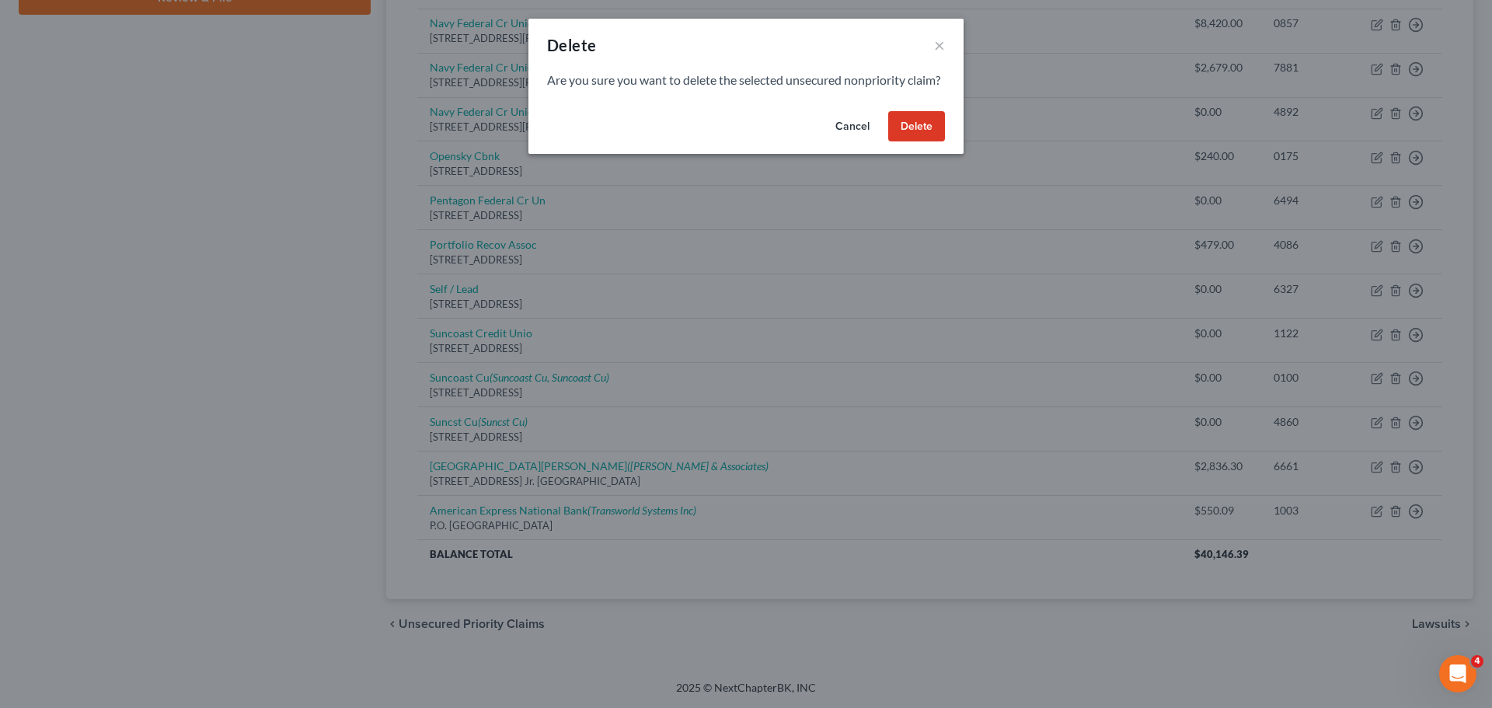
click at [896, 142] on button "Delete" at bounding box center [916, 126] width 57 height 31
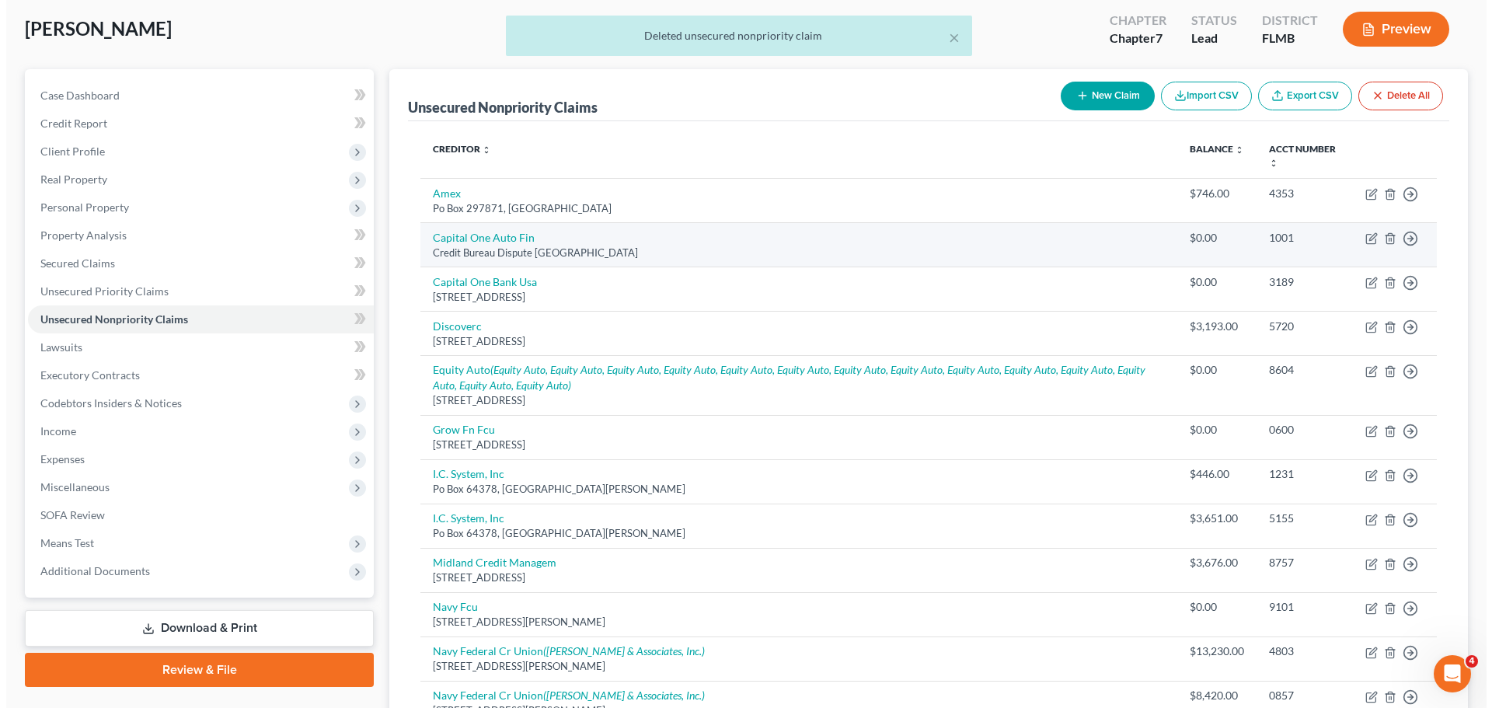
scroll to position [0, 0]
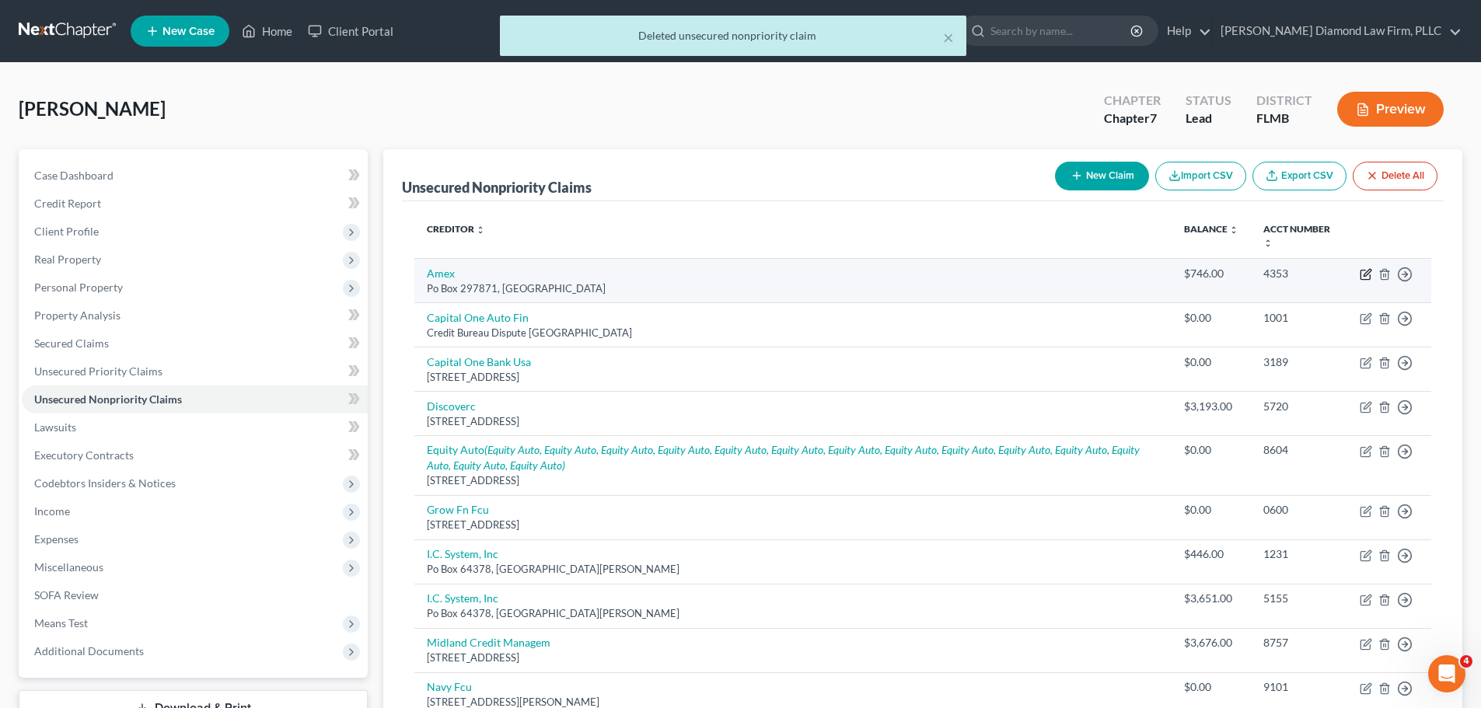
click at [1362, 271] on icon "button" at bounding box center [1365, 274] width 12 height 12
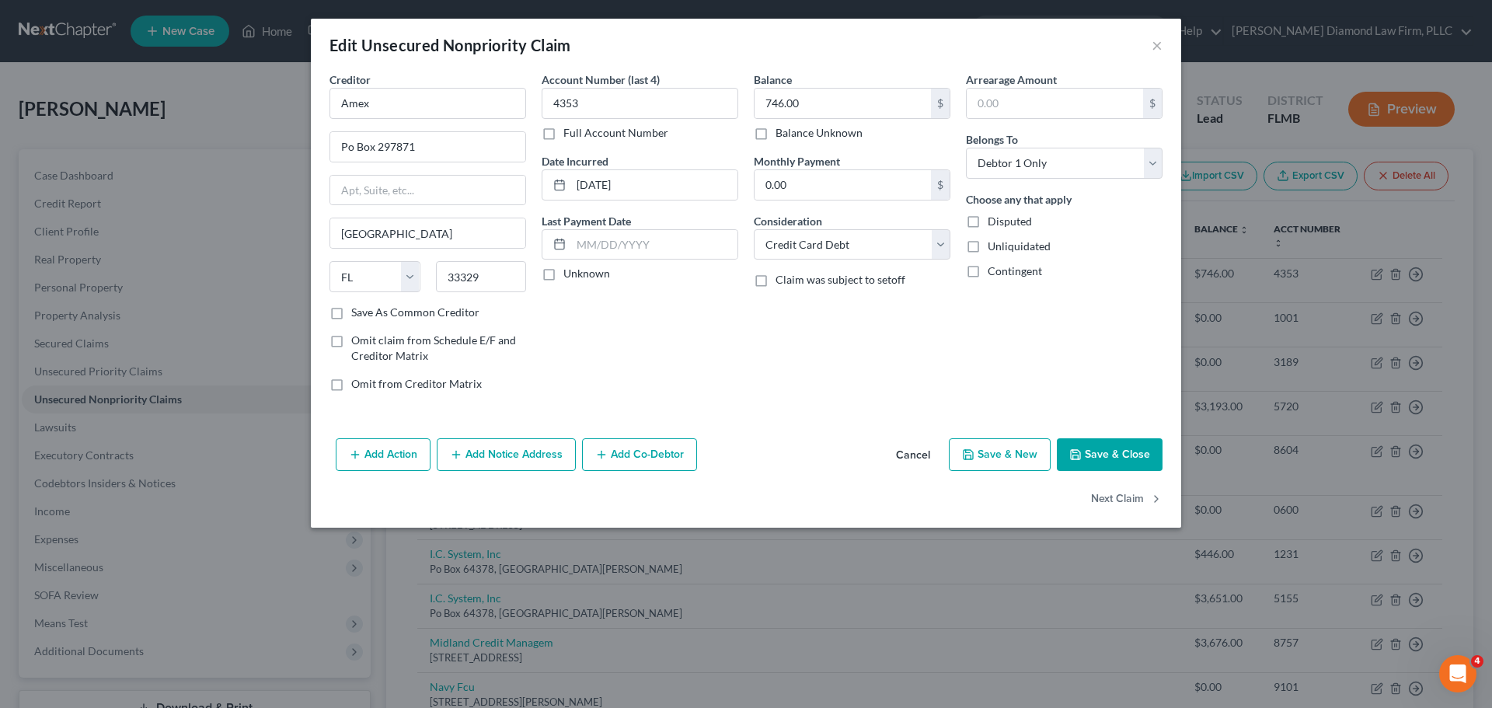
click at [506, 445] on button "Add Notice Address" at bounding box center [506, 454] width 139 height 33
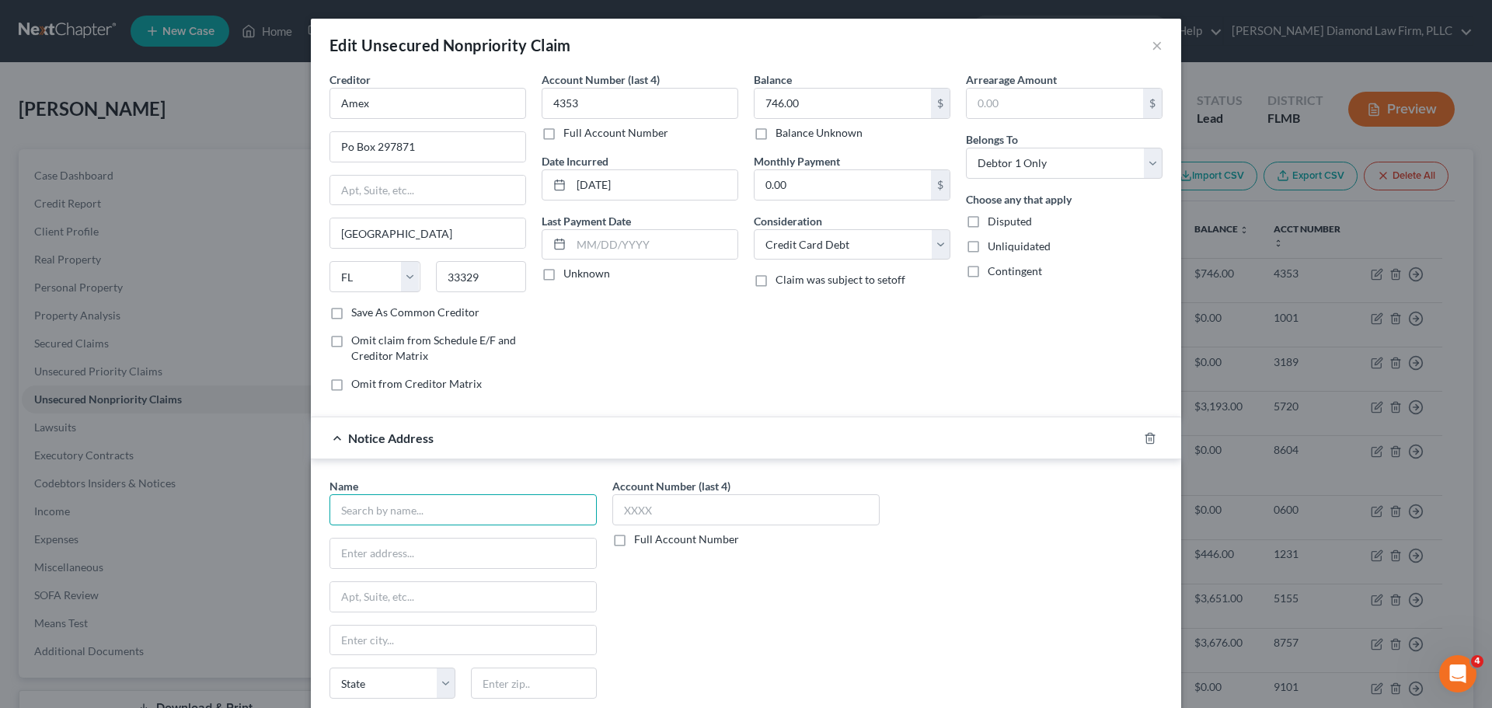
click at [455, 508] on input "text" at bounding box center [463, 509] width 267 height 31
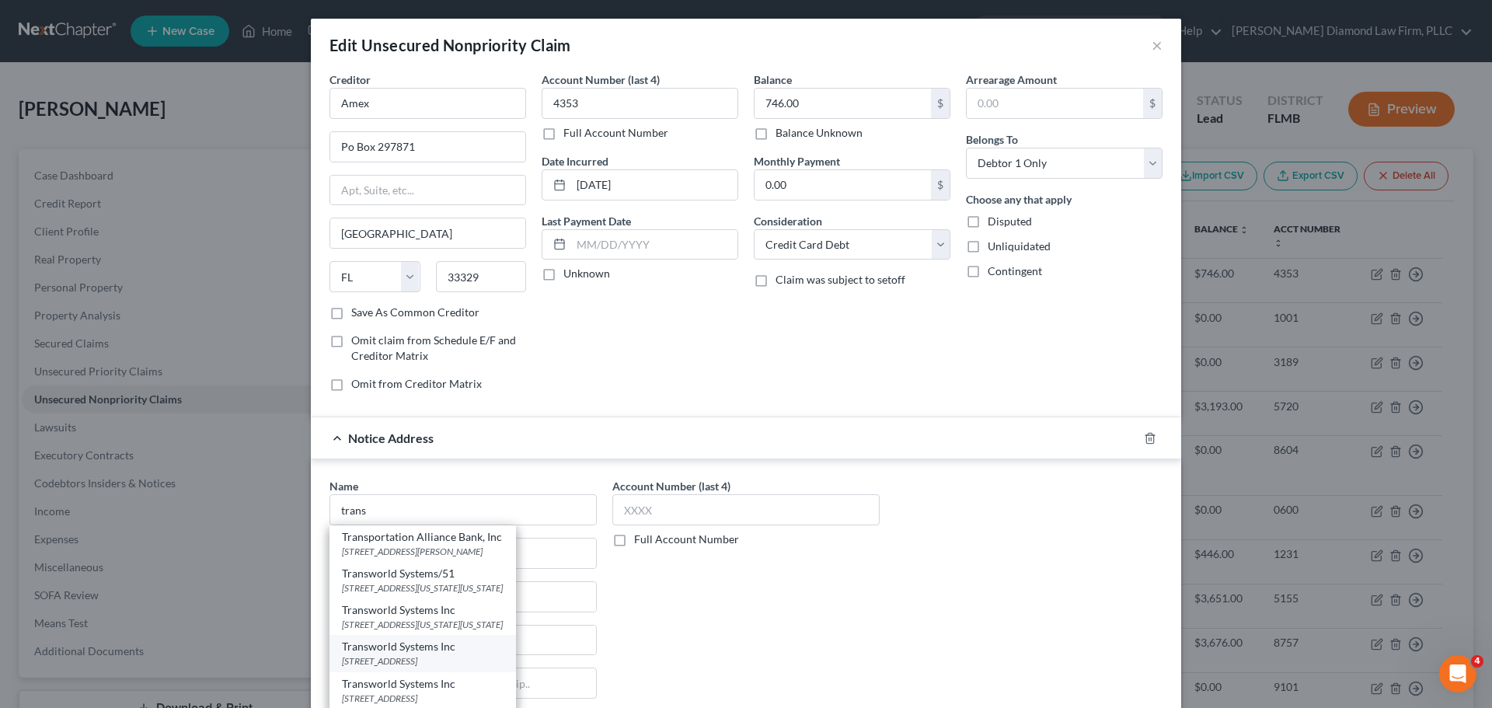
click at [476, 660] on div "[STREET_ADDRESS]" at bounding box center [423, 660] width 162 height 13
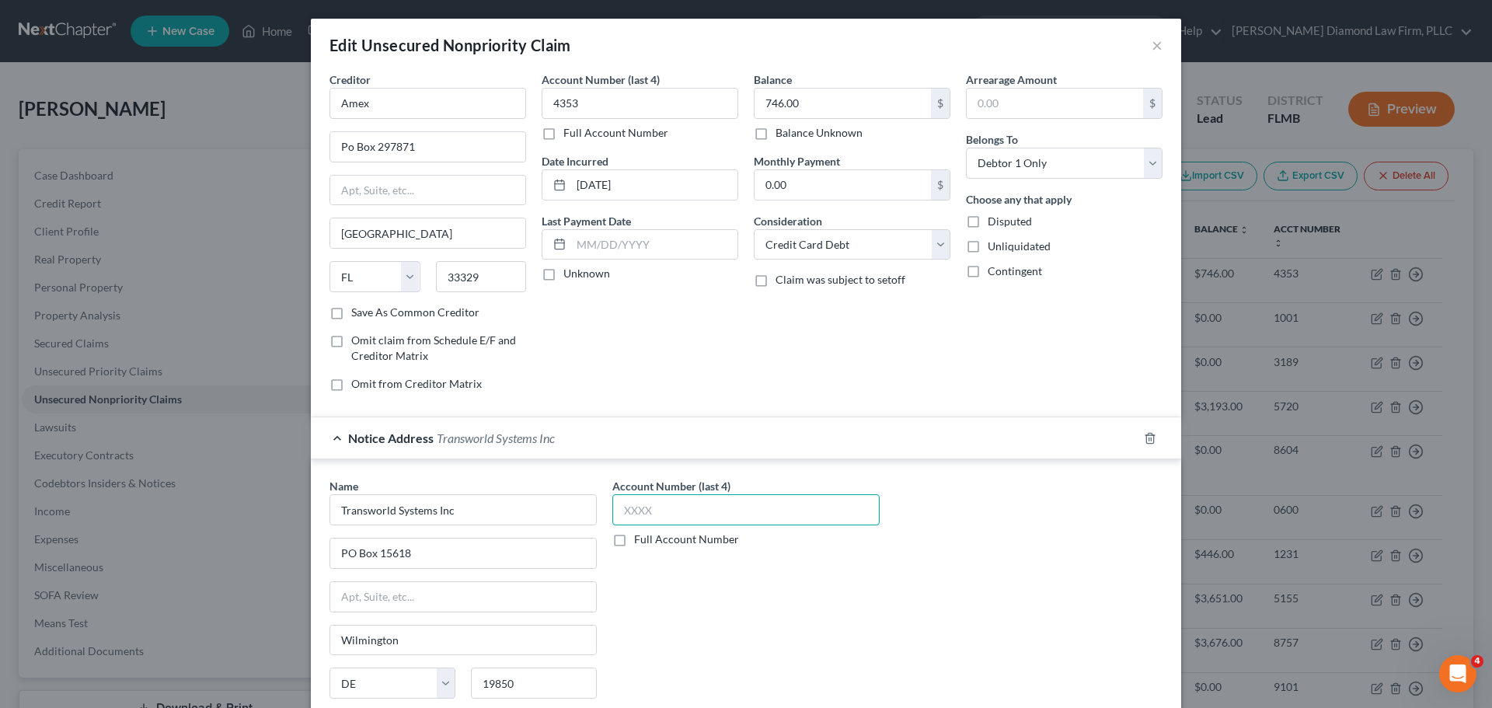
click at [752, 511] on input "text" at bounding box center [746, 509] width 267 height 31
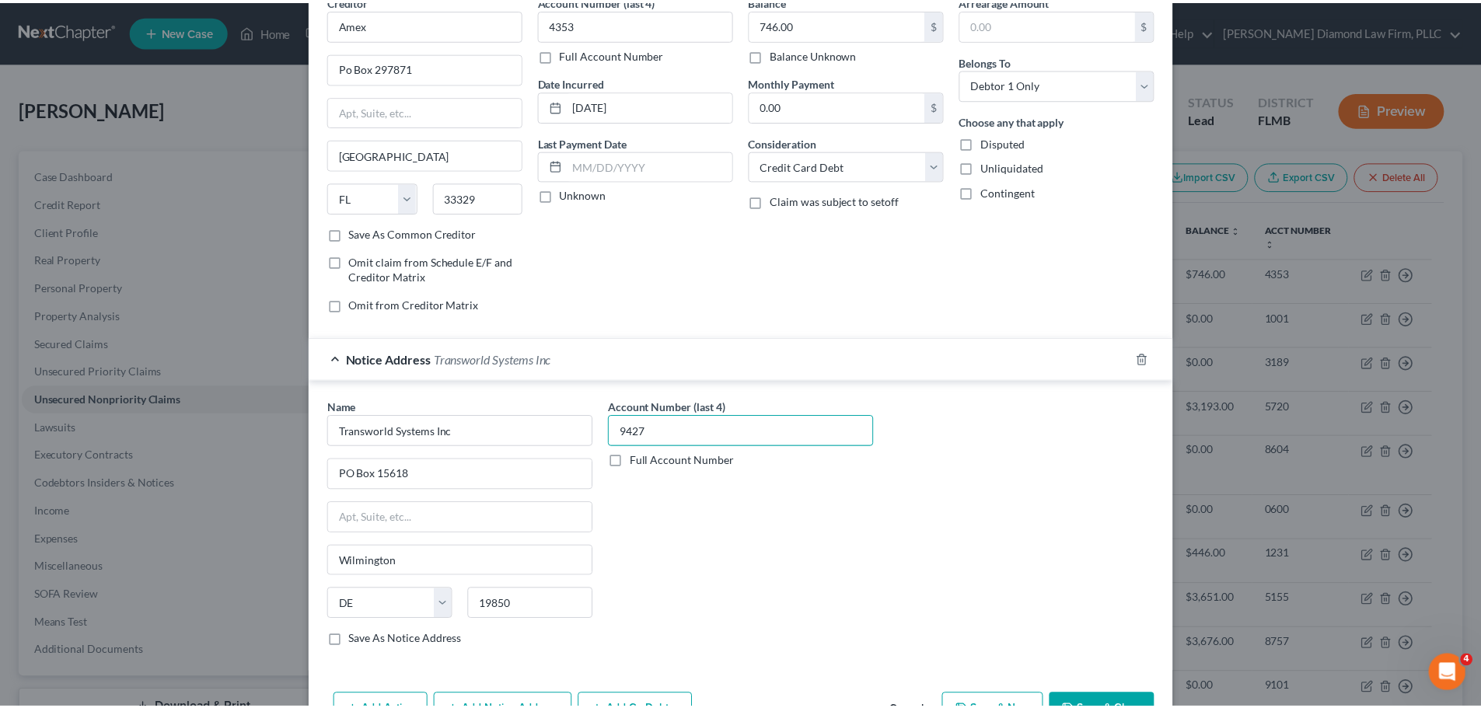
scroll to position [173, 0]
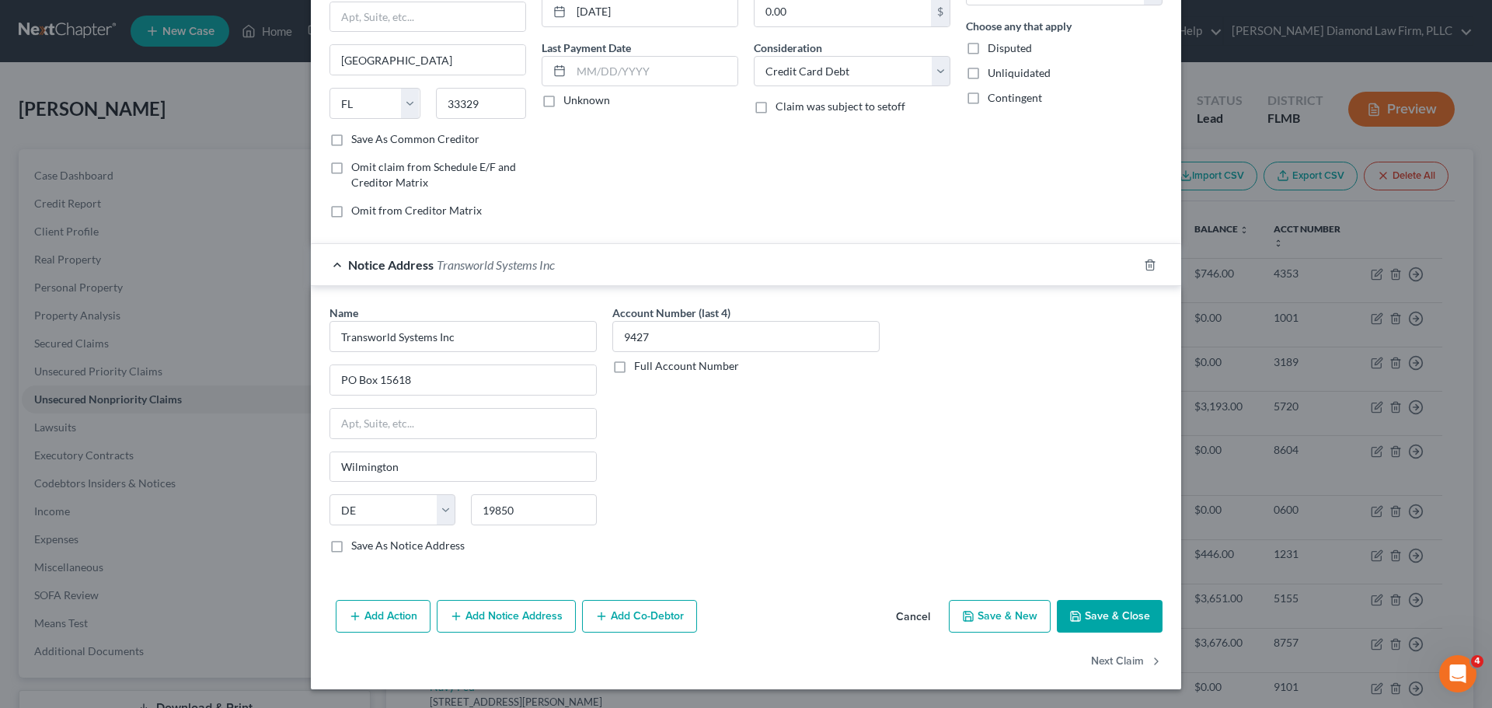
click at [1115, 621] on button "Save & Close" at bounding box center [1110, 616] width 106 height 33
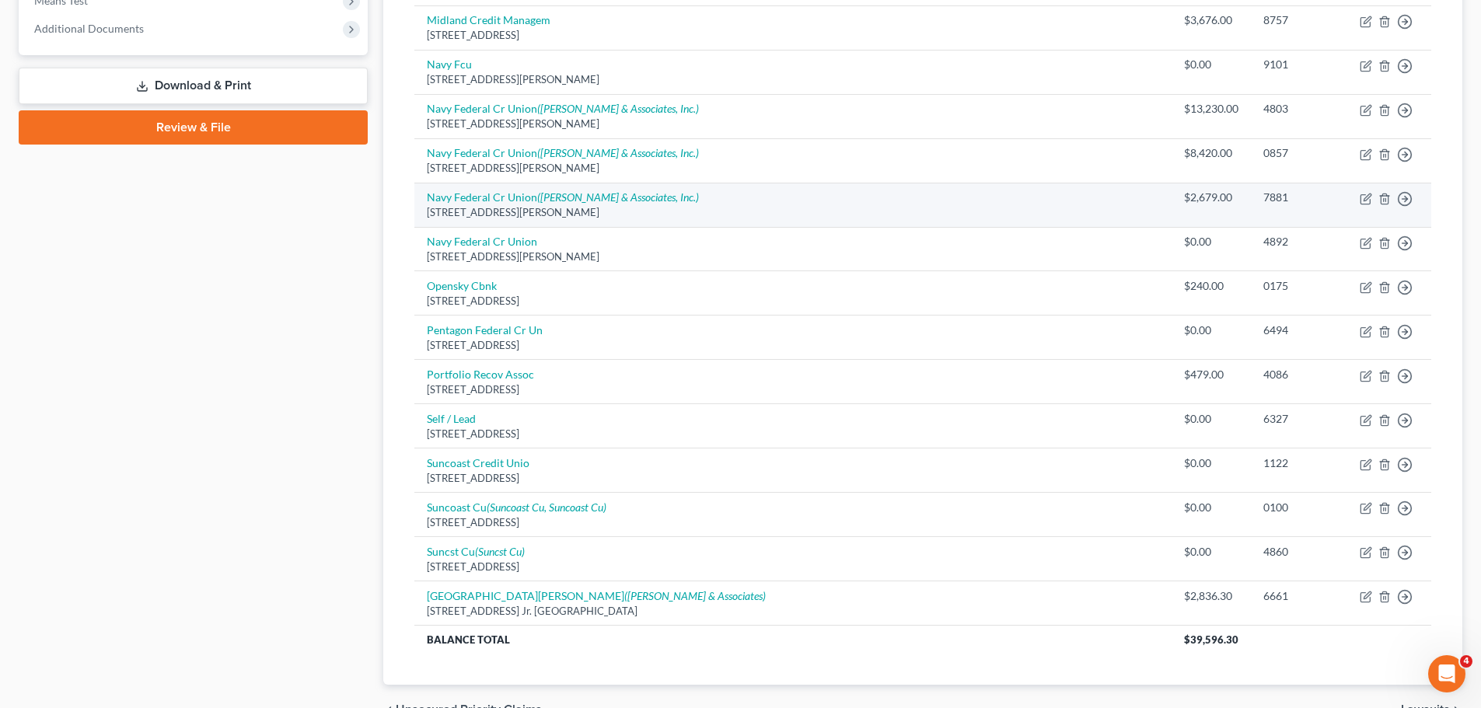
scroll to position [622, 0]
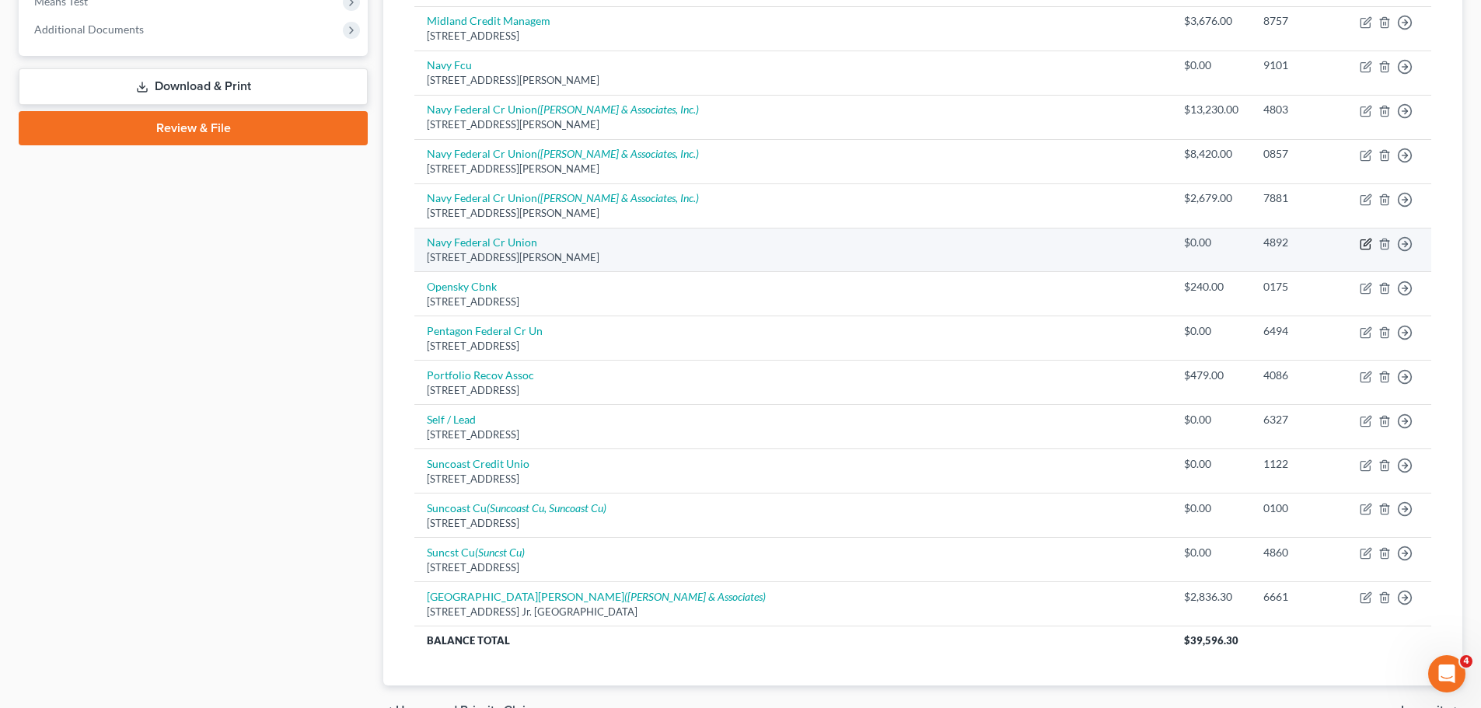
click at [1361, 243] on icon "button" at bounding box center [1364, 243] width 9 height 9
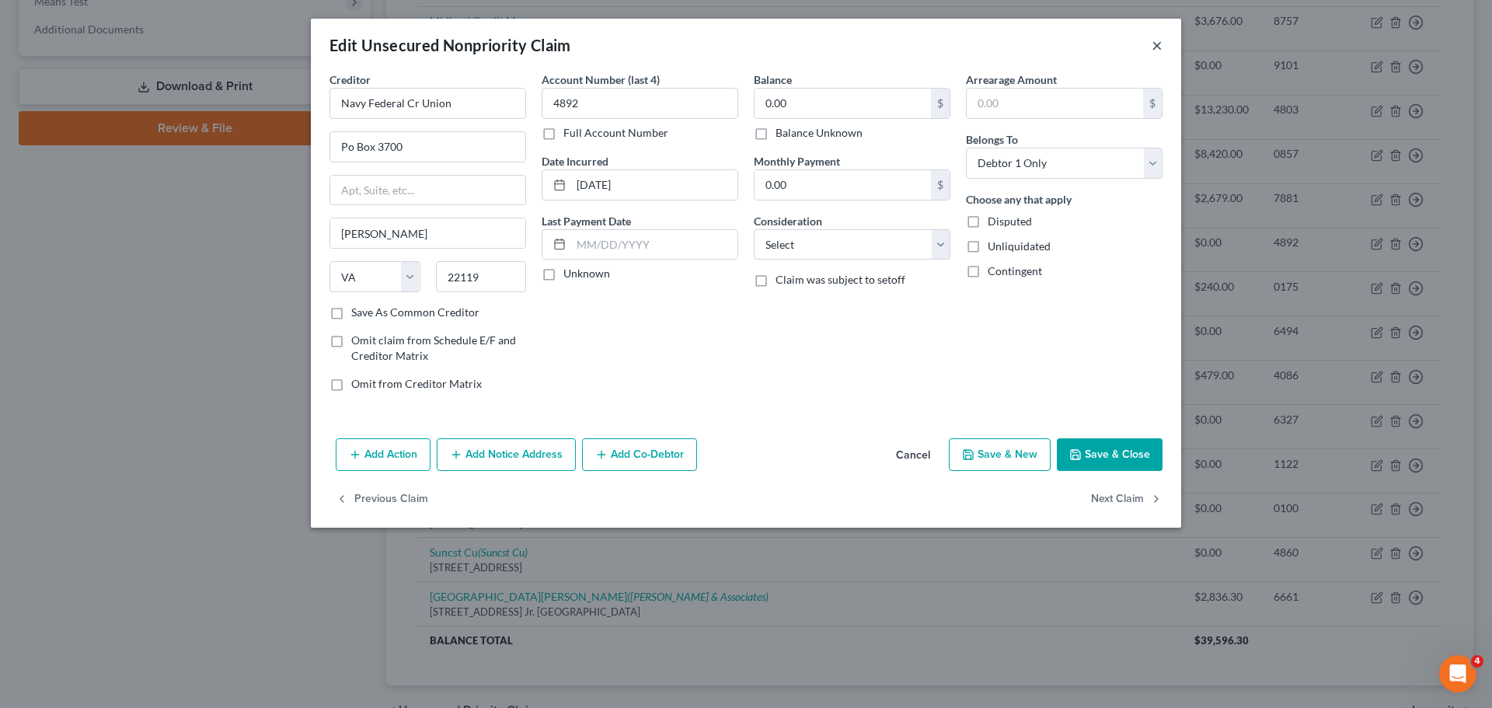
click at [1160, 46] on button "×" at bounding box center [1157, 45] width 11 height 19
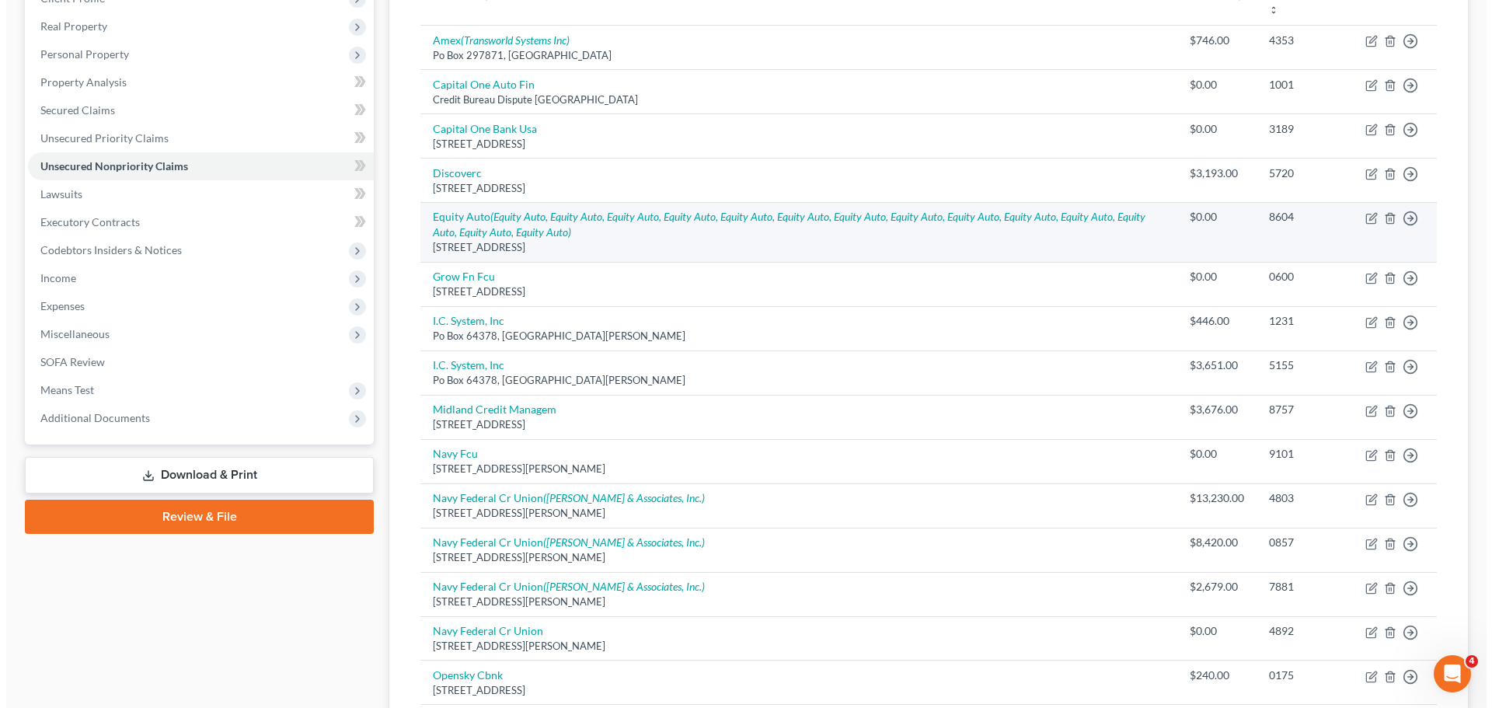
scroll to position [0, 0]
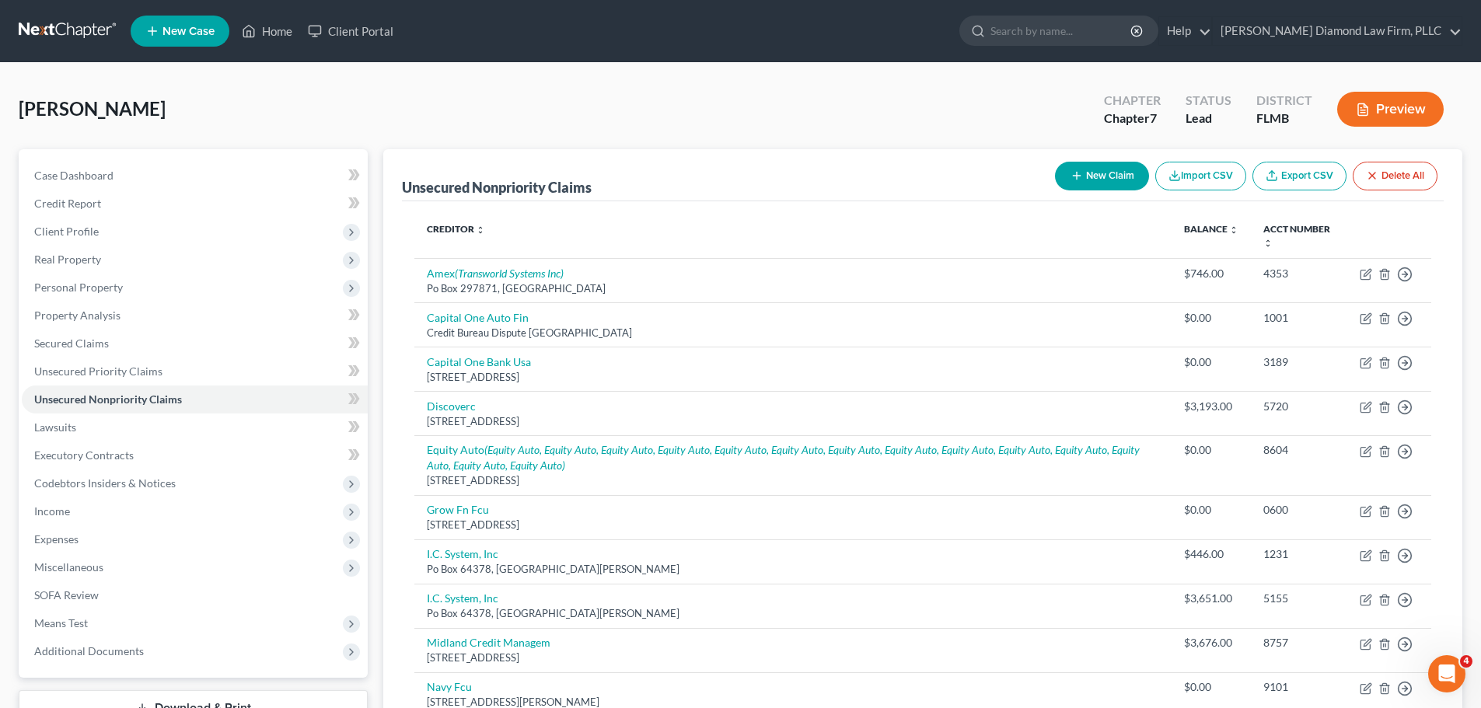
click at [1098, 171] on button "New Claim" at bounding box center [1102, 176] width 94 height 29
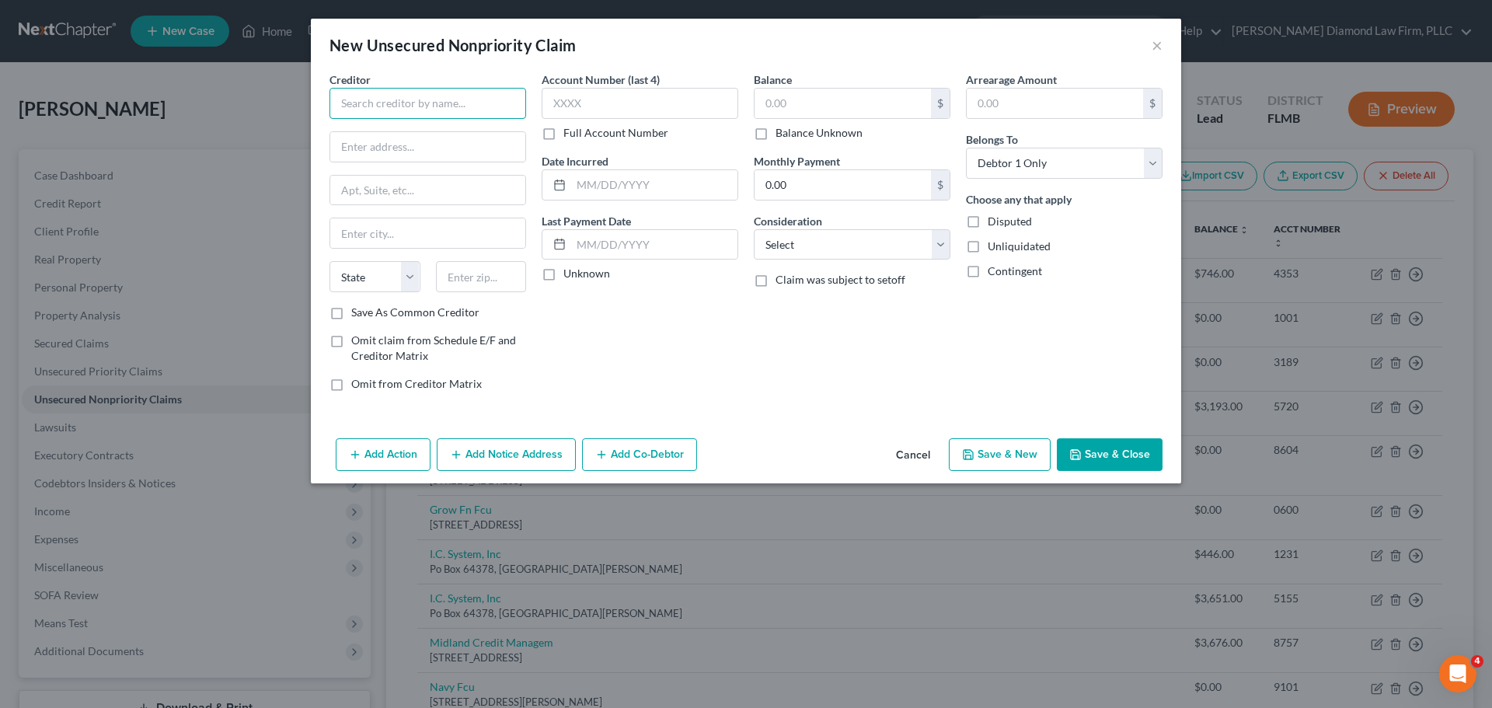
click at [443, 107] on input "text" at bounding box center [428, 103] width 197 height 31
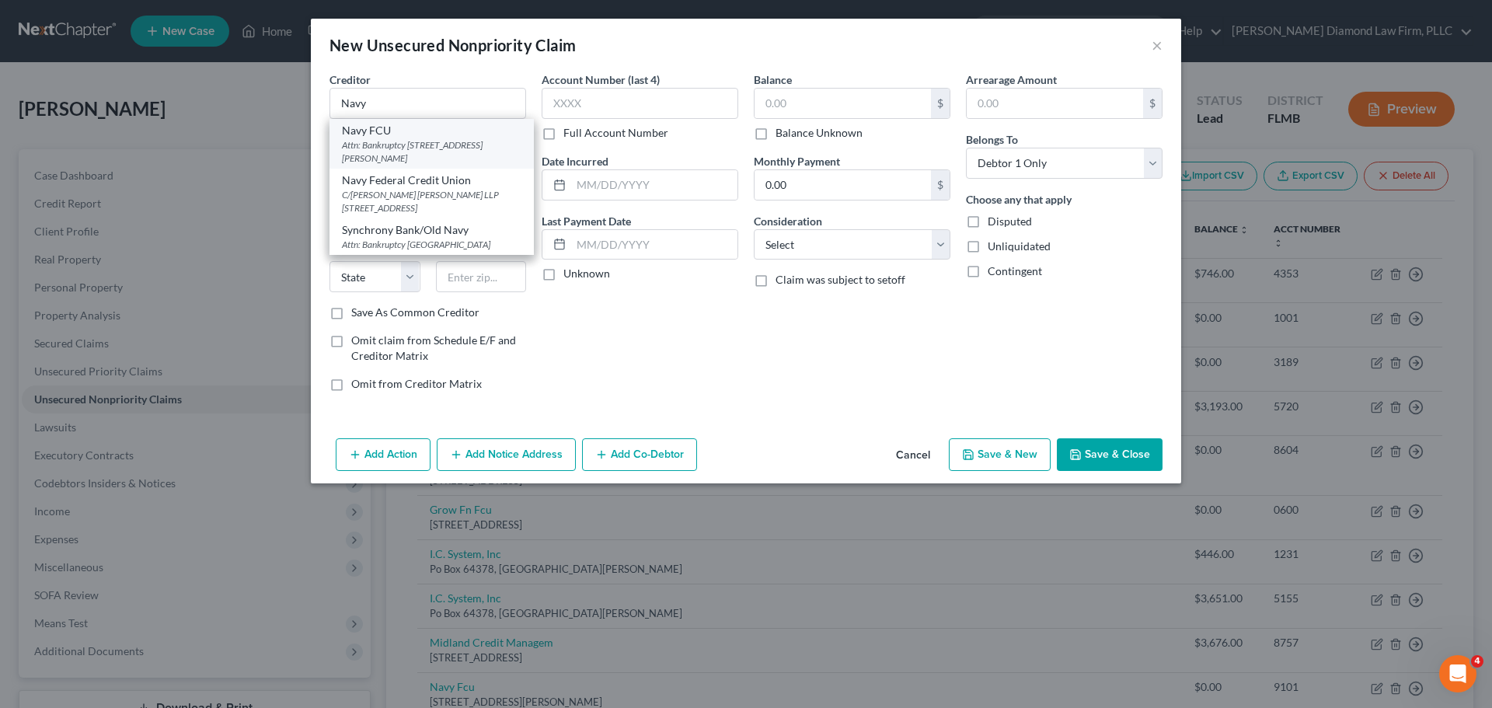
click at [434, 127] on div "Navy FCU" at bounding box center [432, 131] width 180 height 16
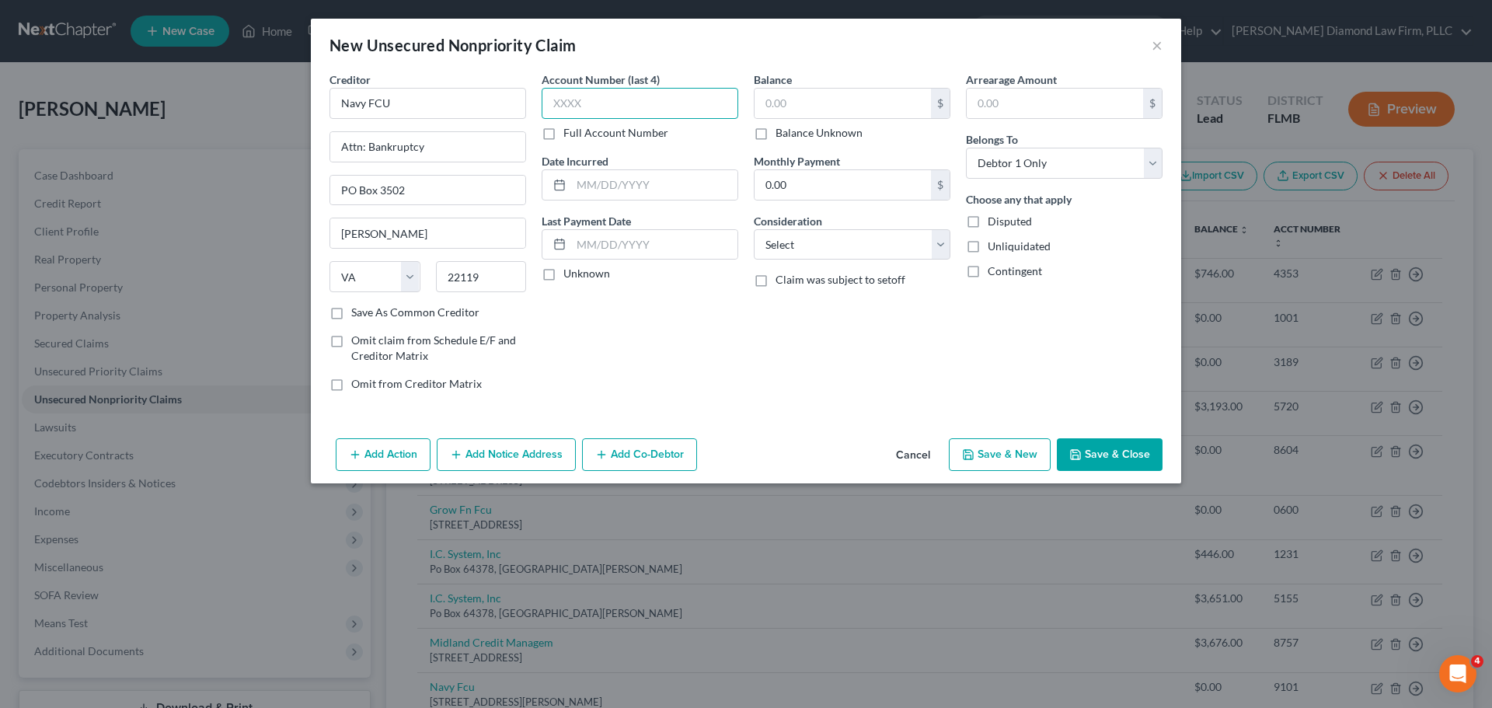
click at [615, 101] on input "text" at bounding box center [640, 103] width 197 height 31
click at [800, 105] on input "text" at bounding box center [843, 104] width 176 height 30
click at [657, 188] on input "text" at bounding box center [654, 185] width 166 height 30
click at [480, 462] on button "Add Notice Address" at bounding box center [506, 454] width 139 height 33
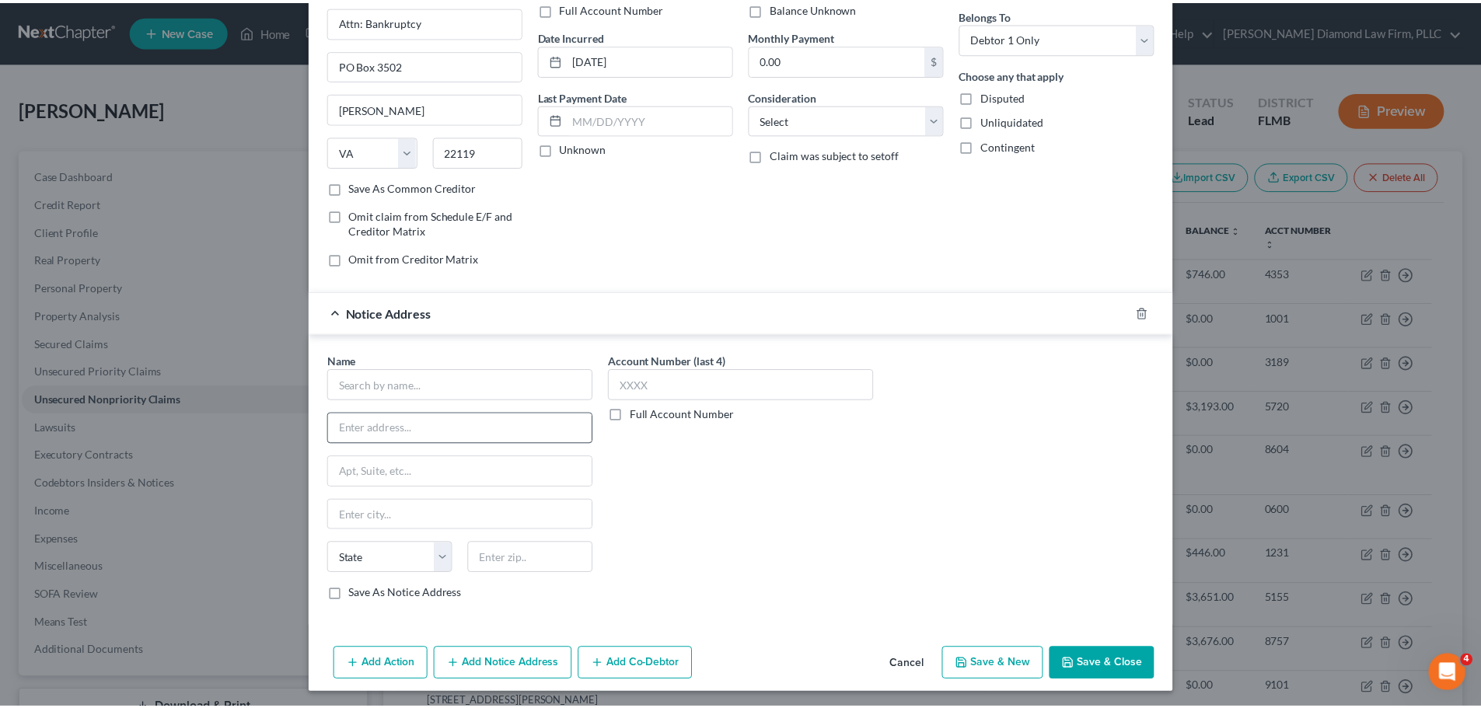
scroll to position [129, 0]
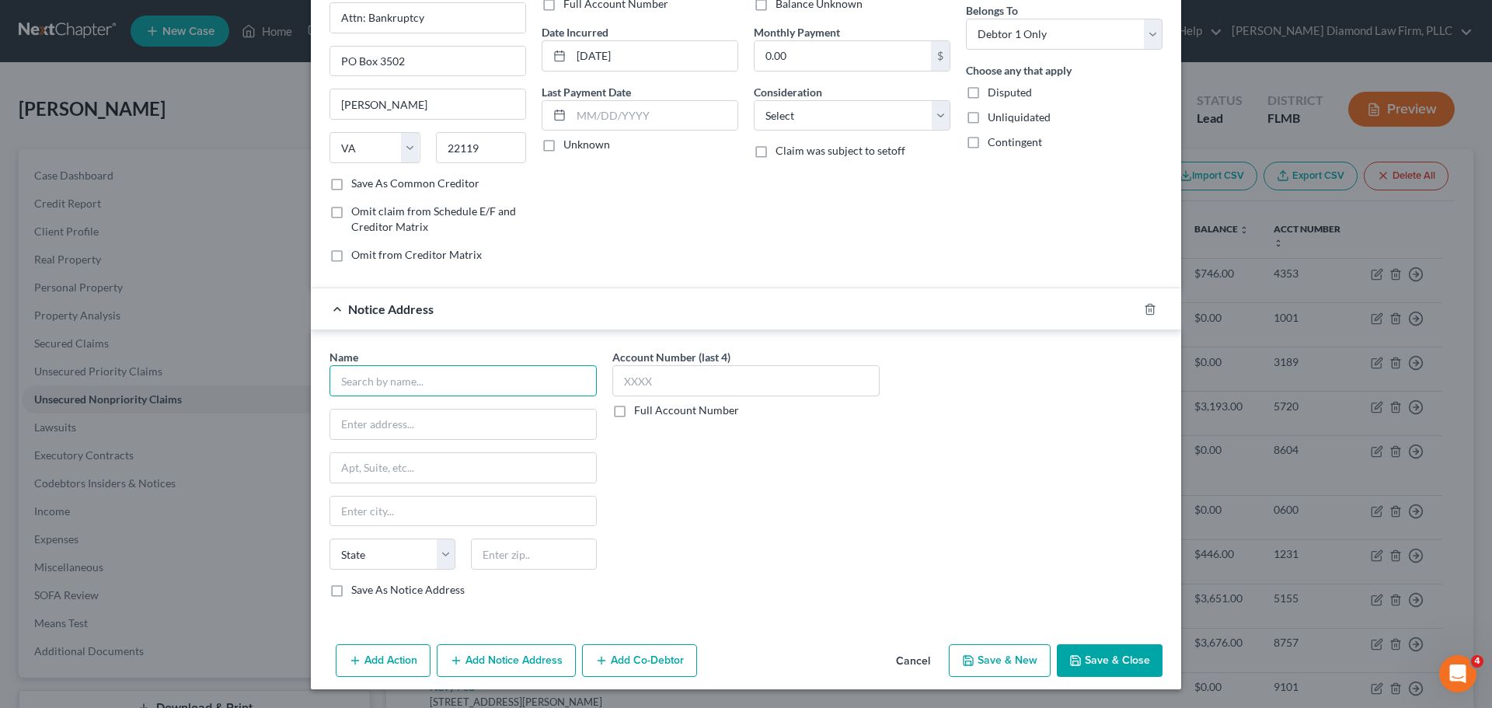
click at [437, 385] on input "text" at bounding box center [463, 380] width 267 height 31
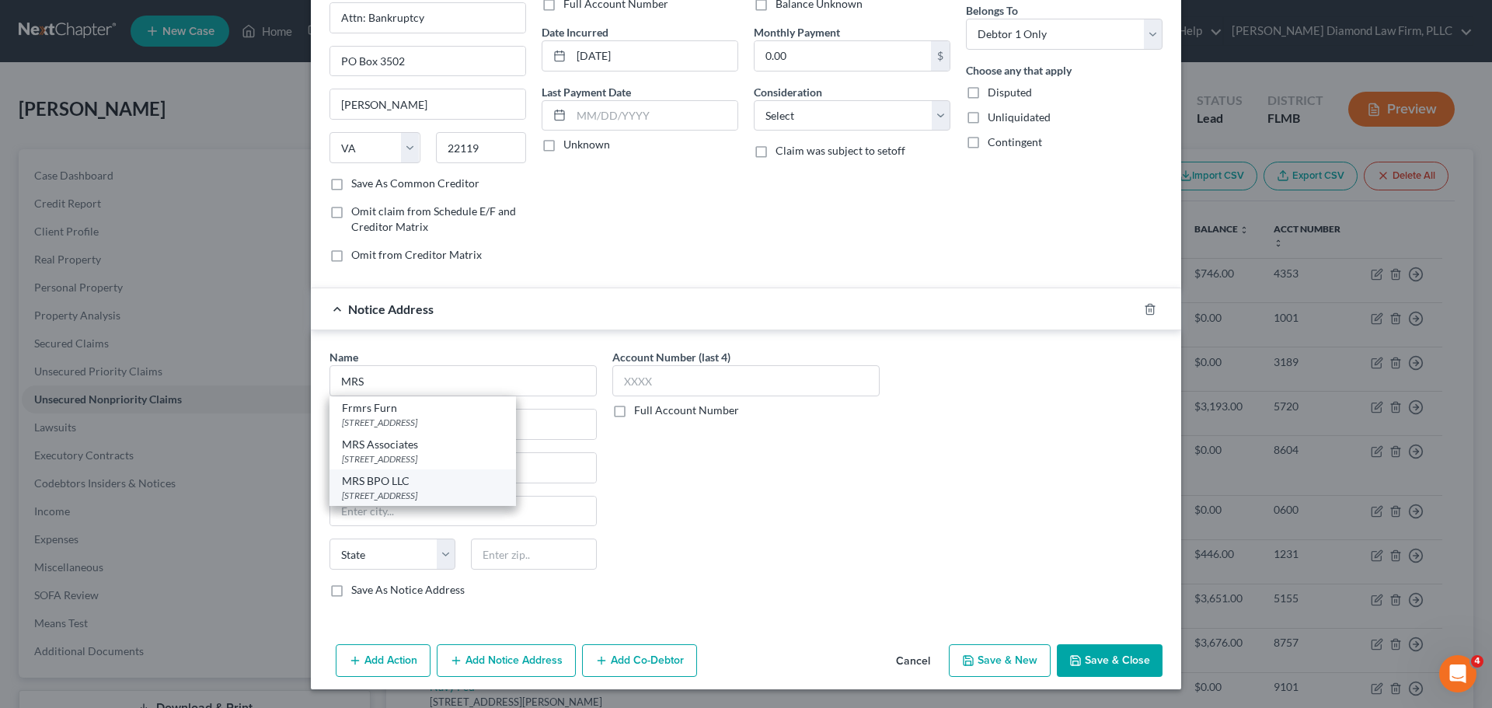
click at [414, 479] on div "MRS BPO LLC" at bounding box center [423, 481] width 162 height 16
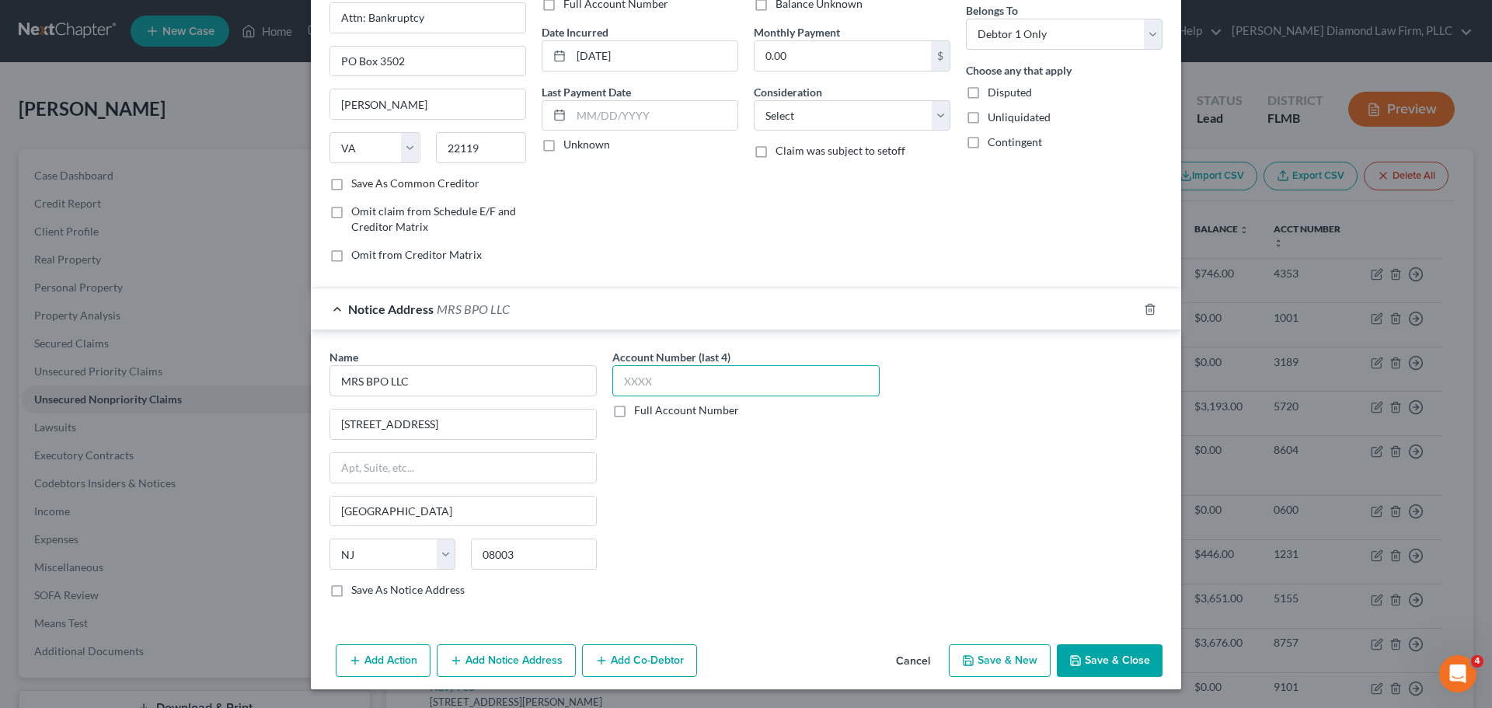
click at [669, 383] on input "text" at bounding box center [746, 380] width 267 height 31
click at [1094, 670] on button "Save & Close" at bounding box center [1110, 660] width 106 height 33
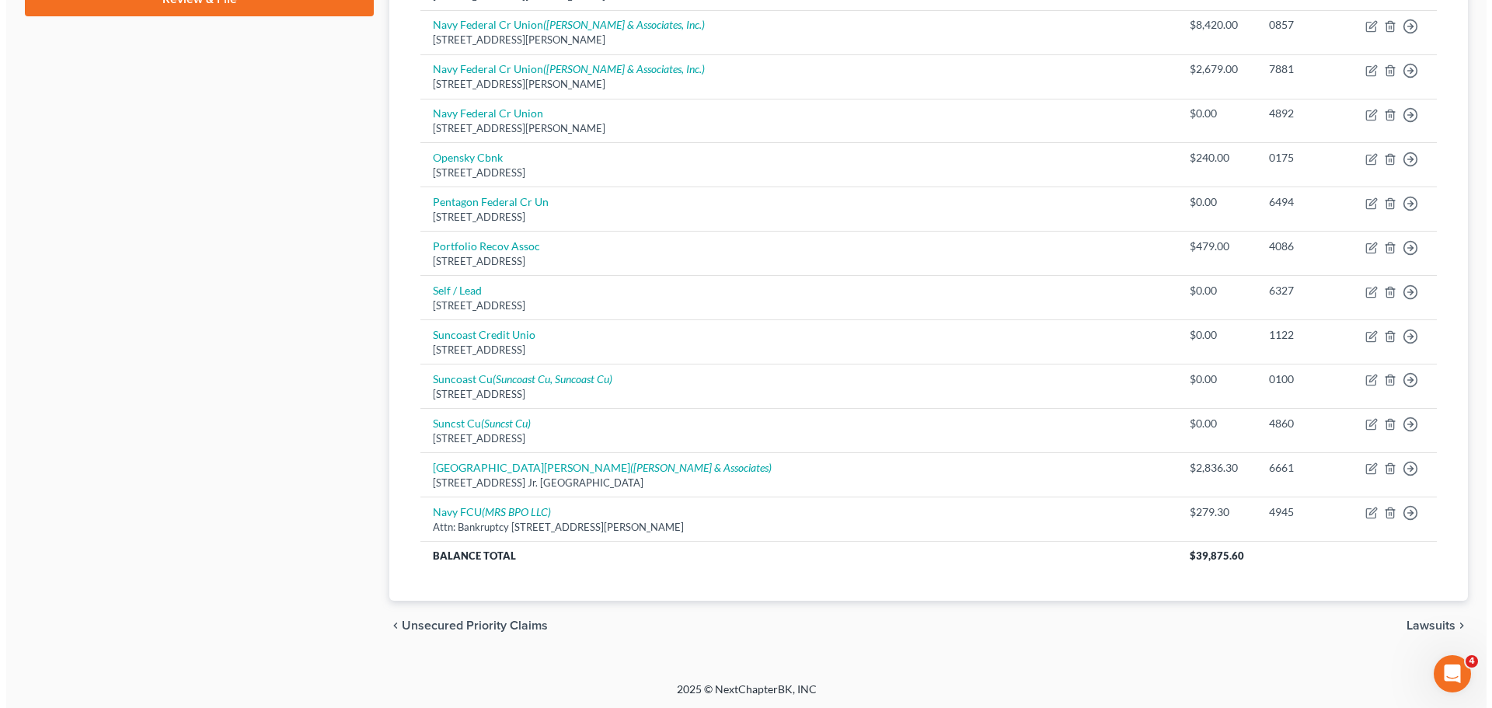
scroll to position [752, 0]
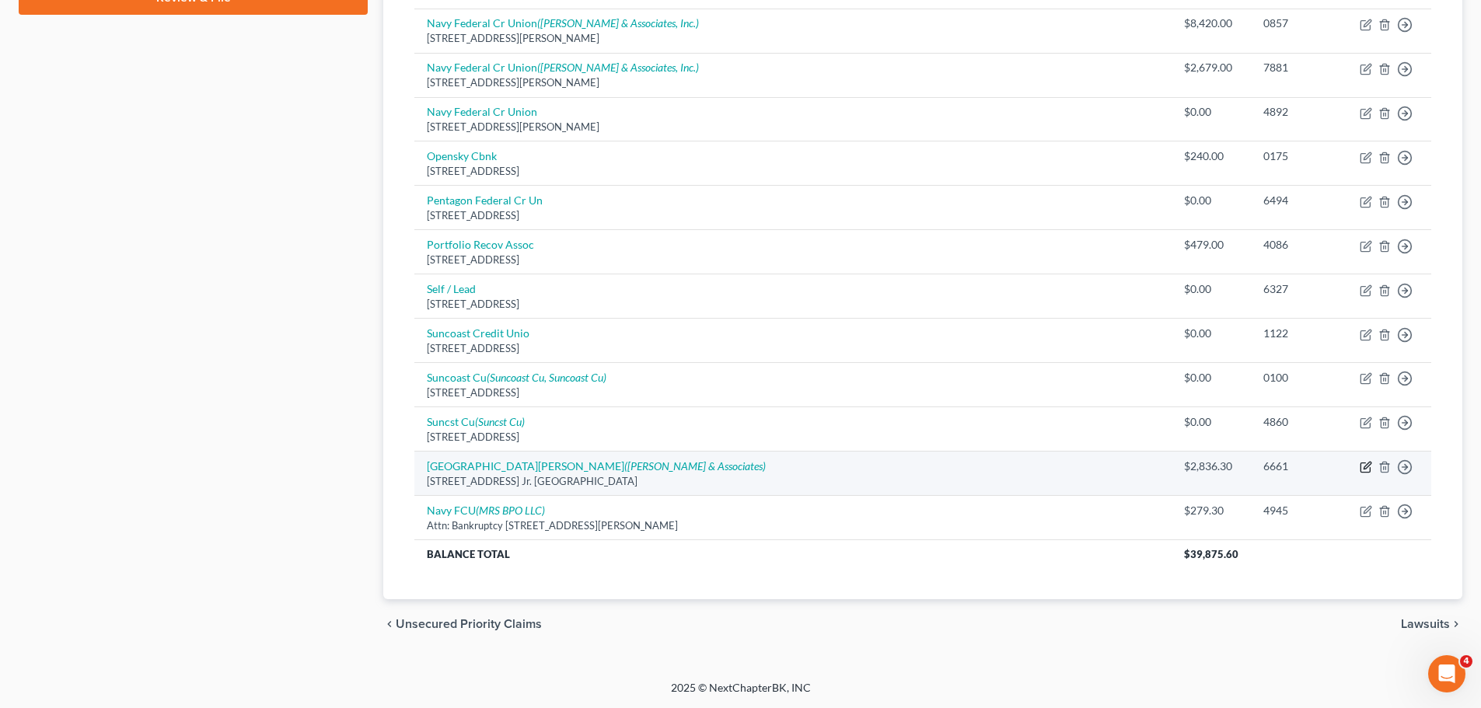
click at [1364, 466] on icon "button" at bounding box center [1365, 467] width 12 height 12
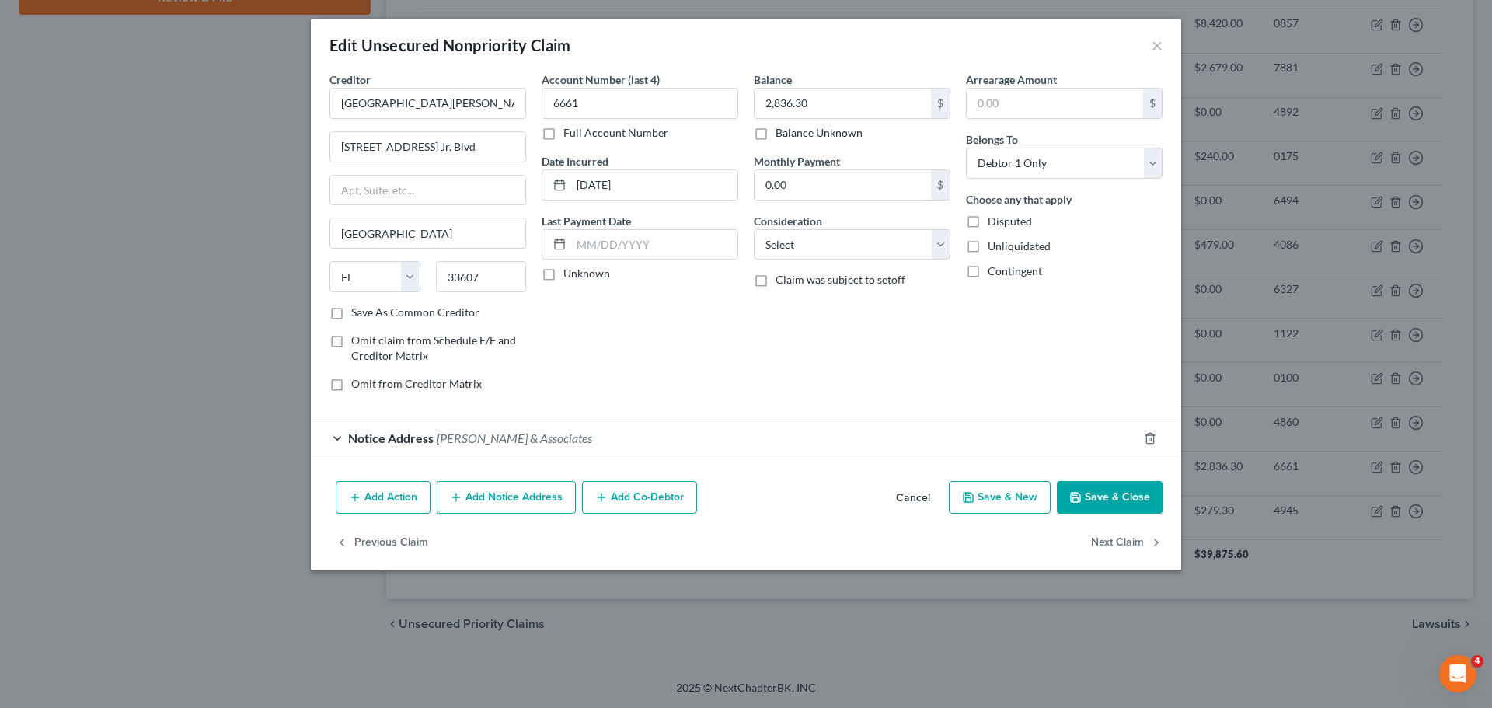
click at [510, 501] on button "Add Notice Address" at bounding box center [506, 497] width 139 height 33
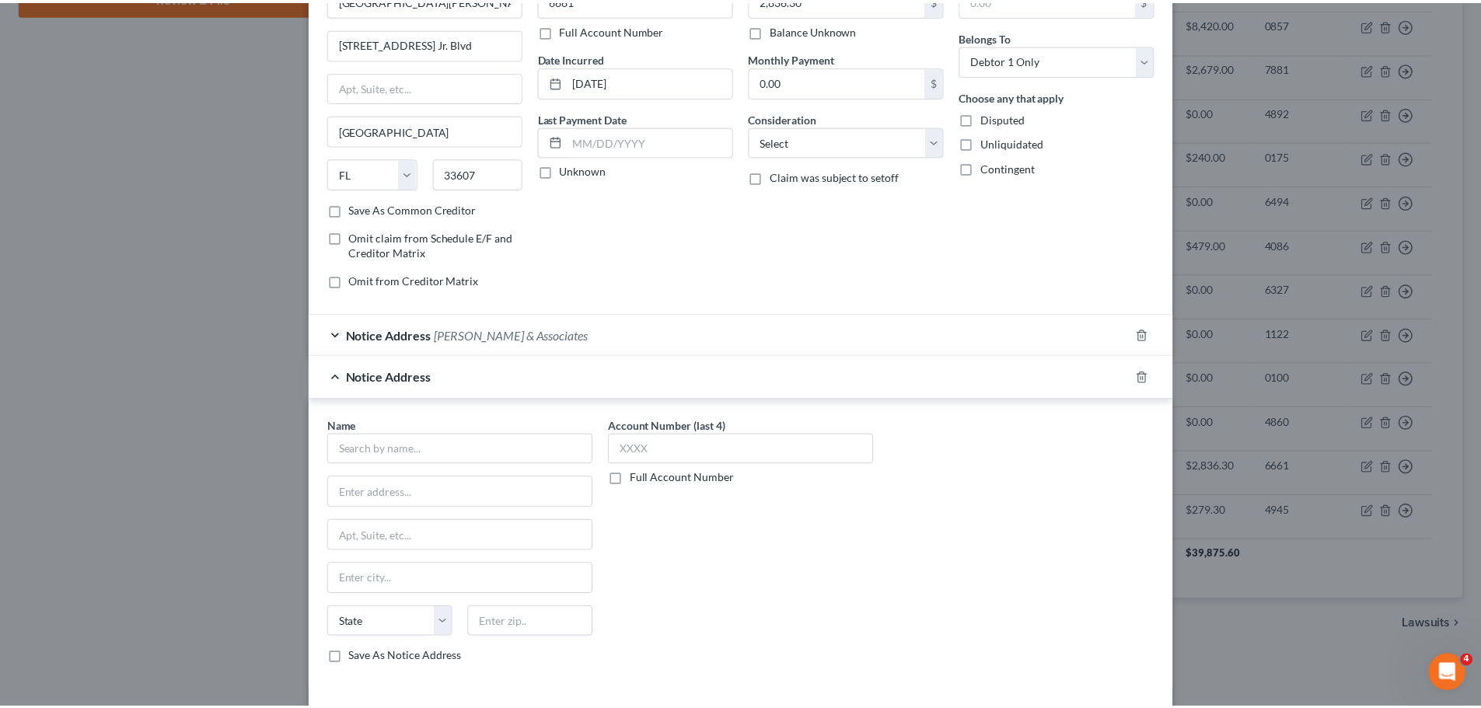
scroll to position [216, 0]
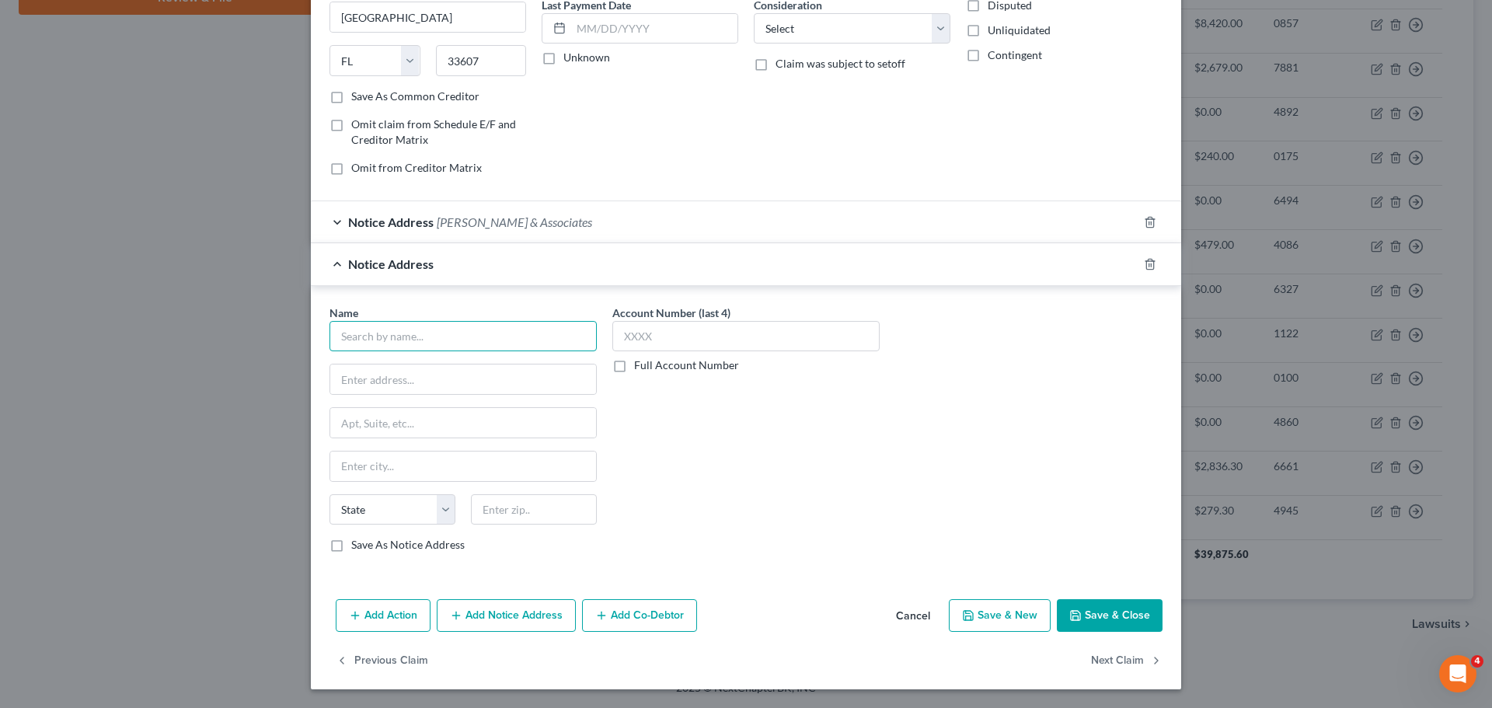
click at [424, 326] on input "text" at bounding box center [463, 336] width 267 height 31
click at [432, 362] on div "Capio Partners" at bounding box center [423, 363] width 162 height 16
click at [681, 326] on input "text" at bounding box center [746, 336] width 267 height 31
click at [1143, 607] on button "Save & Close" at bounding box center [1110, 615] width 106 height 33
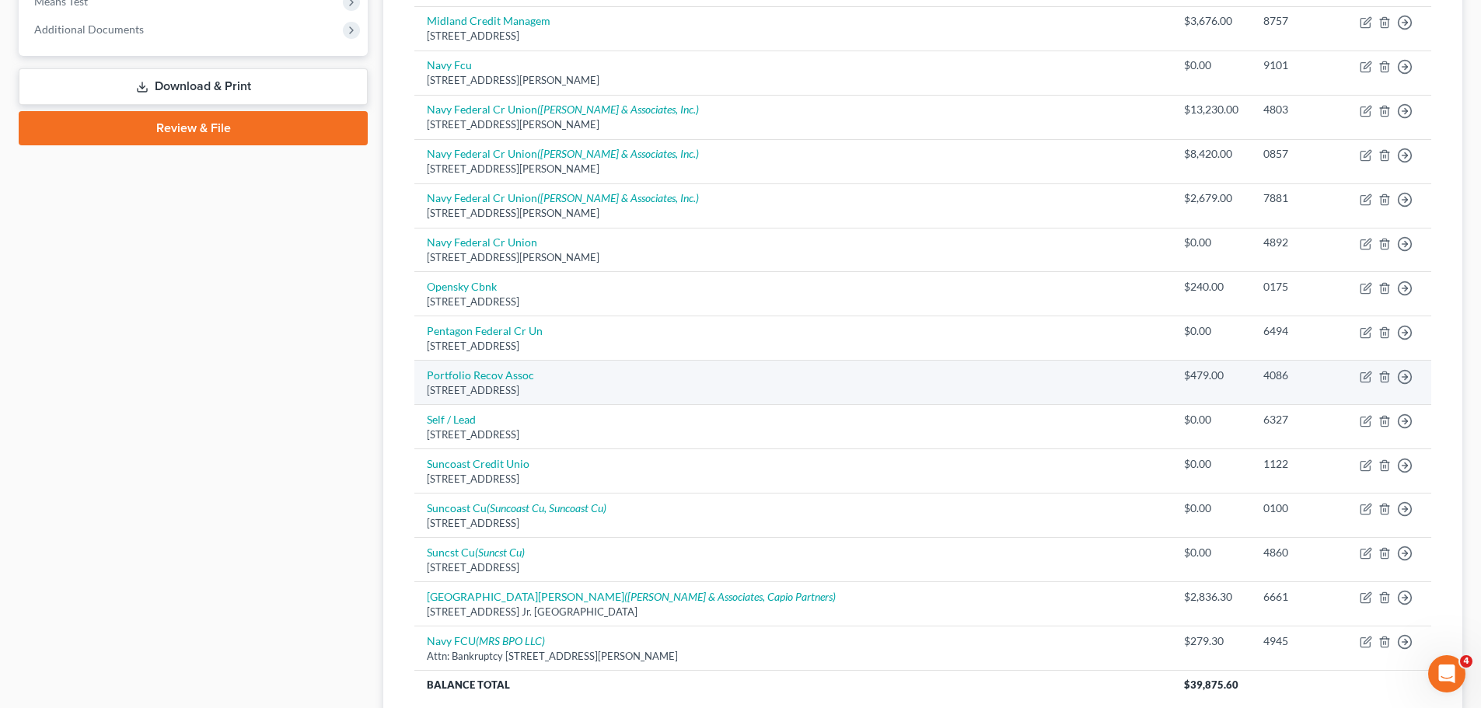
scroll to position [597, 0]
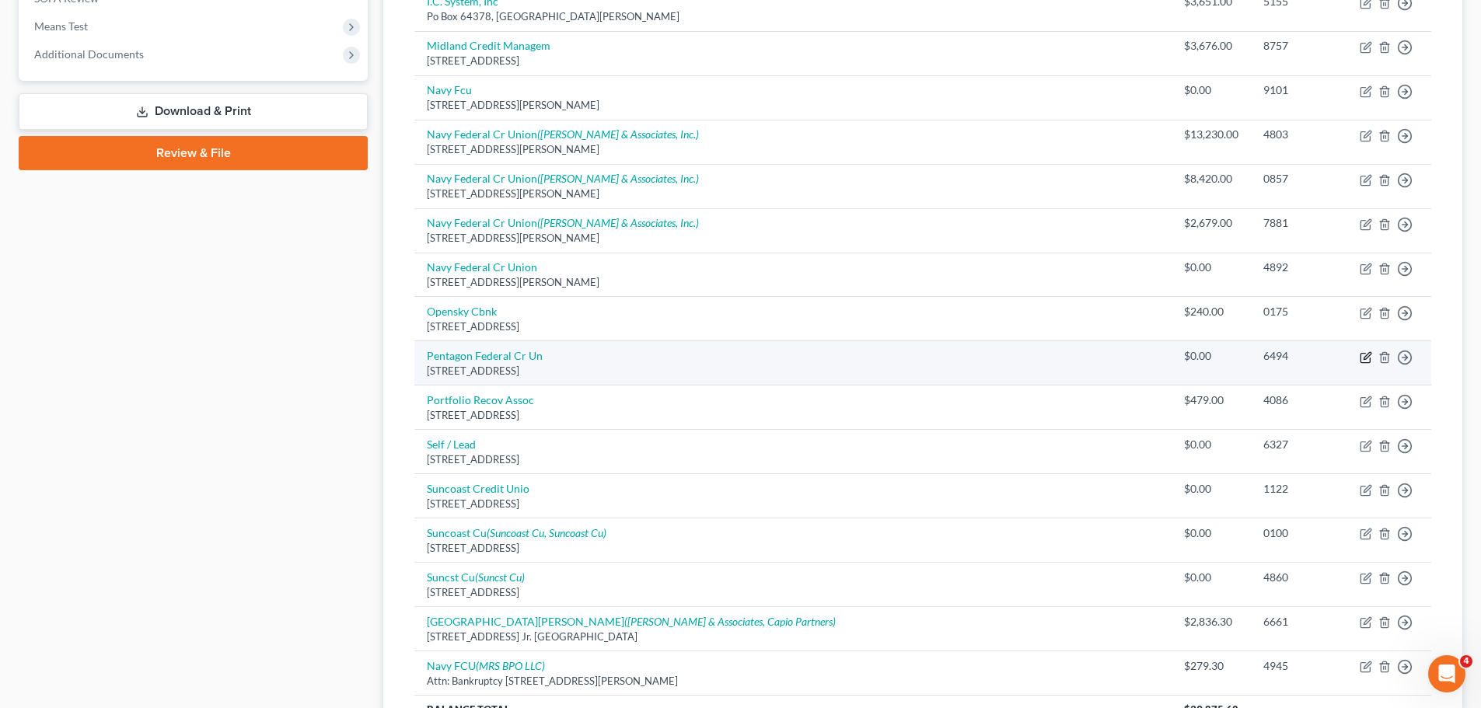
click at [1369, 358] on icon "button" at bounding box center [1365, 357] width 12 height 12
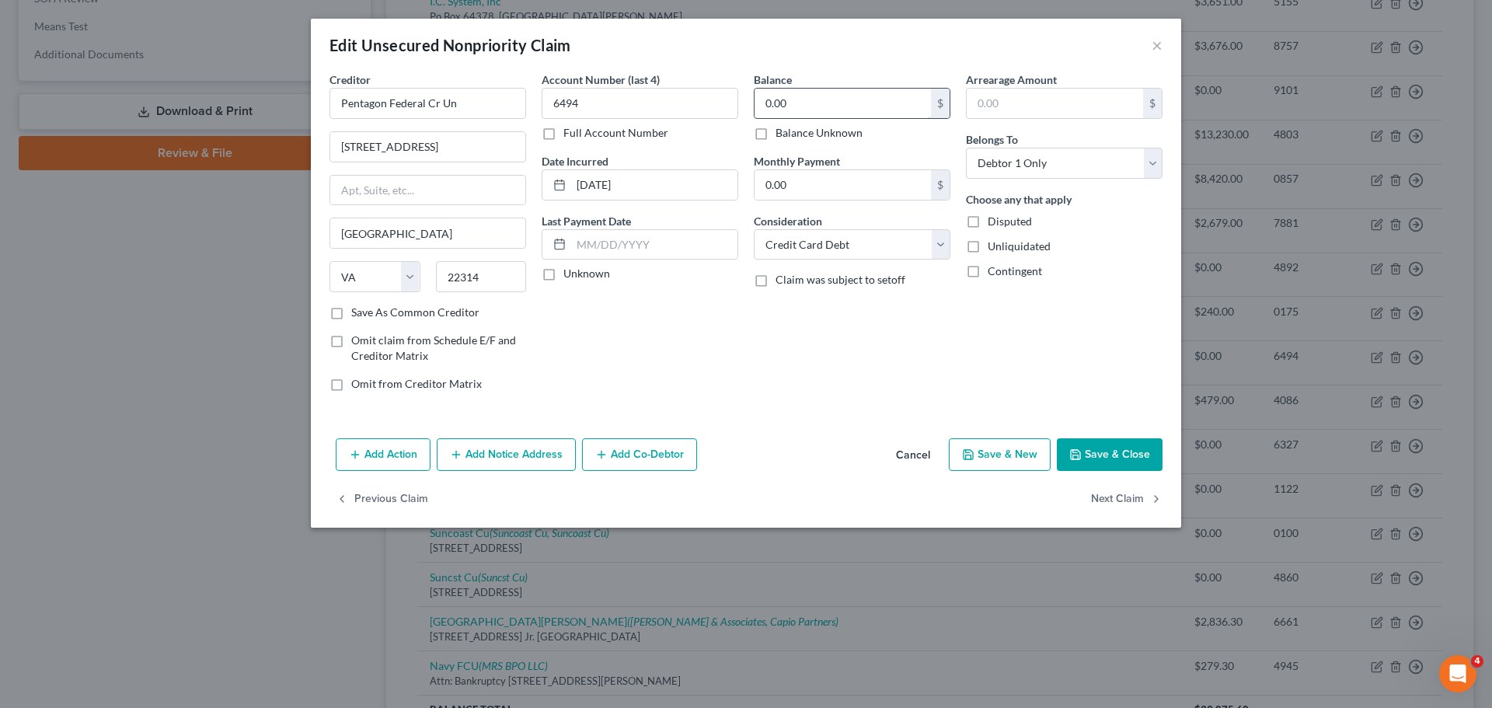
click at [805, 116] on input "0.00" at bounding box center [843, 104] width 176 height 30
click at [1098, 455] on button "Save & Close" at bounding box center [1110, 454] width 106 height 33
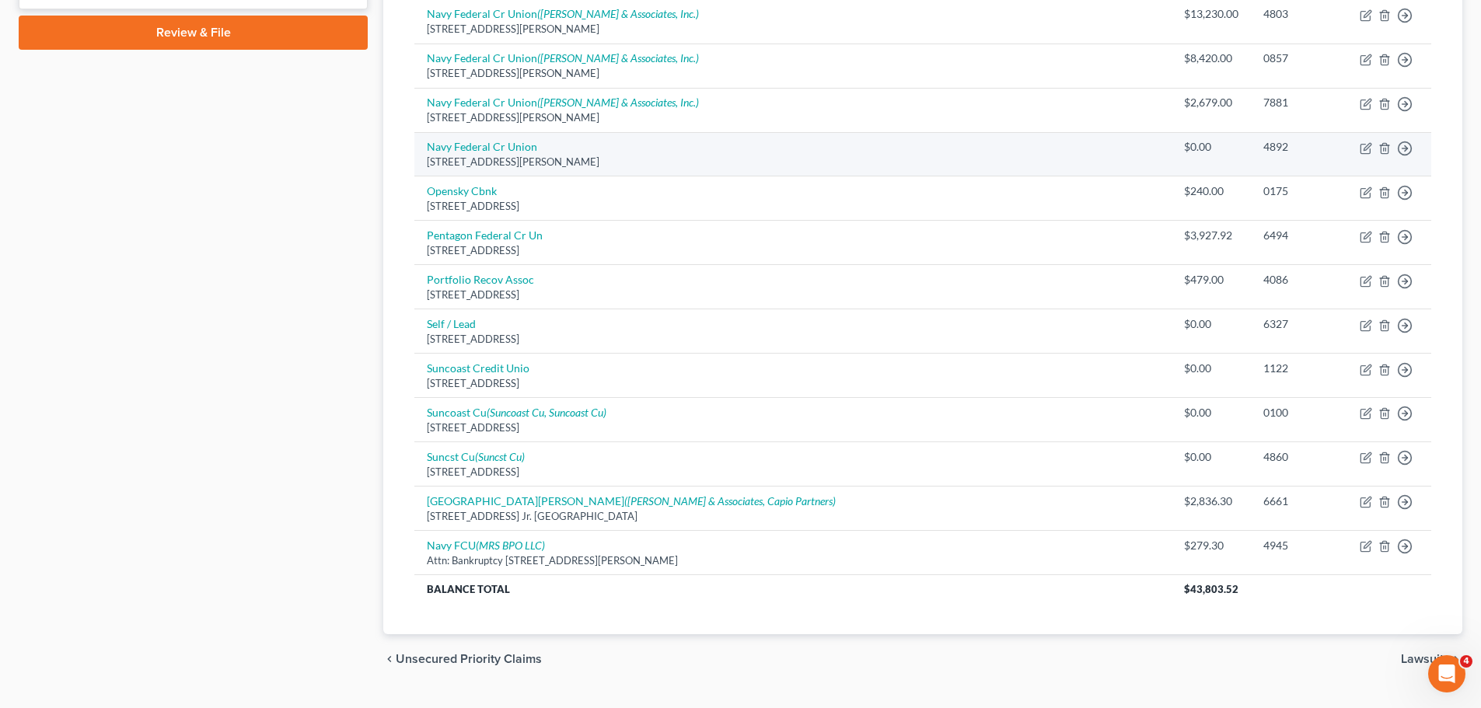
scroll to position [752, 0]
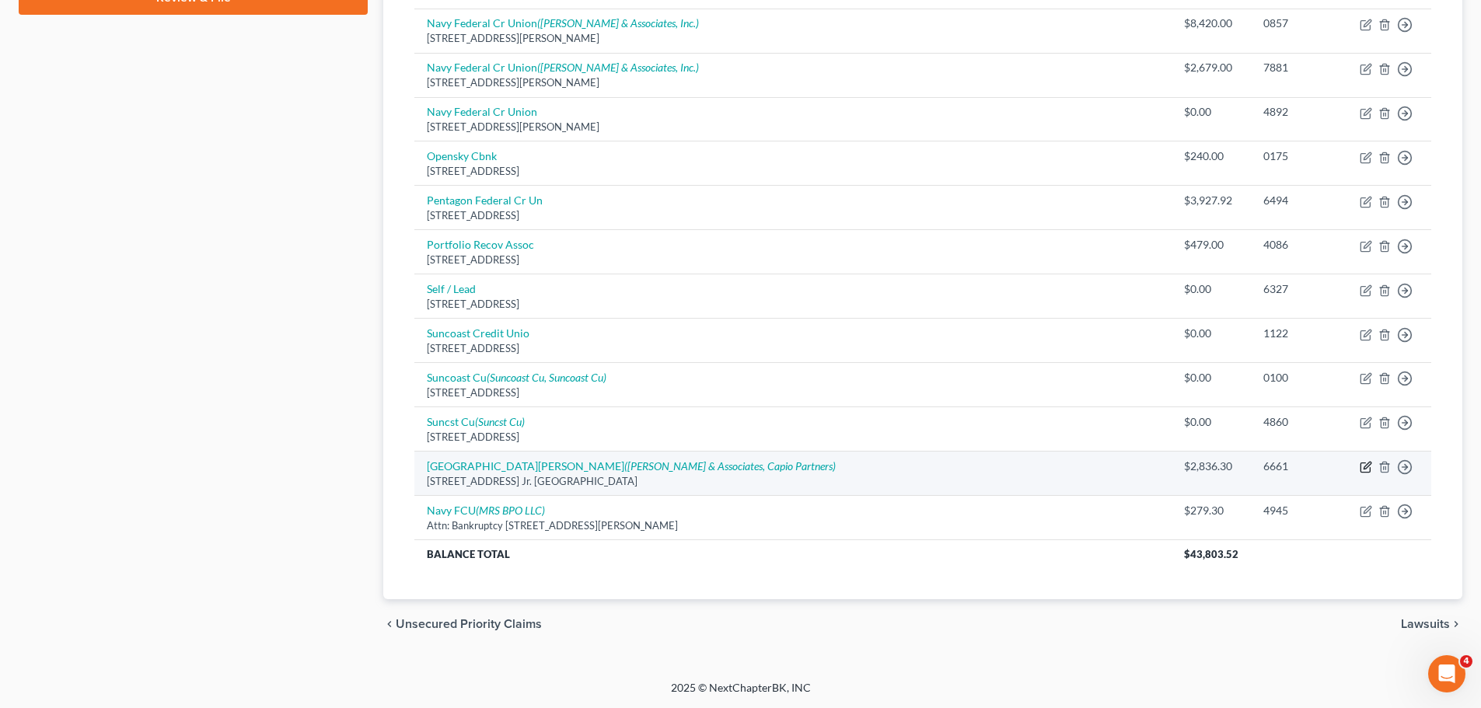
click at [1365, 469] on icon "button" at bounding box center [1366, 465] width 7 height 7
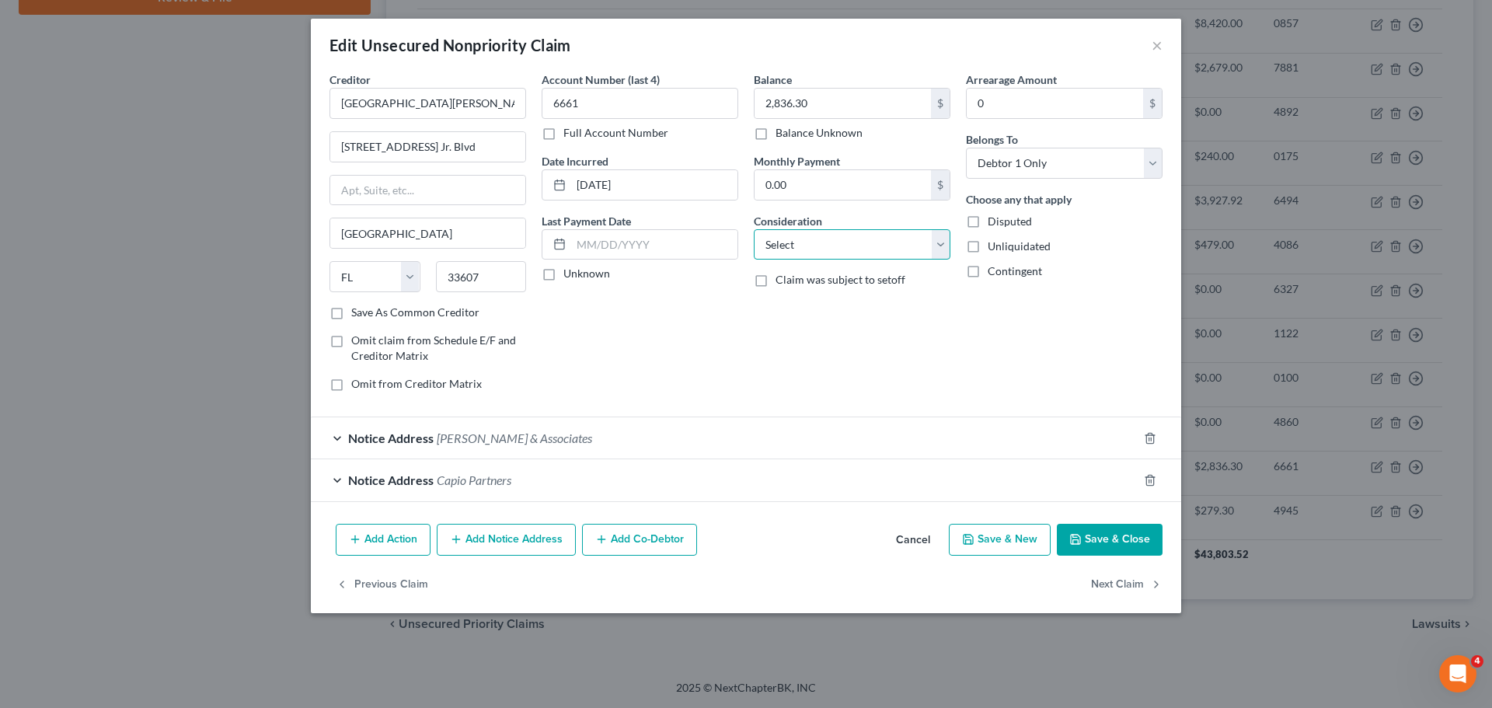
click at [861, 244] on select "Select Cable / Satellite Services Collection Agency Credit Card Debt Debt Couns…" at bounding box center [852, 244] width 197 height 31
click at [754, 229] on select "Select Cable / Satellite Services Collection Agency Credit Card Debt Debt Couns…" at bounding box center [852, 244] width 197 height 31
click at [1114, 538] on button "Save & Close" at bounding box center [1110, 540] width 106 height 33
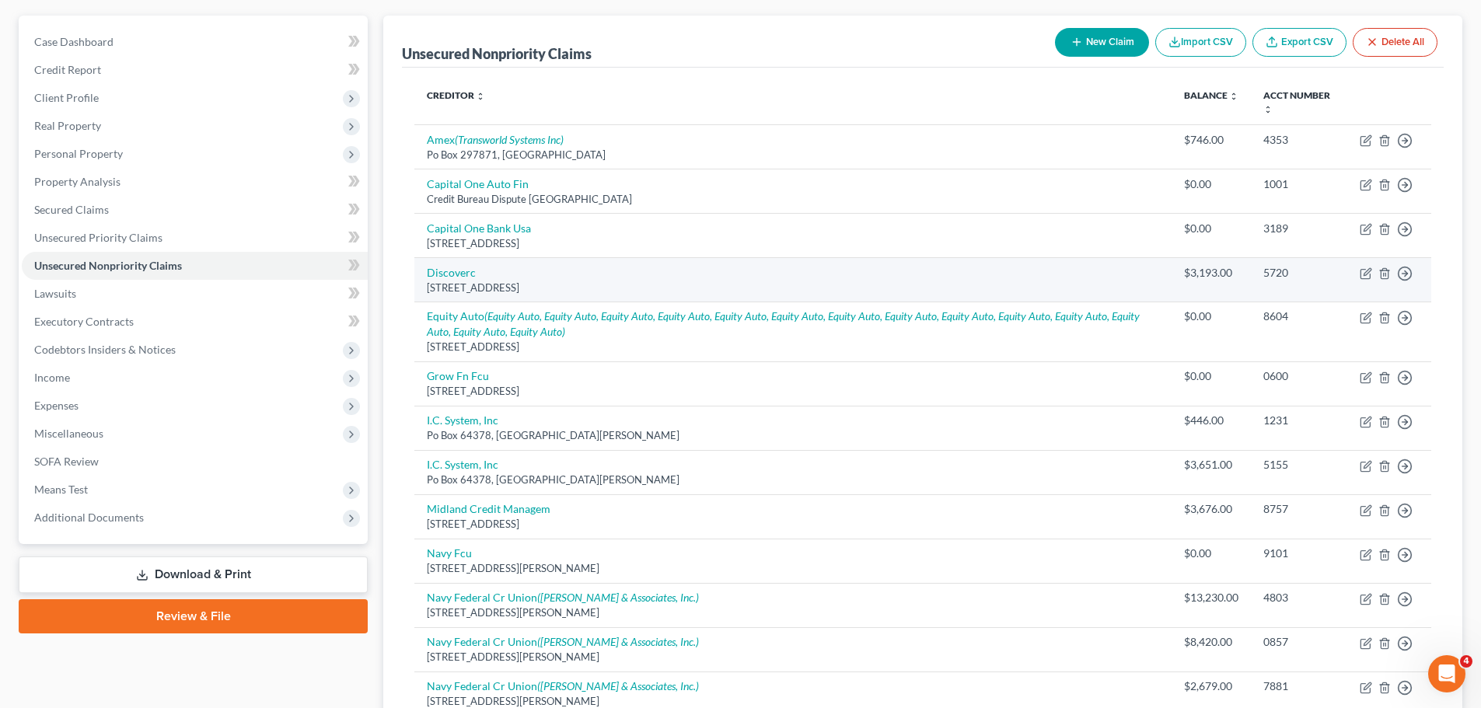
scroll to position [0, 0]
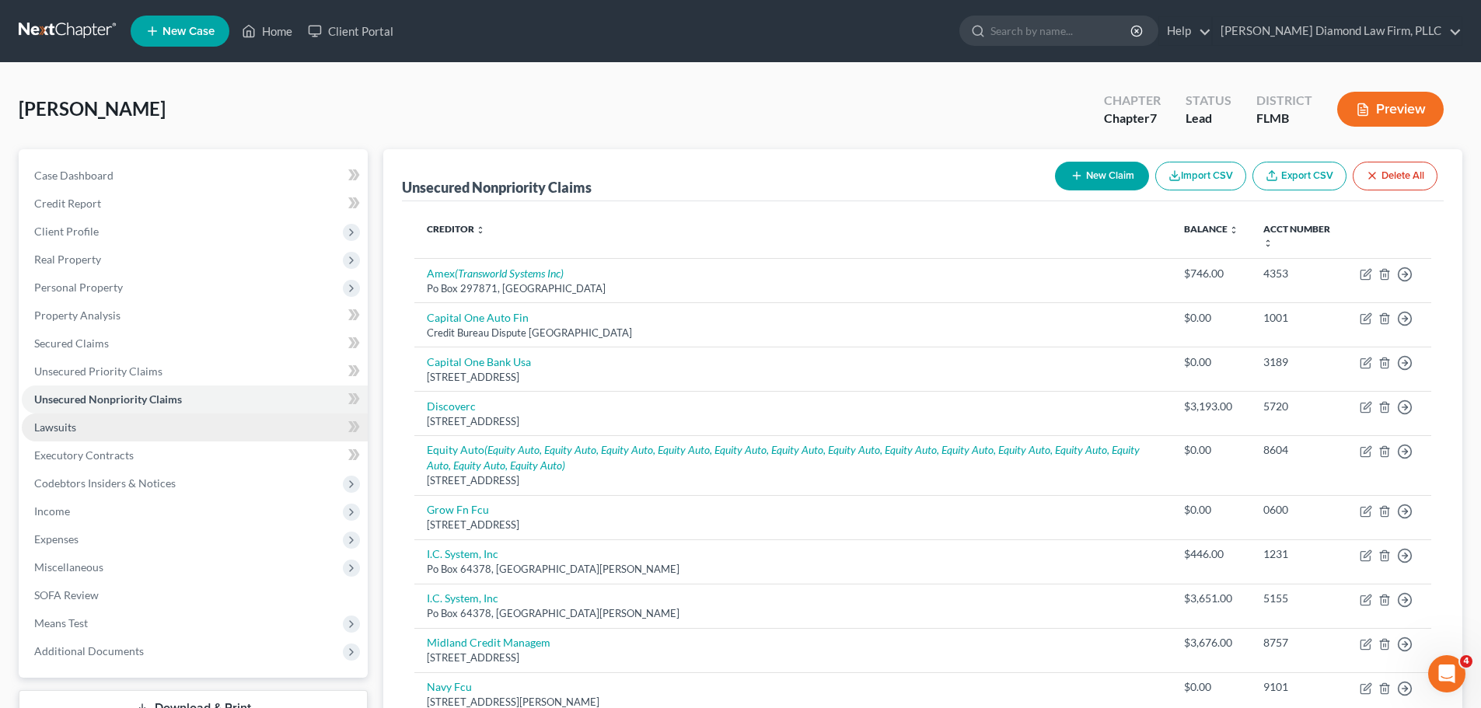
click at [134, 417] on link "Lawsuits" at bounding box center [195, 428] width 346 height 28
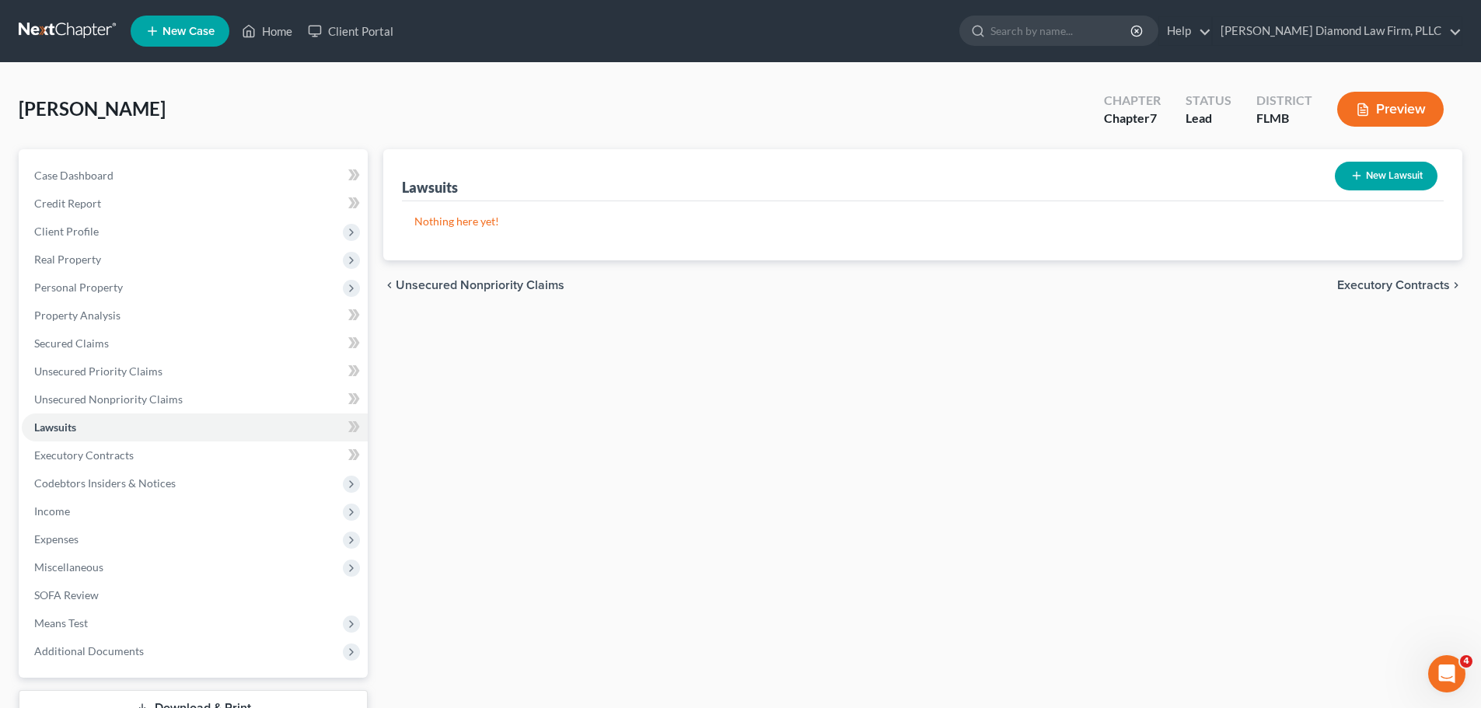
click at [1352, 166] on button "New Lawsuit" at bounding box center [1386, 176] width 103 height 29
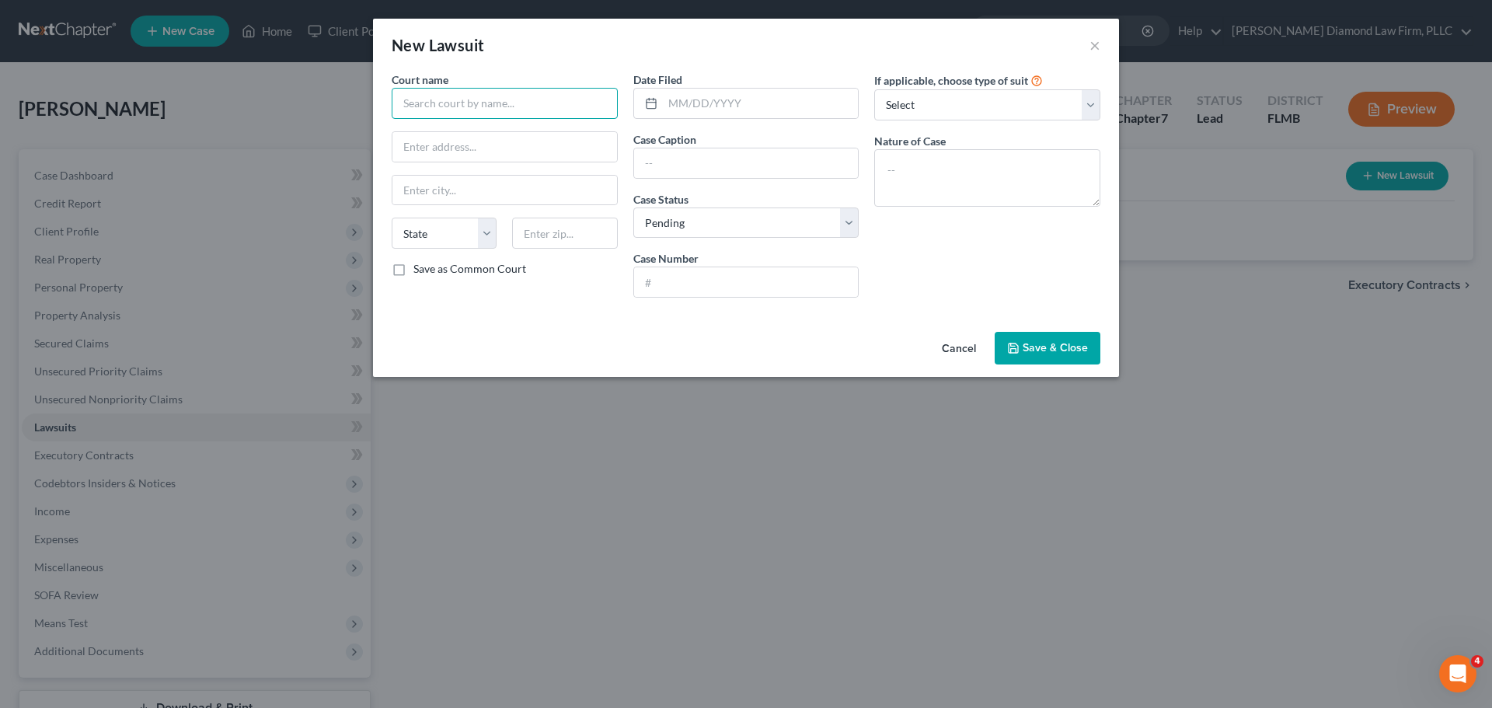
click at [497, 106] on input "text" at bounding box center [505, 103] width 226 height 31
click at [495, 141] on div "Hillsborough County Court 13th Judicial Circuit" at bounding box center [508, 138] width 209 height 31
drag, startPoint x: 698, startPoint y: 106, endPoint x: 724, endPoint y: 111, distance: 27.0
click at [698, 106] on input "text" at bounding box center [761, 104] width 196 height 30
click at [697, 161] on input "text" at bounding box center [746, 163] width 225 height 30
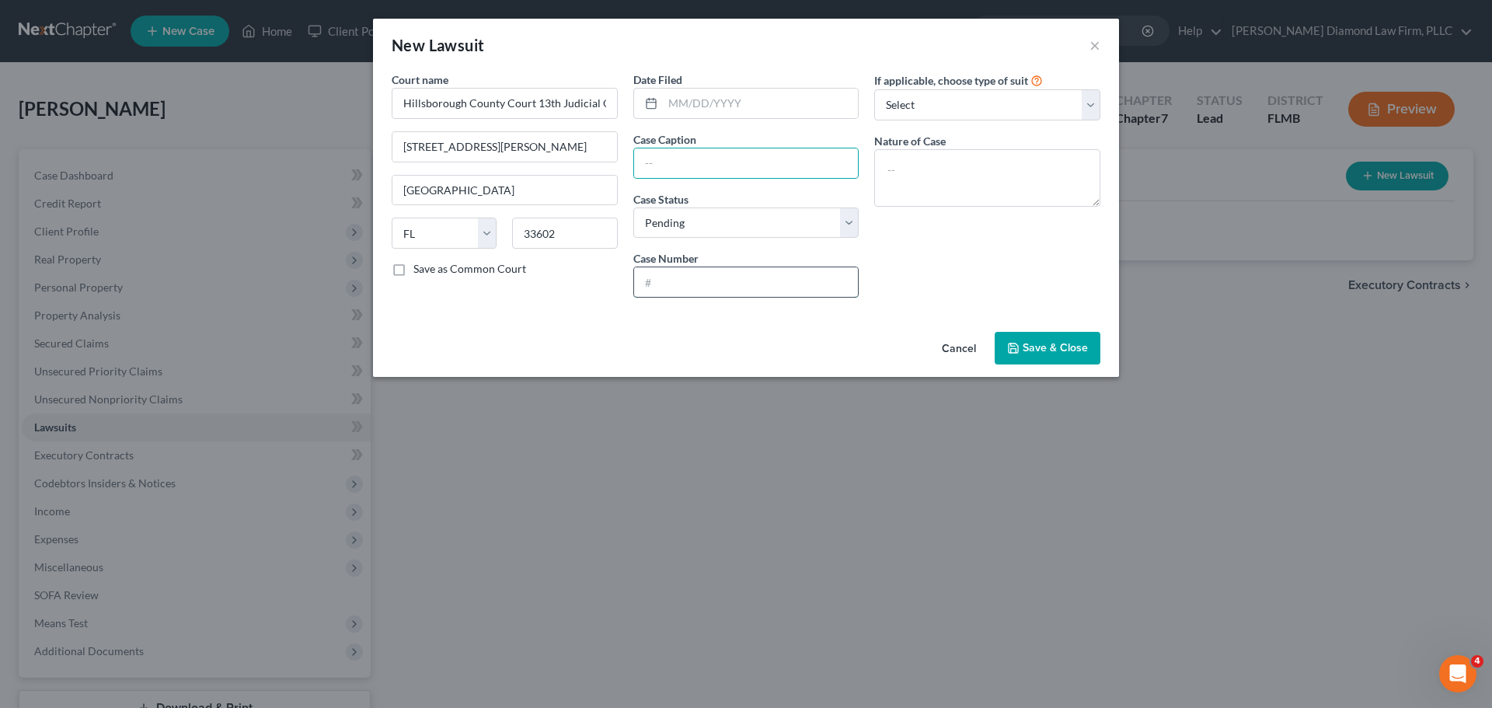
click at [703, 281] on input "text" at bounding box center [746, 282] width 225 height 30
paste input "20-CC-018331"
click at [728, 108] on input "text" at bounding box center [761, 104] width 196 height 30
click at [725, 106] on input "text" at bounding box center [761, 104] width 196 height 30
click at [986, 105] on select "Select Repossession Garnishment Foreclosure Attached, Seized, Or Levied Other" at bounding box center [987, 104] width 226 height 31
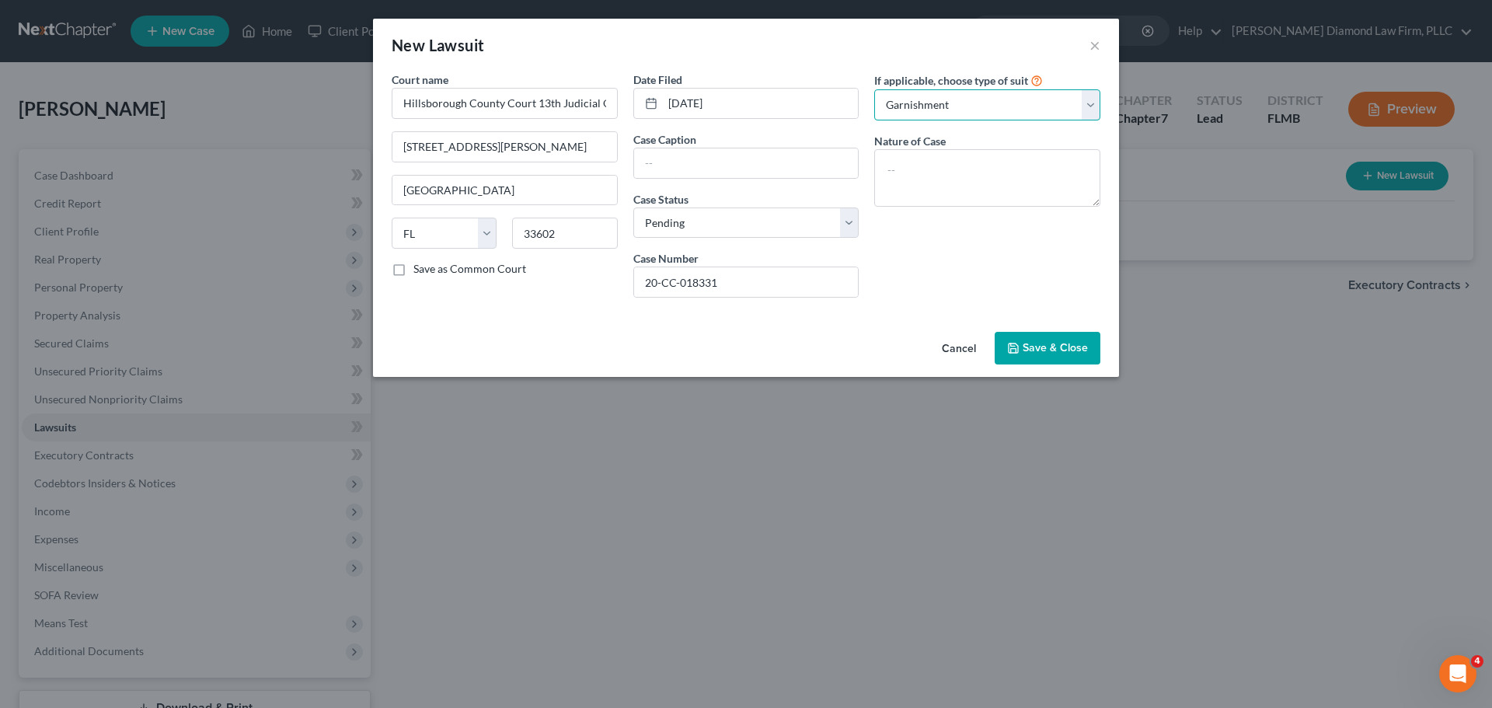
click at [874, 89] on select "Select Repossession Garnishment Foreclosure Attached, Seized, Or Levied Other" at bounding box center [987, 104] width 226 height 31
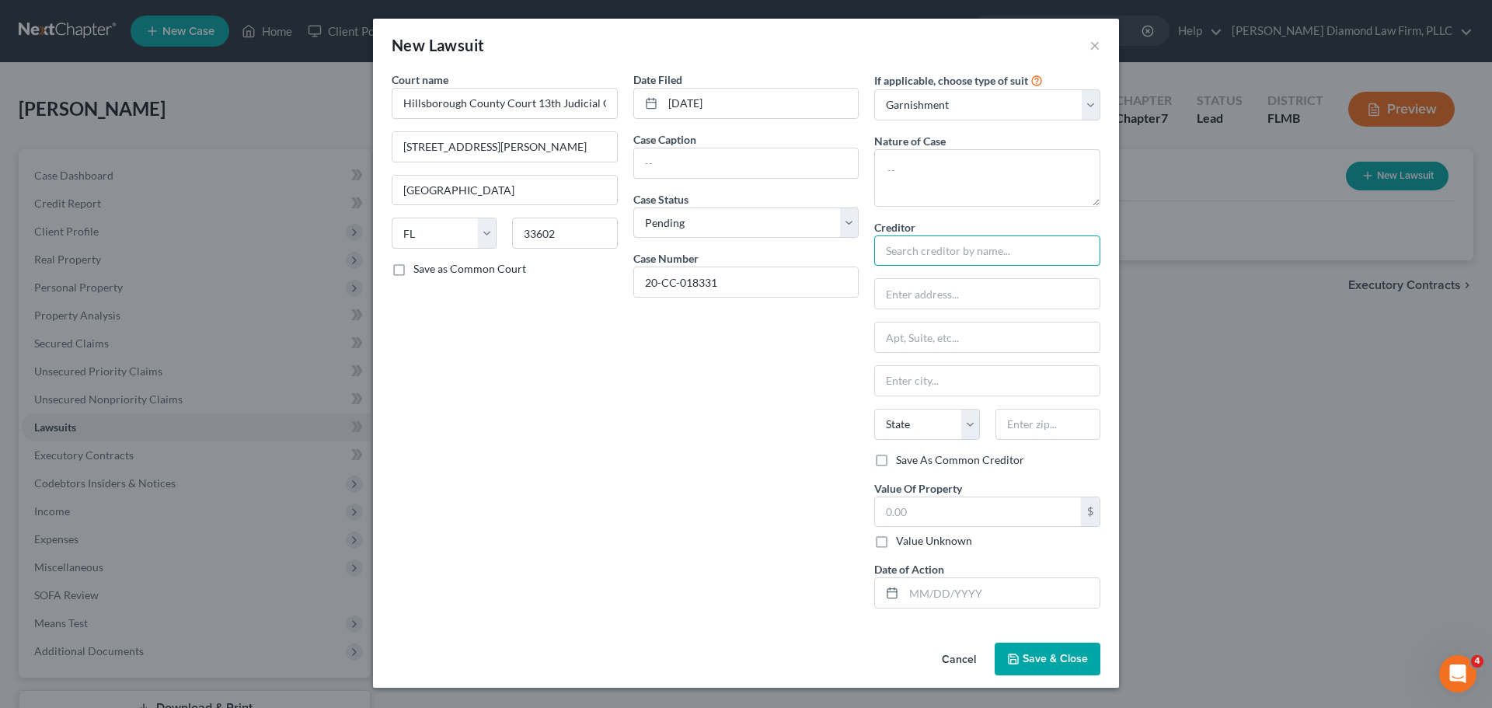
click at [935, 257] on input "text" at bounding box center [987, 251] width 226 height 31
click at [993, 300] on input "text" at bounding box center [987, 294] width 225 height 30
click at [944, 266] on input "Discover" at bounding box center [987, 251] width 226 height 31
click at [714, 162] on input "text" at bounding box center [746, 163] width 225 height 30
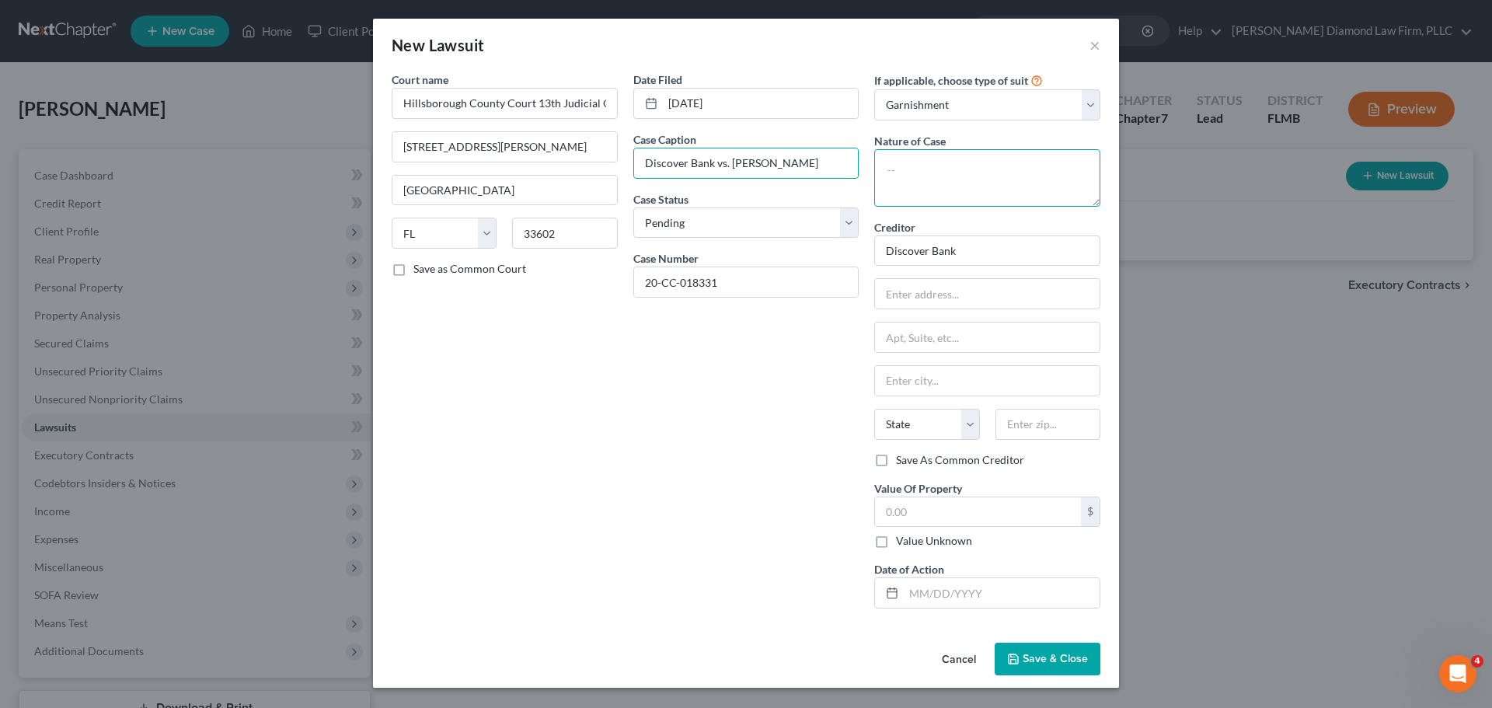
click at [928, 200] on textarea at bounding box center [987, 178] width 226 height 58
click at [941, 291] on input "text" at bounding box center [987, 294] width 225 height 30
click at [964, 184] on textarea "To enrich screen reader interactions, please activate Accessibility in Grammarl…" at bounding box center [987, 178] width 226 height 58
paste textarea "SC Debt Owed-Tier 4 $2,500.01-$5,000.00"
click at [945, 598] on input "text" at bounding box center [1002, 593] width 196 height 30
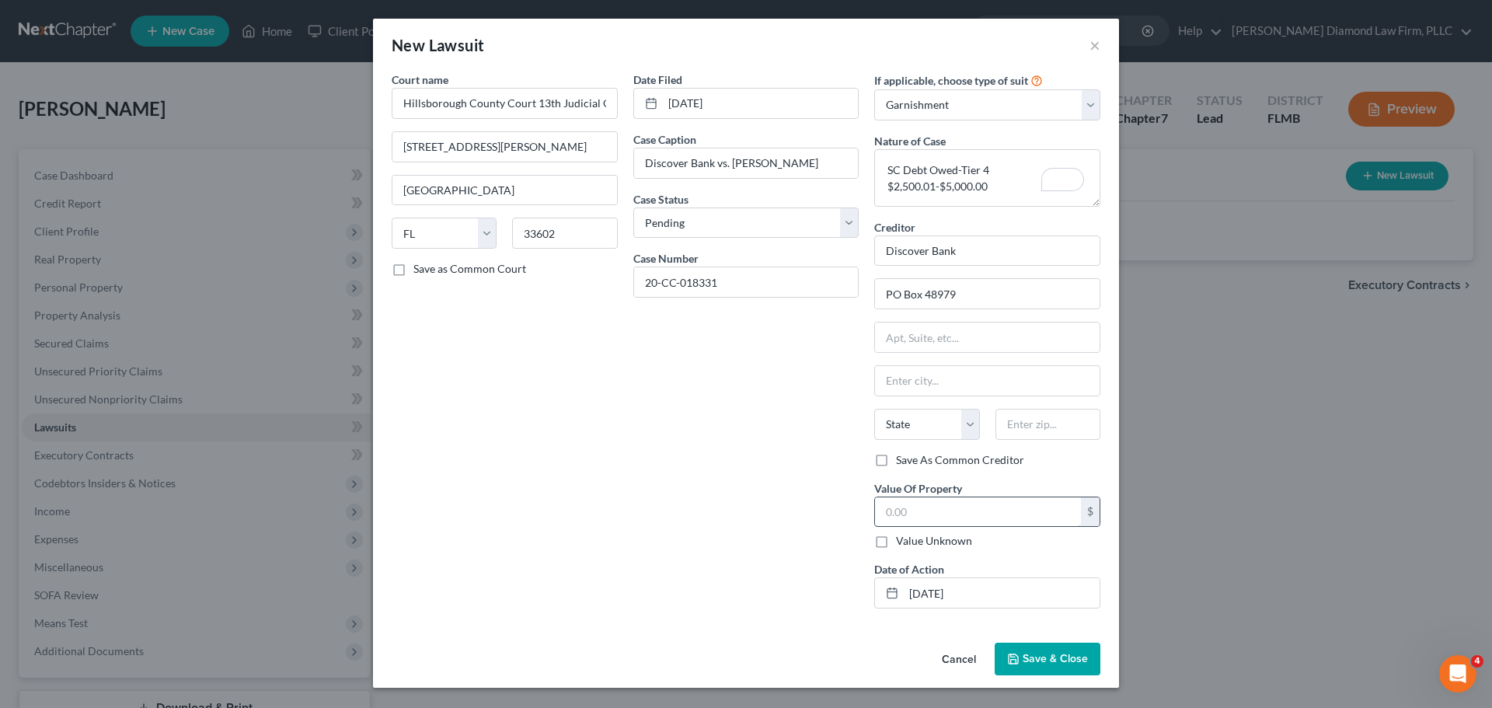
click at [969, 521] on input "text" at bounding box center [978, 512] width 206 height 30
click at [1083, 662] on span "Save & Close" at bounding box center [1055, 658] width 65 height 13
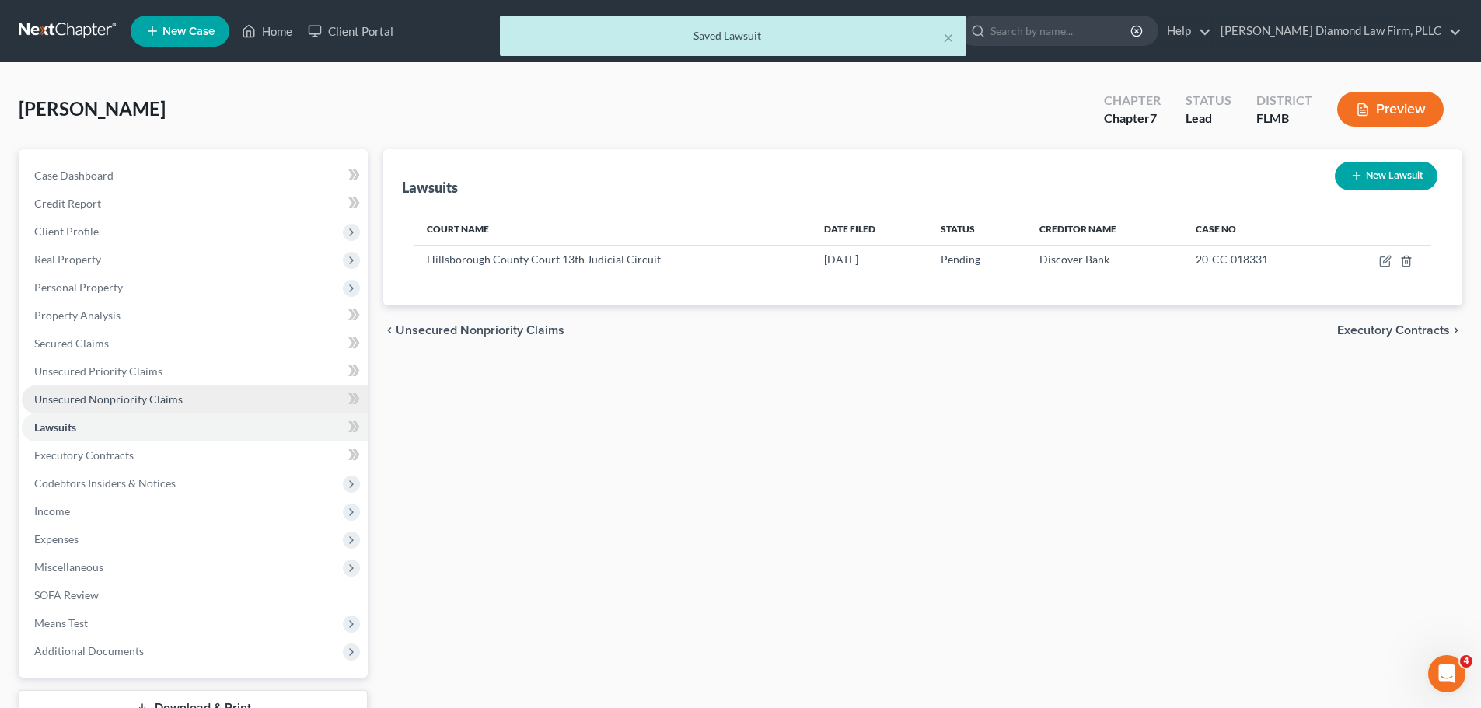
click at [89, 404] on span "Unsecured Nonpriority Claims" at bounding box center [108, 399] width 148 height 13
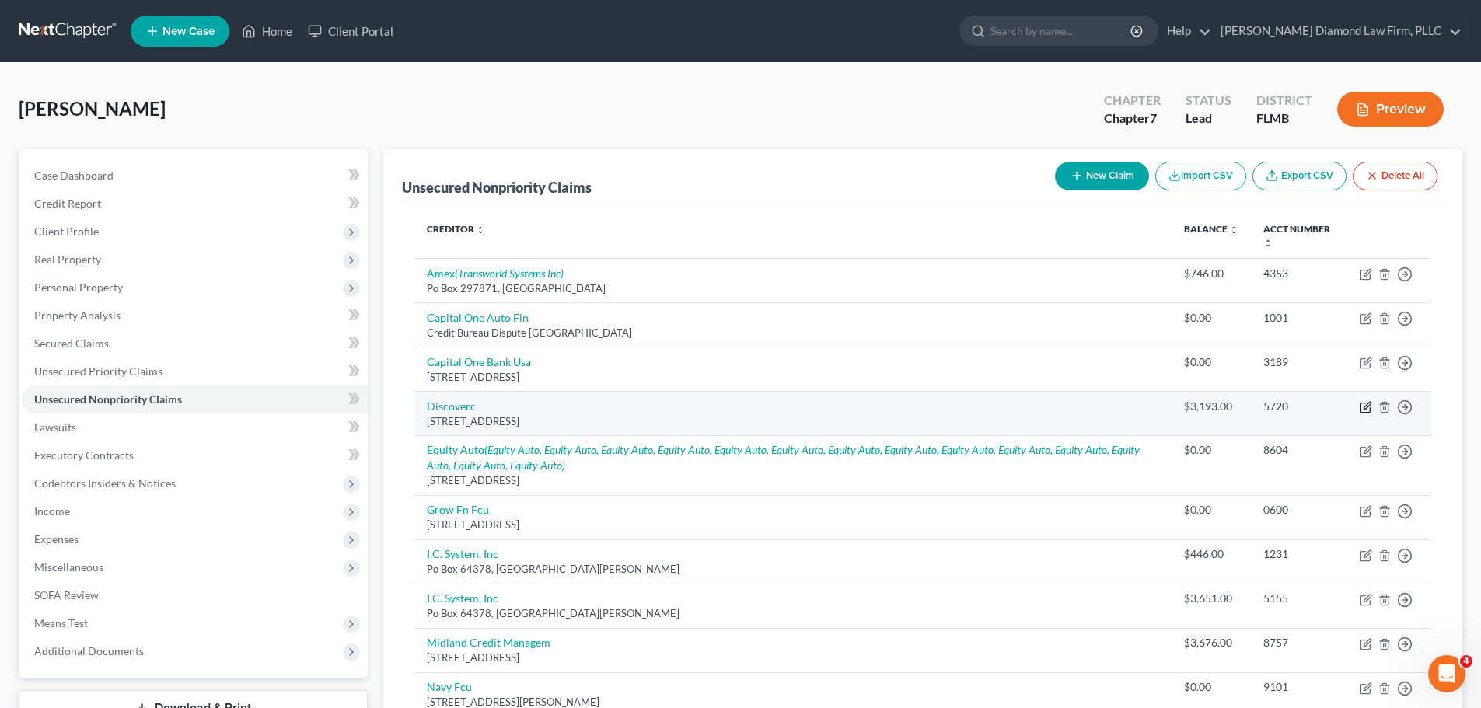
click at [1362, 406] on icon "button" at bounding box center [1365, 407] width 12 height 12
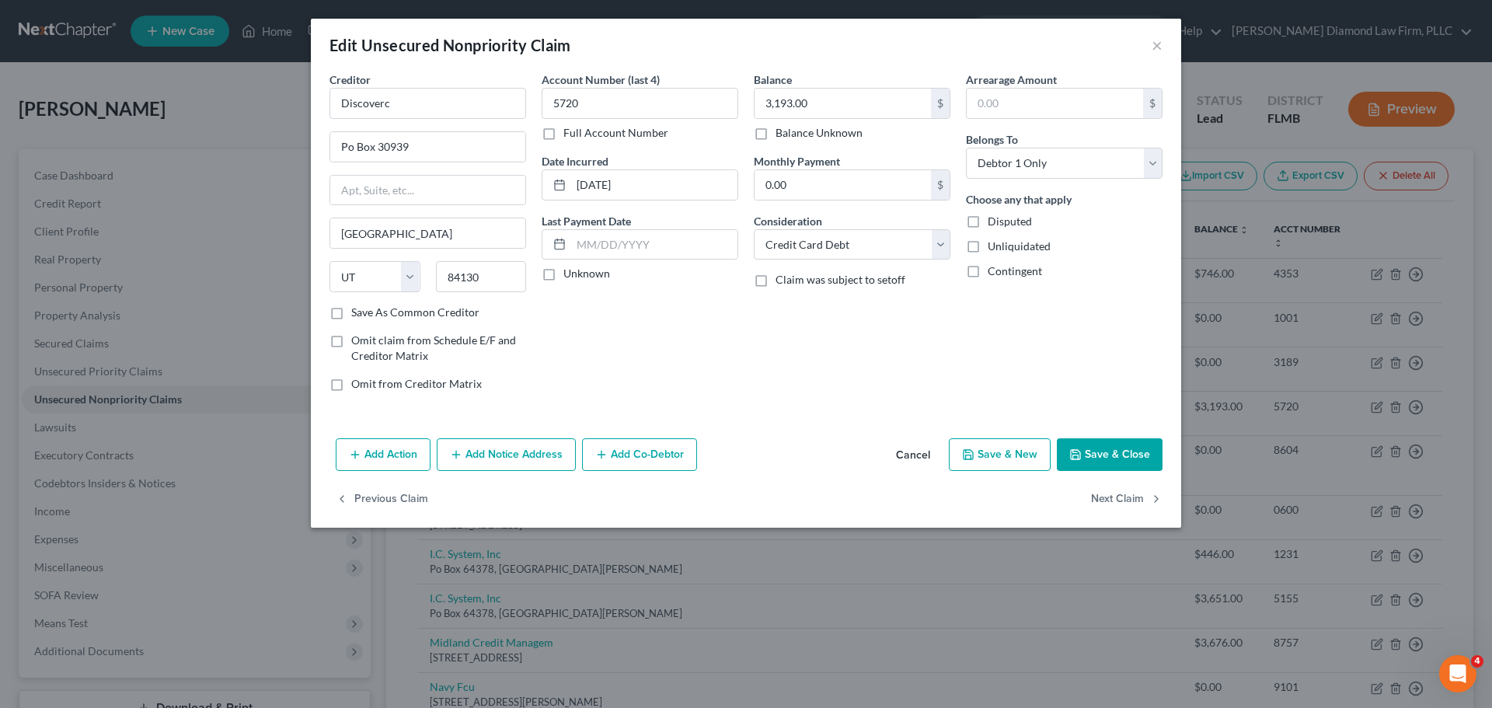
drag, startPoint x: 1091, startPoint y: 446, endPoint x: 1133, endPoint y: 395, distance: 66.3
click at [1091, 446] on button "Save & Close" at bounding box center [1110, 454] width 106 height 33
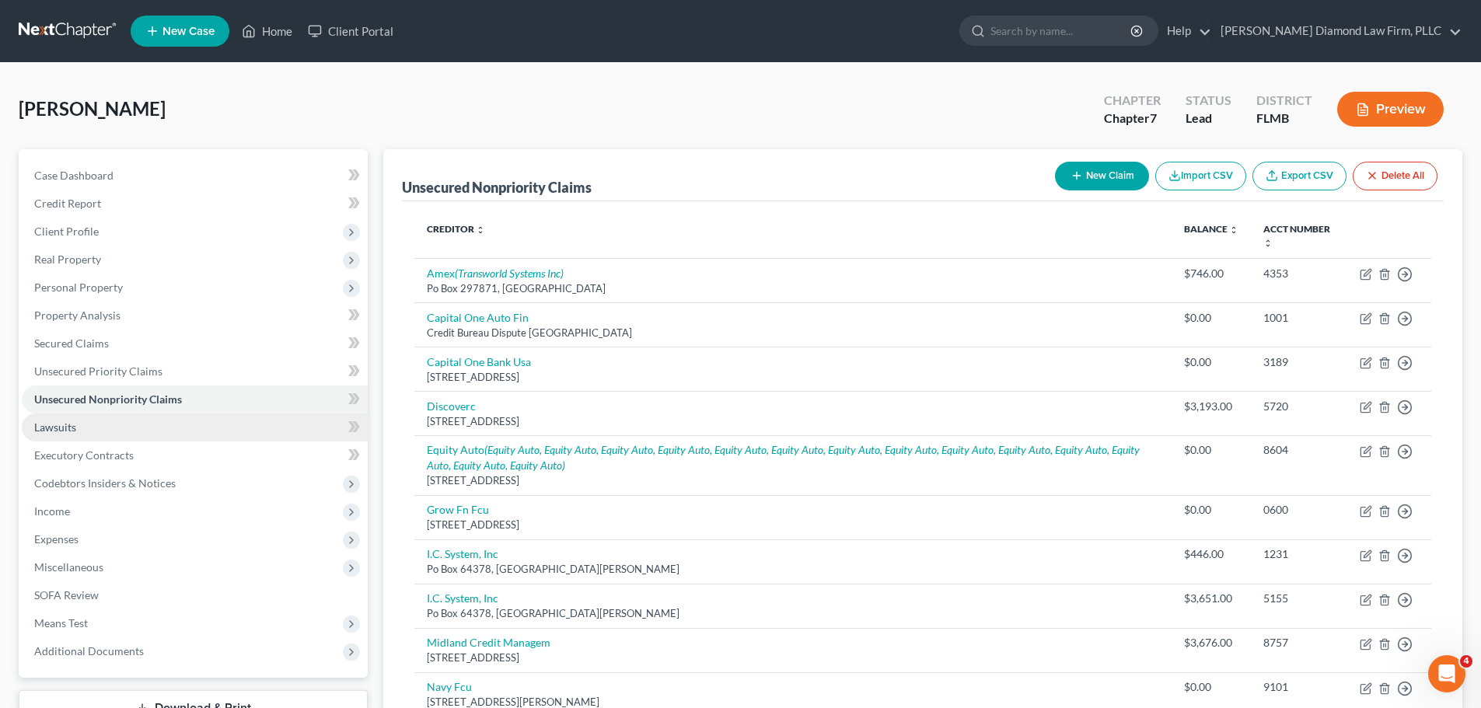
click at [58, 437] on link "Lawsuits" at bounding box center [195, 428] width 346 height 28
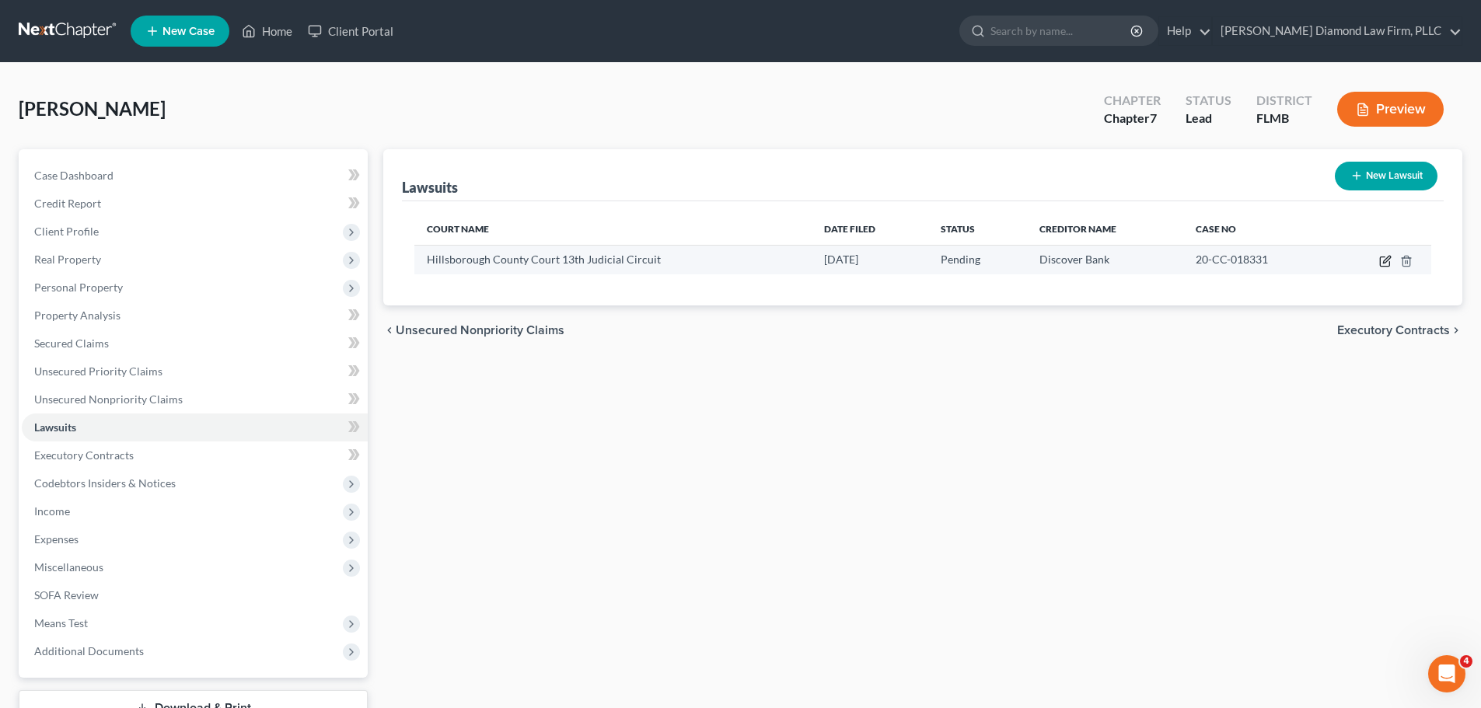
click at [1379, 259] on icon "button" at bounding box center [1385, 261] width 12 height 12
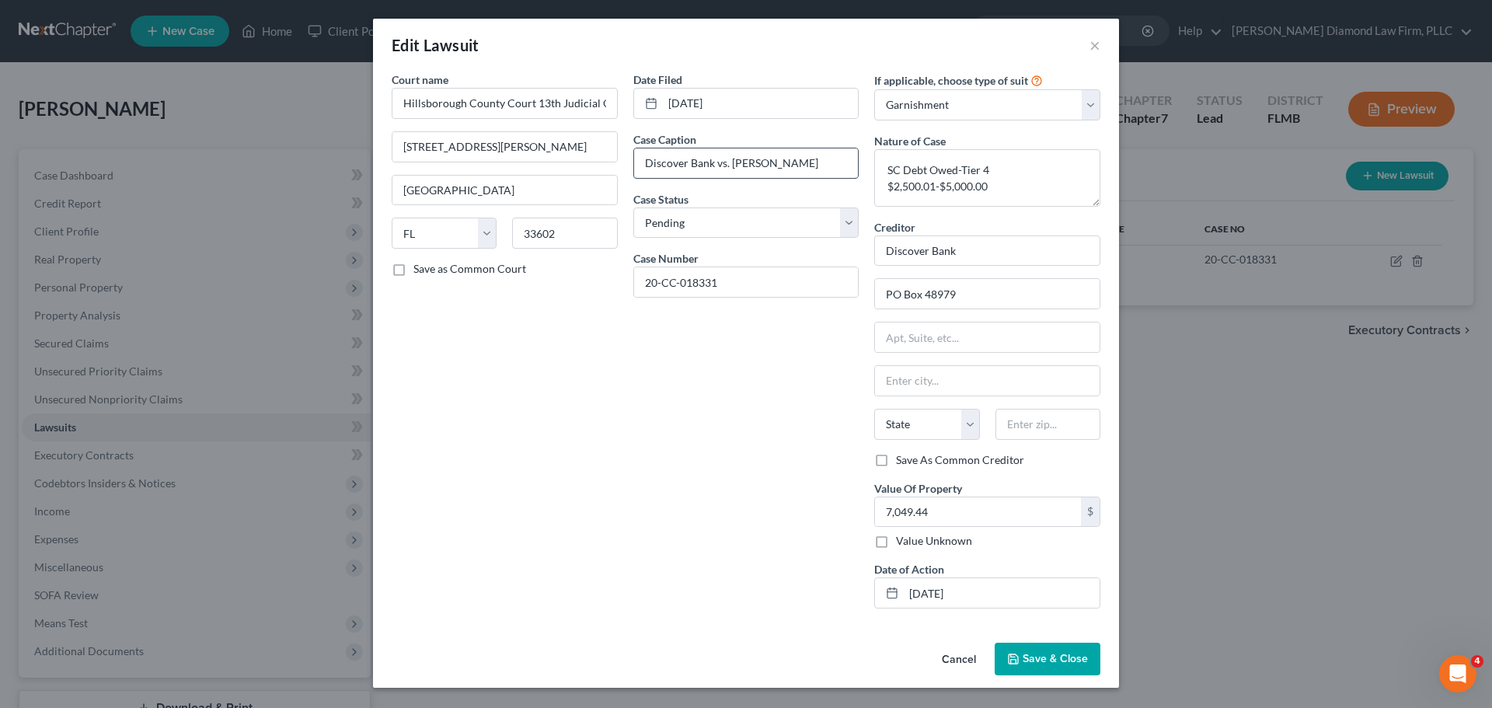
click at [822, 164] on input "Discover Bank vs. [PERSON_NAME]" at bounding box center [746, 163] width 225 height 30
click at [939, 509] on input "7,049.44" at bounding box center [978, 512] width 206 height 30
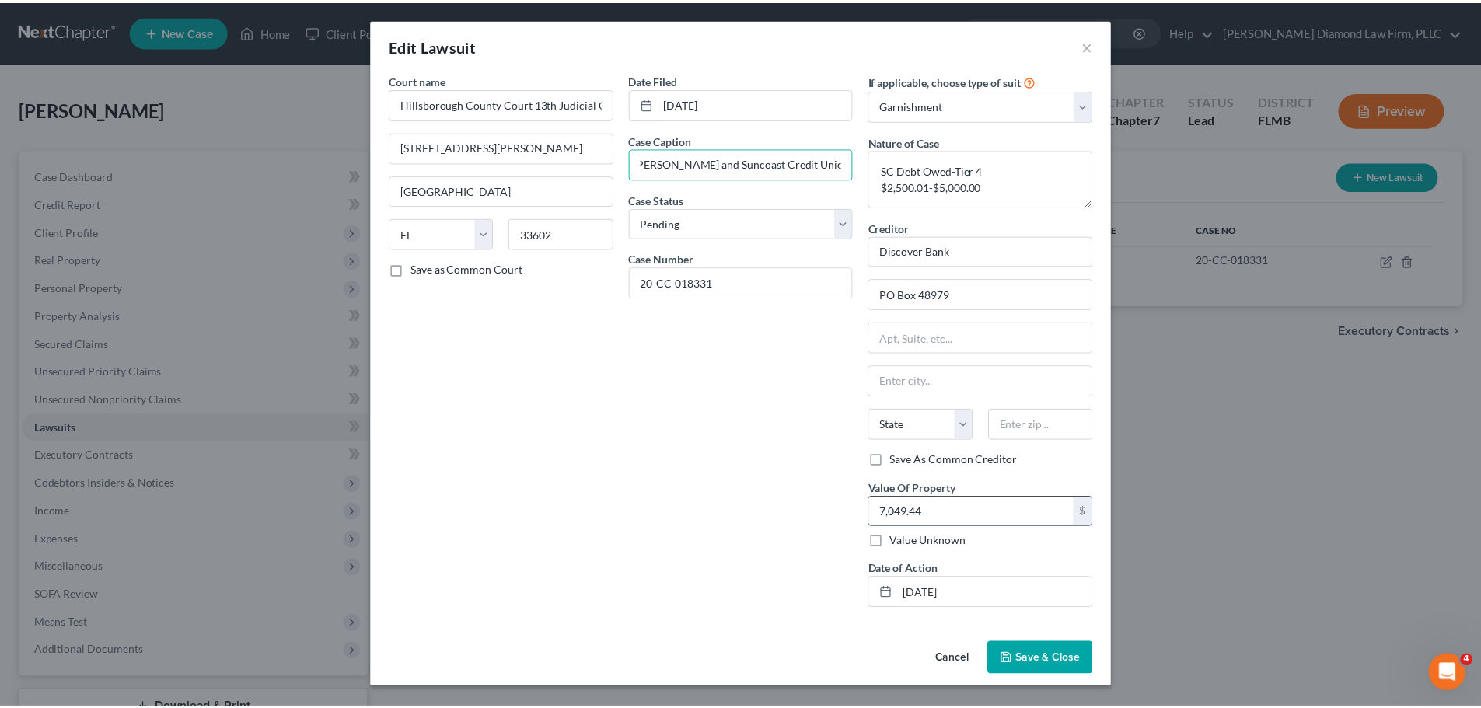
scroll to position [0, 0]
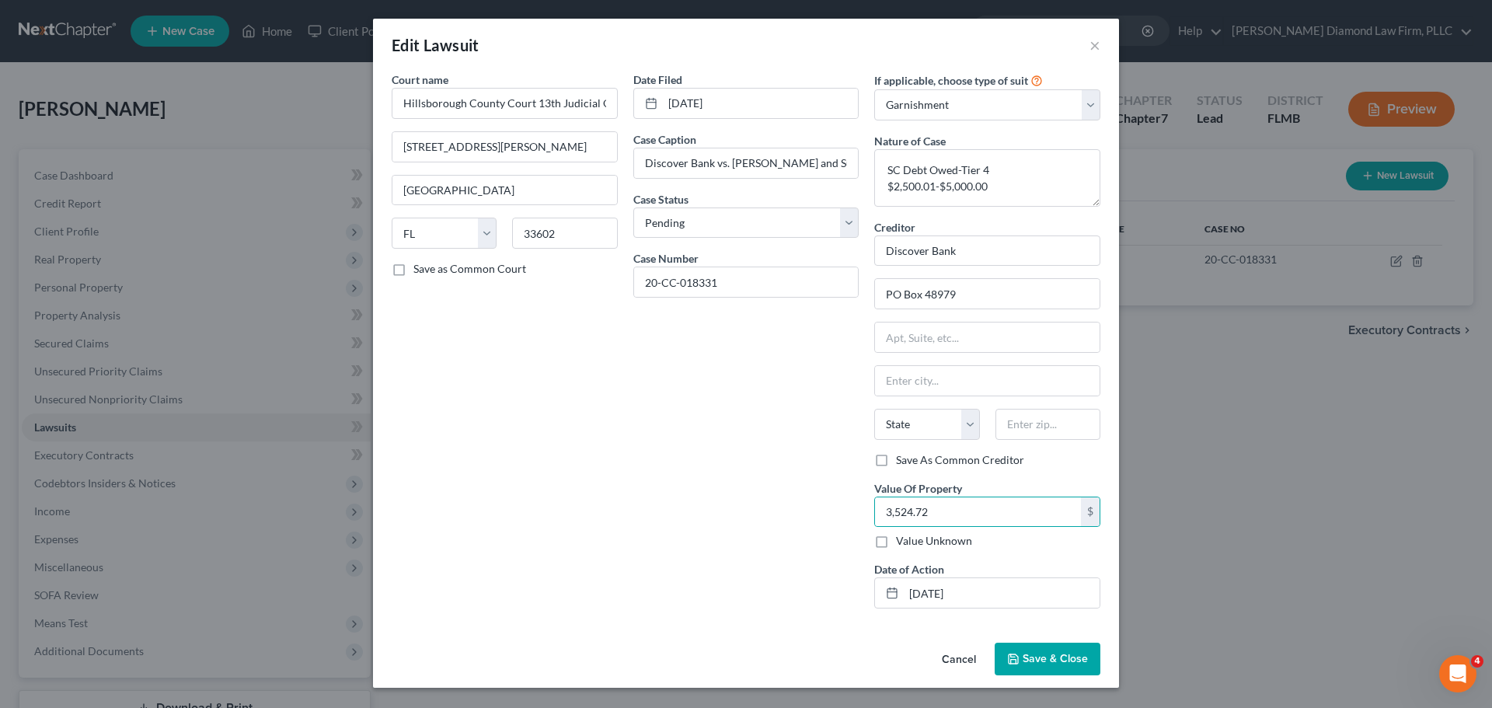
click at [1066, 665] on span "Save & Close" at bounding box center [1055, 658] width 65 height 13
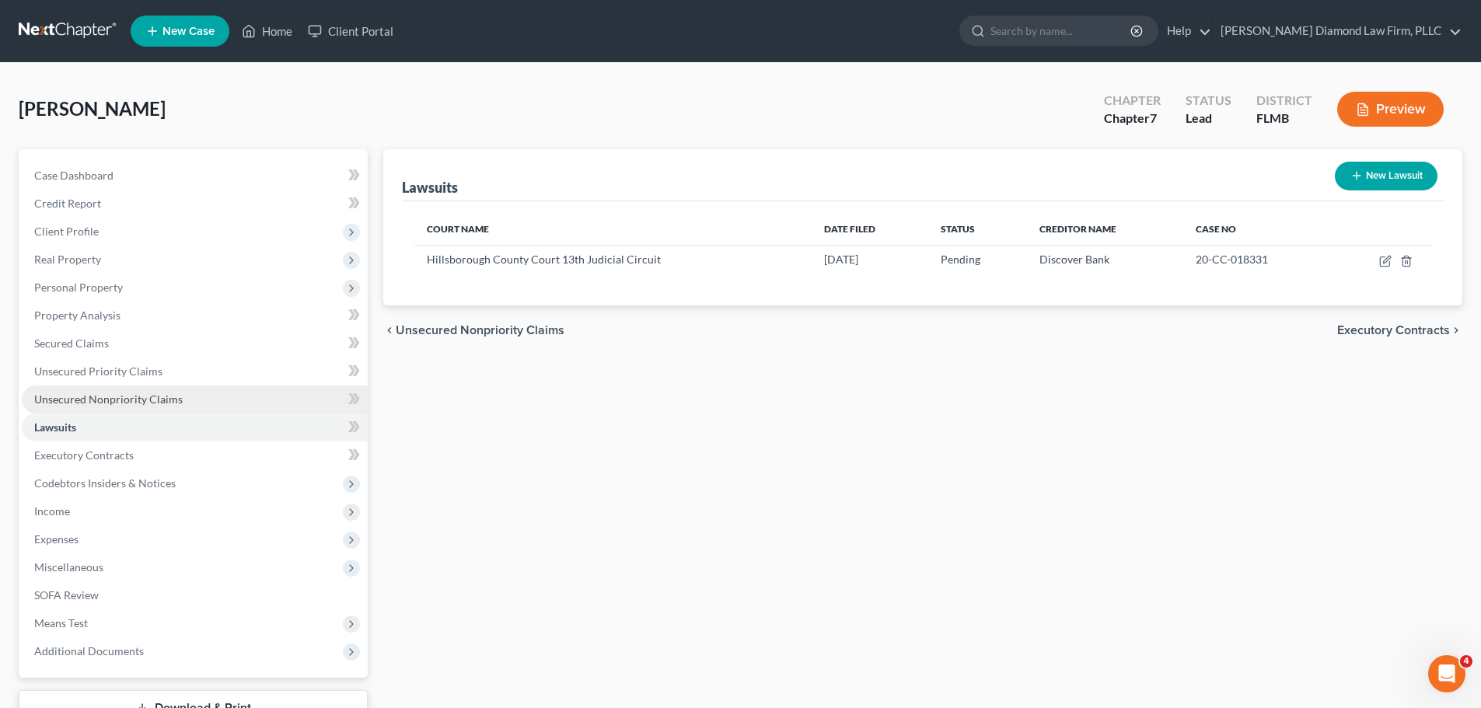
click at [145, 402] on span "Unsecured Nonpriority Claims" at bounding box center [108, 399] width 148 height 13
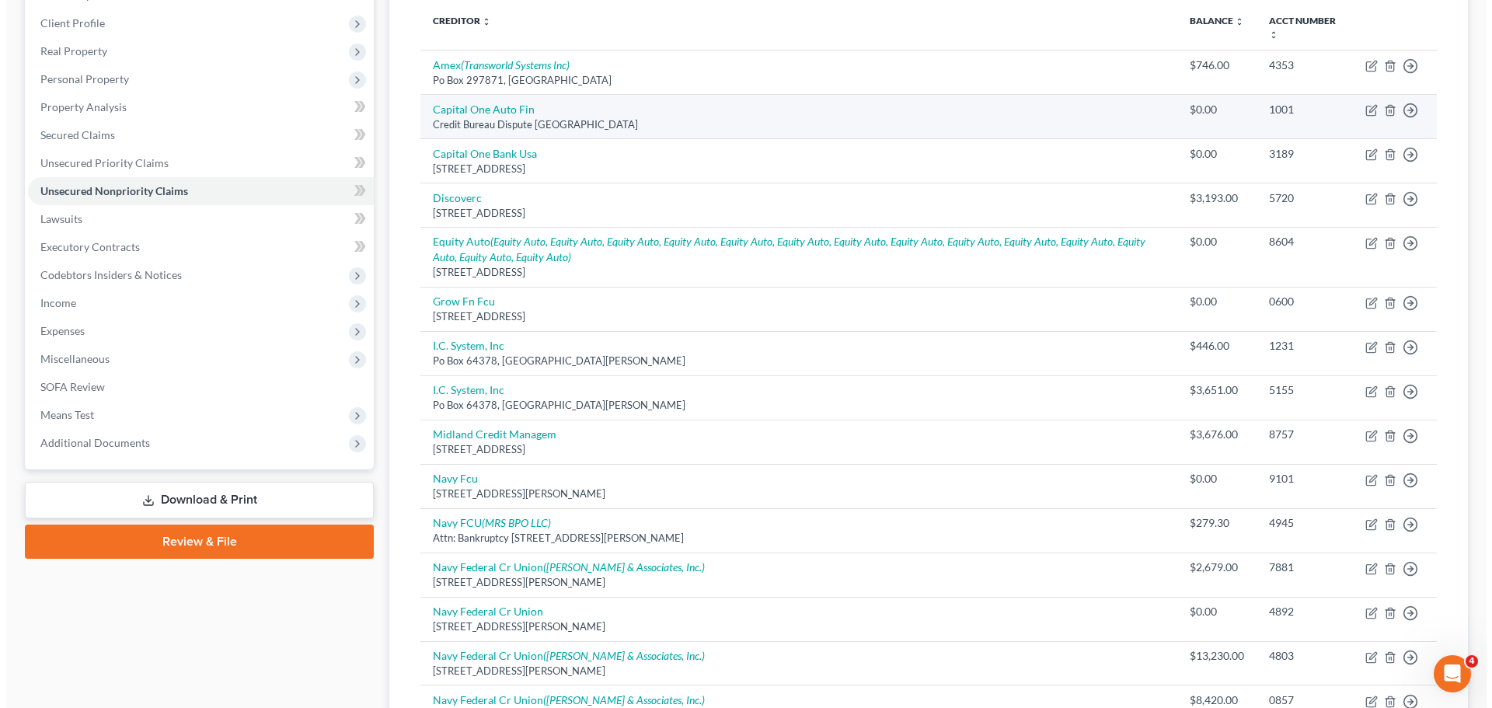
scroll to position [131, 0]
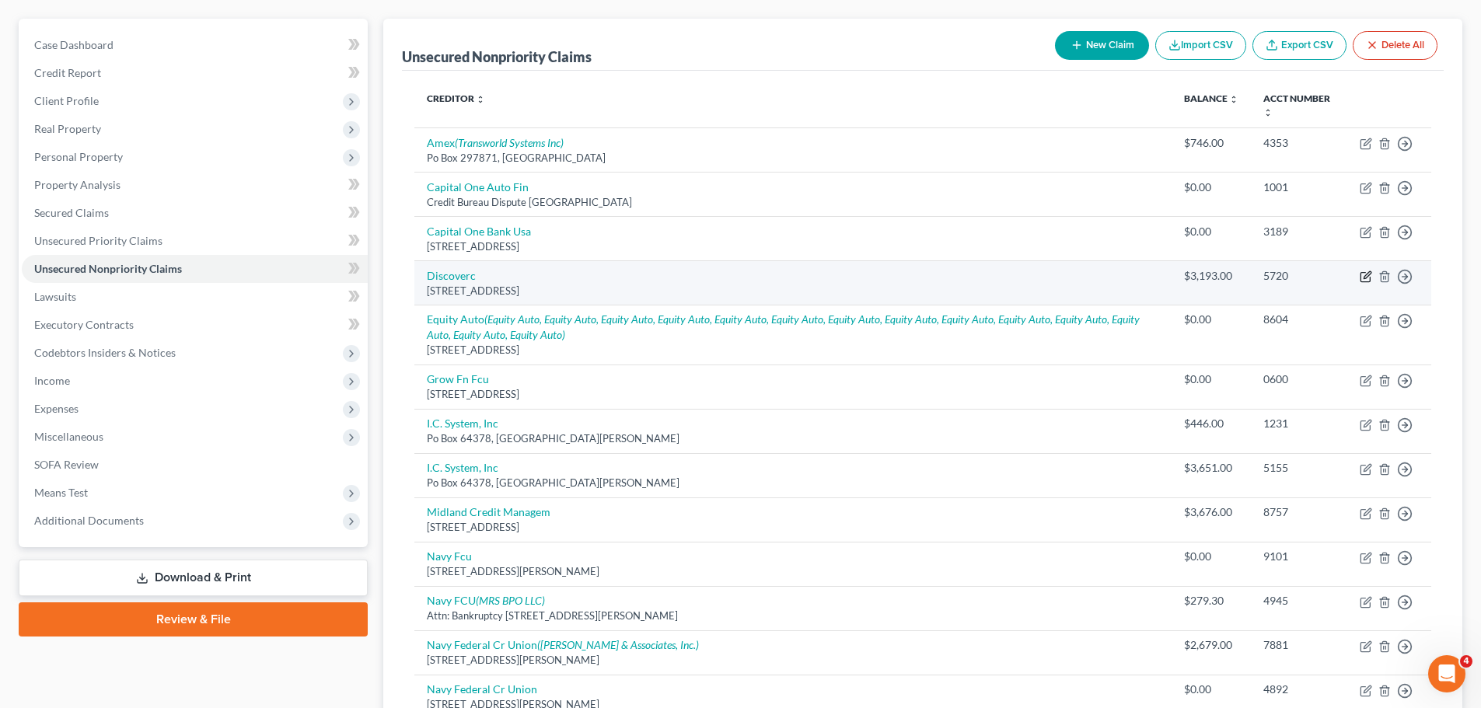
click at [1361, 278] on icon "button" at bounding box center [1364, 277] width 9 height 9
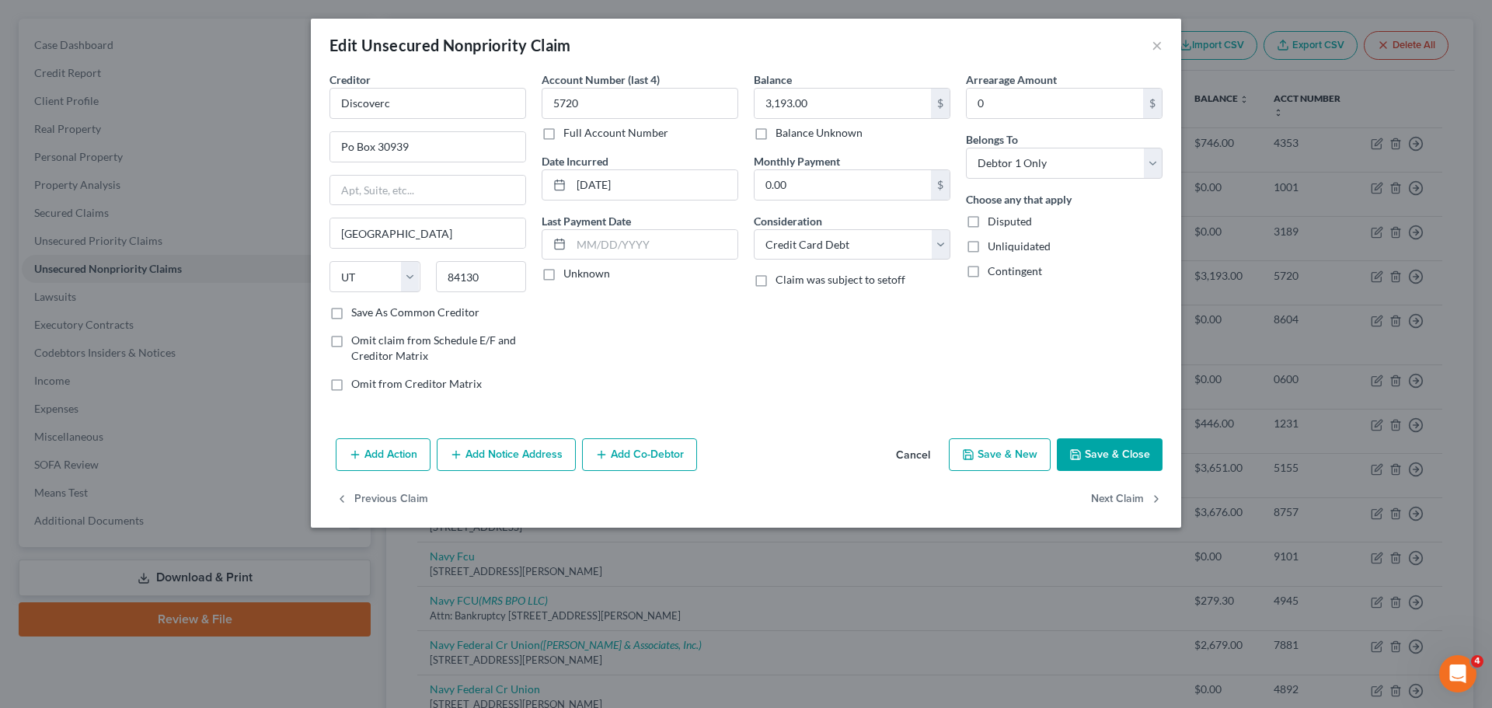
click at [495, 437] on div "Add Action Add Notice Address Add Co-Debtor Cancel Save & New Save & Close" at bounding box center [746, 457] width 871 height 51
click at [496, 448] on button "Add Notice Address" at bounding box center [506, 454] width 139 height 33
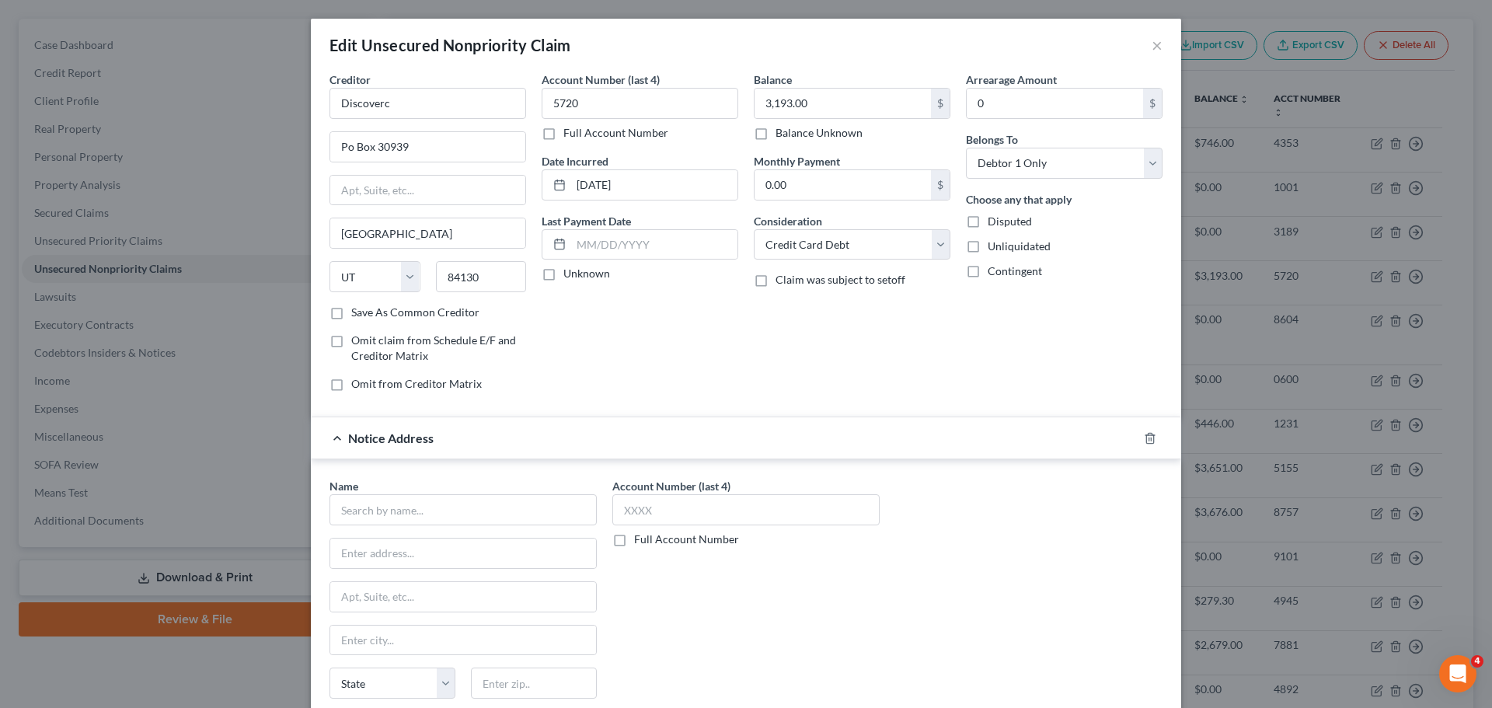
click at [459, 491] on div "Name *" at bounding box center [463, 501] width 267 height 47
click at [459, 499] on input "text" at bounding box center [463, 509] width 267 height 31
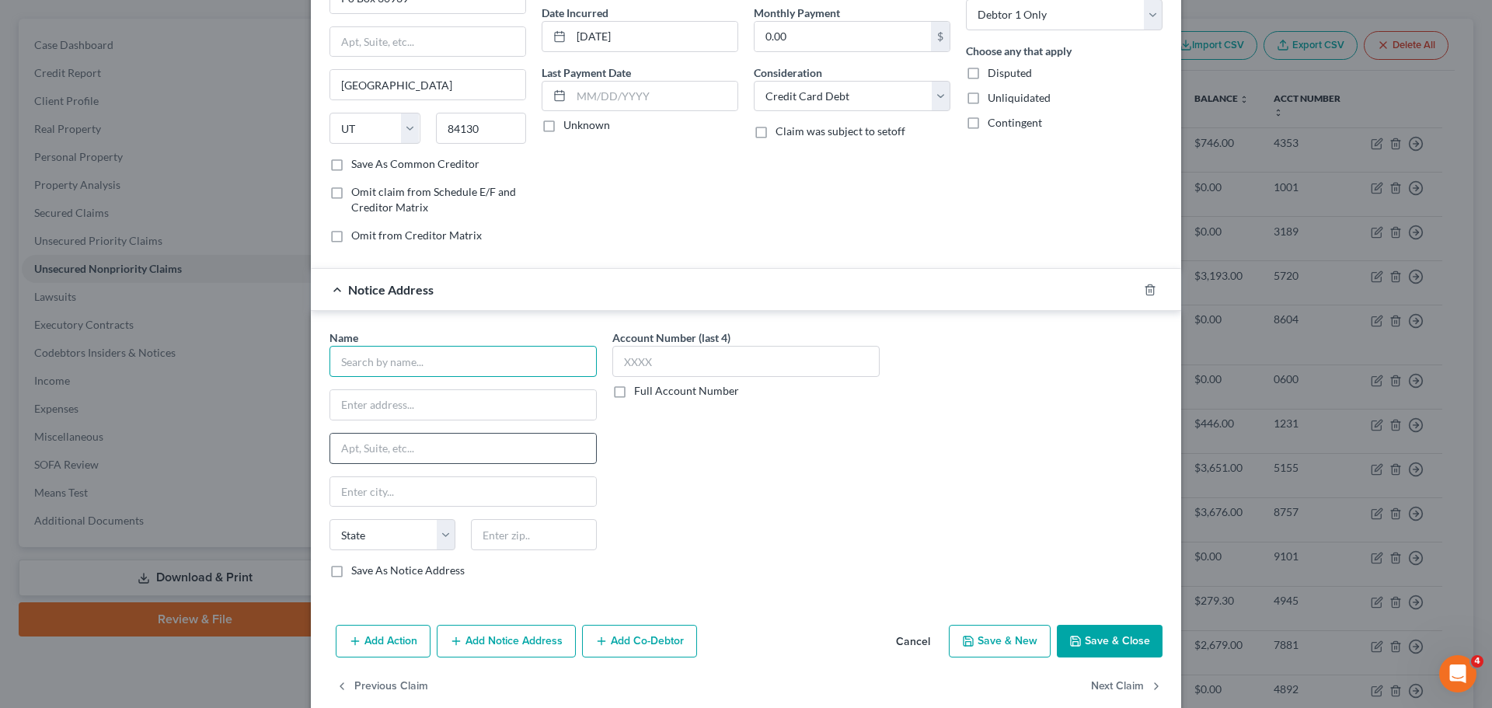
scroll to position [155, 0]
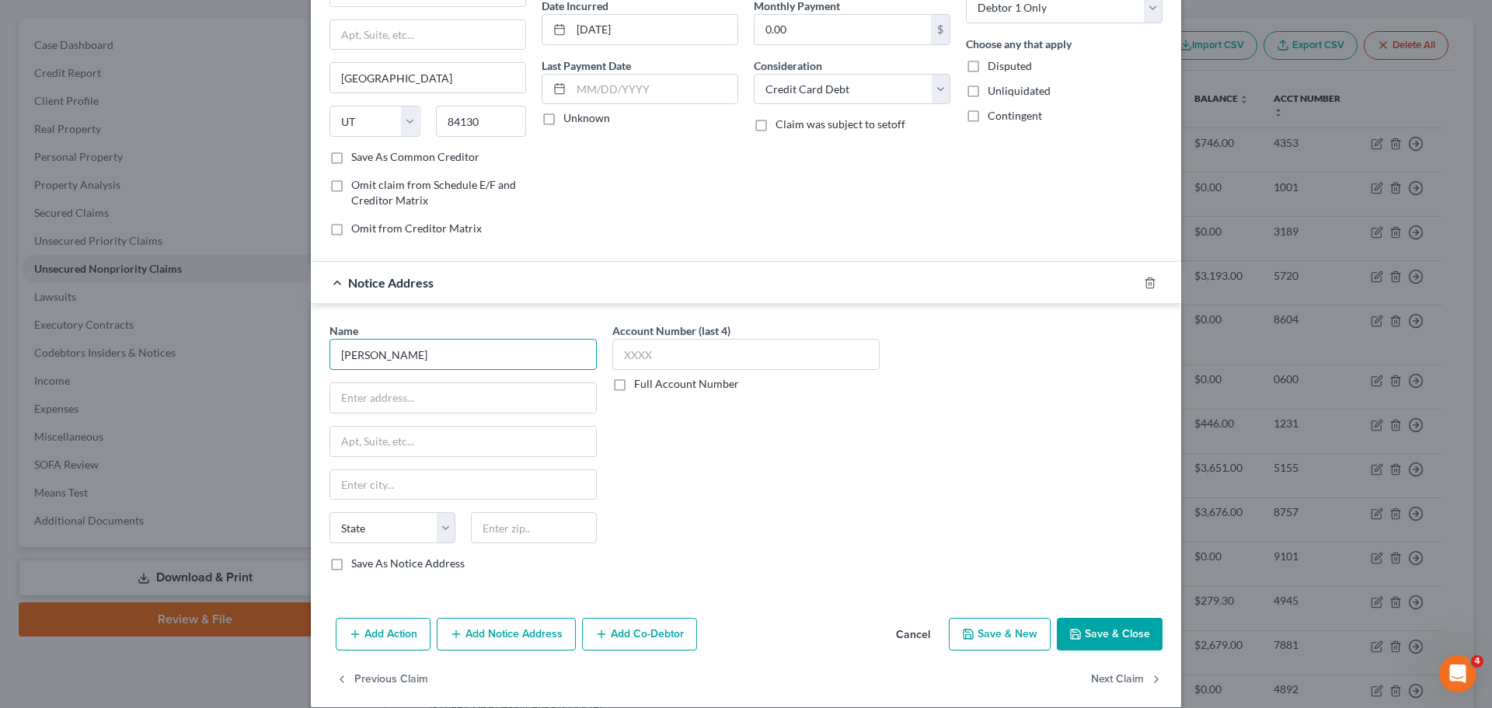
click at [422, 367] on input "[PERSON_NAME]" at bounding box center [463, 354] width 267 height 31
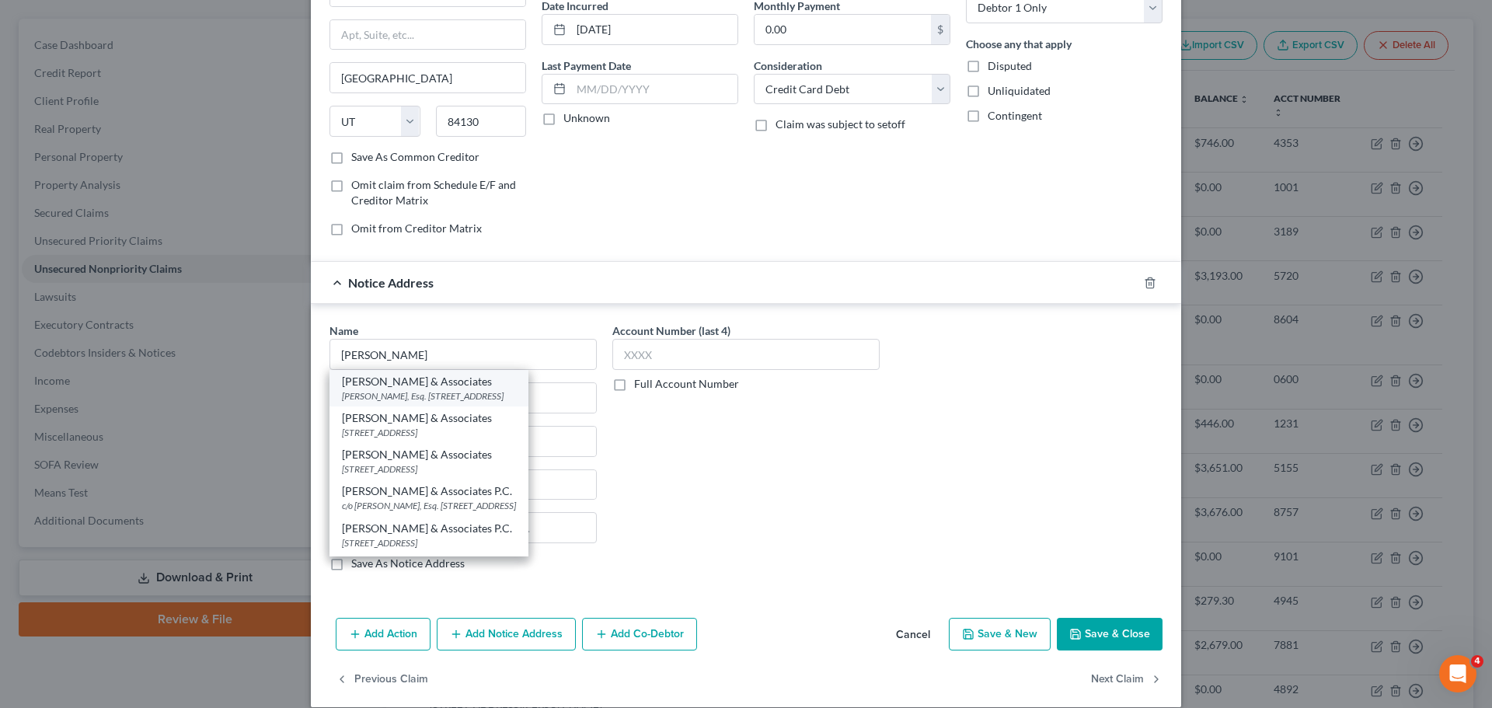
click at [421, 391] on div "[PERSON_NAME], Esq. [STREET_ADDRESS]" at bounding box center [429, 395] width 174 height 13
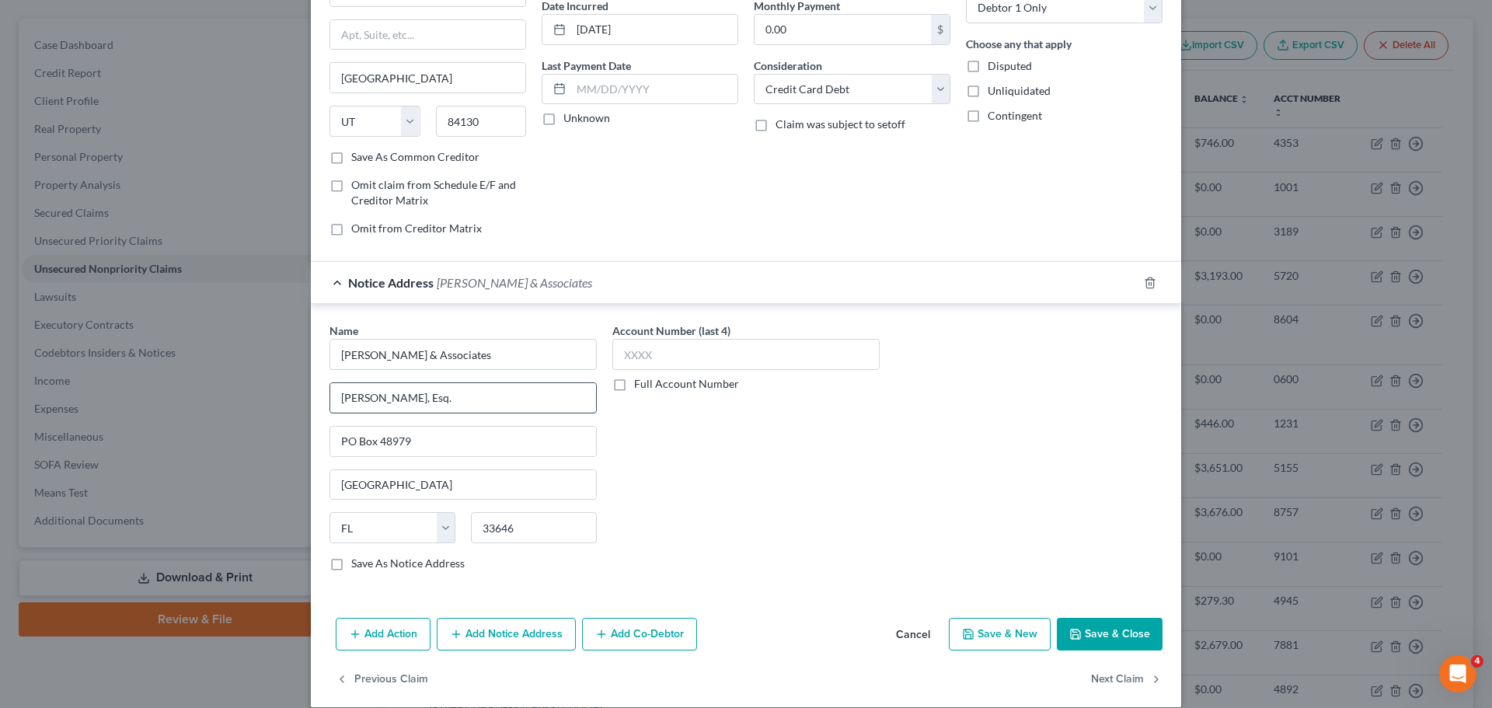
drag, startPoint x: 379, startPoint y: 401, endPoint x: 326, endPoint y: 404, distance: 52.9
click at [330, 404] on input "[PERSON_NAME], Esq." at bounding box center [463, 398] width 266 height 30
drag, startPoint x: 407, startPoint y: 445, endPoint x: 311, endPoint y: 442, distance: 96.4
click at [311, 442] on div "Name * [PERSON_NAME] & Associates [GEOGRAPHIC_DATA] [US_STATE] AK AR AZ CA CO […" at bounding box center [746, 450] width 871 height 292
click at [392, 405] on input "text" at bounding box center [463, 398] width 266 height 30
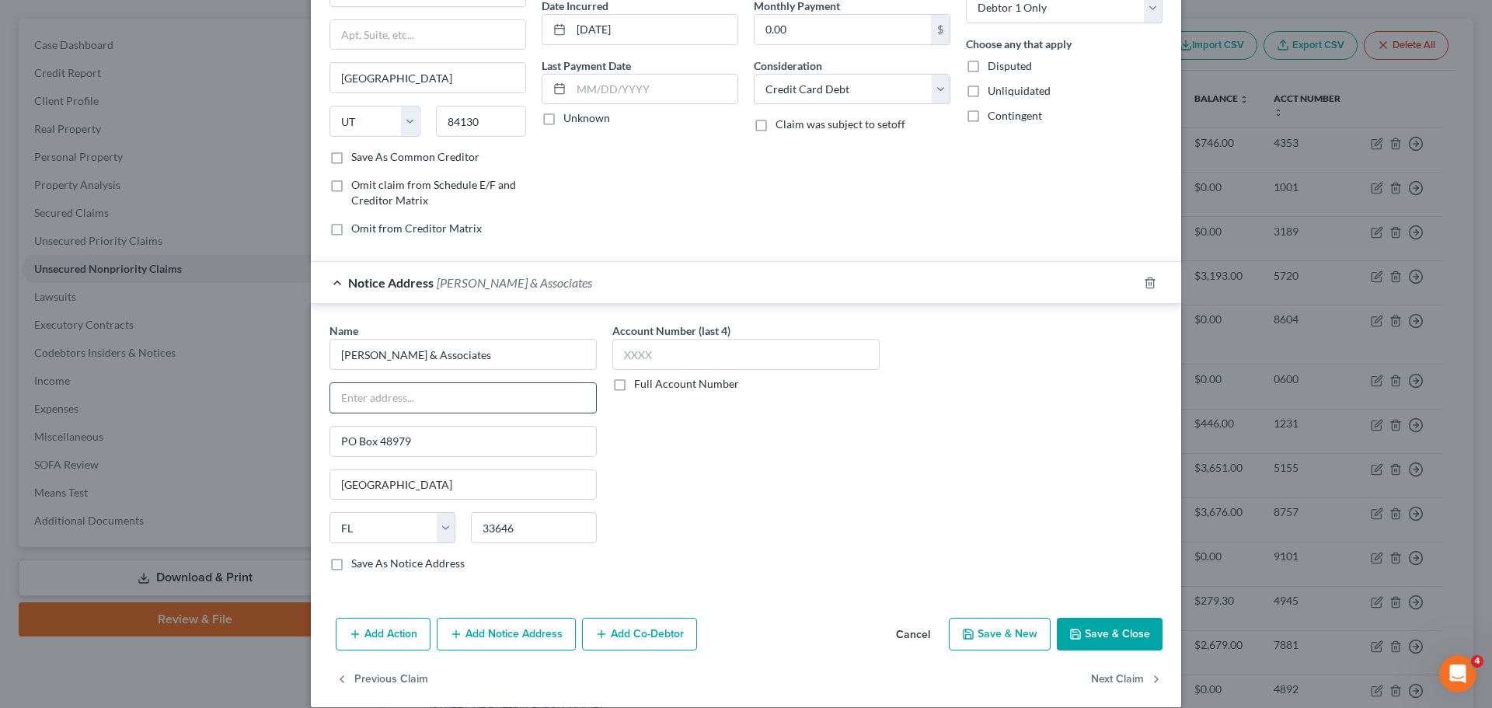
paste input "PO Box 48979"
drag, startPoint x: 422, startPoint y: 441, endPoint x: 312, endPoint y: 443, distance: 110.4
click at [312, 443] on div "Name * [PERSON_NAME] & Associates [GEOGRAPHIC_DATA][US_STATE] CO CT DE DC [GEOG…" at bounding box center [746, 450] width 871 height 292
click at [1122, 637] on button "Save & Close" at bounding box center [1110, 634] width 106 height 33
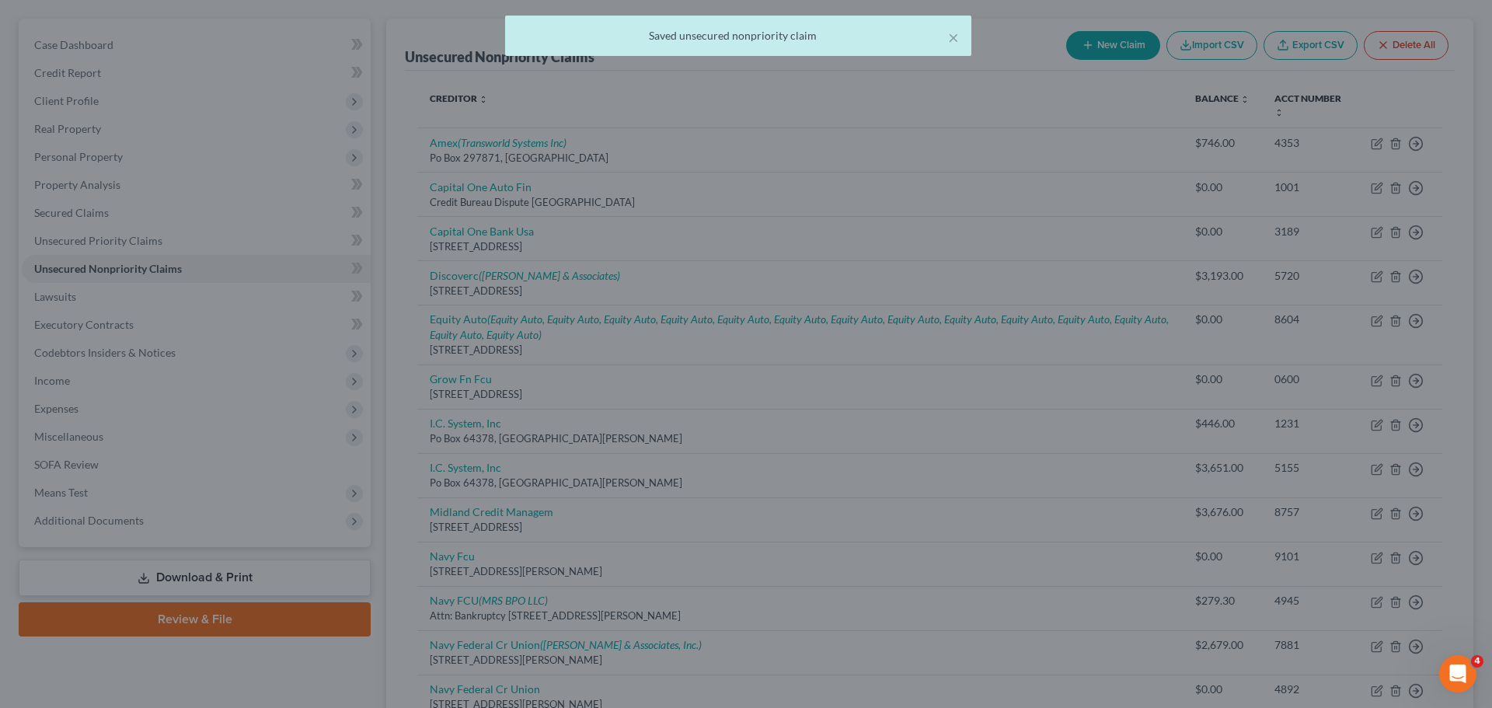
scroll to position [0, 0]
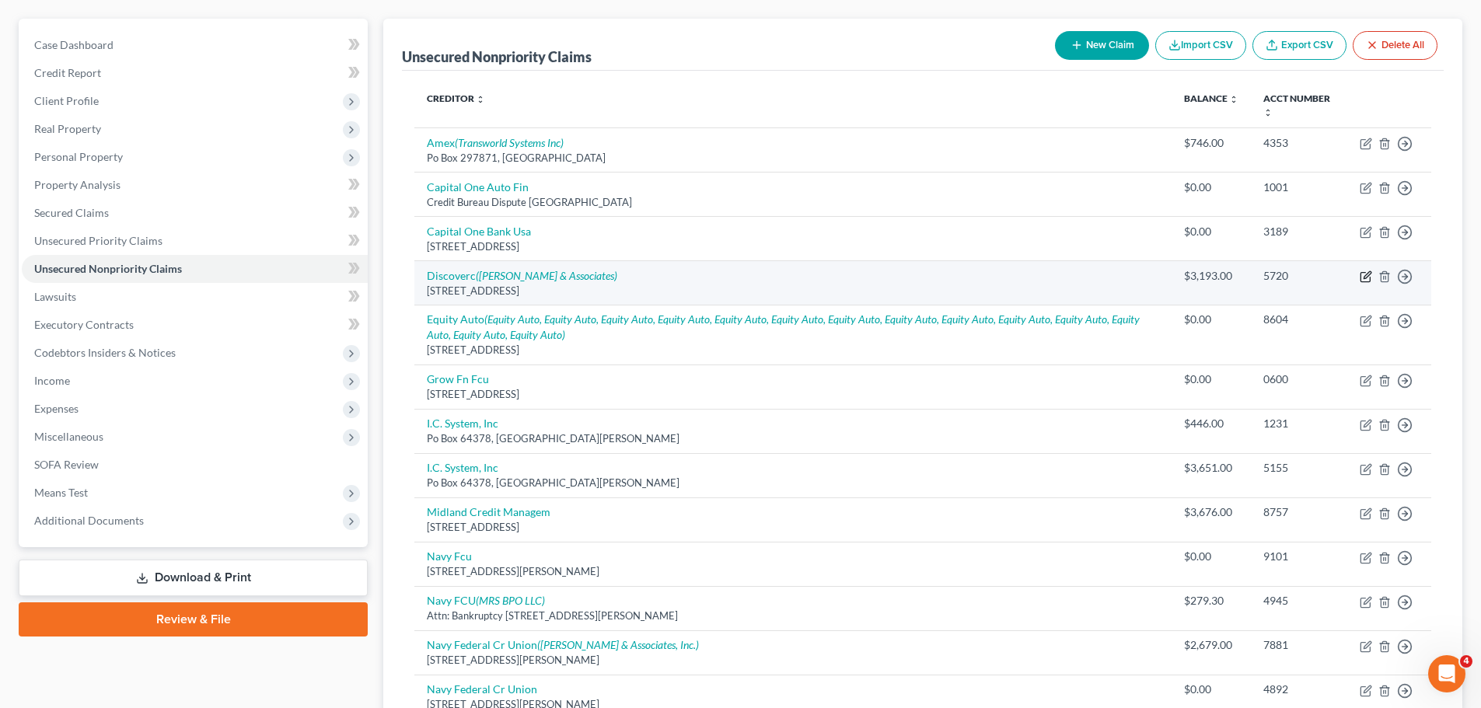
click at [1367, 279] on icon "button" at bounding box center [1365, 277] width 12 height 12
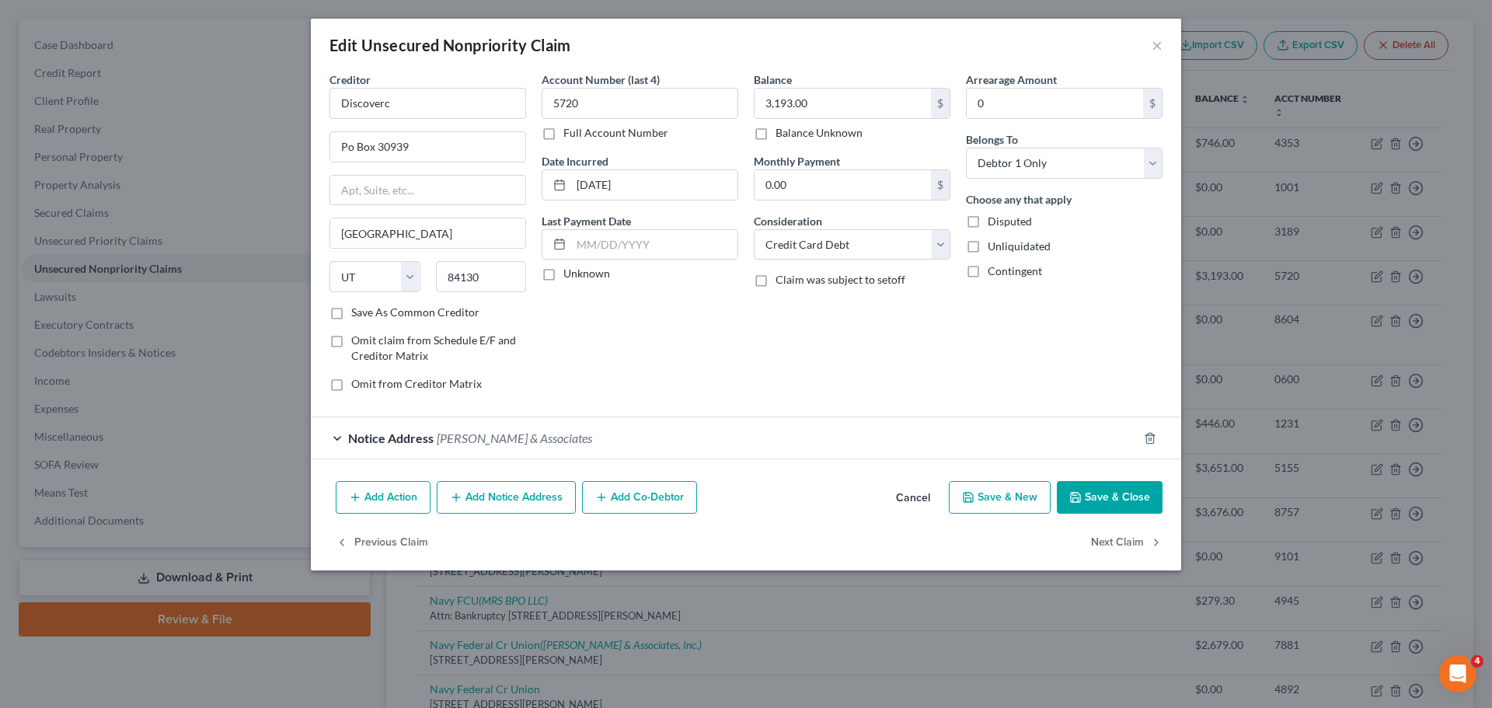
click at [378, 483] on button "Add Action" at bounding box center [383, 497] width 95 height 33
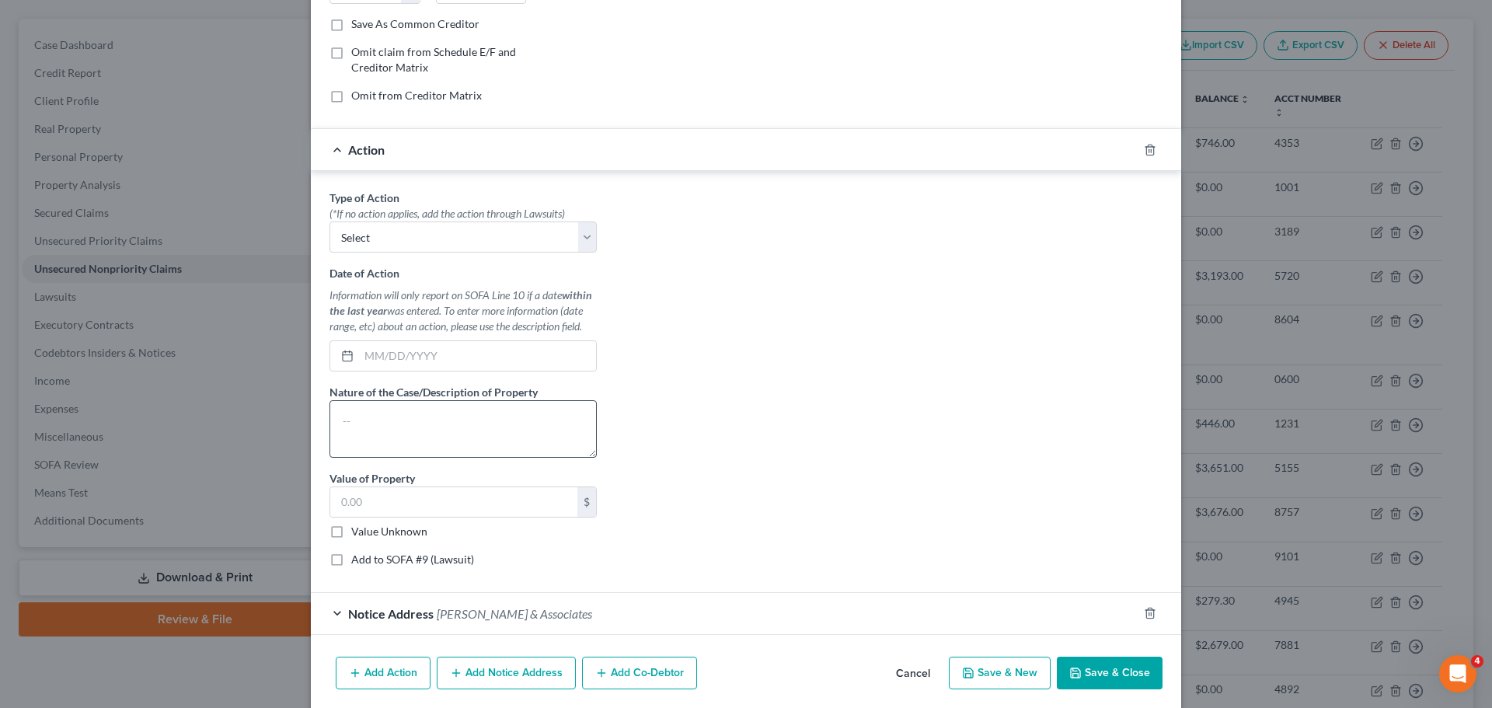
scroll to position [345, 0]
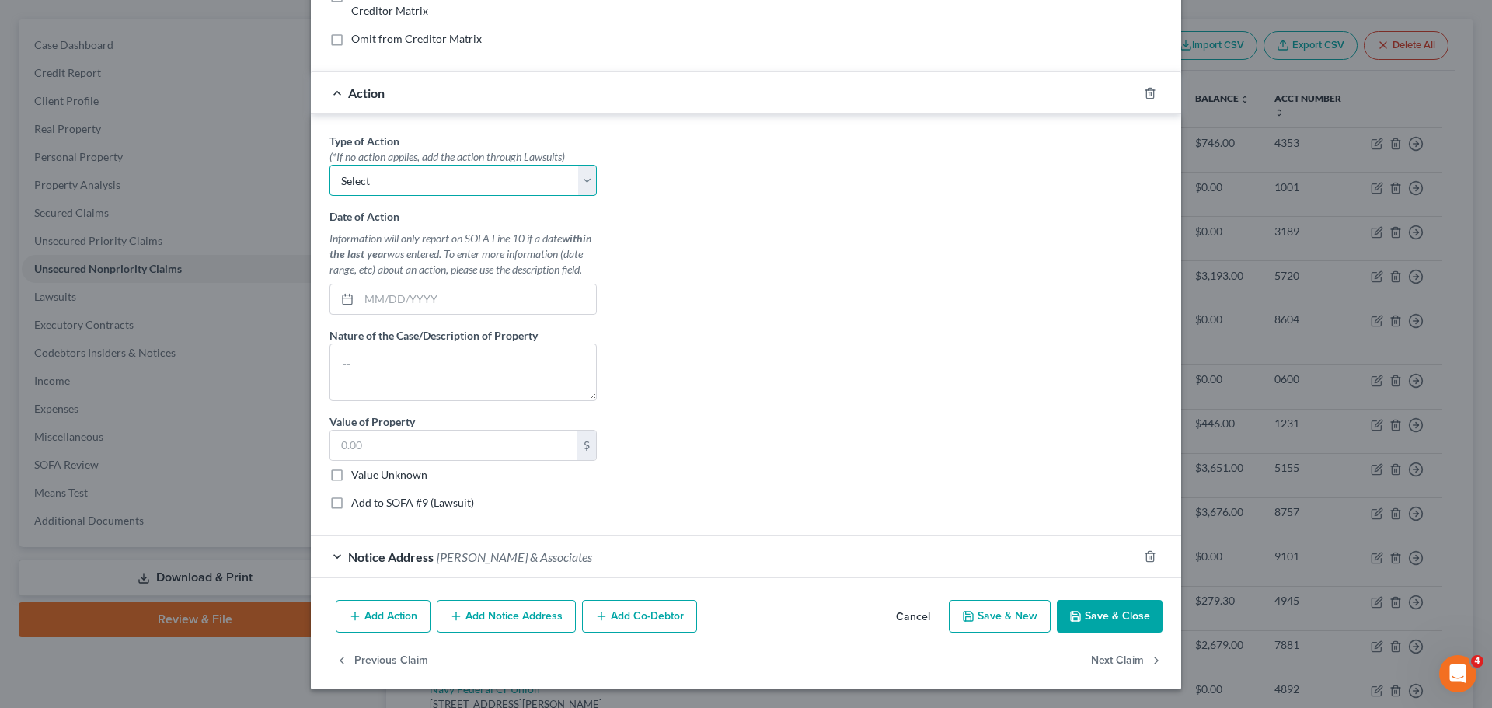
click at [381, 184] on select "Select Repossession Garnishment Foreclosure Personal Injury Attached, Seized, O…" at bounding box center [463, 180] width 267 height 31
click at [330, 165] on select "Select Repossession Garnishment Foreclosure Personal Injury Attached, Seized, O…" at bounding box center [463, 180] width 267 height 31
click at [424, 305] on input "text" at bounding box center [477, 299] width 237 height 30
click at [430, 434] on input "text" at bounding box center [453, 446] width 247 height 30
click at [1111, 612] on button "Save & Close" at bounding box center [1110, 616] width 106 height 33
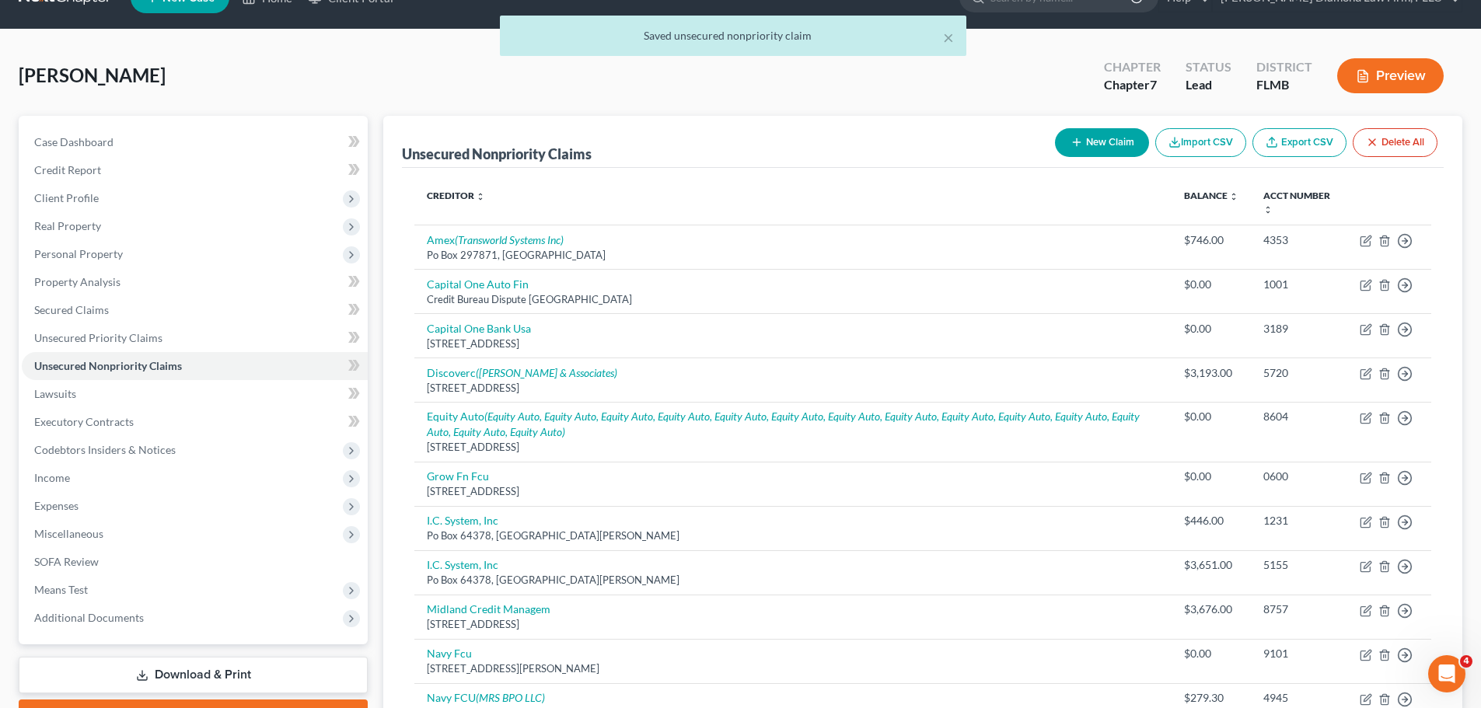
scroll to position [0, 0]
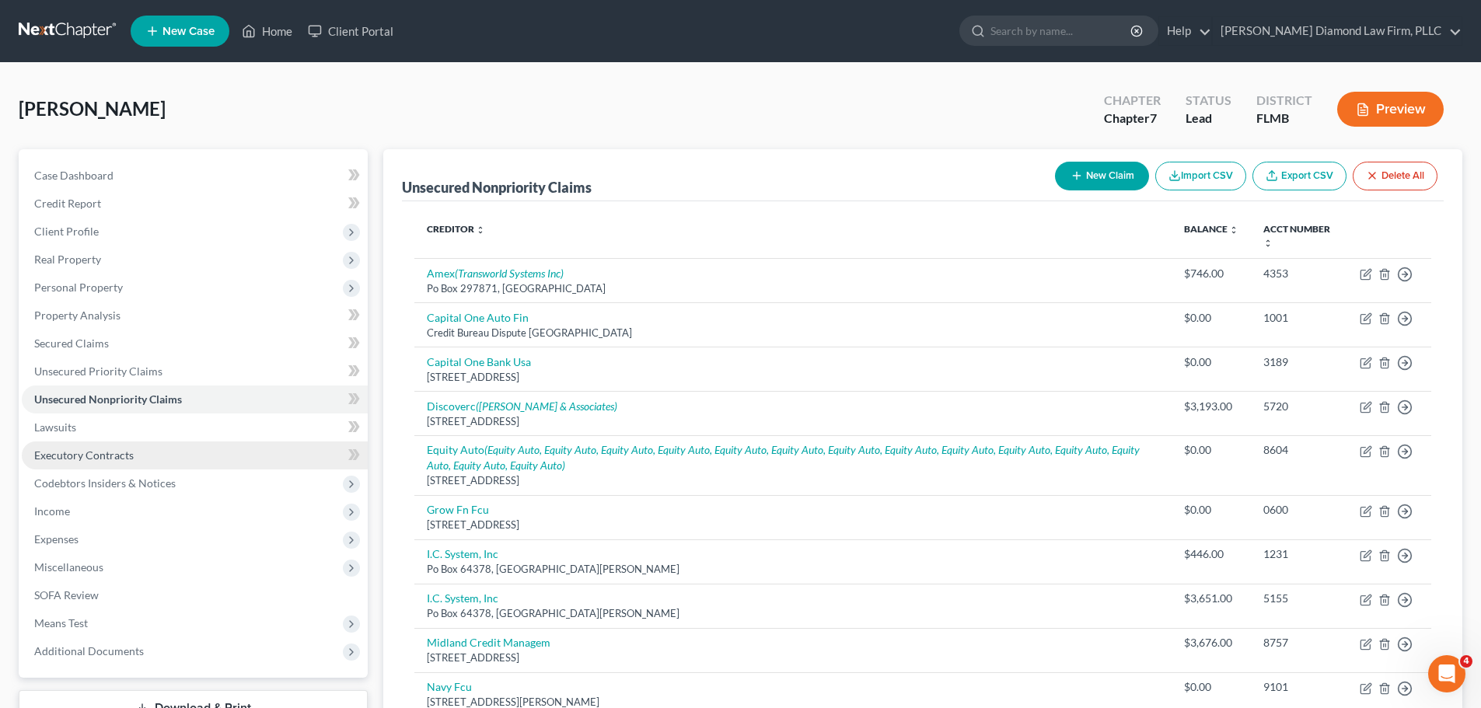
click at [149, 453] on link "Executory Contracts" at bounding box center [195, 456] width 346 height 28
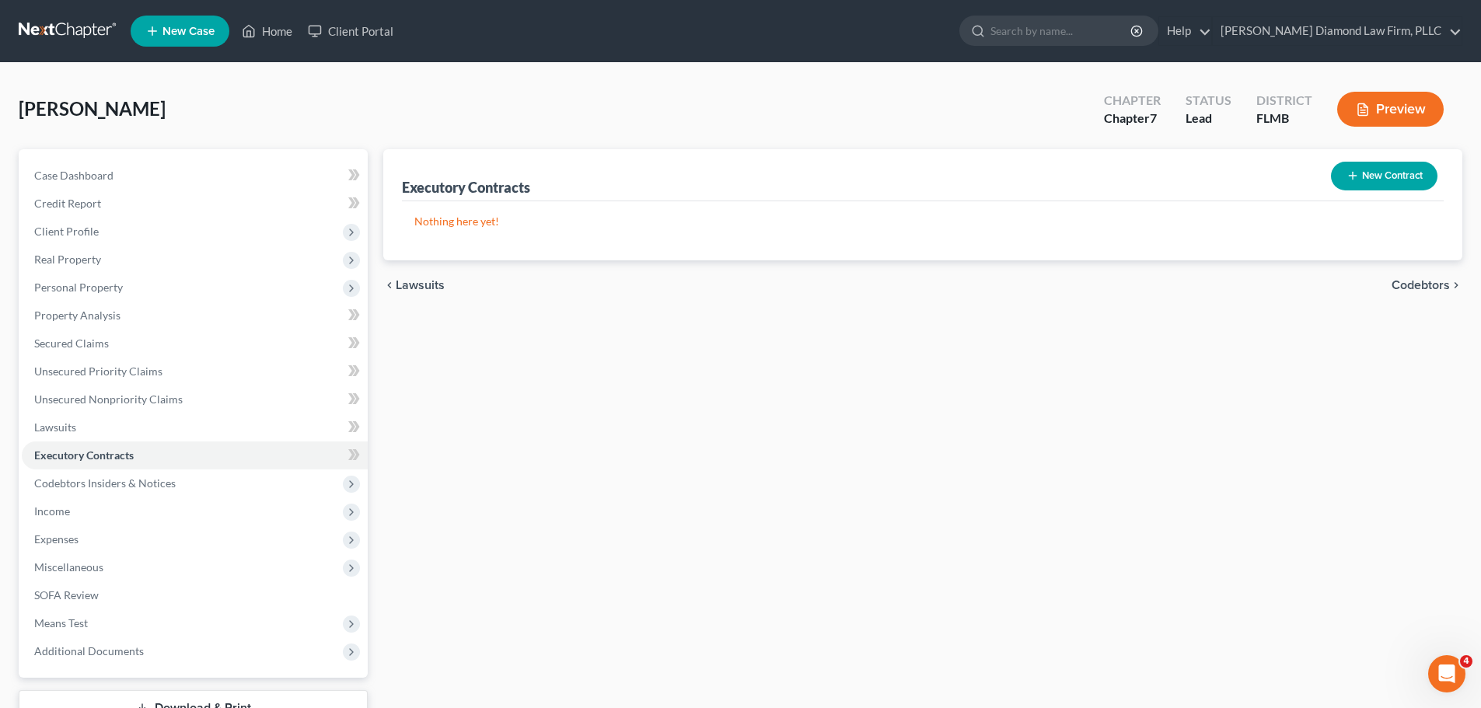
click at [1376, 184] on button "New Contract" at bounding box center [1384, 176] width 106 height 29
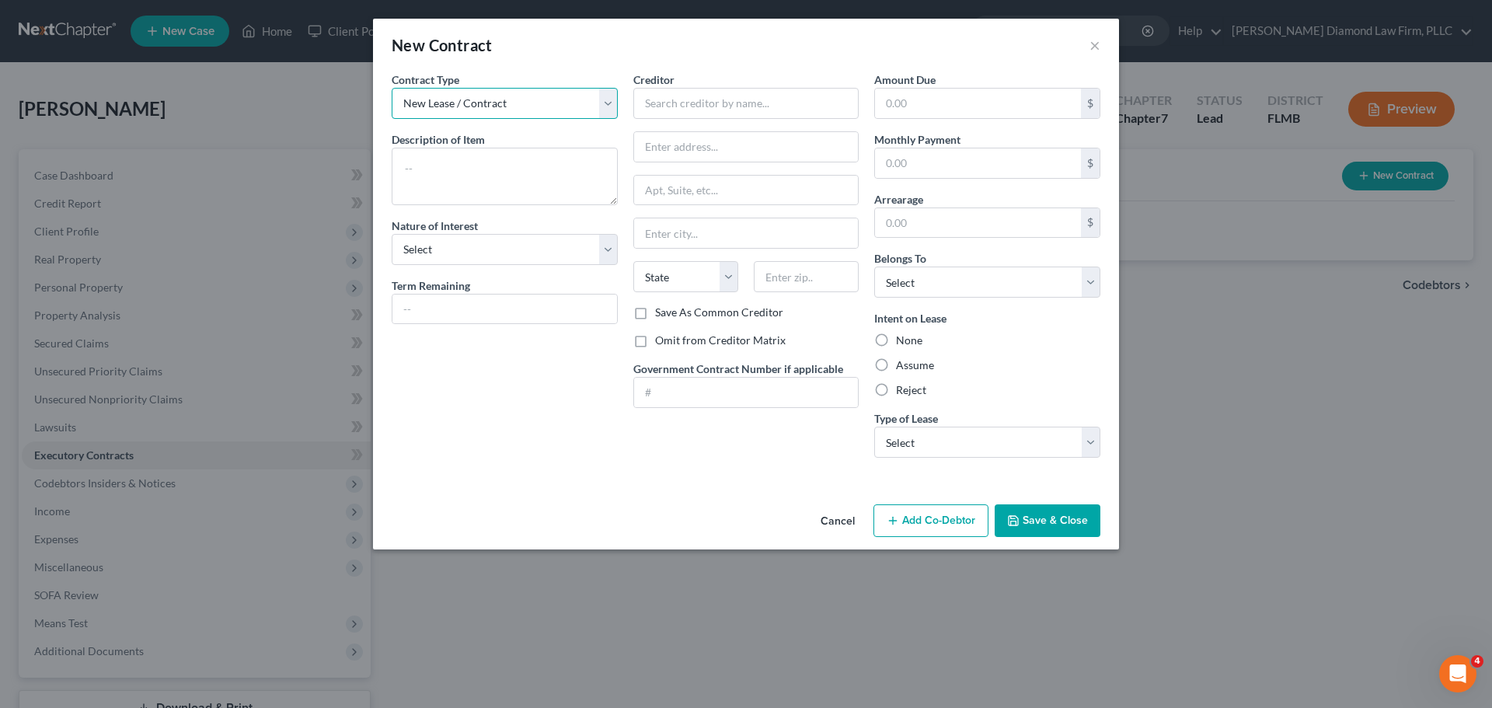
click at [518, 98] on select "New Lease / Contract New Timeshare" at bounding box center [505, 103] width 226 height 31
click at [489, 146] on div "Description of non-residential real property * Description of Item *" at bounding box center [505, 168] width 226 height 74
click at [486, 165] on textarea at bounding box center [505, 177] width 226 height 58
click at [390, 174] on div "Contract Type New Lease / Contract New Timeshare Description of non-residential…" at bounding box center [505, 271] width 242 height 399
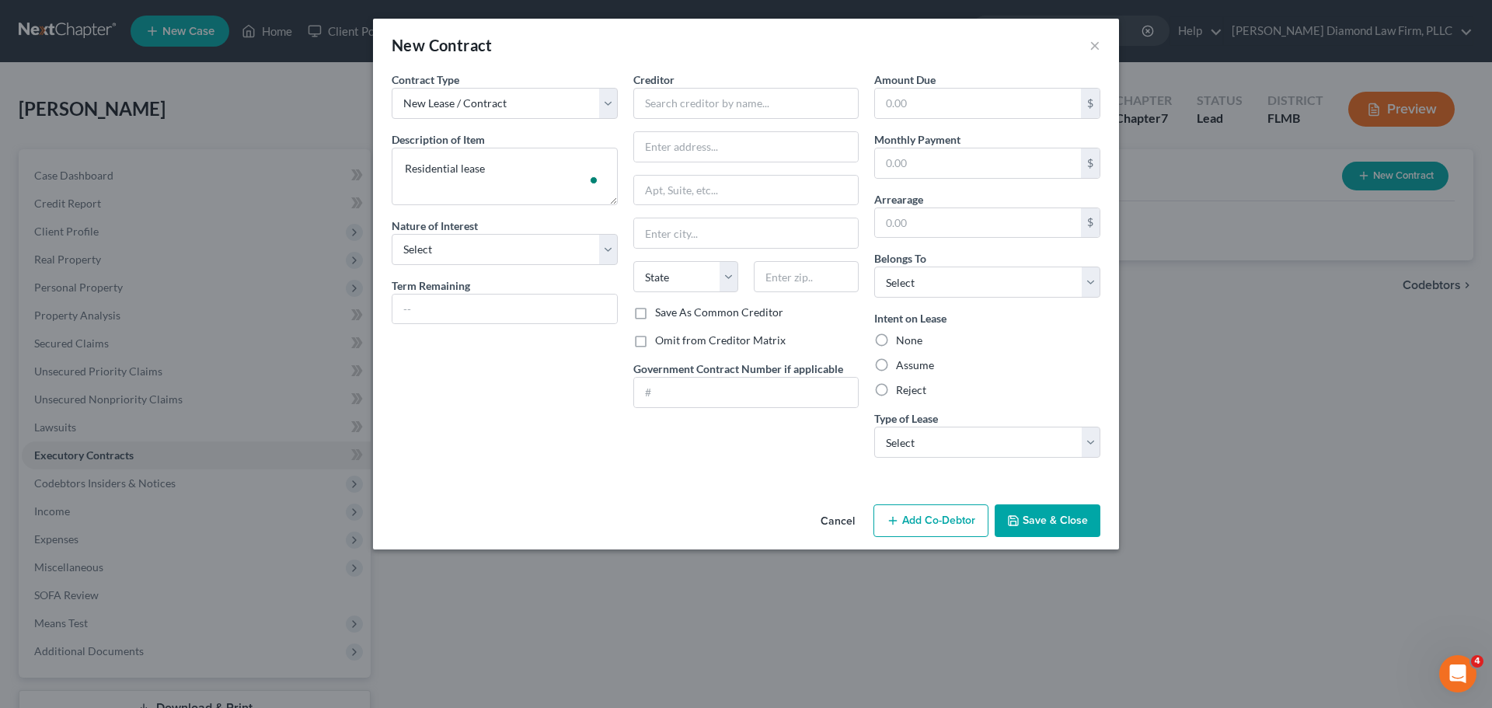
click at [446, 287] on label "Term Remaining" at bounding box center [431, 285] width 79 height 16
click at [463, 249] on select "Select Purchaser Agent Lessor Lessee" at bounding box center [505, 249] width 226 height 31
click at [392, 234] on select "Select Purchaser Agent Lessor Lessee" at bounding box center [505, 249] width 226 height 31
click at [721, 107] on input "text" at bounding box center [746, 103] width 226 height 31
click at [899, 368] on label "Assume" at bounding box center [915, 366] width 38 height 16
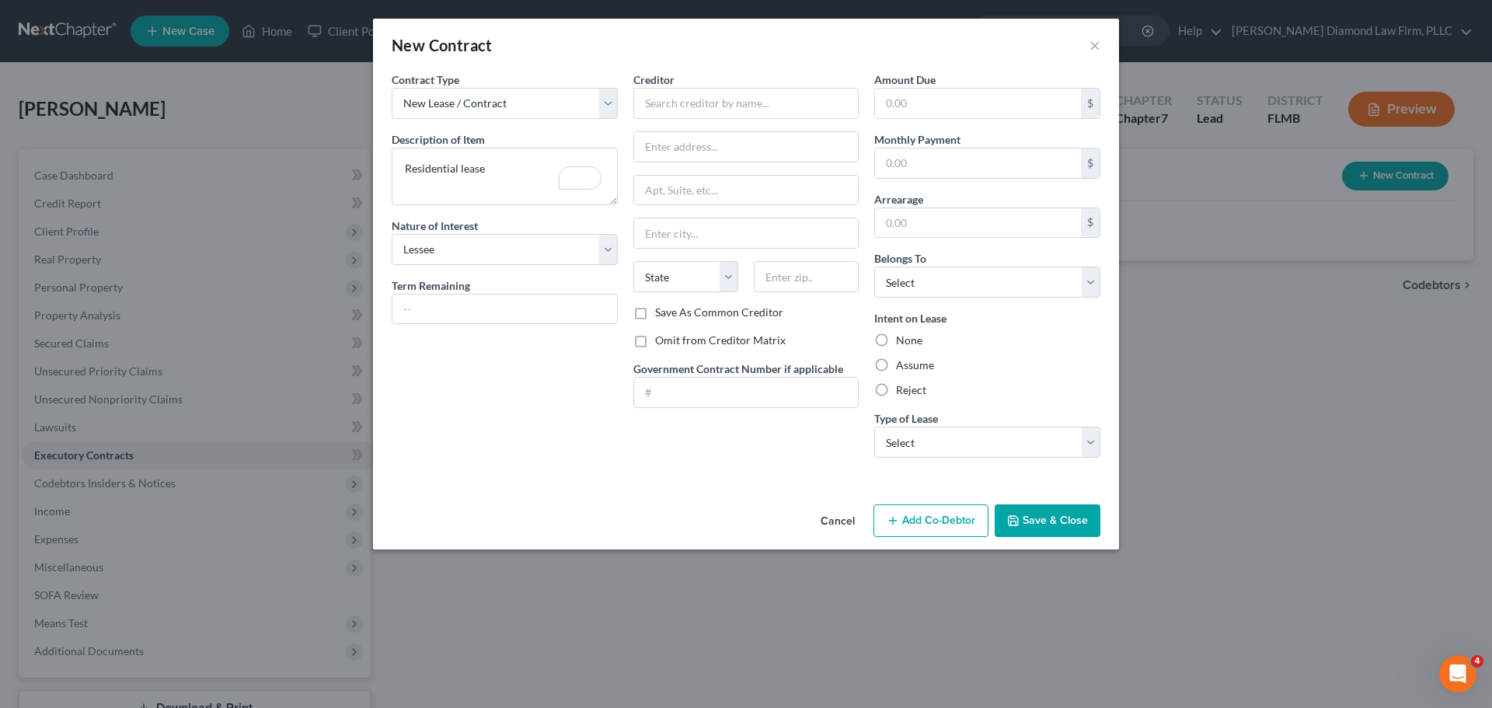
click at [902, 368] on input "Assume" at bounding box center [907, 363] width 10 height 10
click at [912, 437] on select "Select Real Estate Car Other" at bounding box center [987, 442] width 226 height 31
click at [874, 427] on select "Select Real Estate Car Other" at bounding box center [987, 442] width 226 height 31
click at [931, 290] on select "Select Debtor 1 Only Debtor 2 Only Debtor 1 And Debtor 2 Only At Least One Of T…" at bounding box center [987, 282] width 226 height 31
click at [874, 267] on select "Select Debtor 1 Only Debtor 2 Only Debtor 1 And Debtor 2 Only At Least One Of T…" at bounding box center [987, 282] width 226 height 31
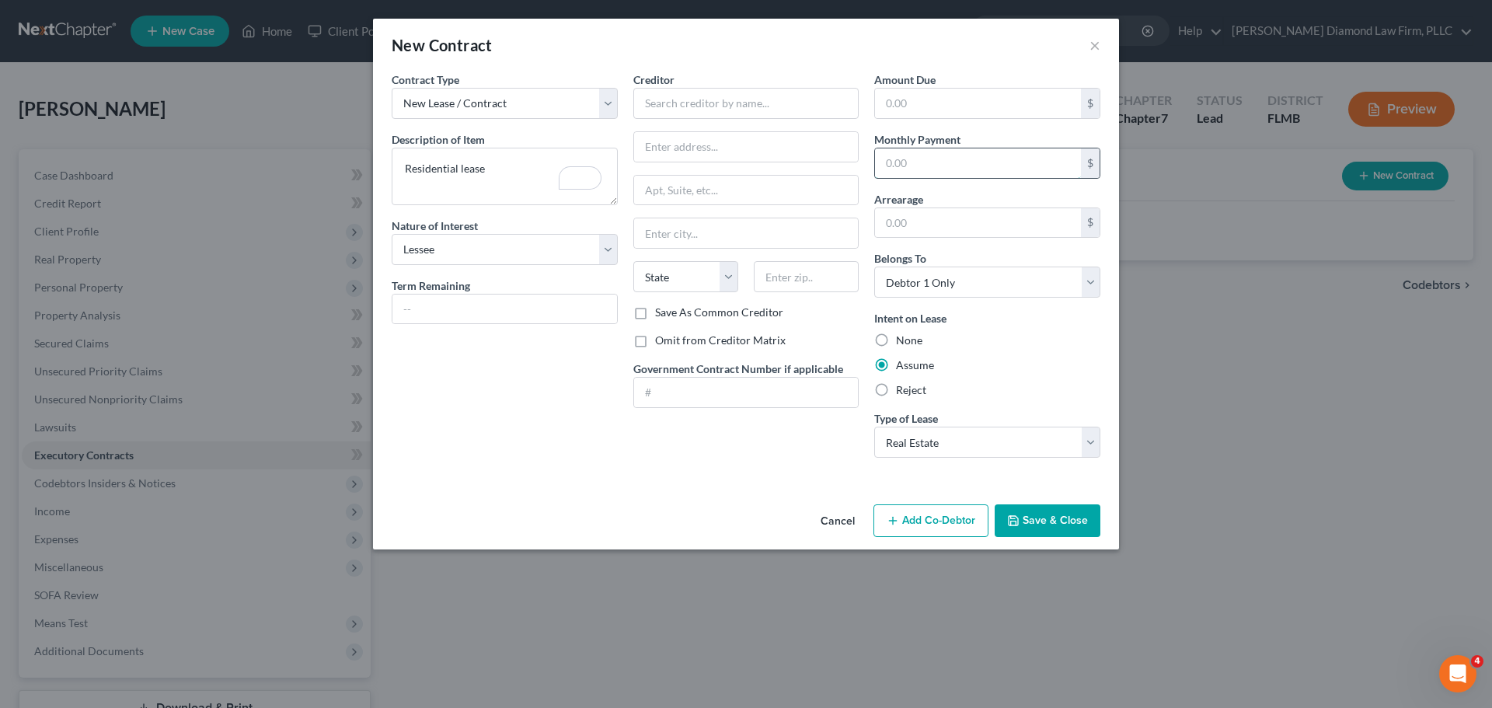
click at [932, 156] on input "text" at bounding box center [978, 163] width 206 height 30
click at [753, 116] on input "text" at bounding box center [746, 103] width 226 height 31
click at [672, 120] on div "Creditor * State [US_STATE] AK AR AZ CA CO [GEOGRAPHIC_DATA] DE DC [GEOGRAPHIC_…" at bounding box center [746, 188] width 226 height 233
click at [679, 107] on input "text" at bounding box center [746, 103] width 226 height 31
click at [1052, 517] on button "Save & Close" at bounding box center [1048, 520] width 106 height 33
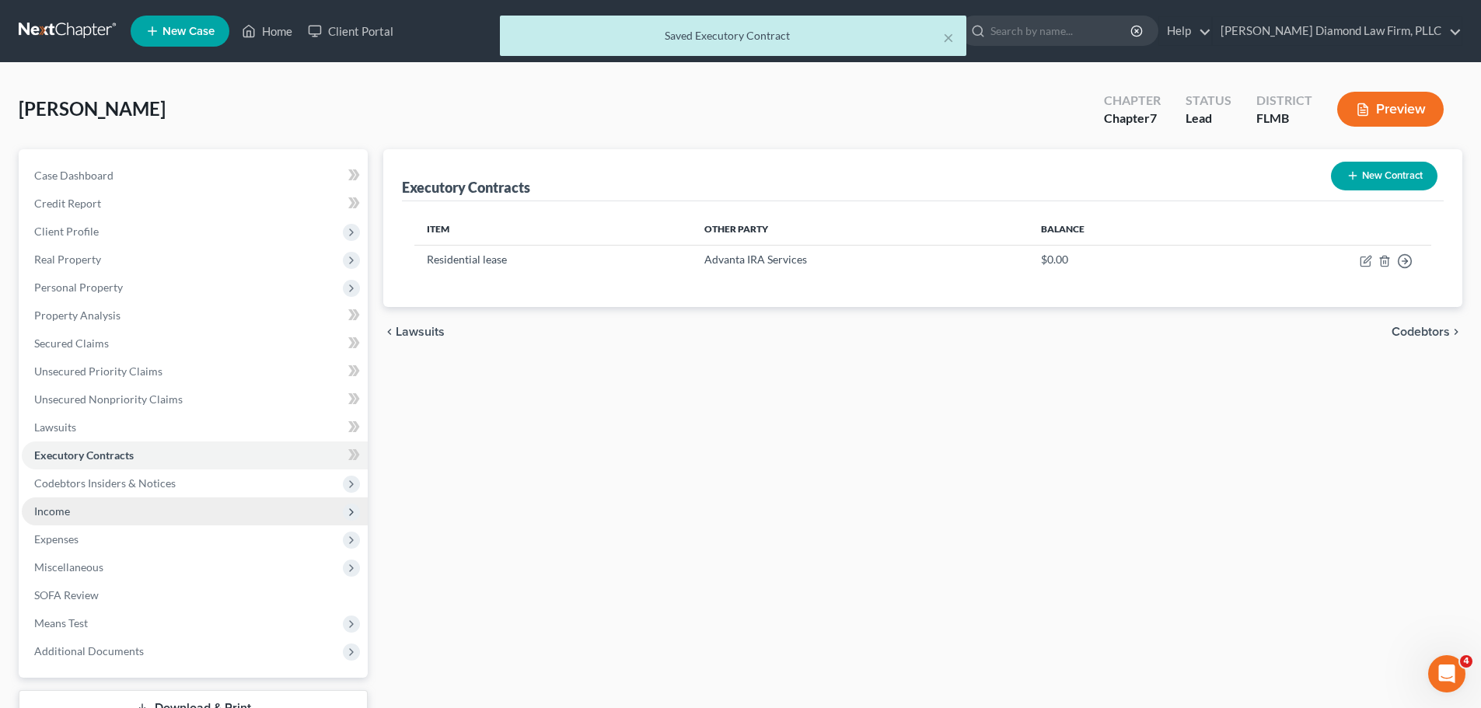
click at [103, 515] on span "Income" at bounding box center [195, 511] width 346 height 28
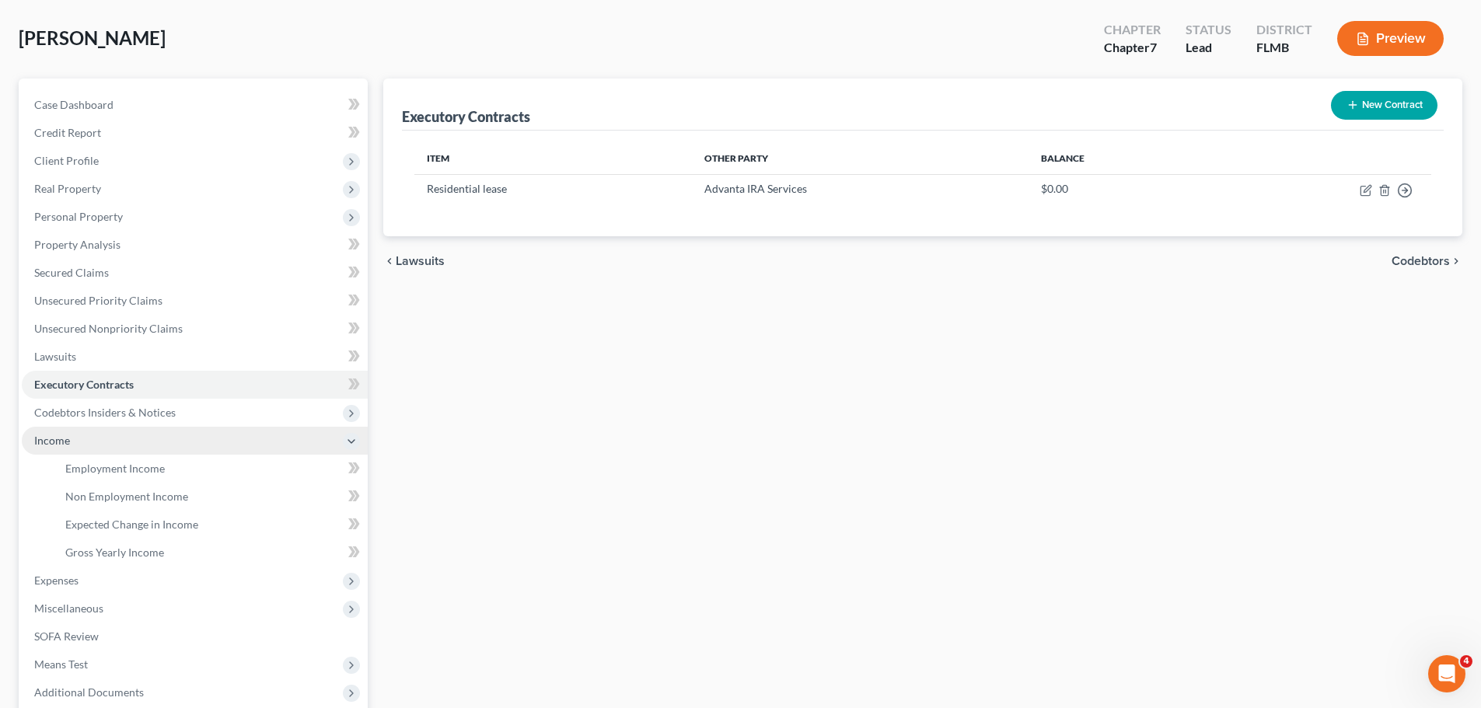
scroll to position [230, 0]
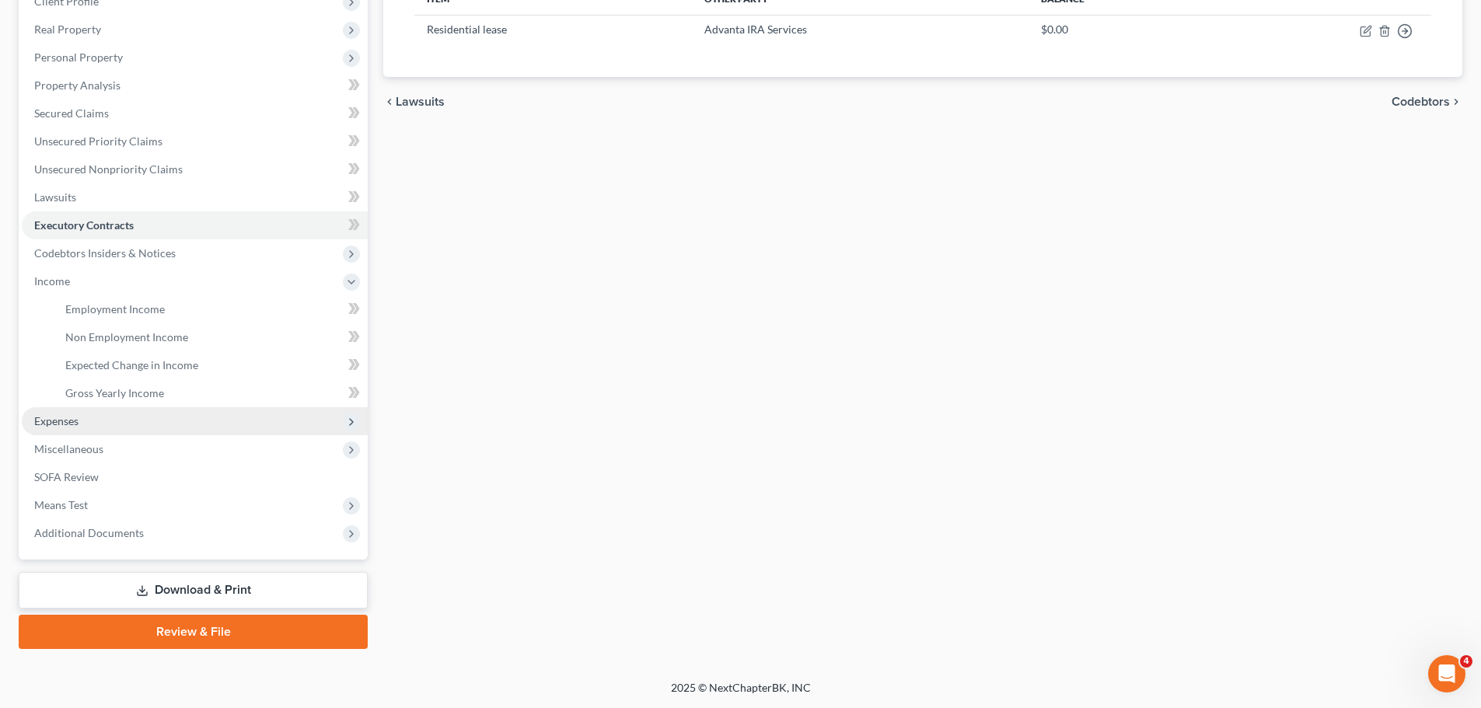
click at [73, 422] on span "Expenses" at bounding box center [56, 420] width 44 height 13
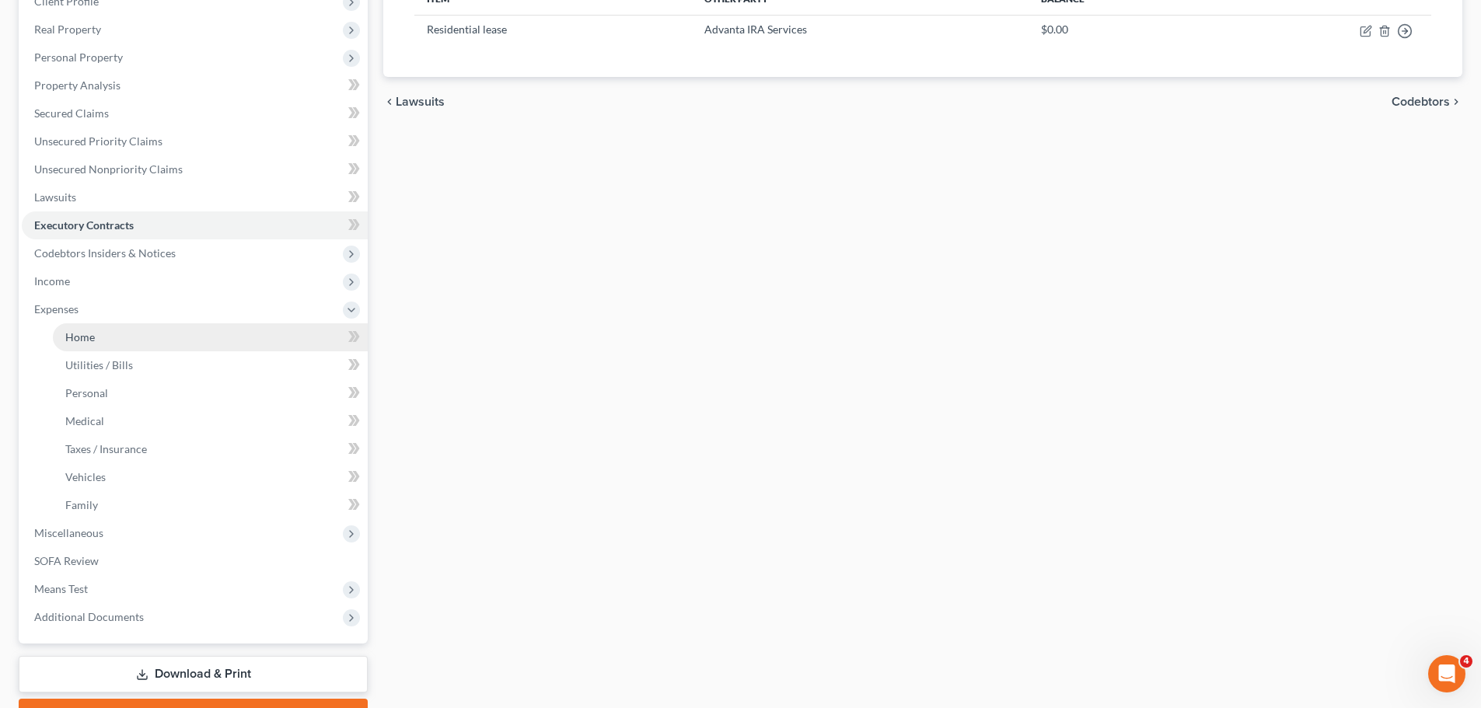
click at [91, 341] on span "Home" at bounding box center [80, 336] width 30 height 13
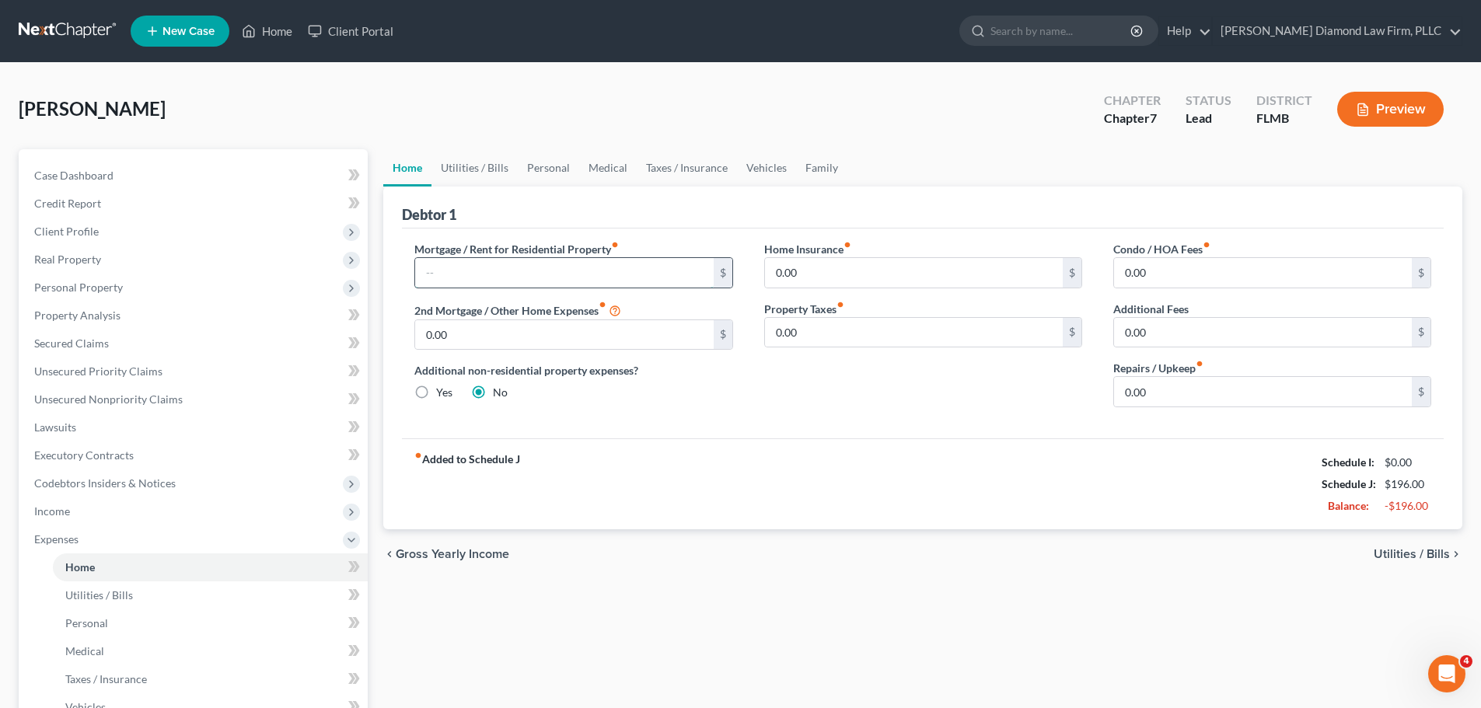
click at [463, 286] on input "text" at bounding box center [564, 273] width 298 height 30
click at [476, 174] on link "Utilities / Bills" at bounding box center [474, 167] width 86 height 37
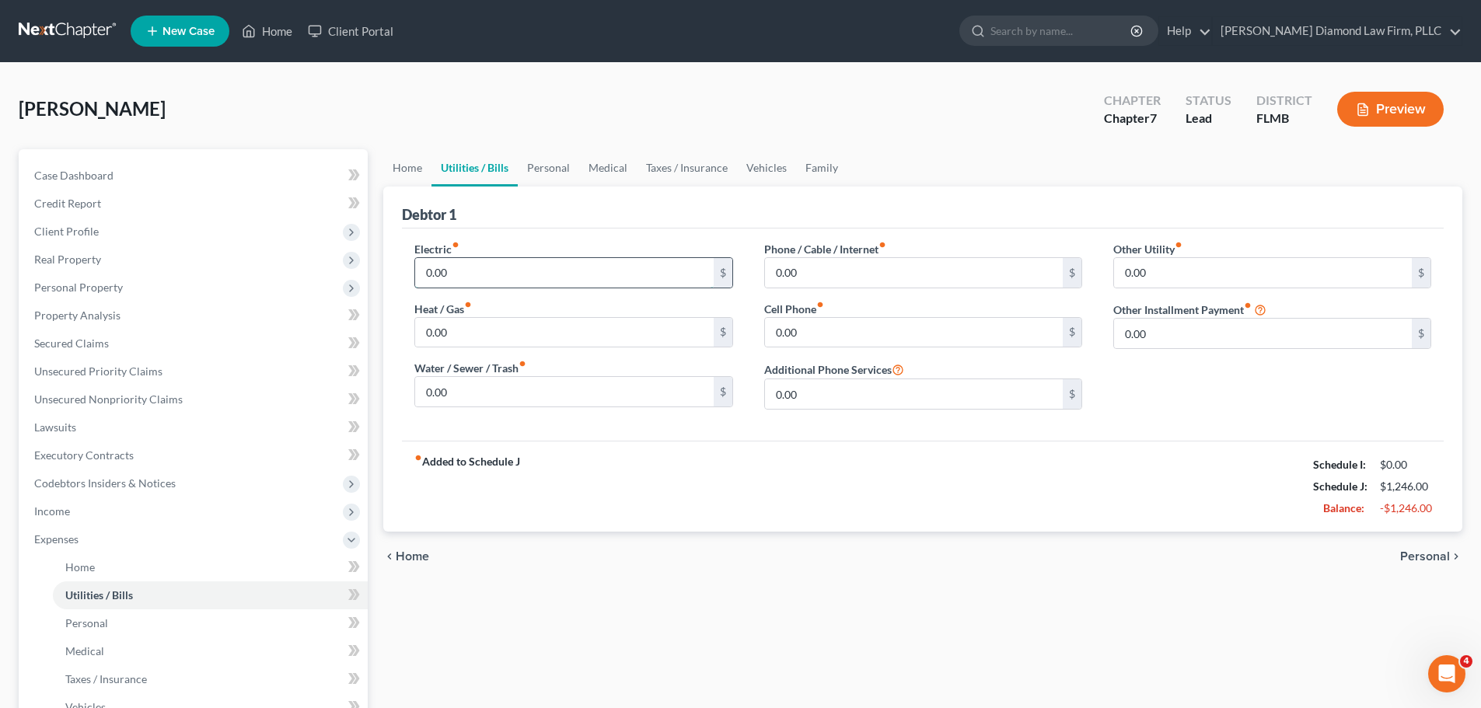
click at [536, 273] on input "0.00" at bounding box center [564, 273] width 298 height 30
click at [914, 265] on input "0.00" at bounding box center [914, 273] width 298 height 30
click at [857, 330] on input "0.00" at bounding box center [914, 333] width 298 height 30
click at [559, 166] on link "Personal" at bounding box center [548, 167] width 61 height 37
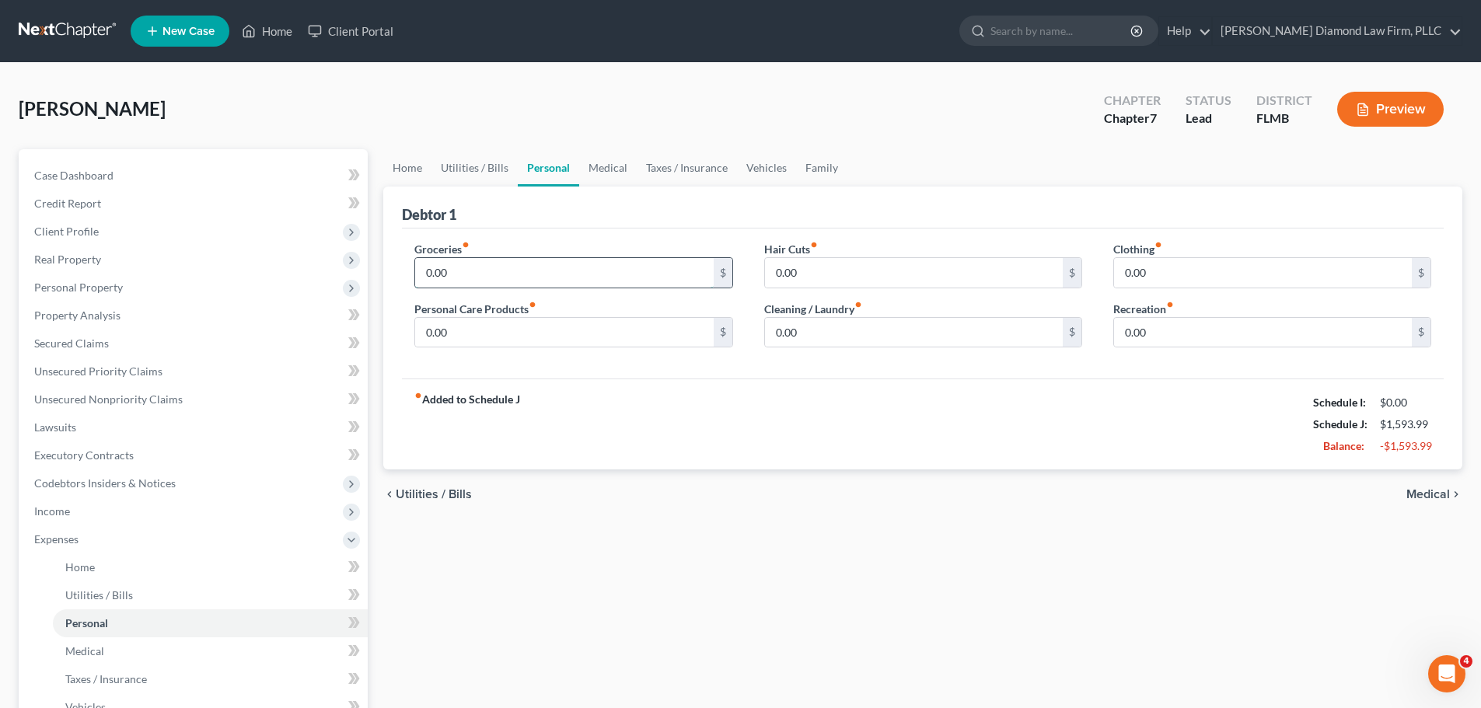
click at [524, 280] on input "0.00" at bounding box center [564, 273] width 298 height 30
click at [859, 323] on input "0.00" at bounding box center [914, 333] width 298 height 30
click at [588, 340] on input "0.00" at bounding box center [564, 333] width 298 height 30
click at [750, 166] on link "Vehicles" at bounding box center [766, 167] width 59 height 37
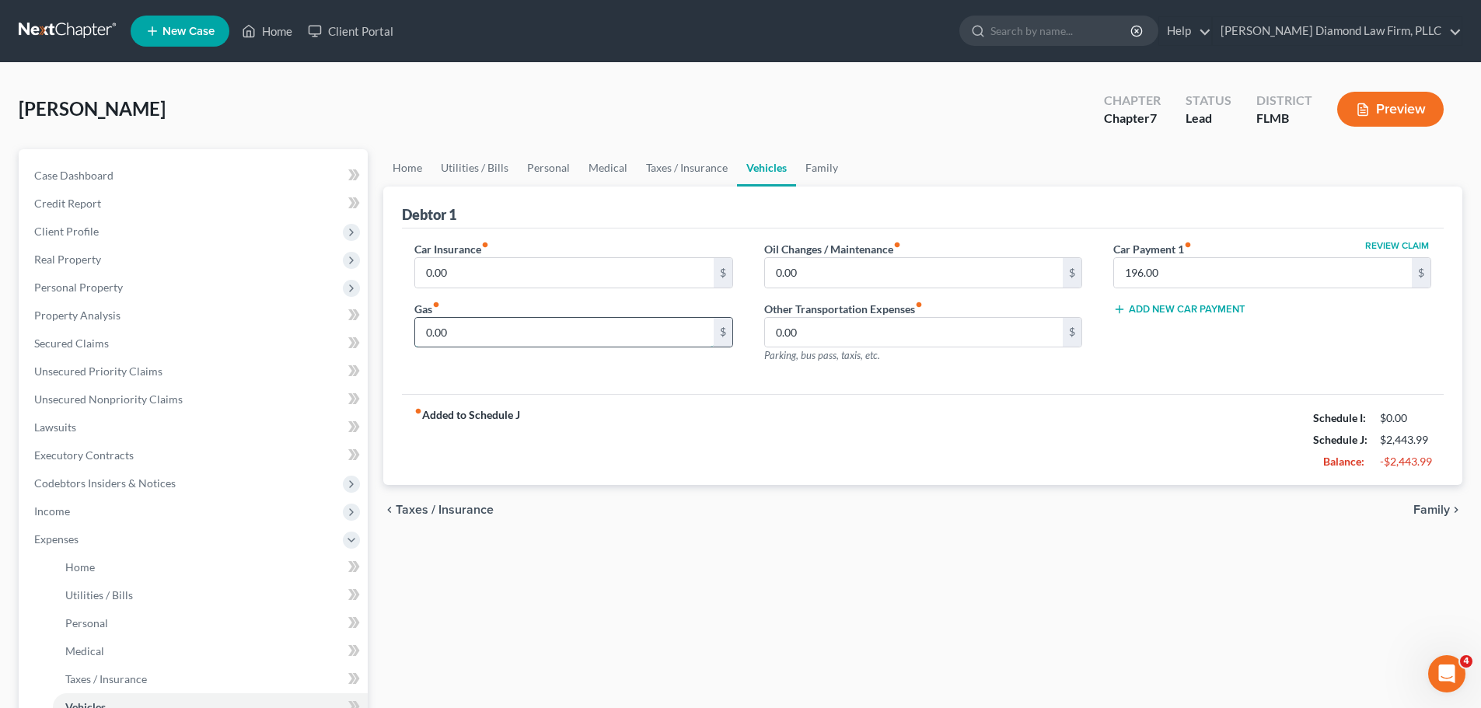
click at [603, 334] on input "0.00" at bounding box center [564, 333] width 298 height 30
click at [646, 171] on link "Taxes / Insurance" at bounding box center [687, 167] width 100 height 37
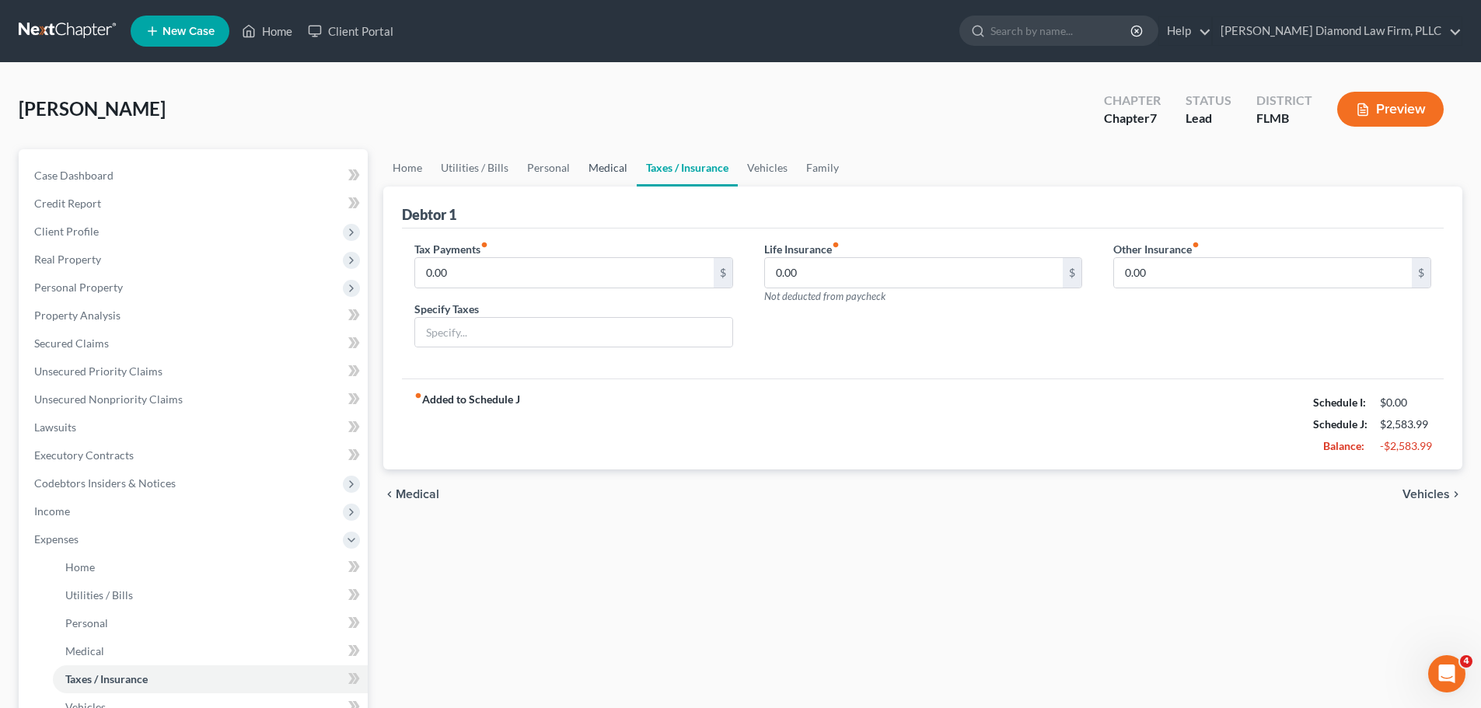
click at [587, 180] on link "Medical" at bounding box center [608, 167] width 58 height 37
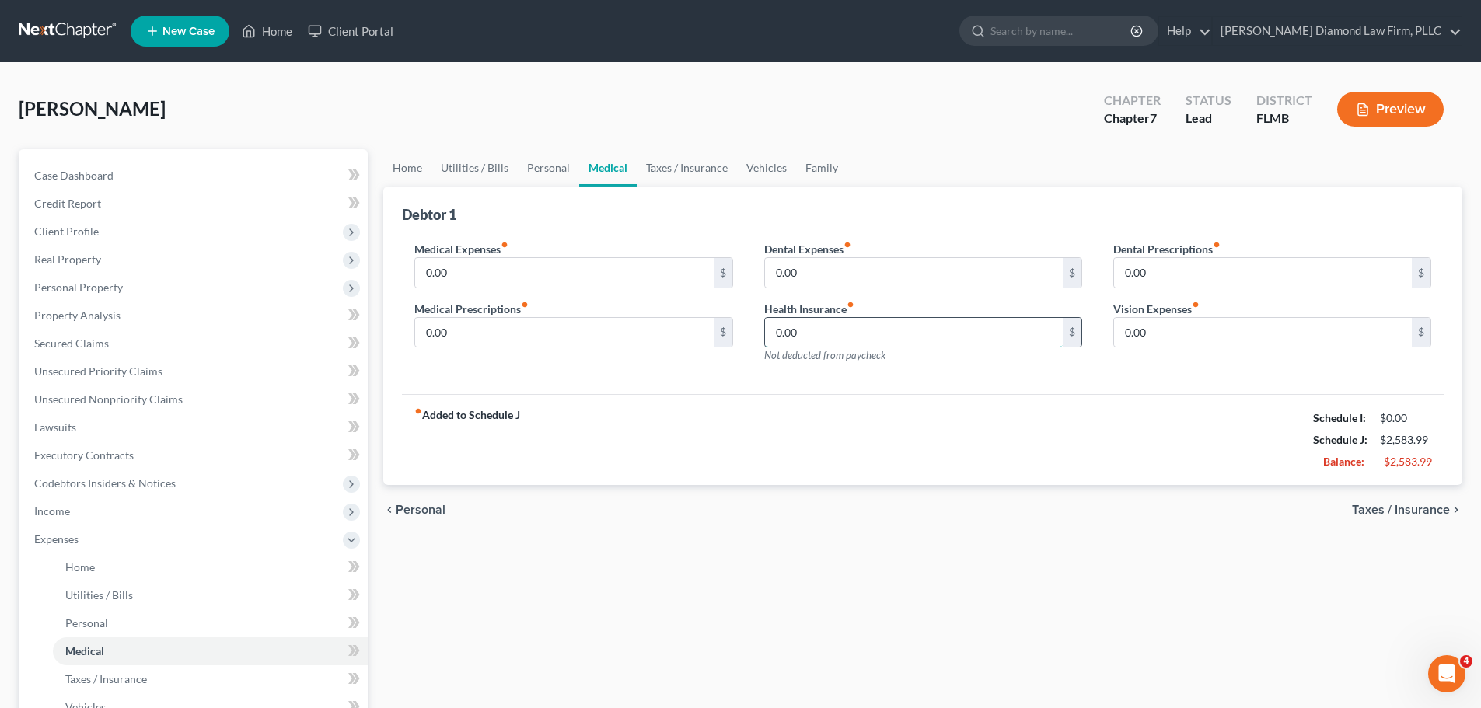
click at [850, 327] on input "0.00" at bounding box center [914, 333] width 298 height 30
click at [679, 165] on link "Taxes / Insurance" at bounding box center [687, 167] width 100 height 37
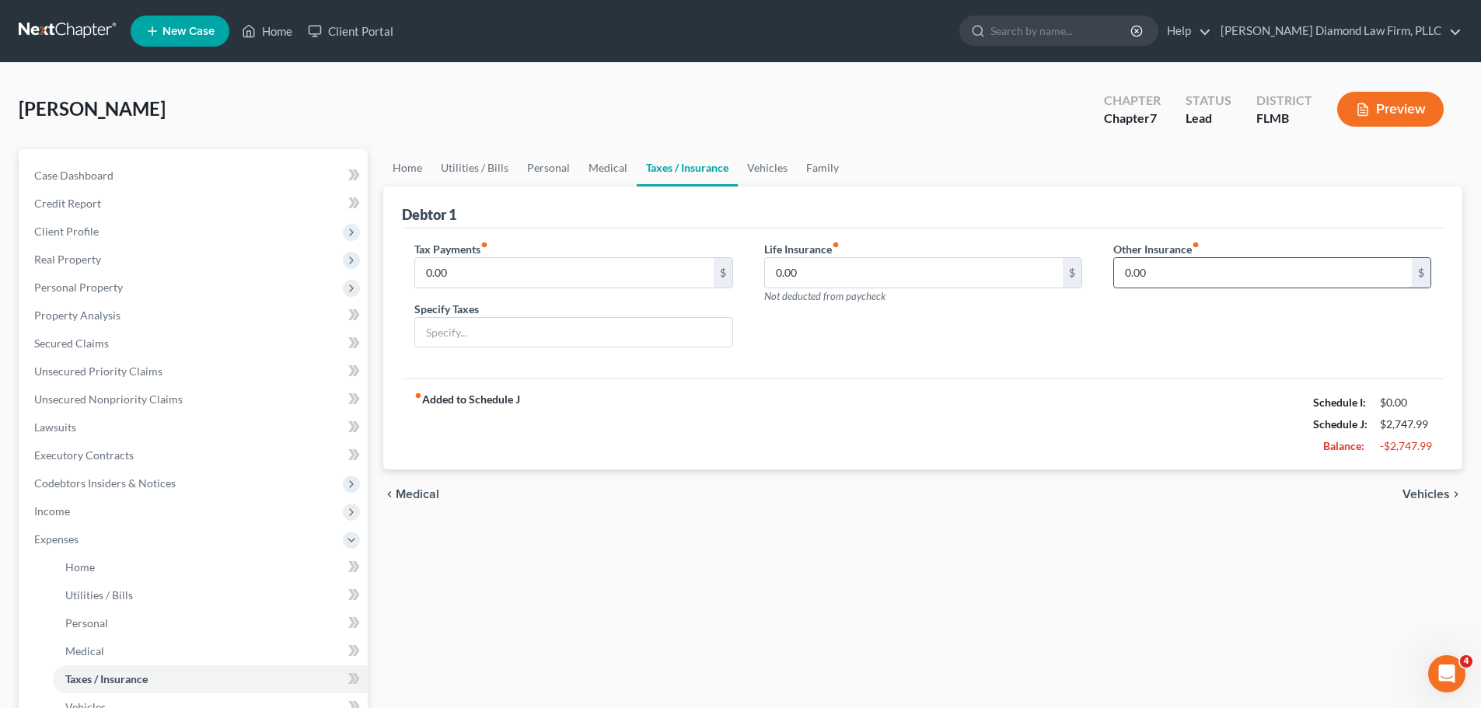
click at [1153, 274] on input "0.00" at bounding box center [1263, 273] width 298 height 30
click at [754, 163] on link "Vehicles" at bounding box center [767, 167] width 59 height 37
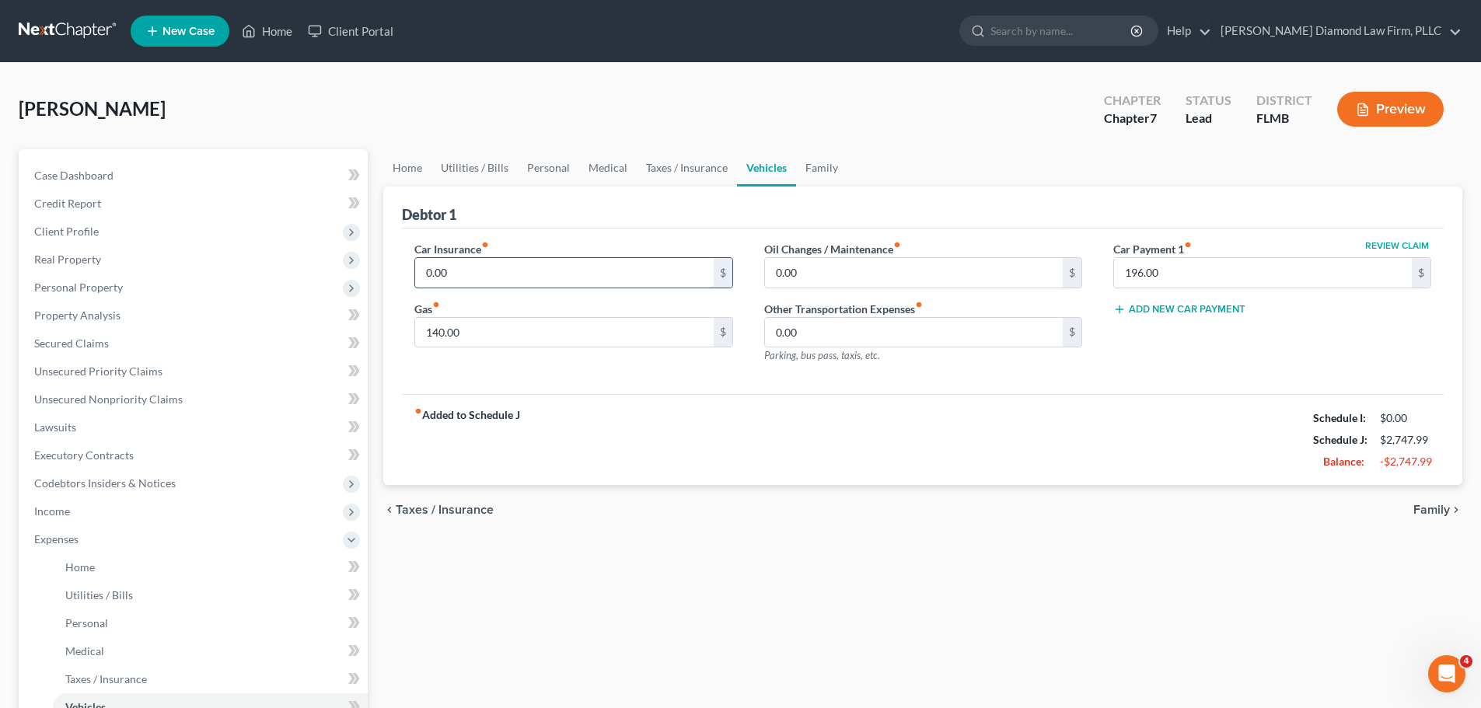
click at [596, 281] on input "0.00" at bounding box center [564, 273] width 298 height 30
click at [671, 166] on link "Taxes / Insurance" at bounding box center [687, 167] width 100 height 37
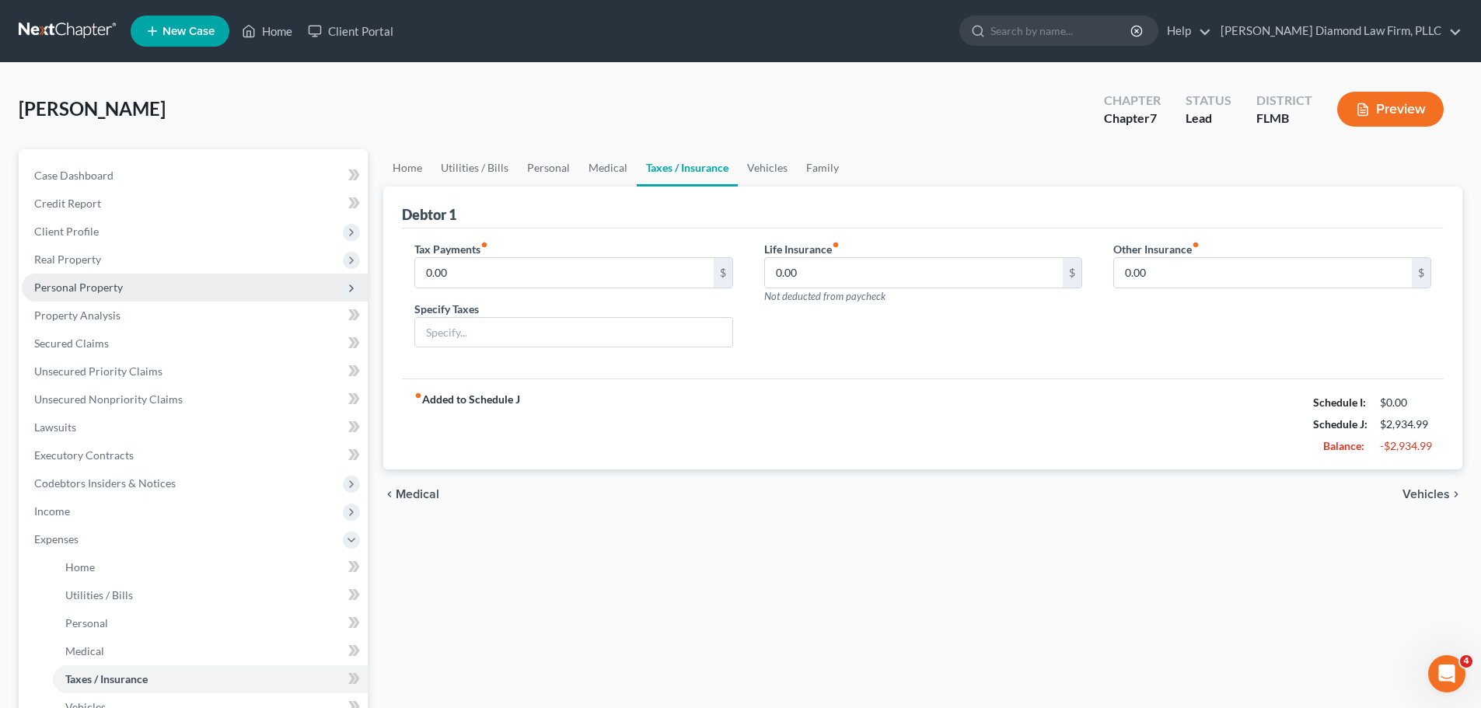
click at [103, 293] on span "Personal Property" at bounding box center [78, 287] width 89 height 13
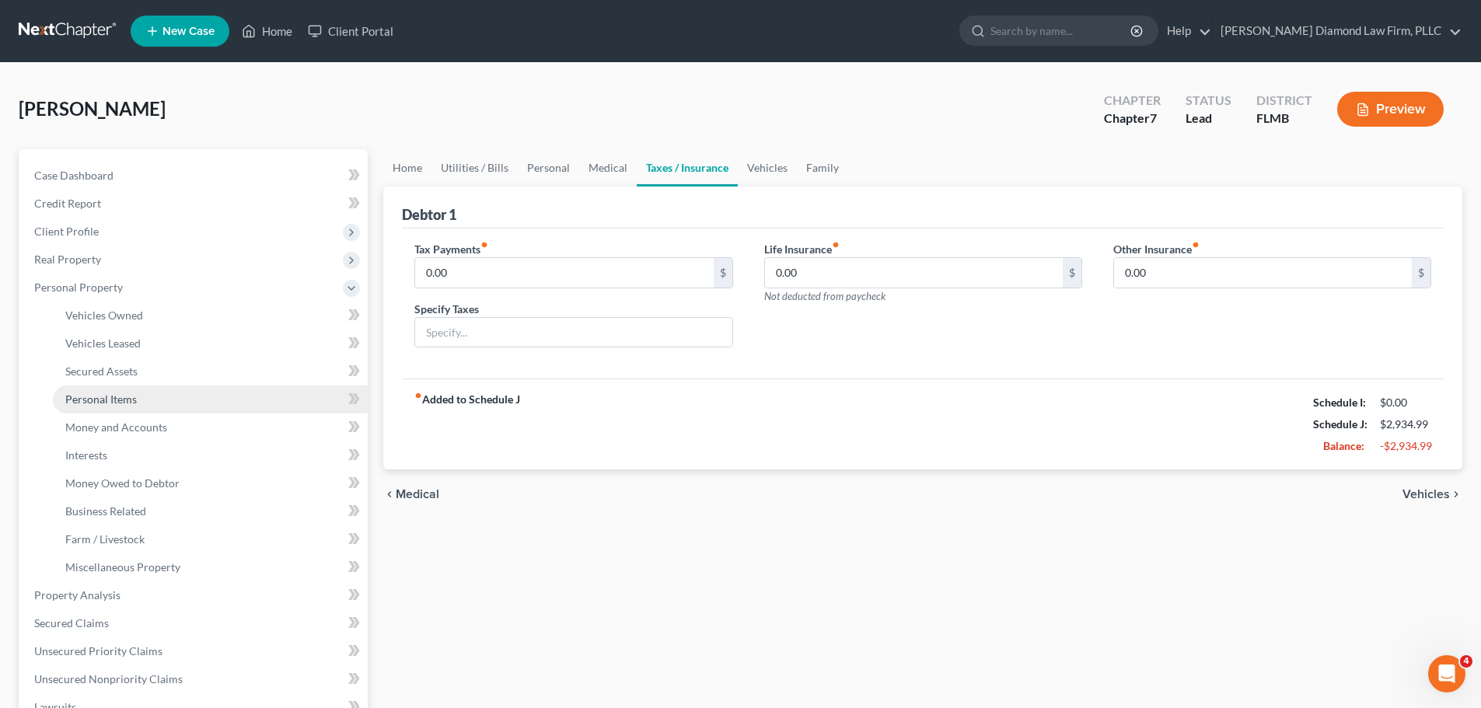
click at [103, 400] on span "Personal Items" at bounding box center [101, 399] width 72 height 13
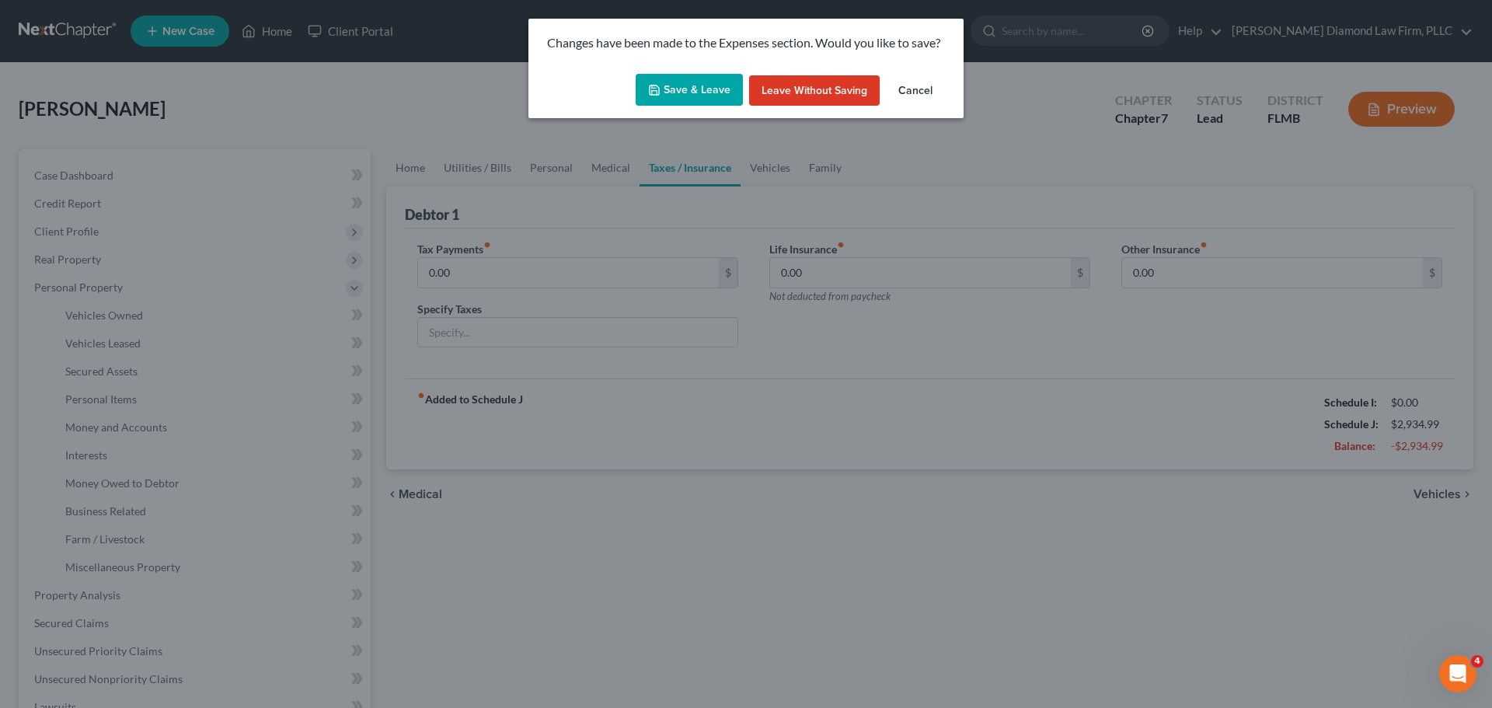
click at [708, 92] on button "Save & Leave" at bounding box center [689, 90] width 107 height 33
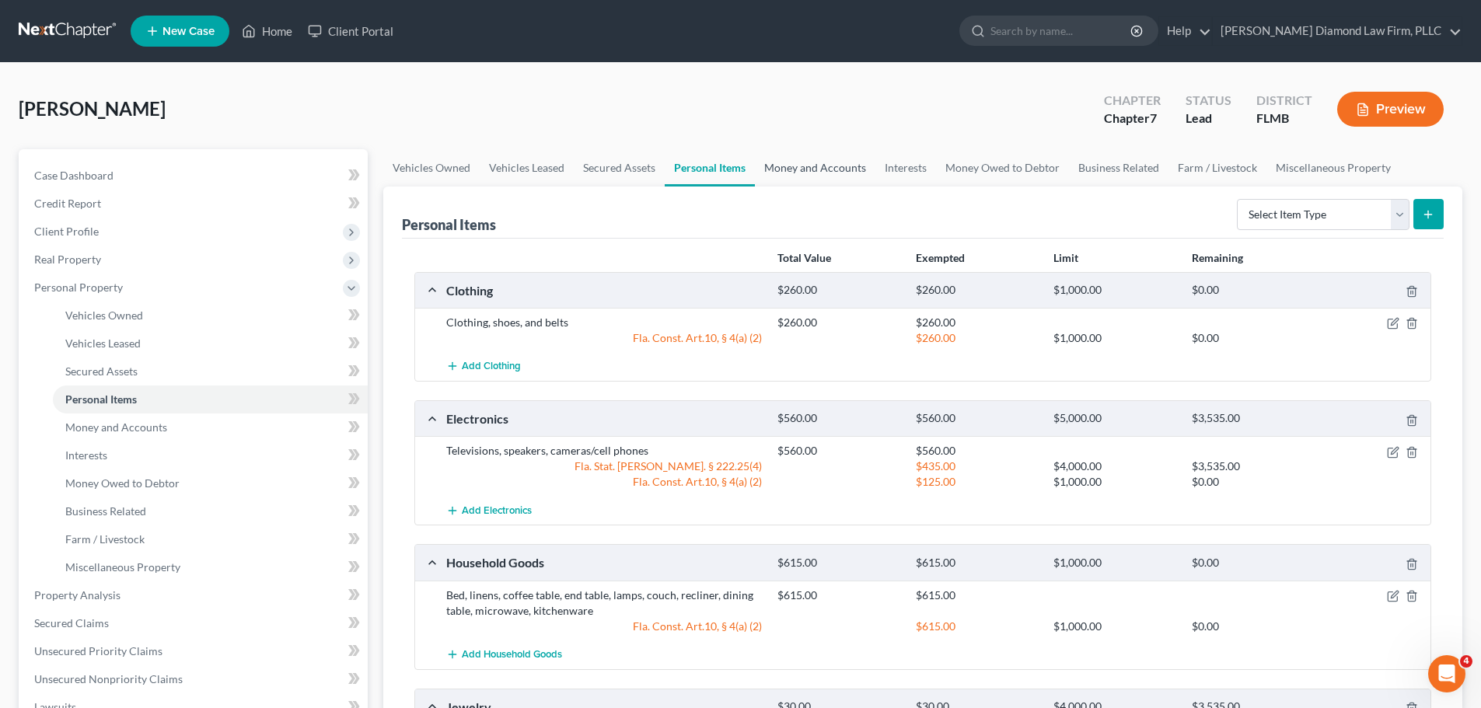
click at [799, 173] on link "Money and Accounts" at bounding box center [815, 167] width 120 height 37
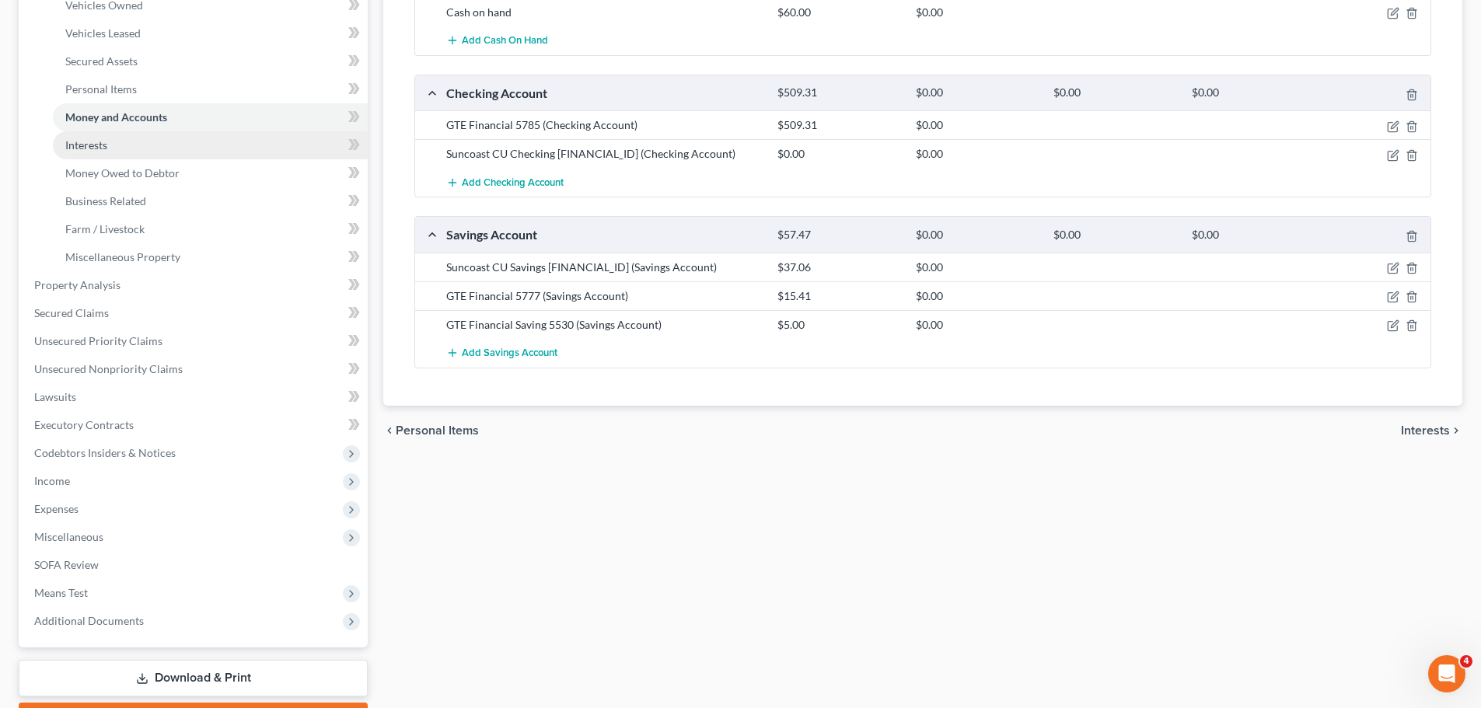
scroll to position [311, 0]
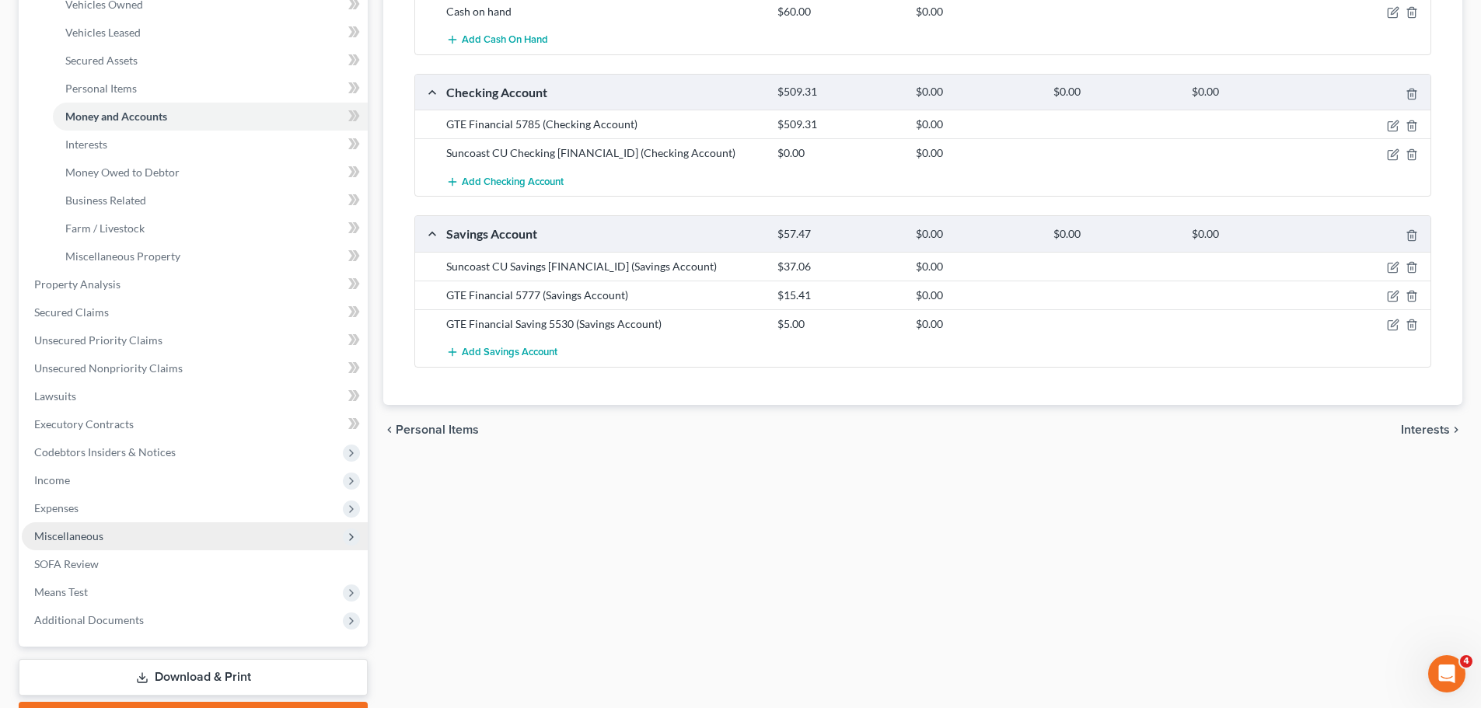
click at [141, 530] on span "Miscellaneous" at bounding box center [195, 536] width 346 height 28
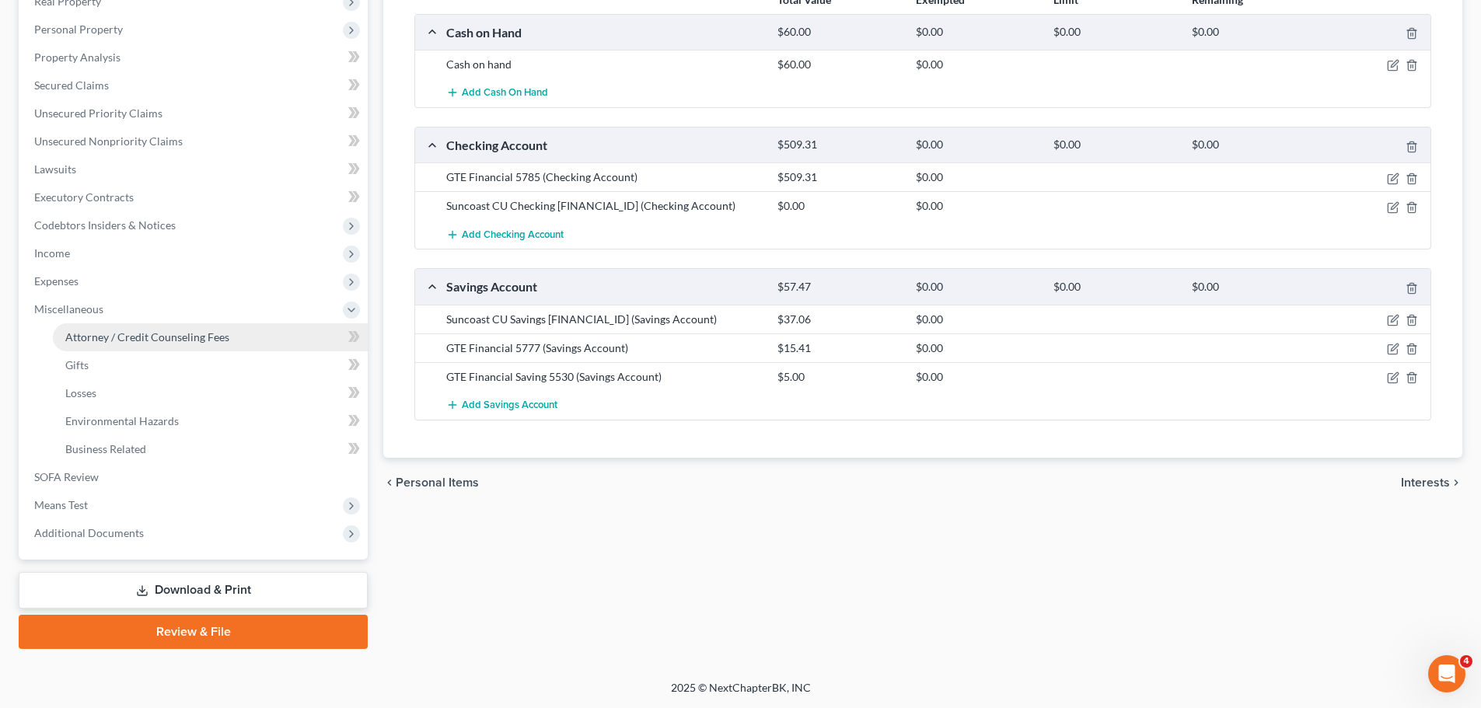
click at [146, 332] on span "Attorney / Credit Counseling Fees" at bounding box center [147, 336] width 164 height 13
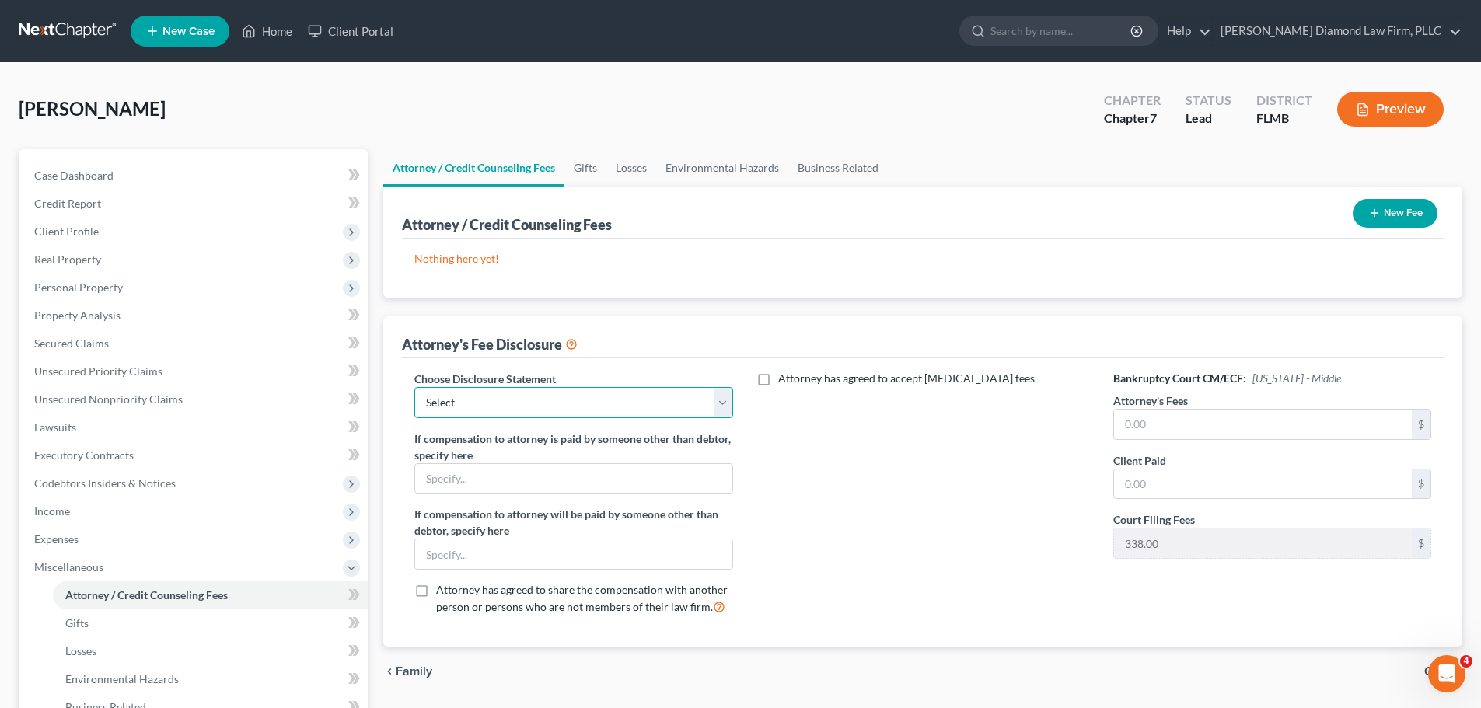
click at [546, 392] on select "Select [PERSON_NAME] Chapter 13 monitoring fees Attorney Fee" at bounding box center [573, 402] width 318 height 31
click at [414, 387] on select "Select [PERSON_NAME] Chapter 13 monitoring fees Attorney Fee" at bounding box center [573, 402] width 318 height 31
click at [1364, 216] on button "New Fee" at bounding box center [1395, 213] width 85 height 29
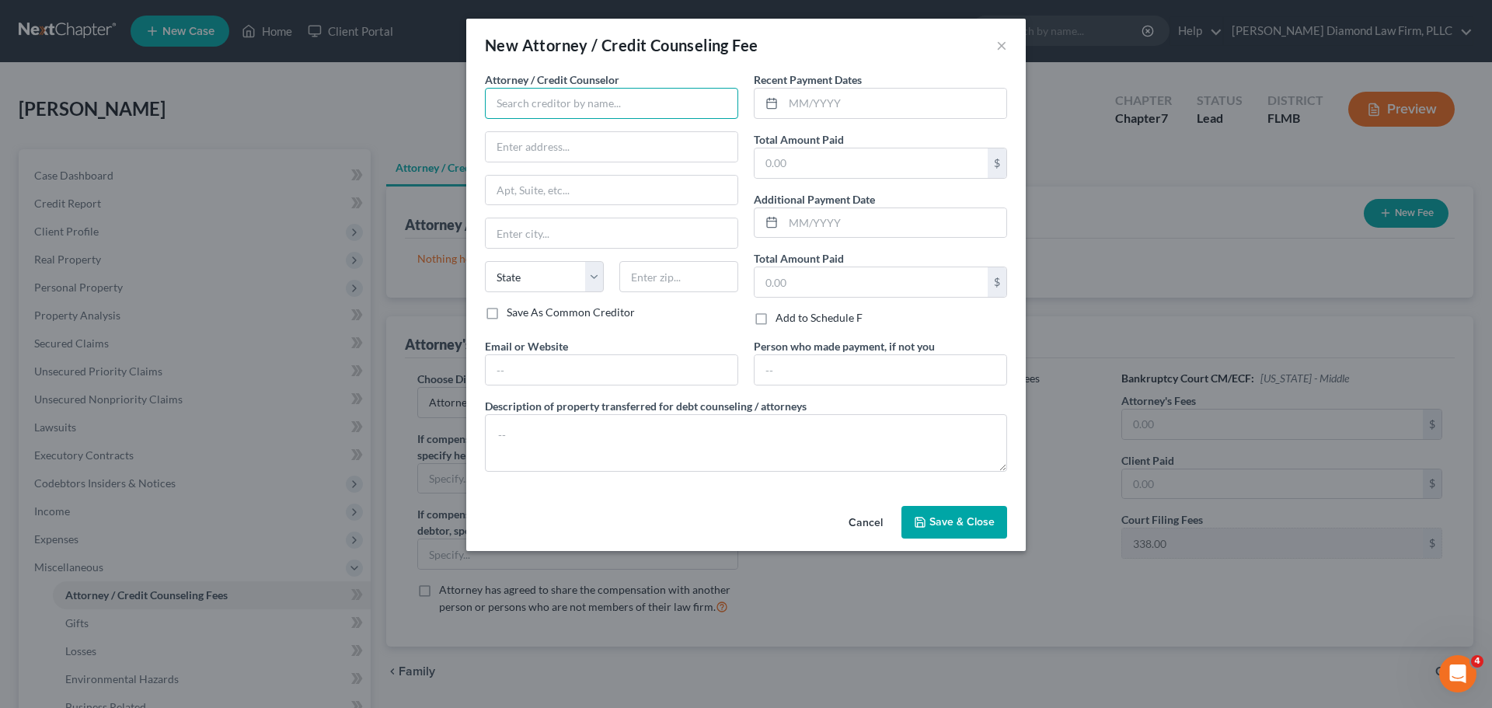
click at [559, 92] on input "text" at bounding box center [611, 103] width 253 height 31
click at [550, 133] on div "Dollar Learning Foundation" at bounding box center [578, 131] width 162 height 16
click at [871, 115] on input "text" at bounding box center [895, 104] width 223 height 30
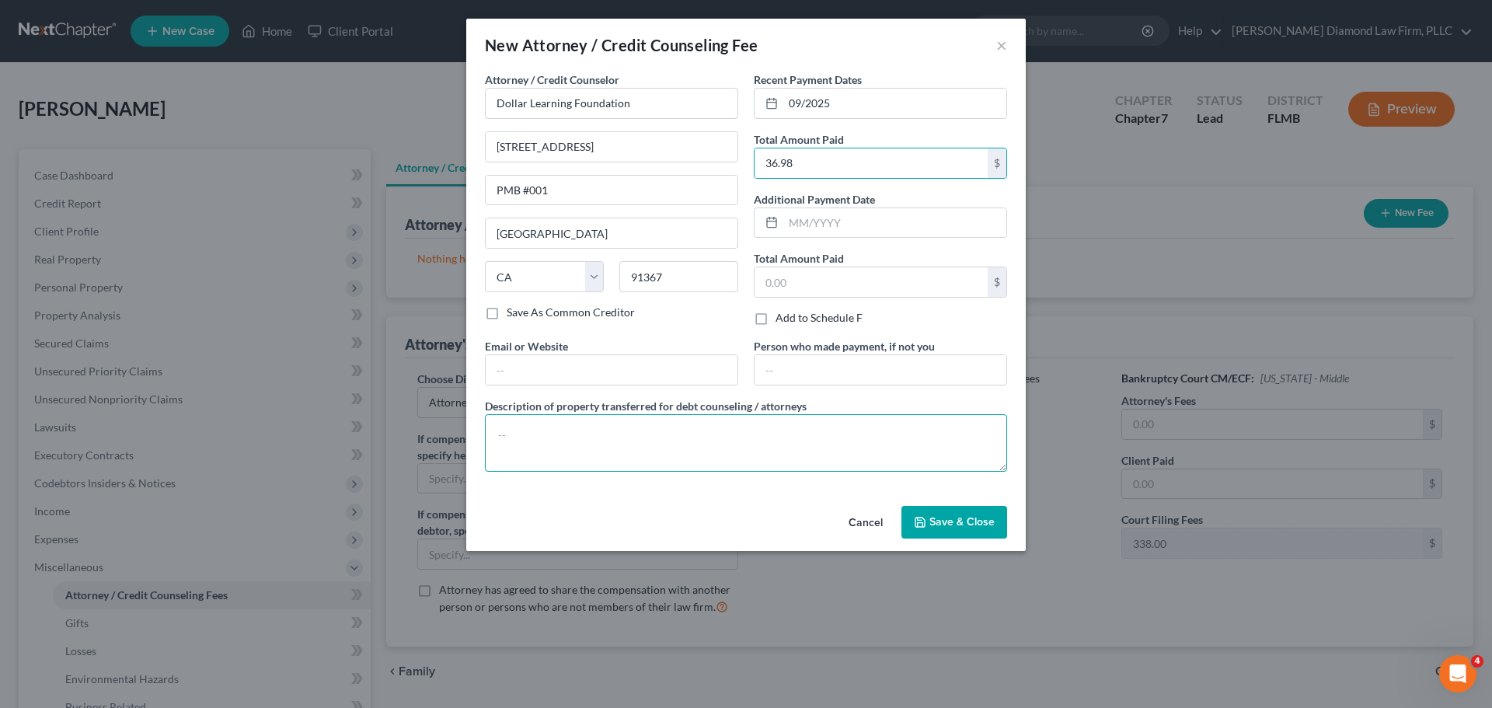
click at [551, 446] on textarea at bounding box center [746, 443] width 522 height 58
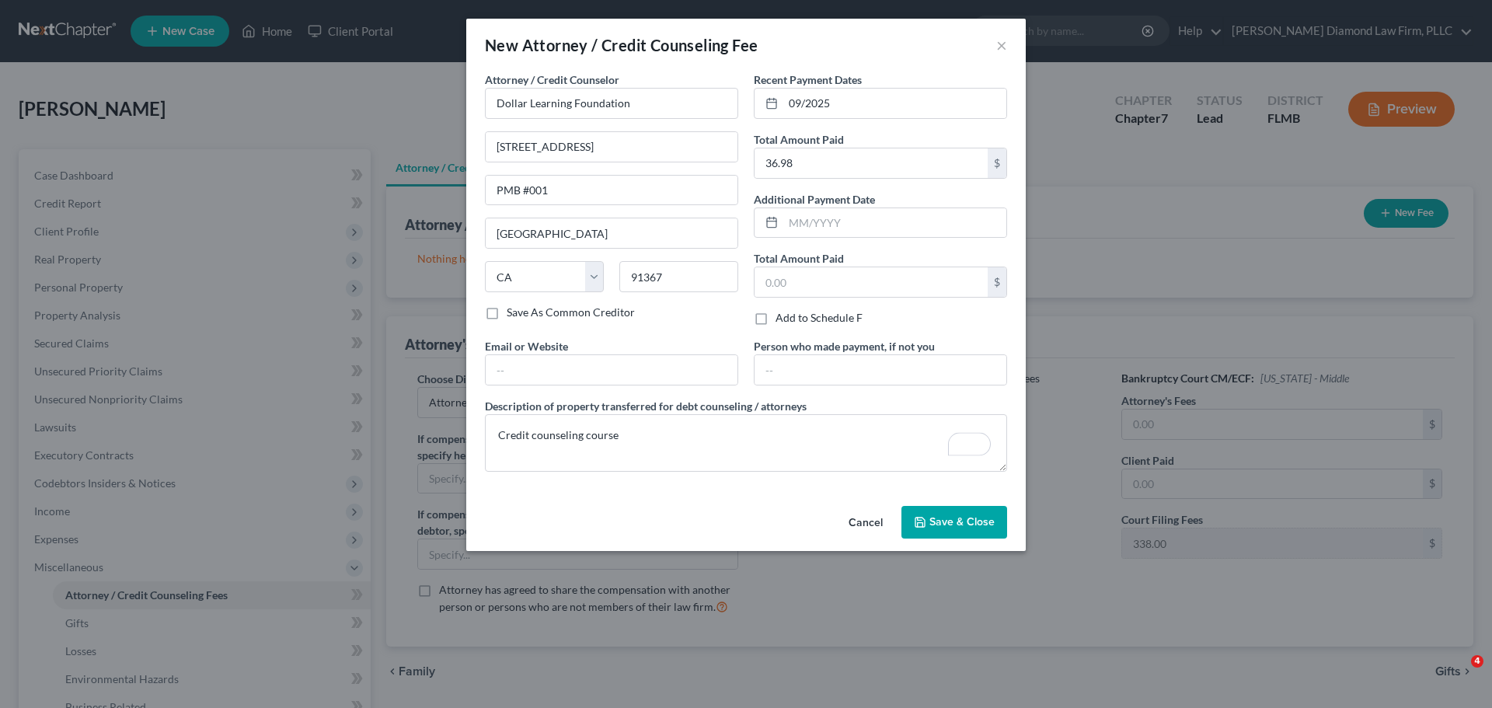
select select "2"
select select "4"
type textarea "Credit counseling course"
click at [933, 518] on span "Save & Close" at bounding box center [962, 521] width 65 height 13
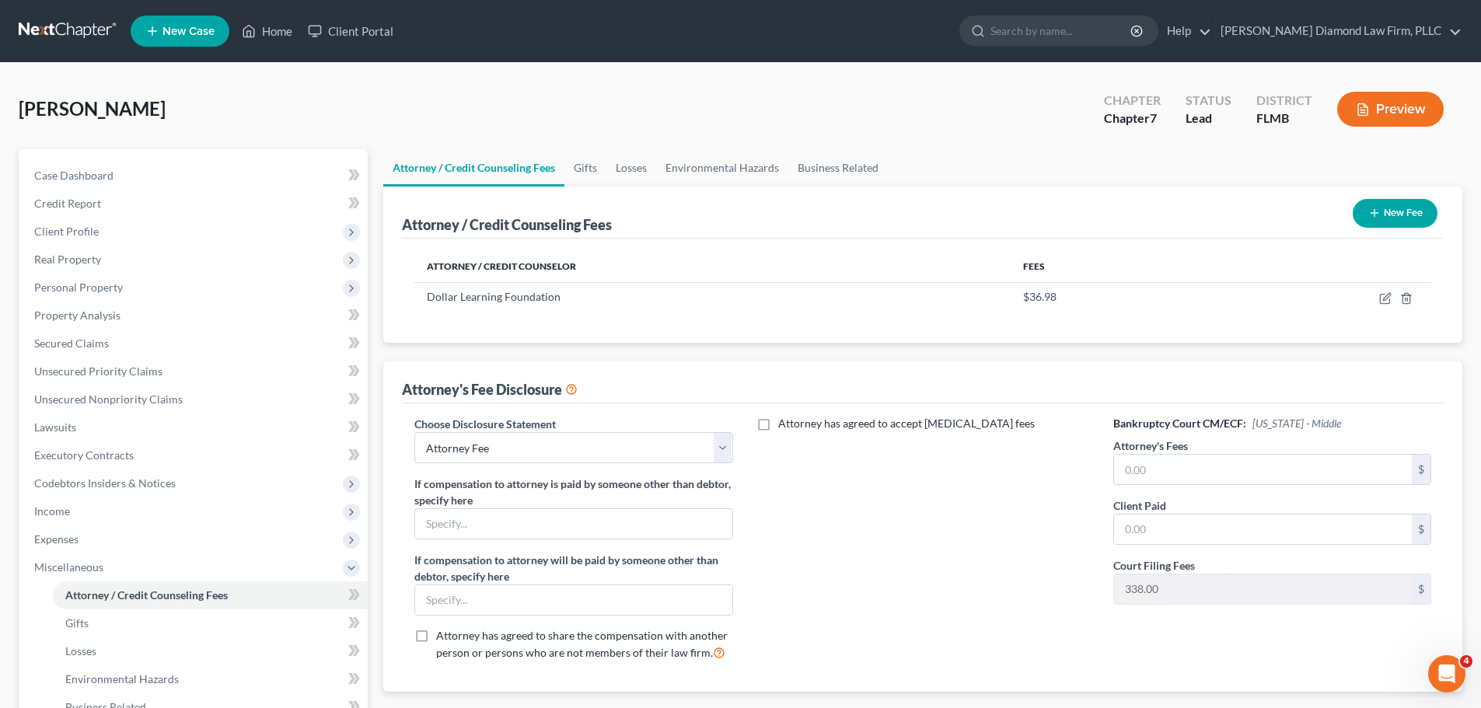
click at [1364, 216] on button "New Fee" at bounding box center [1395, 213] width 85 height 29
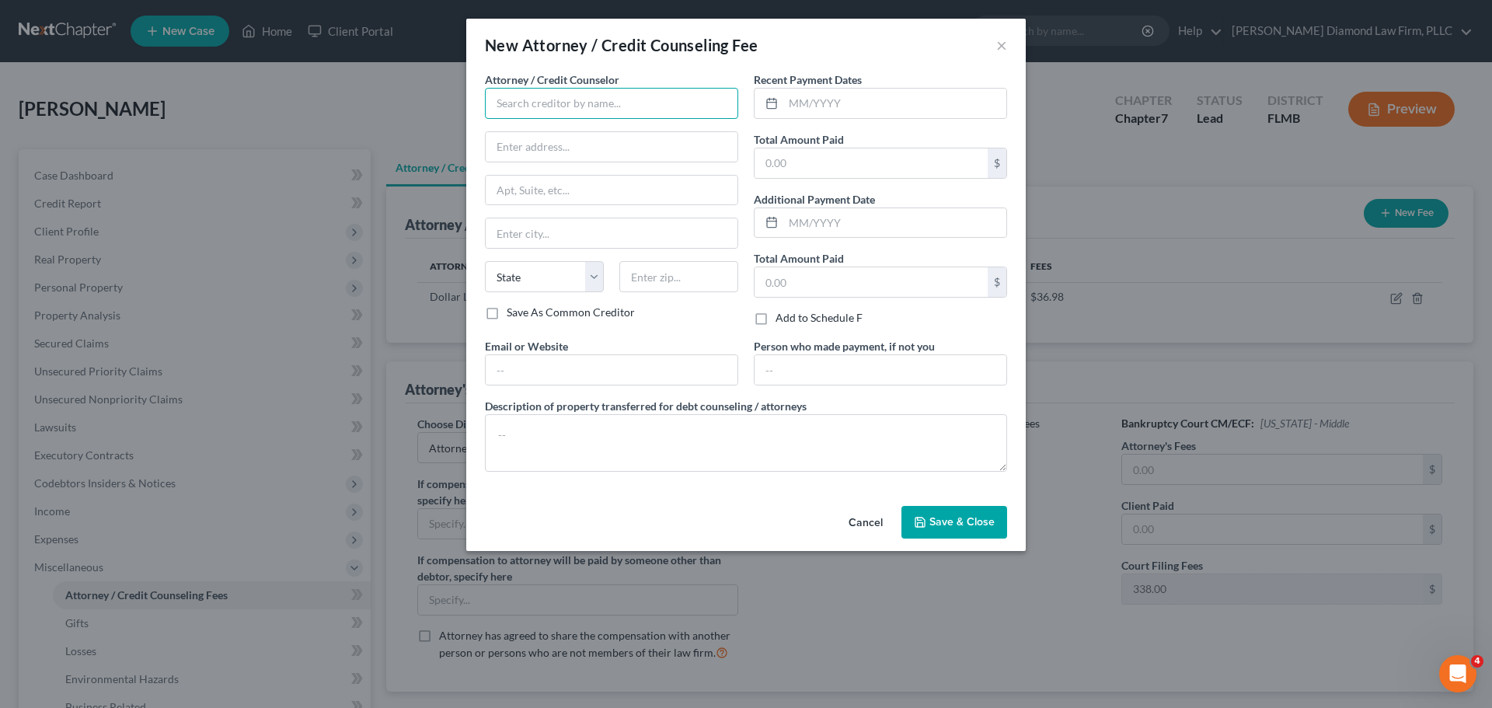
click at [543, 104] on input "text" at bounding box center [611, 103] width 253 height 31
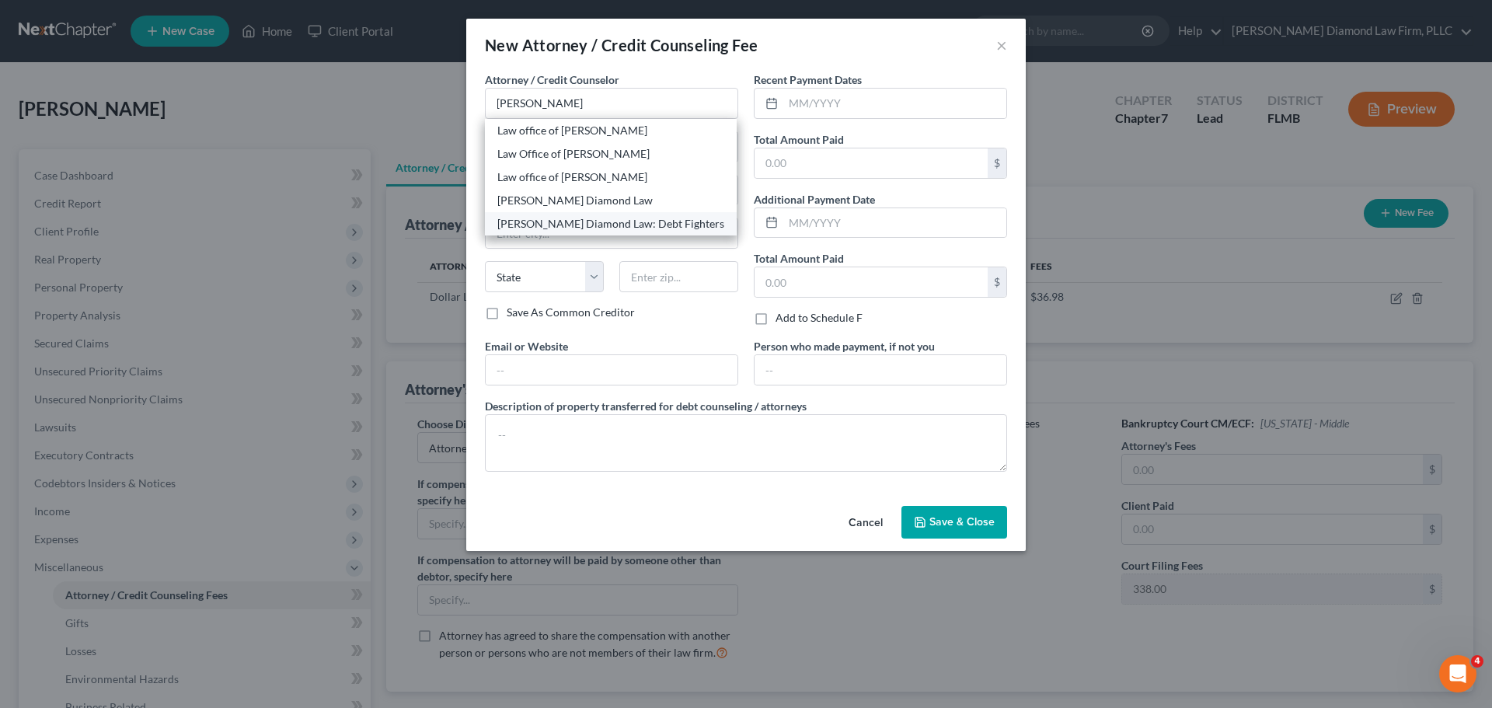
click at [559, 219] on div "Ziegler Diamond Law: Debt Fighters" at bounding box center [610, 224] width 227 height 16
type input "Ziegler Diamond Law: Debt Fighters"
type input "2430 Estancia Blvd"
type input "Unit 108"
type input "Clearwater"
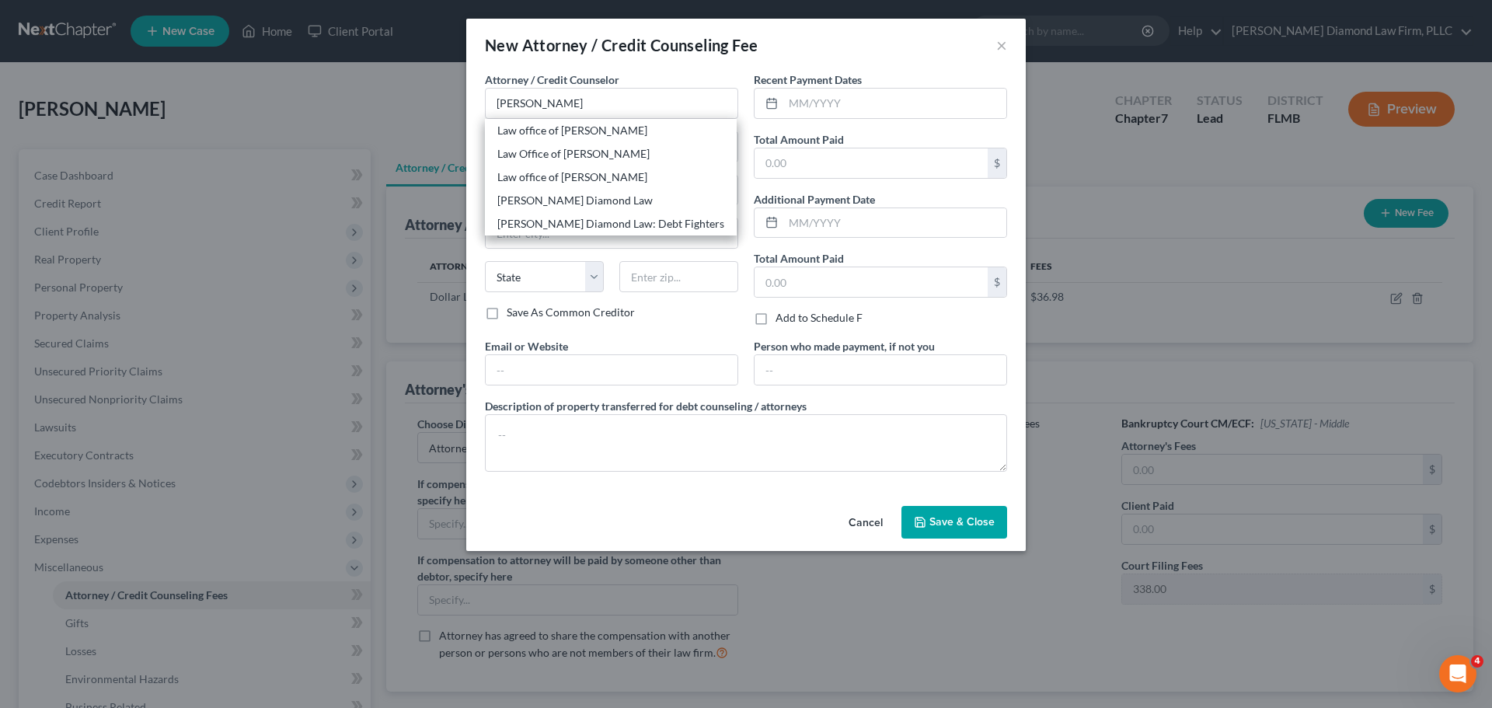
select select "9"
type input "33761"
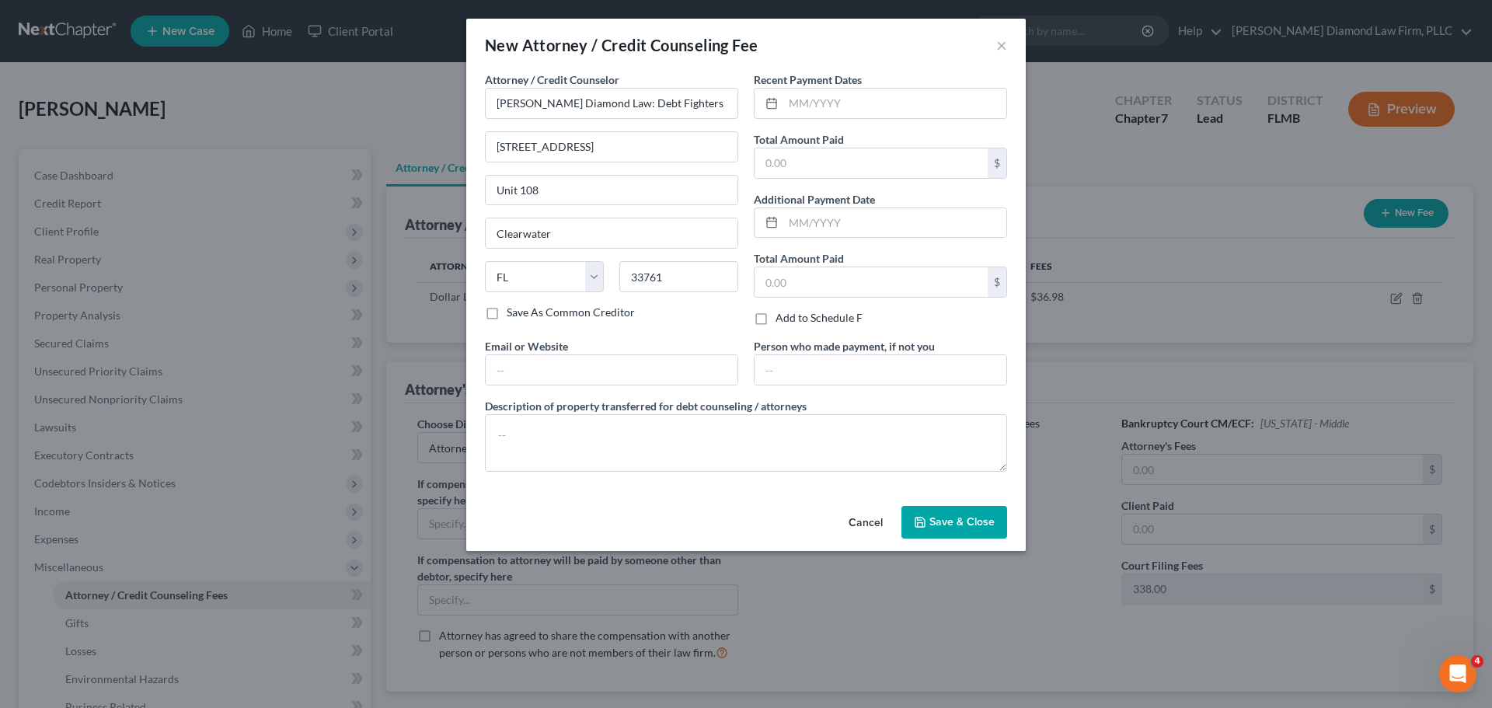
drag, startPoint x: 812, startPoint y: 179, endPoint x: 812, endPoint y: 169, distance: 9.4
click at [812, 179] on div "Recent Payment Dates Total Amount Paid $ Additional Payment Date Total Amount P…" at bounding box center [880, 205] width 269 height 267
click at [812, 169] on input "text" at bounding box center [871, 163] width 233 height 30
type input "1"
type input "2,145"
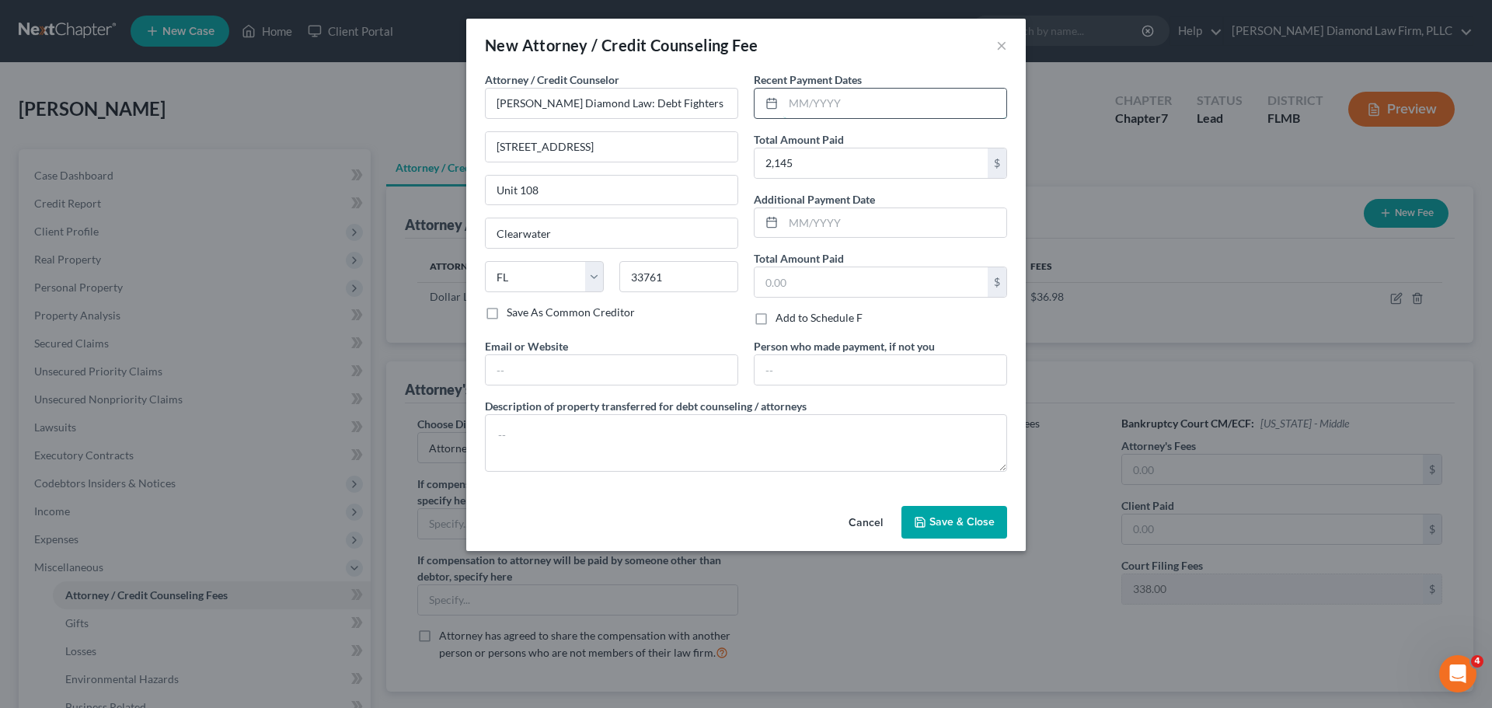
click at [825, 104] on input "text" at bounding box center [895, 104] width 223 height 30
type input "09/2025"
click at [592, 428] on textarea at bounding box center [746, 443] width 522 height 58
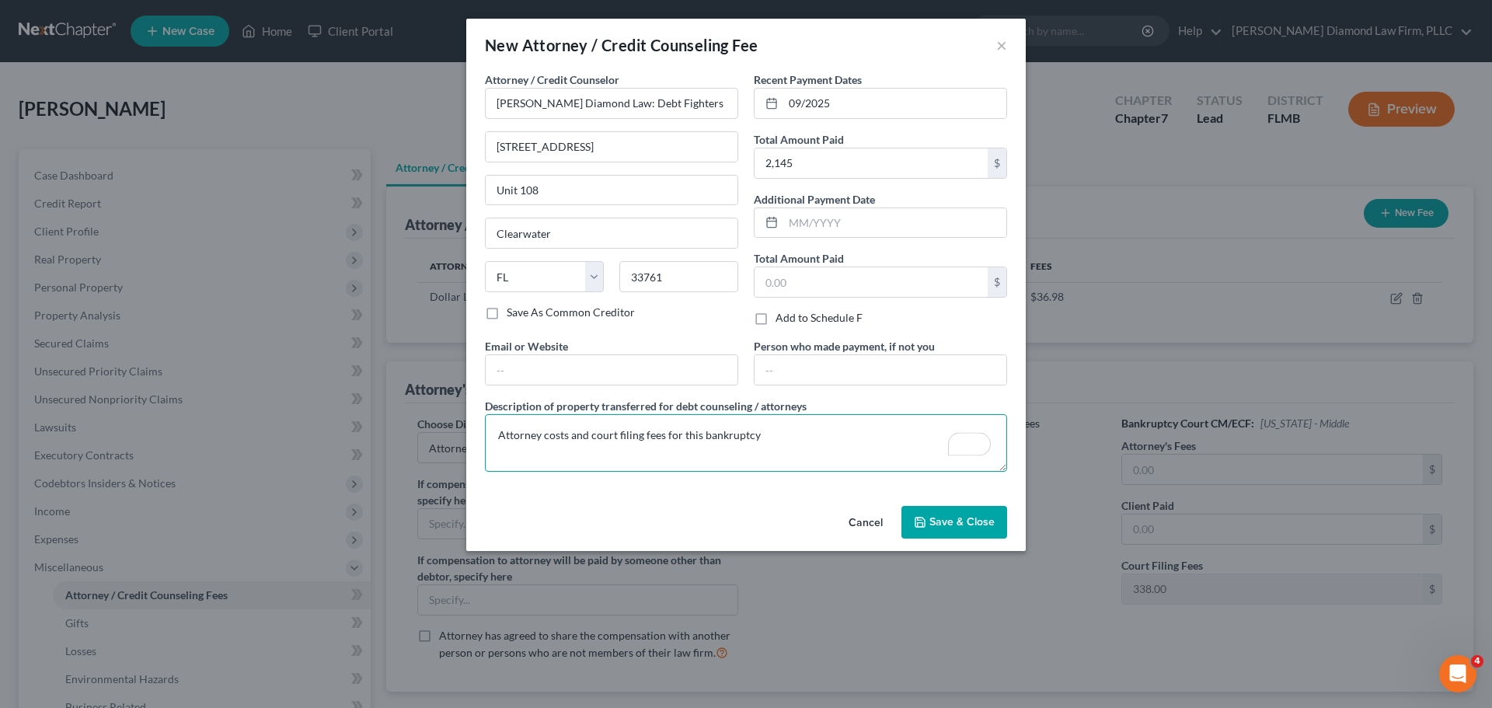
type textarea "Attorney costs and court filing fees for this bankruptcy"
click at [972, 528] on span "Save & Close" at bounding box center [962, 521] width 65 height 13
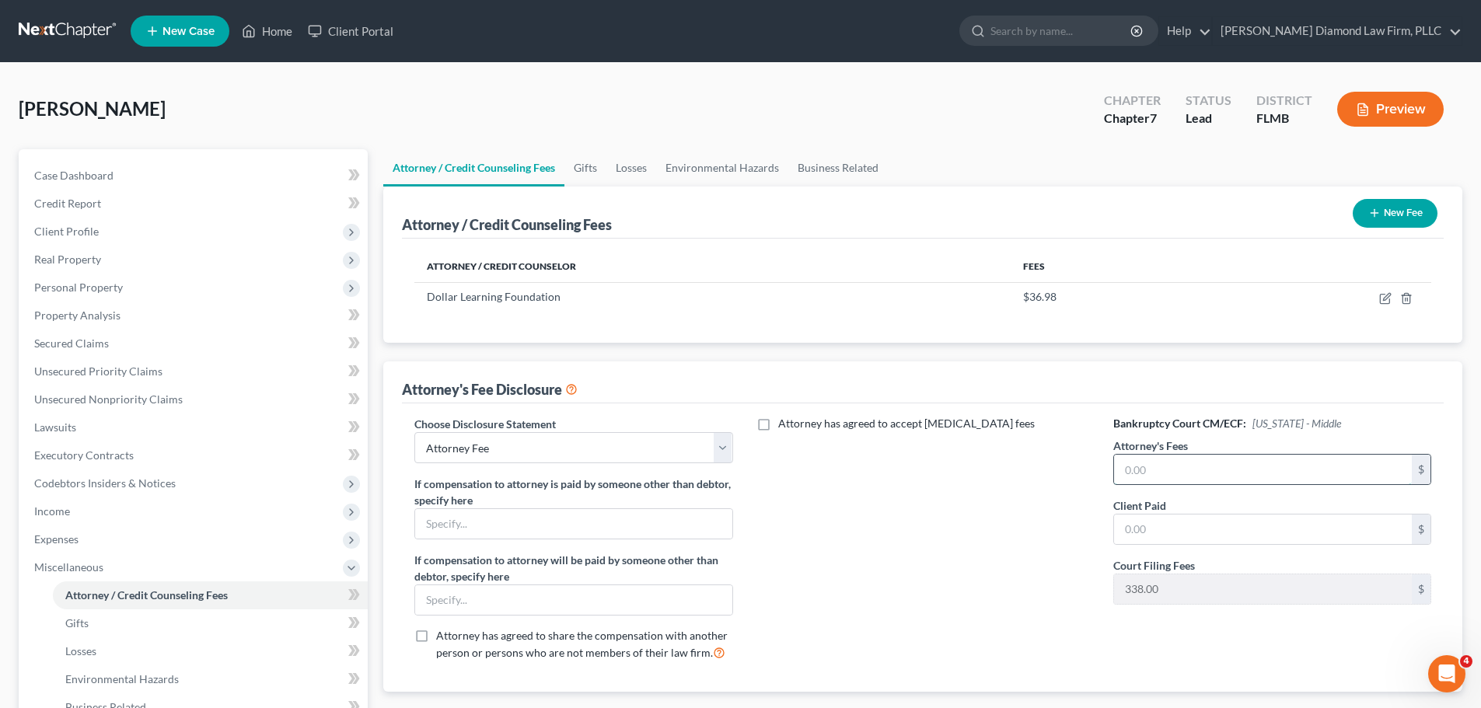
click at [1161, 473] on input "text" at bounding box center [1263, 470] width 298 height 30
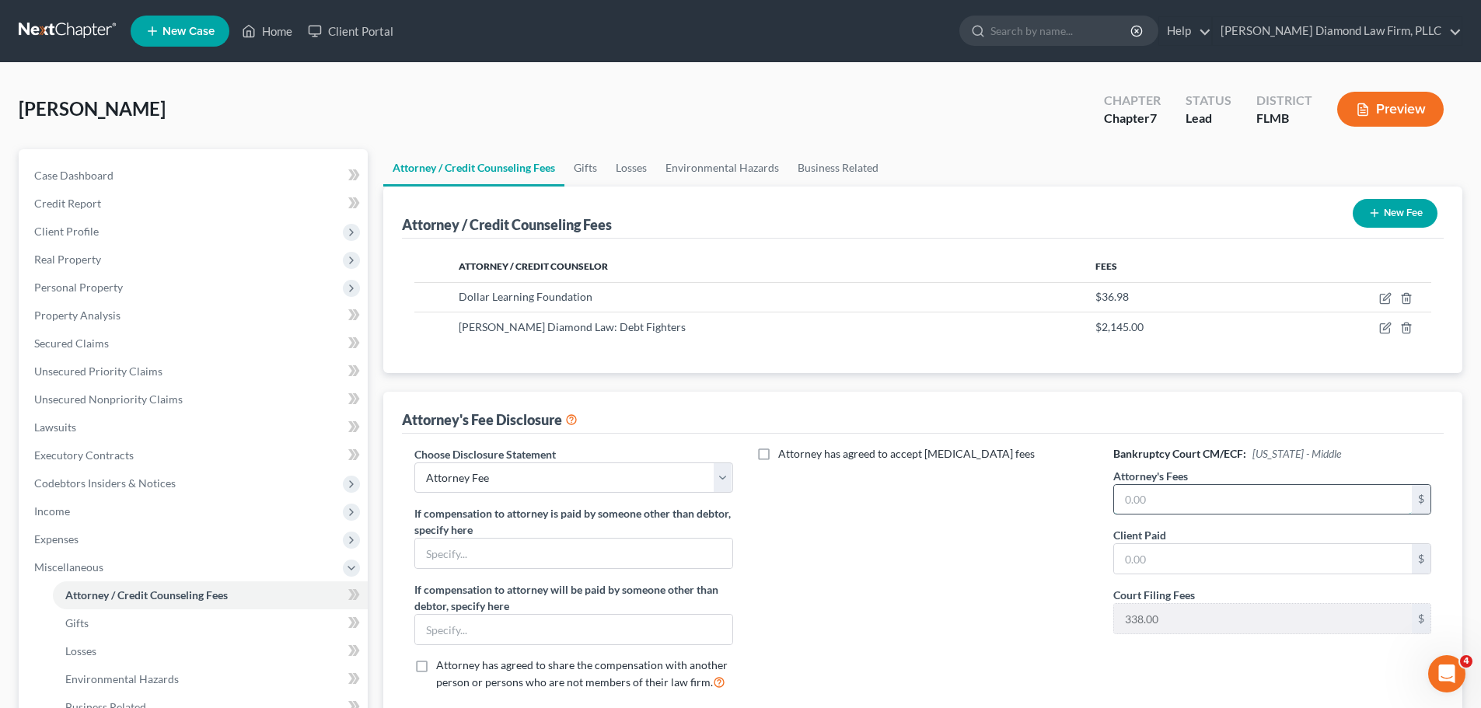
click at [1165, 497] on input "text" at bounding box center [1263, 500] width 298 height 30
type input "1,807"
click at [1167, 554] on input "text" at bounding box center [1263, 559] width 298 height 30
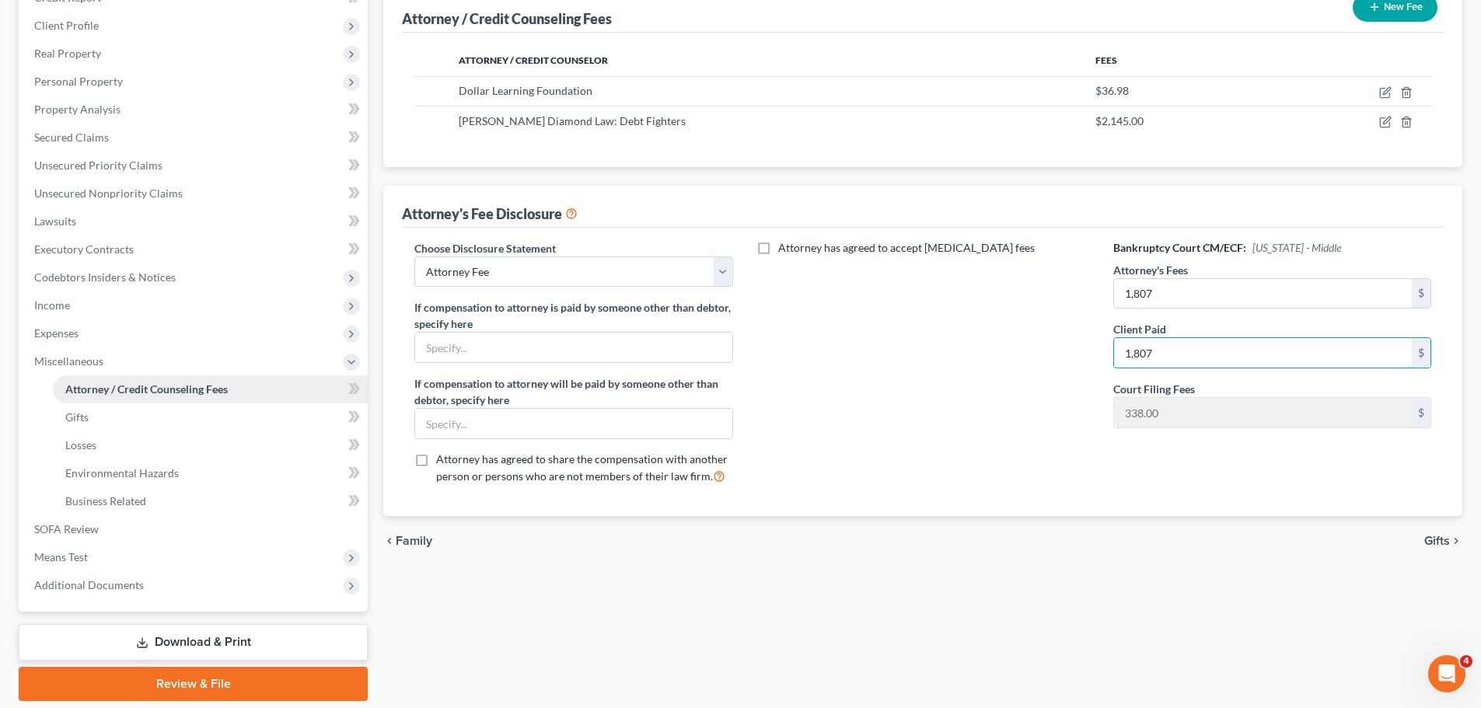
scroll to position [233, 0]
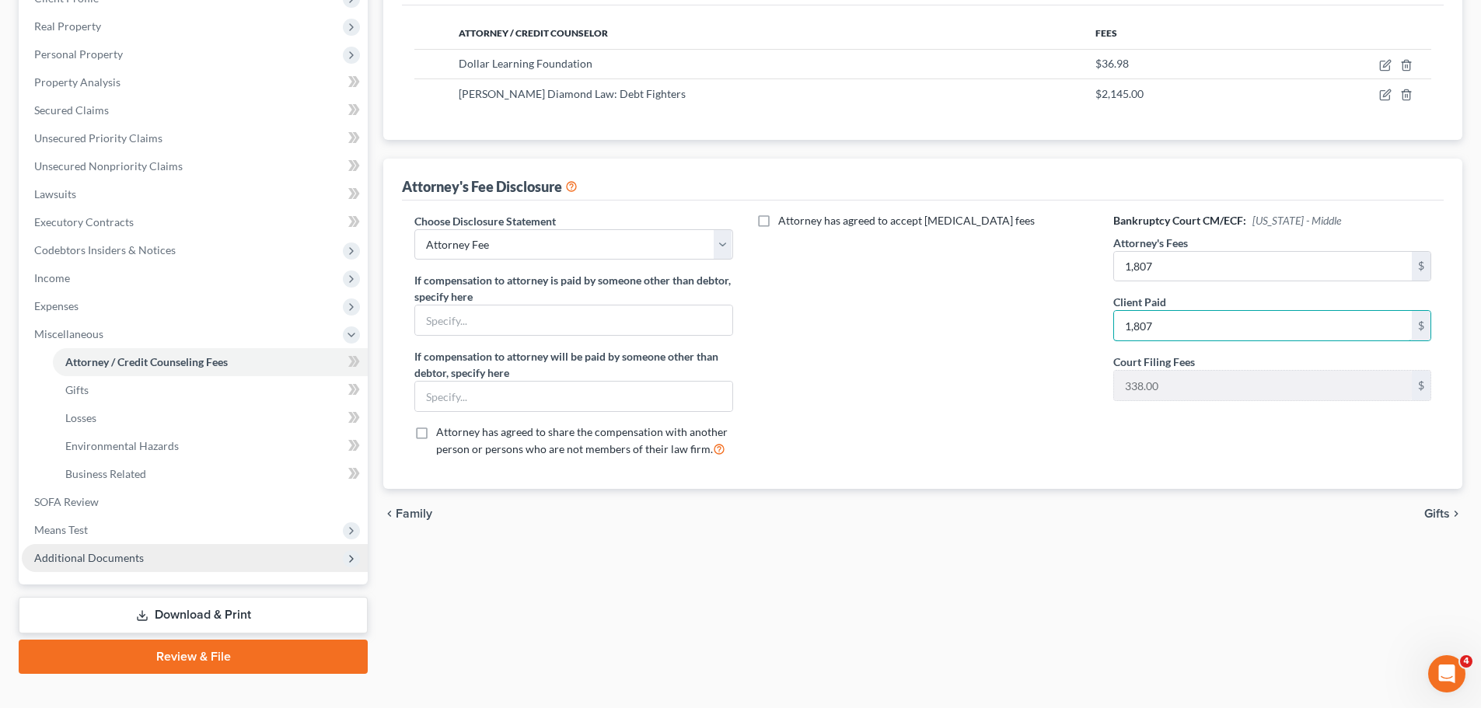
type input "1,807"
click at [89, 557] on span "Additional Documents" at bounding box center [89, 557] width 110 height 13
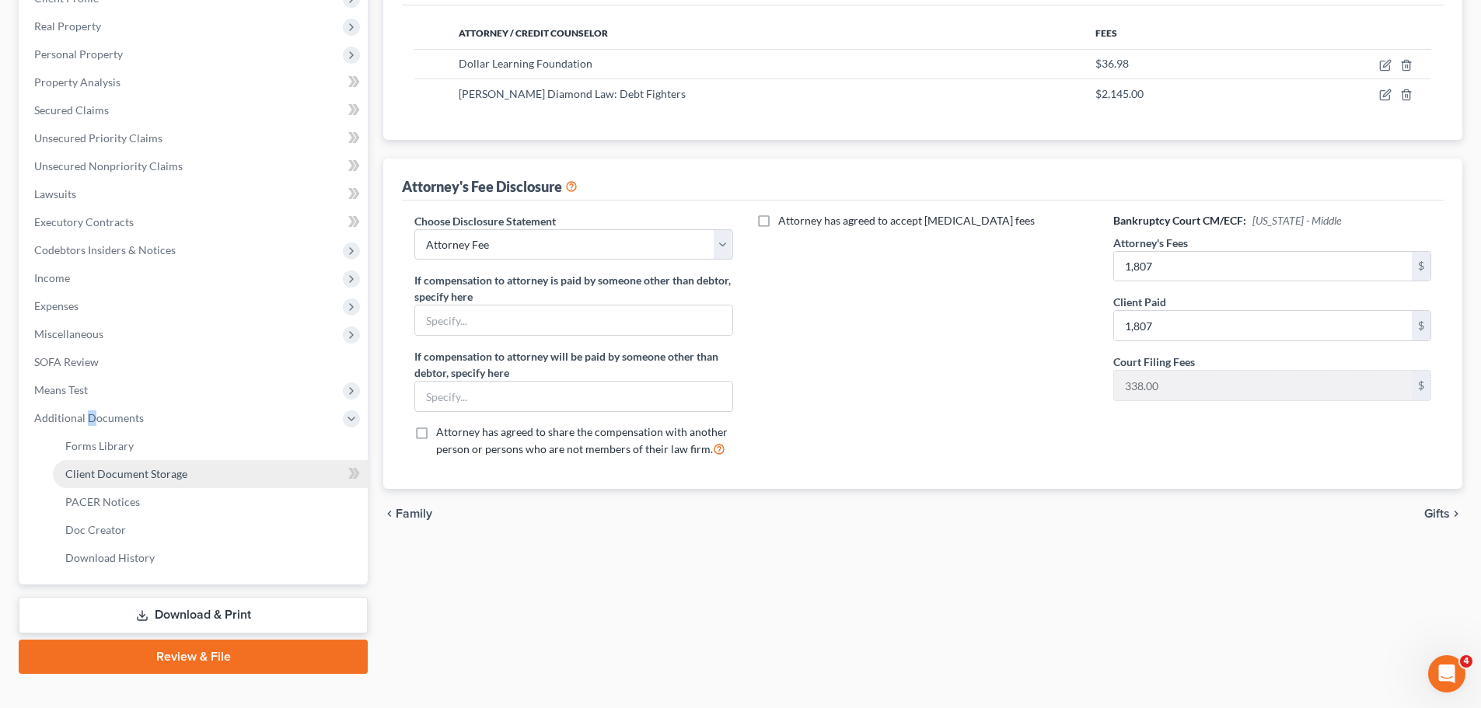
click at [111, 476] on span "Client Document Storage" at bounding box center [126, 473] width 122 height 13
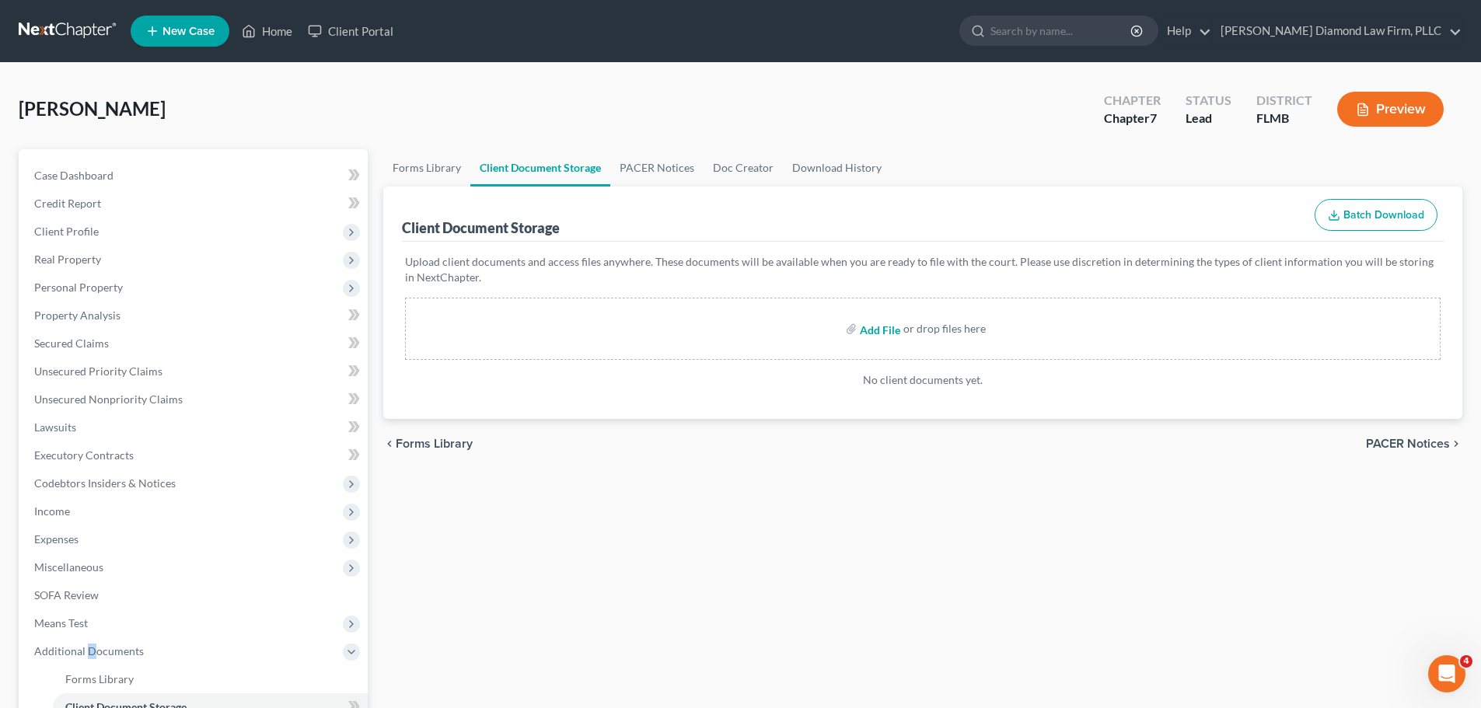
click at [879, 329] on input "file" at bounding box center [878, 329] width 37 height 28
type input "C:\fakepath\CCC.pdf"
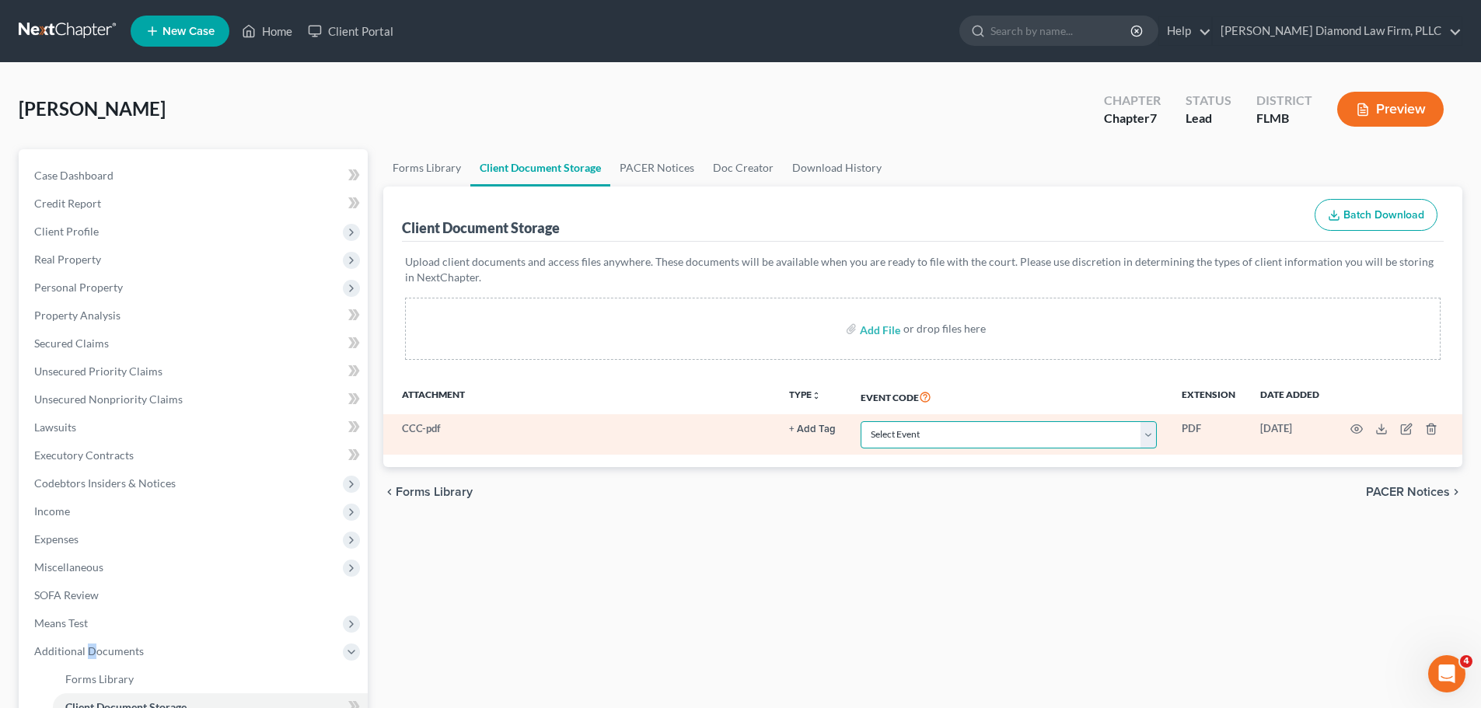
click at [962, 440] on select "Select Event 20 Largest Unsecured Creditors Amended Chapter 13 Plan Amended Cre…" at bounding box center [1008, 434] width 296 height 27
select select "9"
click at [860, 421] on select "Select Event 20 Largest Unsecured Creditors Amended Chapter 13 Plan Amended Cre…" at bounding box center [1008, 434] width 296 height 27
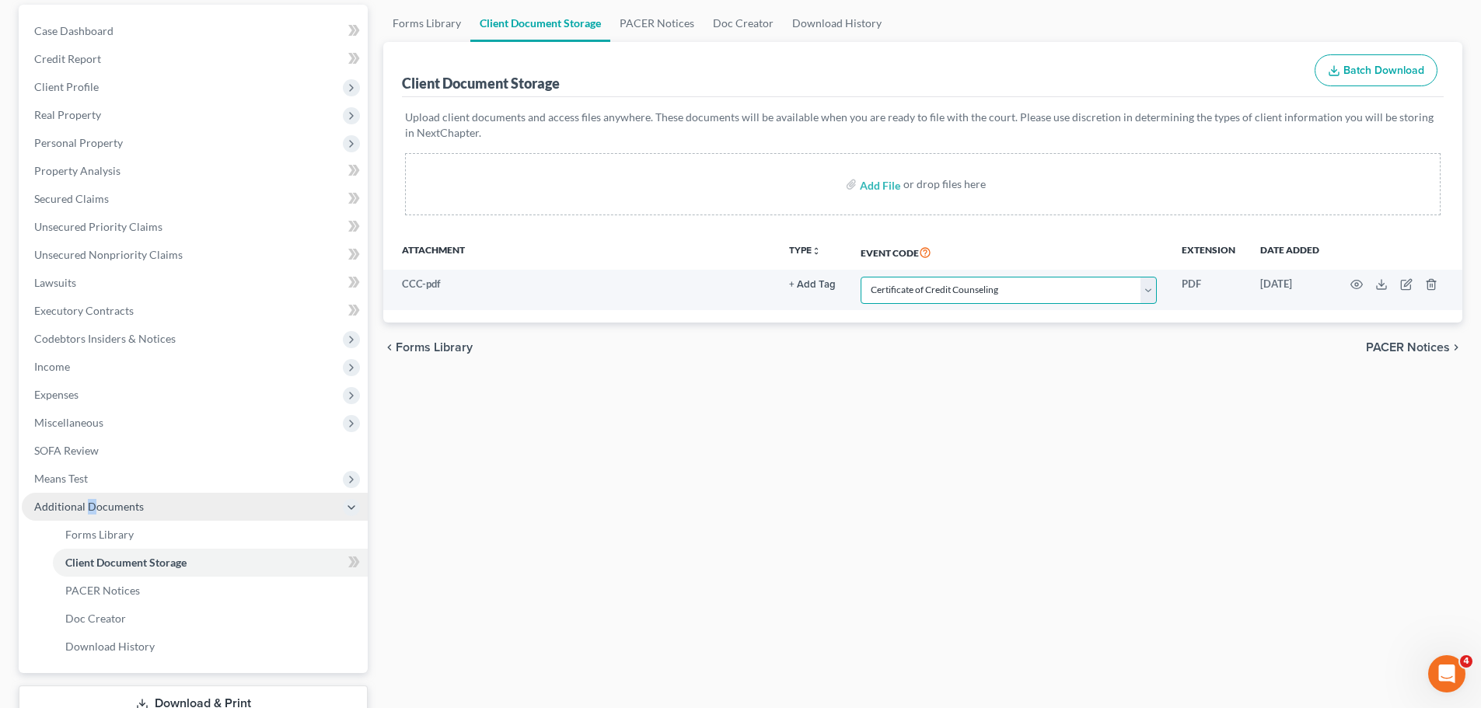
scroll to position [155, 0]
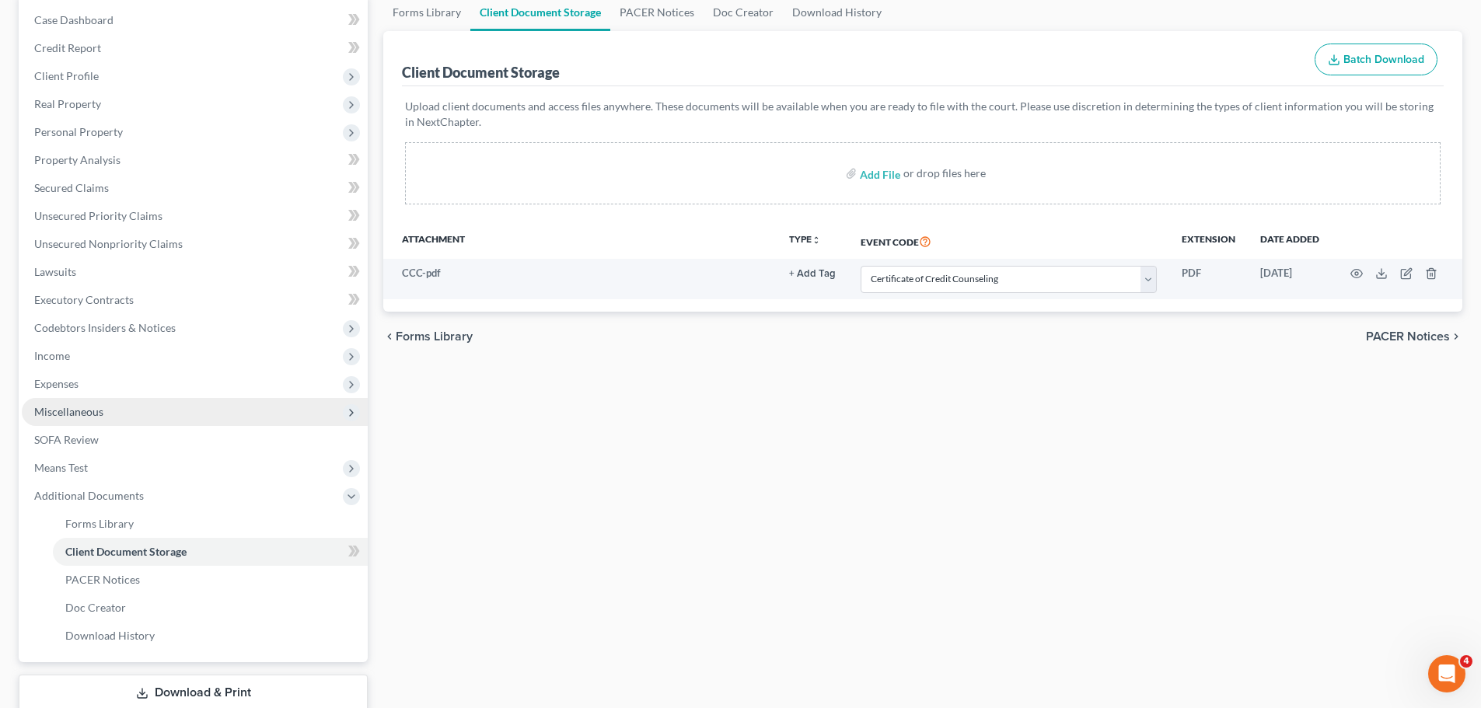
click at [95, 411] on span "Miscellaneous" at bounding box center [68, 411] width 69 height 13
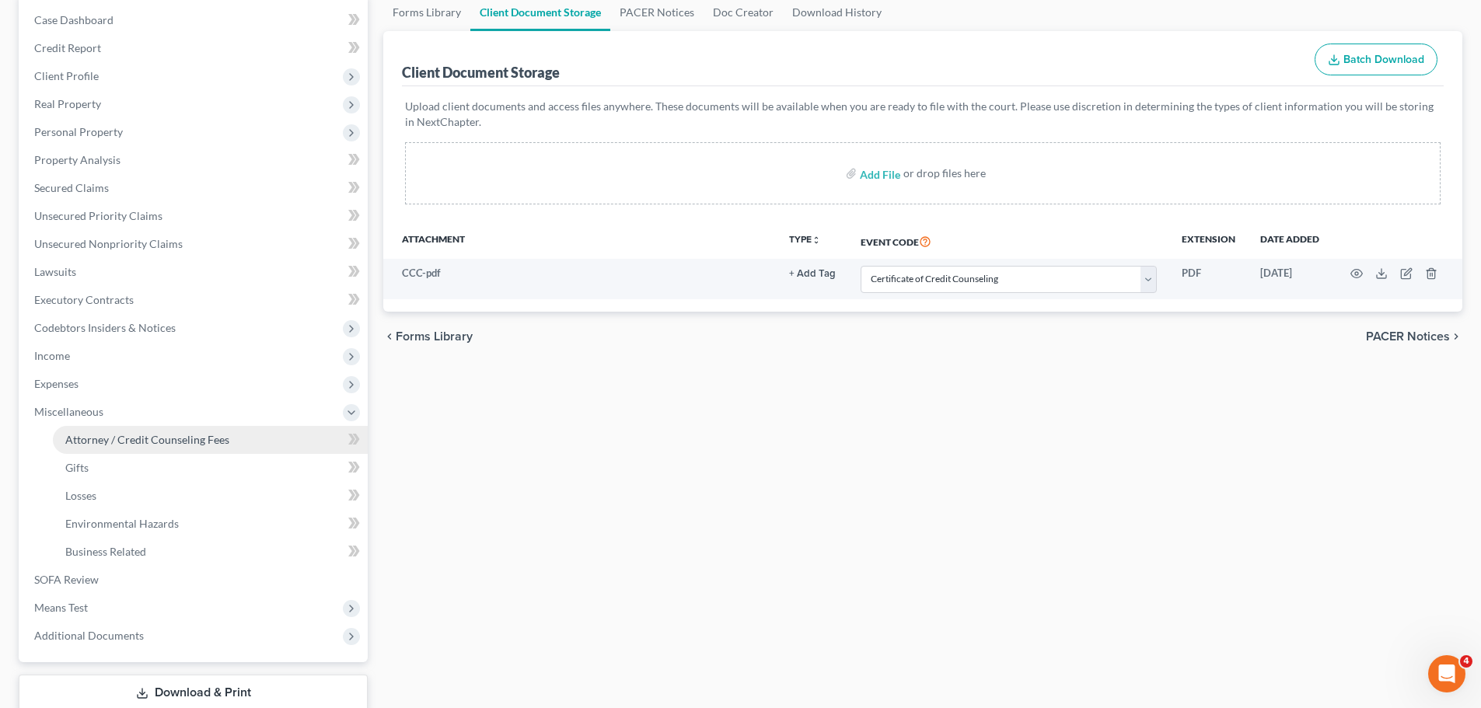
click at [101, 437] on span "Attorney / Credit Counseling Fees" at bounding box center [147, 439] width 164 height 13
select select "2"
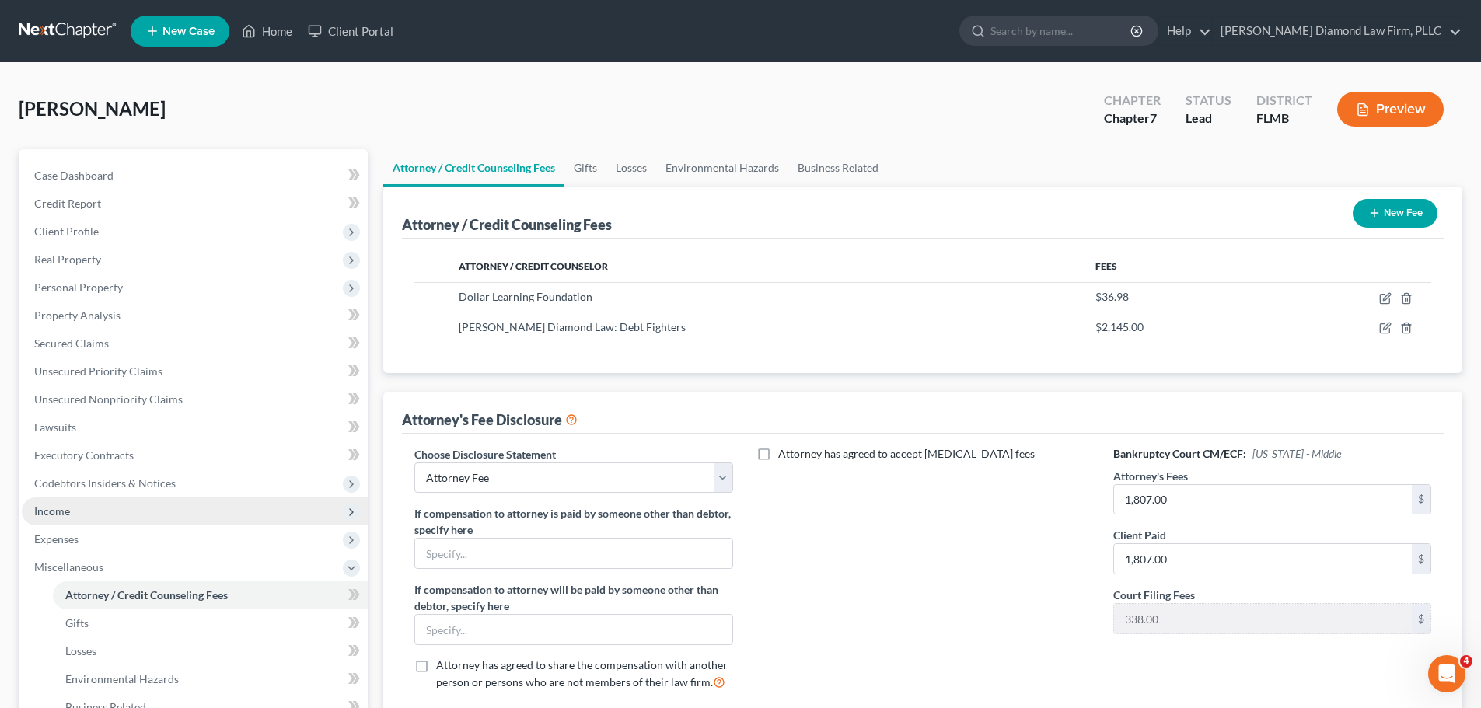
click at [116, 515] on span "Income" at bounding box center [195, 511] width 346 height 28
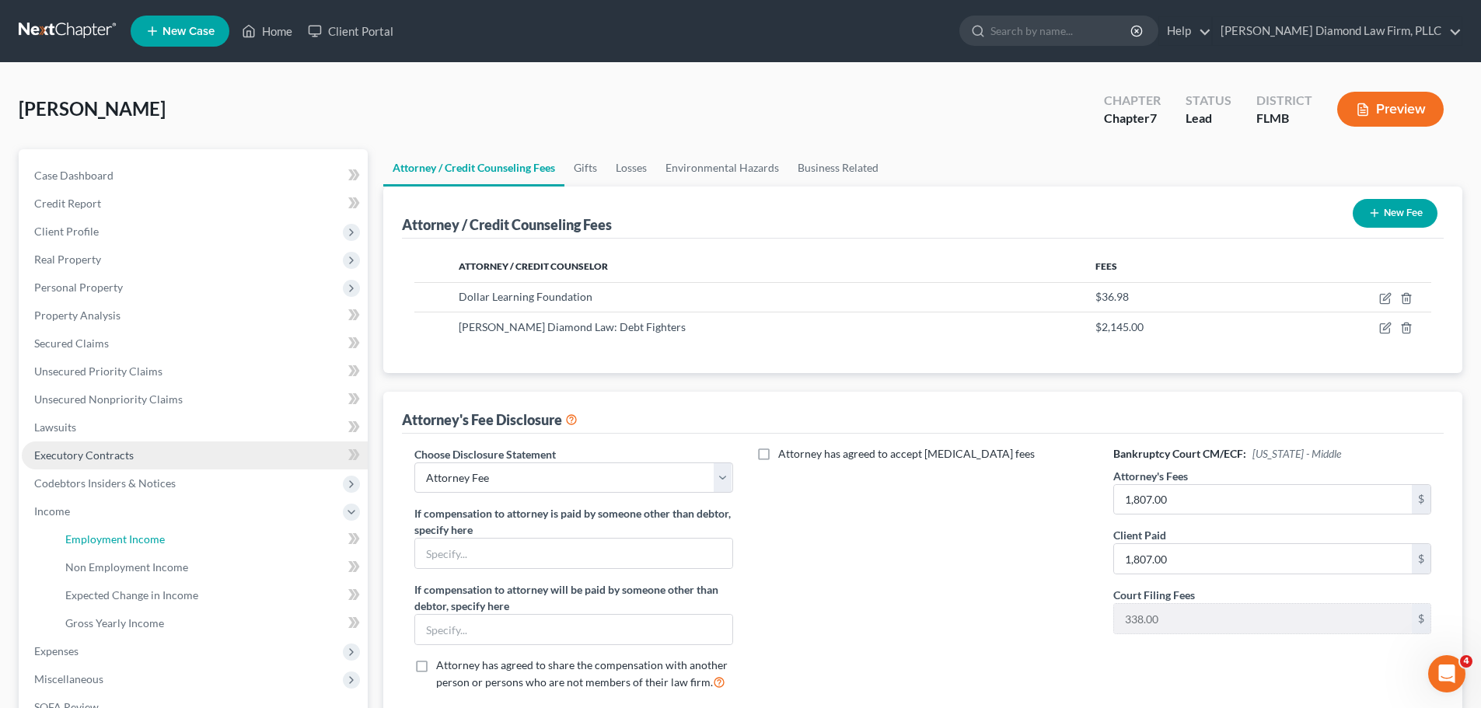
drag, startPoint x: 103, startPoint y: 536, endPoint x: 291, endPoint y: 455, distance: 204.7
click at [103, 536] on span "Employment Income" at bounding box center [114, 538] width 99 height 13
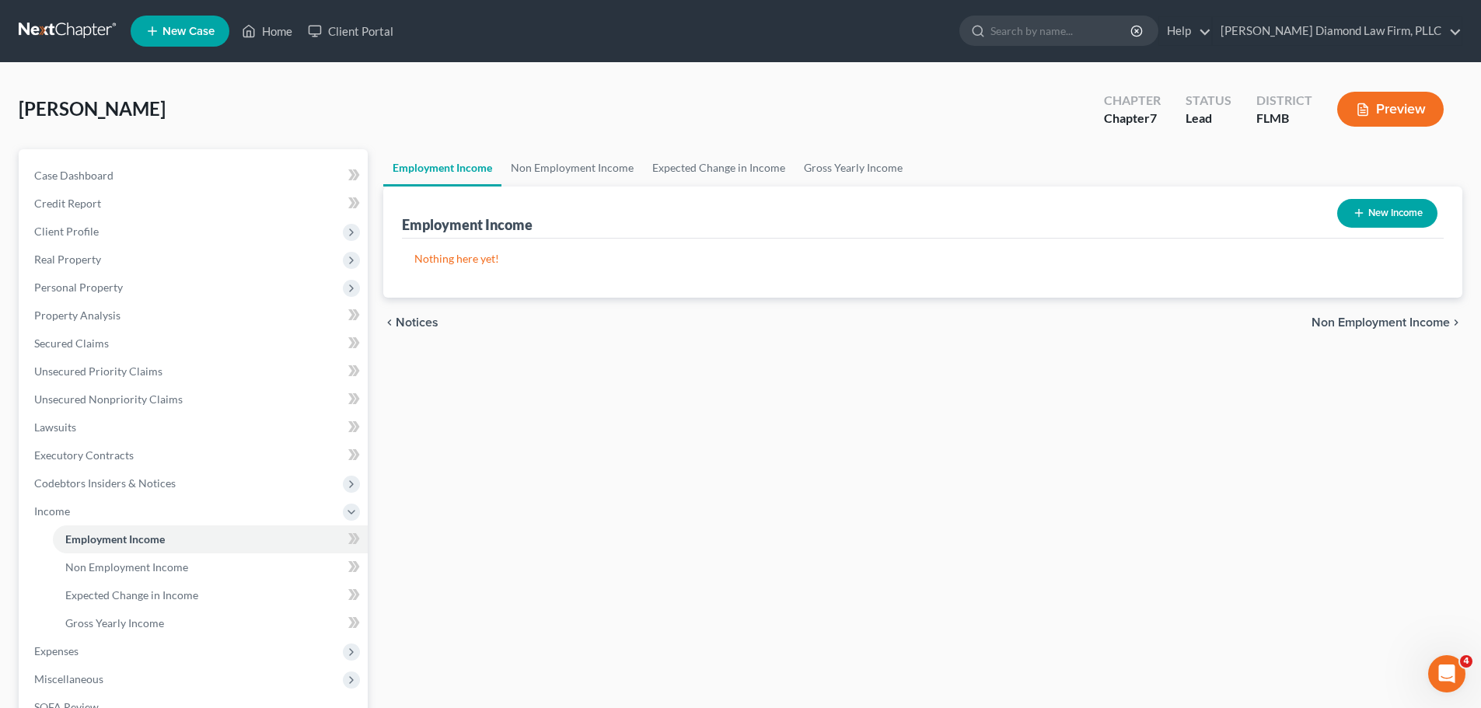
click at [80, 30] on link at bounding box center [68, 31] width 99 height 28
